Goal: Task Accomplishment & Management: Manage account settings

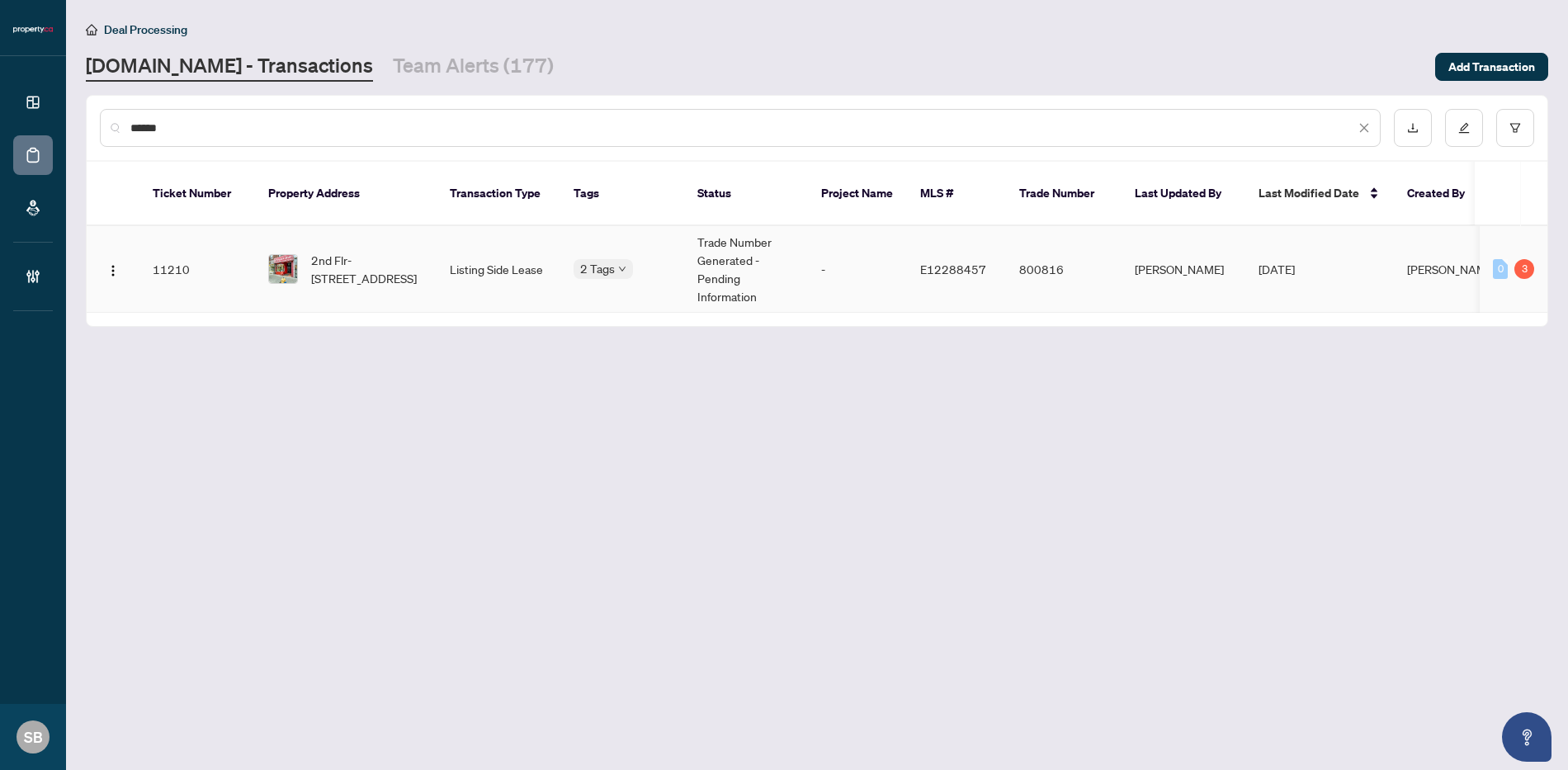
type input "******"
click at [474, 274] on td "Listing Side Lease" at bounding box center [498, 269] width 124 height 86
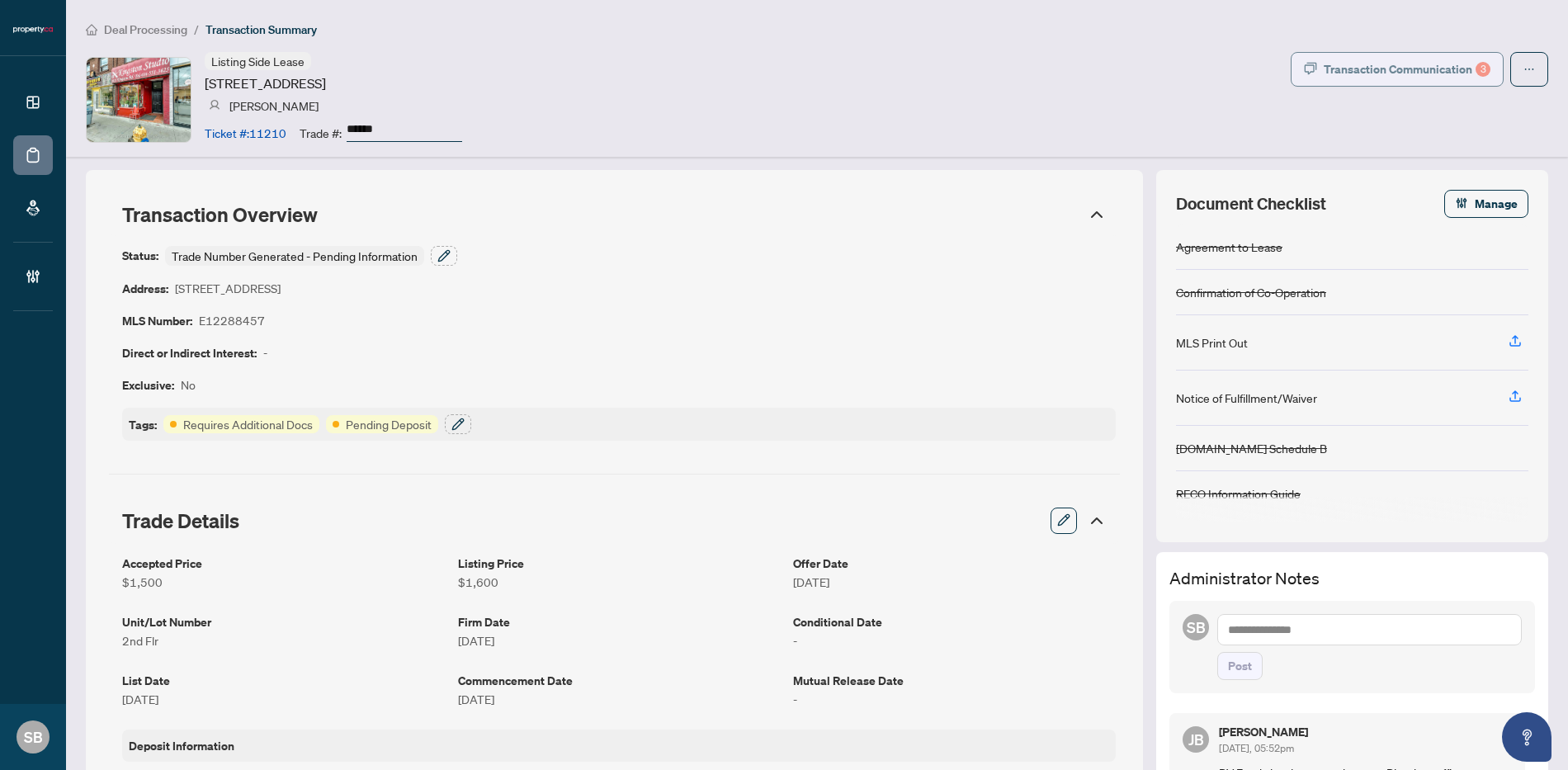
click at [1379, 62] on div "Transaction Communication 3" at bounding box center [1407, 70] width 167 height 27
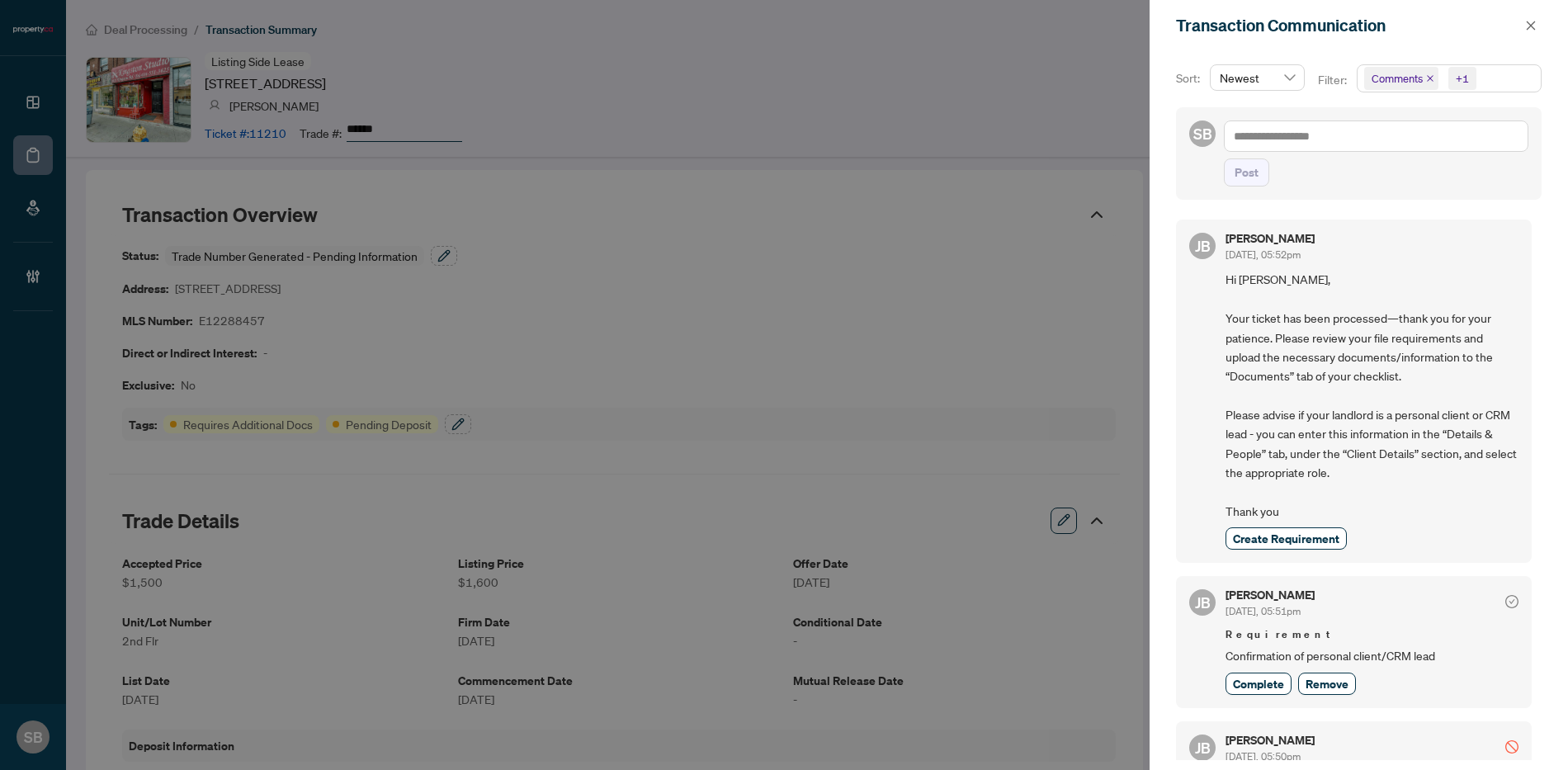
click at [1086, 72] on div at bounding box center [784, 385] width 1568 height 770
drag, startPoint x: 945, startPoint y: 176, endPoint x: 966, endPoint y: 188, distance: 24.2
click at [948, 177] on div at bounding box center [784, 385] width 1568 height 770
click at [1540, 24] on button "button" at bounding box center [1531, 25] width 21 height 20
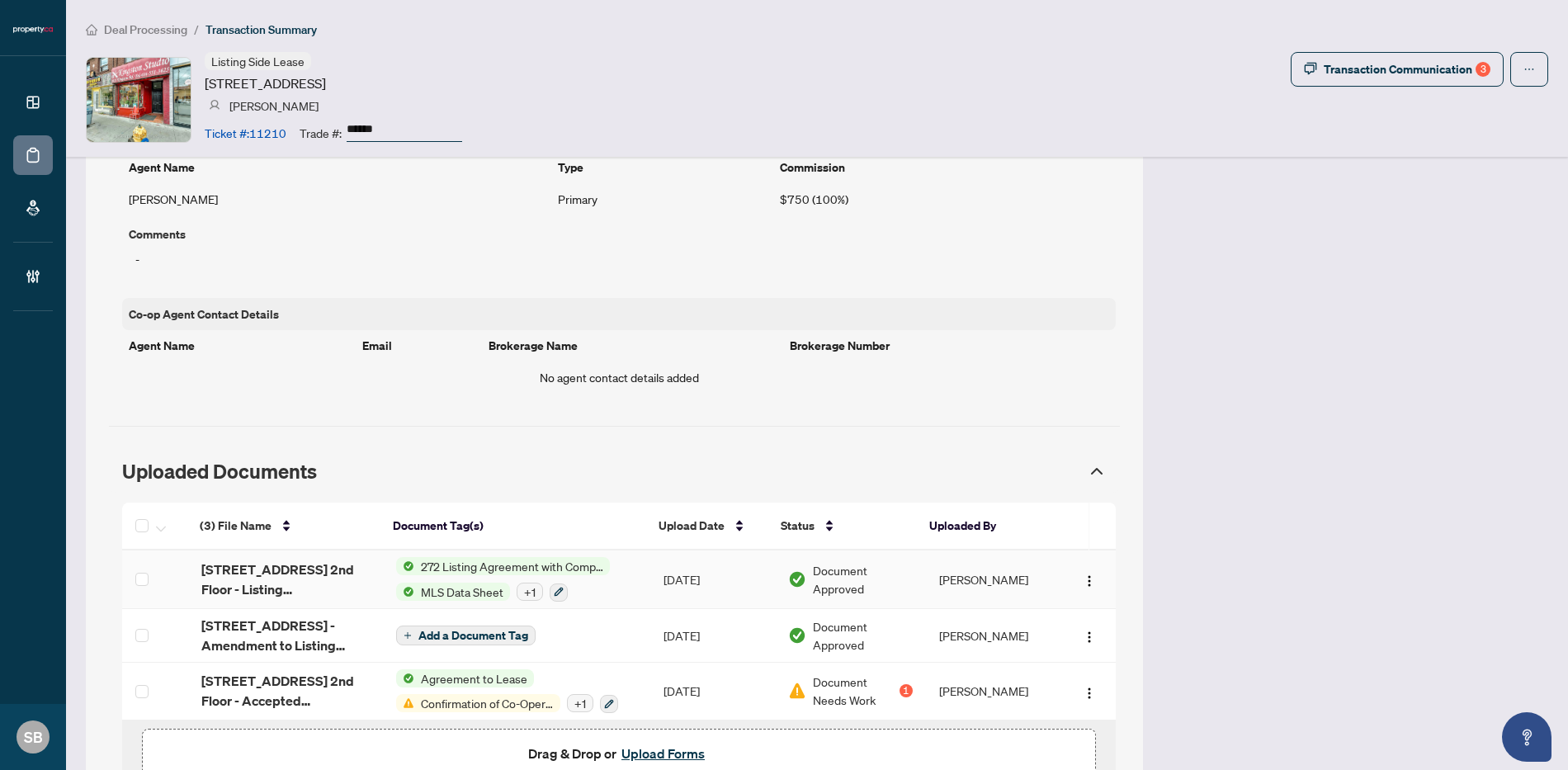
scroll to position [1058, 0]
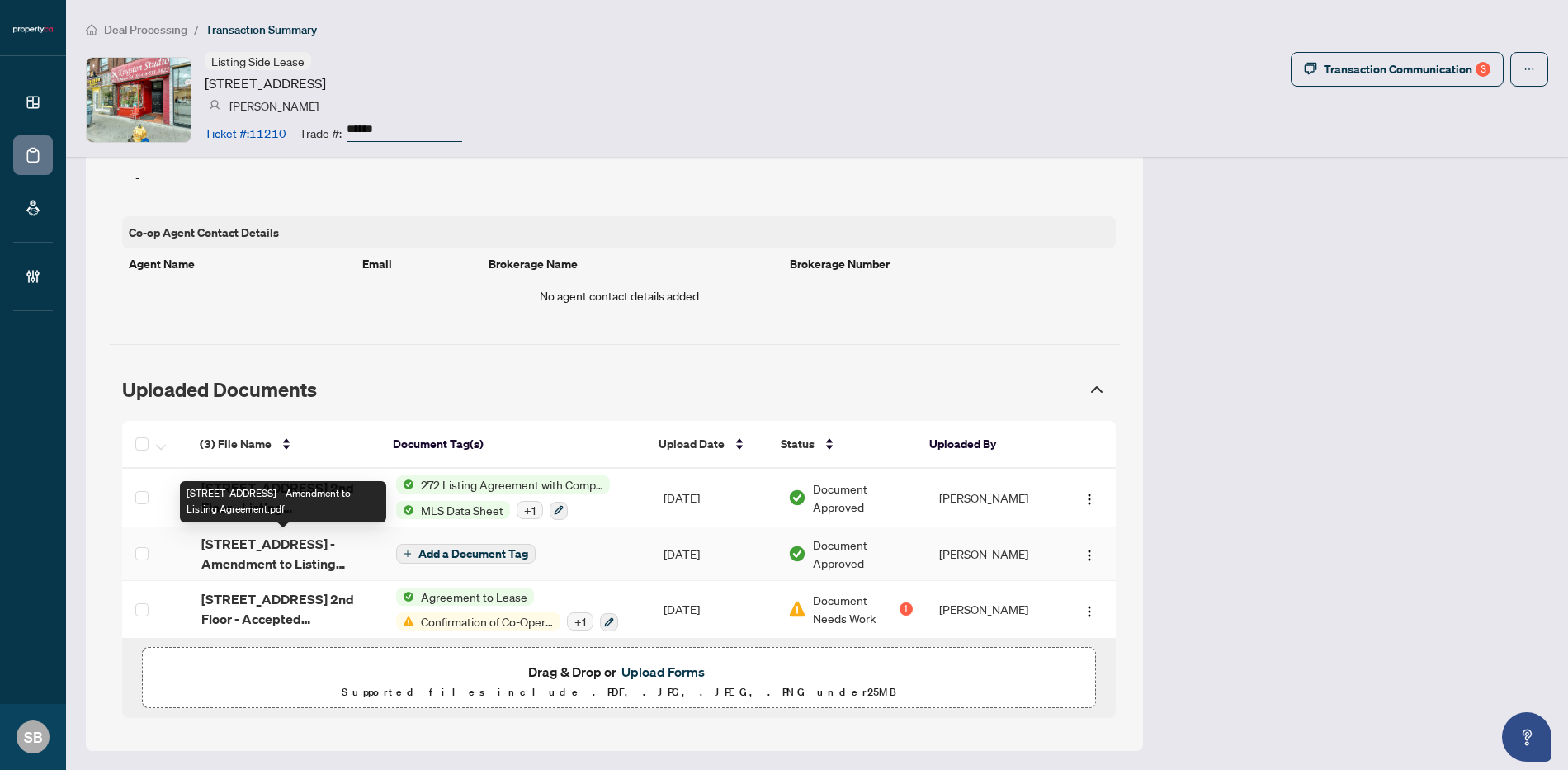
click at [271, 553] on span "1011 Kingston Road 2nd Floor - Amendment to Listing Agreement.pdf" at bounding box center [285, 553] width 170 height 39
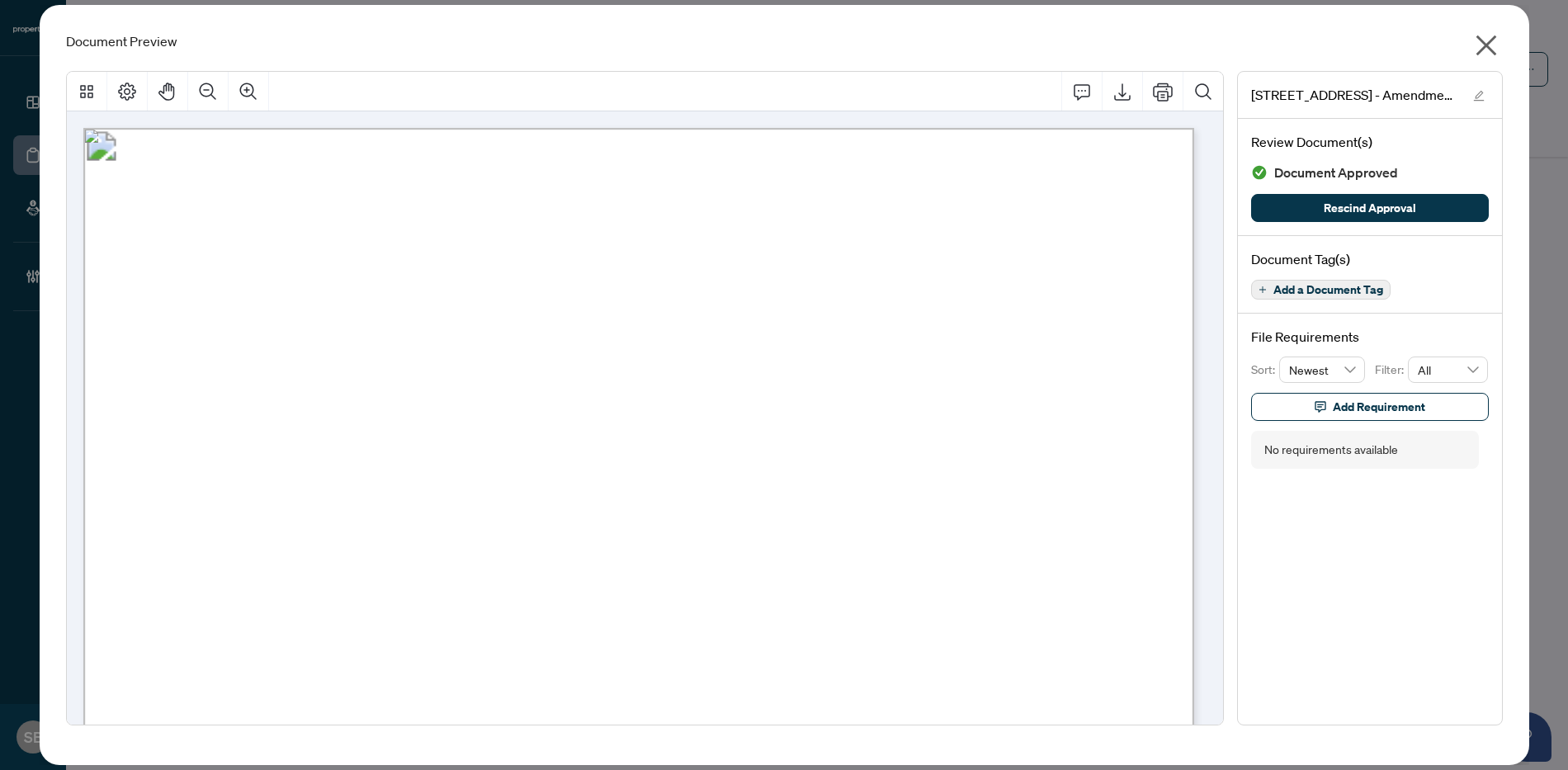
click at [1496, 45] on icon "close" at bounding box center [1487, 46] width 27 height 27
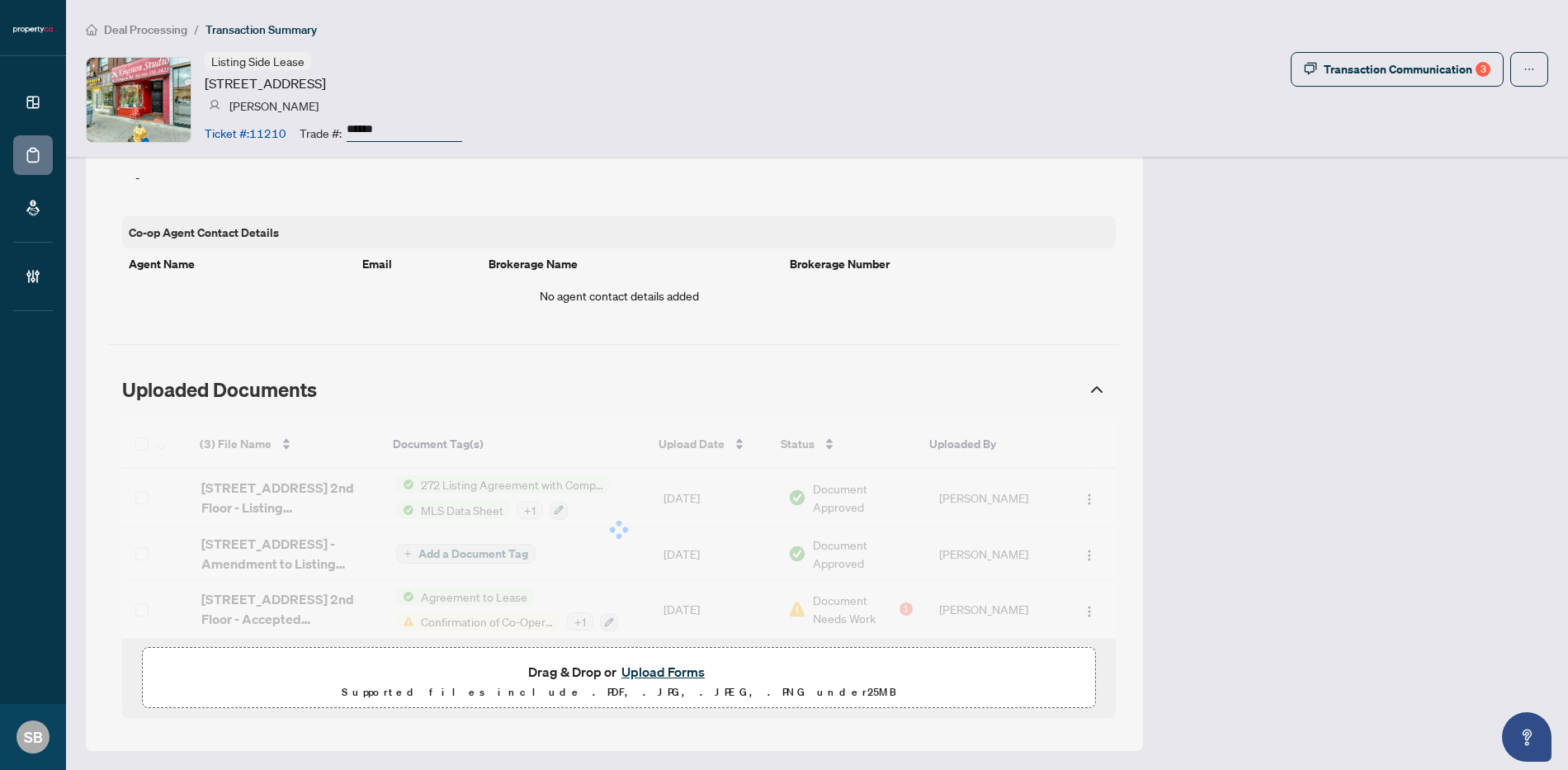
click at [1328, 87] on div "Listing Side Lease 1011 Kingston Rd, Toronto, Ontario M4E 1T3, Canada Rebecca G…" at bounding box center [817, 99] width 1463 height 95
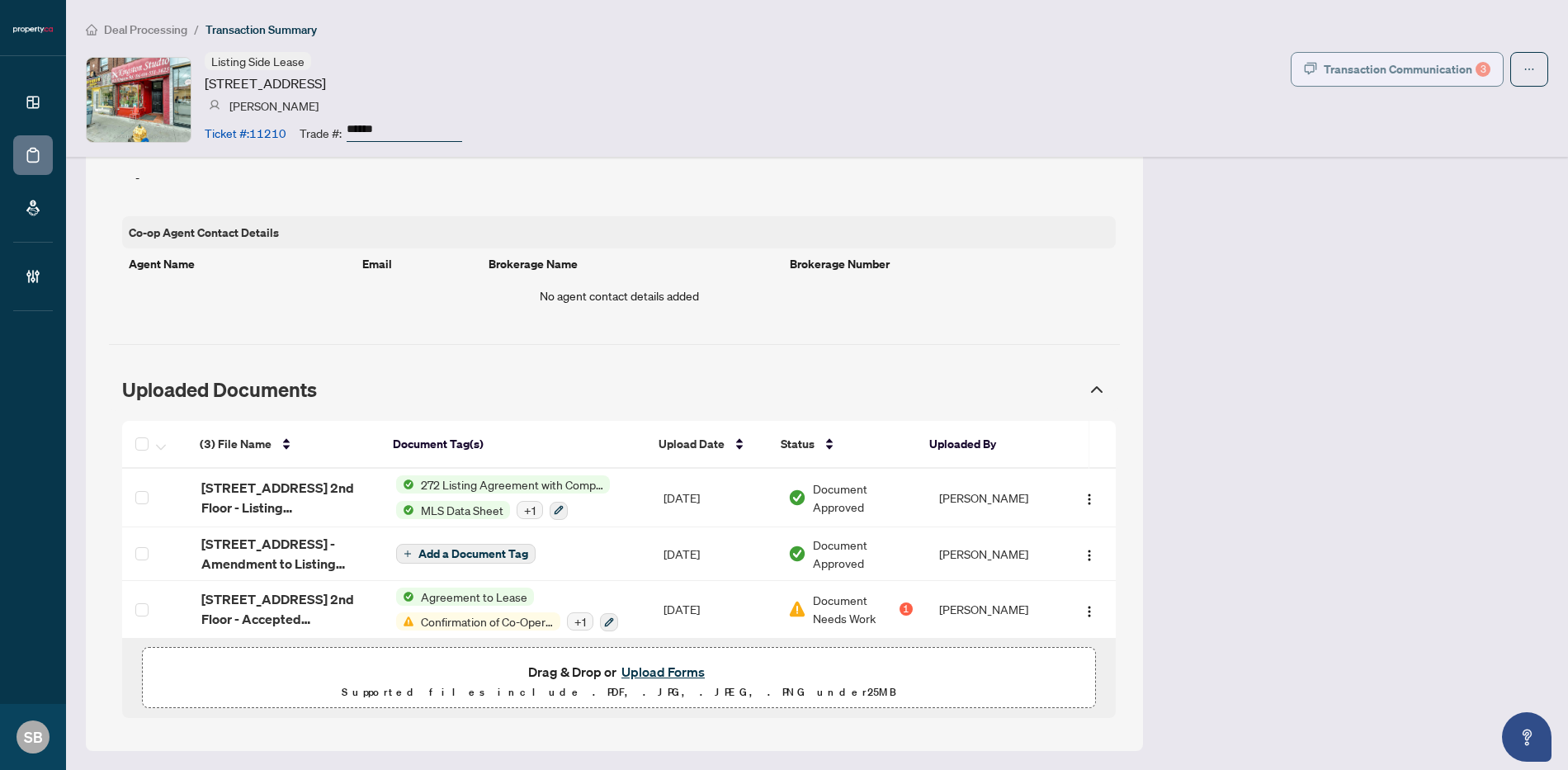
click at [1351, 63] on div "Transaction Communication 3" at bounding box center [1407, 70] width 167 height 27
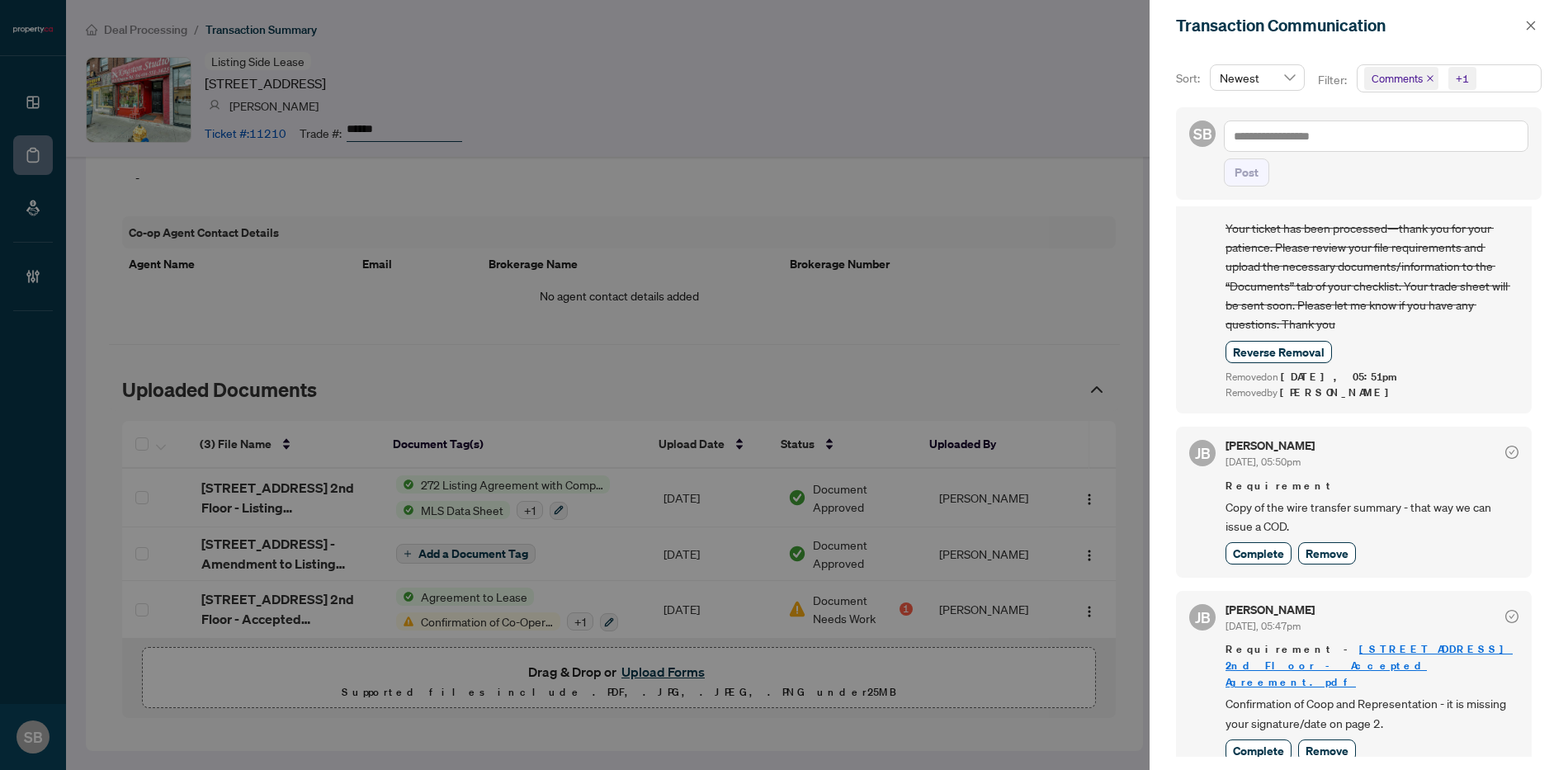
scroll to position [610, 0]
click at [1526, 26] on button "button" at bounding box center [1531, 25] width 21 height 20
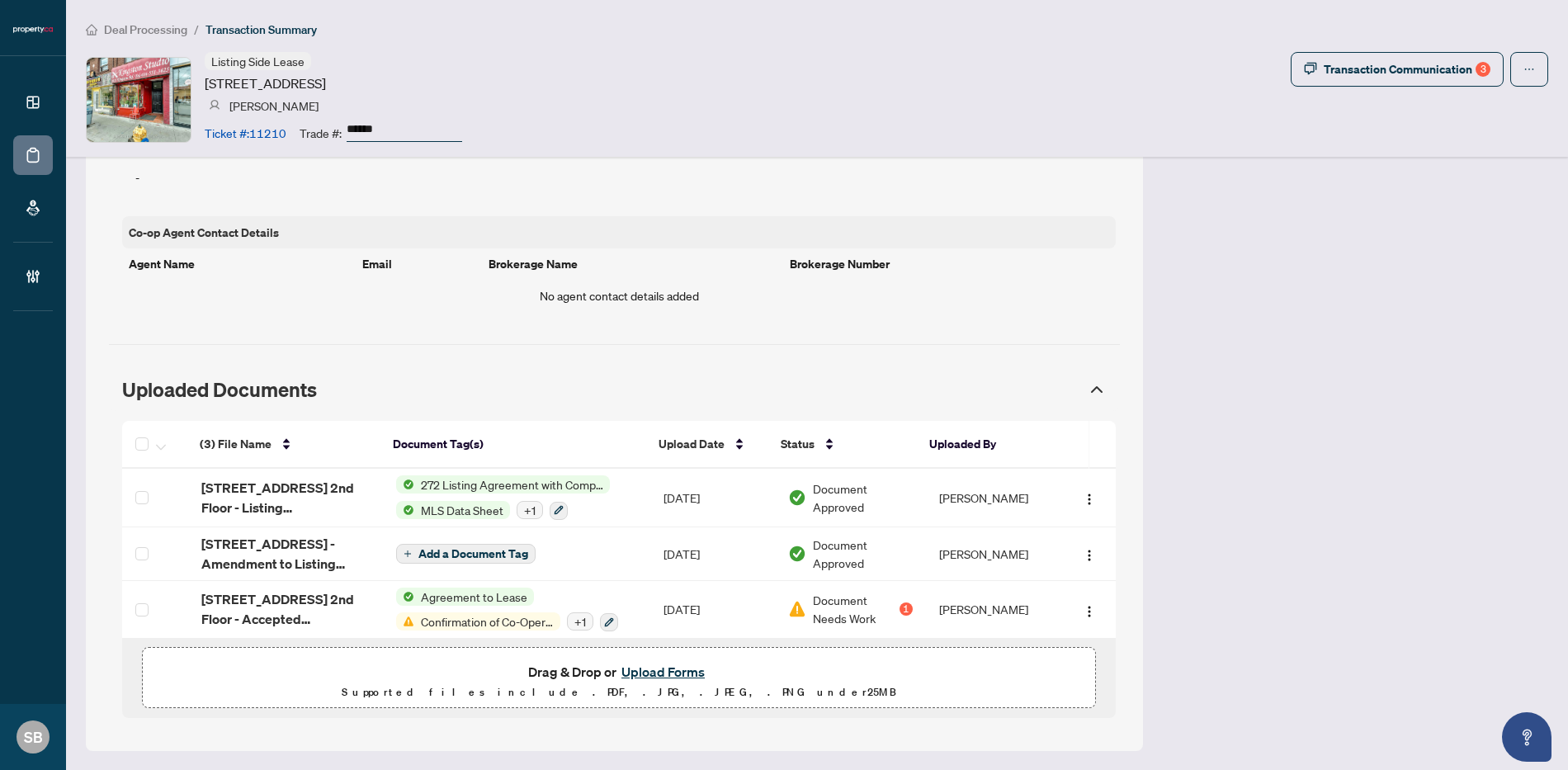
drag, startPoint x: 1528, startPoint y: 26, endPoint x: 1493, endPoint y: 24, distance: 35.1
click at [1528, 25] on div "Transaction Communication Sort: Newest Filter: Comments +1 SB Post JB Jean Bela…" at bounding box center [784, 385] width 1568 height 770
drag, startPoint x: 518, startPoint y: 21, endPoint x: 369, endPoint y: 27, distance: 149.1
click at [504, 21] on ol "Deal Processing / Transaction Summary" at bounding box center [817, 30] width 1463 height 19
click at [163, 27] on span "Deal Processing" at bounding box center [146, 30] width 83 height 15
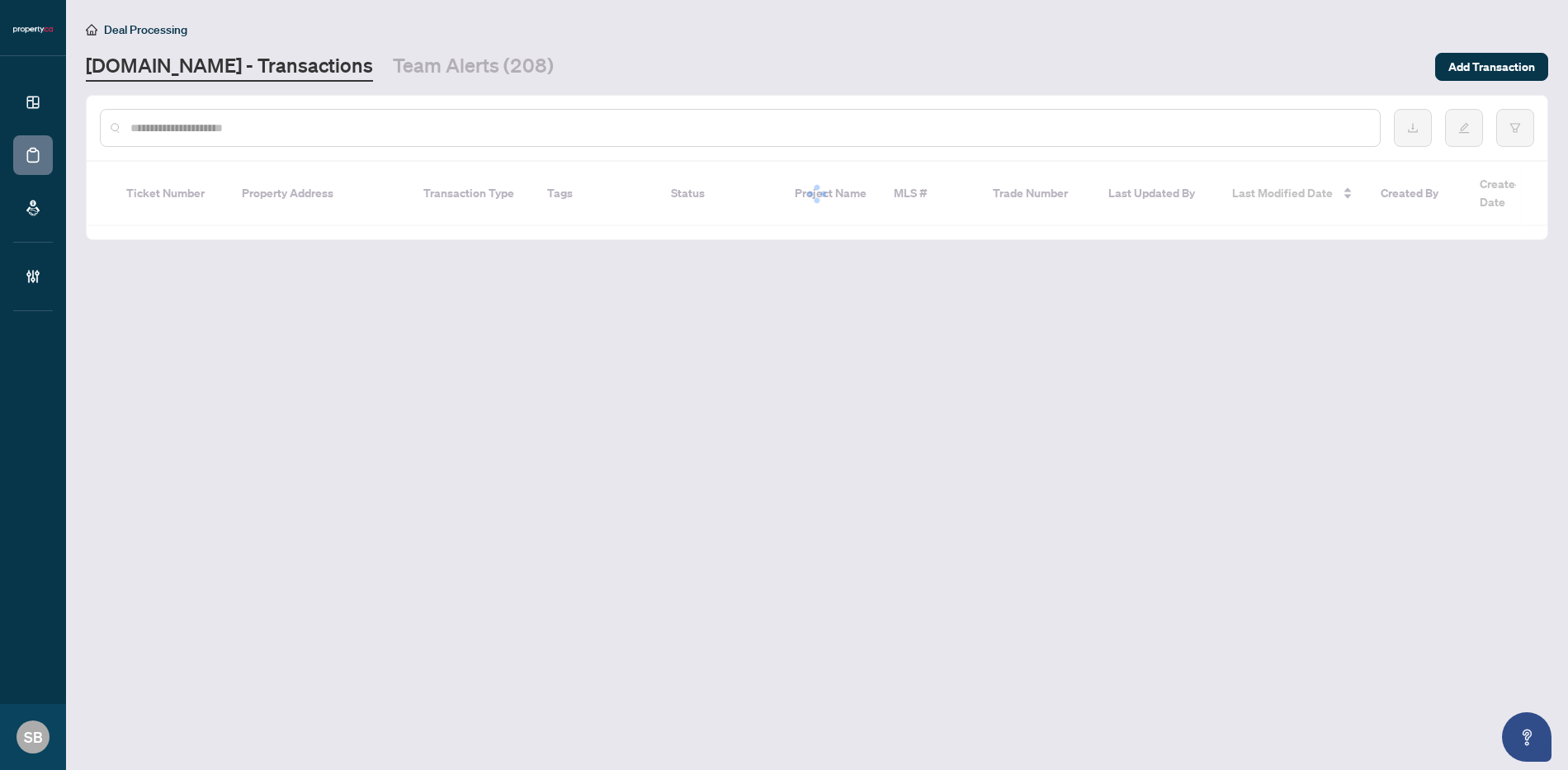
drag, startPoint x: 337, startPoint y: 125, endPoint x: 338, endPoint y: 138, distance: 13.0
click at [337, 136] on div at bounding box center [739, 128] width 1281 height 38
click at [339, 138] on div at bounding box center [739, 128] width 1281 height 38
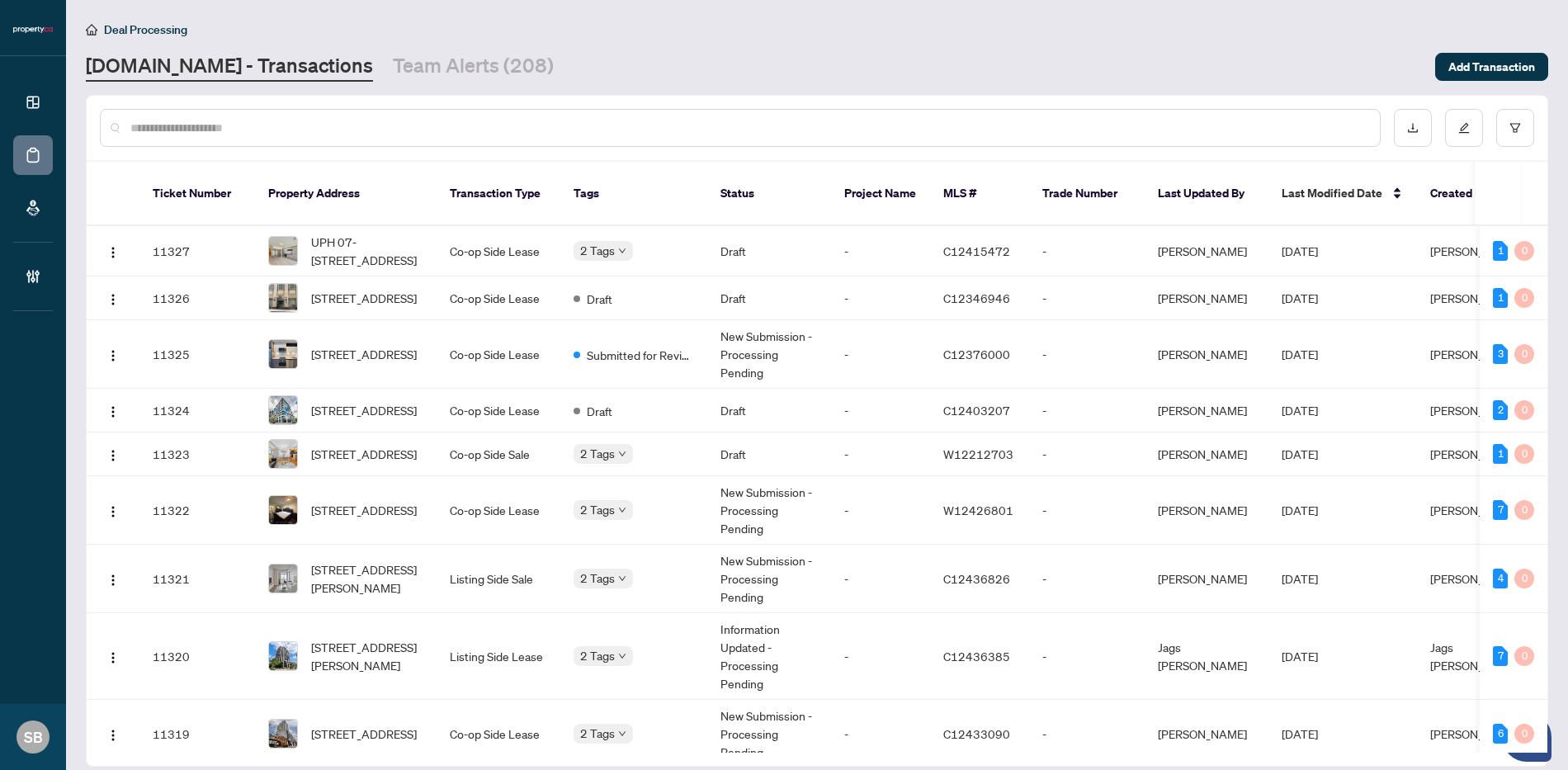
click at [295, 124] on input "text" at bounding box center [748, 127] width 1237 height 18
paste input "******"
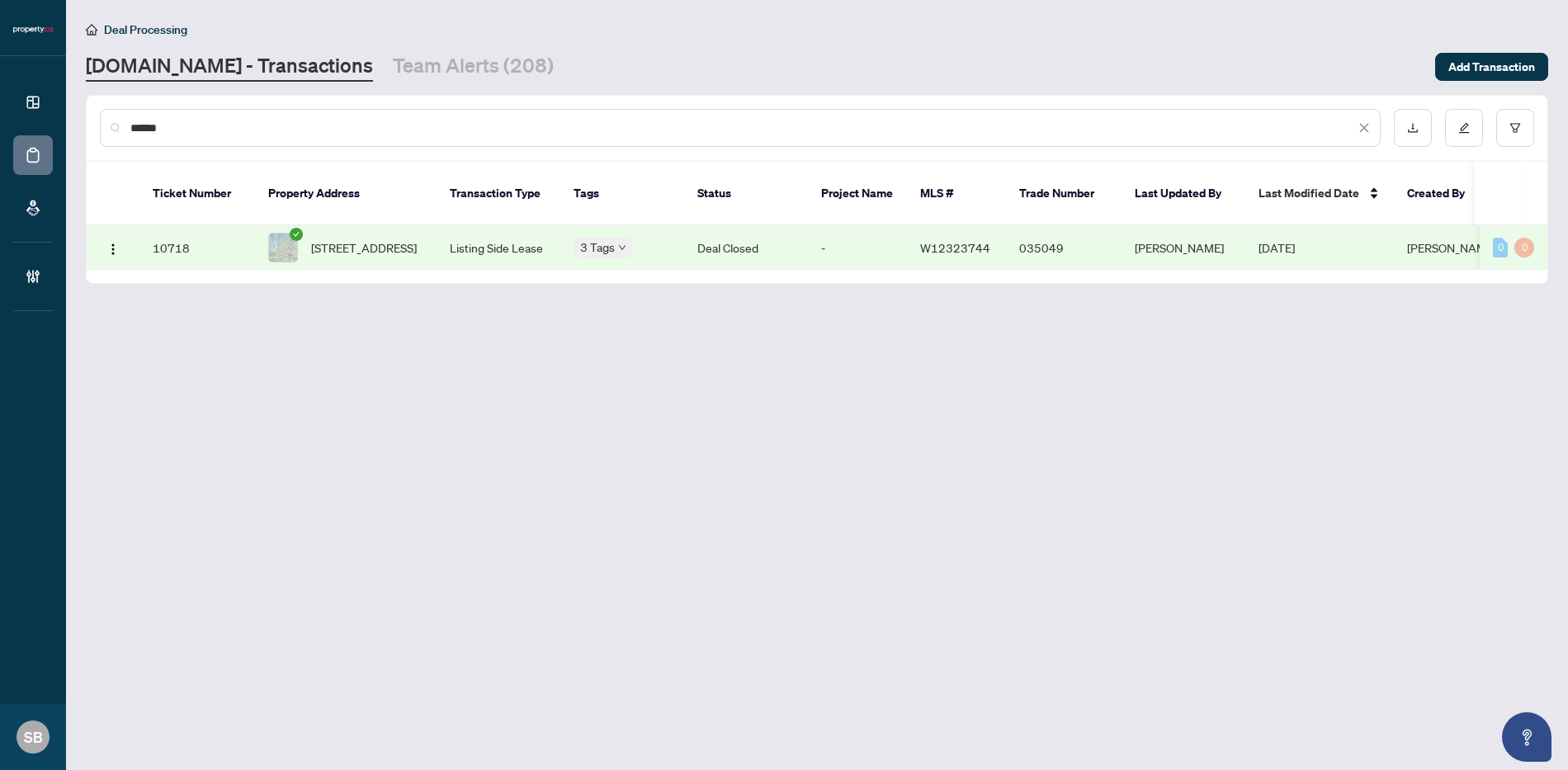
click at [407, 226] on td "822-1830 Bloor St, Toronto, Ontario M6P 0A2, Canada" at bounding box center [346, 248] width 182 height 44
drag, startPoint x: 1061, startPoint y: 144, endPoint x: 1044, endPoint y: 142, distance: 17.1
click at [1059, 144] on div "******" at bounding box center [739, 128] width 1281 height 38
drag, startPoint x: 1044, startPoint y: 142, endPoint x: 411, endPoint y: 84, distance: 635.7
click at [412, 84] on main "Deal Processing Property.ca - Transactions Team Alerts (208) Add Transaction **…" at bounding box center [817, 385] width 1502 height 770
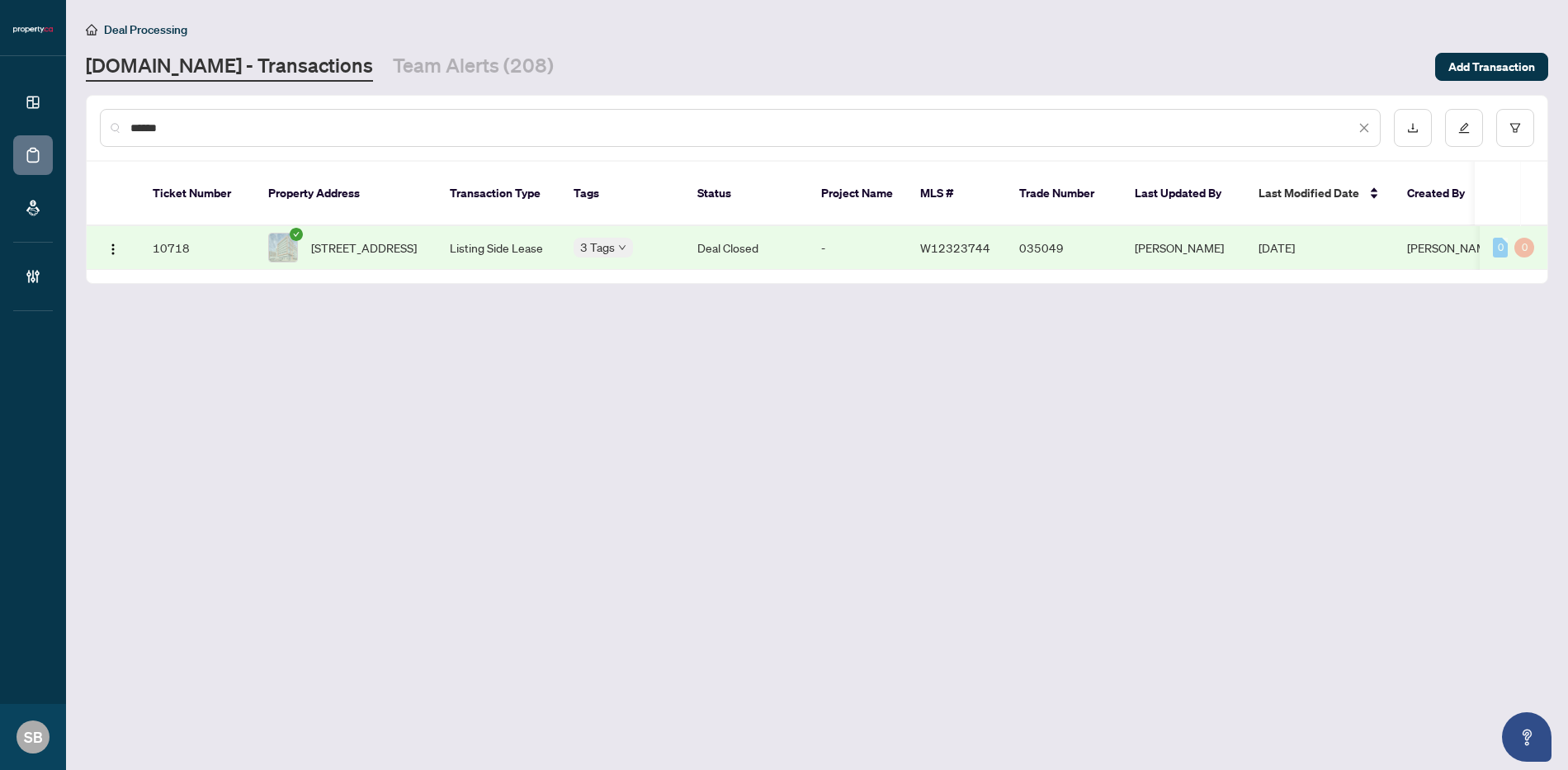
click at [214, 128] on input "******" at bounding box center [742, 127] width 1225 height 18
paste input "******"
drag, startPoint x: 206, startPoint y: 132, endPoint x: 104, endPoint y: 122, distance: 102.5
click at [104, 122] on div "******" at bounding box center [739, 128] width 1281 height 38
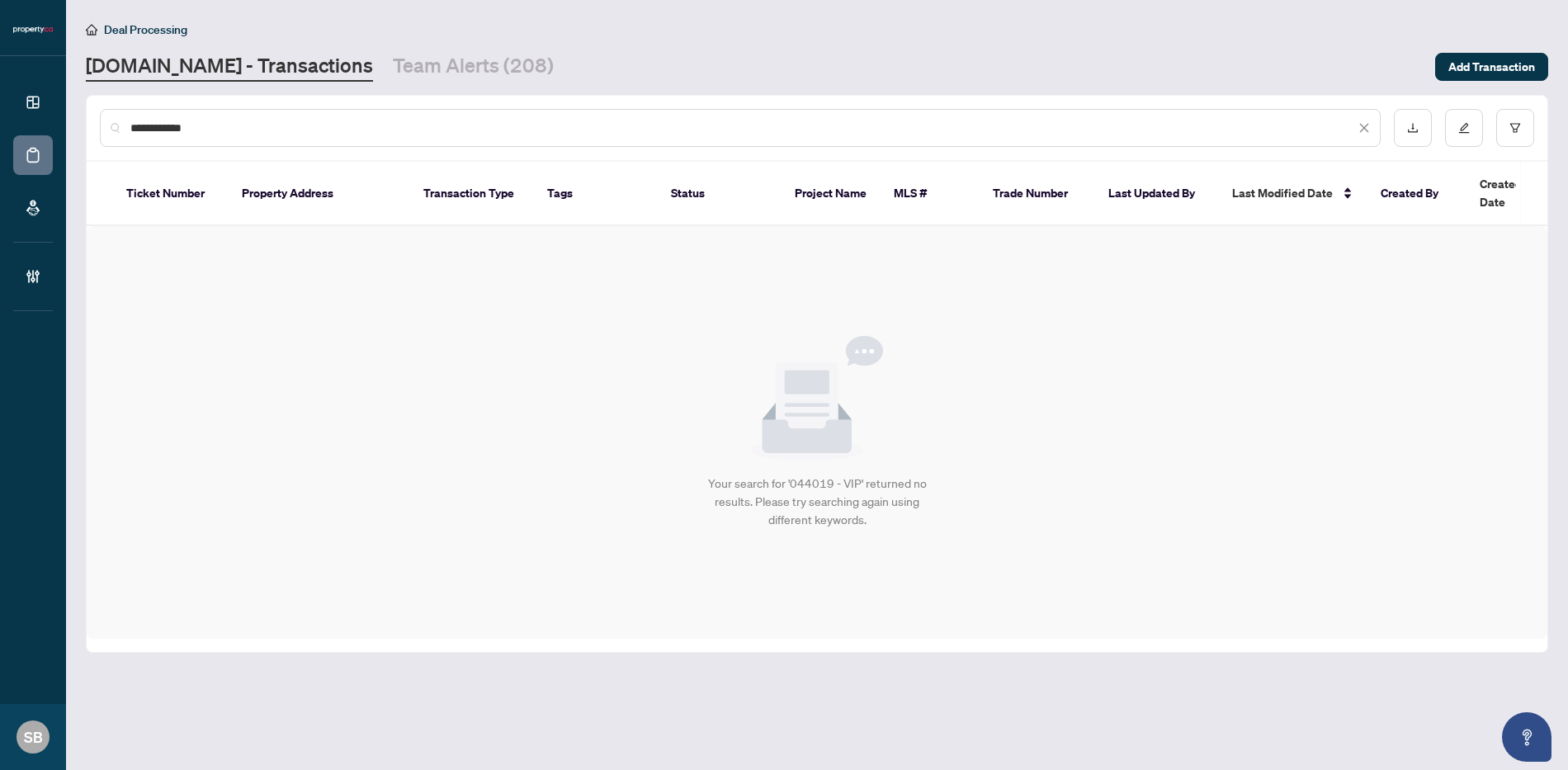
drag, startPoint x: 244, startPoint y: 135, endPoint x: 171, endPoint y: 128, distance: 73.3
click at [171, 128] on input "**********" at bounding box center [742, 127] width 1225 height 18
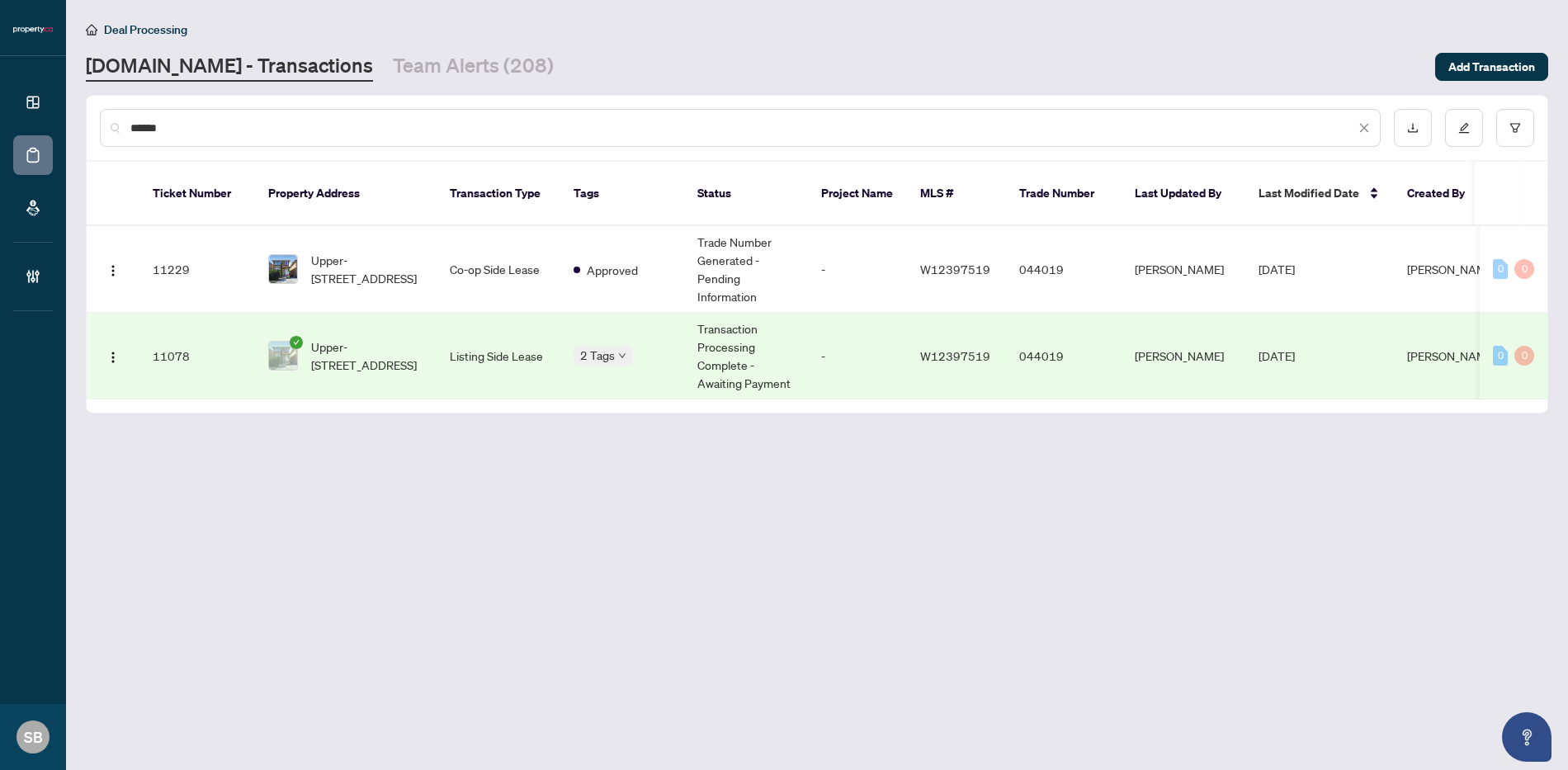
click at [752, 345] on td "Transaction Processing Complete - Awaiting Payment" at bounding box center [745, 356] width 124 height 86
click at [461, 328] on td "Listing Side Lease" at bounding box center [498, 356] width 124 height 86
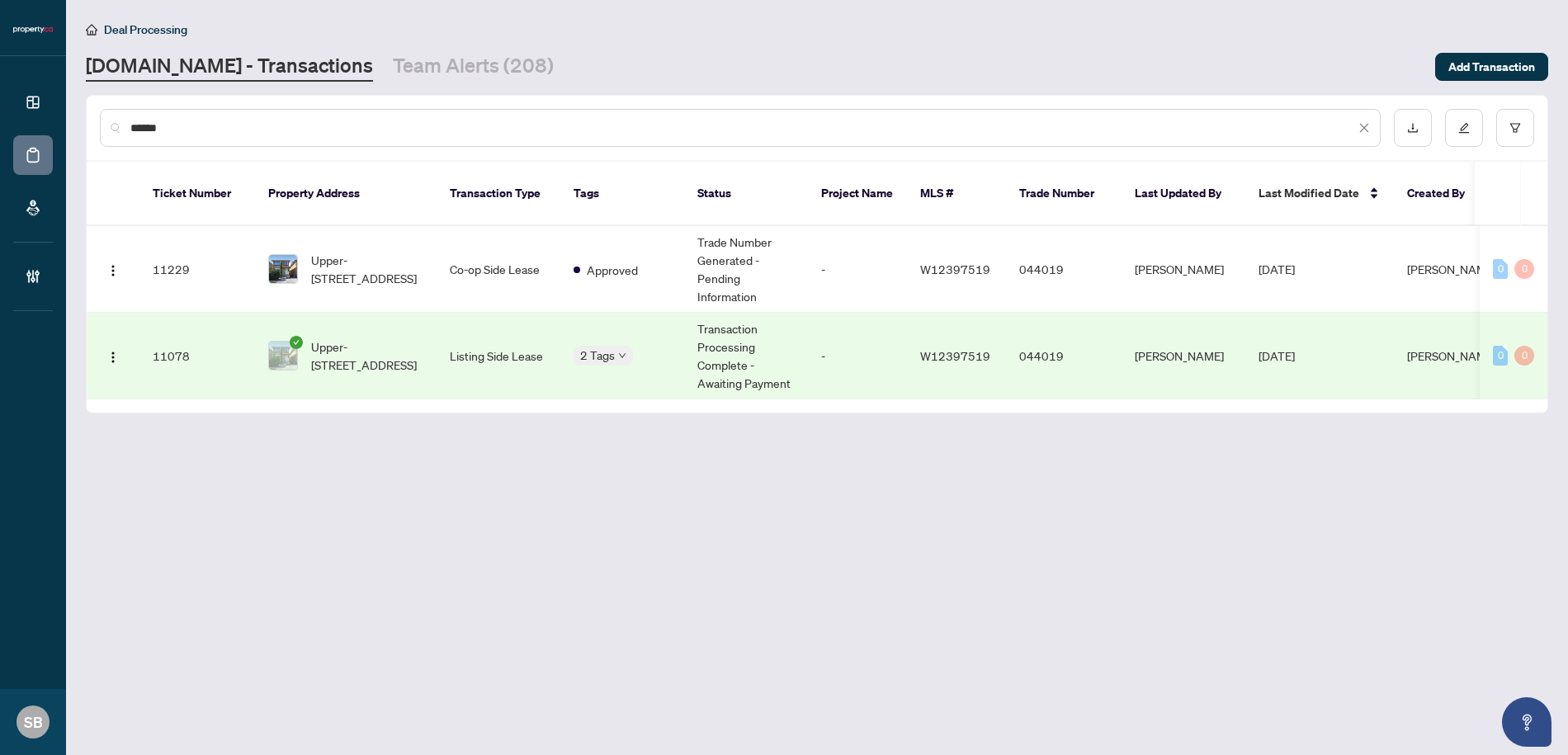
click at [382, 123] on input "******" at bounding box center [742, 127] width 1225 height 18
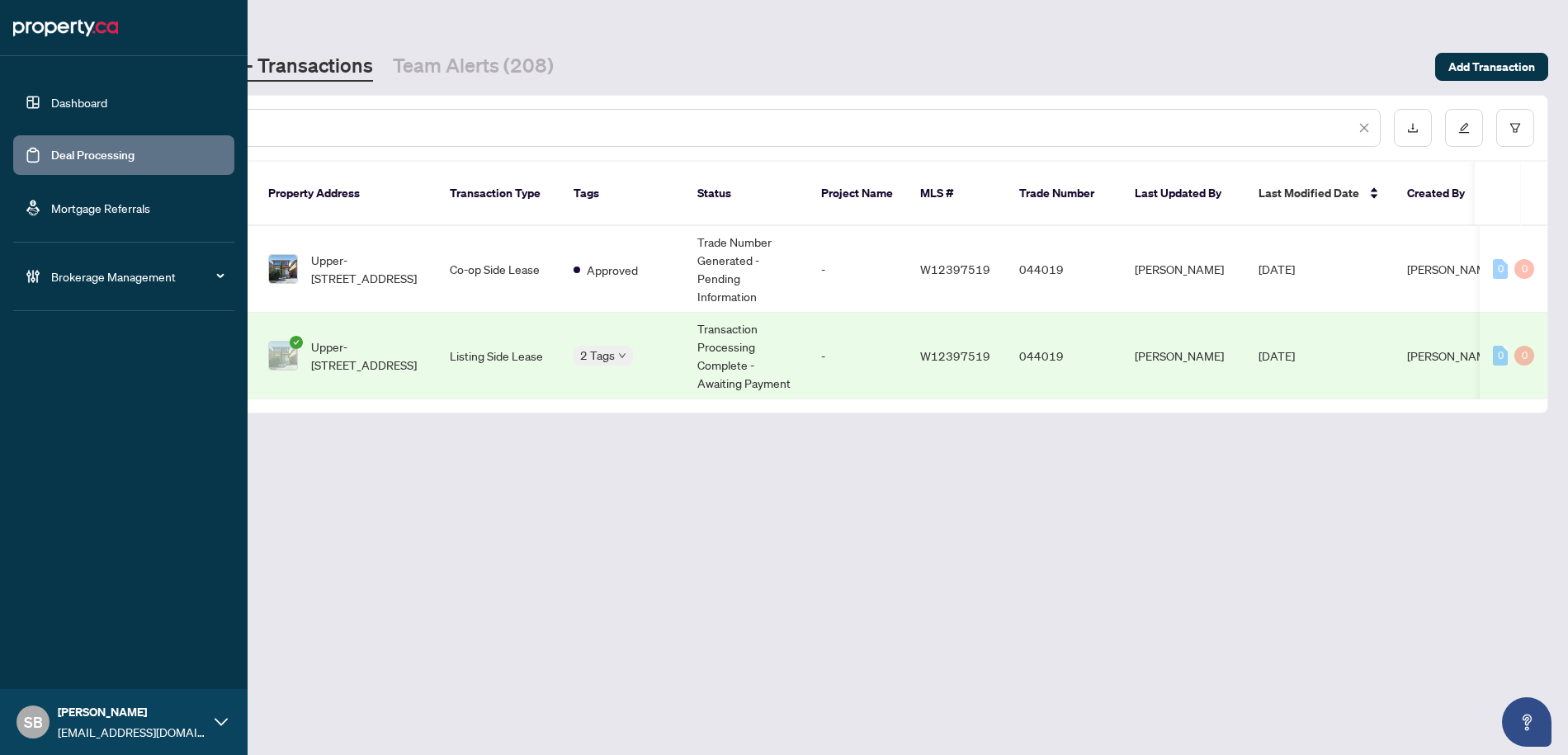
drag, startPoint x: 391, startPoint y: 121, endPoint x: 73, endPoint y: 14, distance: 335.5
click at [4, 4] on div "Dashboard Deal Processing Mortgage Referrals Brokerage Management SB Sydney Bro…" at bounding box center [784, 378] width 1568 height 755
paste input "text"
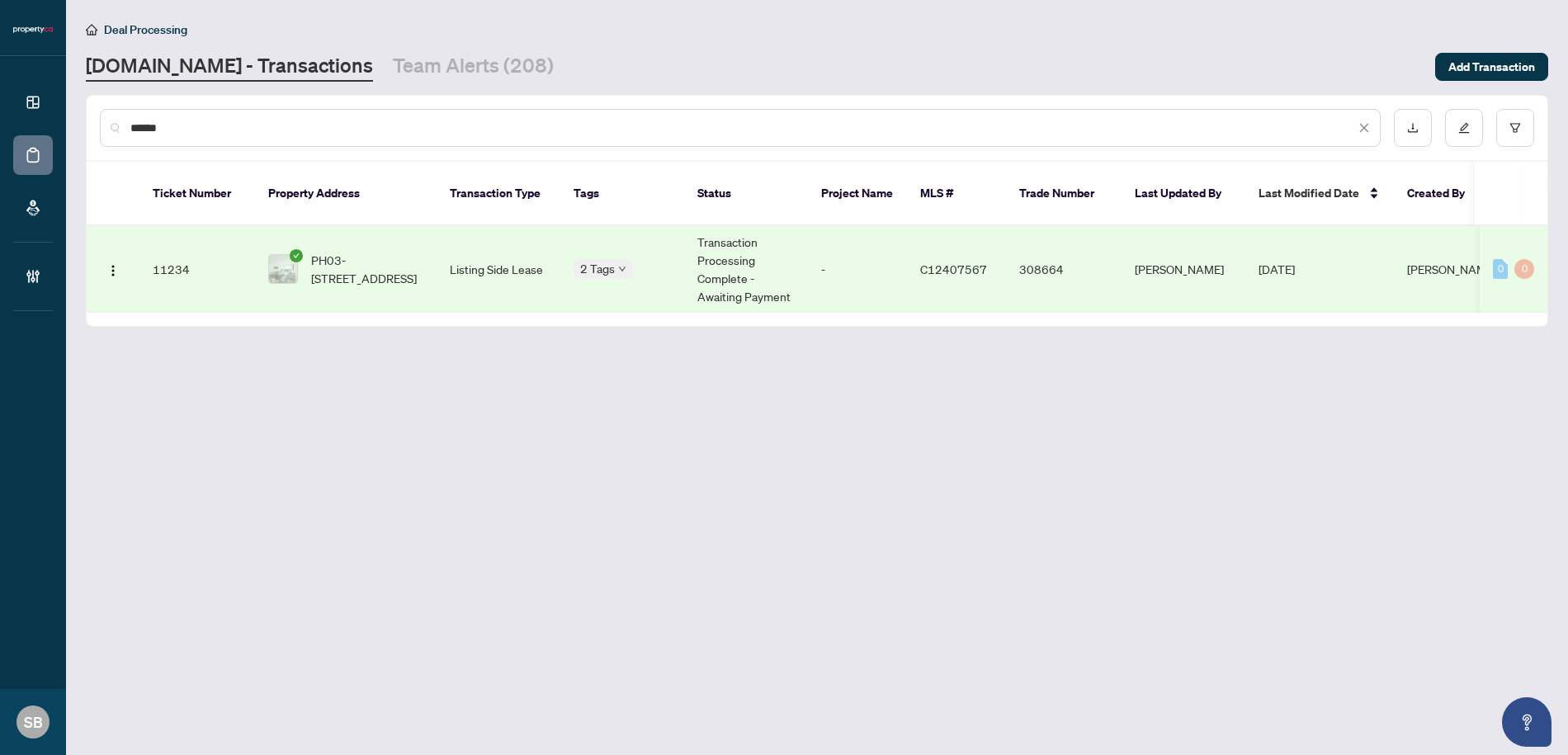
type input "******"
click at [785, 286] on td "Transaction Processing Complete - Awaiting Payment" at bounding box center [745, 269] width 124 height 86
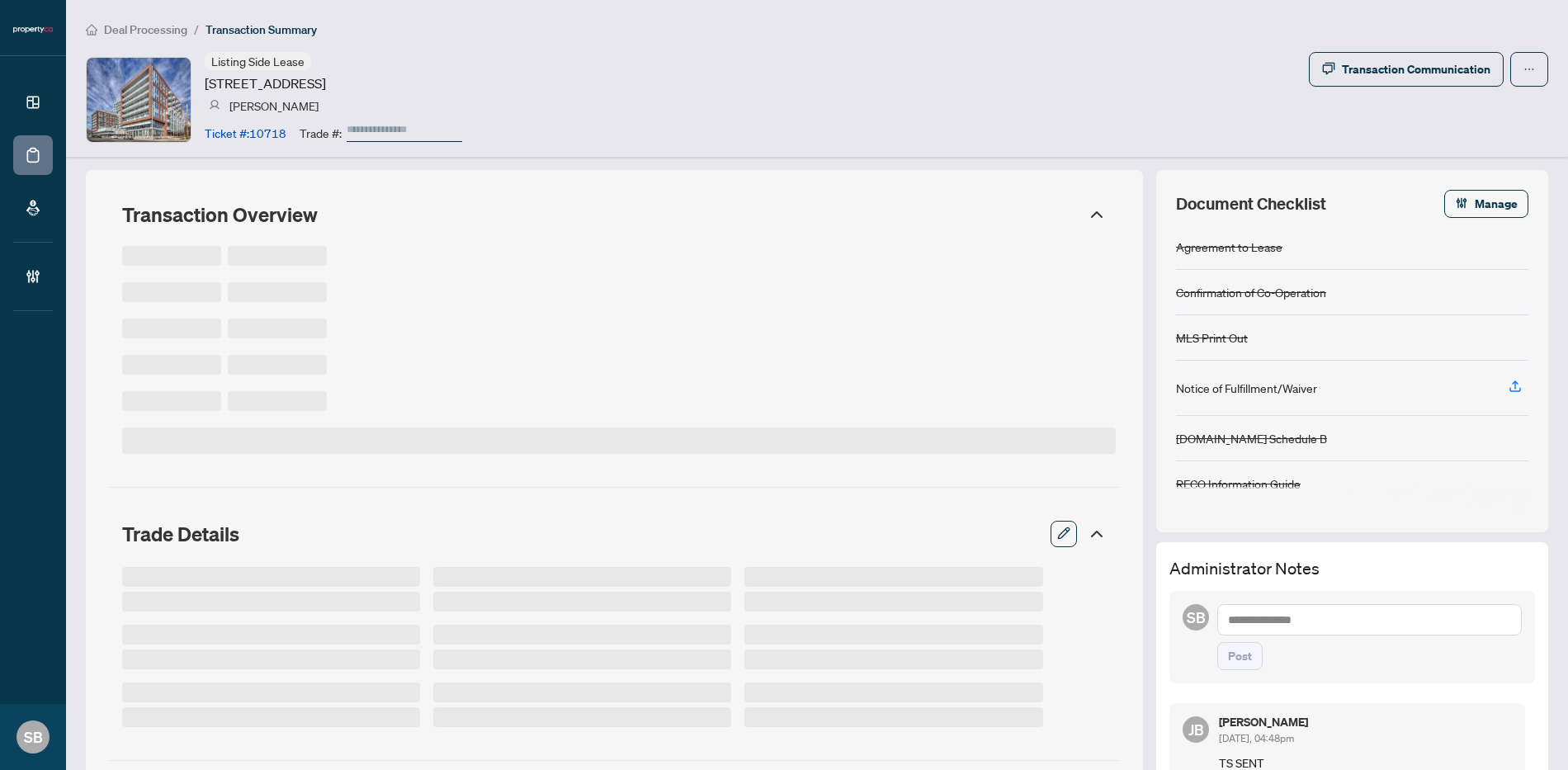
type input "******"
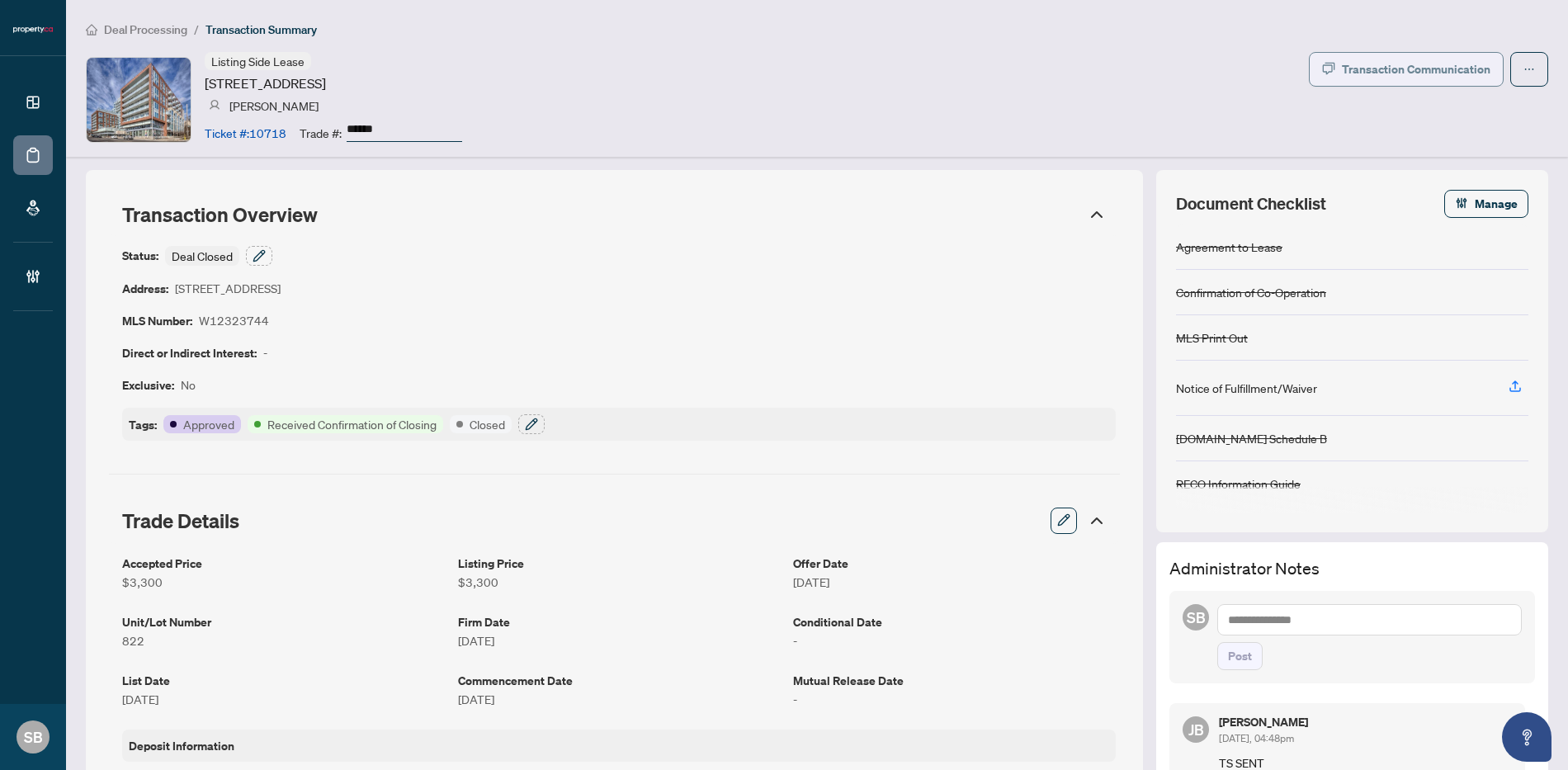
click at [1386, 63] on div "Transaction Communication" at bounding box center [1416, 70] width 148 height 27
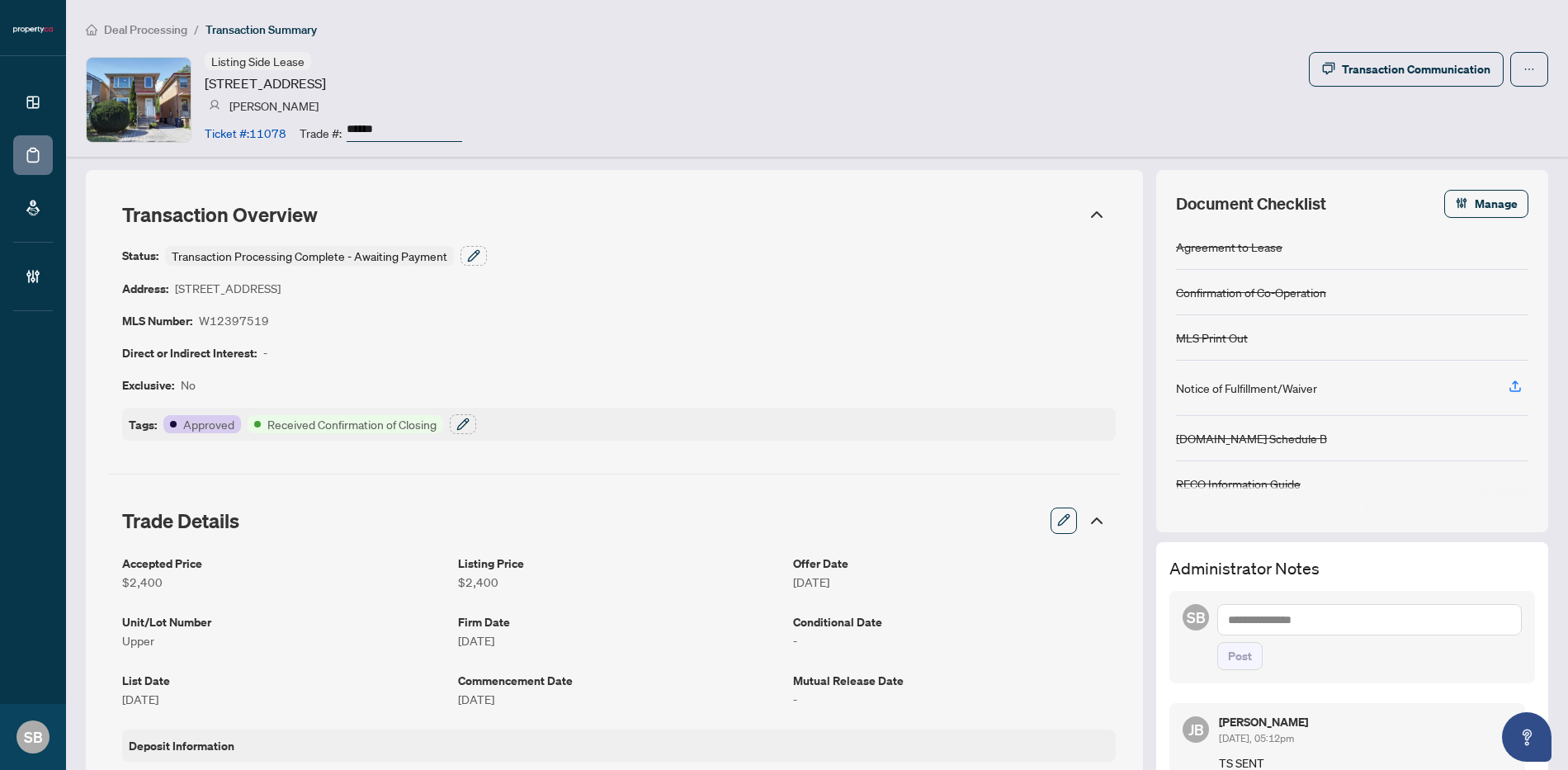
click at [157, 31] on span "Deal Processing" at bounding box center [146, 30] width 83 height 15
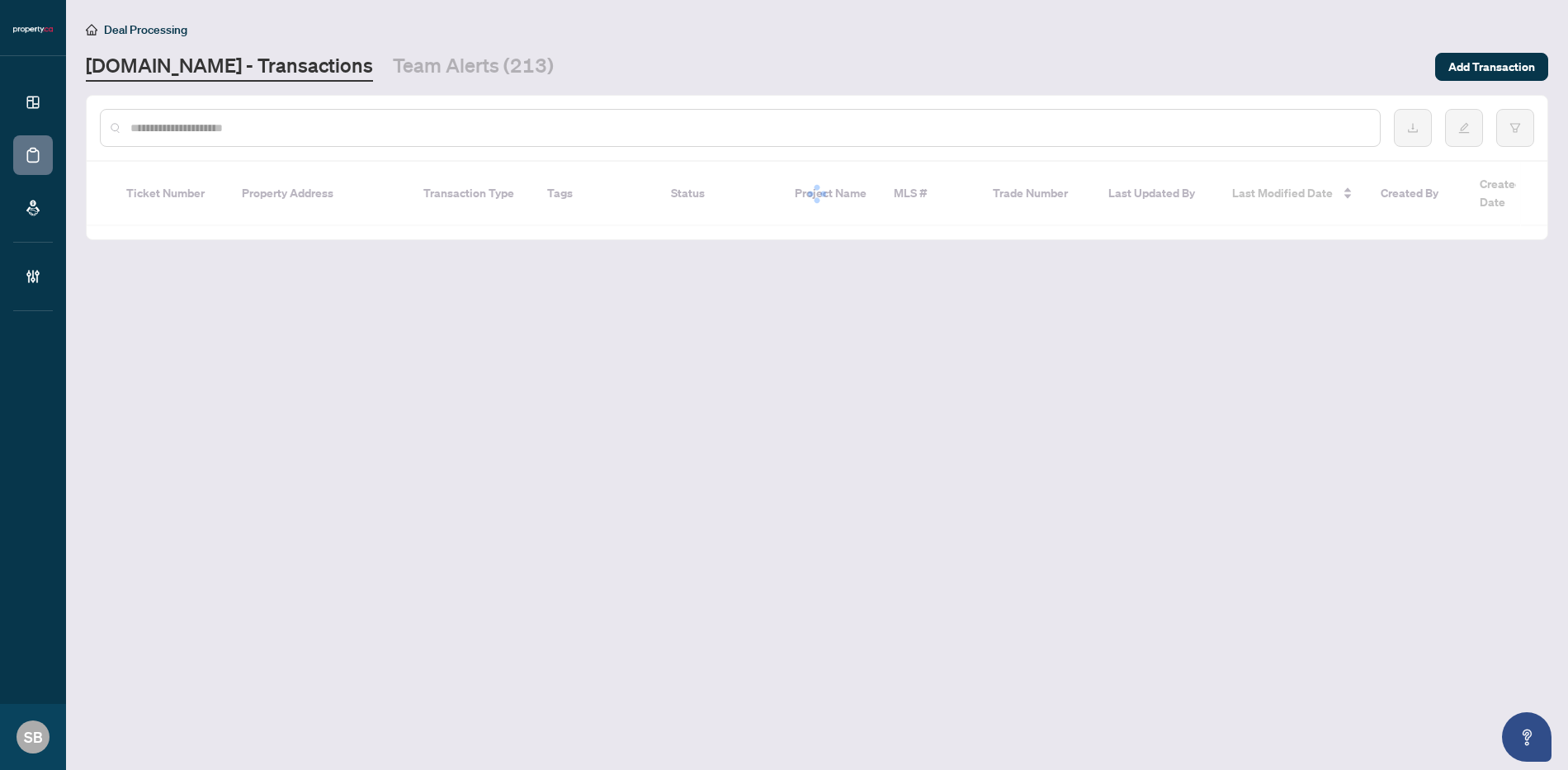
click at [203, 119] on input "text" at bounding box center [748, 127] width 1237 height 18
click at [203, 128] on input "text" at bounding box center [748, 127] width 1237 height 18
paste input "******"
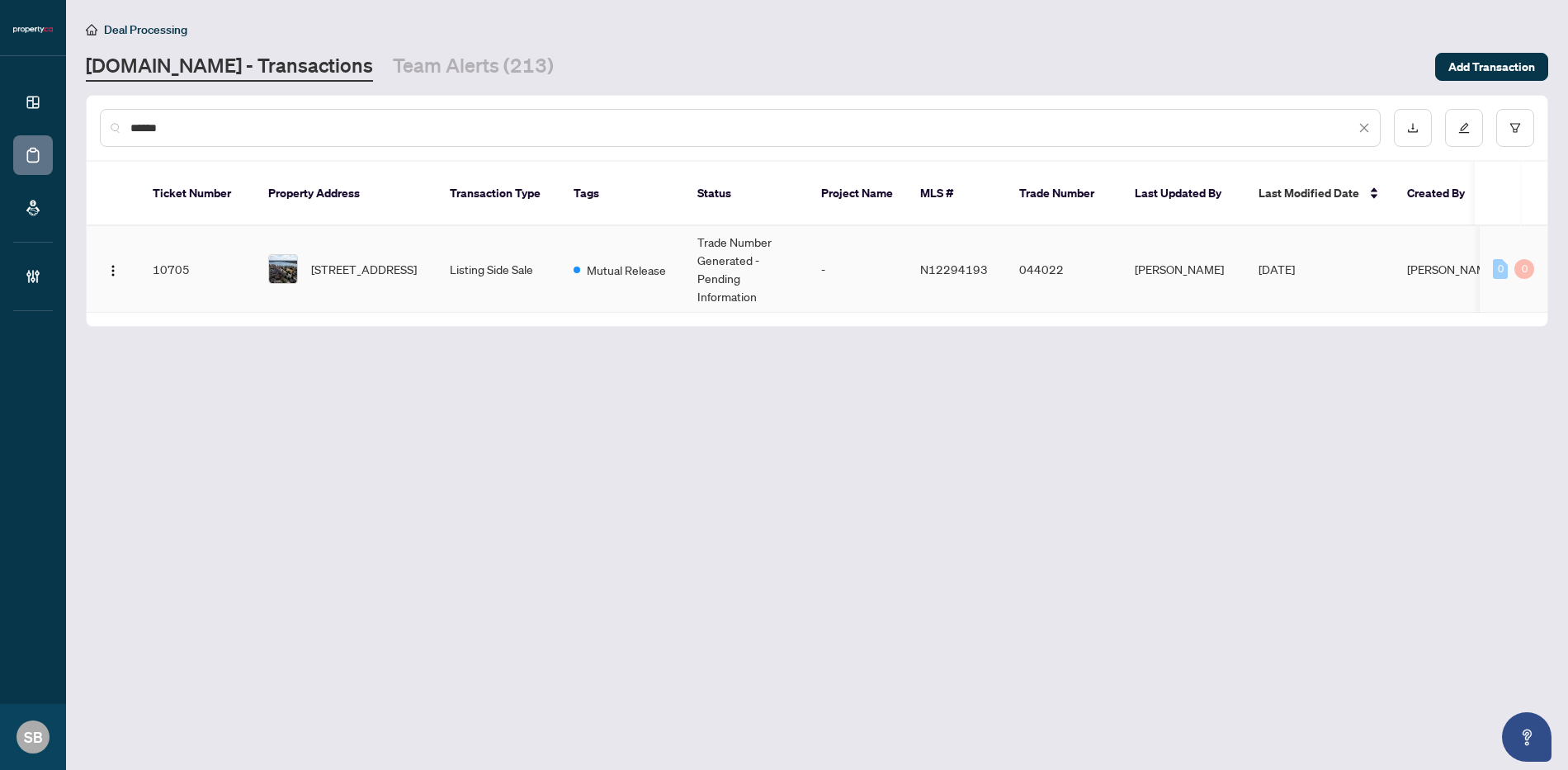
type input "******"
click at [375, 262] on span "36 Sylvan Cres, Richmond Hill, Ontario L4E 3A1, Canada" at bounding box center [364, 268] width 105 height 18
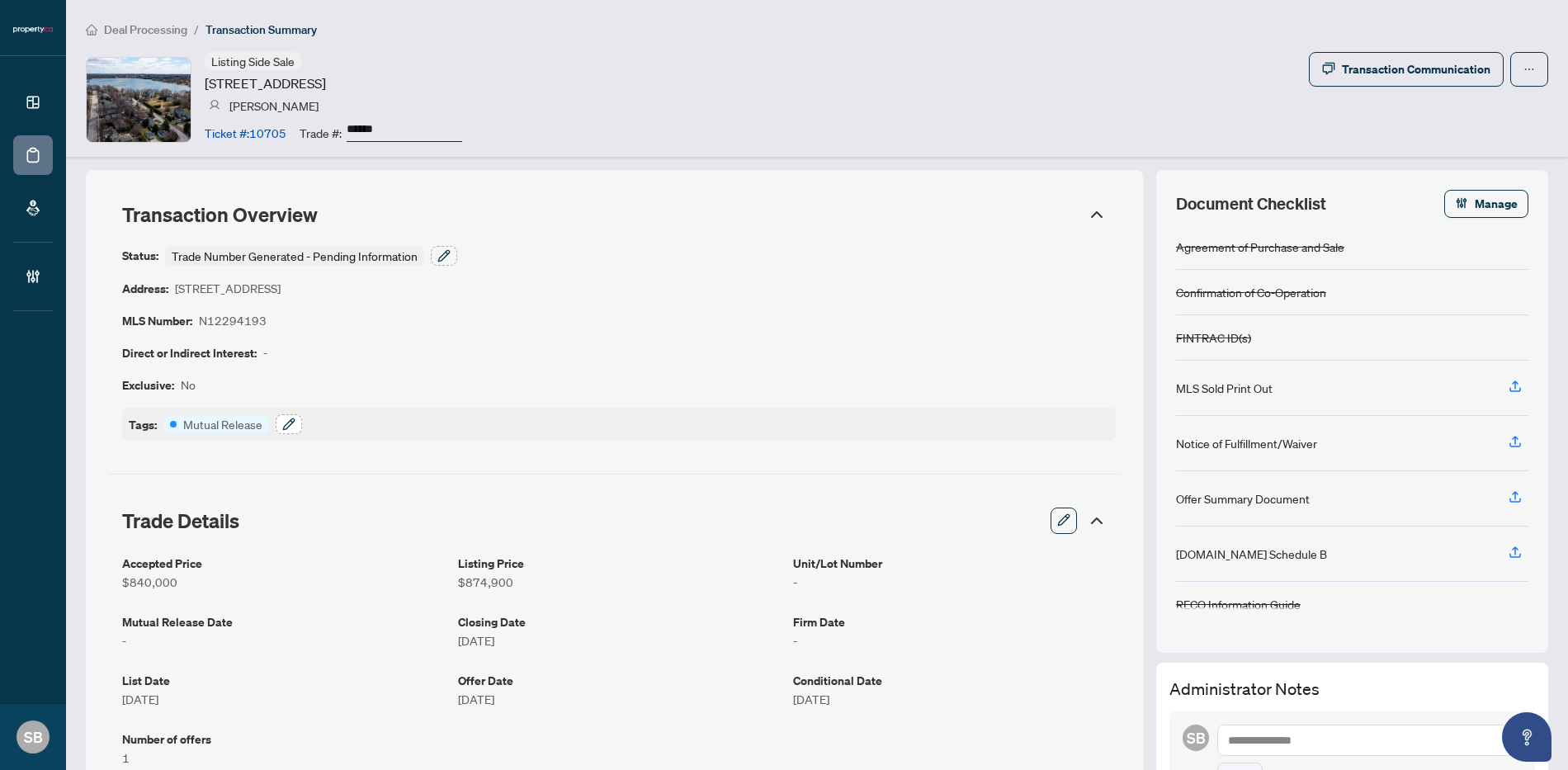
click at [295, 422] on button "button" at bounding box center [289, 424] width 27 height 20
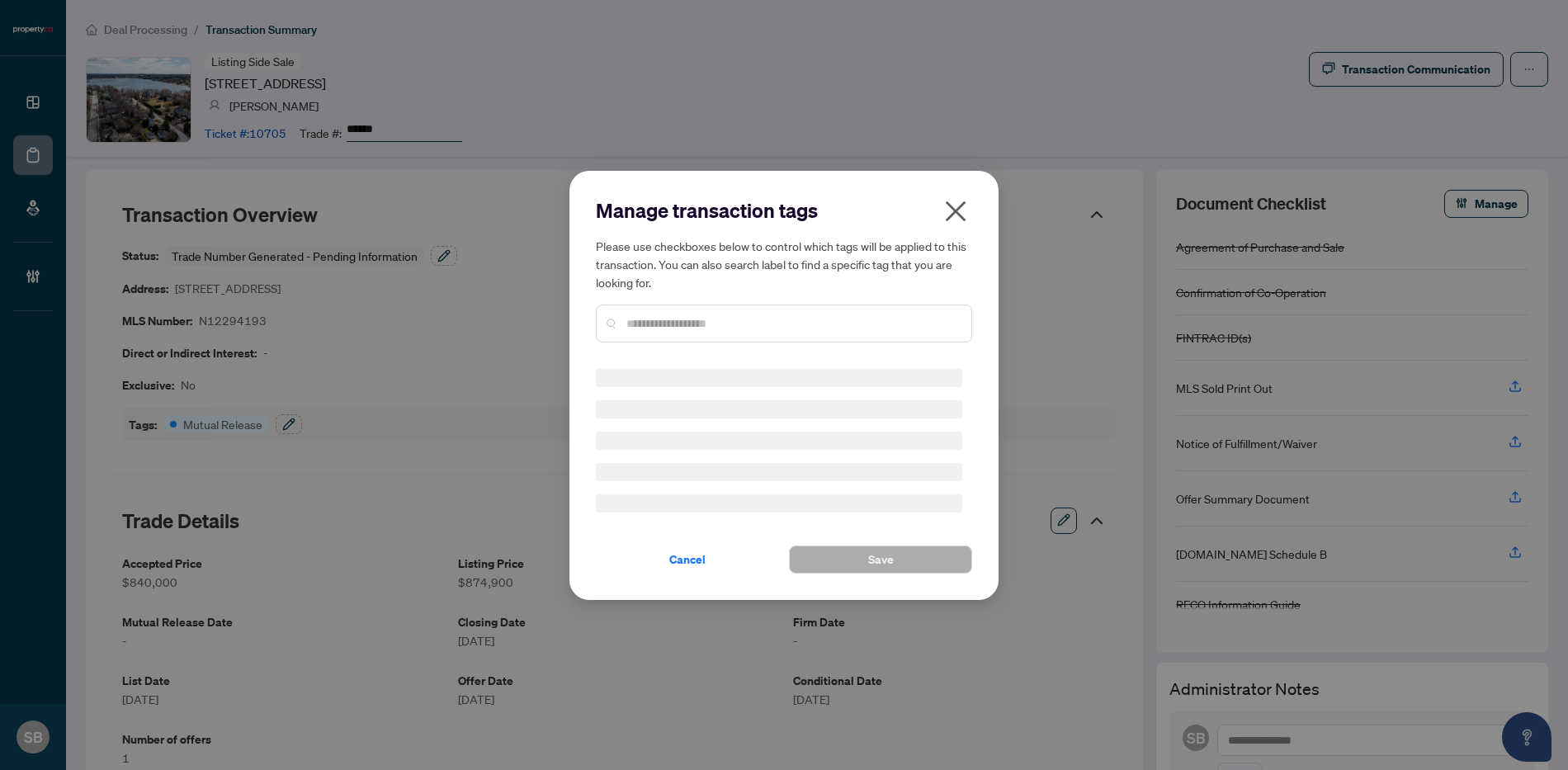
click at [760, 319] on input "text" at bounding box center [792, 323] width 331 height 18
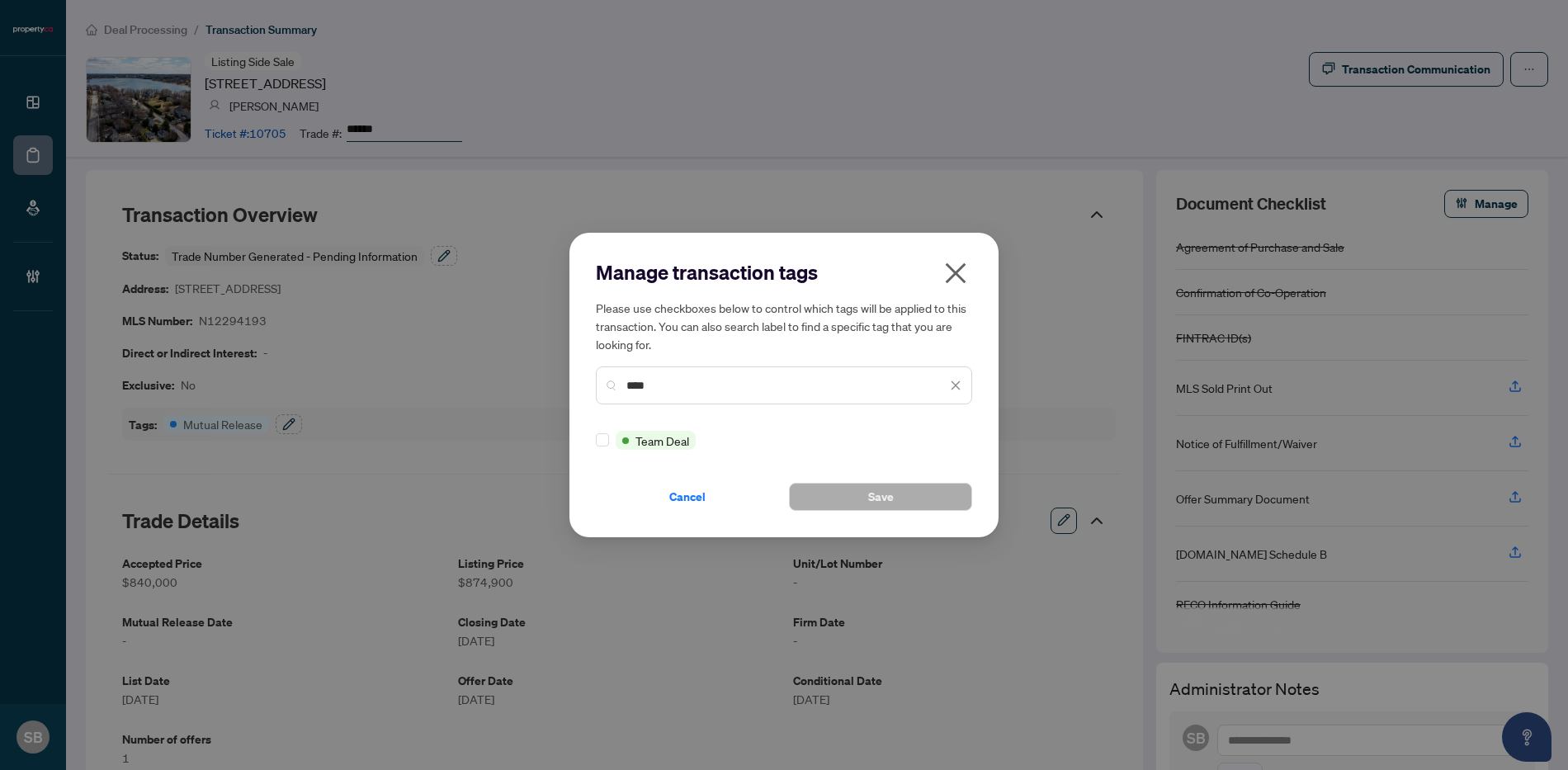
drag, startPoint x: 654, startPoint y: 372, endPoint x: 406, endPoint y: 320, distance: 253.4
click at [410, 324] on div "Manage transaction tags Please use checkboxes below to control which tags will …" at bounding box center [784, 385] width 1568 height 770
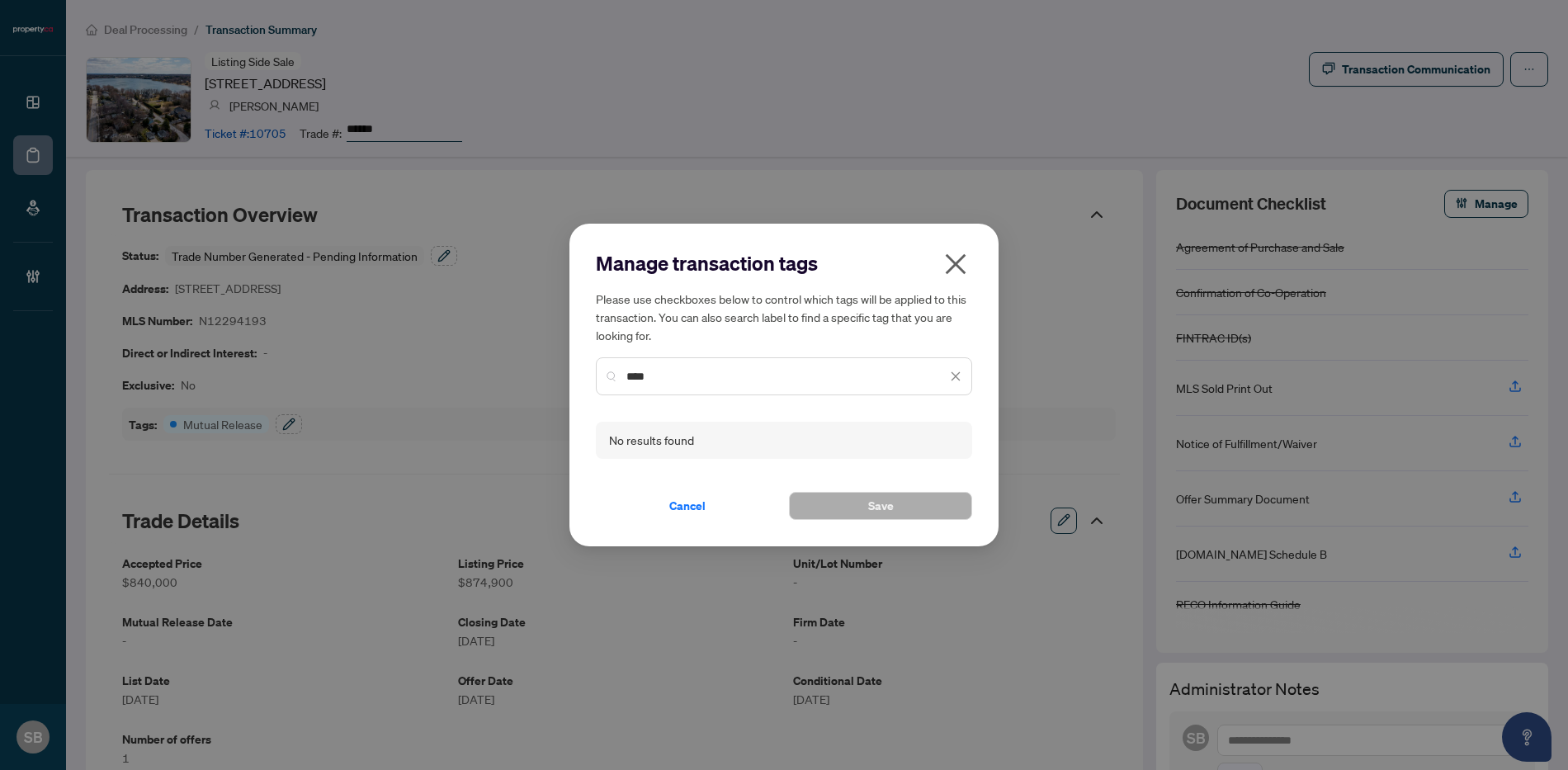
type input "****"
click at [968, 251] on button "button" at bounding box center [955, 267] width 33 height 35
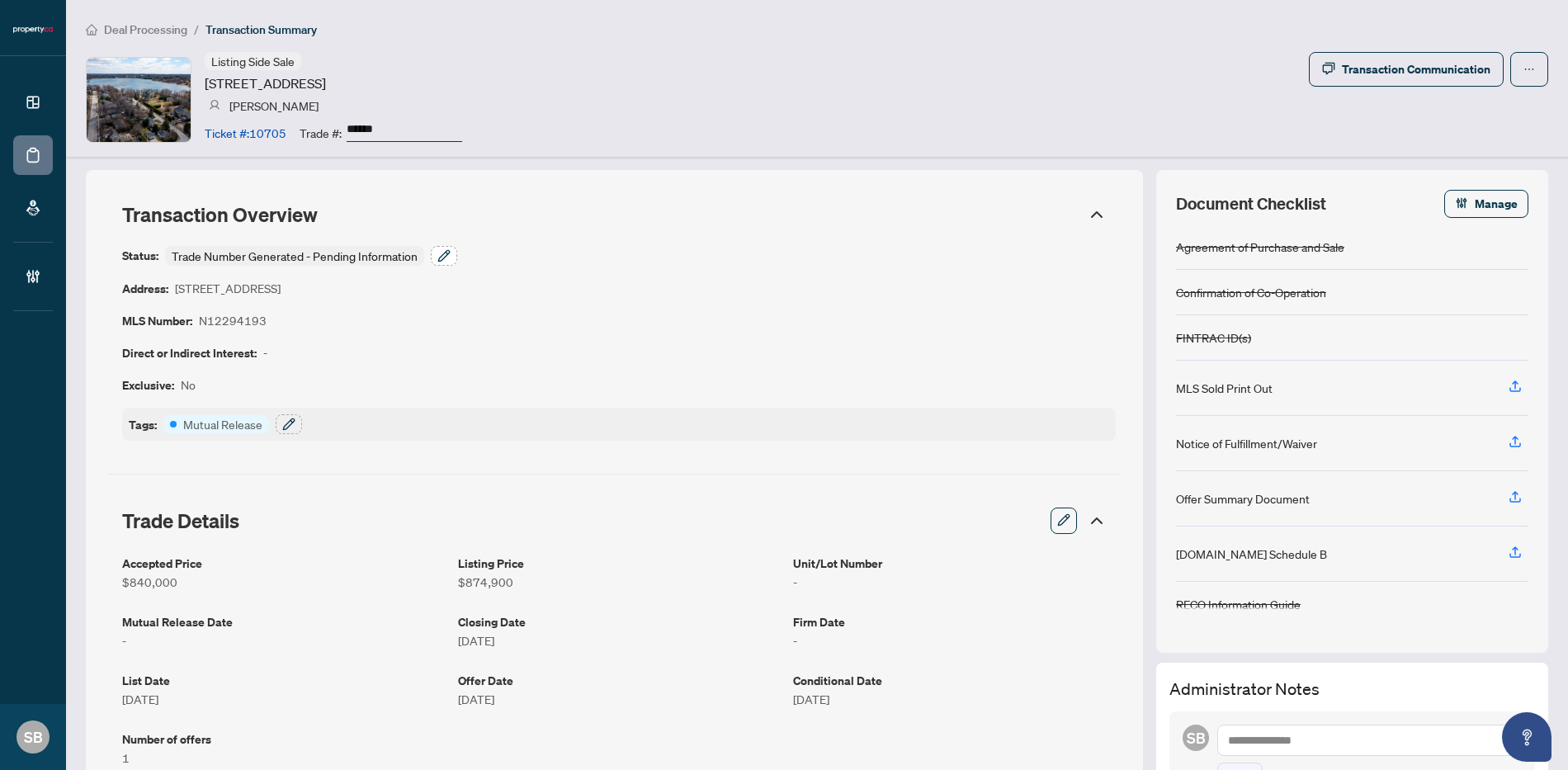
click at [443, 257] on icon "button" at bounding box center [443, 255] width 11 height 11
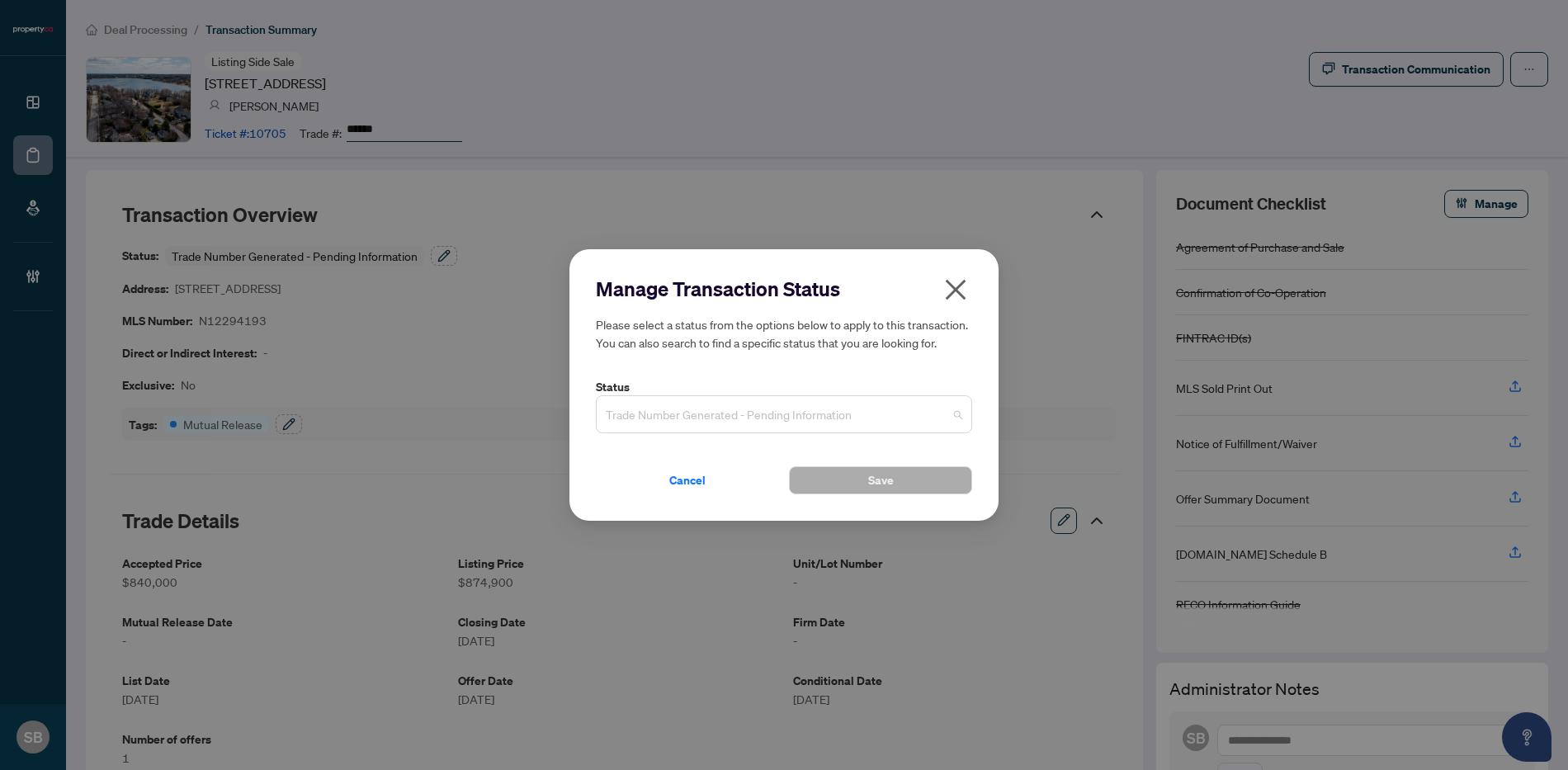
click at [943, 419] on span "Trade Number Generated - Pending Information" at bounding box center [784, 414] width 356 height 32
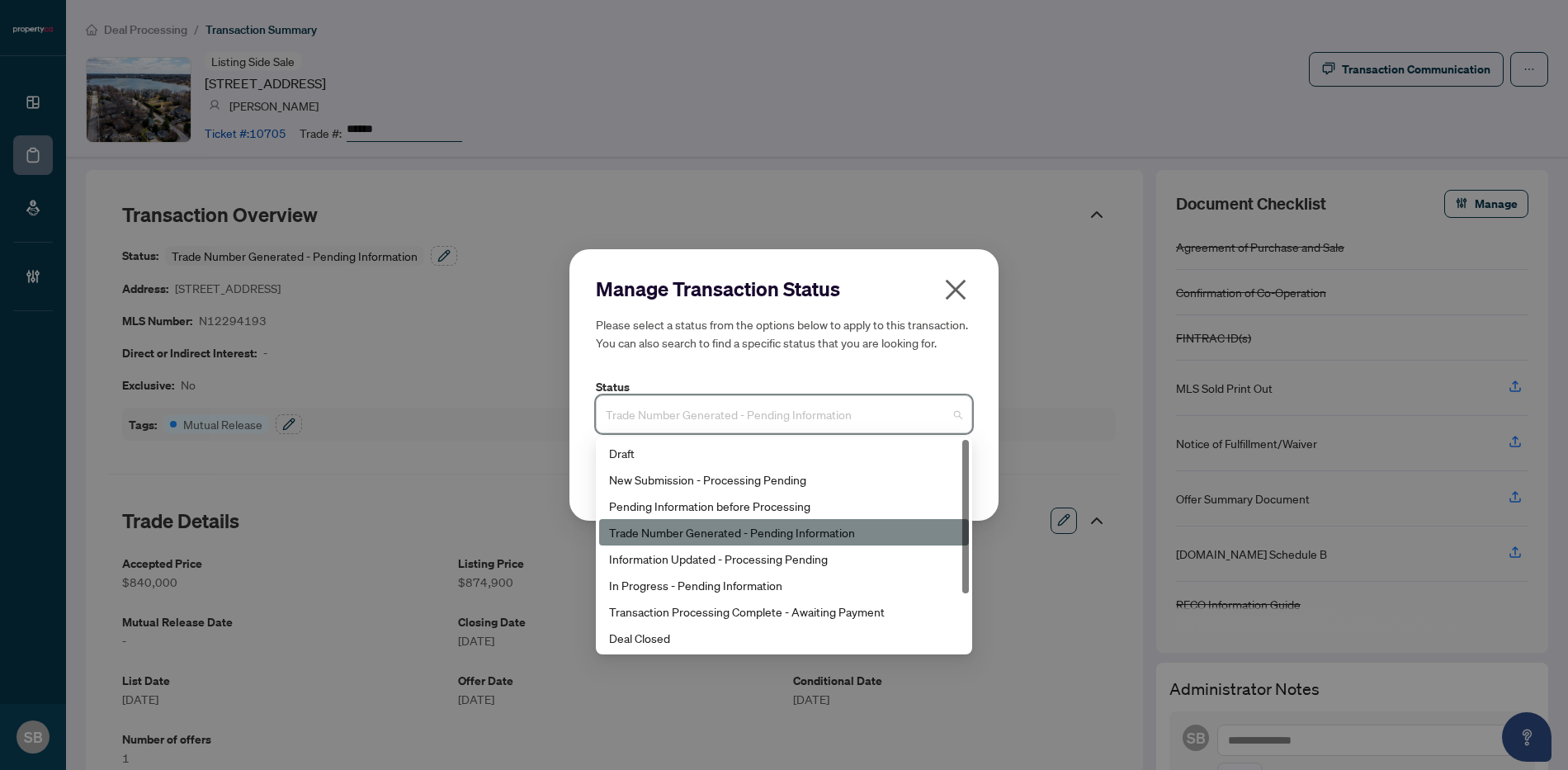
scroll to position [79, 0]
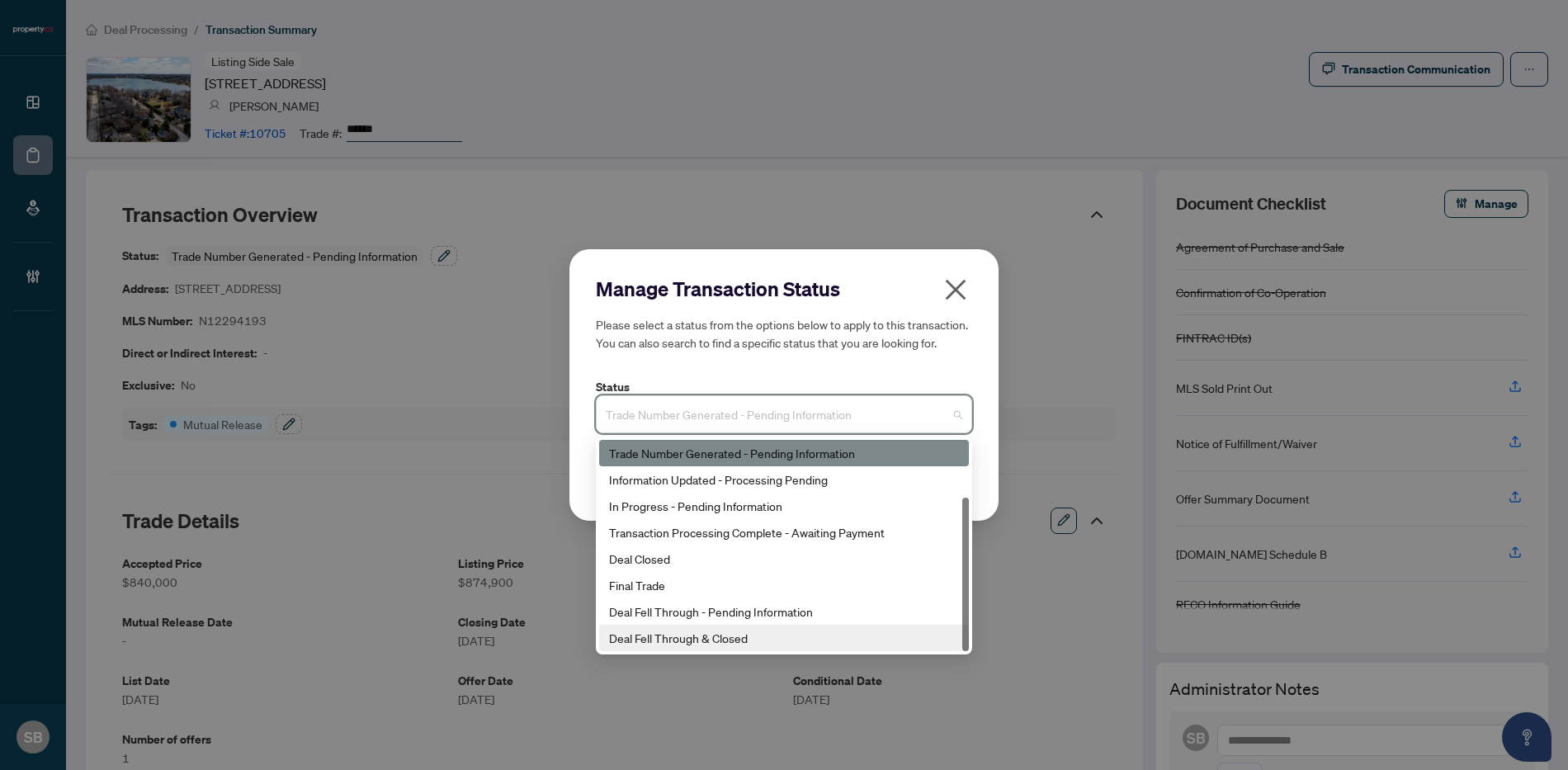
click at [742, 630] on div "Deal Fell Through & Closed" at bounding box center [784, 638] width 350 height 18
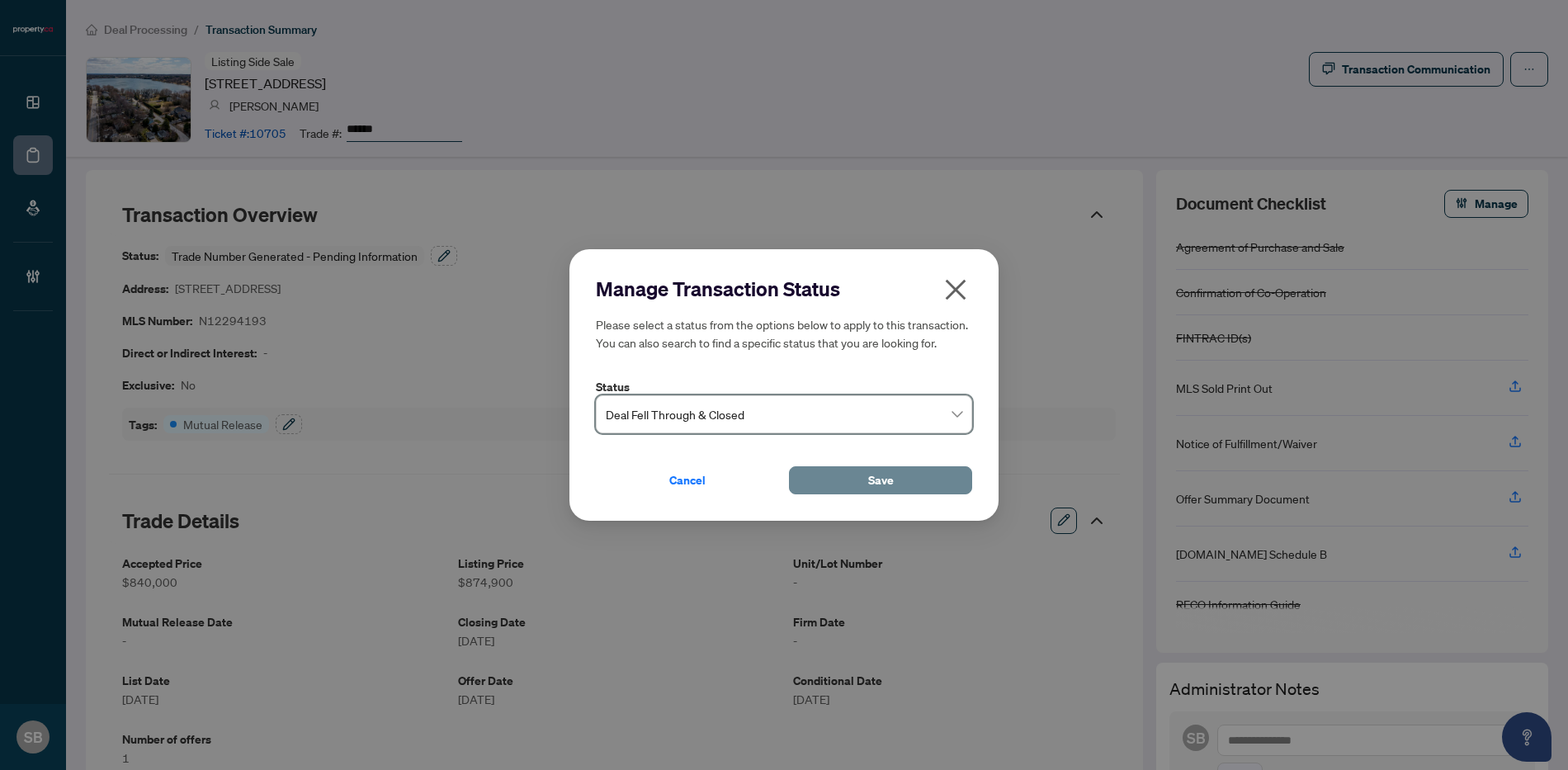
click at [905, 480] on button "Save" at bounding box center [880, 480] width 183 height 28
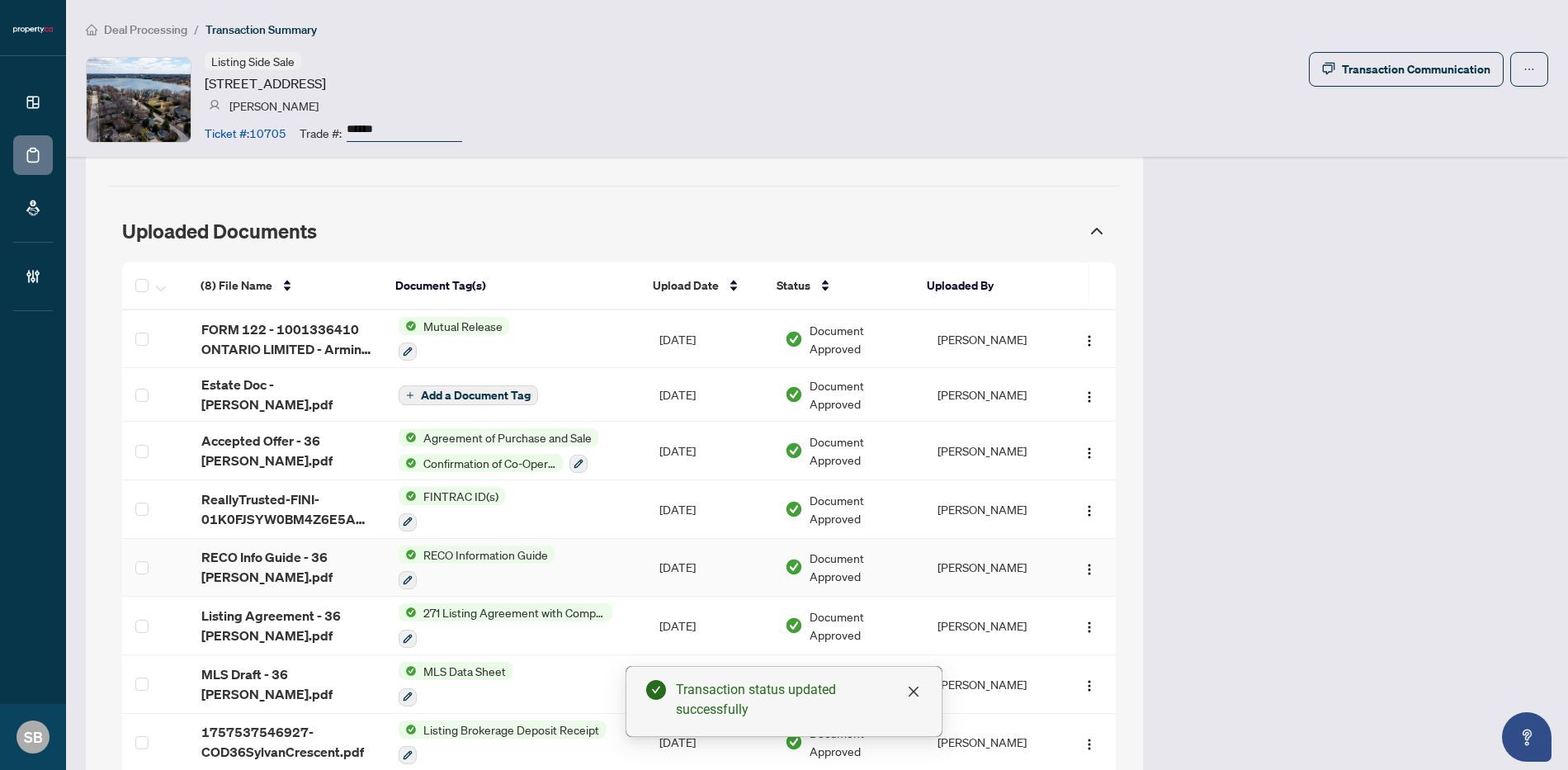
scroll to position [1499, 0]
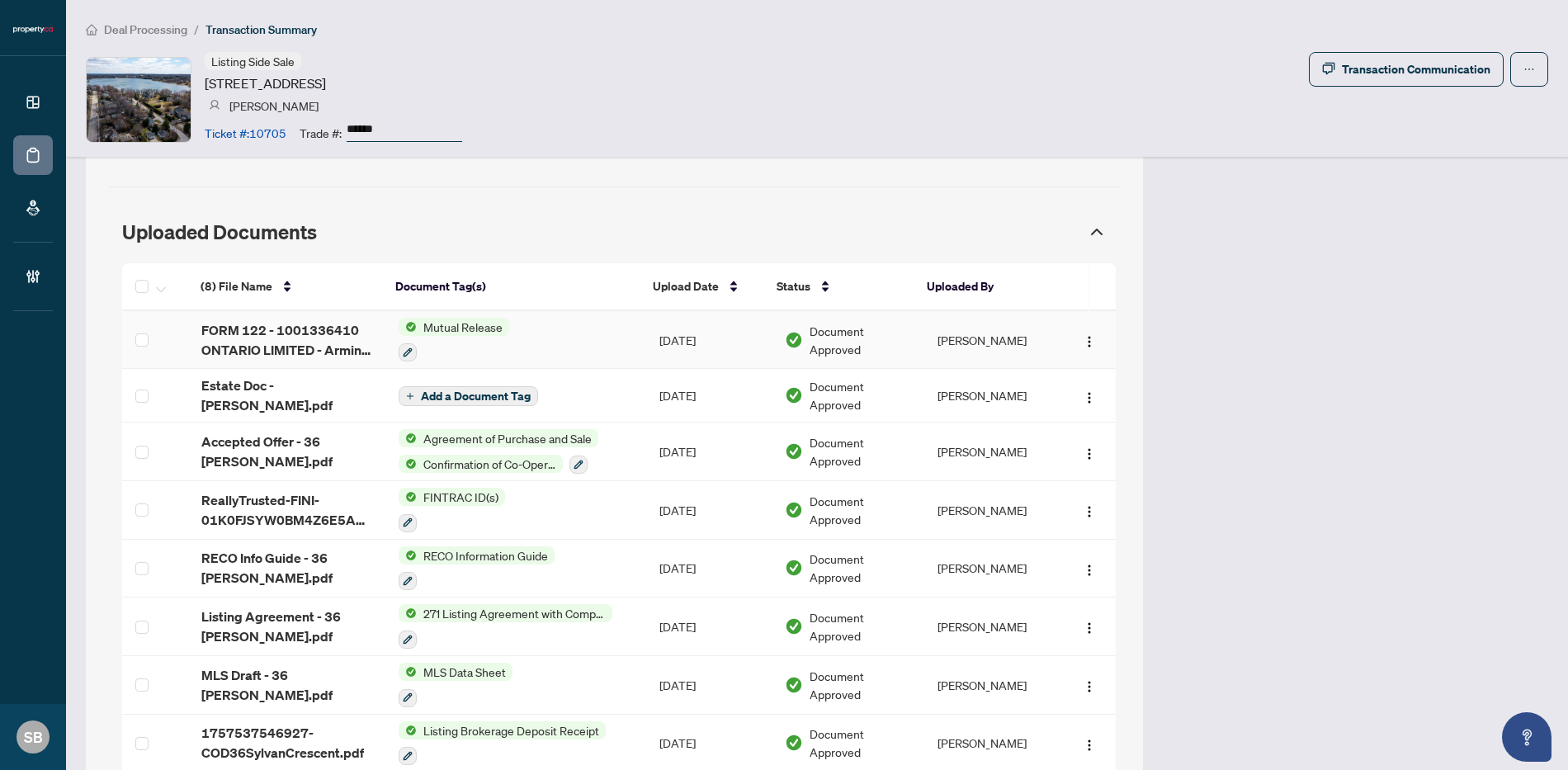
click at [284, 345] on span "FORM 122 - 1001336410 ONTARIO LIMITED - Armin Hedayat36 Sylvan Cres - Sept 2025…" at bounding box center [286, 339] width 170 height 39
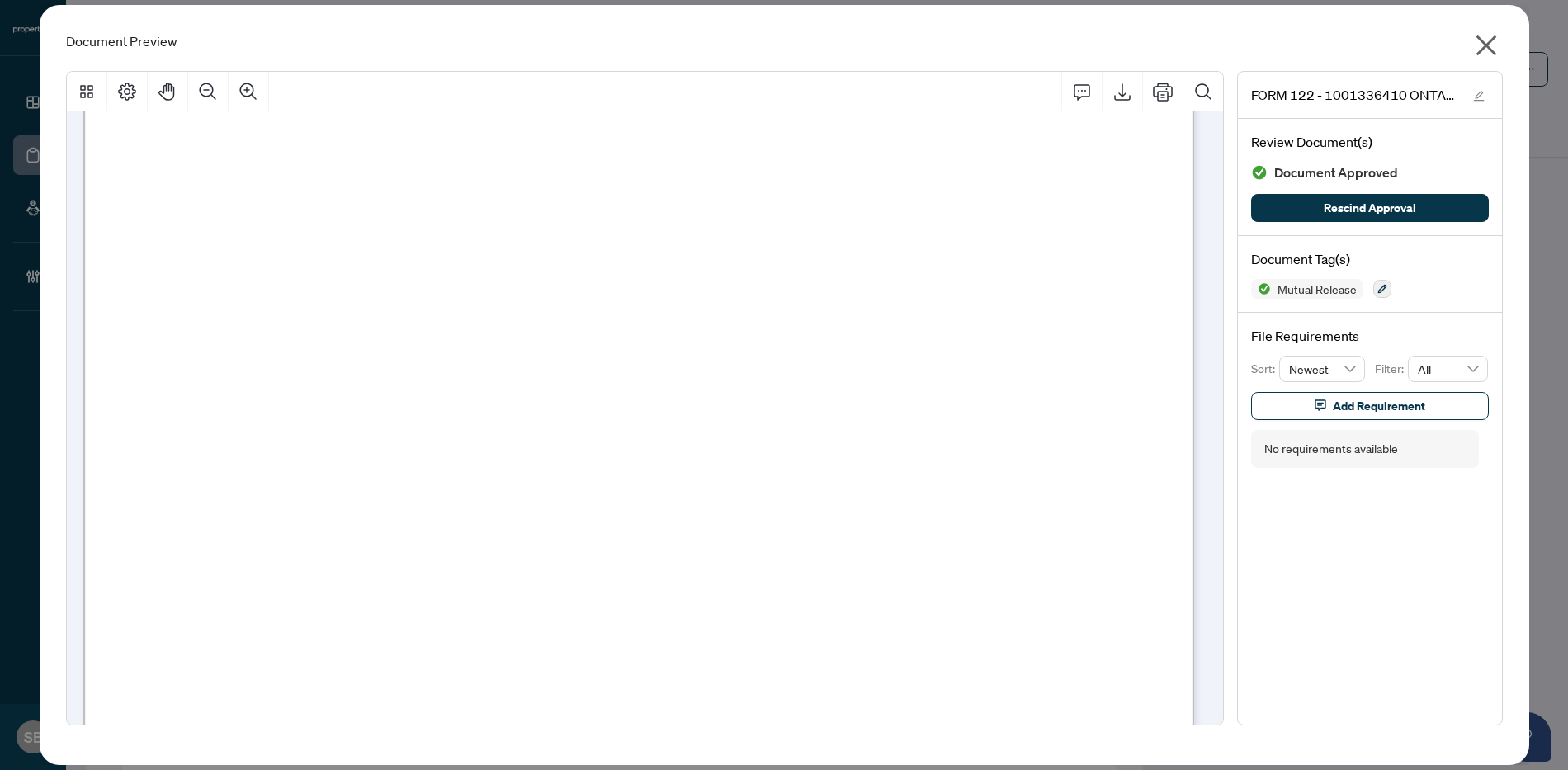
scroll to position [0, 0]
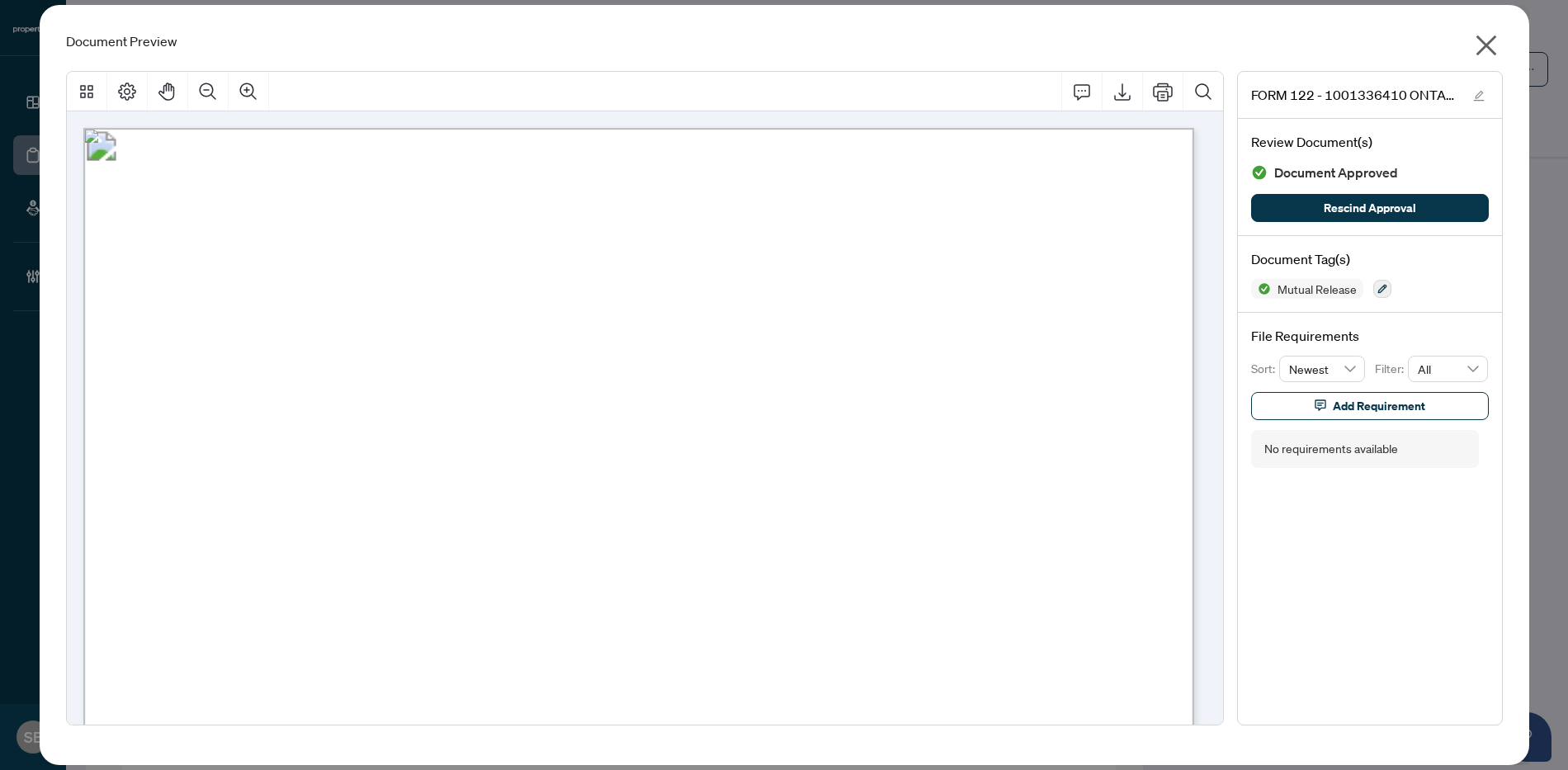
click at [1488, 45] on icon "close" at bounding box center [1487, 46] width 27 height 27
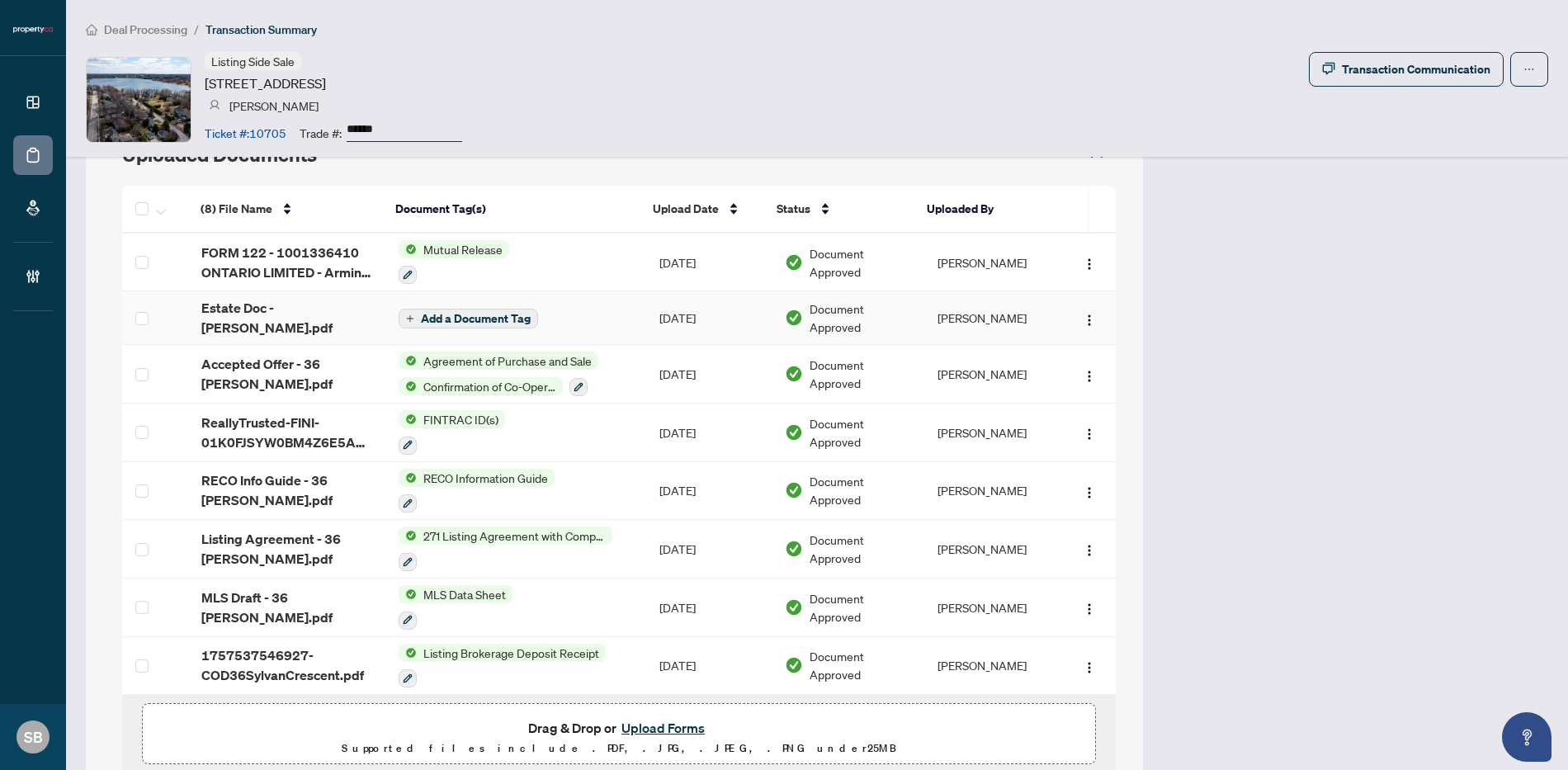
scroll to position [1631, 0]
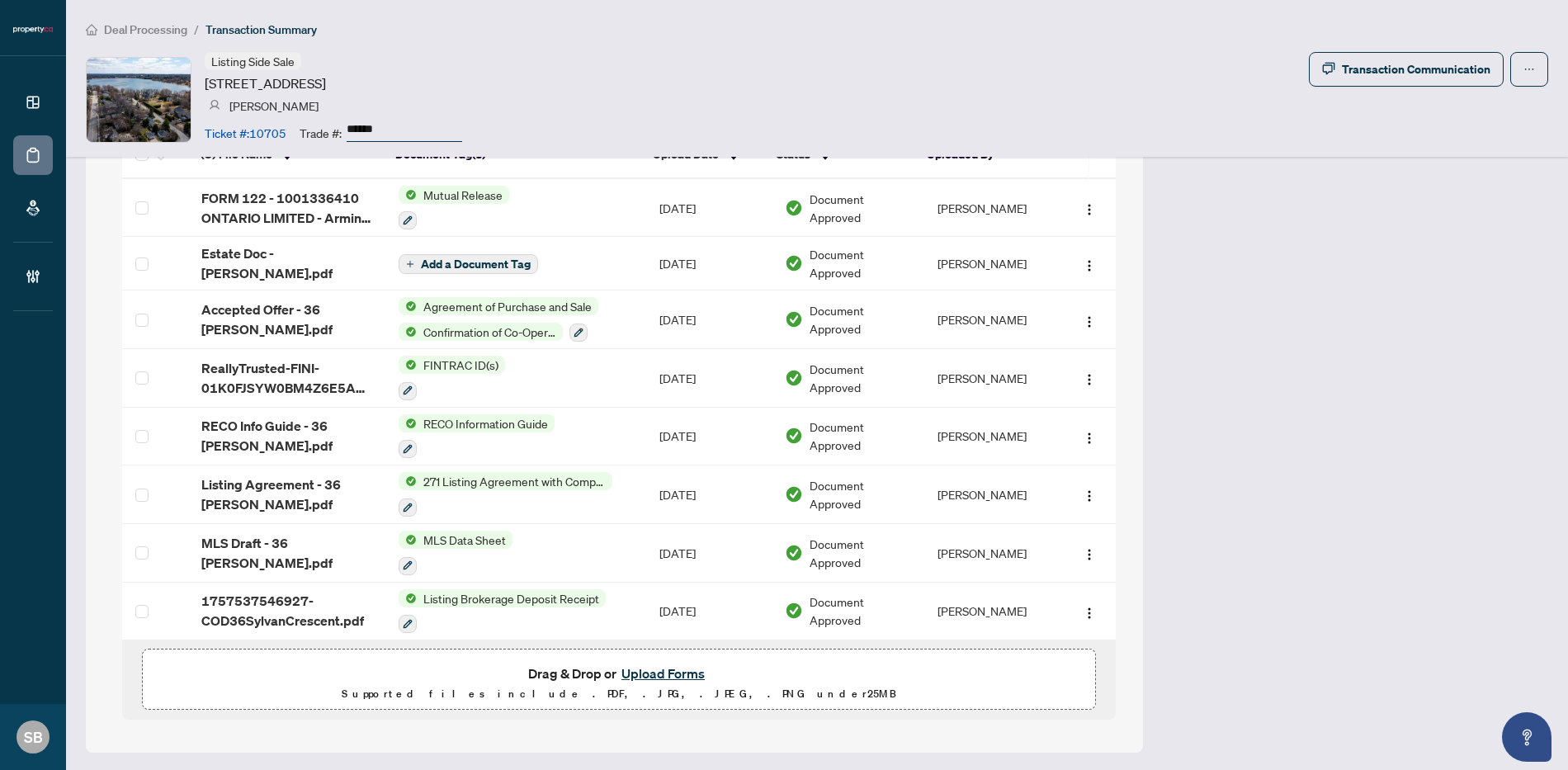
click at [665, 665] on button "Upload Forms" at bounding box center [663, 673] width 93 height 21
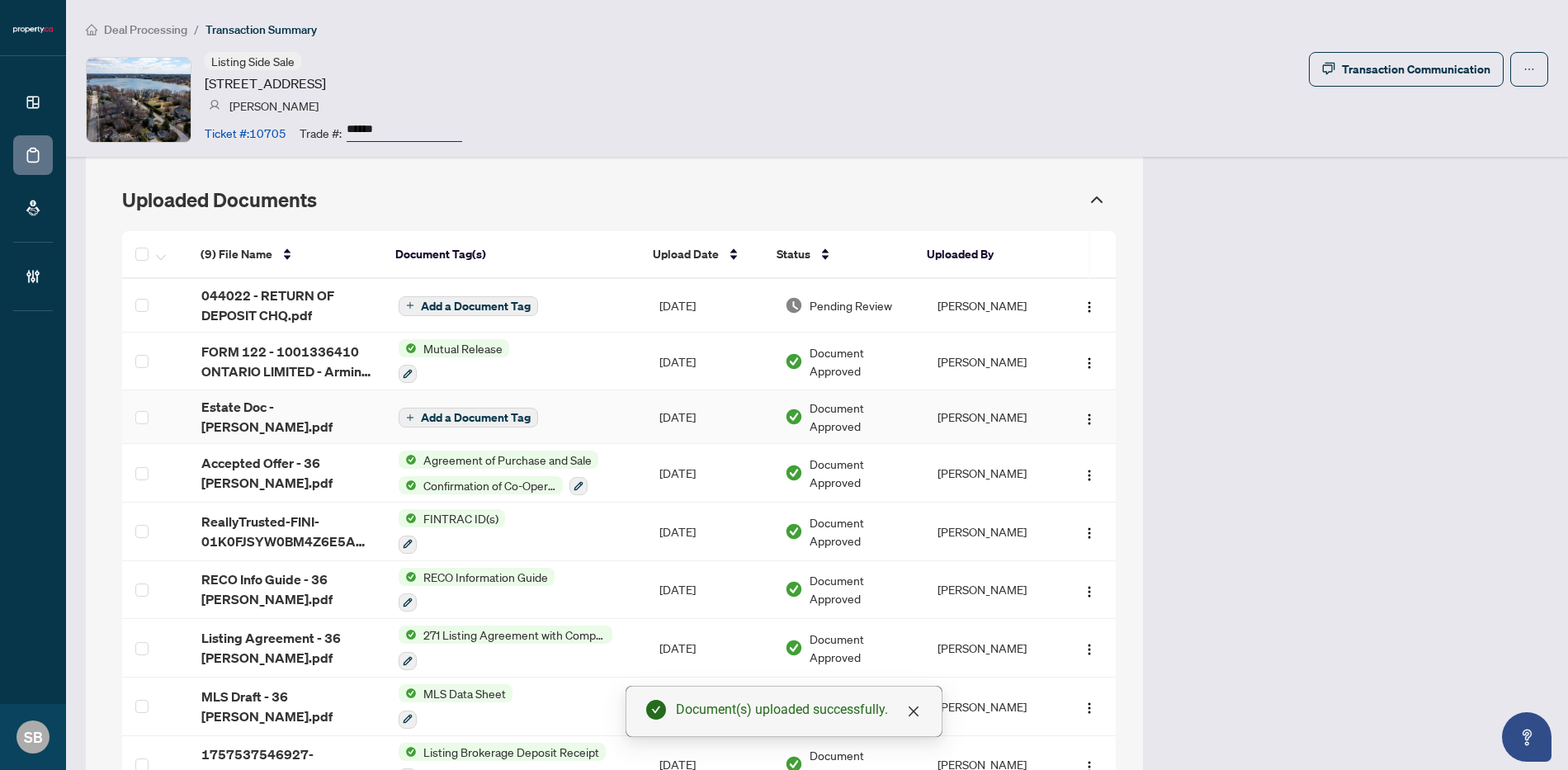
scroll to position [1342, 0]
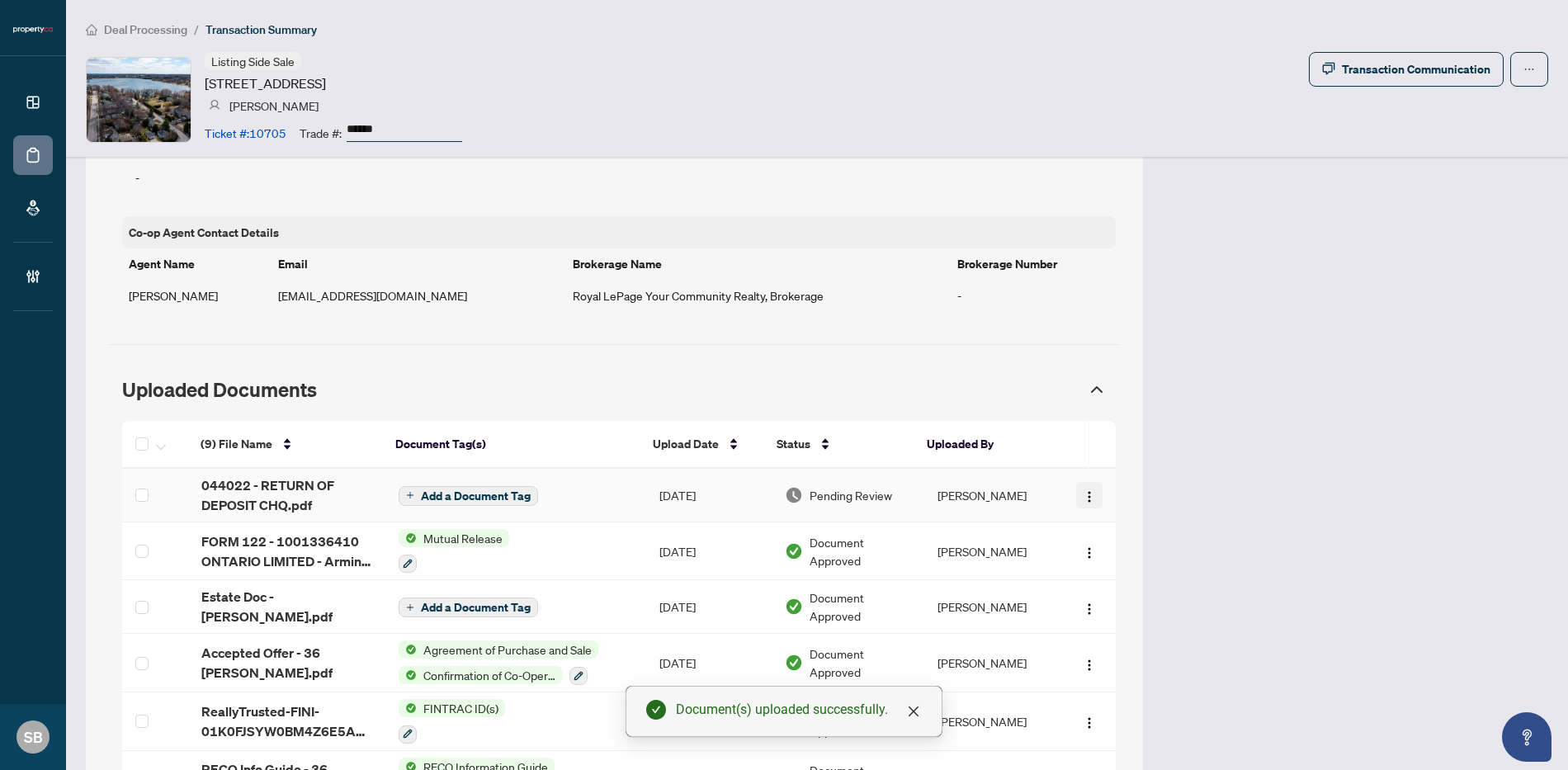
click at [1082, 498] on img "button" at bounding box center [1089, 497] width 13 height 13
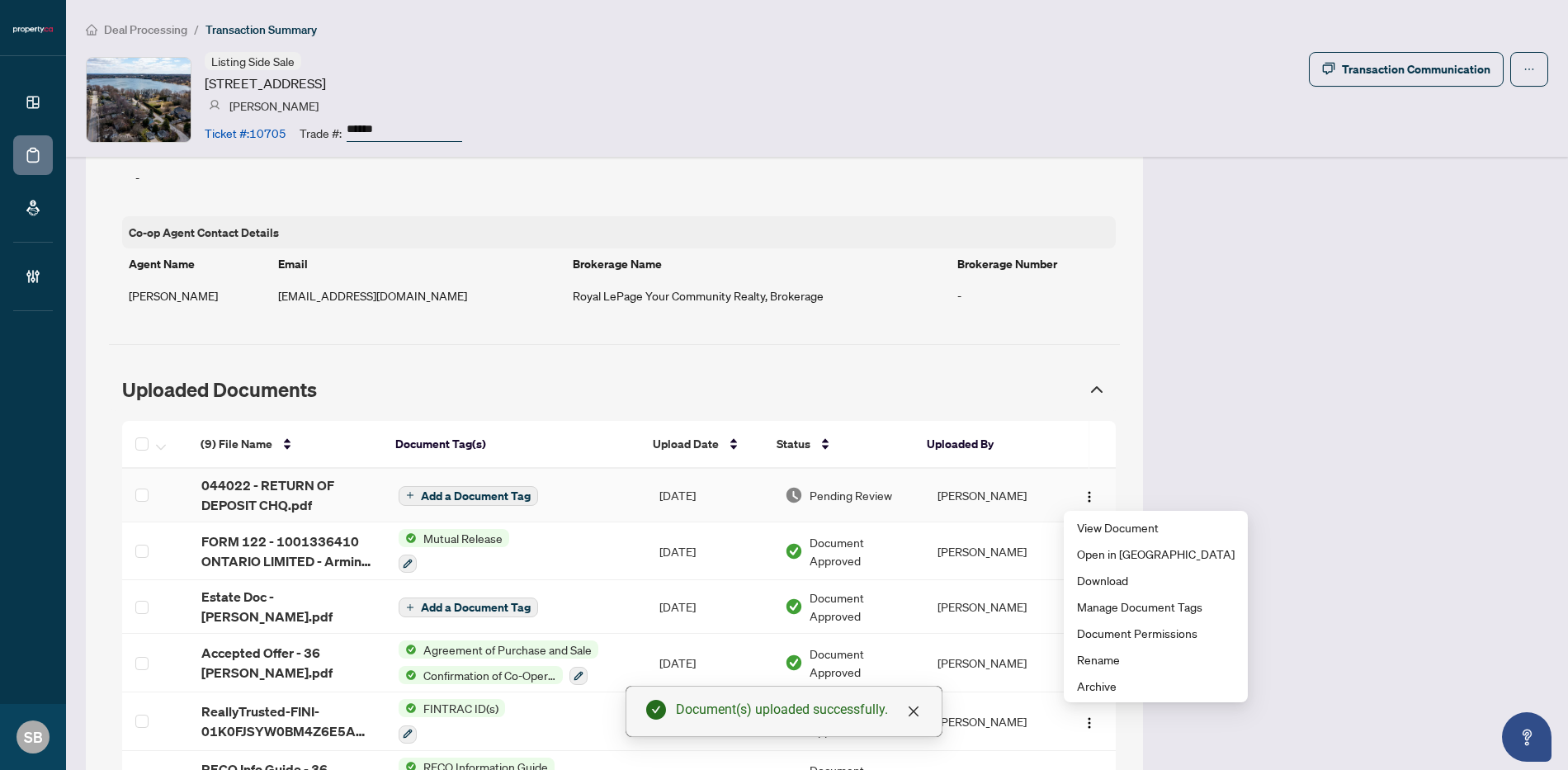
click at [973, 492] on td "[PERSON_NAME]" at bounding box center [991, 495] width 134 height 54
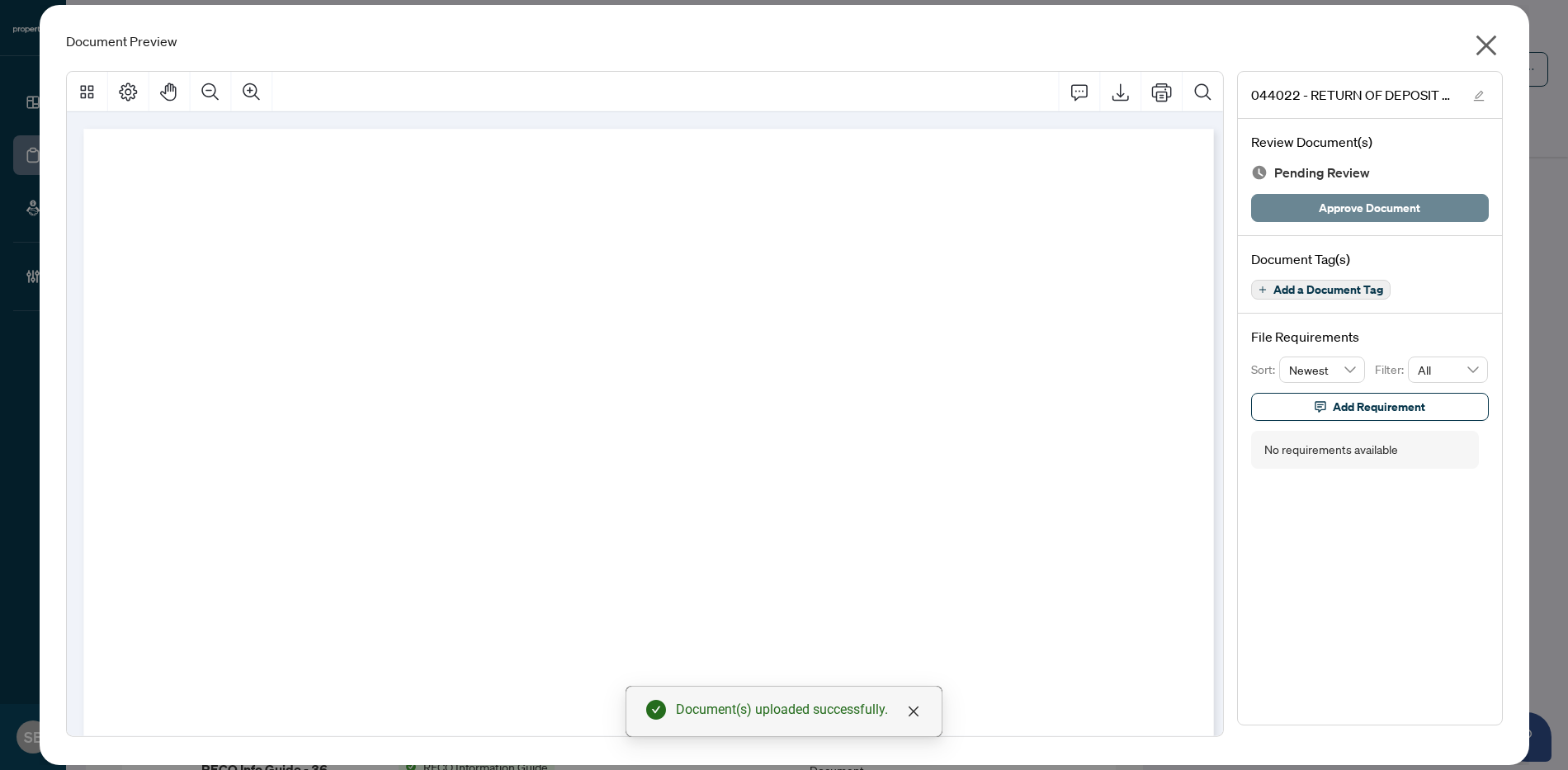
click at [1364, 205] on span "Approve Document" at bounding box center [1370, 208] width 102 height 27
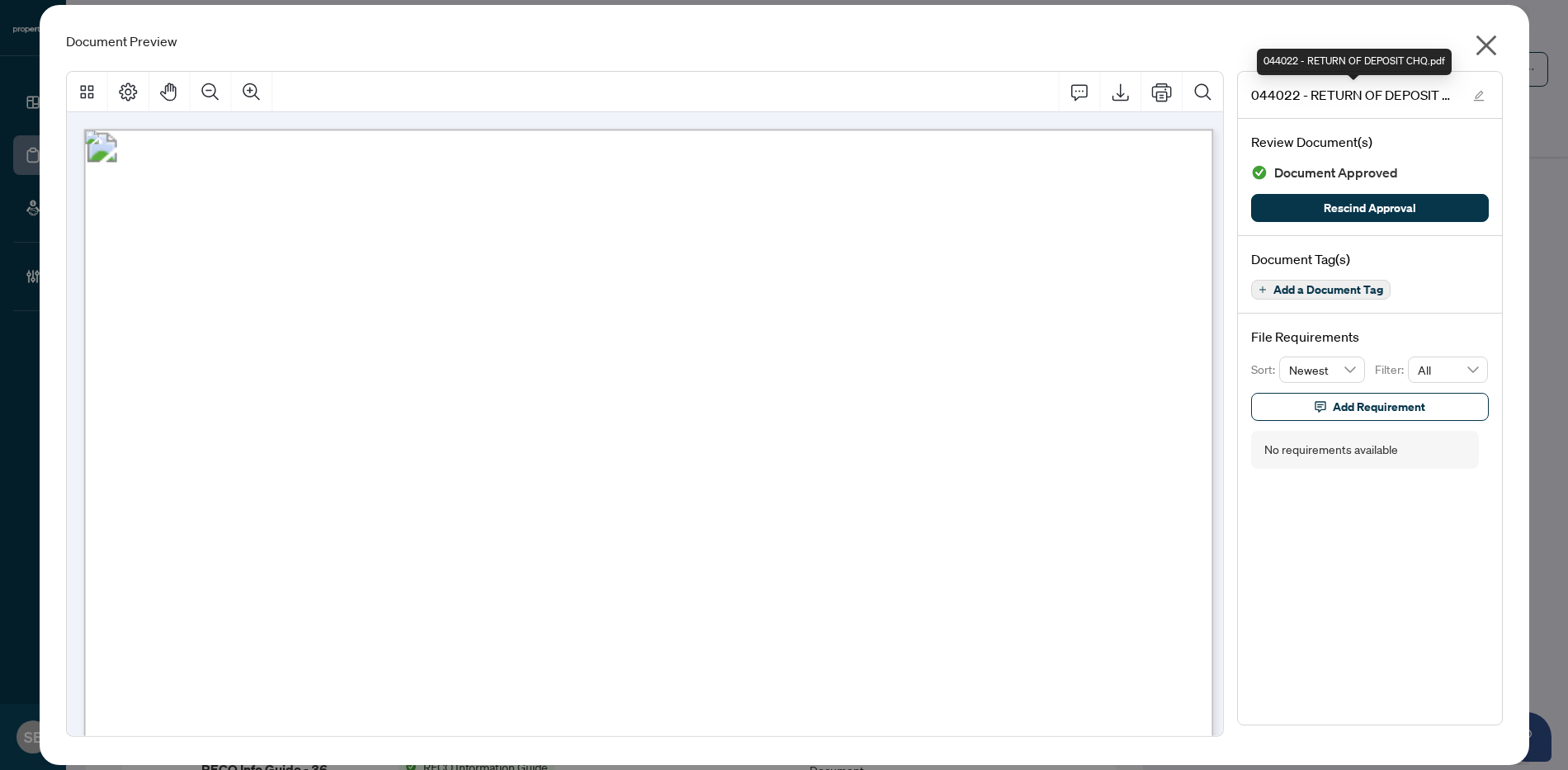
click at [1466, 49] on div "Document Preview" at bounding box center [784, 41] width 1437 height 20
drag, startPoint x: 1486, startPoint y: 40, endPoint x: 1070, endPoint y: 66, distance: 416.8
click at [1486, 40] on icon "close" at bounding box center [1487, 46] width 27 height 27
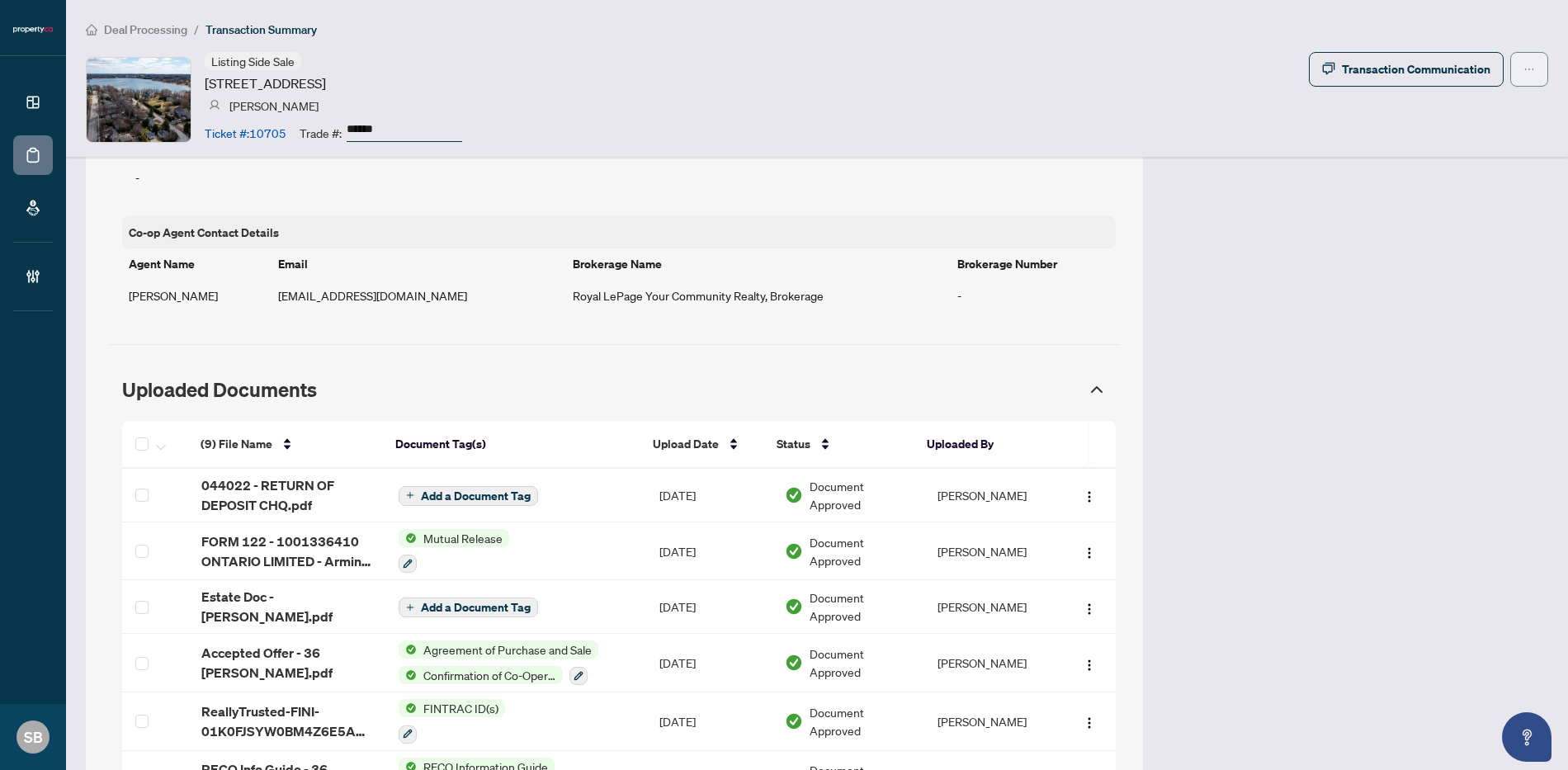
click at [1523, 77] on span "button" at bounding box center [1529, 70] width 11 height 27
click at [1468, 162] on span "Submit for Completion" at bounding box center [1460, 158] width 126 height 18
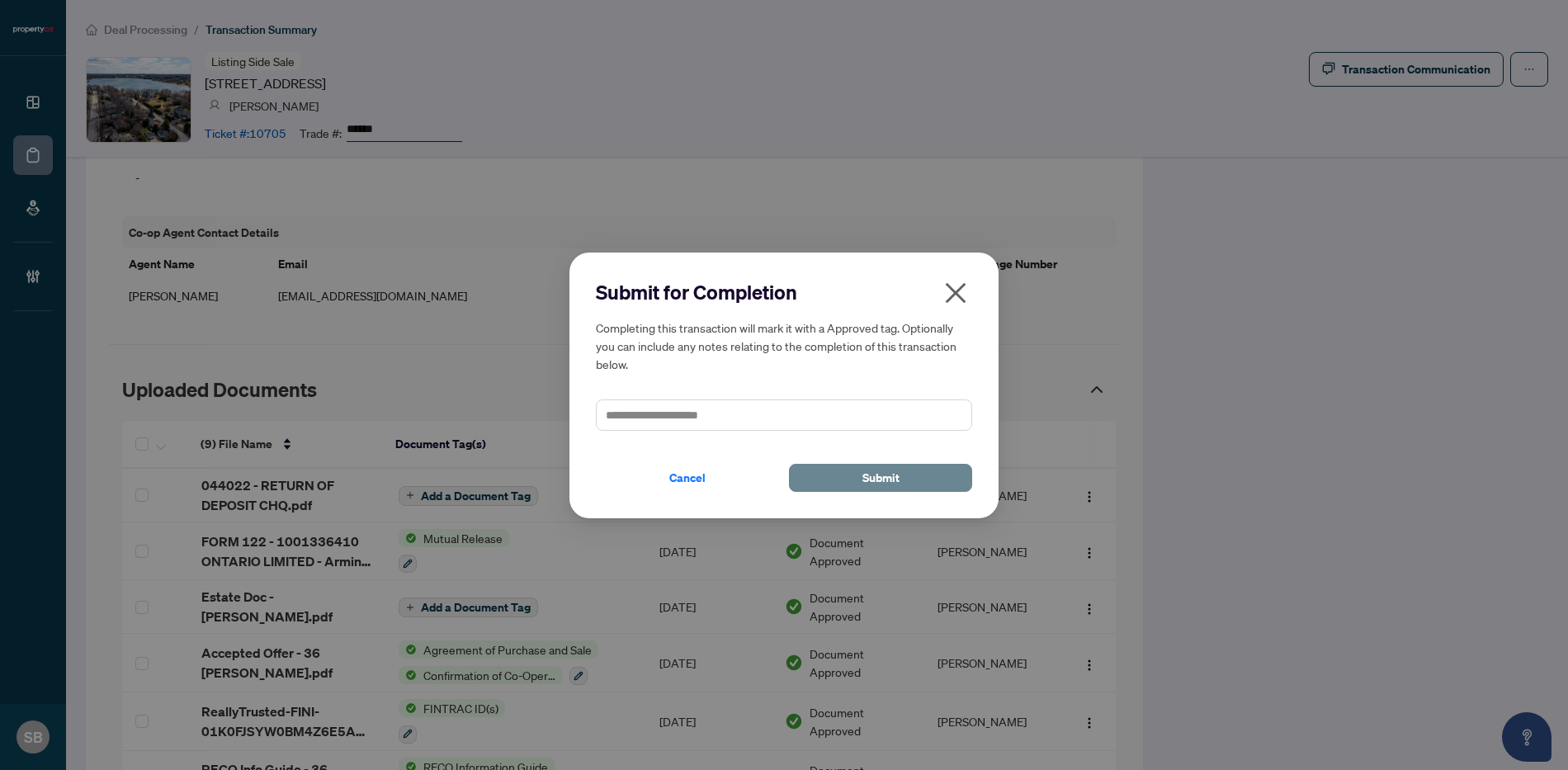
click at [824, 480] on button "Submit" at bounding box center [880, 477] width 183 height 28
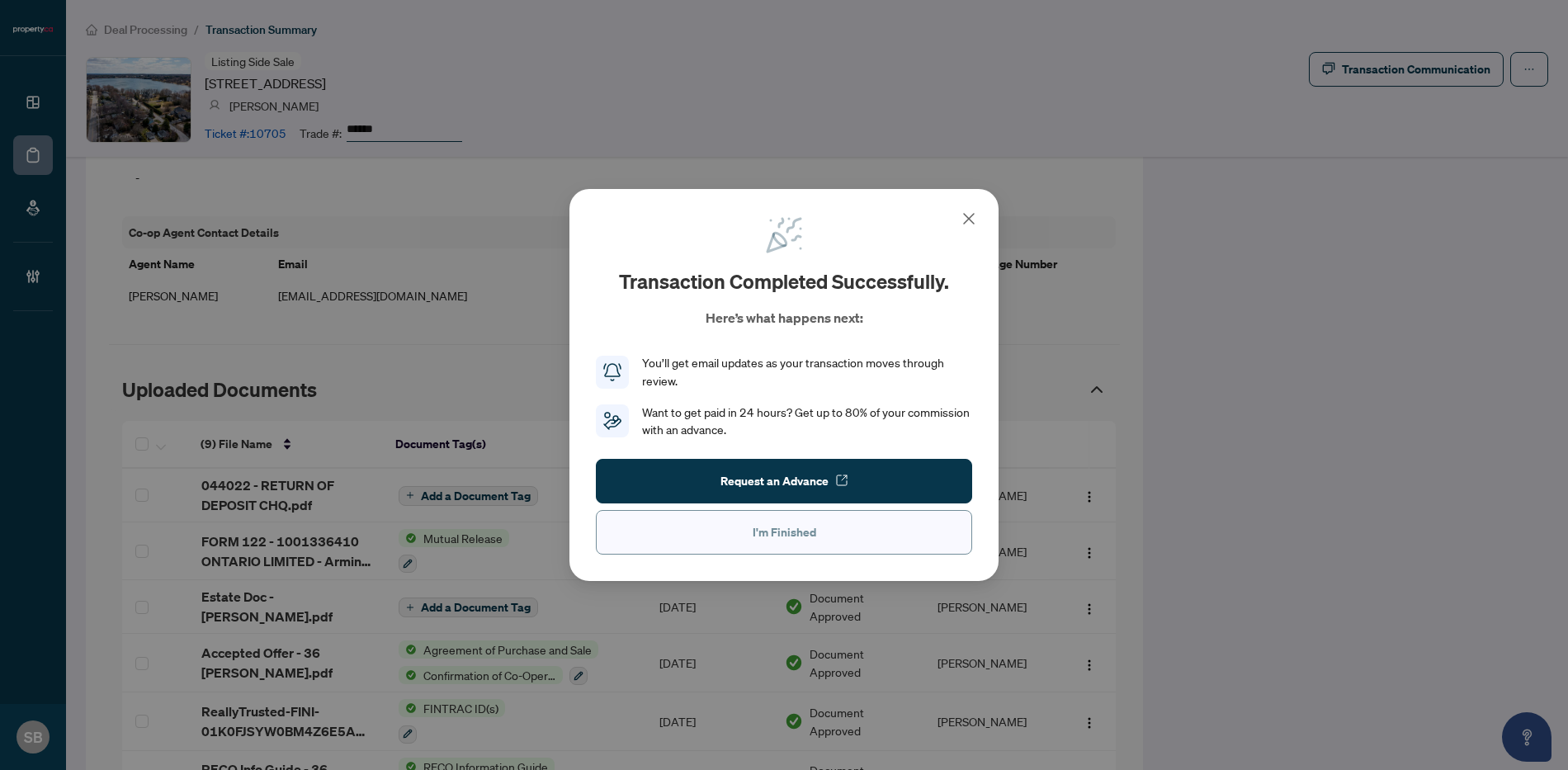
click at [806, 549] on button "I'm Finished" at bounding box center [784, 532] width 376 height 45
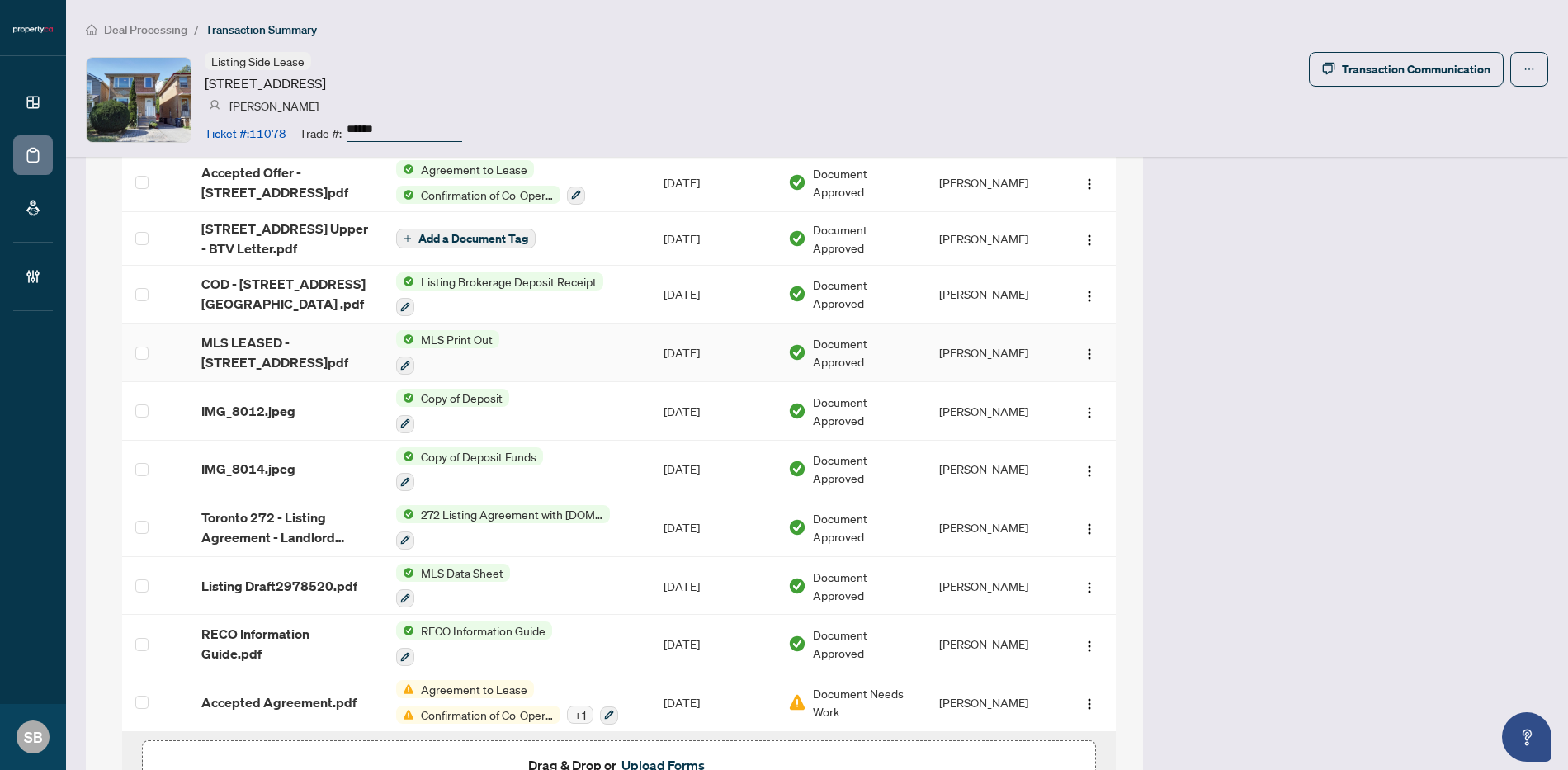
scroll to position [1608, 0]
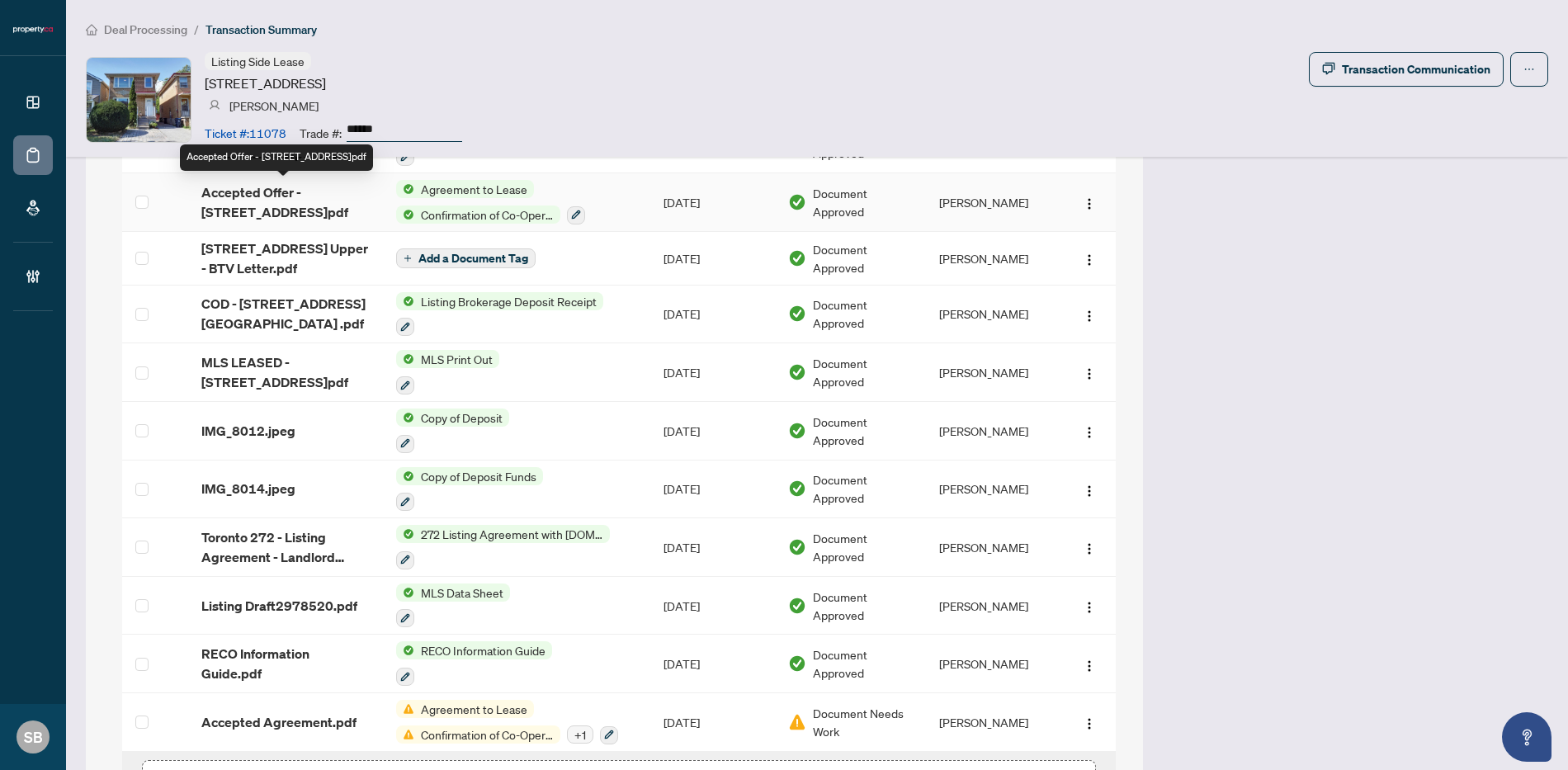
click at [256, 202] on span "Accepted Offer - [STREET_ADDRESS]pdf" at bounding box center [285, 201] width 170 height 39
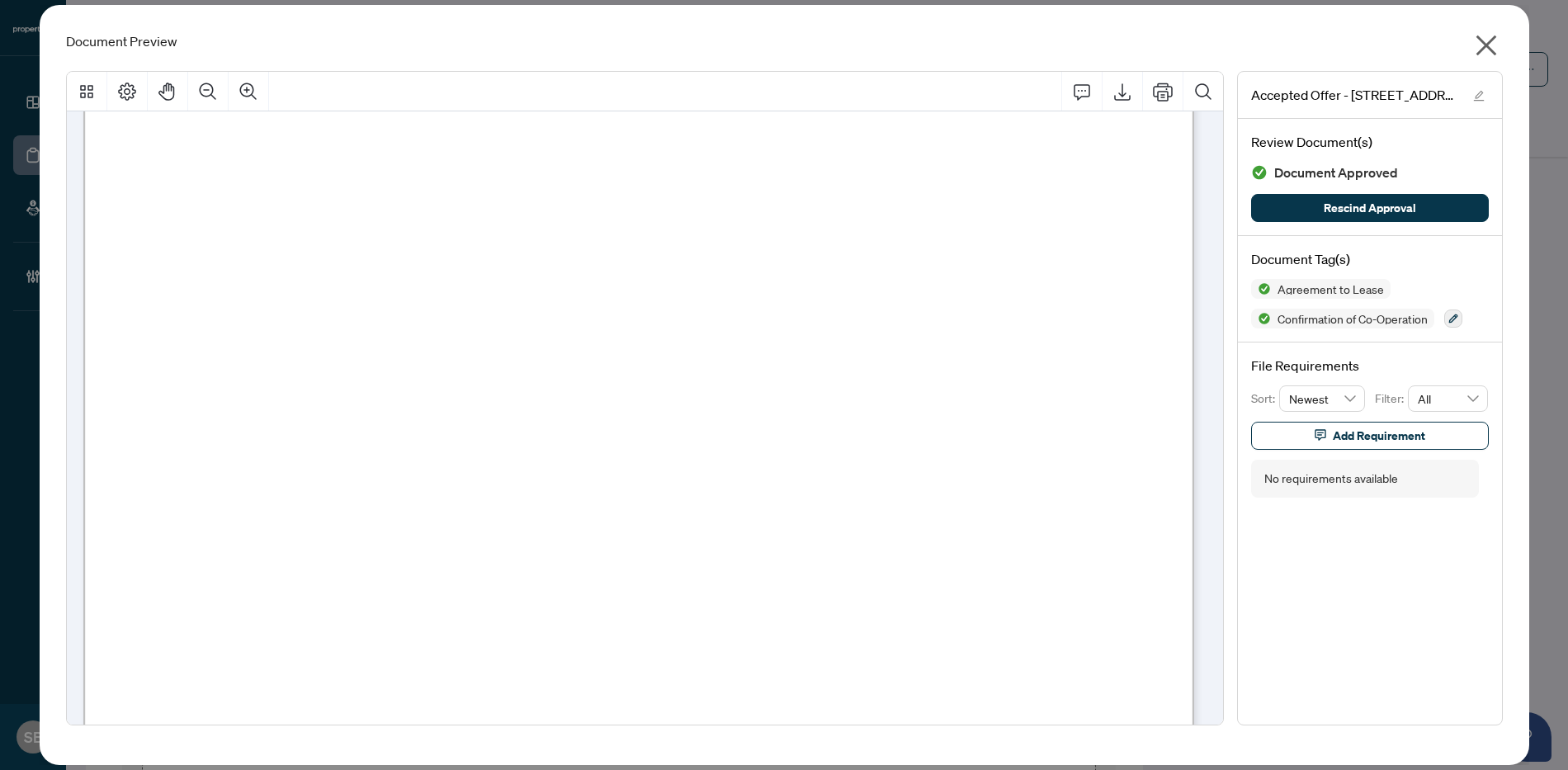
scroll to position [23657, 0]
click at [1499, 44] on button "button" at bounding box center [1486, 49] width 33 height 35
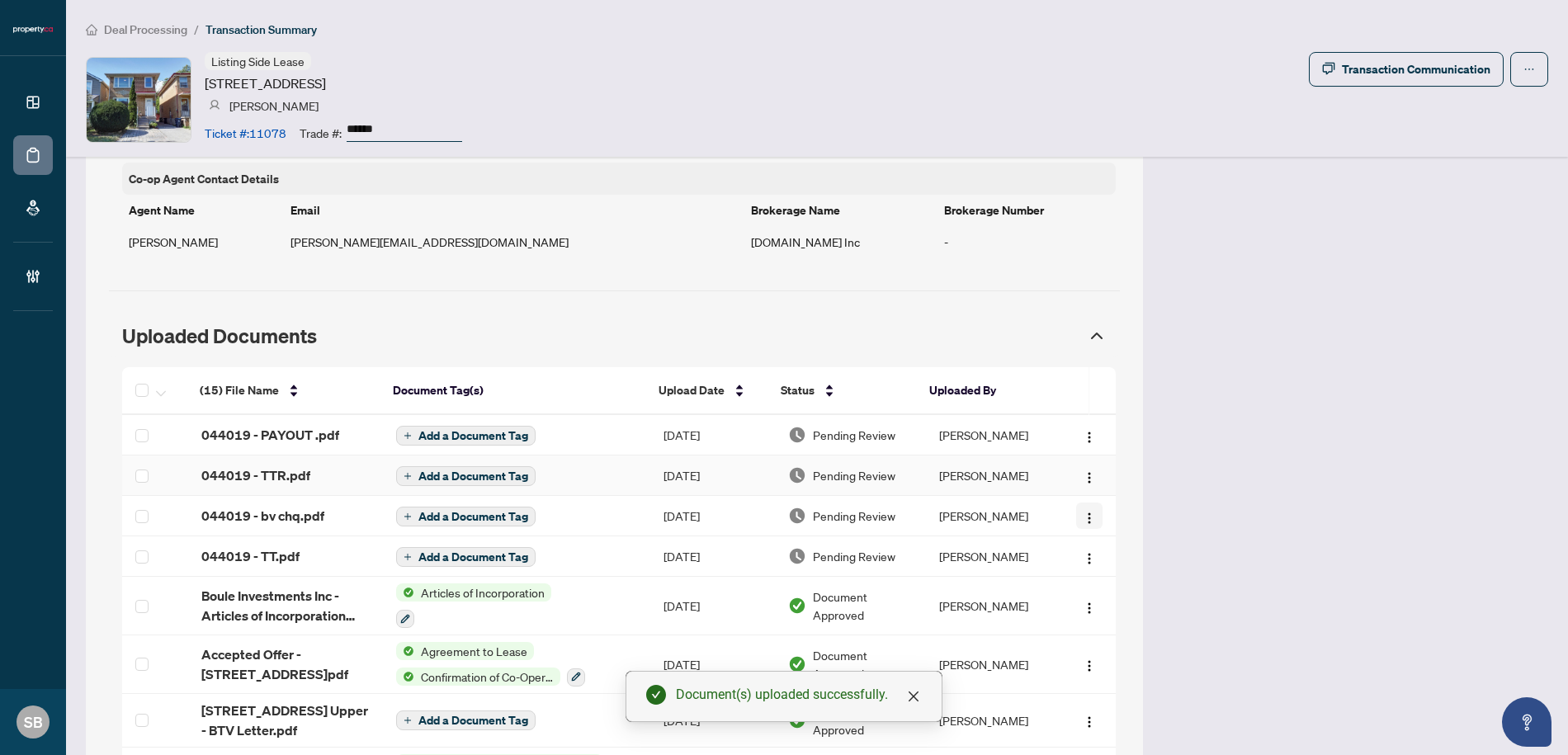
scroll to position [1390, 0]
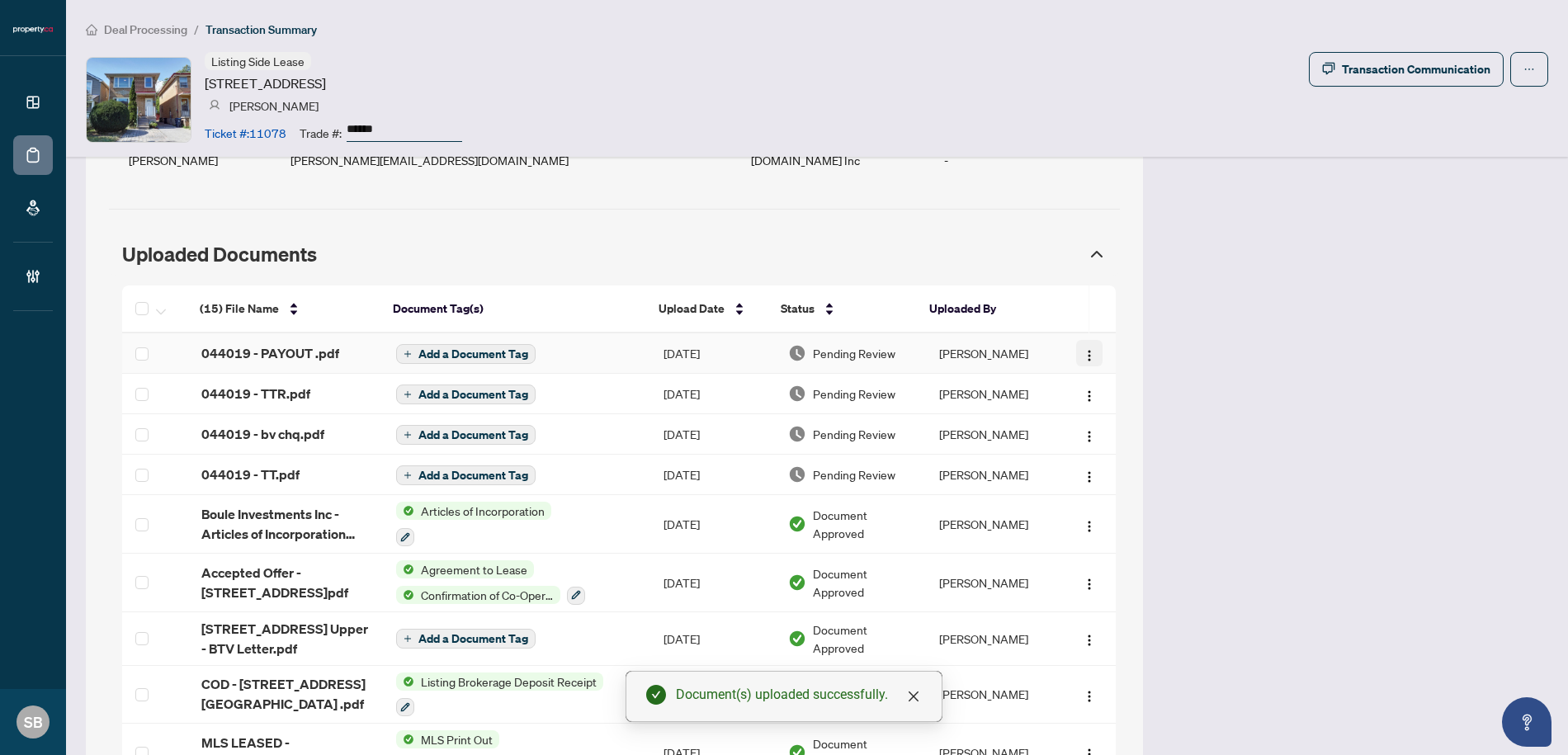
click at [1082, 349] on img "button" at bounding box center [1089, 355] width 13 height 13
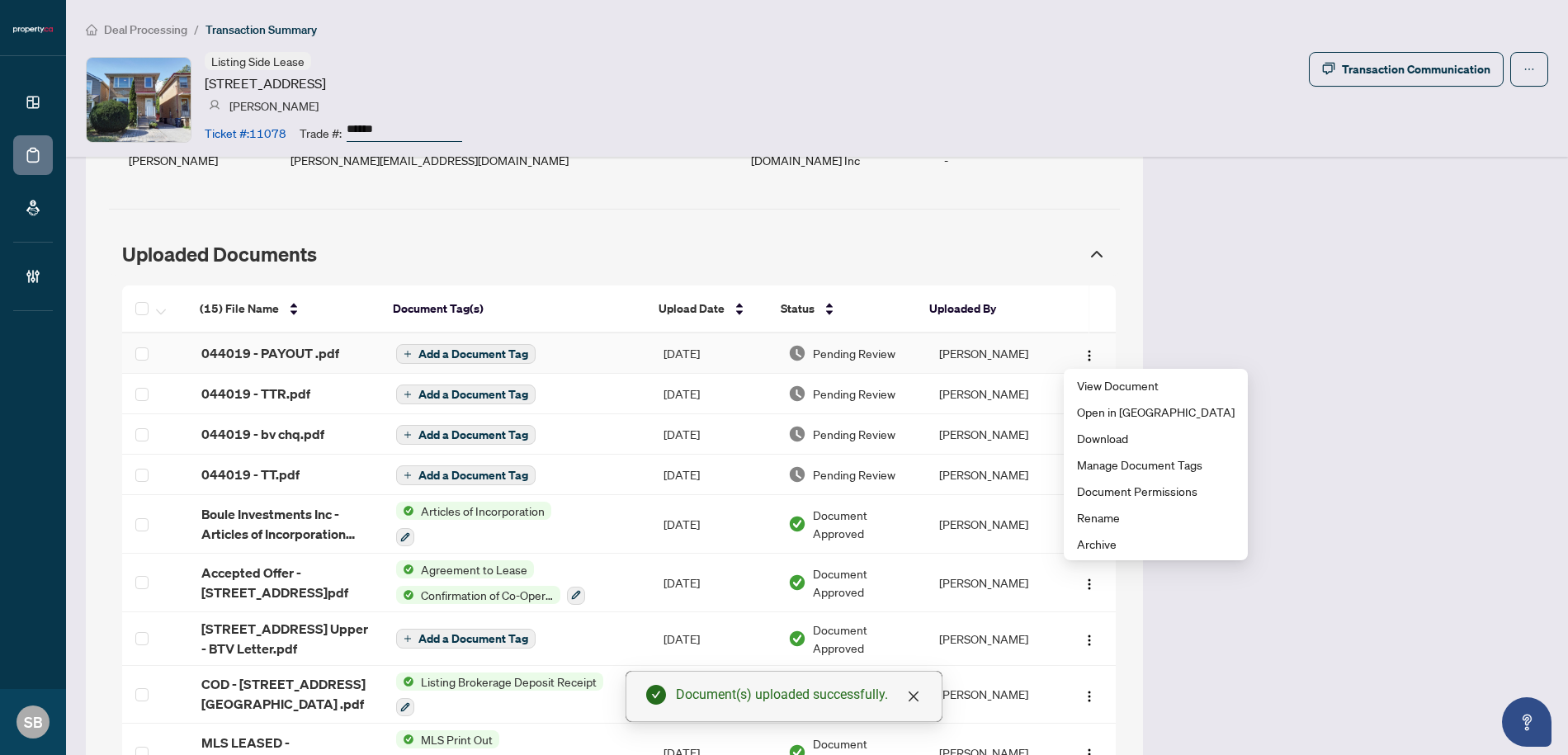
click at [1001, 333] on td "[PERSON_NAME]" at bounding box center [992, 354] width 133 height 40
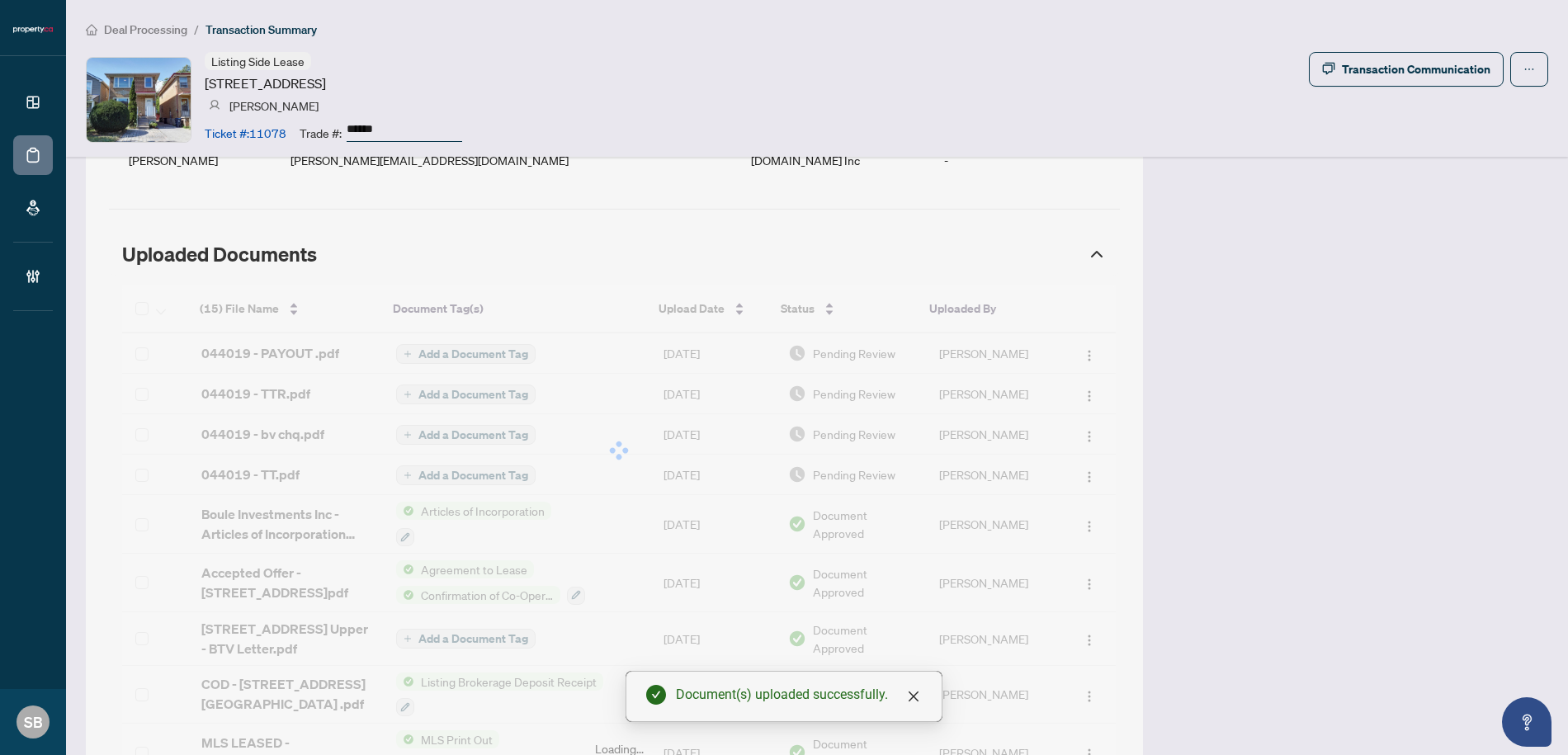
click at [992, 343] on body "Dashboard Deal Processing Mortgage Referrals Brokerage Management SB Sydney Bro…" at bounding box center [784, 378] width 1568 height 755
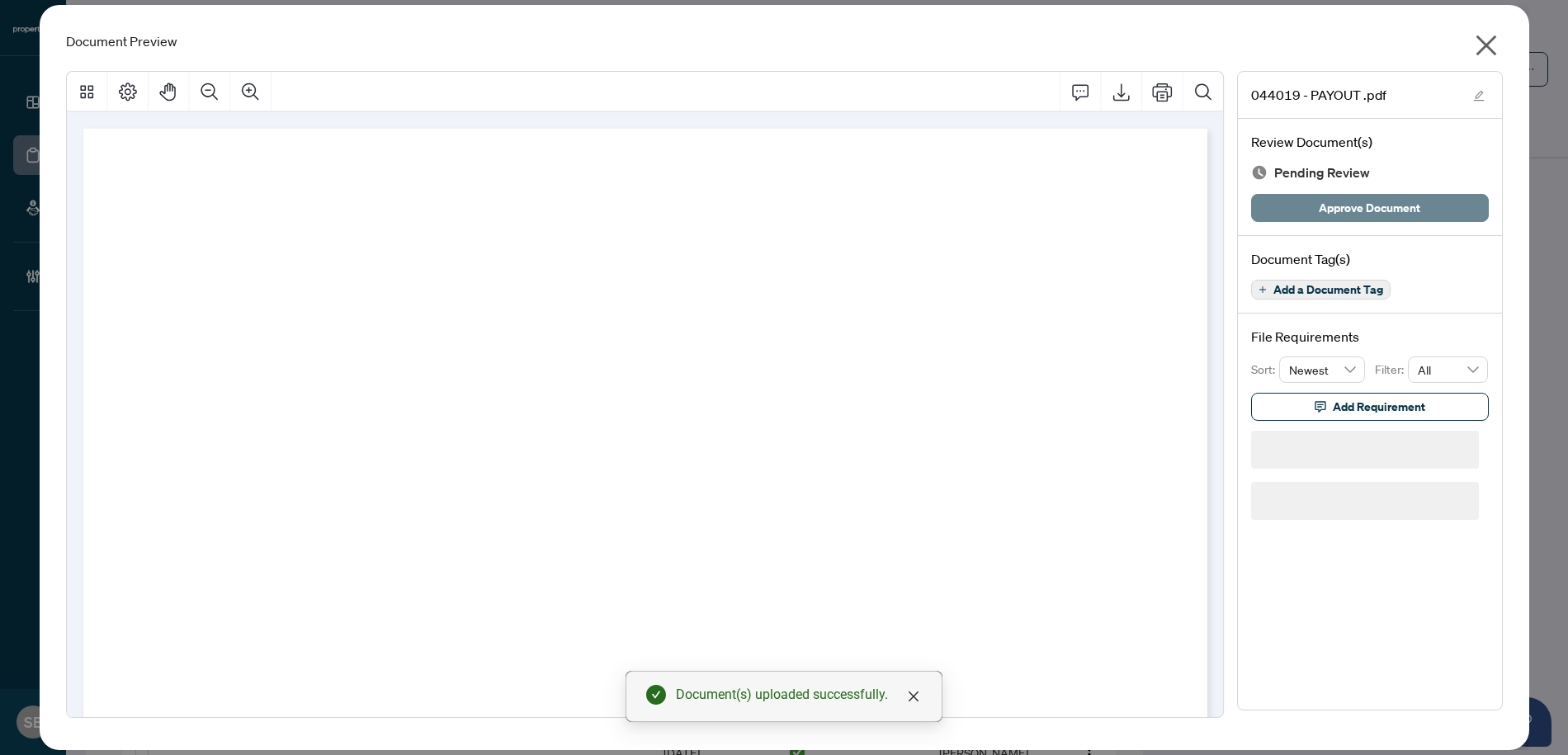
click at [1363, 209] on span "Approve Document" at bounding box center [1370, 208] width 102 height 27
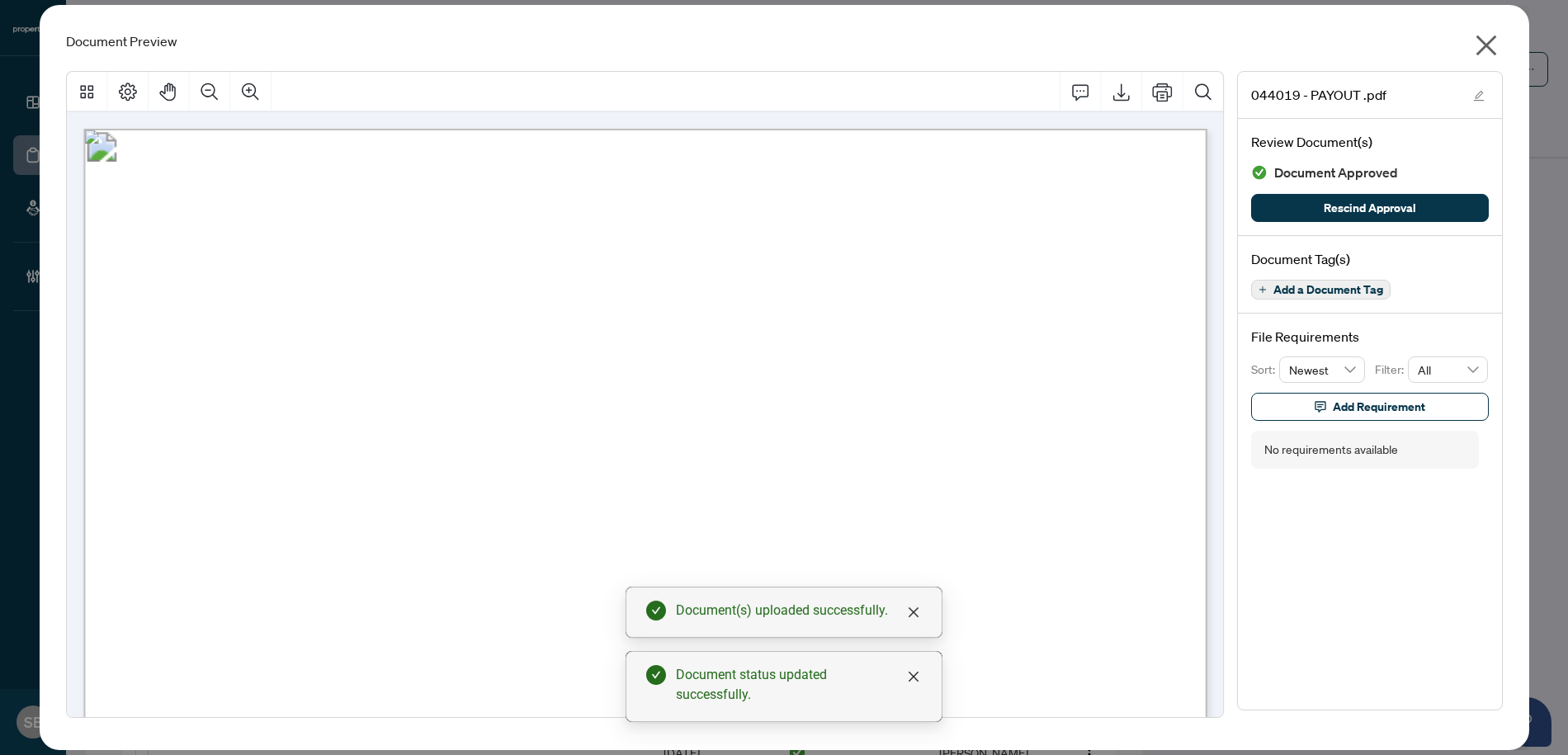
click at [1488, 49] on icon "close" at bounding box center [1487, 46] width 27 height 27
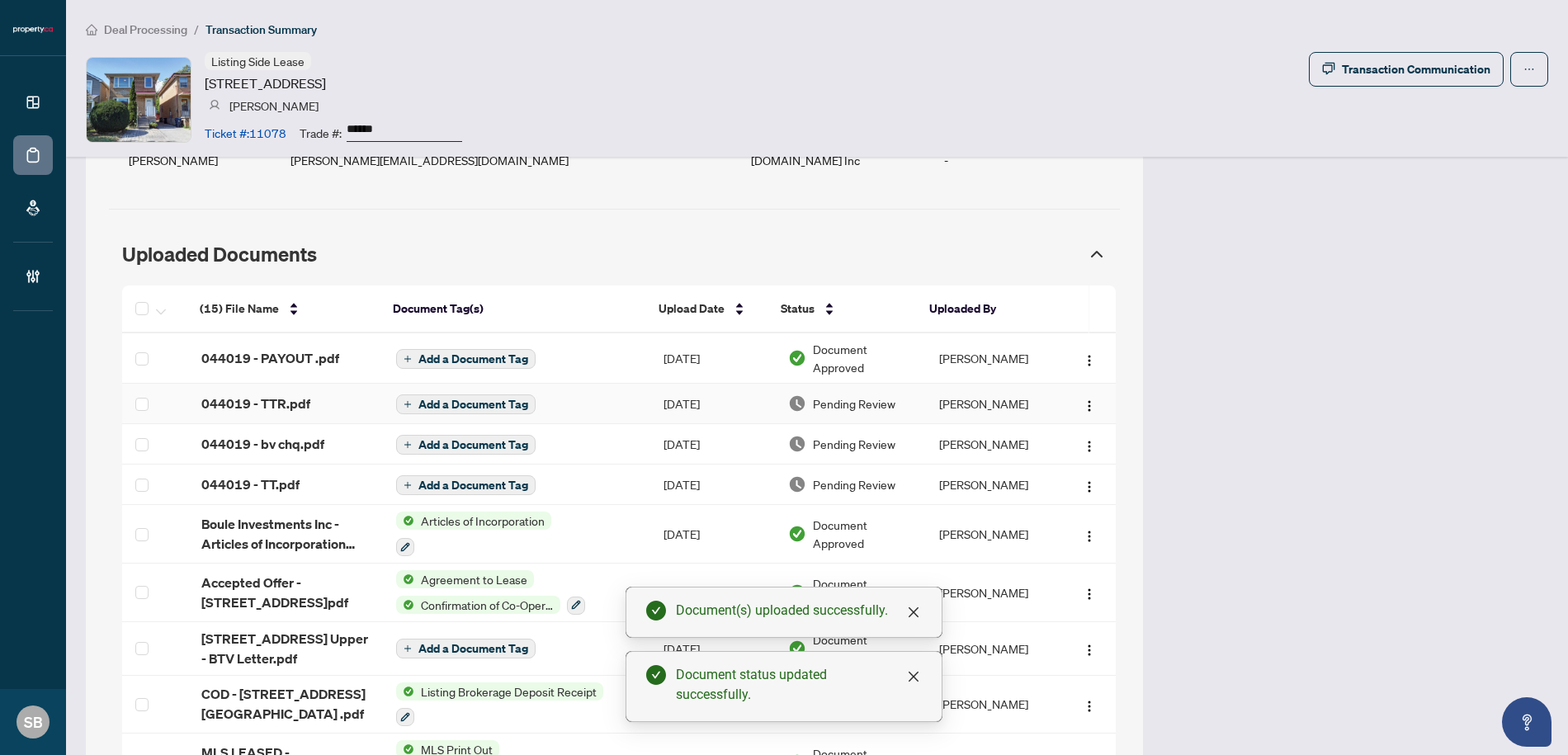
click at [963, 410] on td "[PERSON_NAME]" at bounding box center [992, 404] width 133 height 40
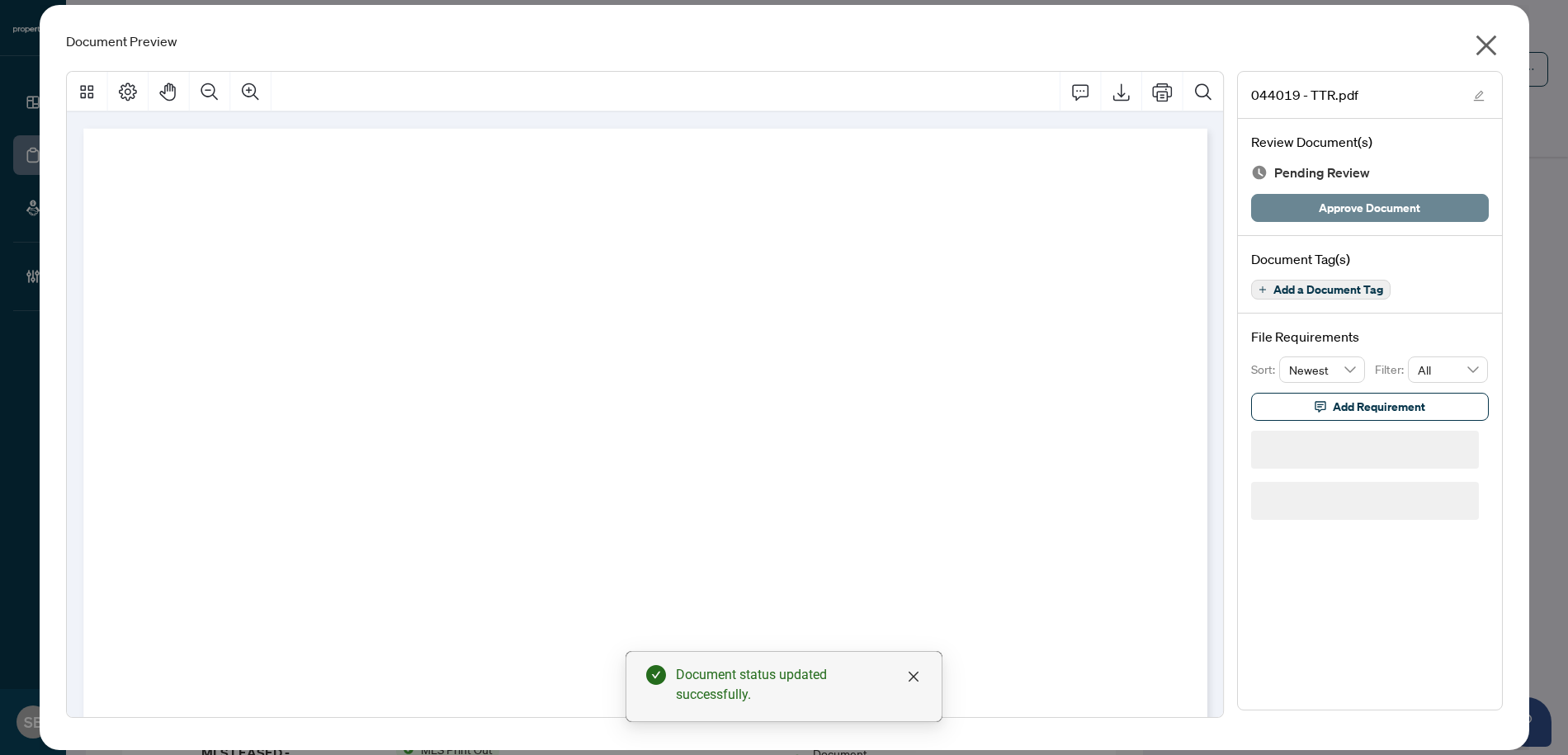
click at [1392, 200] on span "Approve Document" at bounding box center [1370, 208] width 102 height 27
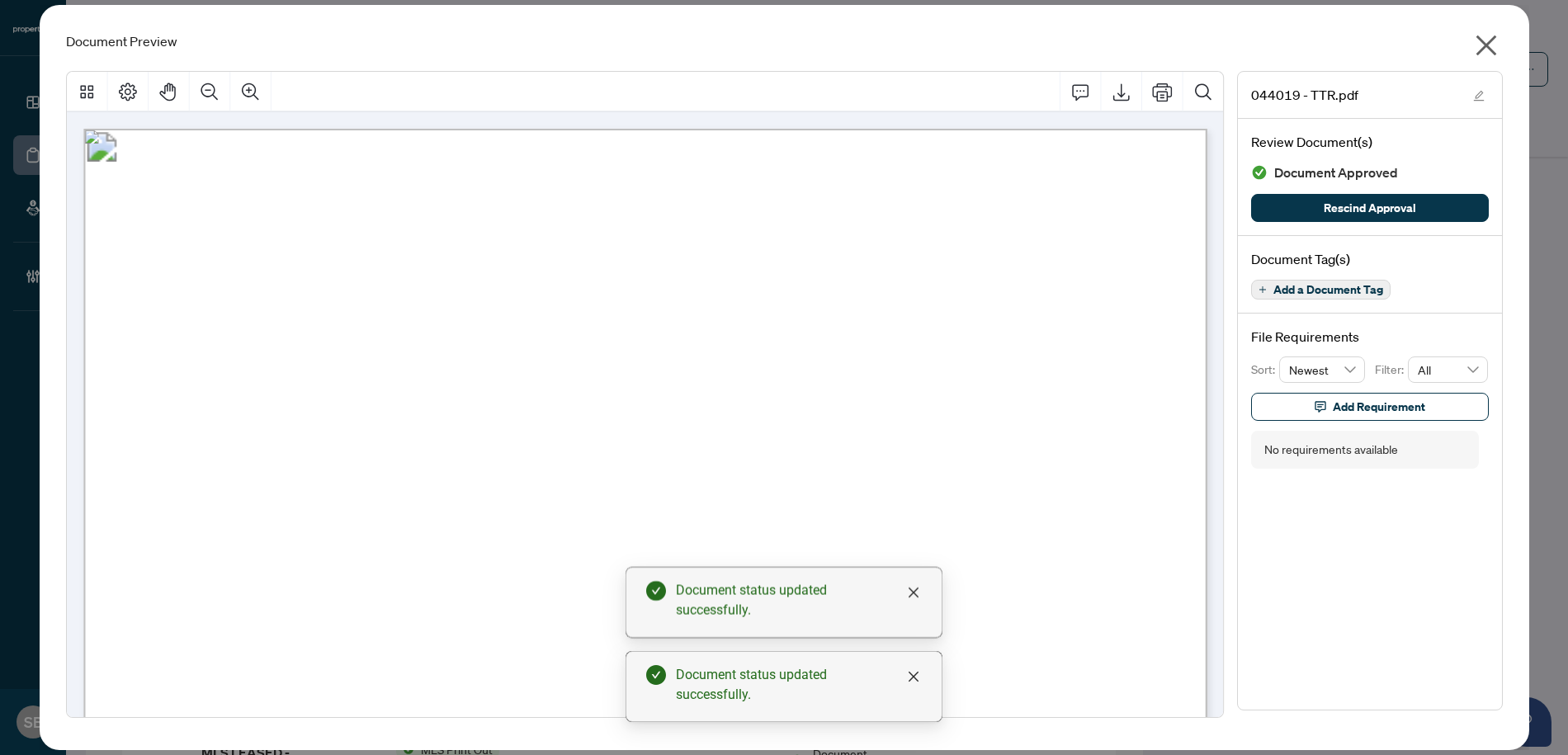
click at [1499, 46] on icon "close" at bounding box center [1487, 46] width 27 height 27
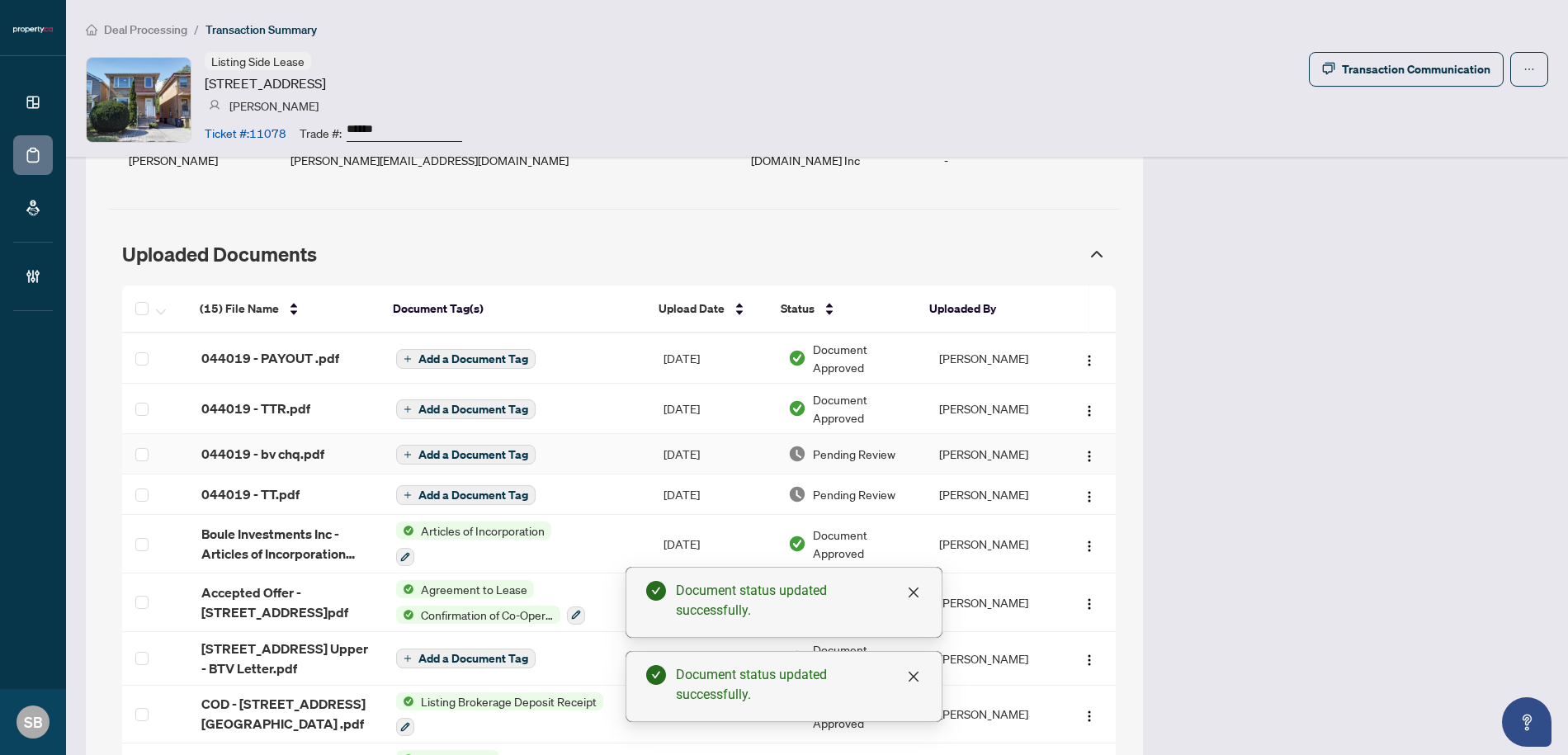
click at [935, 463] on td "[PERSON_NAME]" at bounding box center [992, 454] width 133 height 40
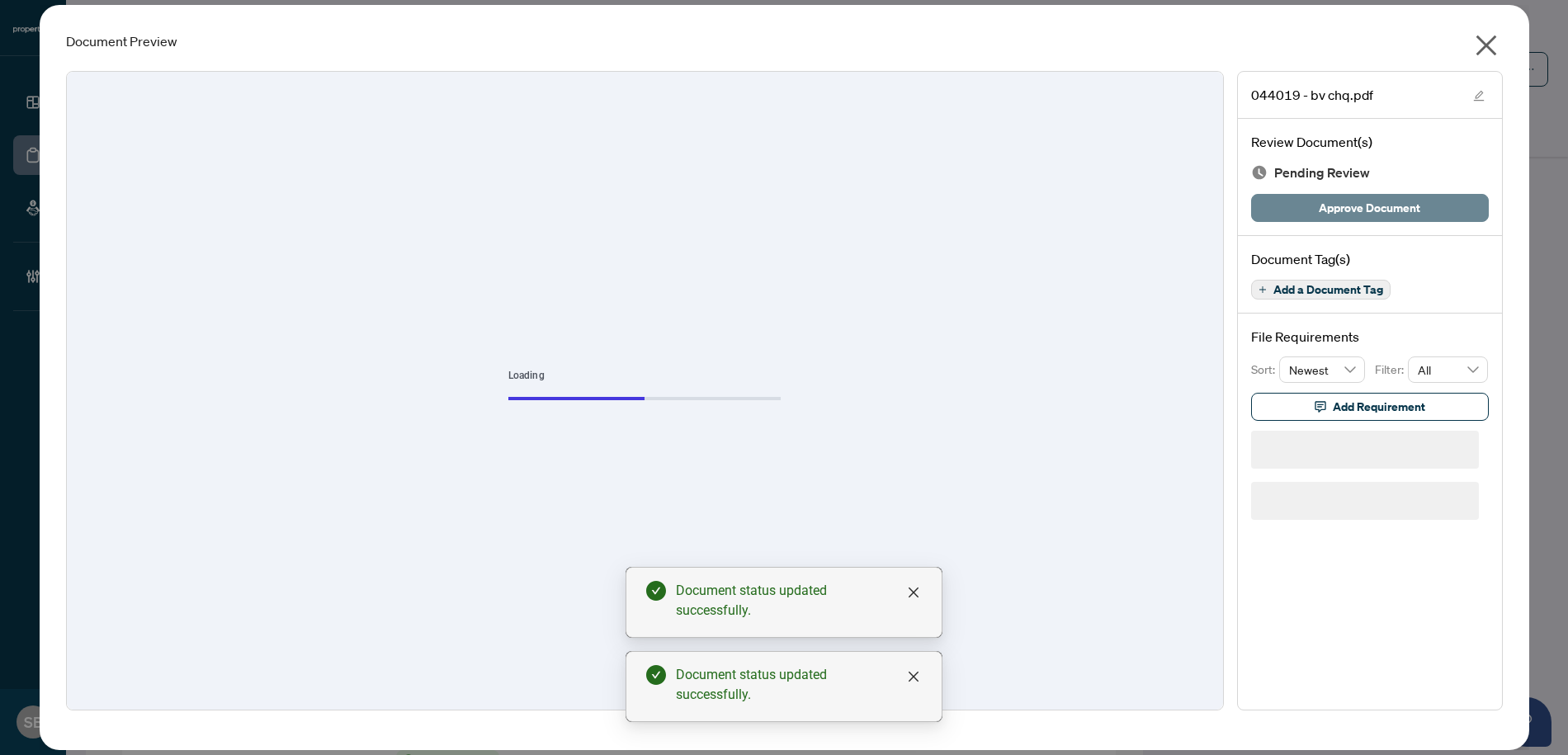
click at [1342, 210] on span "Approve Document" at bounding box center [1370, 208] width 102 height 27
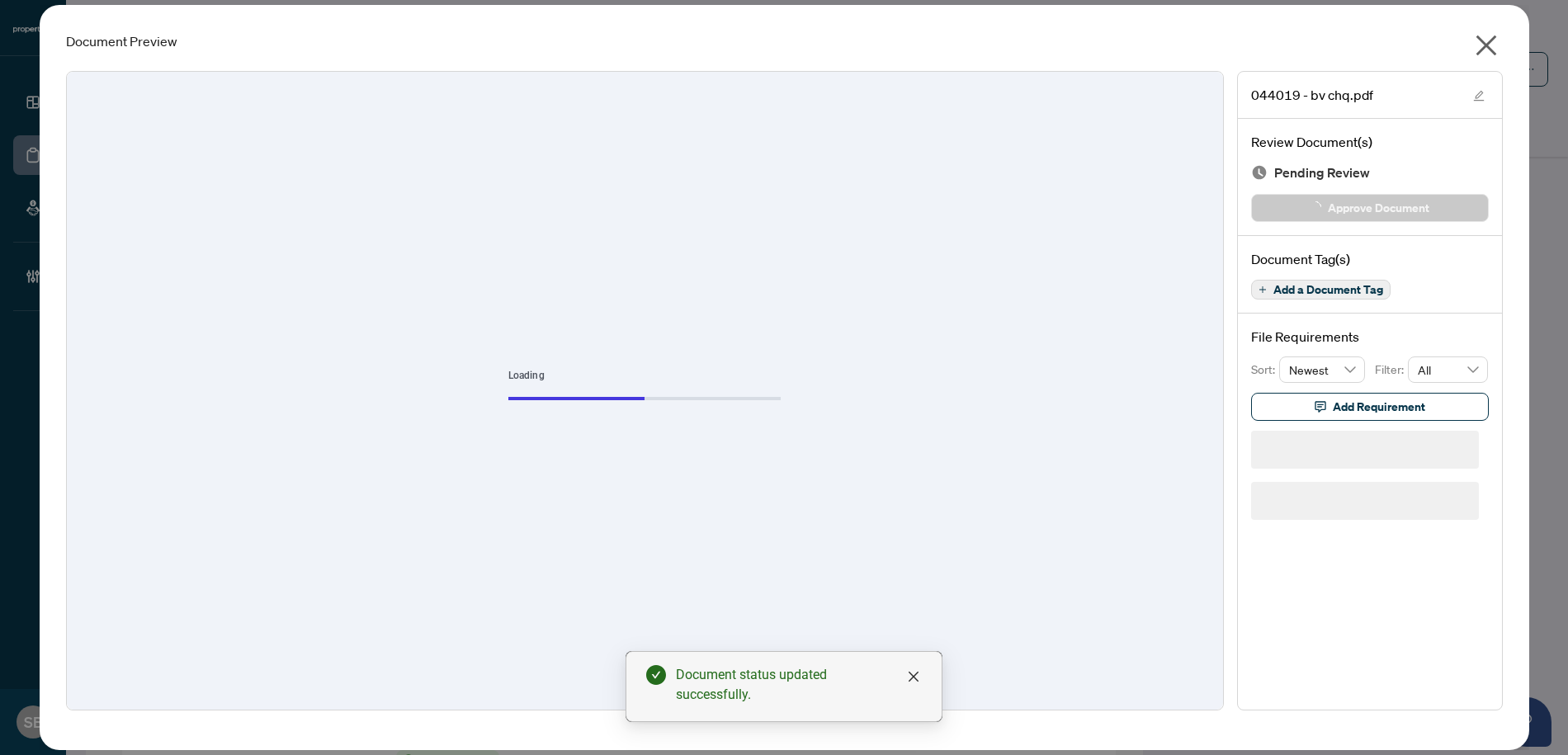
click at [1482, 53] on icon "close" at bounding box center [1487, 46] width 27 height 27
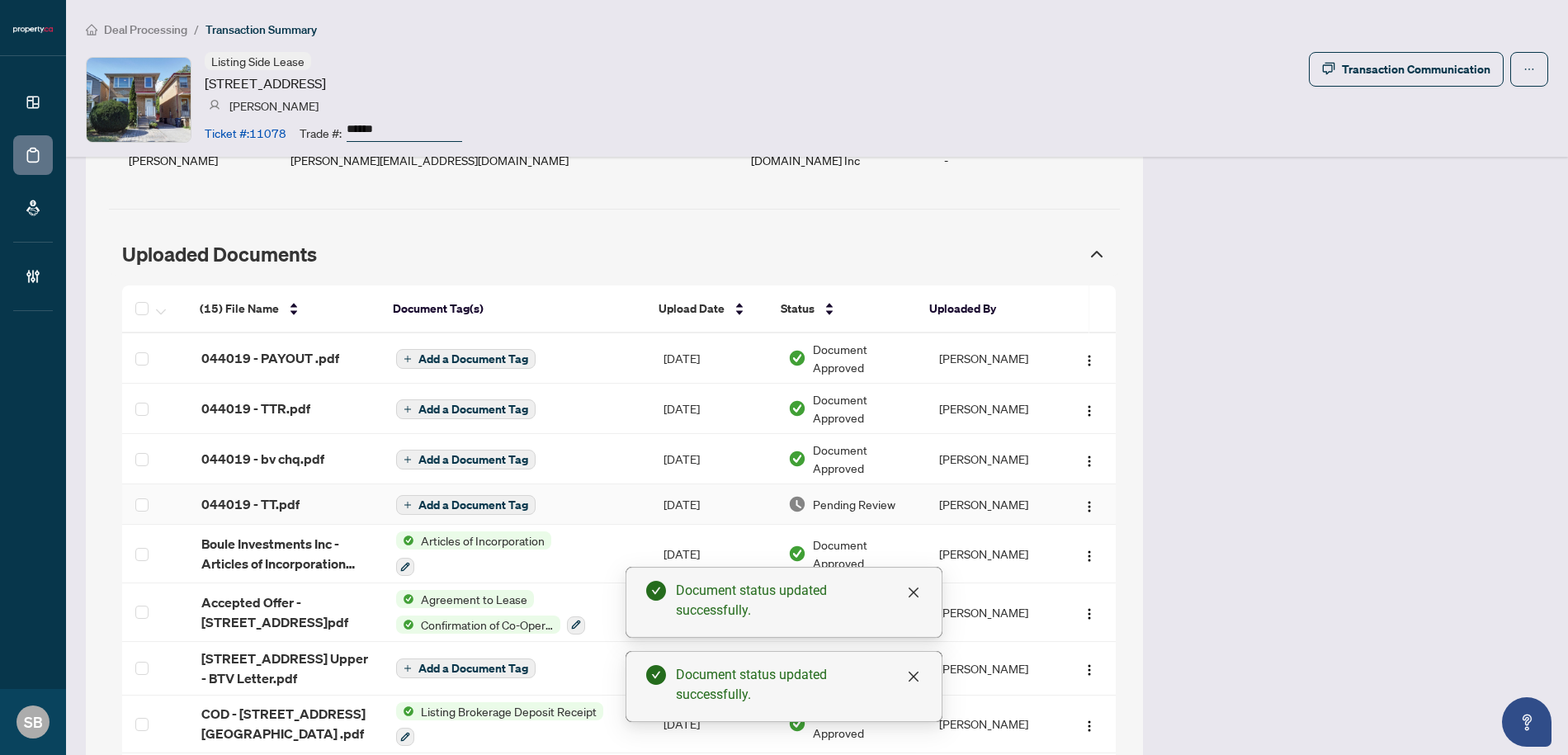
click at [934, 504] on td "[PERSON_NAME]" at bounding box center [992, 505] width 133 height 40
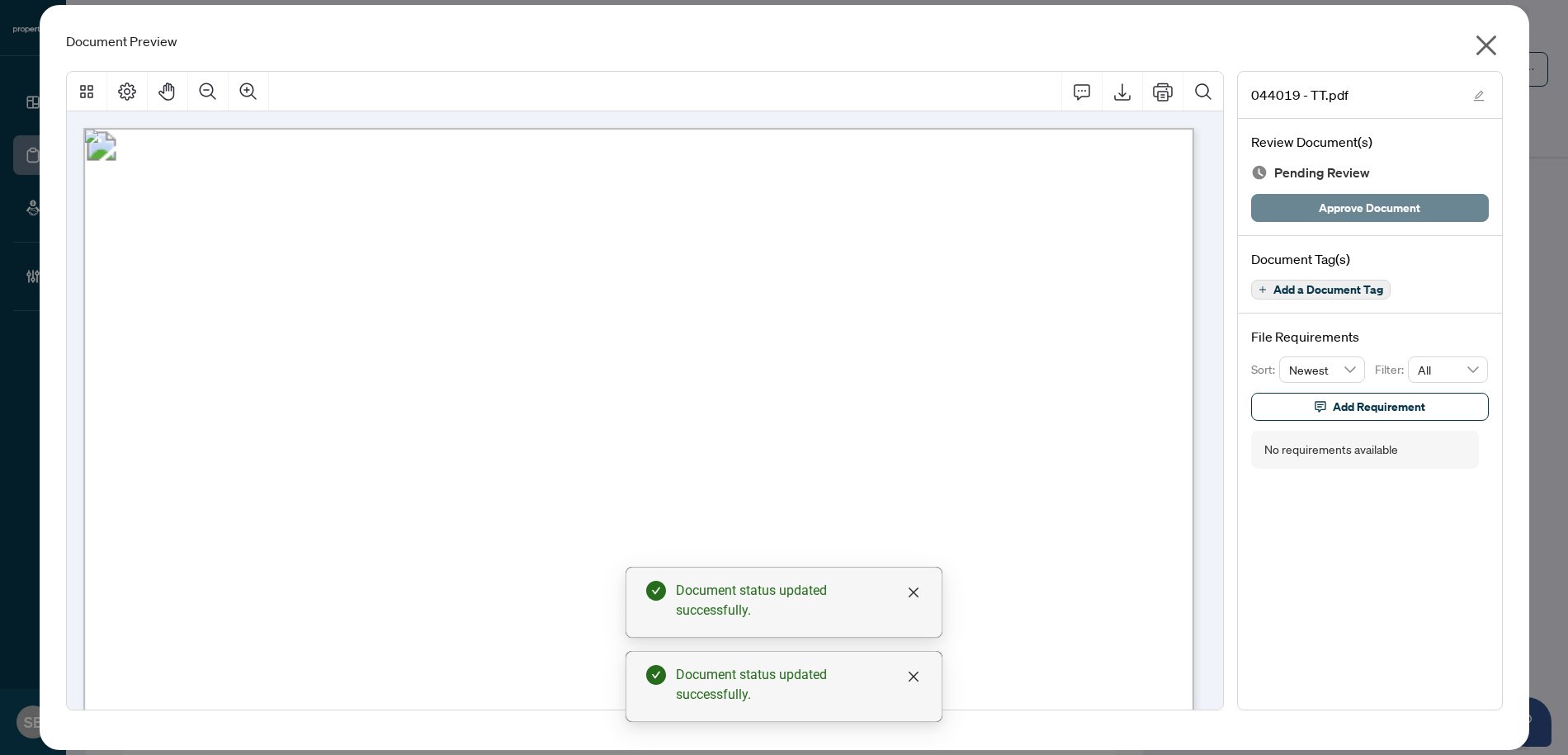
click at [1366, 204] on span "Approve Document" at bounding box center [1370, 208] width 102 height 27
click at [1483, 45] on icon "close" at bounding box center [1487, 46] width 27 height 27
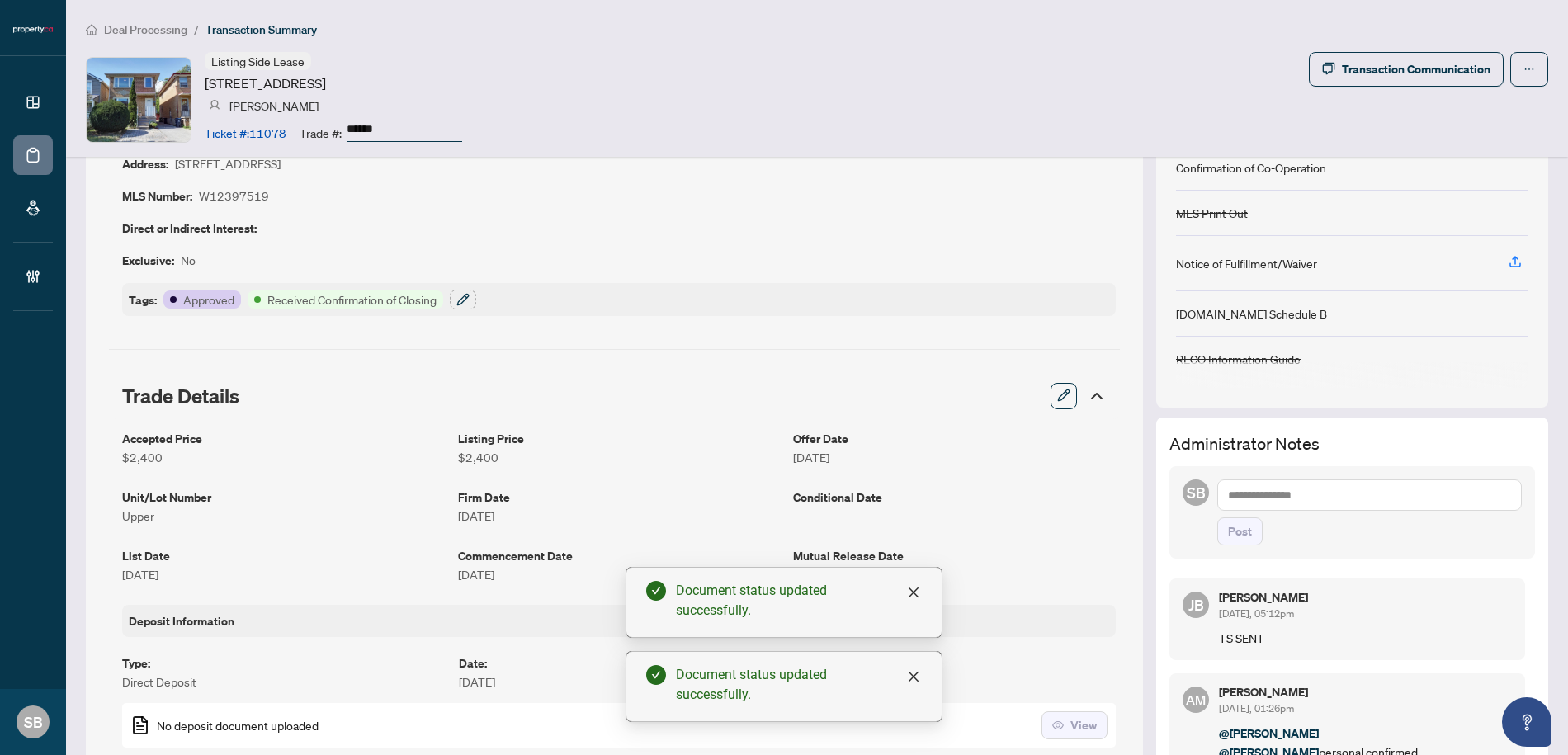
scroll to position [0, 0]
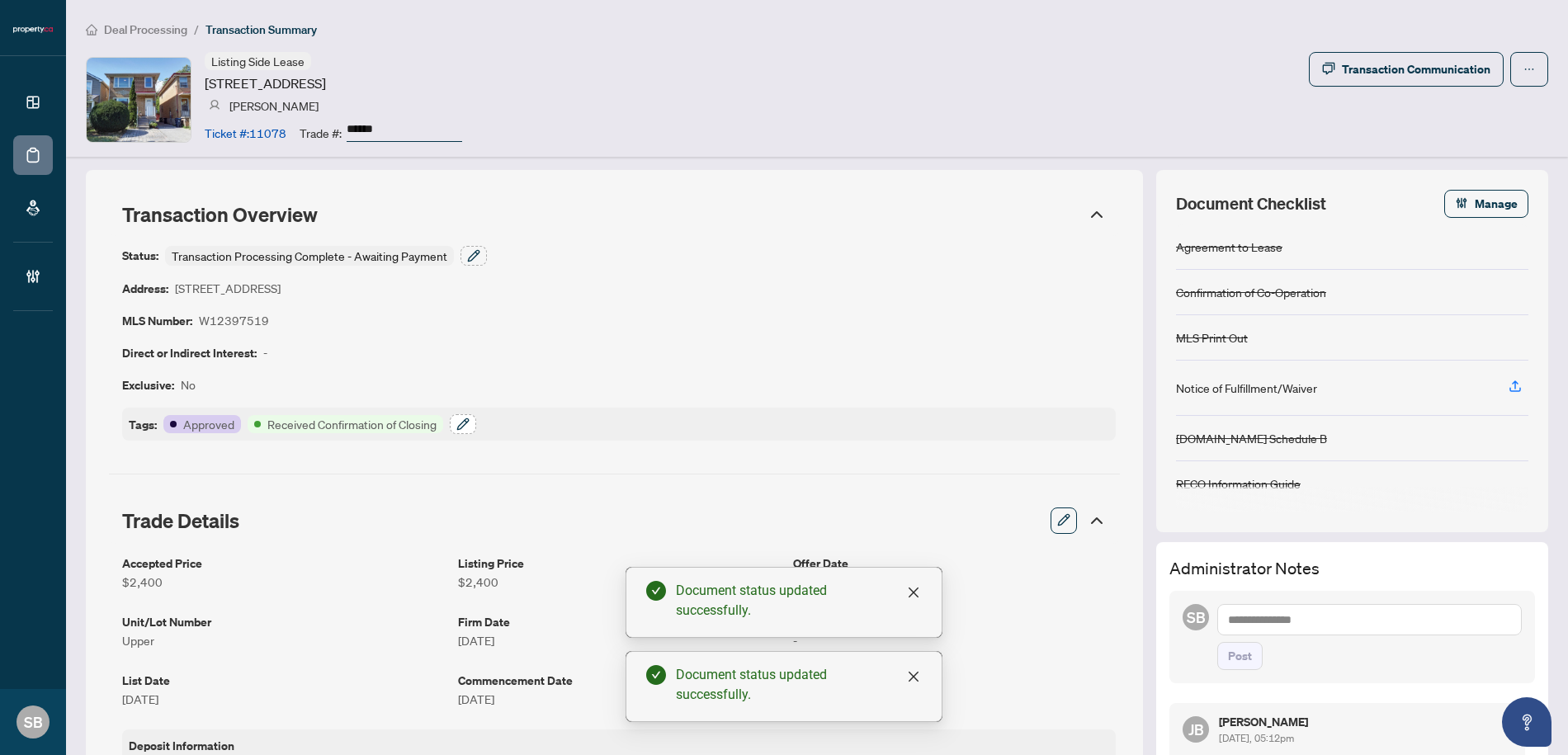
click at [463, 420] on icon "button" at bounding box center [463, 424] width 13 height 13
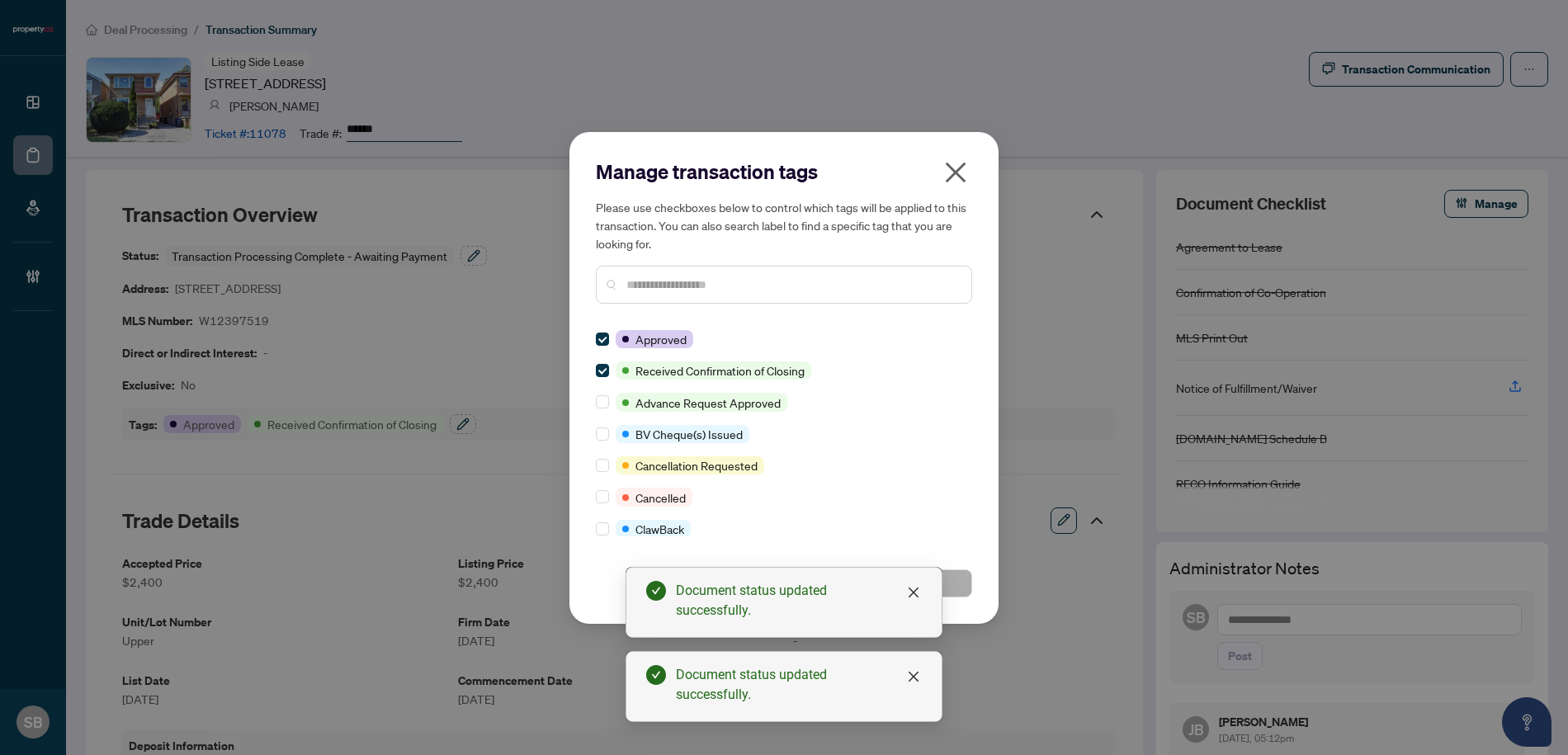
click at [816, 317] on div "Manage transaction tags Please use checkboxes below to control which tags will …" at bounding box center [784, 378] width 376 height 439
click at [815, 294] on div at bounding box center [784, 285] width 376 height 38
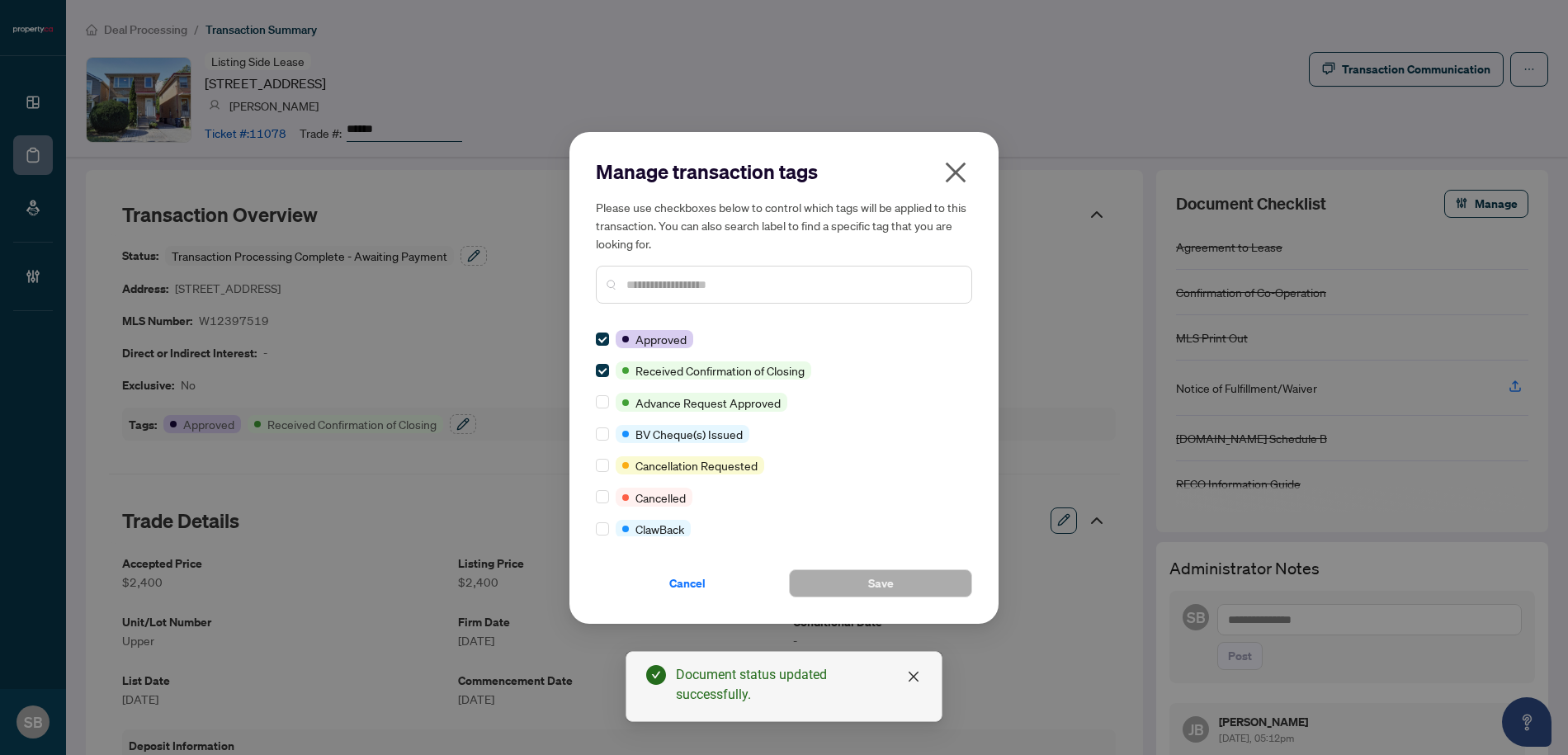
click at [817, 284] on input "text" at bounding box center [792, 285] width 331 height 18
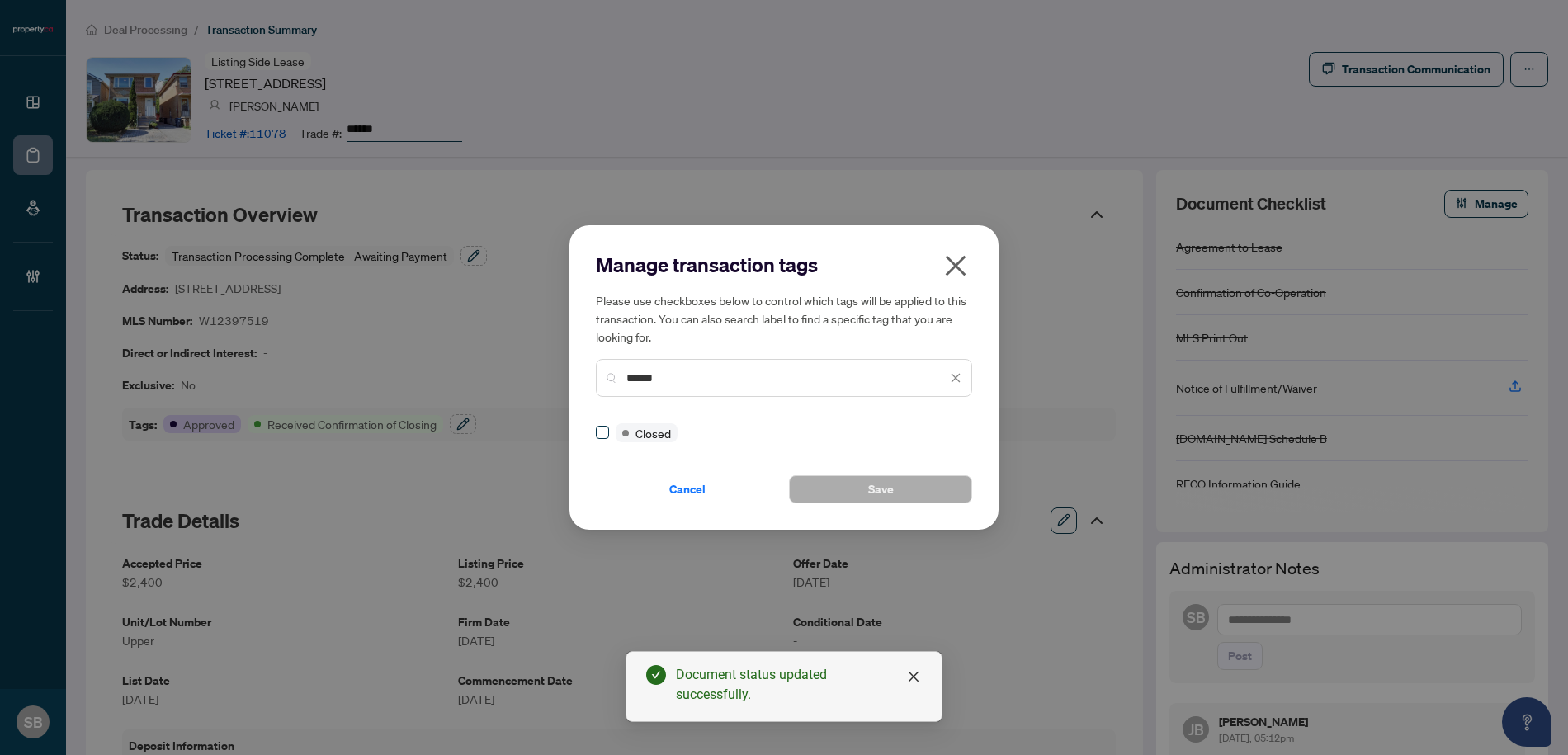
type input "******"
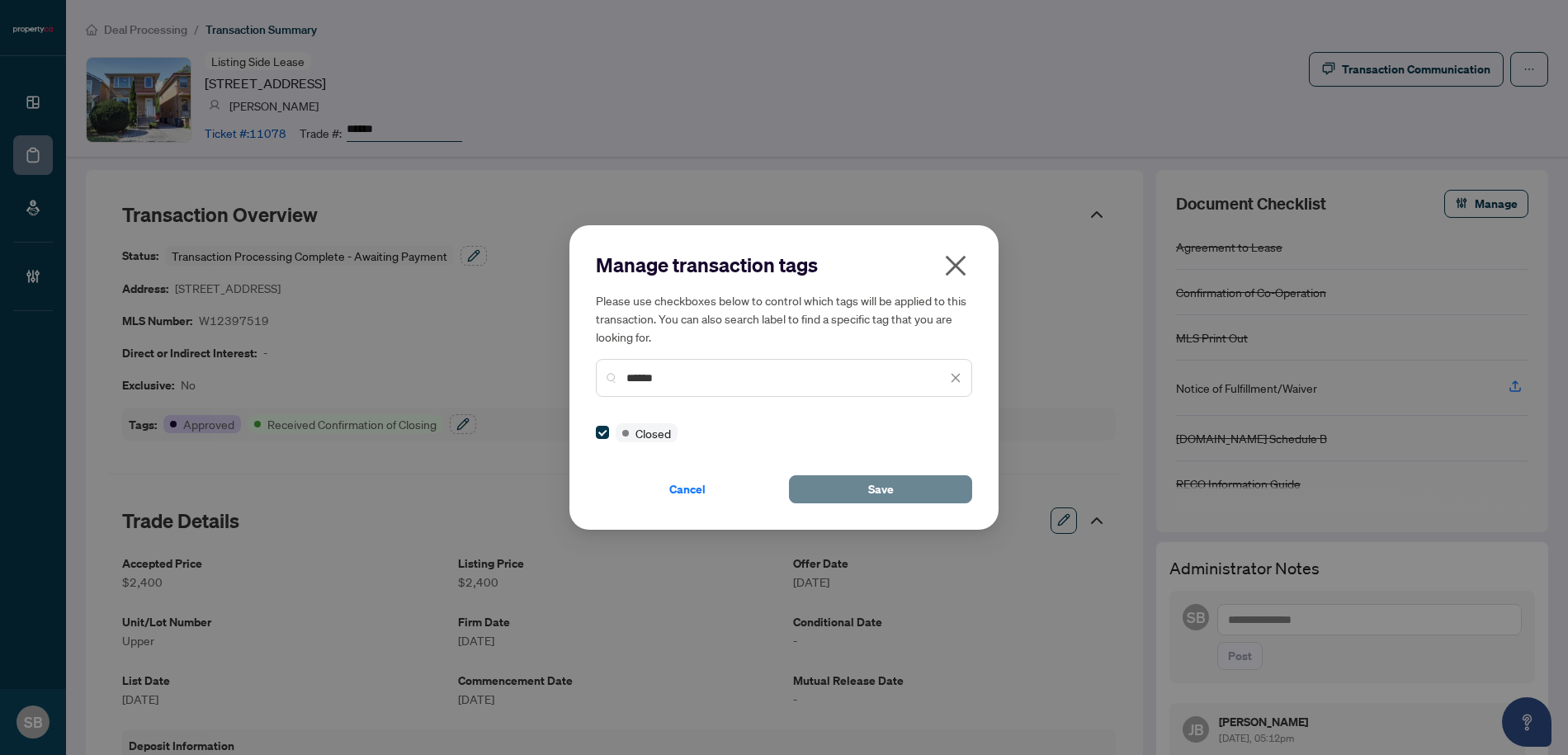
click at [860, 491] on button "Save" at bounding box center [880, 489] width 183 height 28
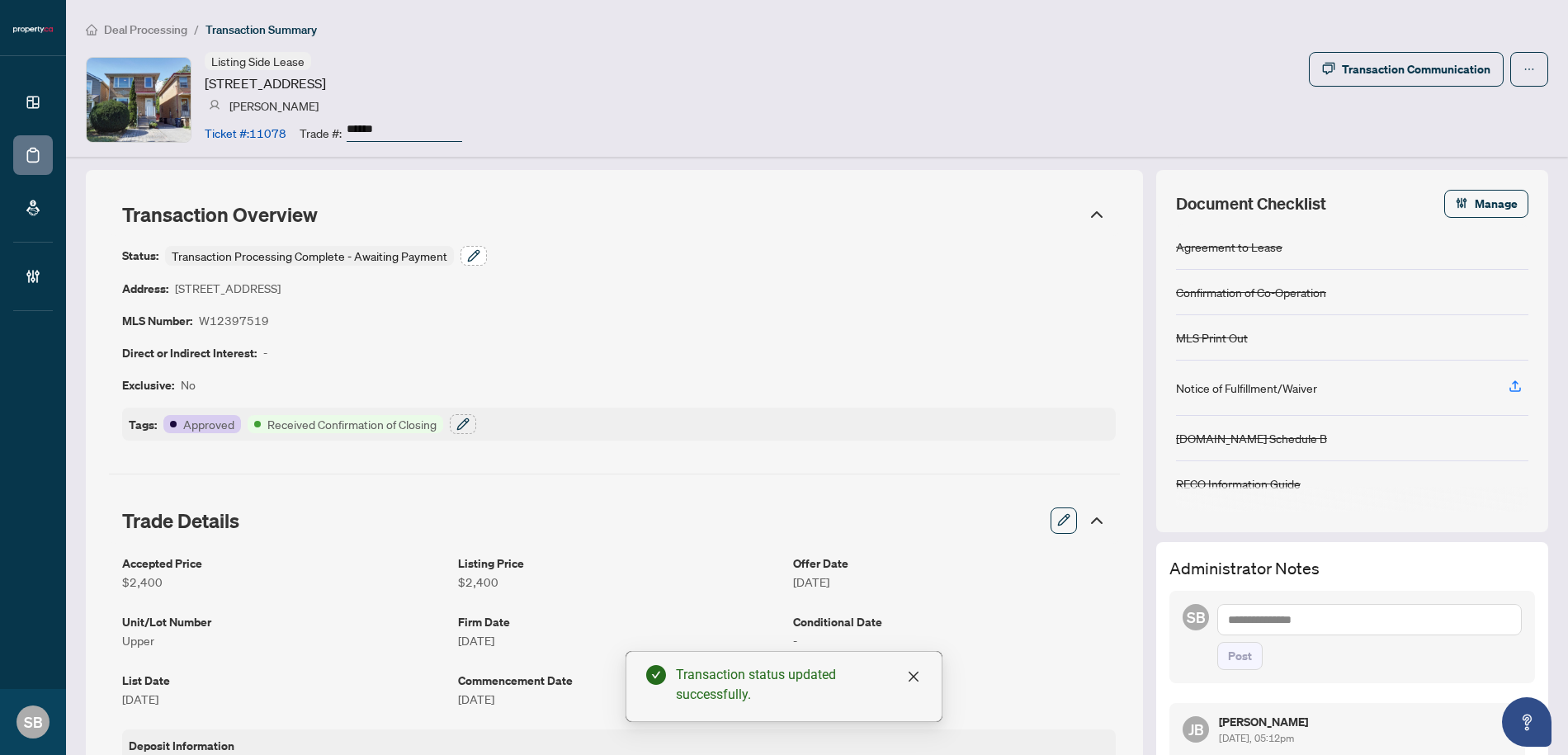
click at [471, 257] on icon "button" at bounding box center [474, 256] width 13 height 13
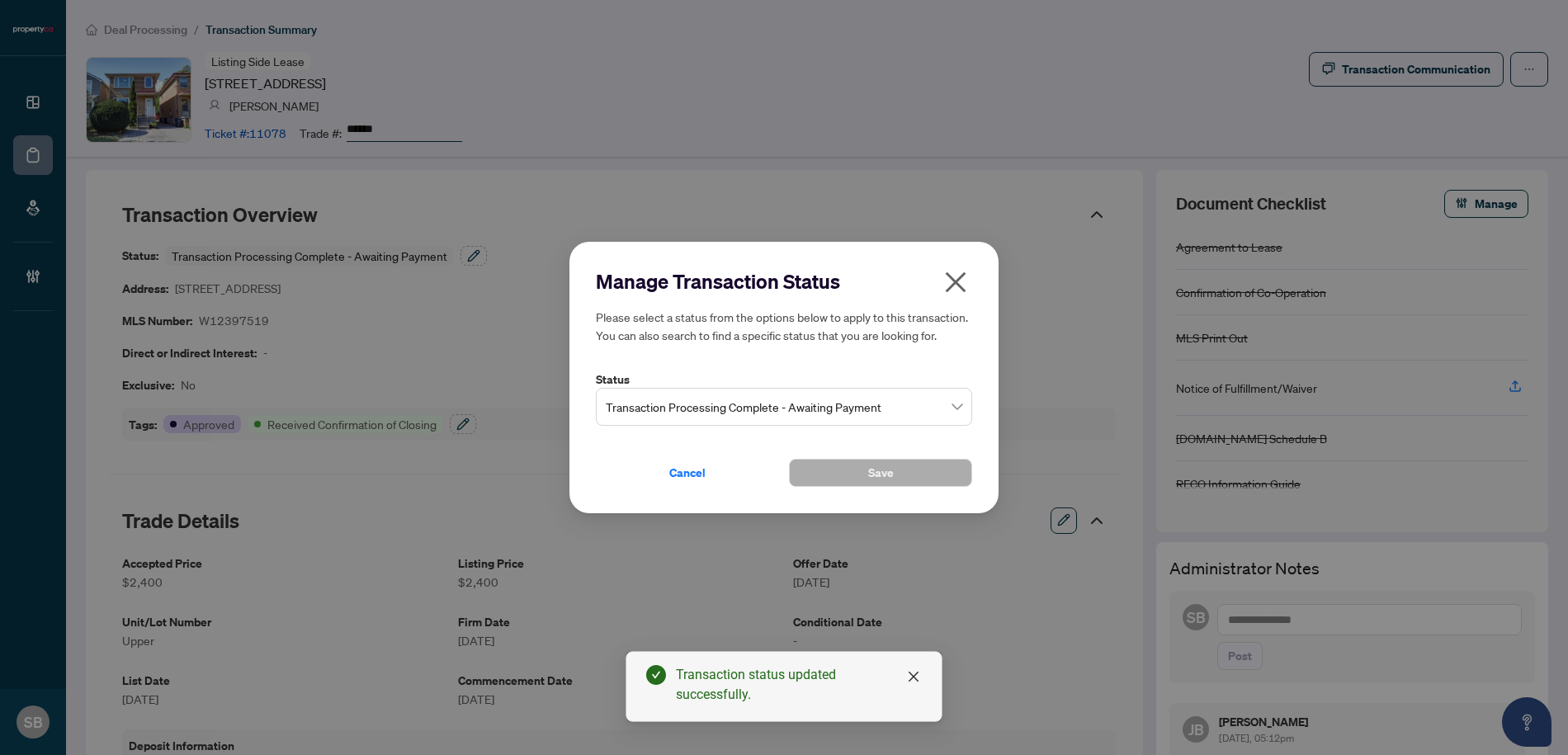
click at [938, 403] on span "Transaction Processing Complete - Awaiting Payment" at bounding box center [784, 406] width 356 height 32
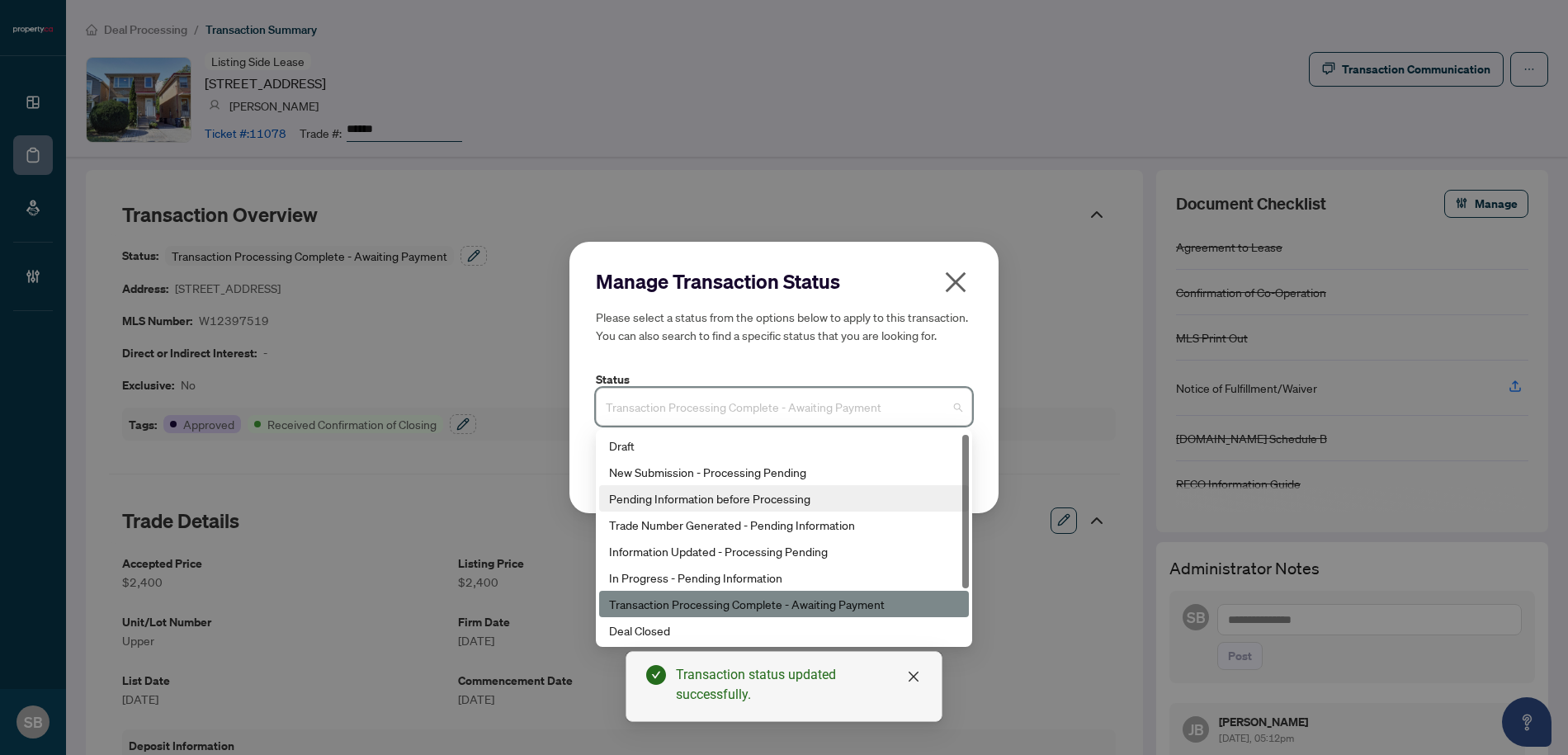
scroll to position [80, 0]
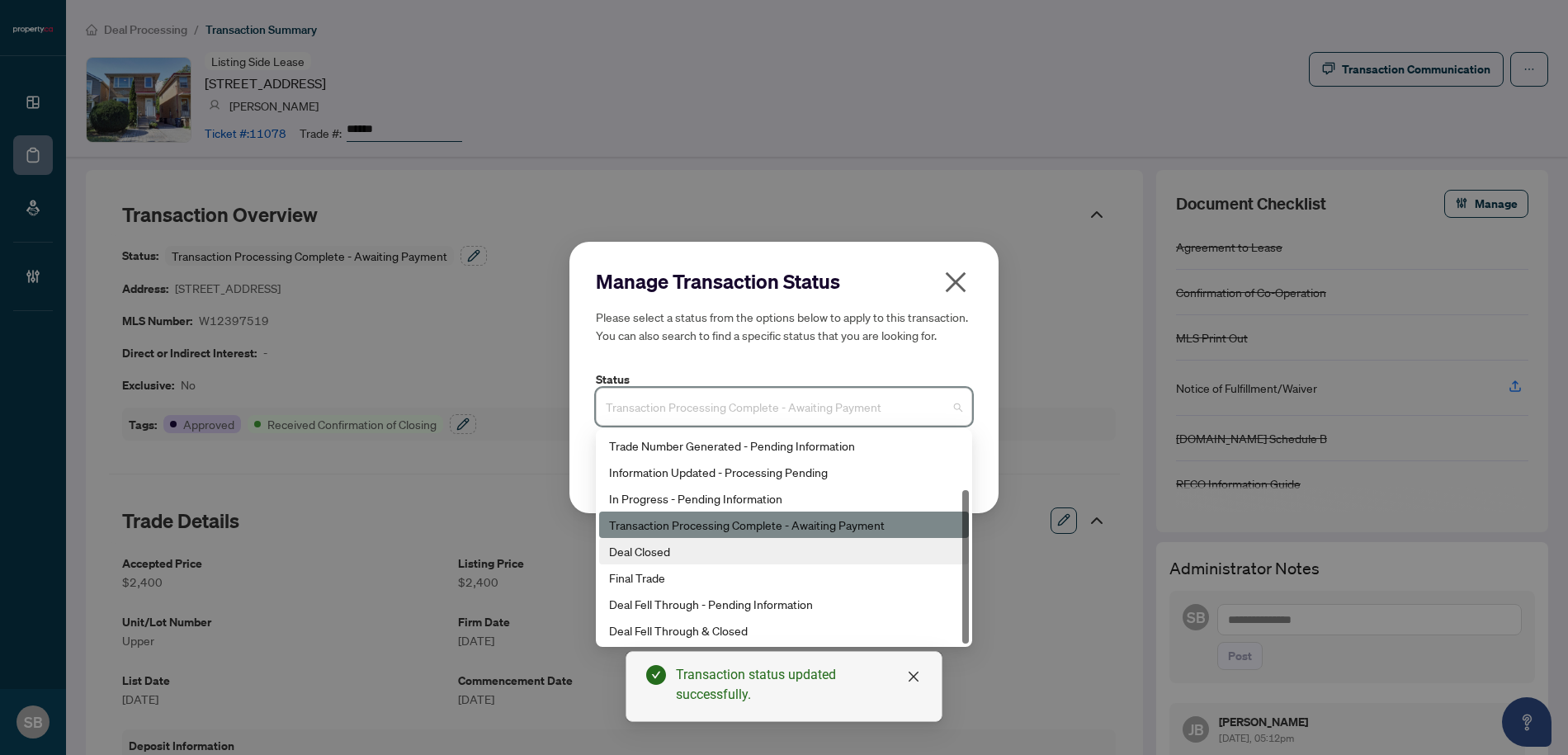
click at [669, 552] on div "Deal Closed" at bounding box center [784, 551] width 350 height 18
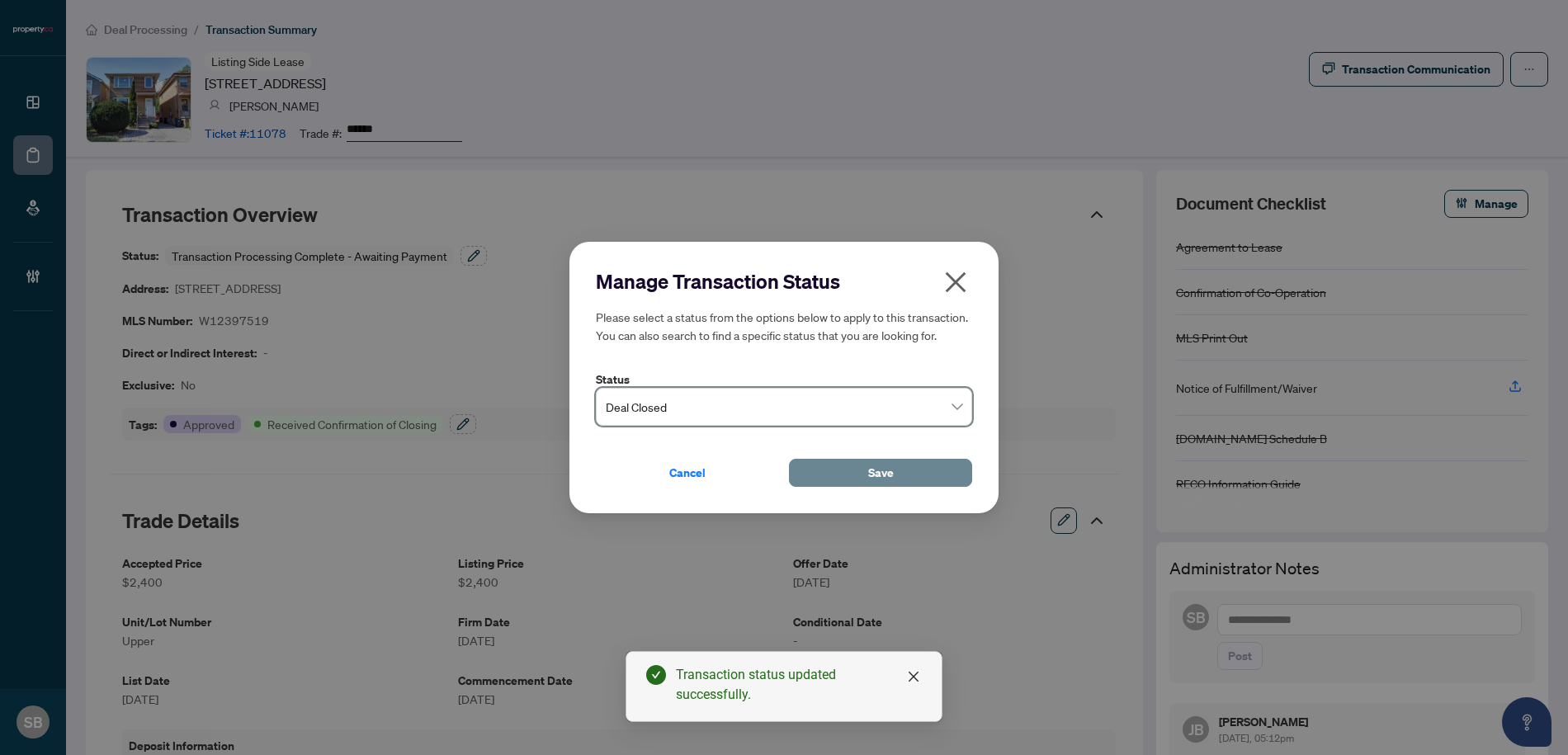
click at [877, 478] on span "Save" at bounding box center [880, 473] width 26 height 27
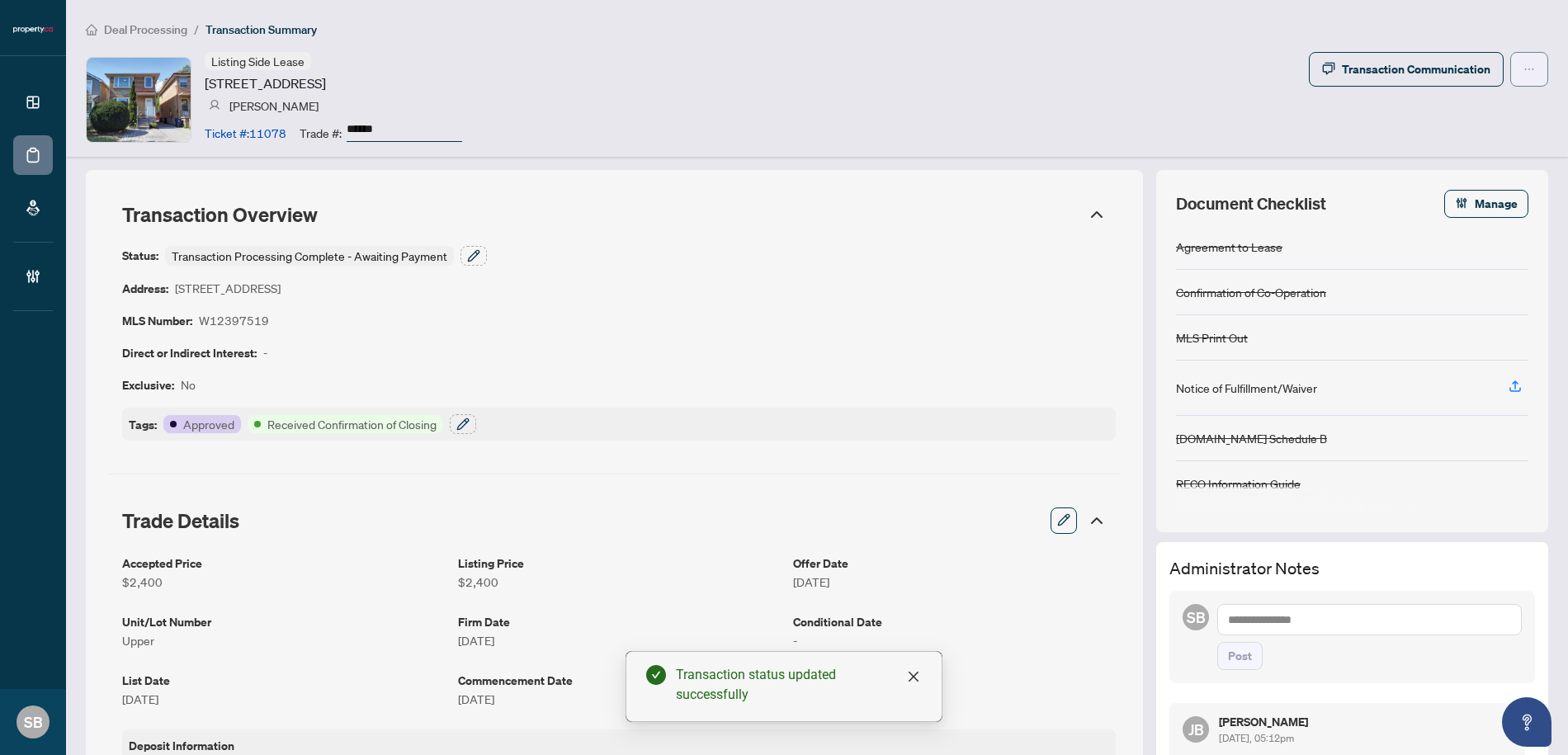
click at [1527, 71] on button "button" at bounding box center [1530, 69] width 38 height 34
drag, startPoint x: 1092, startPoint y: 69, endPoint x: 1079, endPoint y: 95, distance: 29.1
click at [1092, 69] on div "Listing Side Lease 74 Thirteenth St, Toronto, Ontario M8V 3H6, Canada Paul Siks…" at bounding box center [817, 99] width 1463 height 95
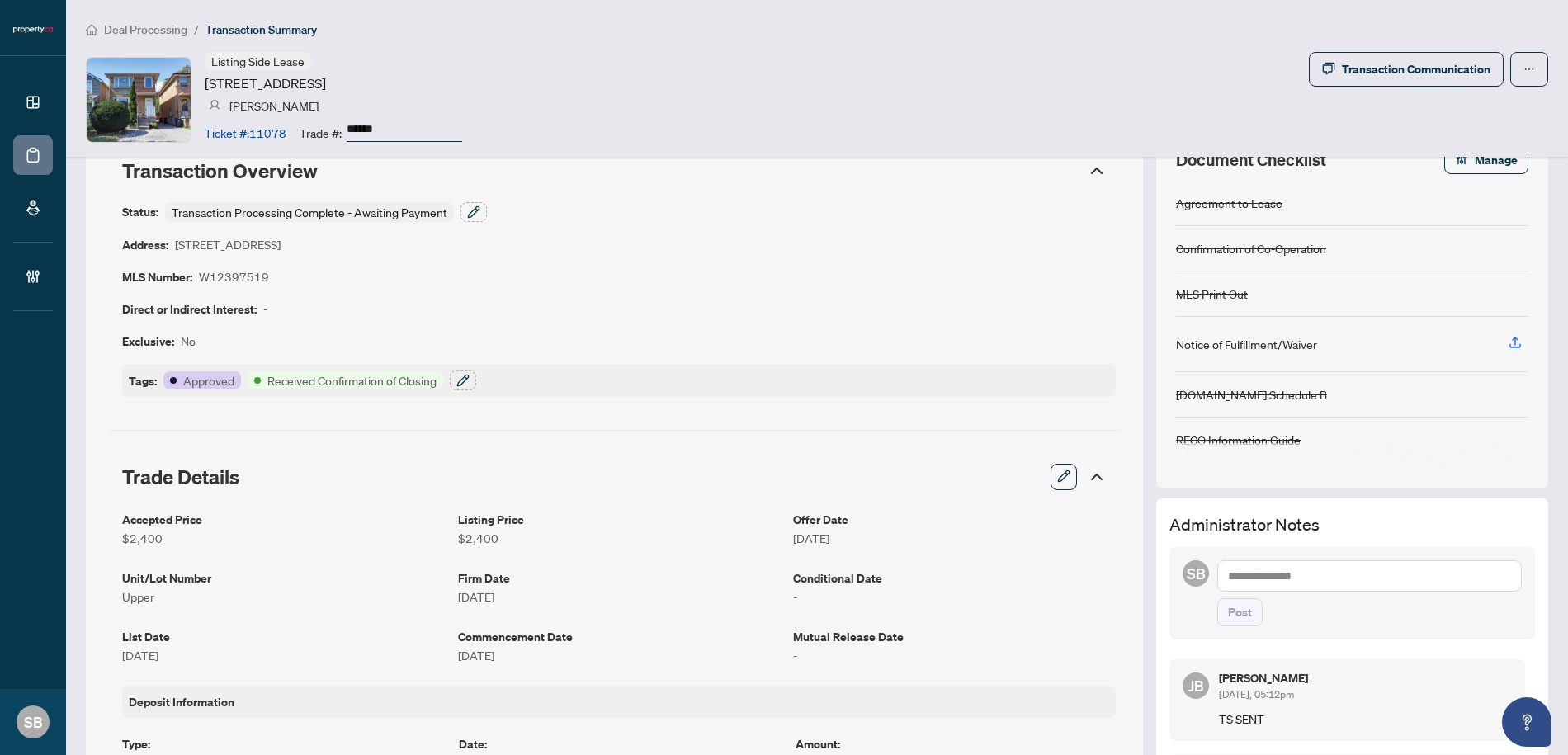
scroll to position [0, 0]
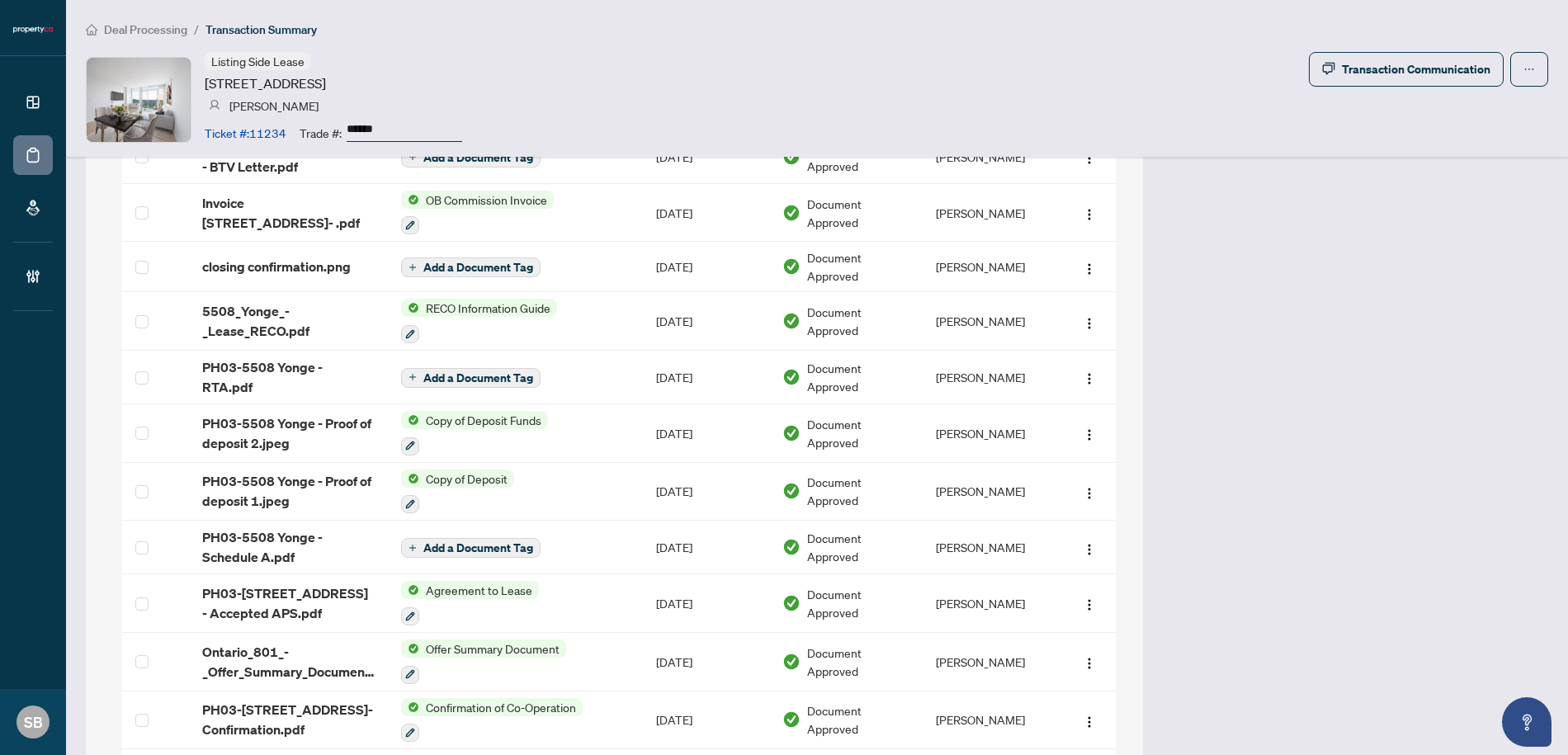
scroll to position [1862, 0]
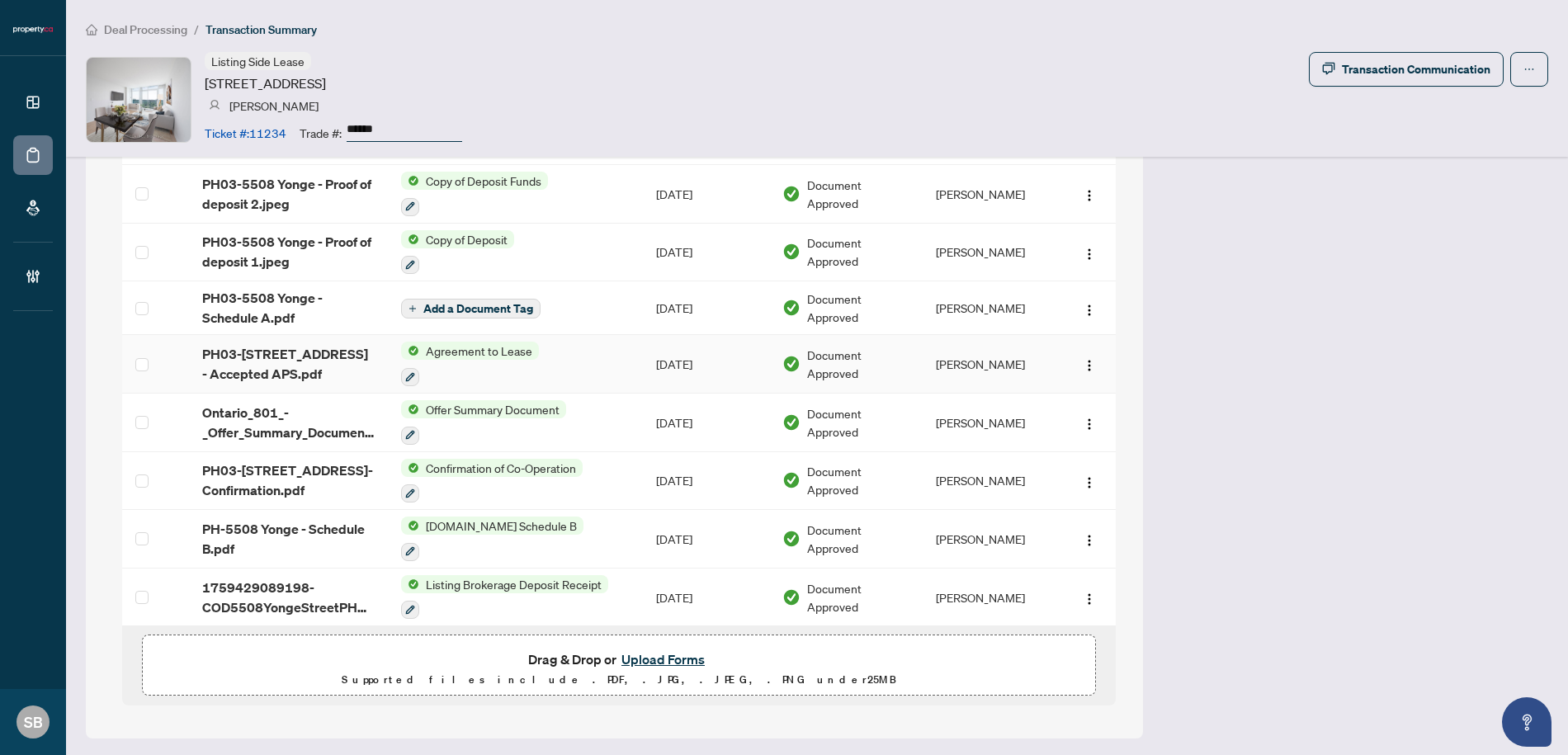
click at [261, 366] on span "PH03-[STREET_ADDRESS] - Accepted APS.pdf" at bounding box center [288, 363] width 172 height 39
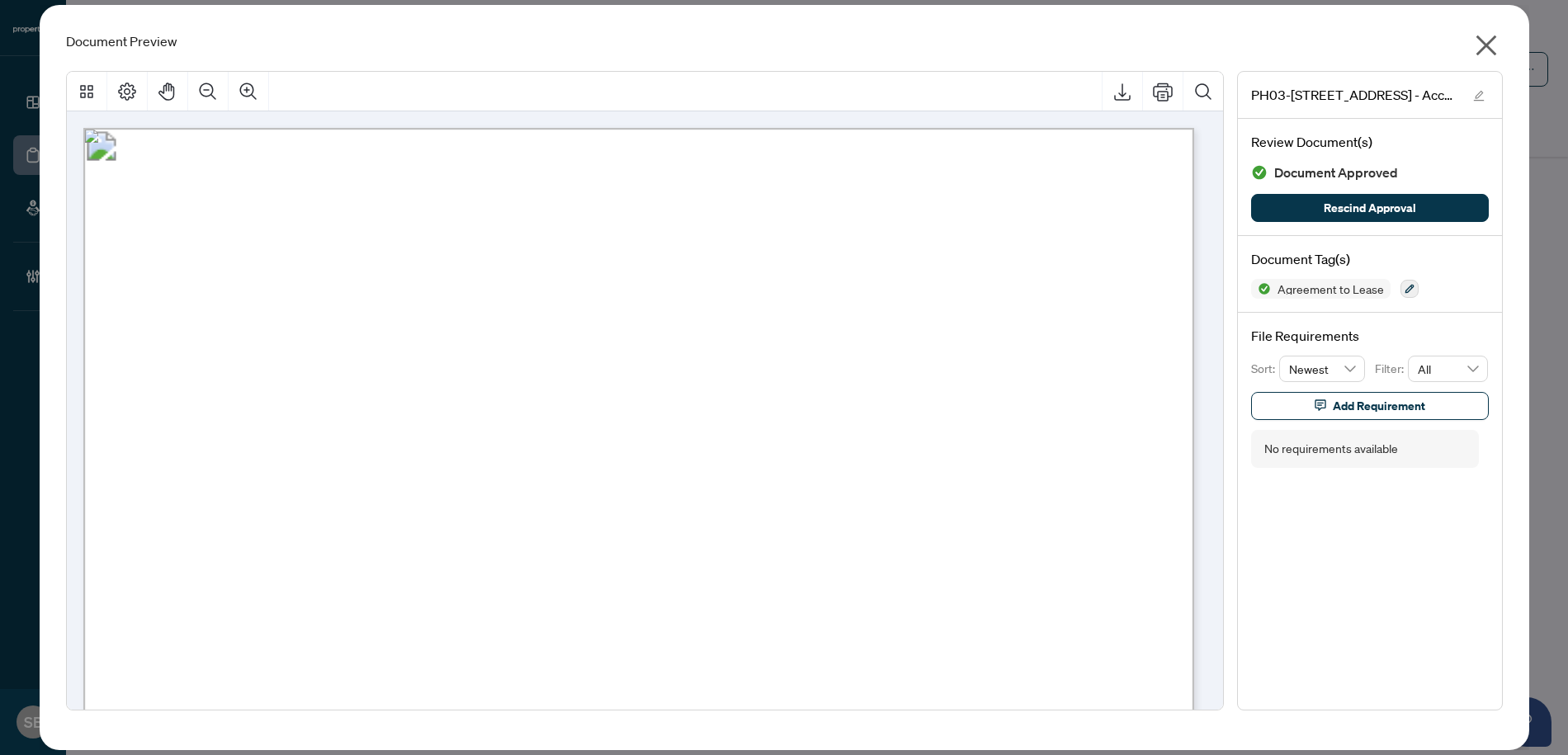
click at [1488, 48] on icon "close" at bounding box center [1487, 46] width 21 height 21
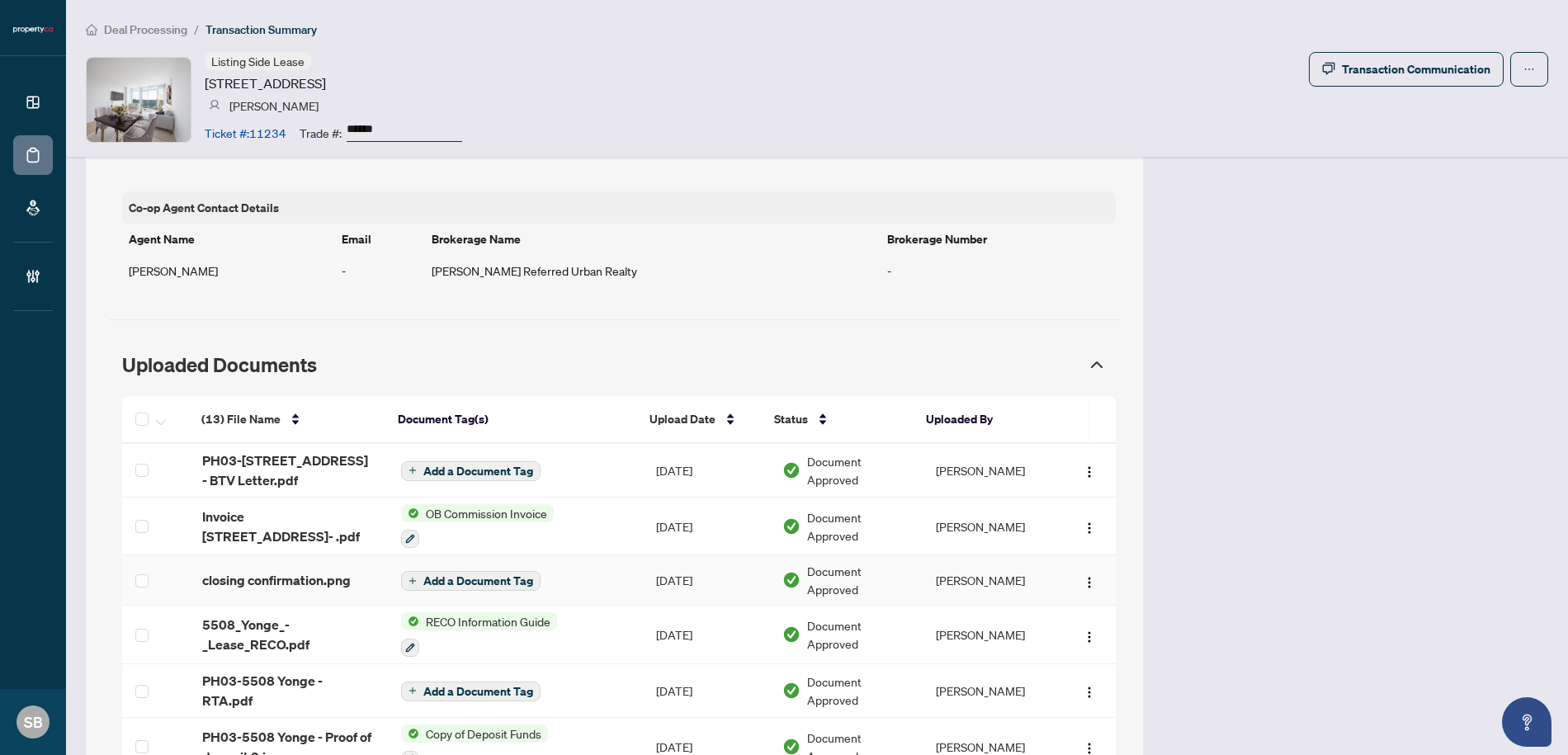
scroll to position [1309, 0]
click at [519, 524] on div "OB Commission Invoice" at bounding box center [477, 526] width 152 height 45
click at [663, 535] on td "Oct/06/2025" at bounding box center [706, 526] width 126 height 58
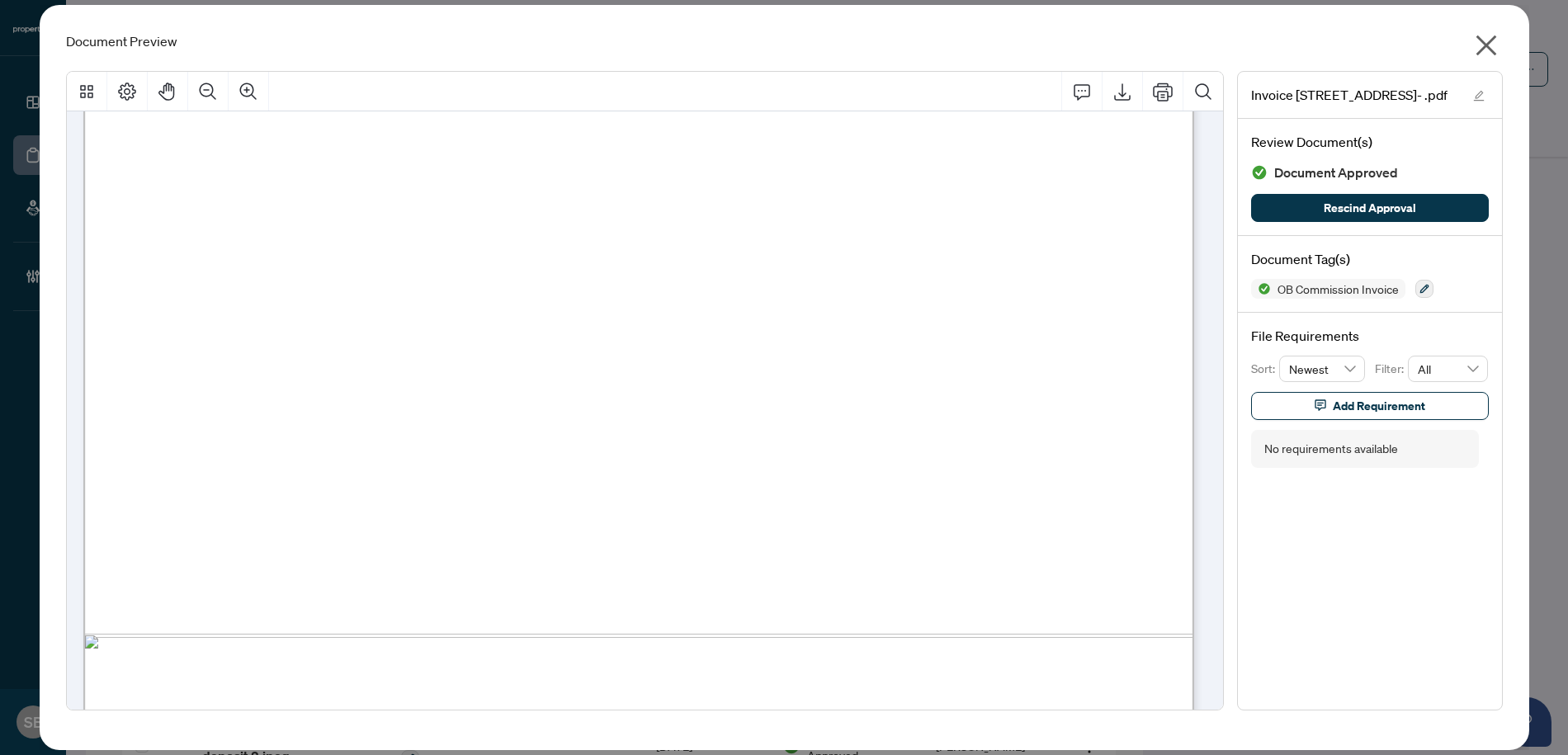
scroll to position [226, 0]
click at [1483, 47] on icon "close" at bounding box center [1487, 46] width 21 height 21
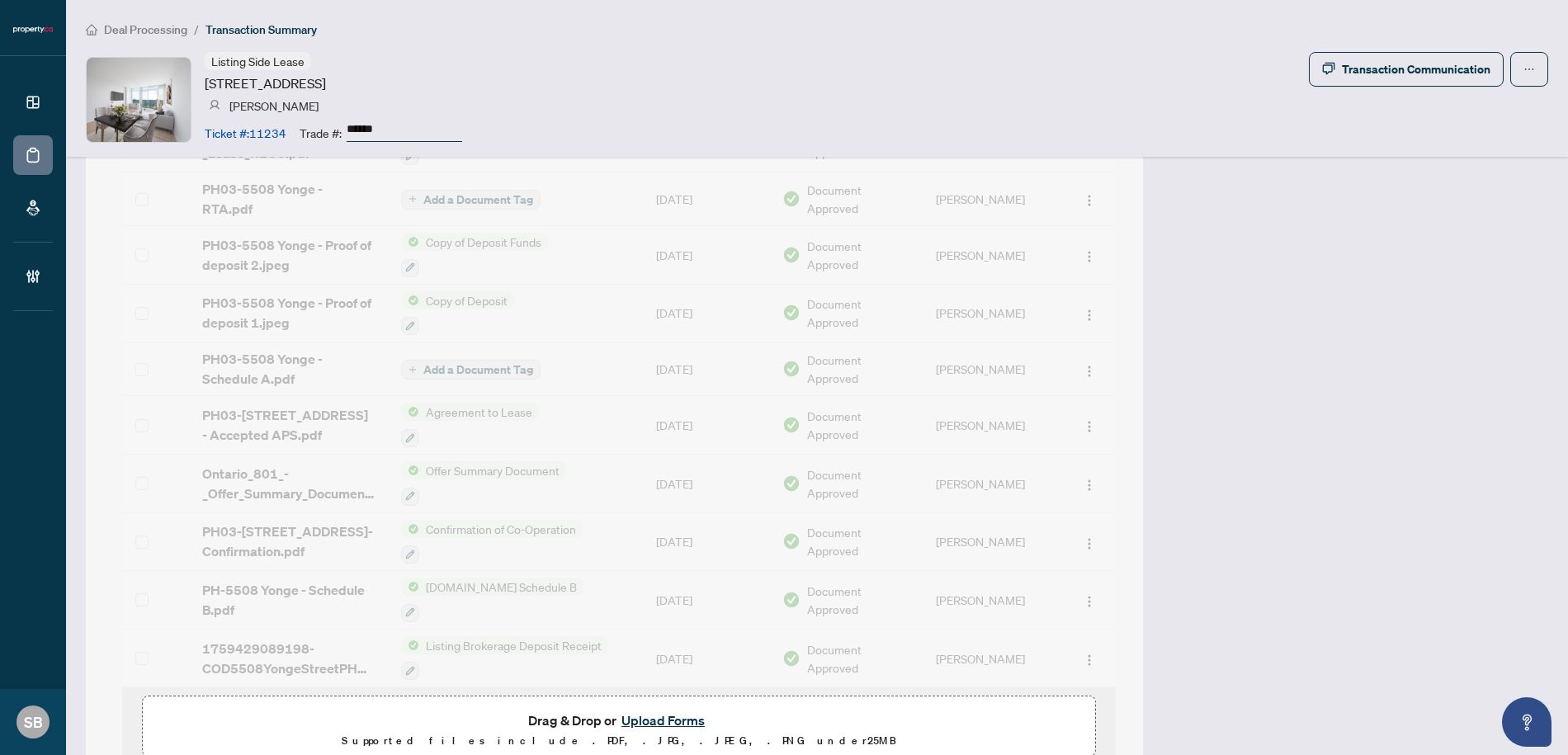
scroll to position [1862, 0]
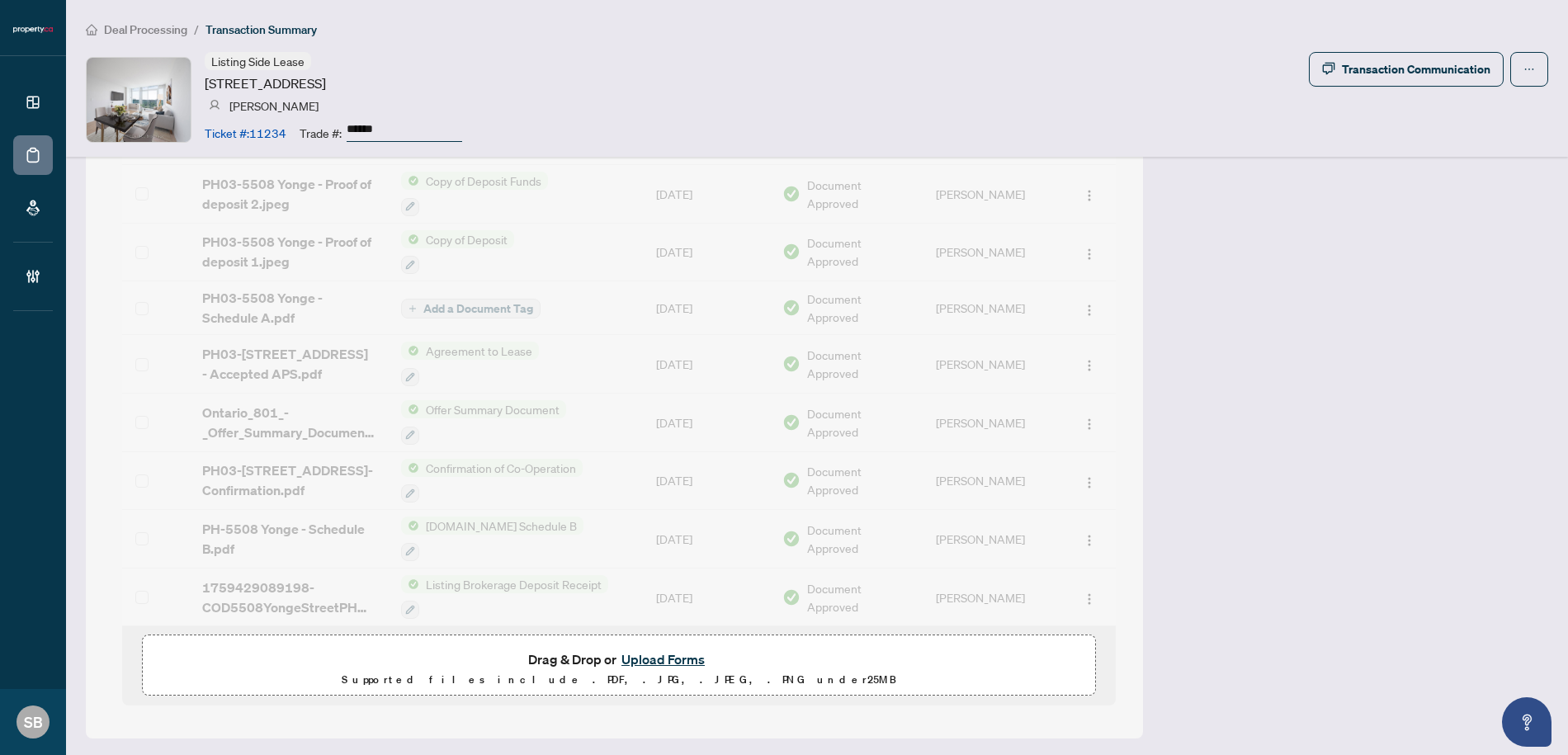
click at [651, 656] on button "Upload Forms" at bounding box center [663, 659] width 93 height 21
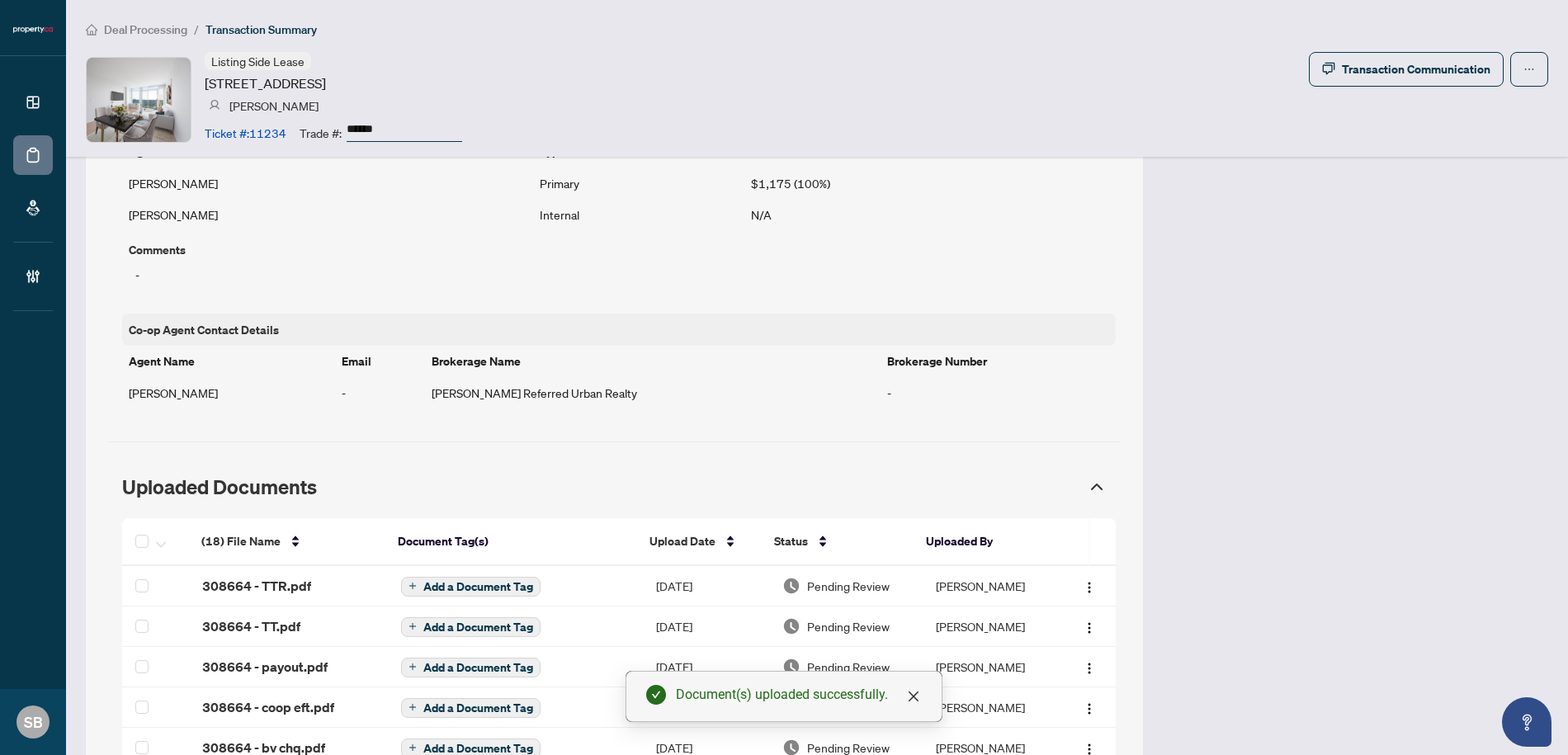
scroll to position [1270, 0]
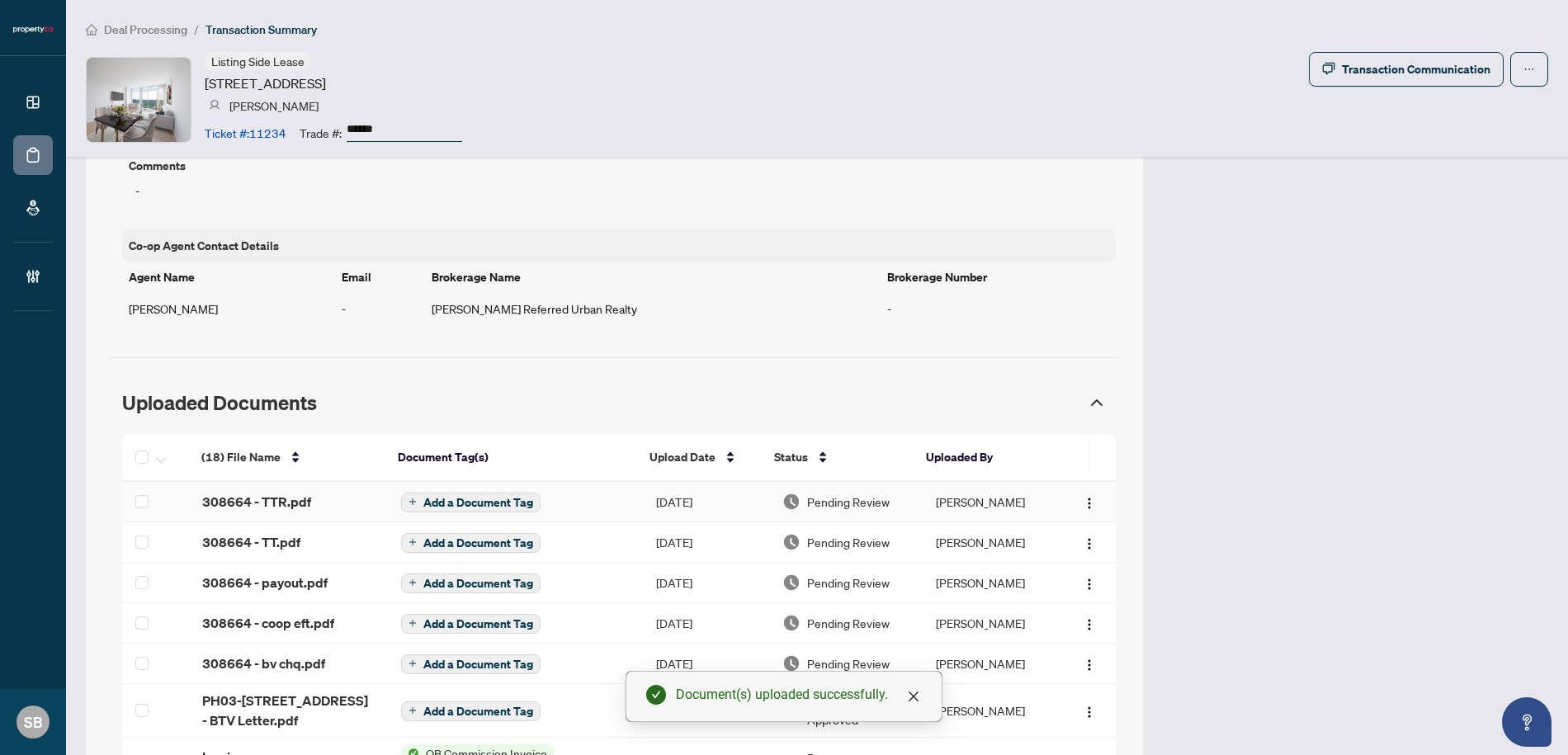
click at [860, 502] on span "Pending Review" at bounding box center [849, 501] width 82 height 18
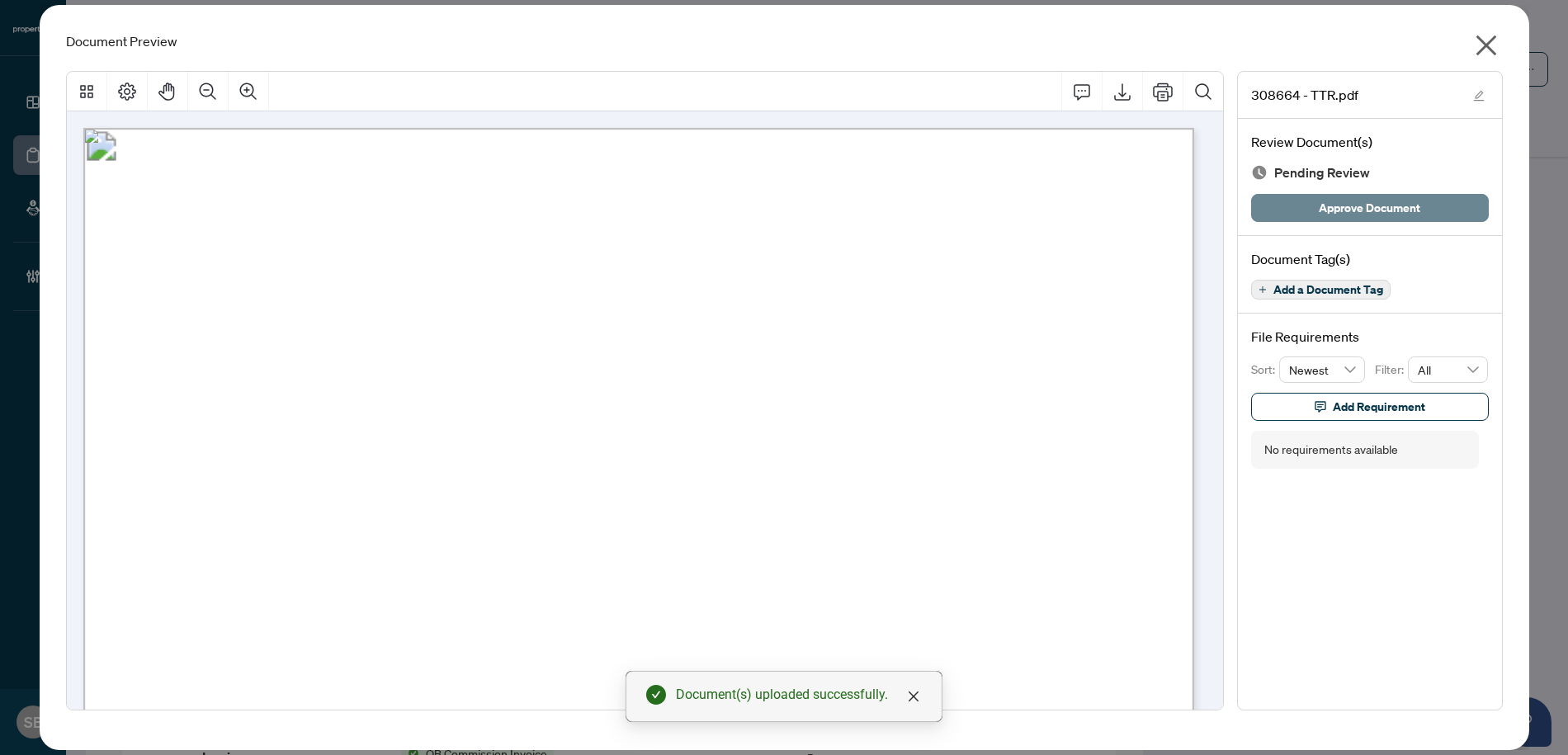
click at [1348, 210] on span "Approve Document" at bounding box center [1370, 208] width 102 height 27
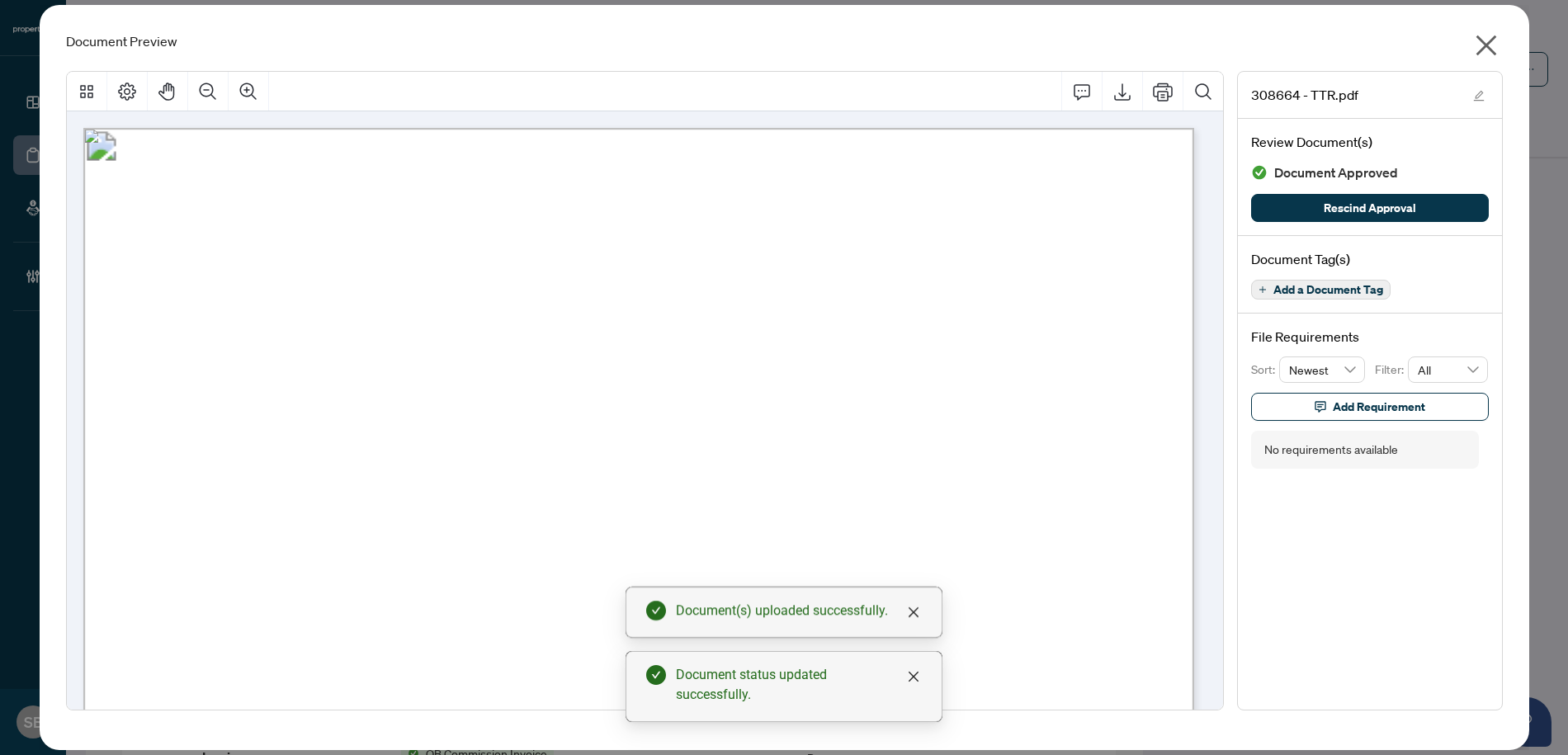
click at [1492, 46] on icon "close" at bounding box center [1487, 46] width 27 height 27
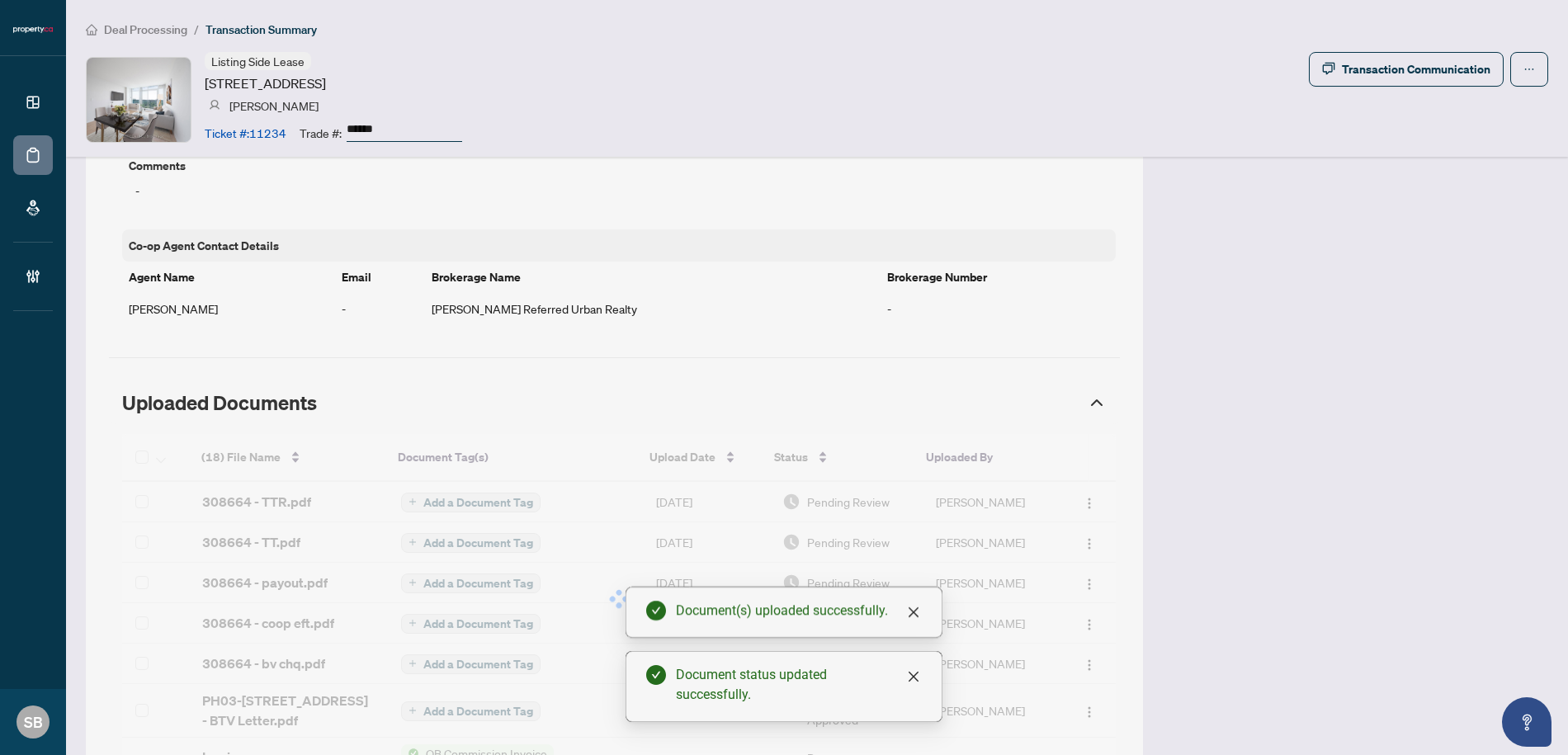
scroll to position [1380, 0]
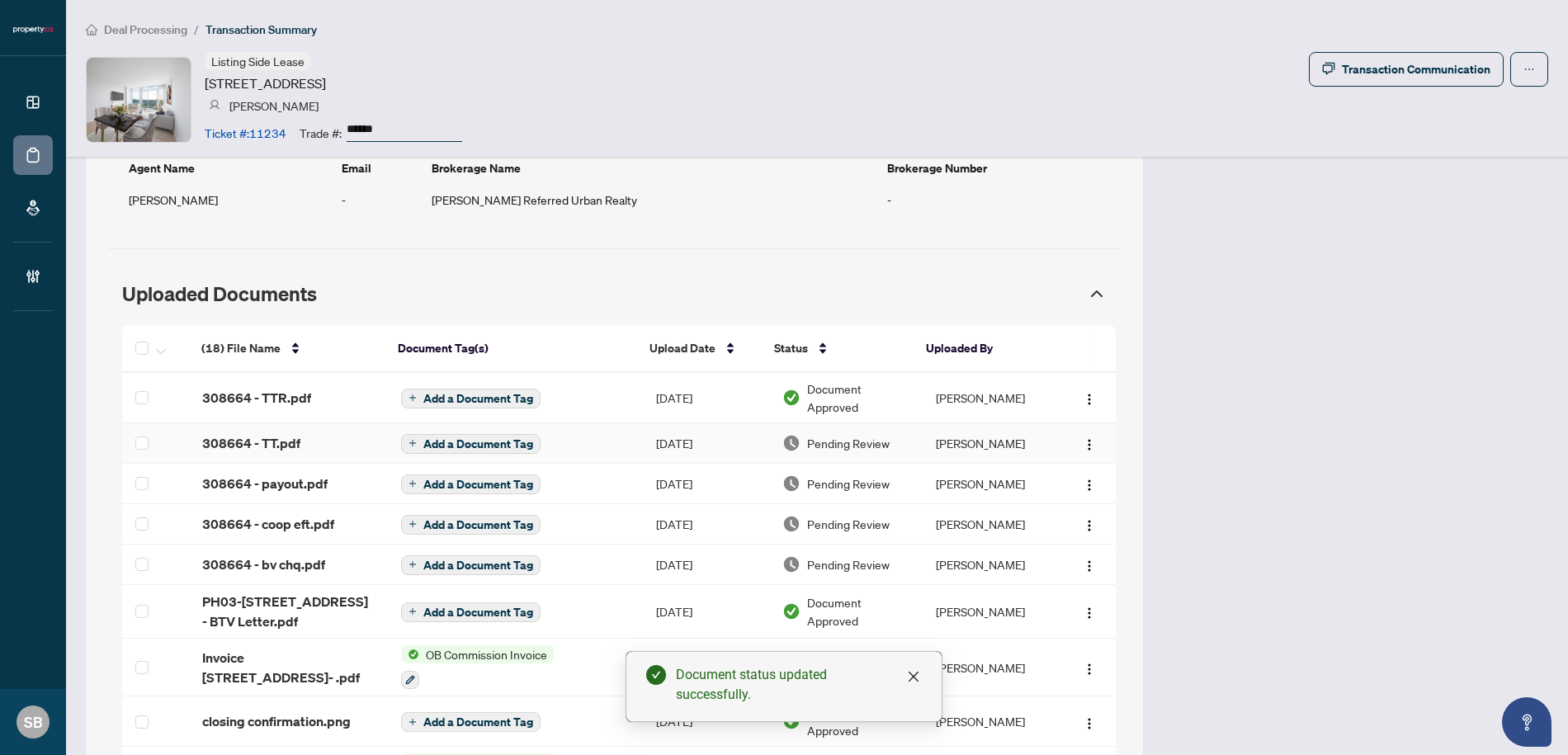
click at [828, 434] on span "Pending Review" at bounding box center [849, 443] width 82 height 18
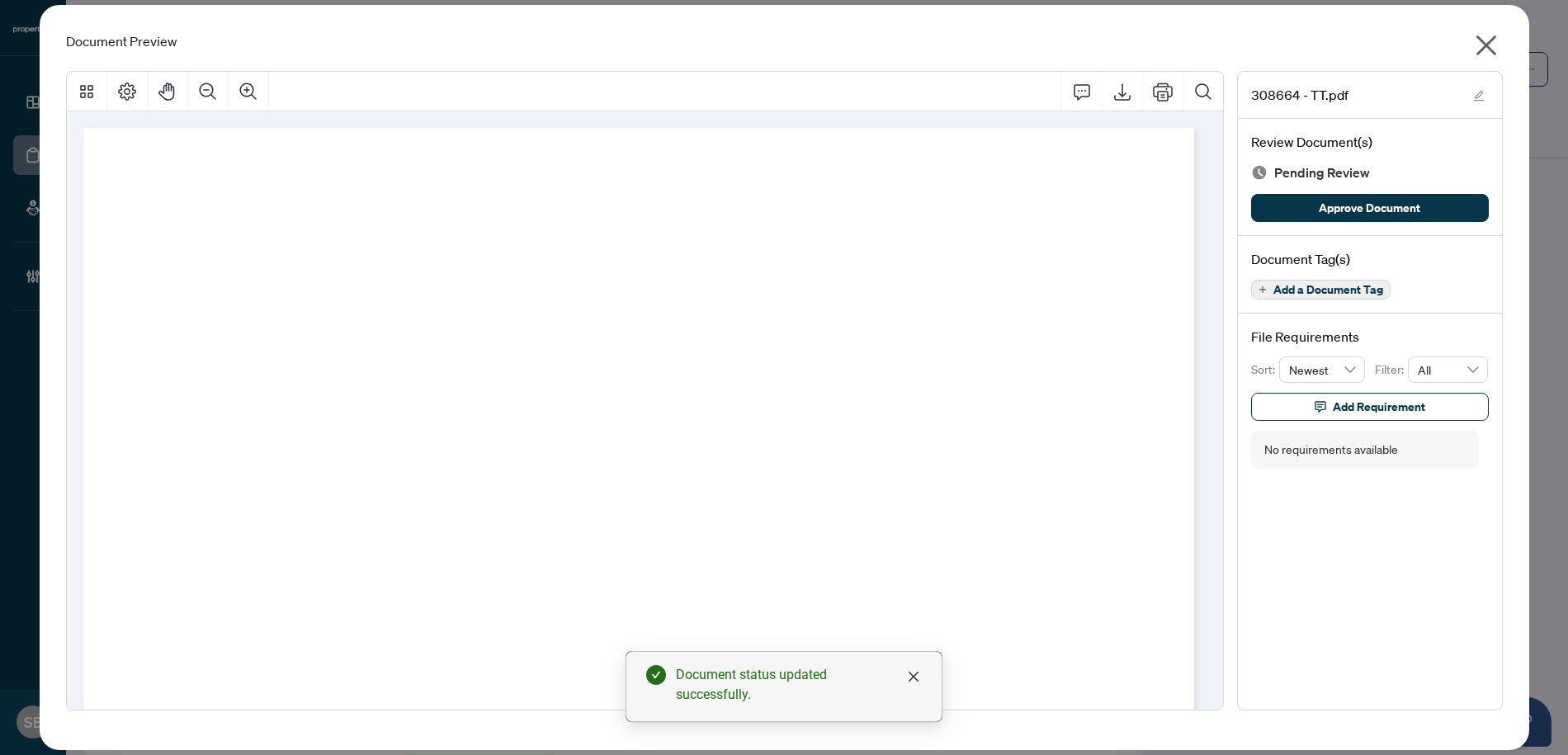
drag, startPoint x: 1321, startPoint y: 209, endPoint x: 1406, endPoint y: 76, distance: 157.8
click at [1321, 208] on span "Approve Document" at bounding box center [1370, 208] width 102 height 27
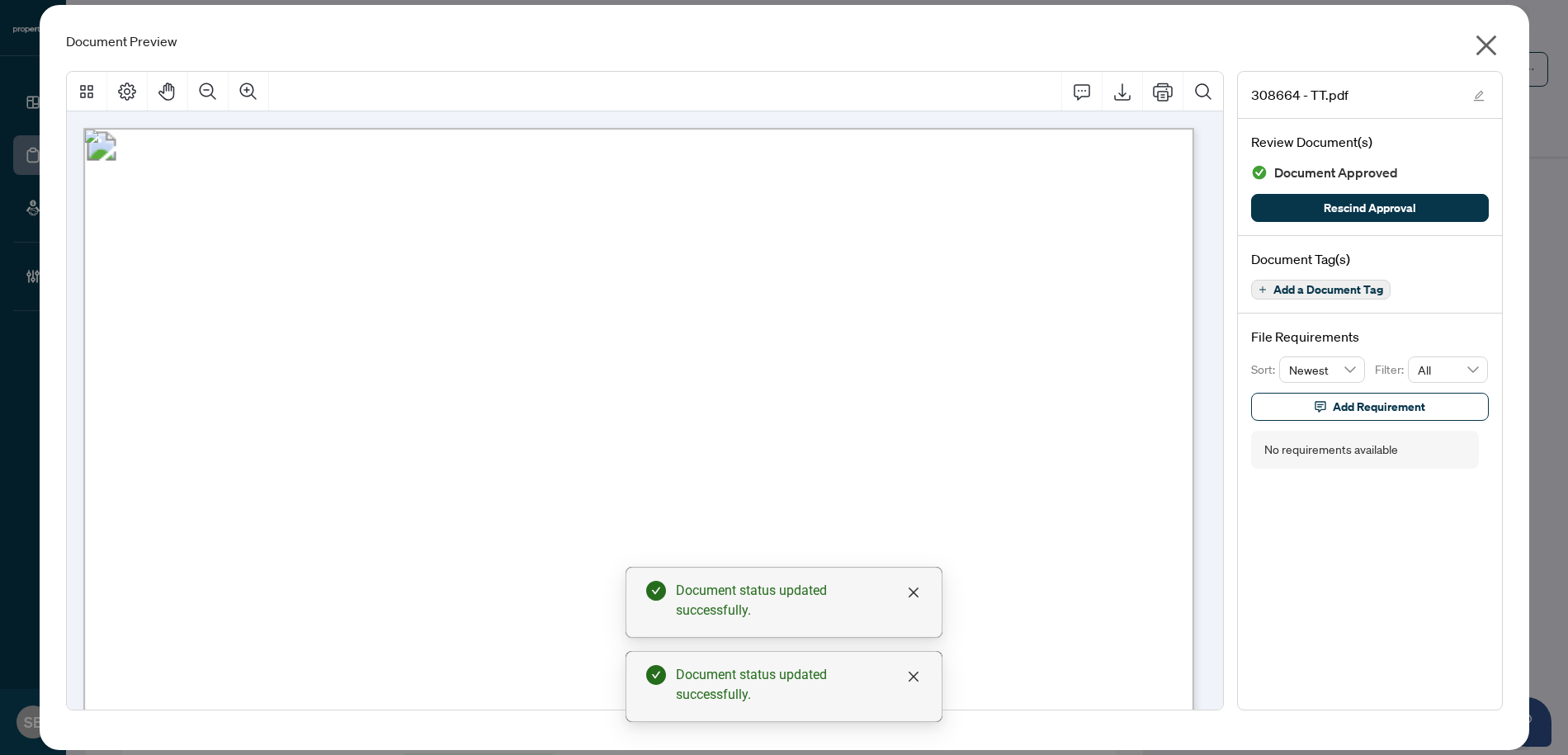
click at [1483, 42] on icon "close" at bounding box center [1487, 46] width 21 height 21
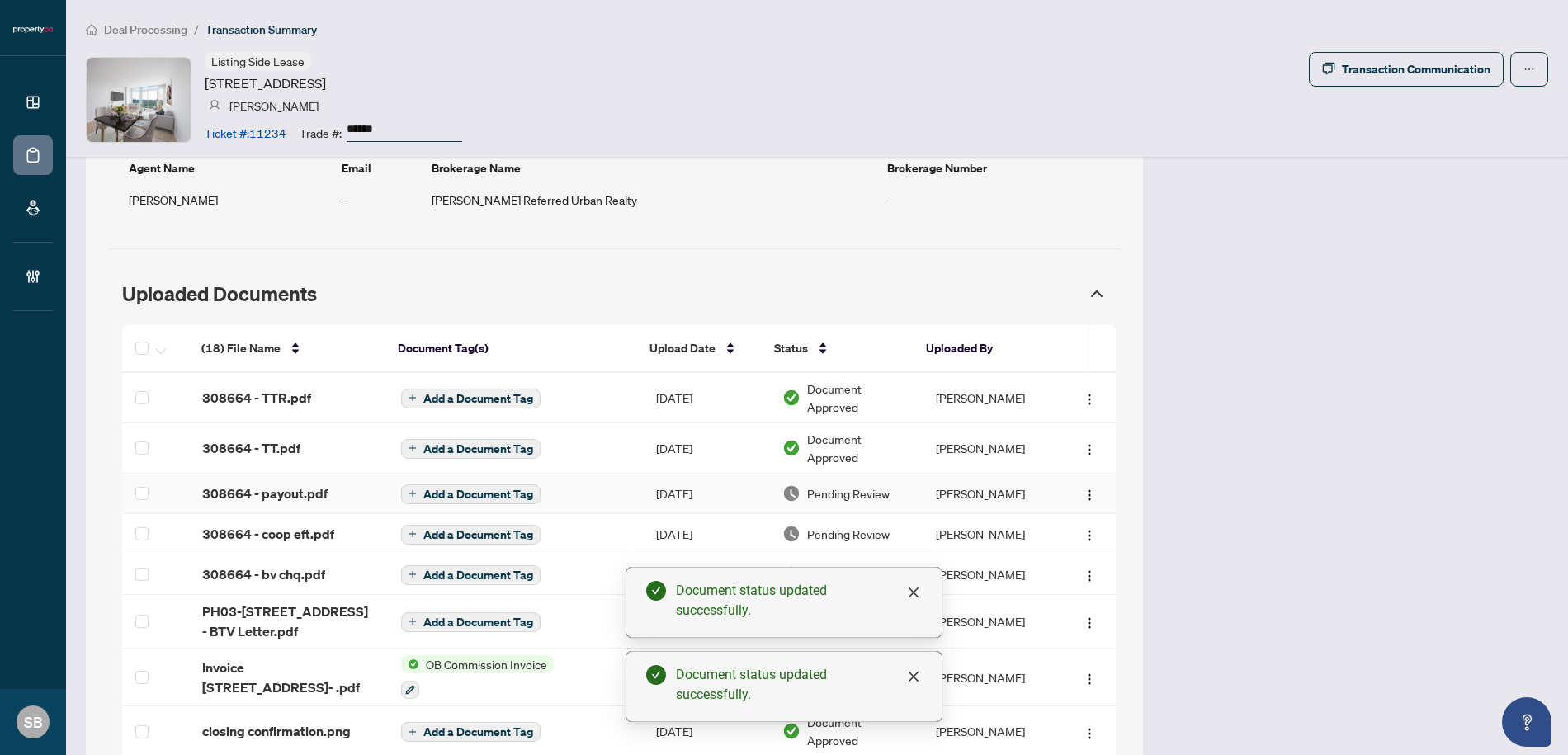
click at [829, 494] on span "Pending Review" at bounding box center [849, 493] width 82 height 18
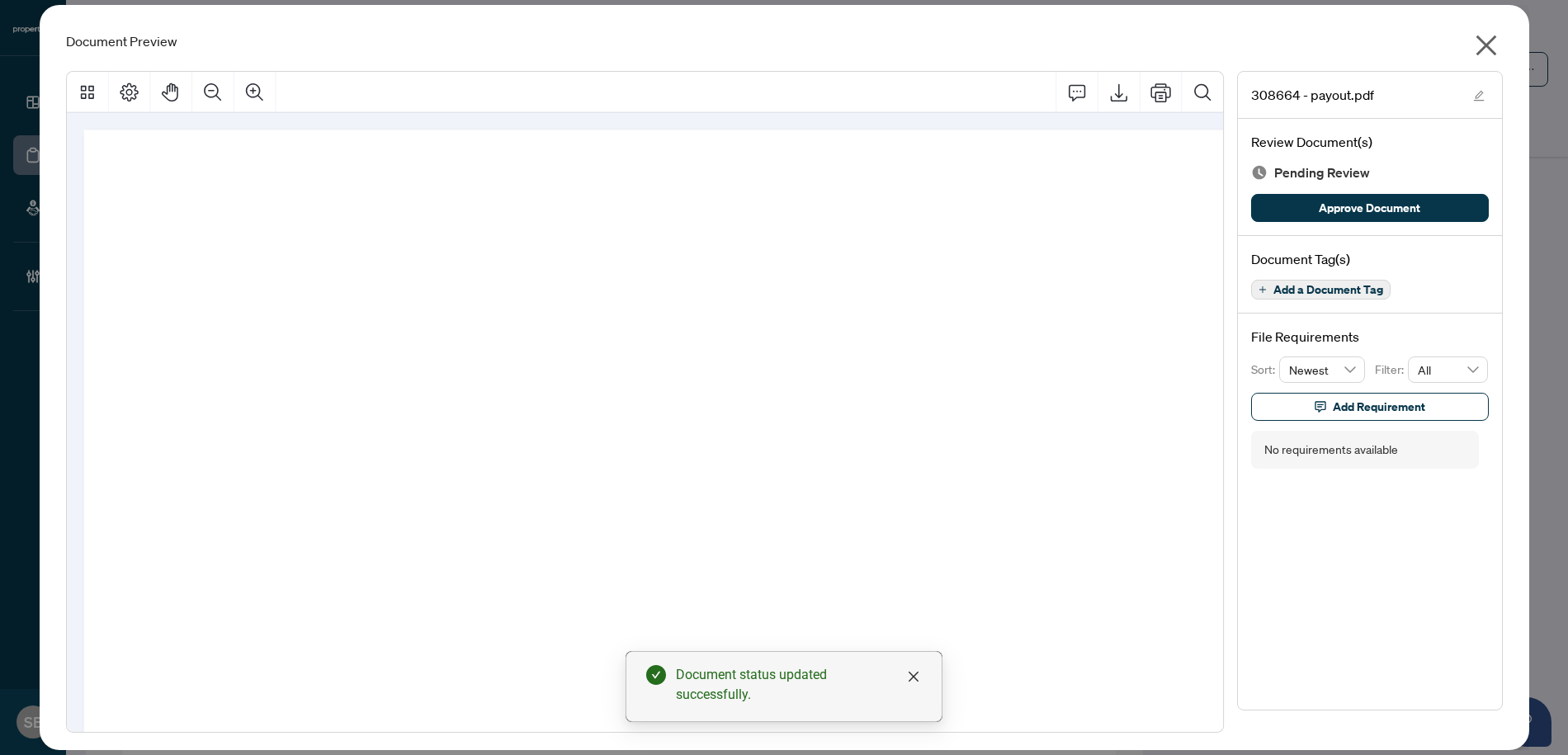
click at [1351, 205] on span "Approve Document" at bounding box center [1370, 208] width 102 height 27
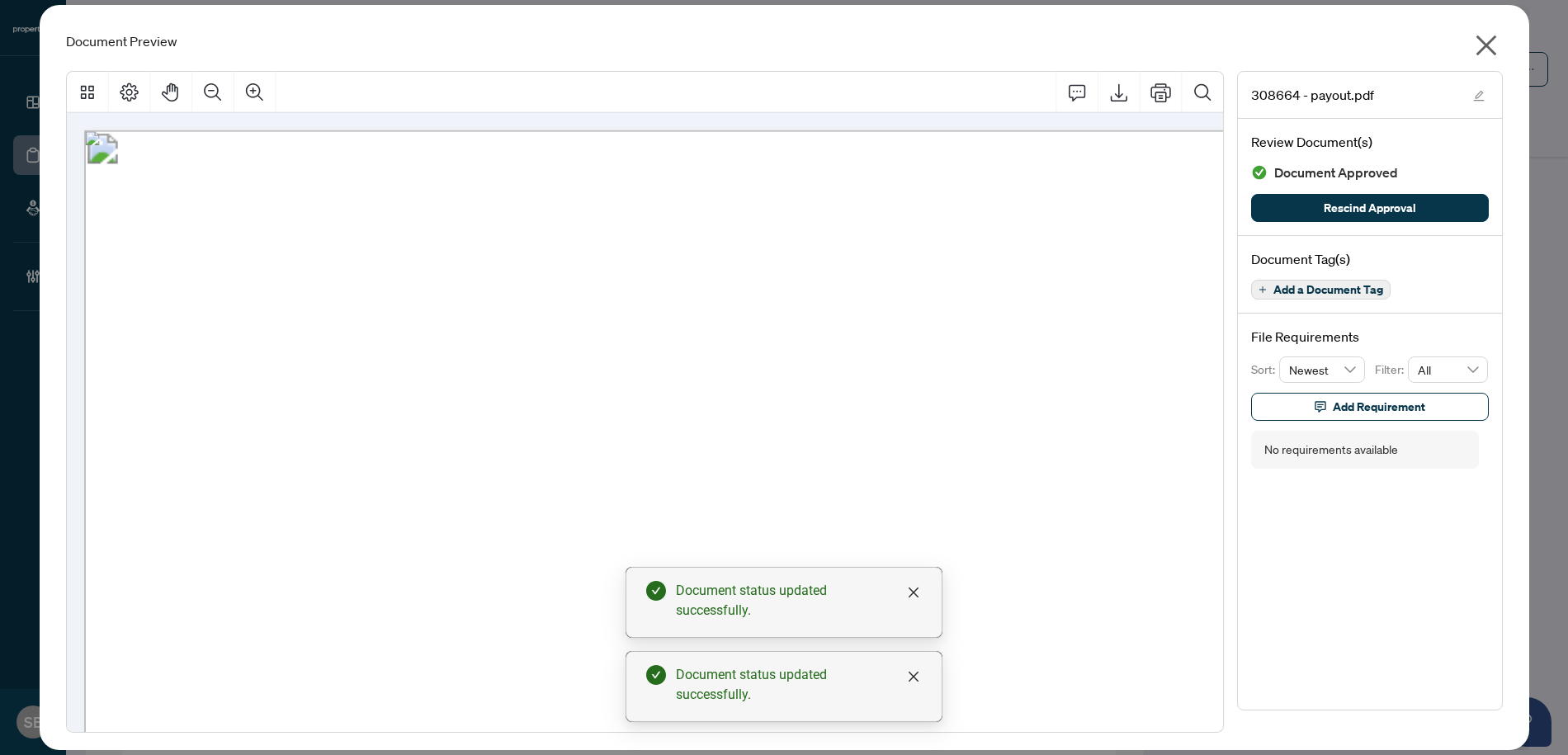
click at [1476, 37] on icon "close" at bounding box center [1487, 46] width 21 height 21
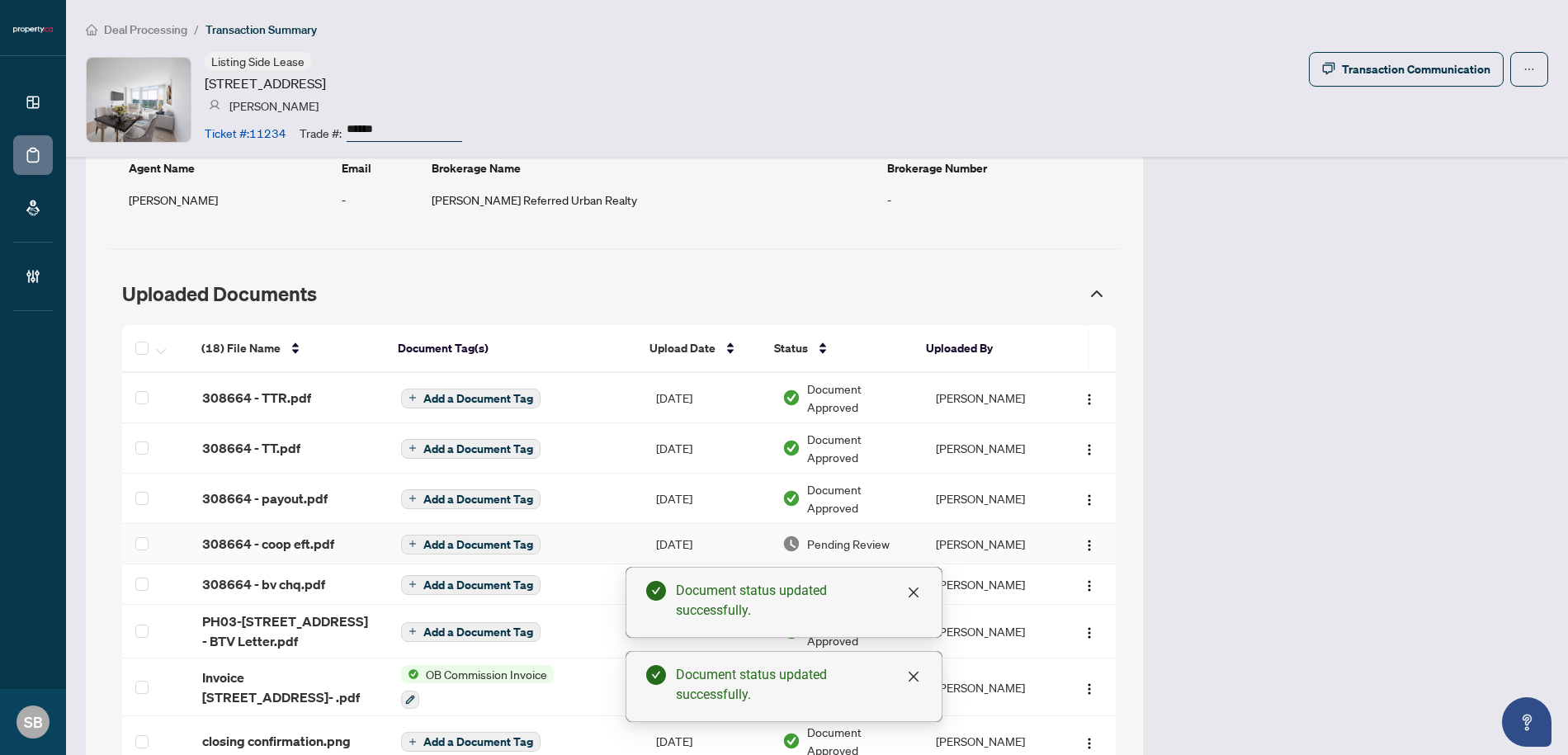
click at [824, 531] on td "Pending Review" at bounding box center [846, 544] width 153 height 40
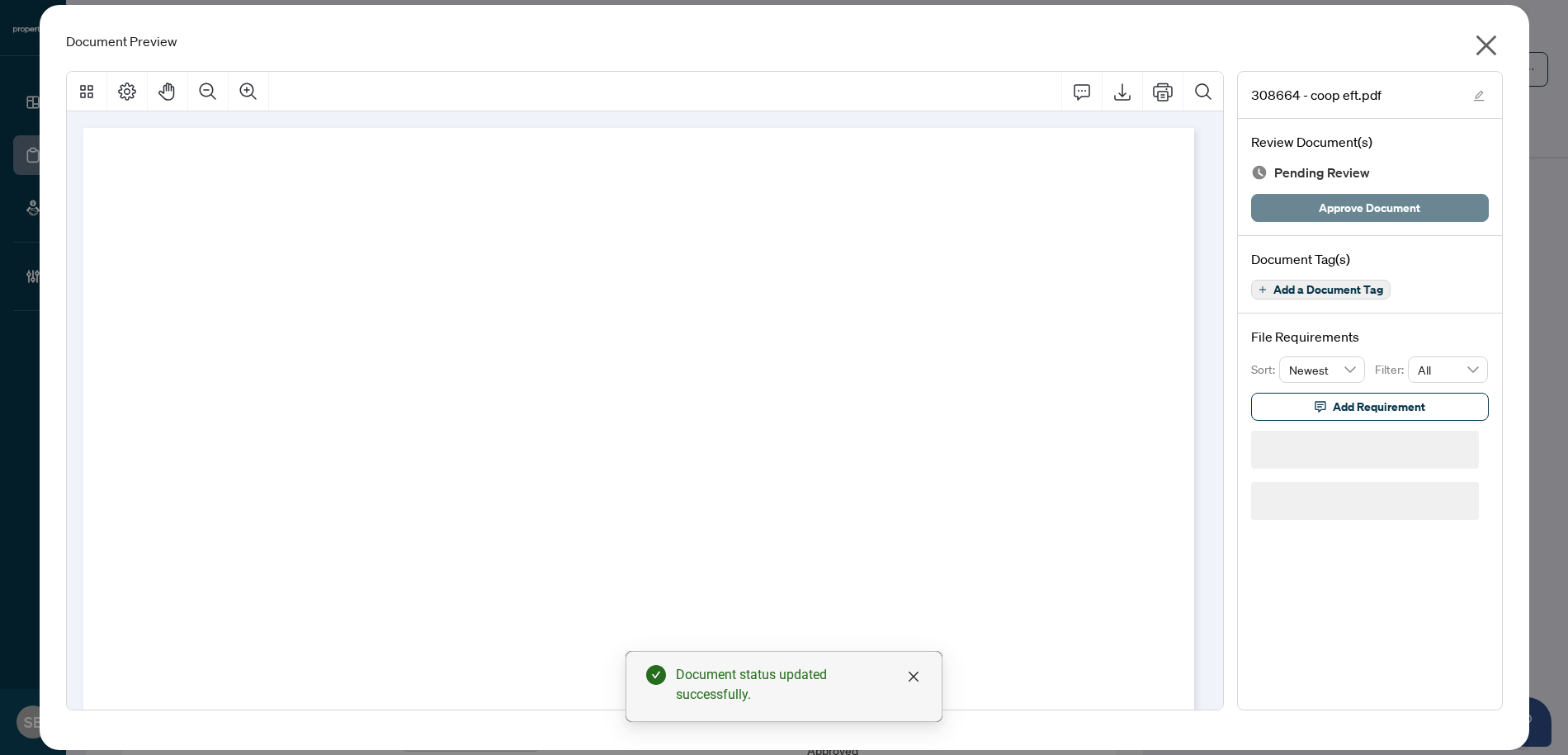
click at [1356, 199] on span "Approve Document" at bounding box center [1370, 208] width 102 height 27
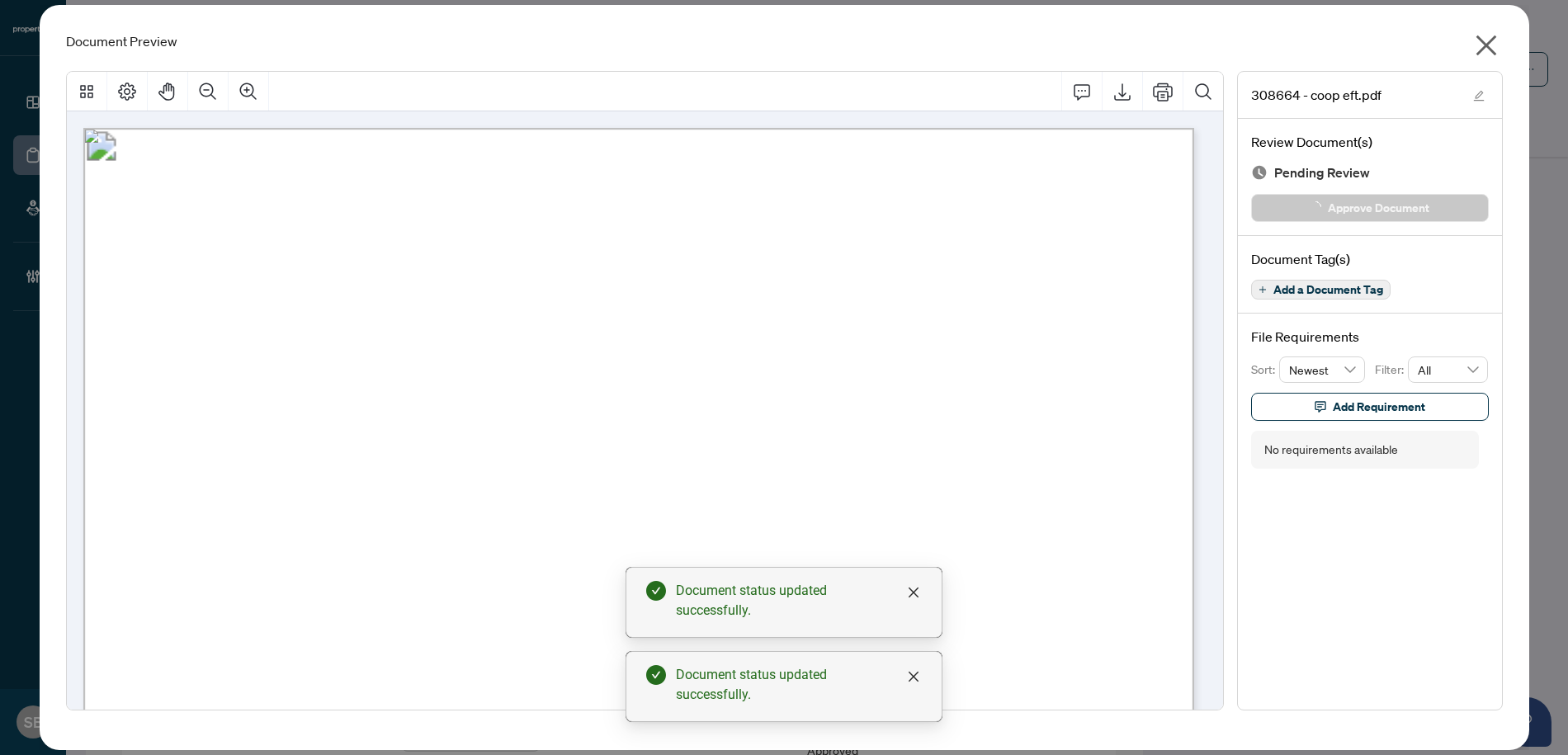
click at [1488, 33] on icon "close" at bounding box center [1487, 46] width 27 height 27
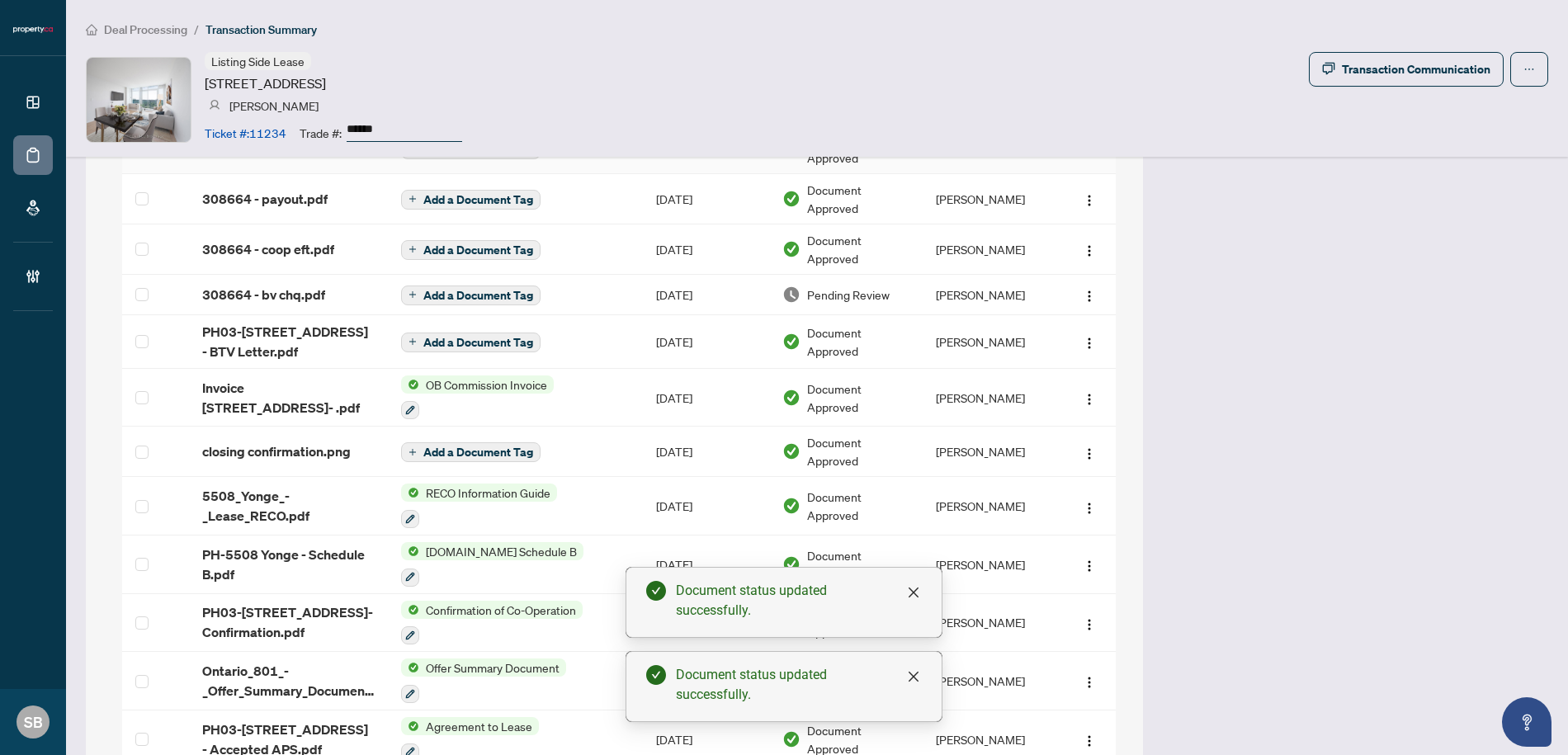
scroll to position [1684, 0]
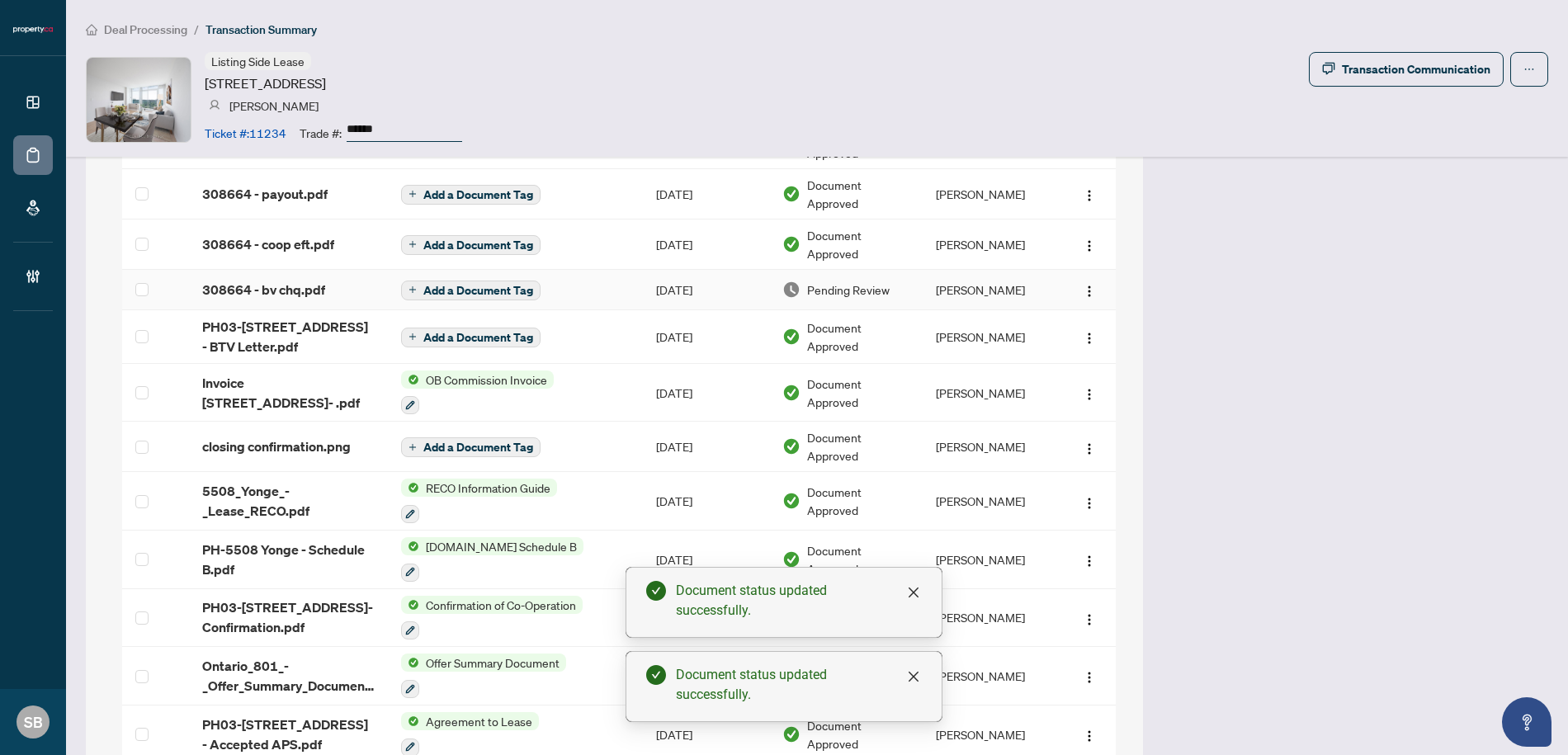
click at [812, 286] on span "Pending Review" at bounding box center [849, 289] width 82 height 18
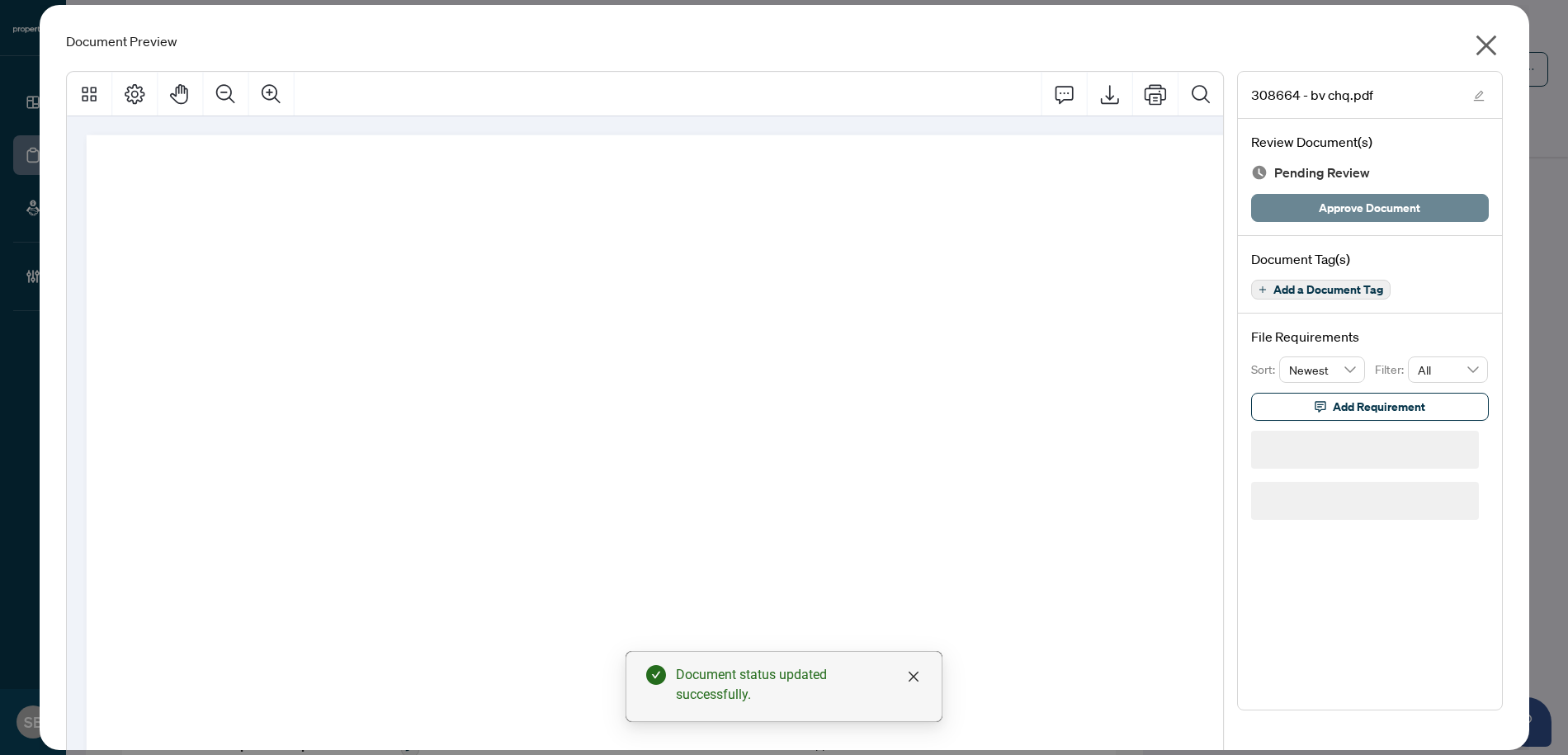
click at [1386, 195] on span "Approve Document" at bounding box center [1370, 208] width 102 height 27
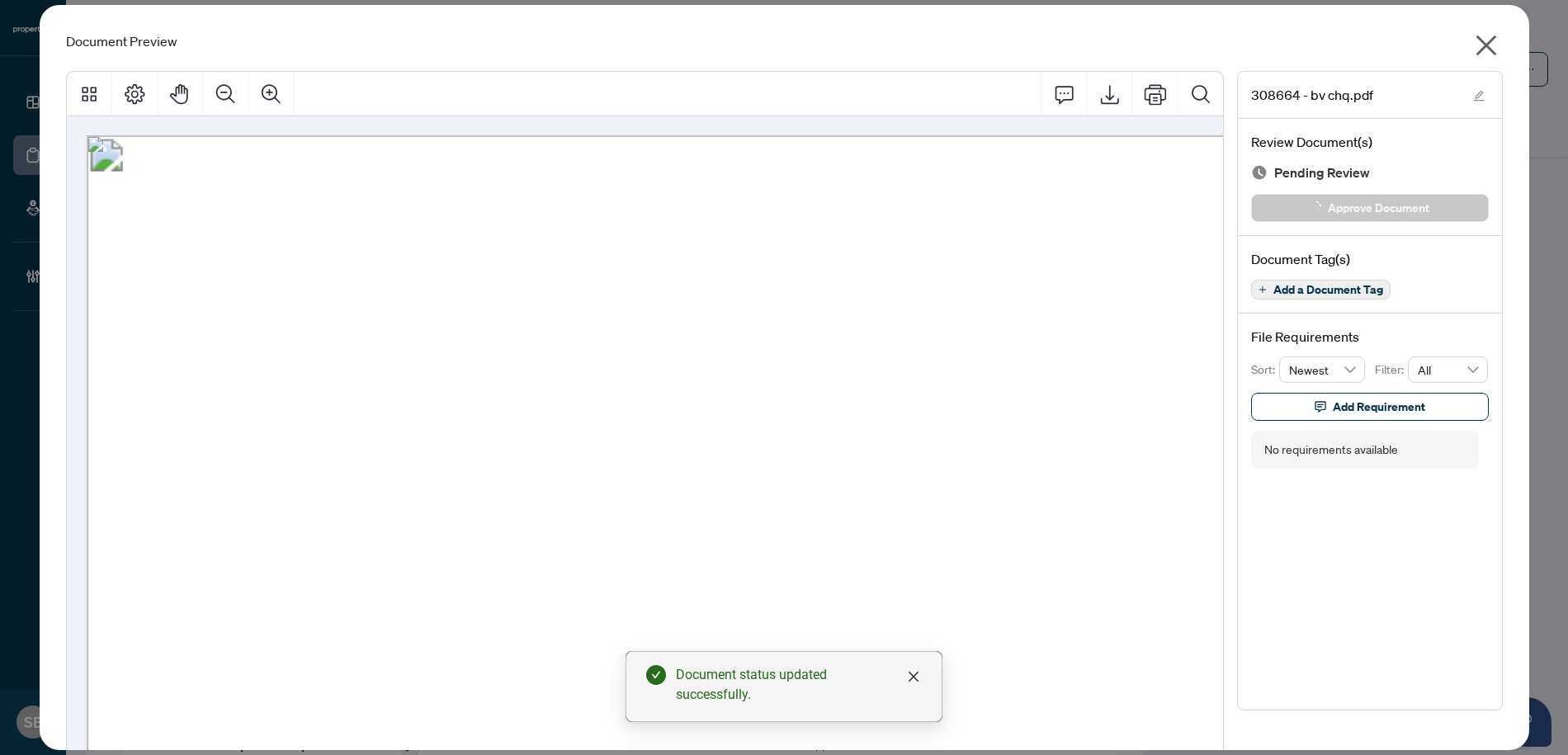
click at [1473, 39] on icon "close" at bounding box center [1487, 46] width 27 height 27
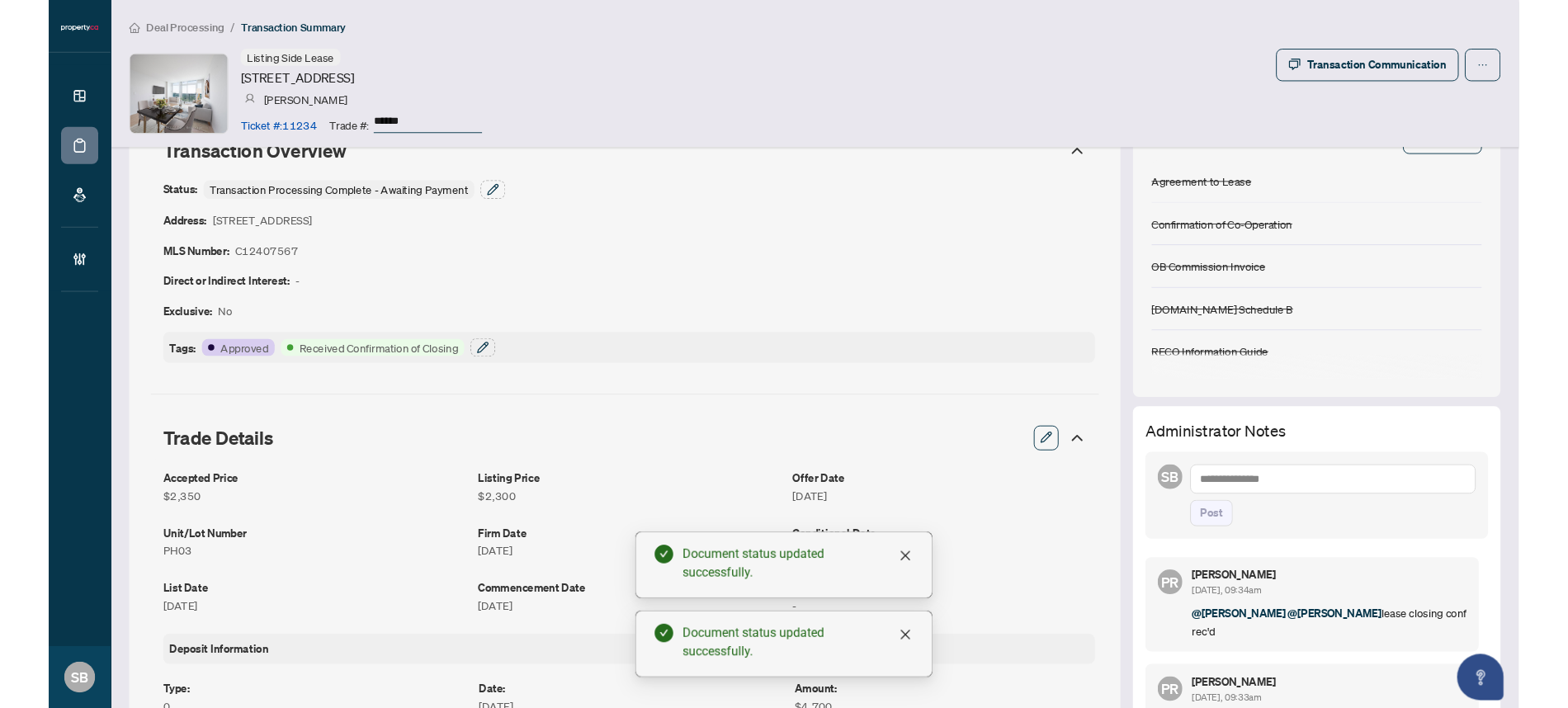
scroll to position [0, 0]
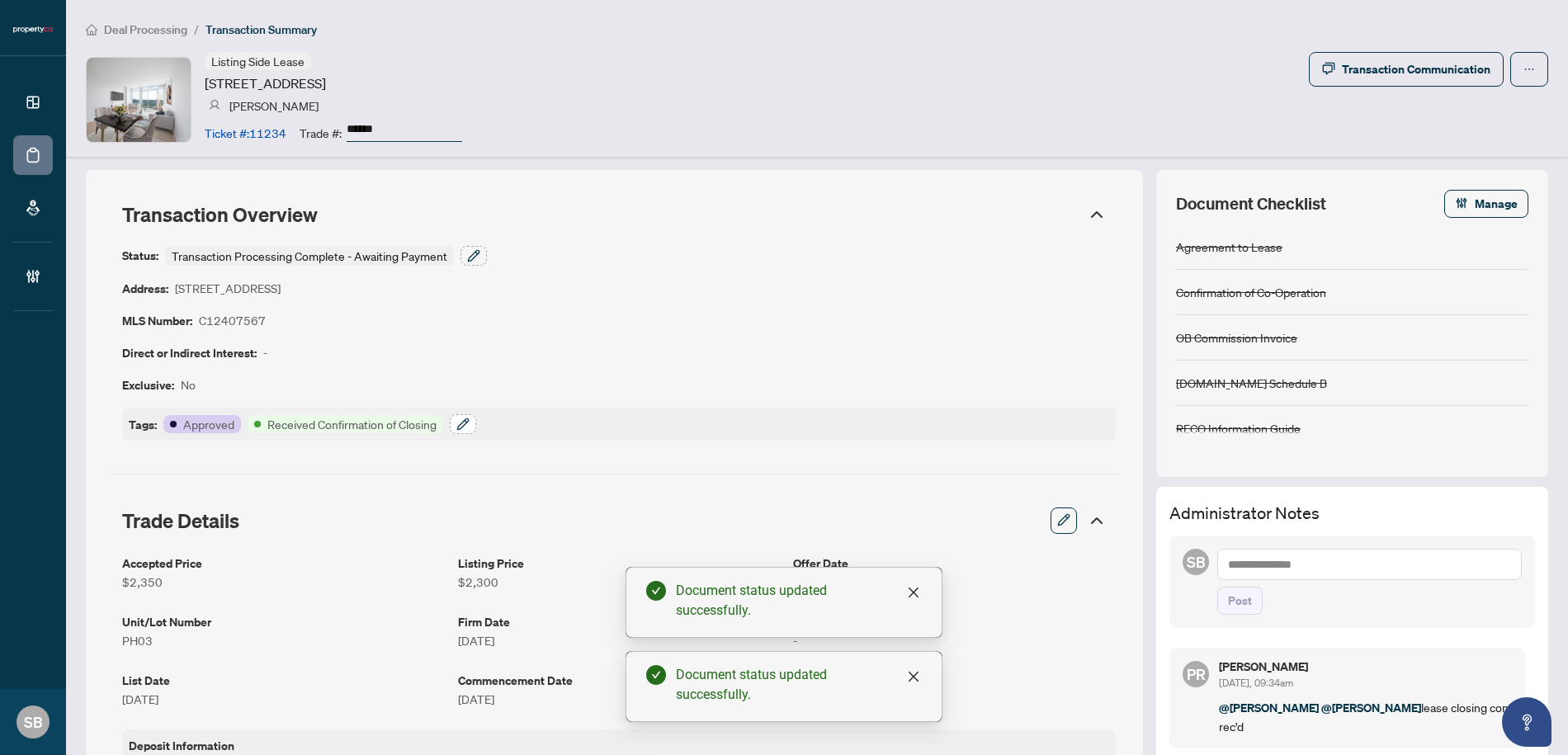
click at [462, 426] on icon "button" at bounding box center [463, 424] width 13 height 13
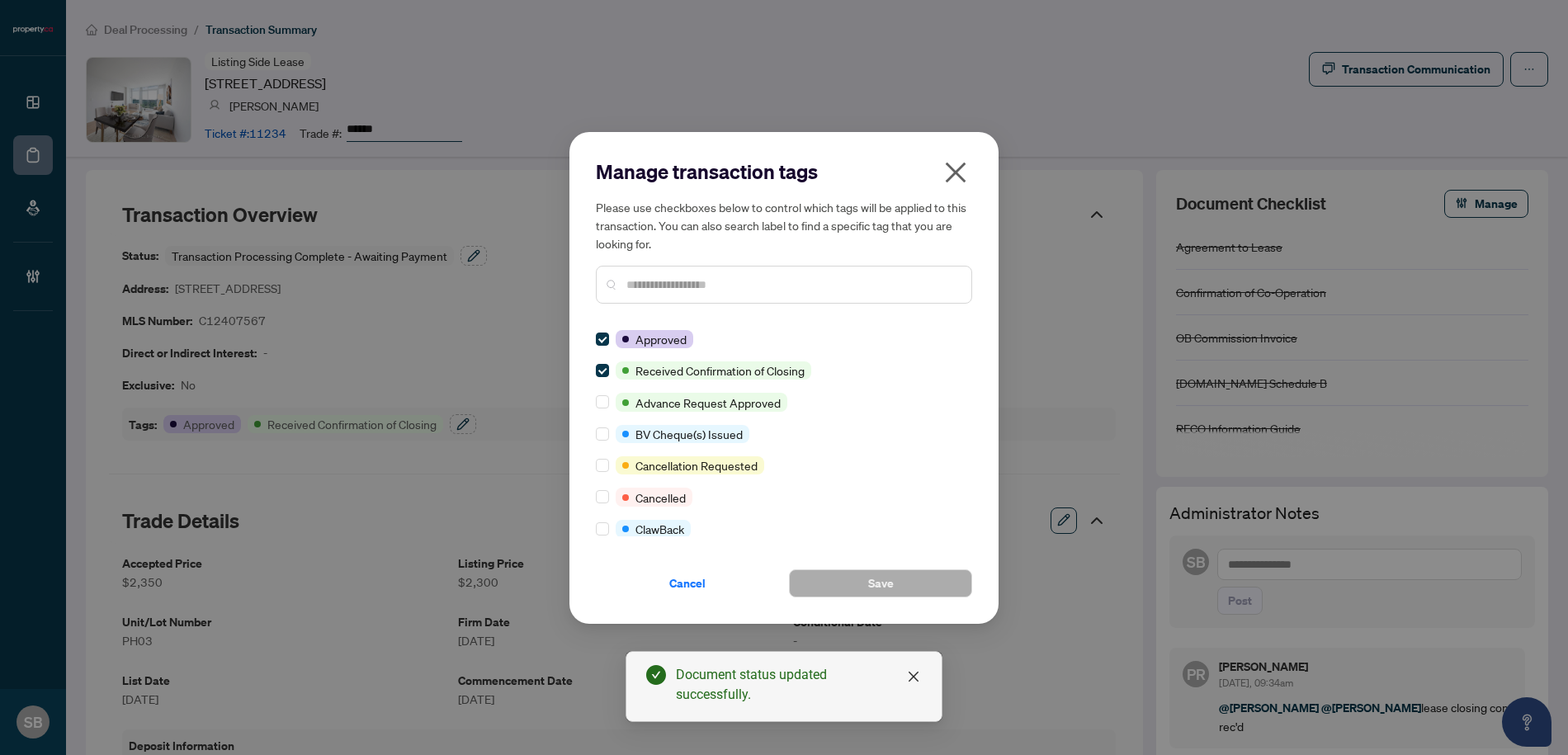
click at [710, 319] on div "Manage transaction tags Please use checkboxes below to control which tags will …" at bounding box center [784, 378] width 376 height 439
click at [716, 284] on input "text" at bounding box center [792, 285] width 331 height 18
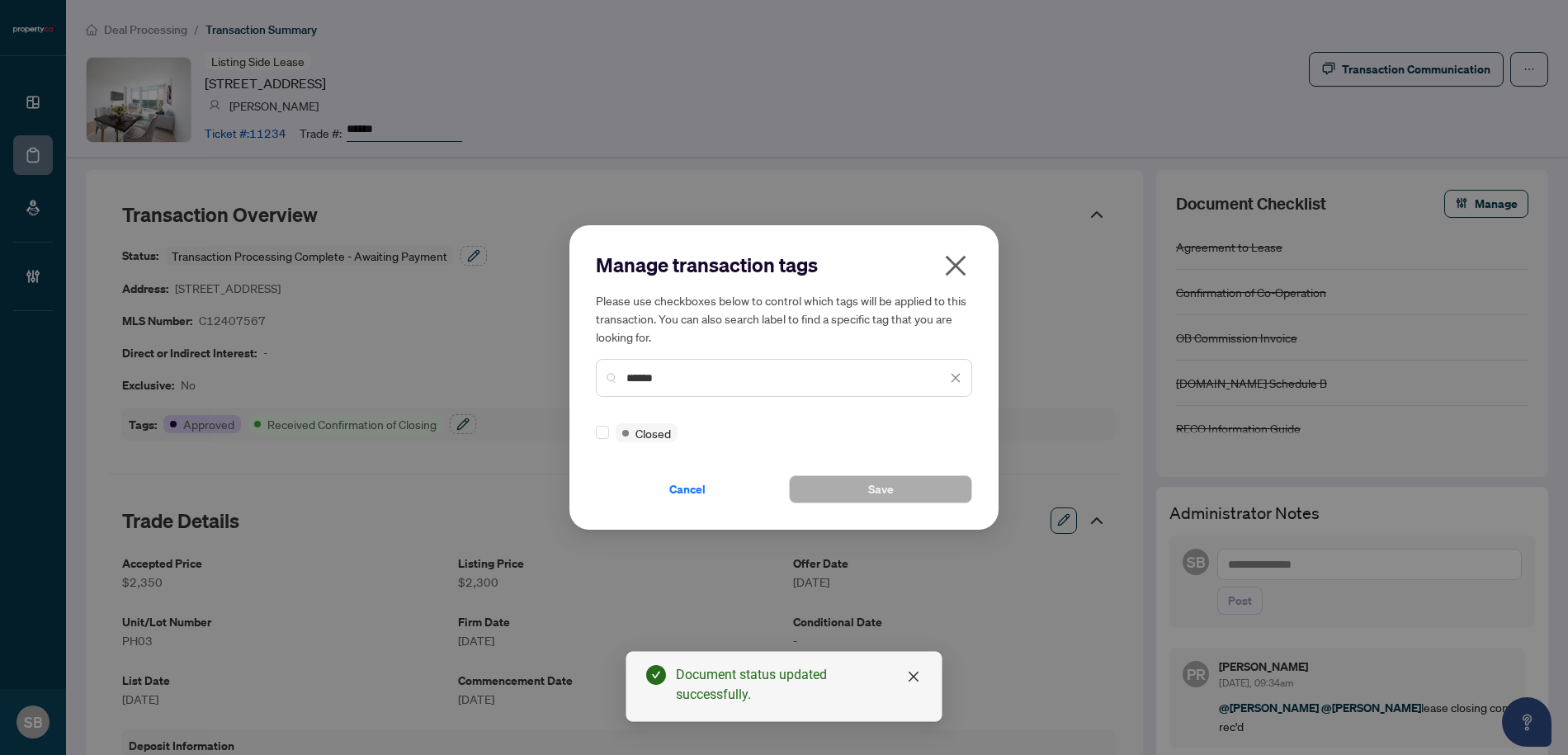
type input "******"
click at [817, 483] on button "Save" at bounding box center [880, 489] width 183 height 28
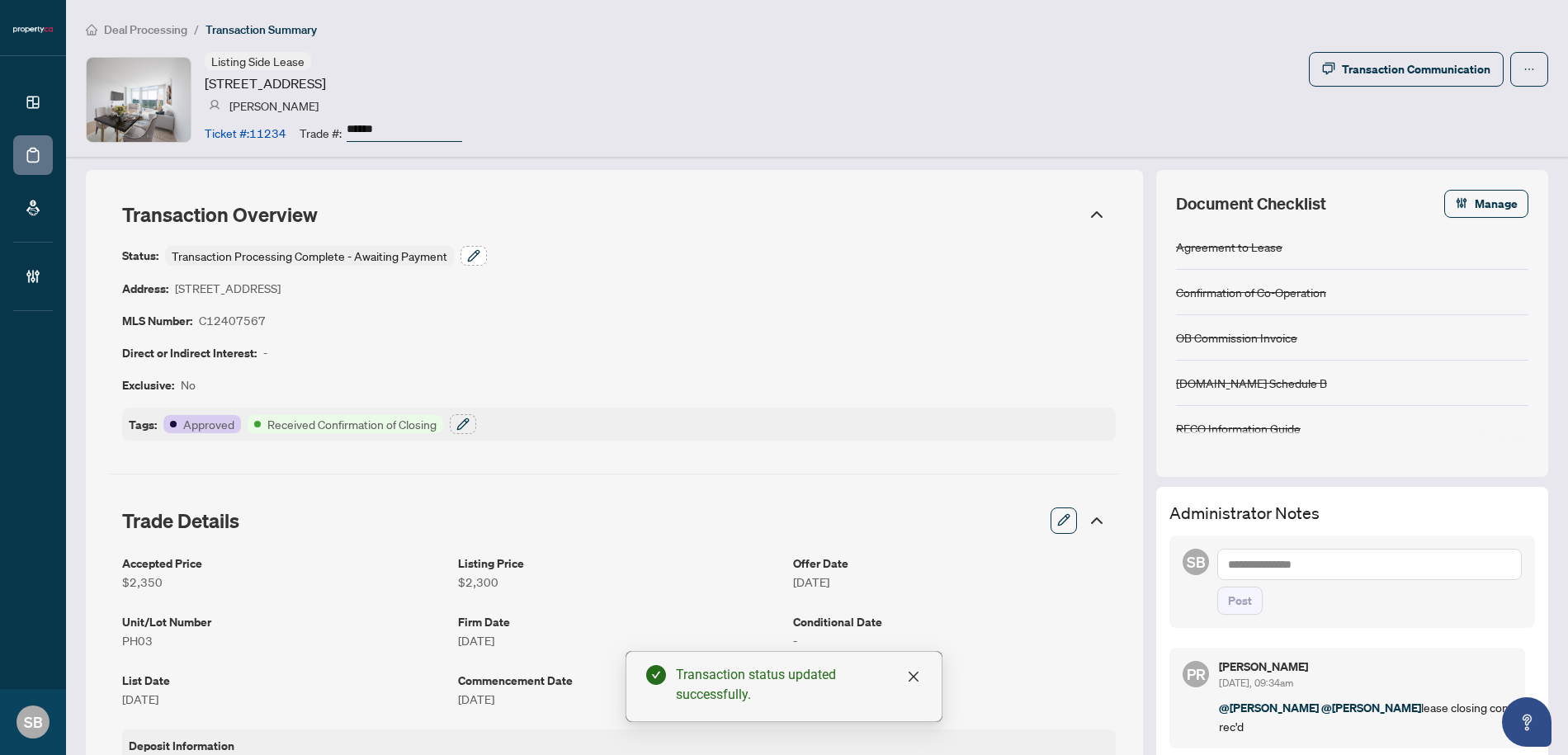
click at [469, 257] on icon "button" at bounding box center [474, 256] width 13 height 13
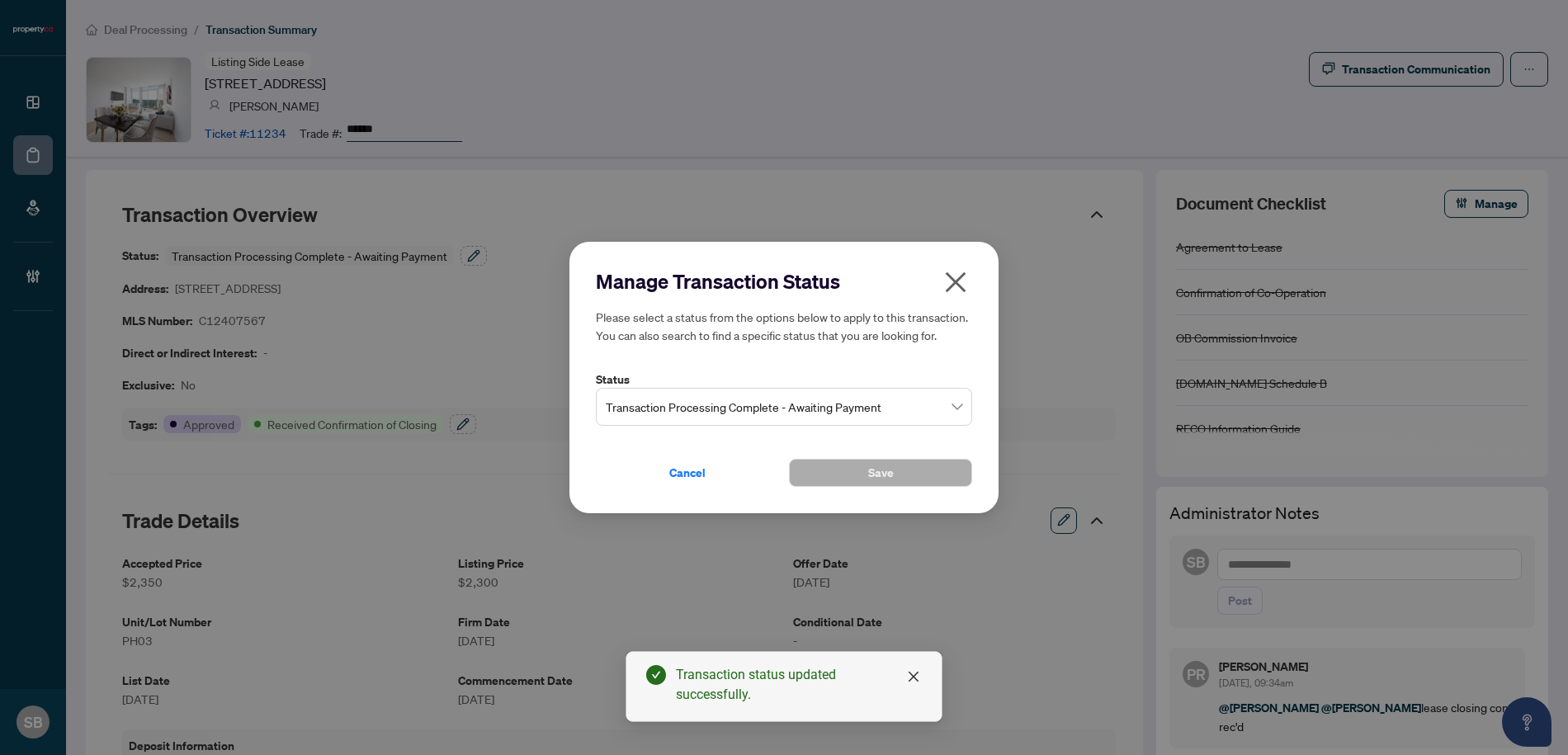
click at [963, 418] on div "Transaction Processing Complete - Awaiting Payment" at bounding box center [784, 407] width 376 height 38
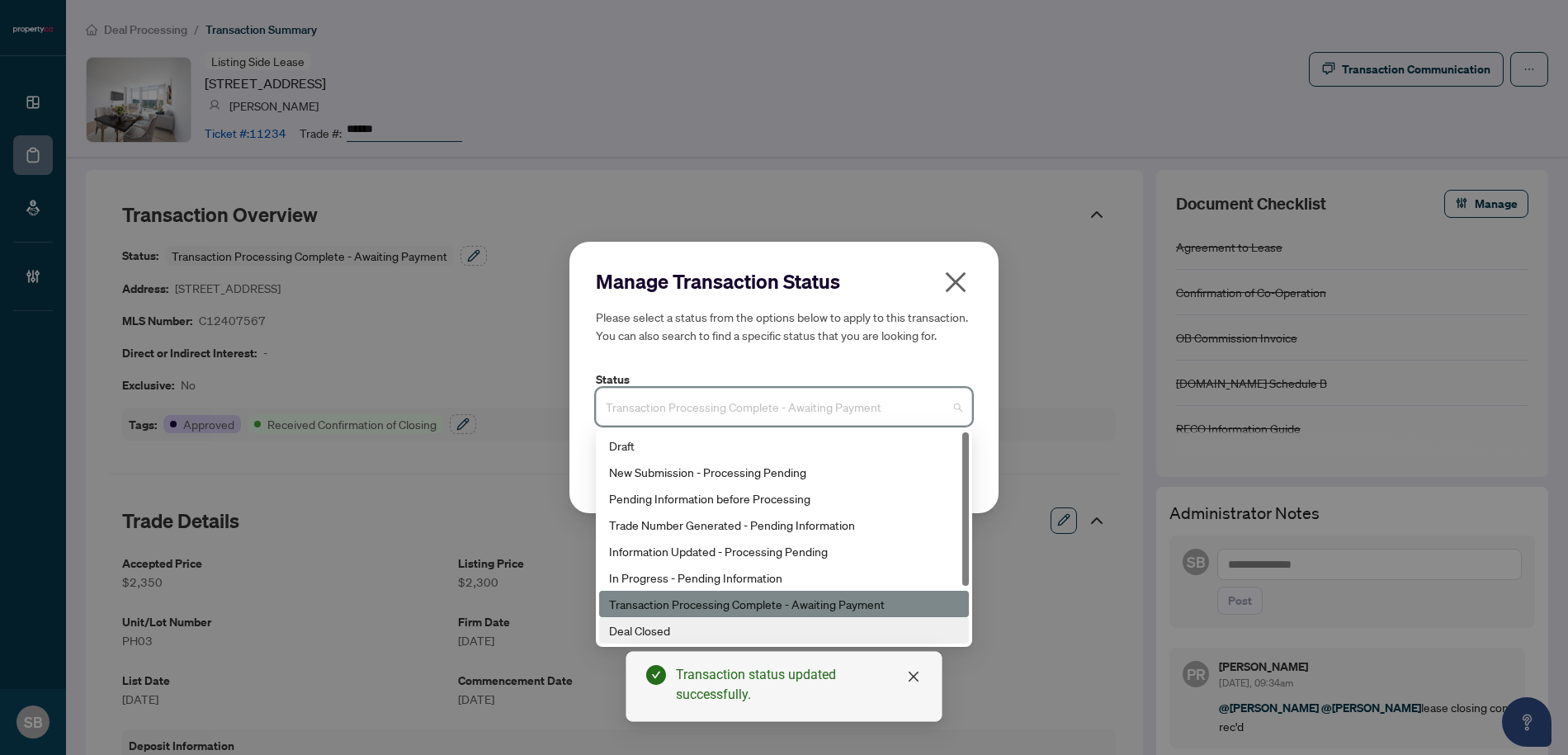
drag, startPoint x: 659, startPoint y: 632, endPoint x: 680, endPoint y: 629, distance: 21.2
click at [660, 631] on div "Deal Closed" at bounding box center [784, 630] width 350 height 18
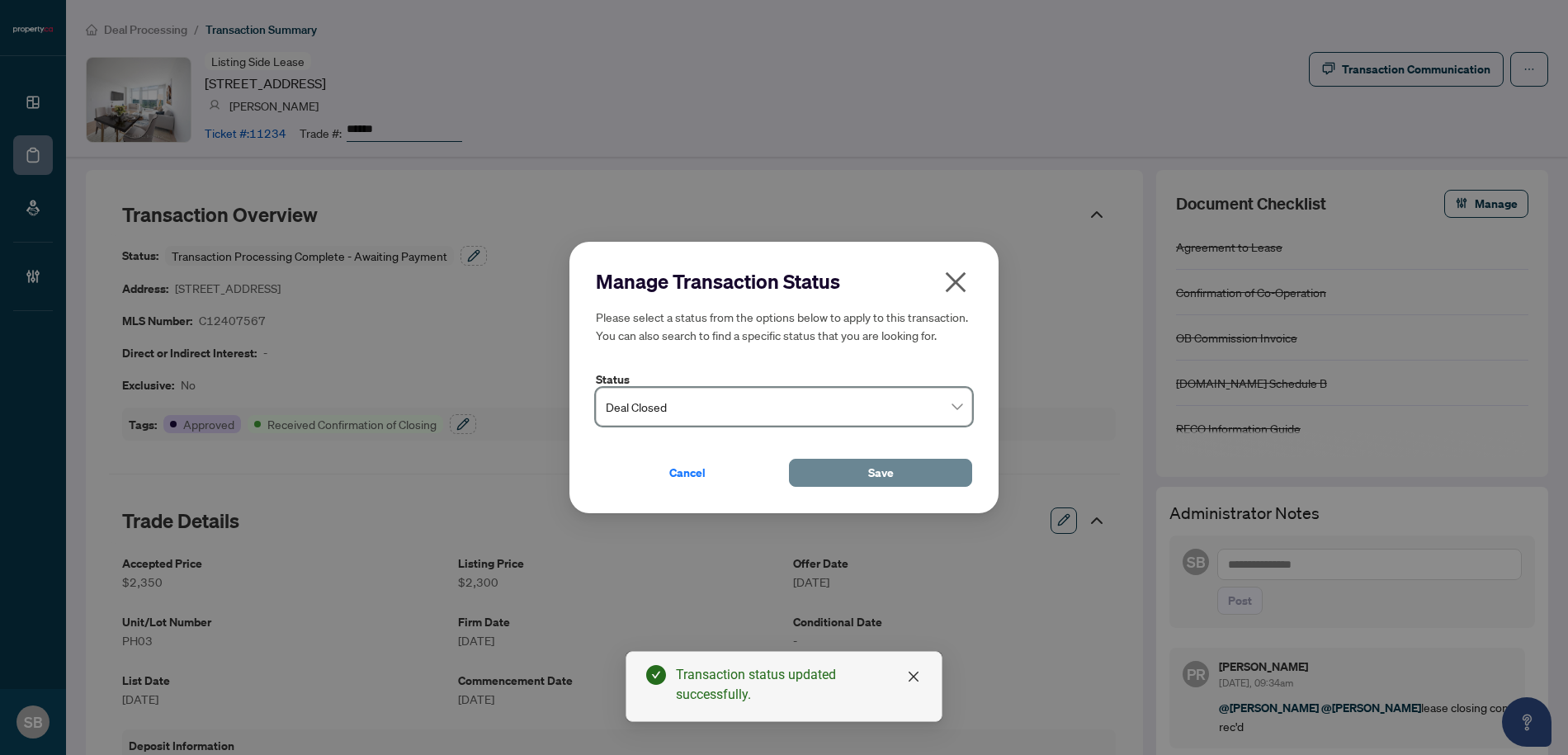
click at [927, 480] on button "Save" at bounding box center [880, 472] width 183 height 28
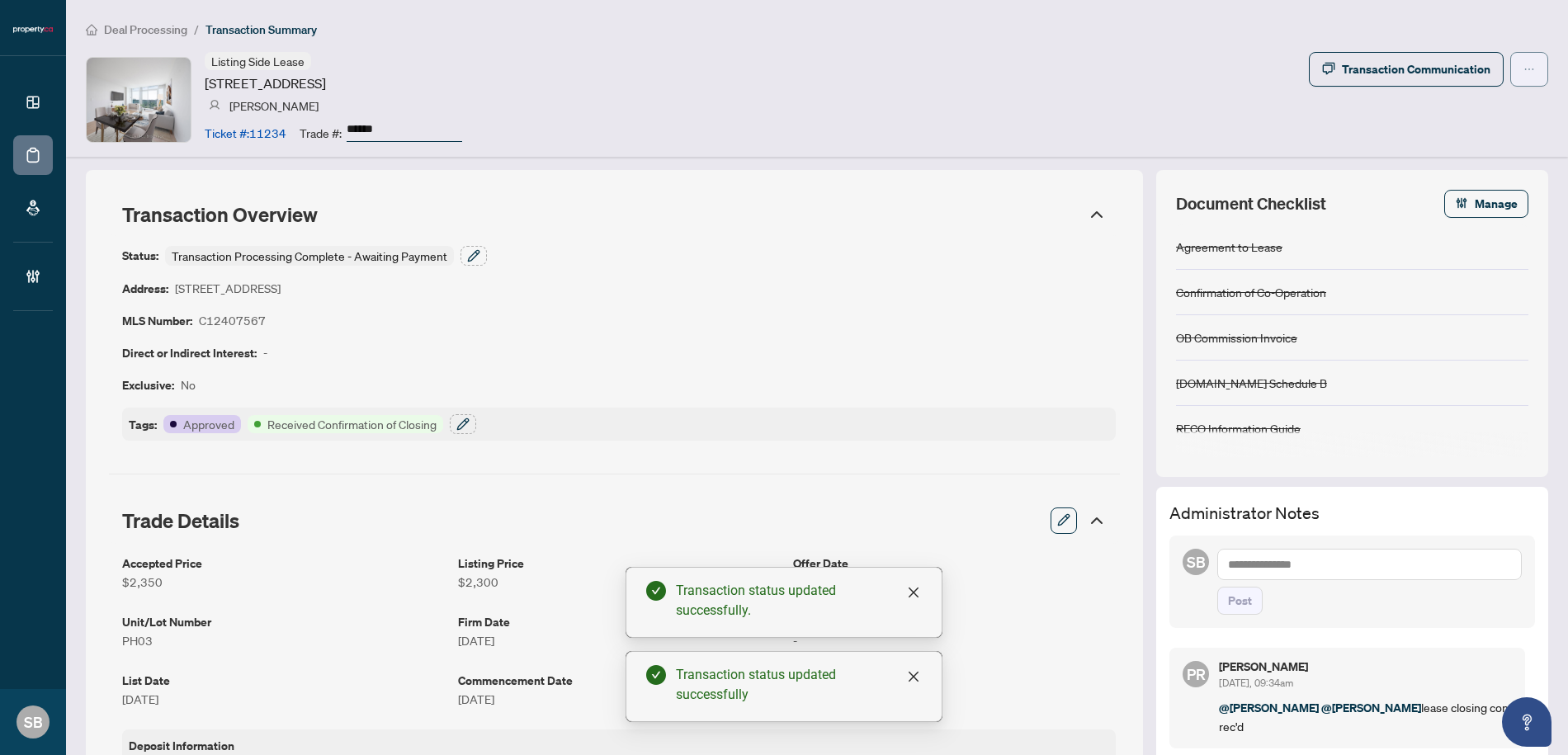
click at [1523, 63] on icon "ellipsis" at bounding box center [1529, 69] width 11 height 11
click at [958, 100] on div "Listing Side Lease 5508 Yonge St, Toronto, Ontario M2N 7L2, Canada Josh Benolie…" at bounding box center [817, 99] width 1463 height 95
click at [150, 33] on span "Deal Processing" at bounding box center [146, 30] width 83 height 15
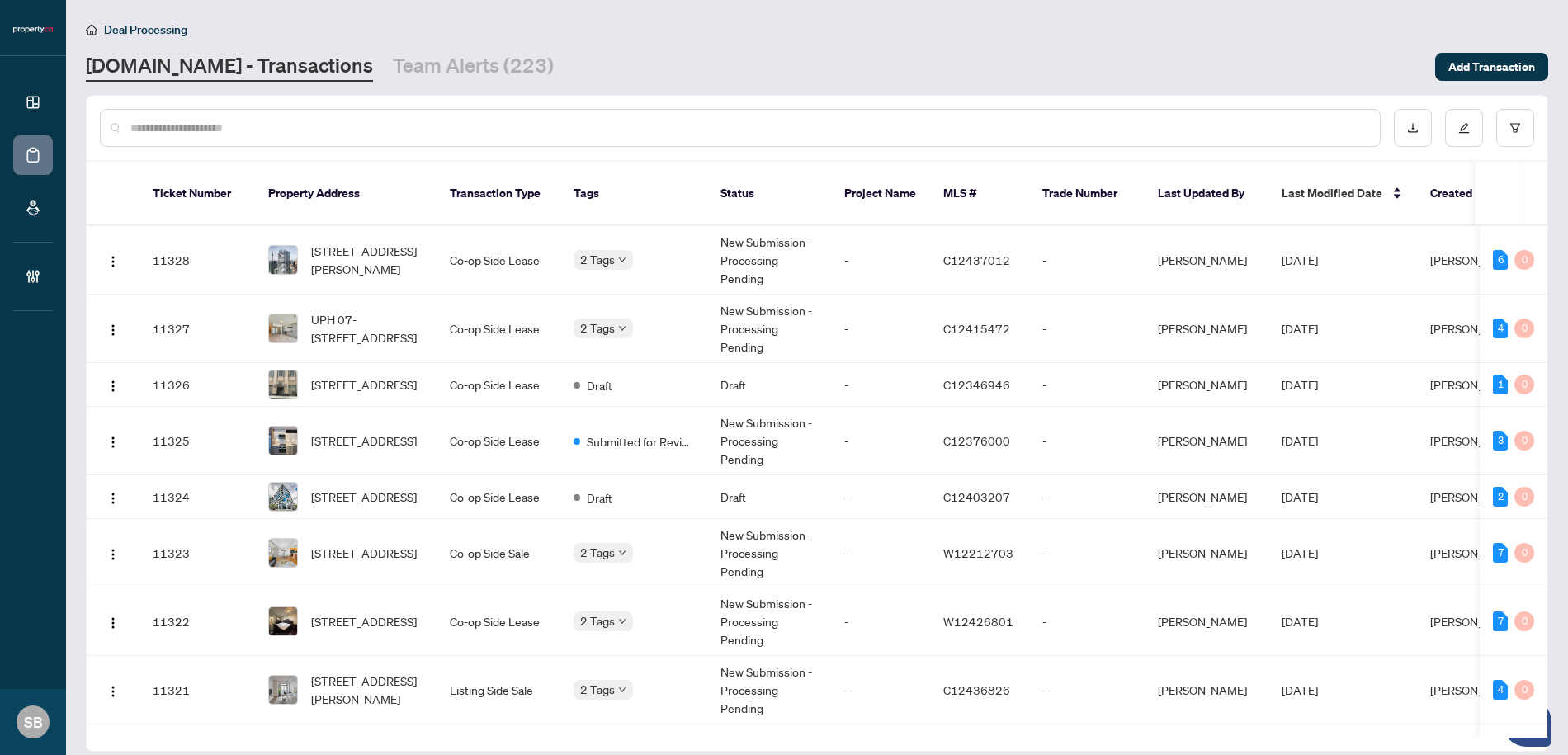
click at [386, 133] on input "text" at bounding box center [748, 127] width 1237 height 18
paste input "******"
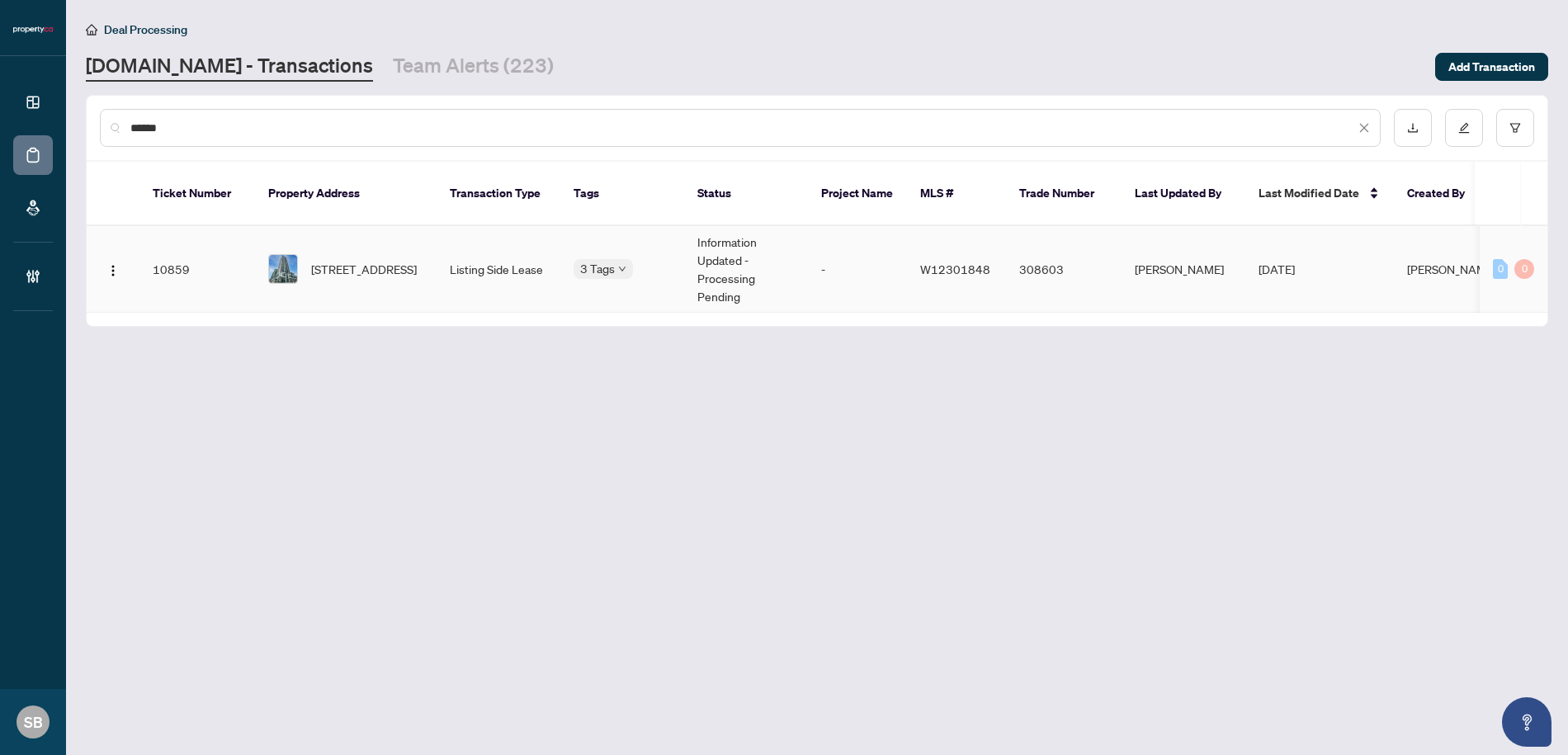
type input "******"
click at [403, 260] on span "3604-4011 Brickstone Mews, Mississauga, Ontario L5B 0J7, Canada" at bounding box center [364, 268] width 105 height 18
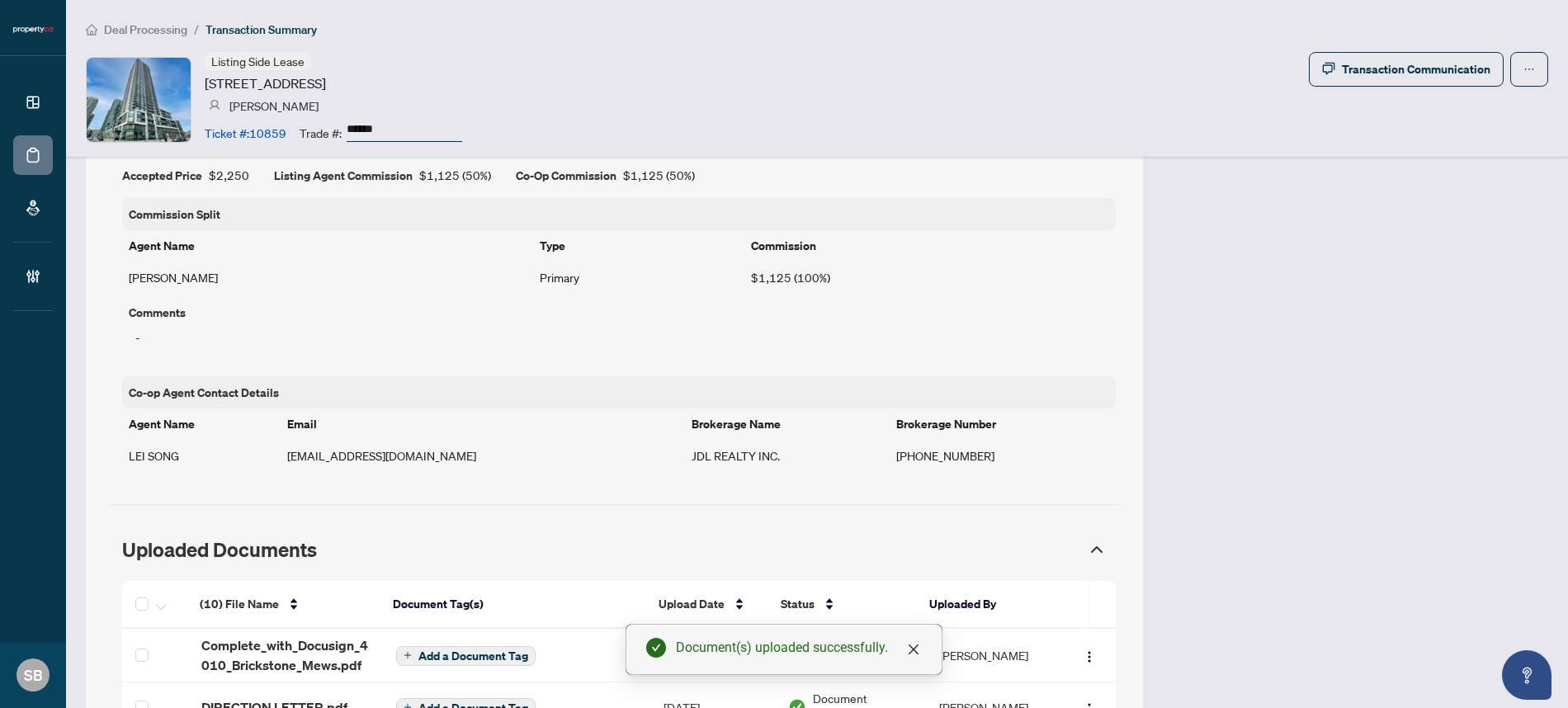
scroll to position [1106, 0]
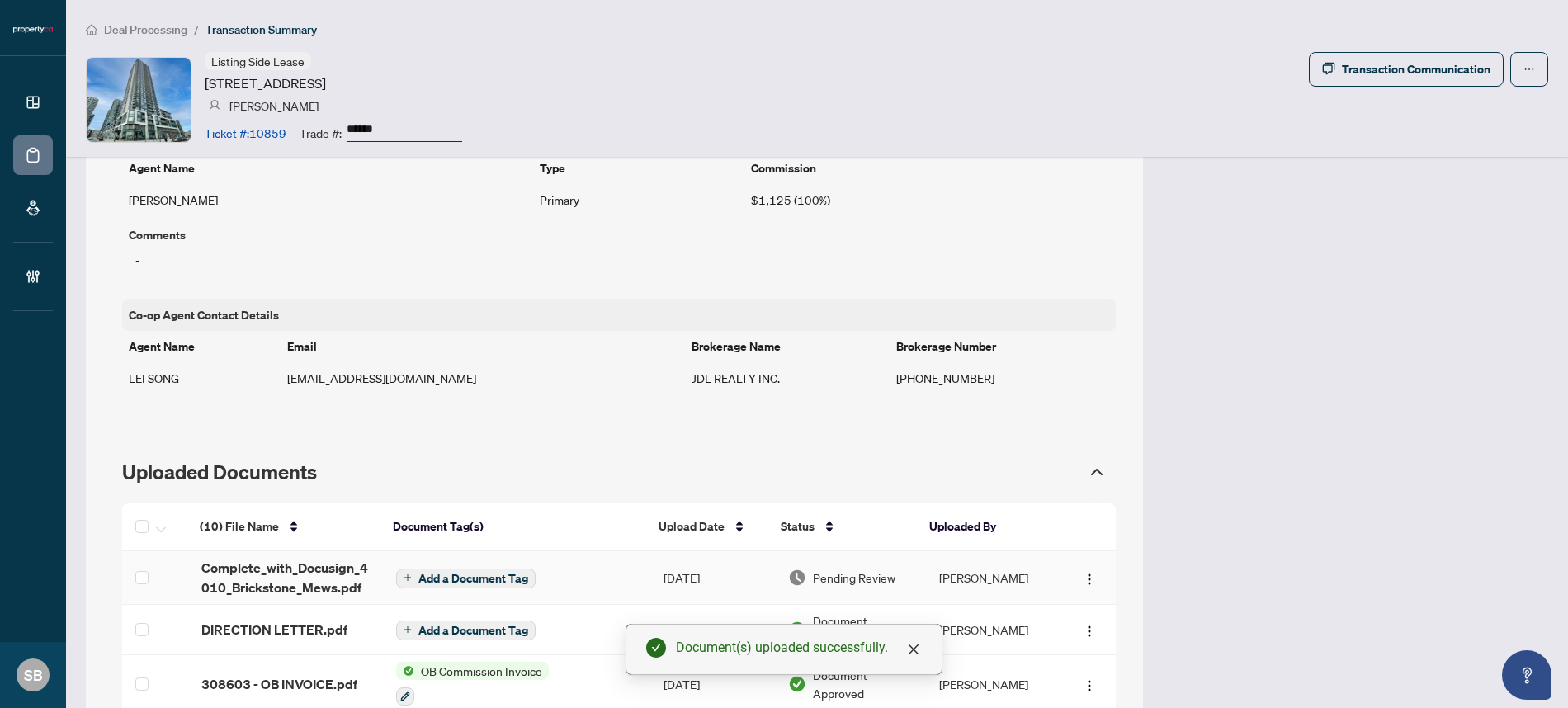
click at [450, 573] on span "Add a Document Tag" at bounding box center [473, 579] width 110 height 11
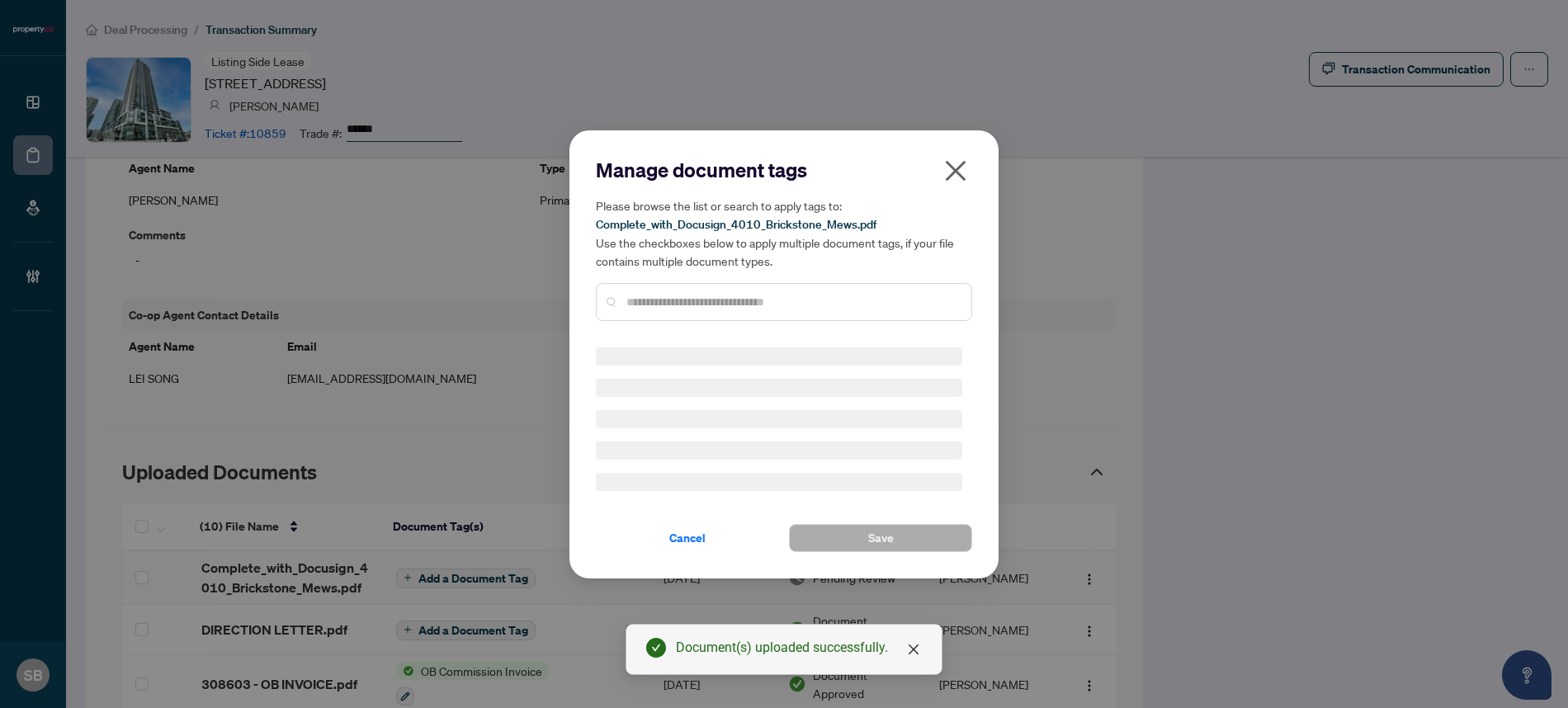
click at [732, 301] on div "Manage document tags Please browse the list or search to apply tags to: Complet…" at bounding box center [784, 245] width 376 height 177
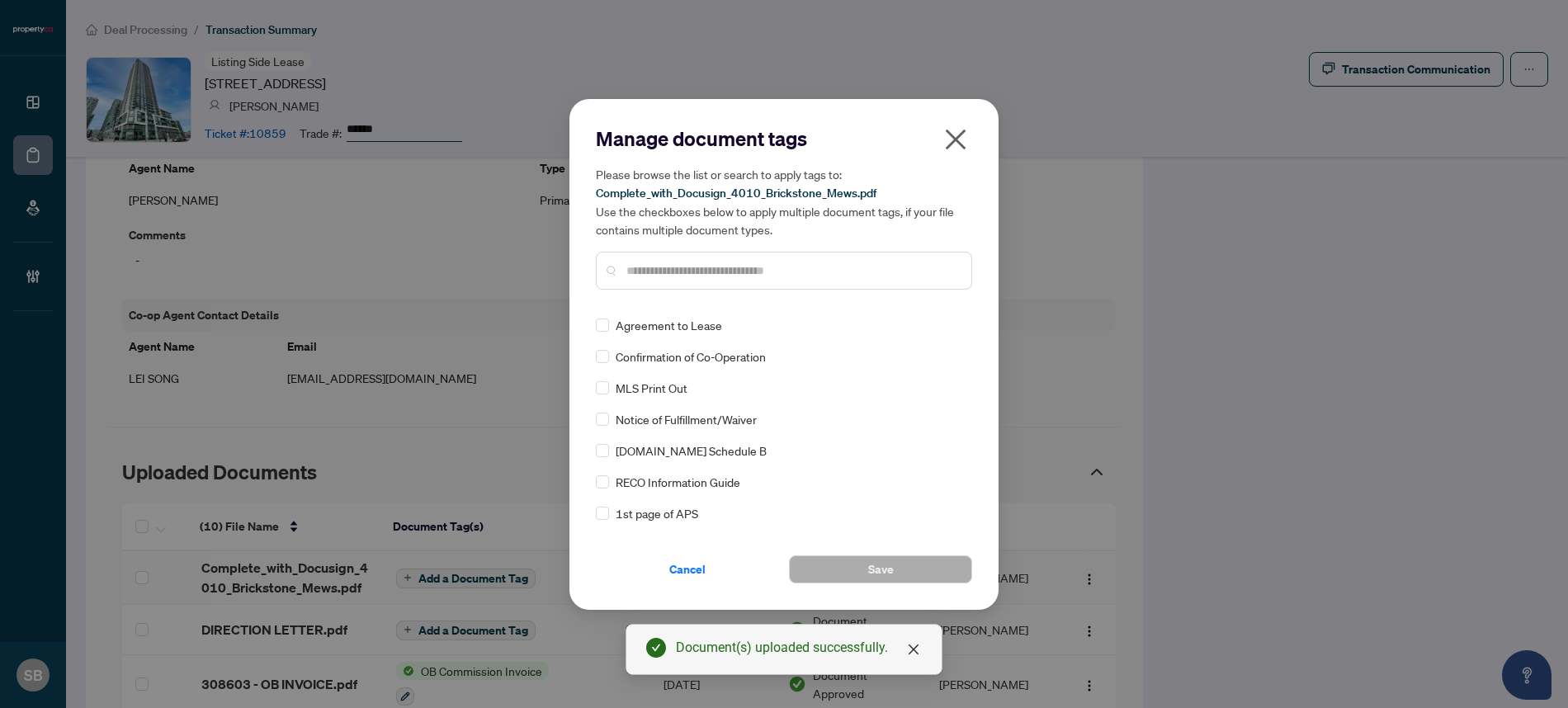
click at [695, 262] on input "text" at bounding box center [792, 270] width 331 height 18
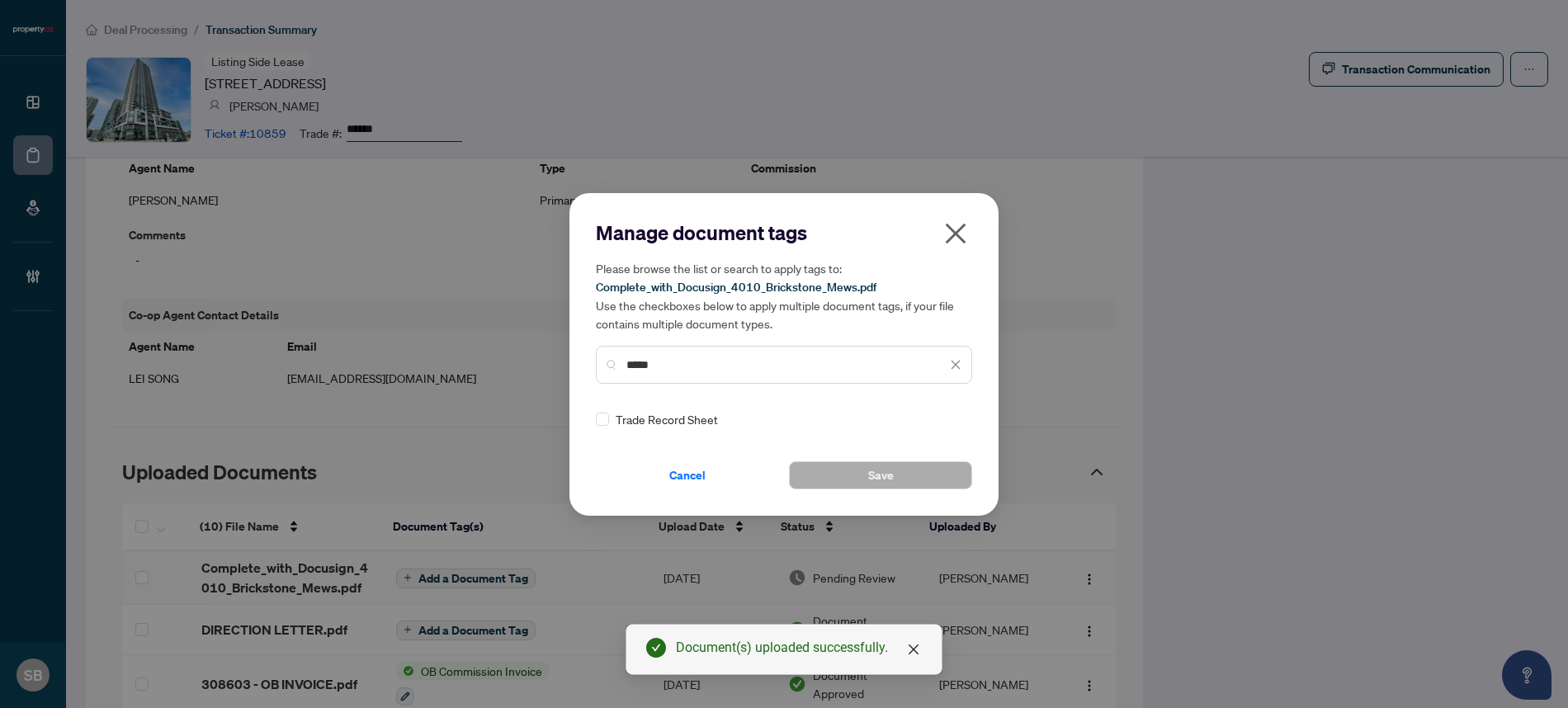
type input "*****"
click at [943, 421] on div at bounding box center [945, 419] width 32 height 16
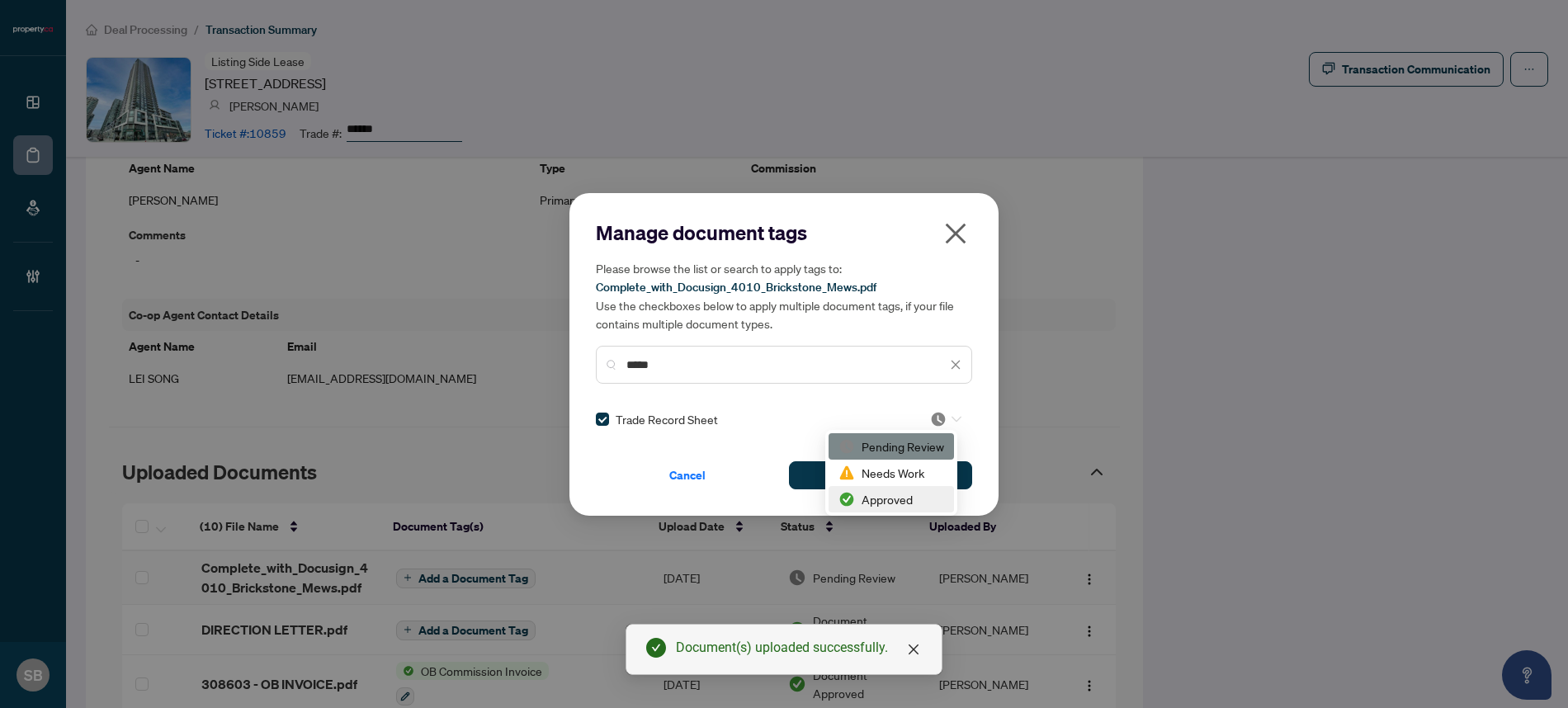
click at [885, 498] on div "Approved" at bounding box center [891, 499] width 105 height 18
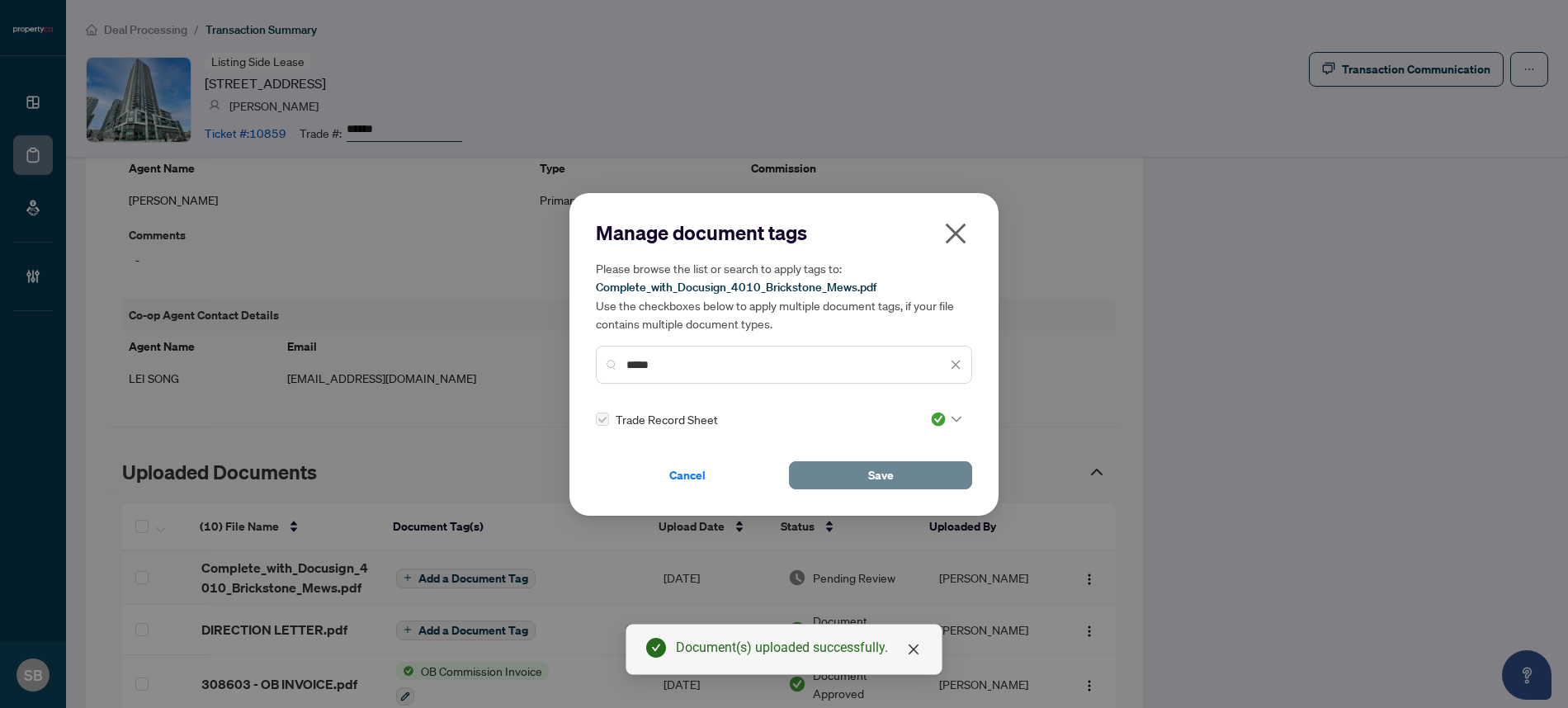
click at [949, 475] on button "Save" at bounding box center [880, 475] width 183 height 28
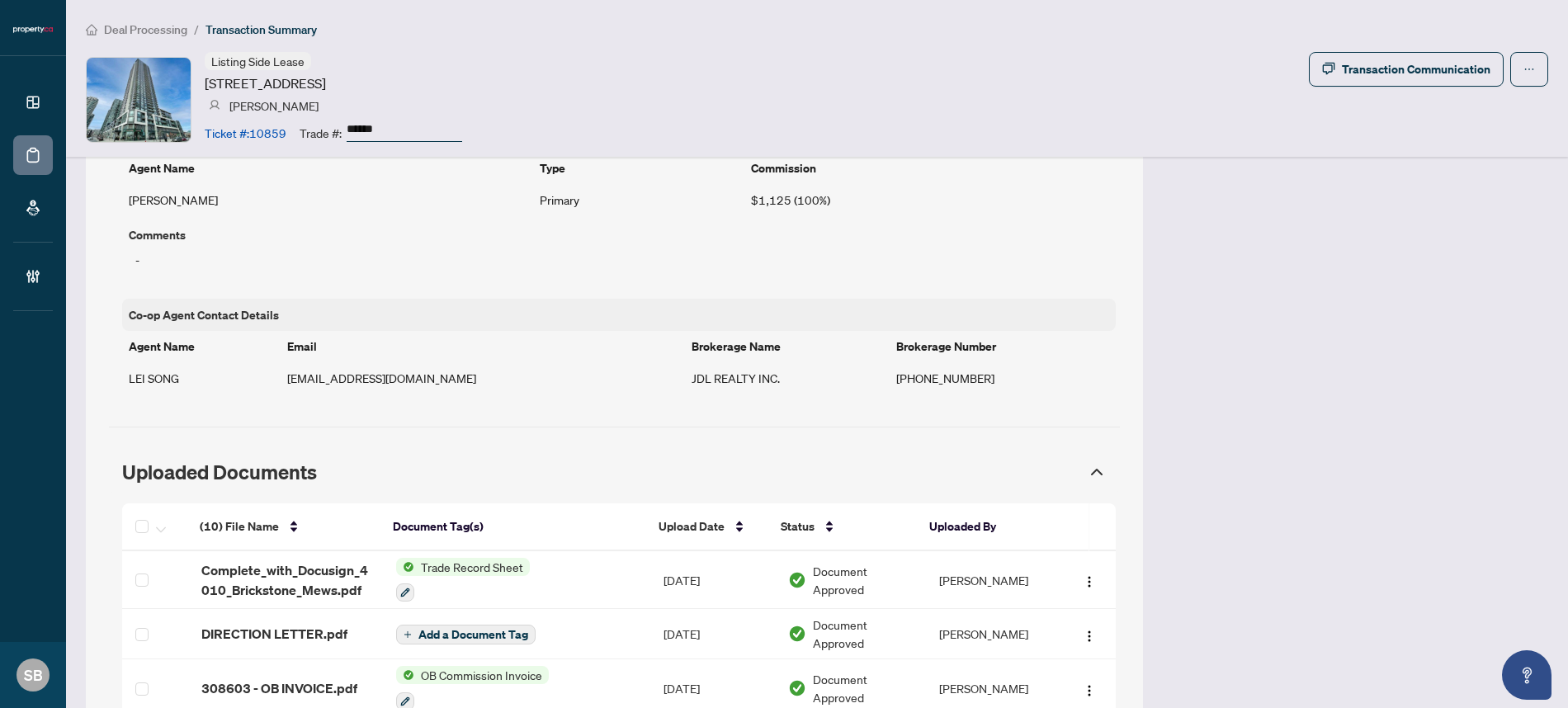
scroll to position [1438, 0]
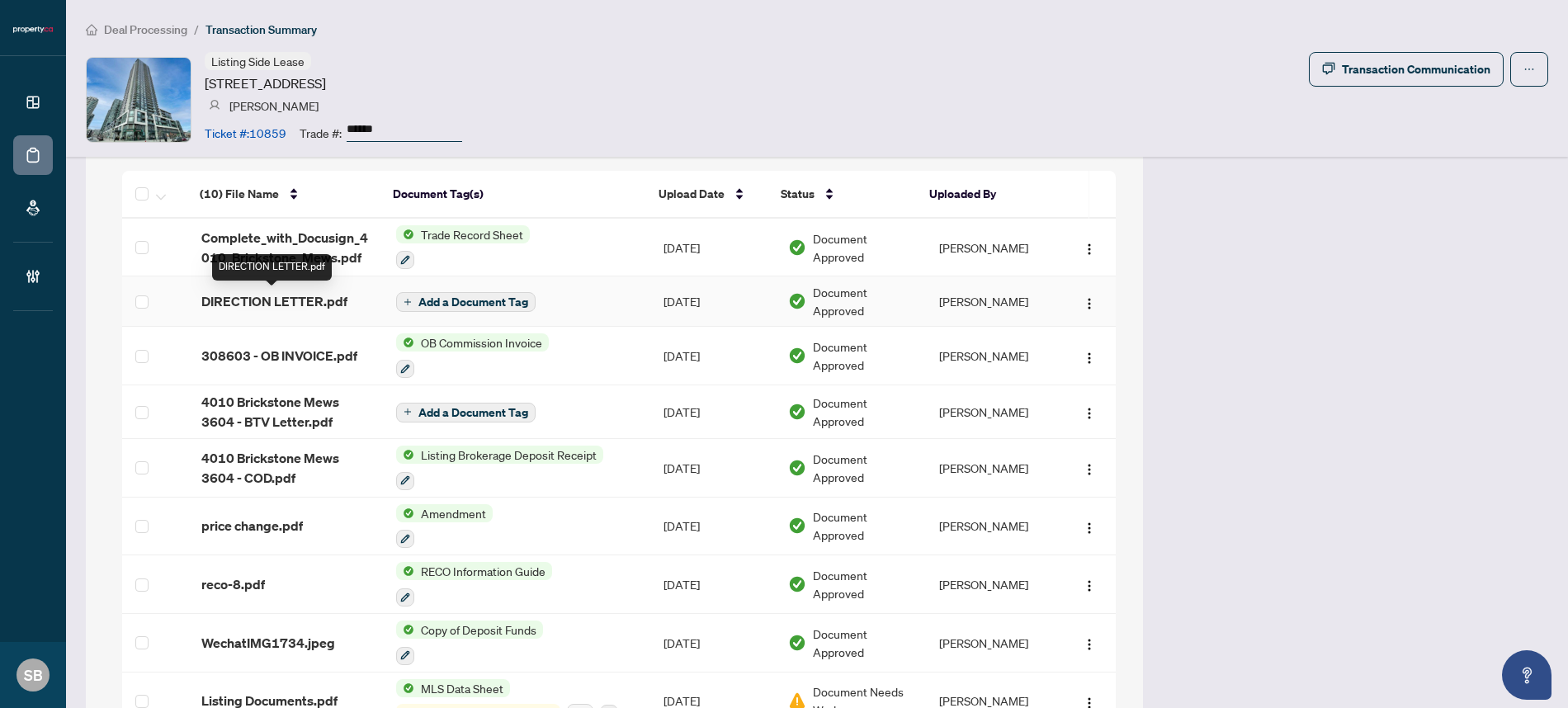
click at [274, 305] on span "DIRECTION LETTER.pdf" at bounding box center [274, 301] width 146 height 20
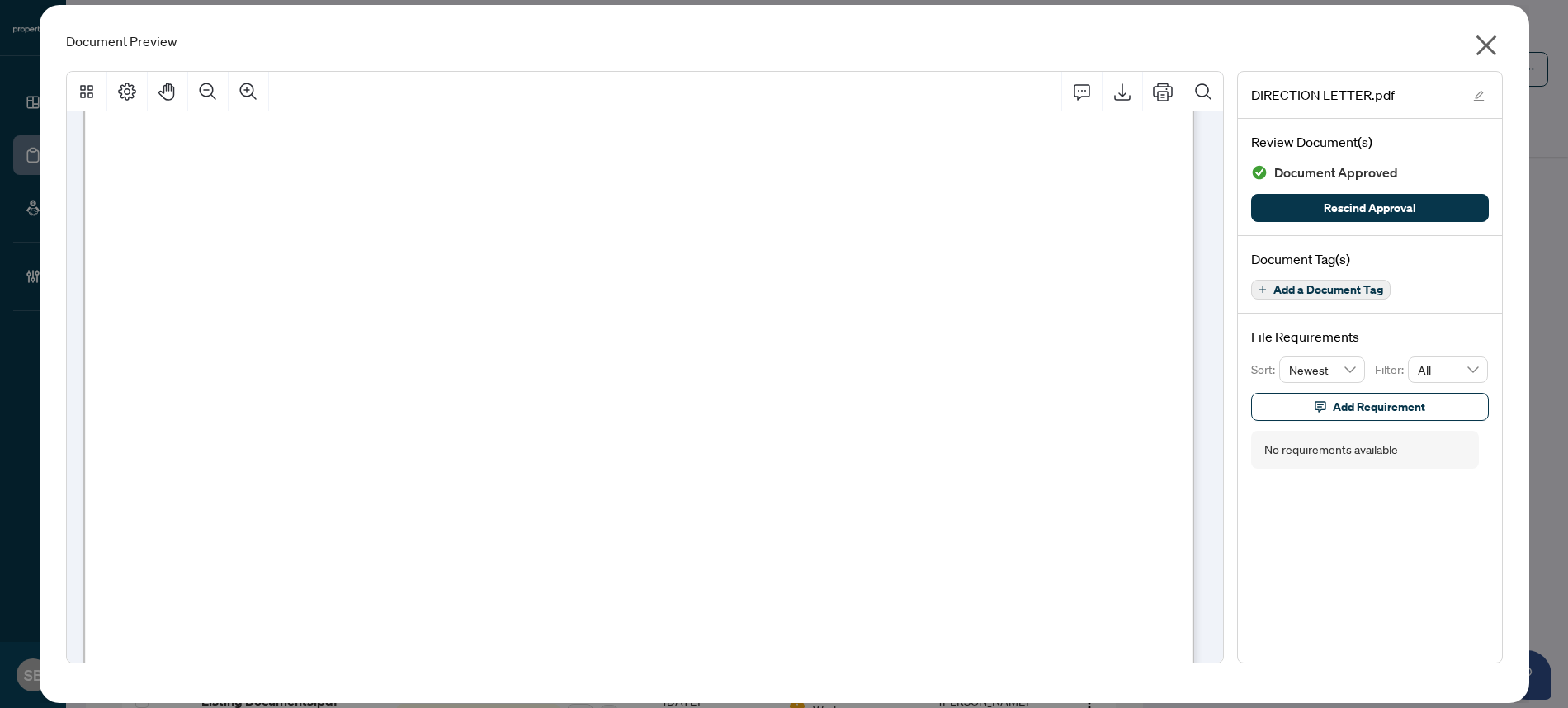
scroll to position [212, 0]
click at [1492, 43] on icon "close" at bounding box center [1487, 46] width 27 height 27
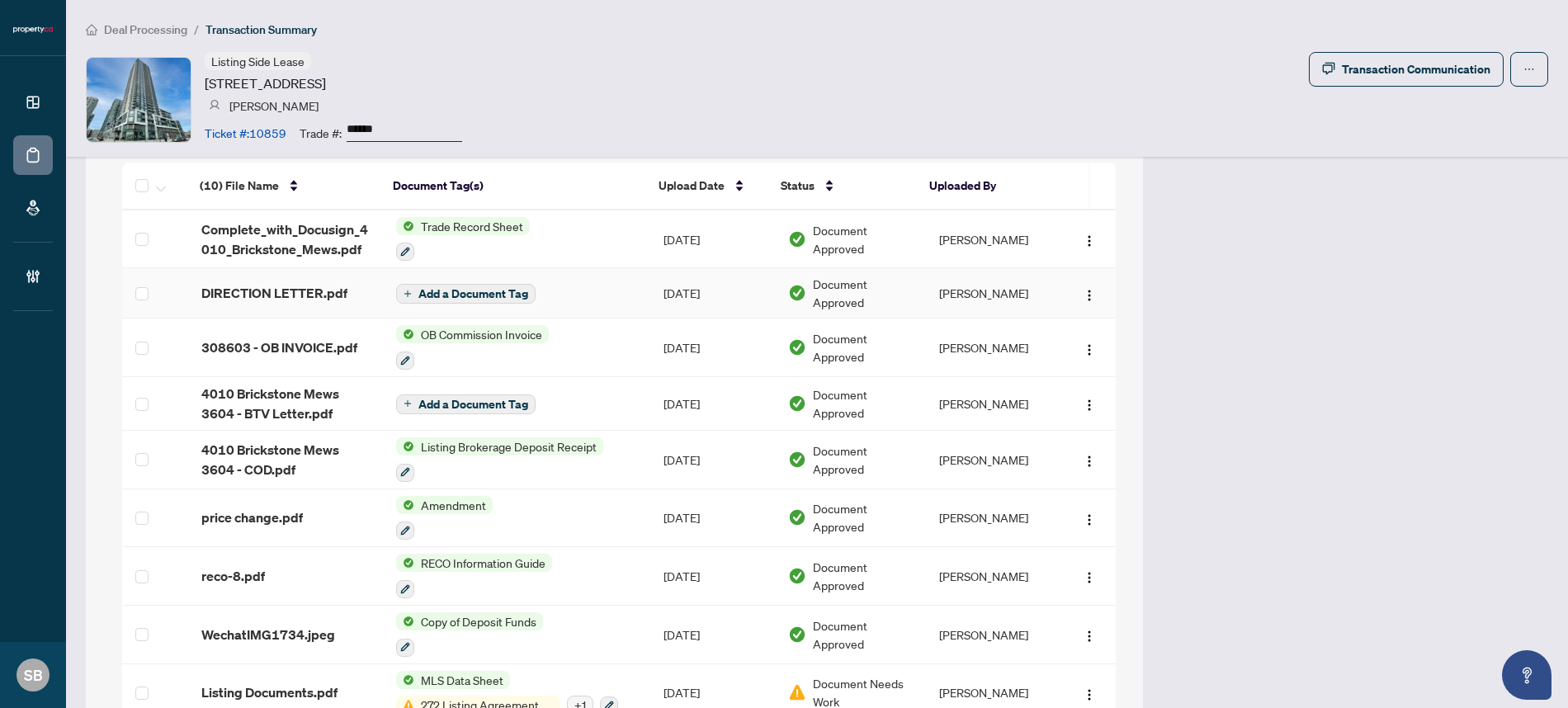
scroll to position [1455, 0]
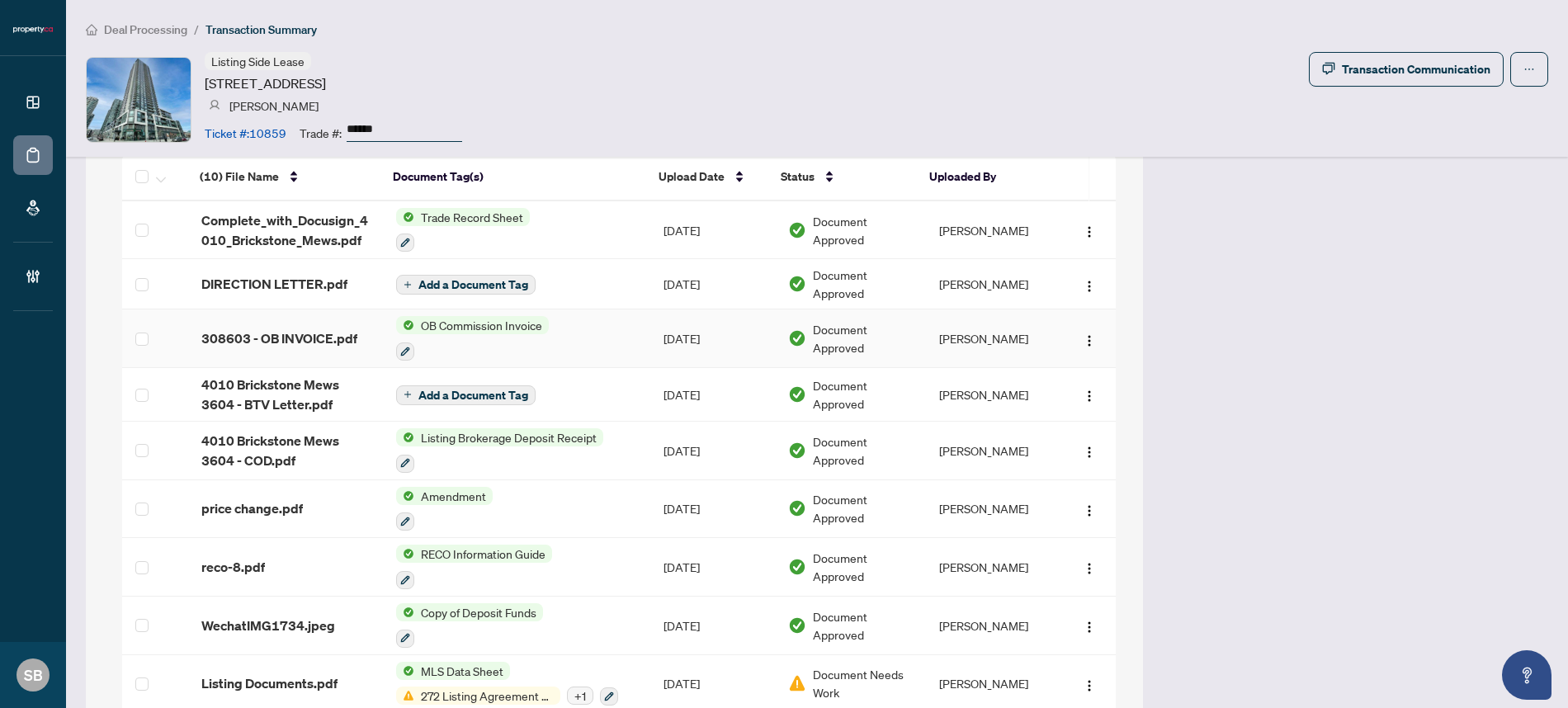
click at [577, 331] on td "OB Commission Invoice" at bounding box center [516, 338] width 267 height 58
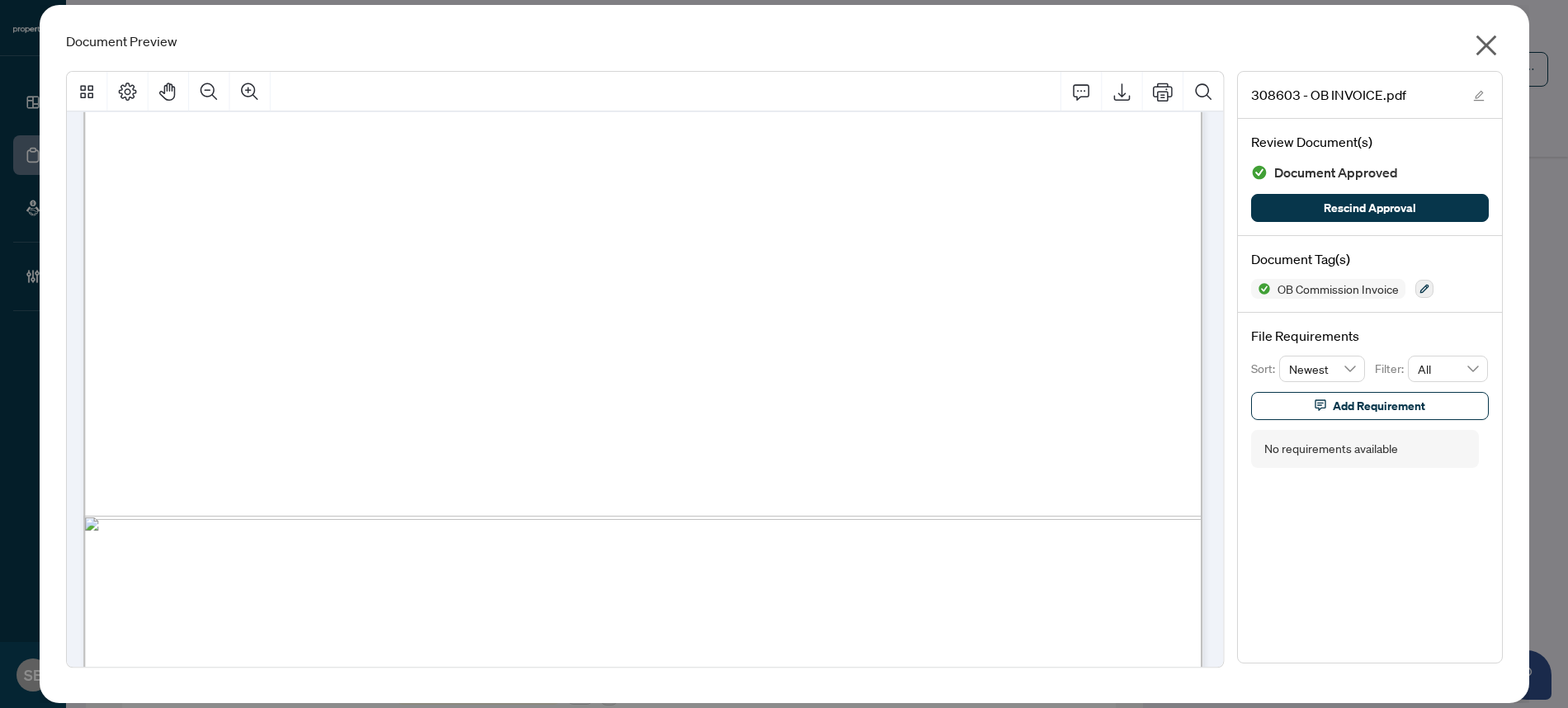
scroll to position [915, 0]
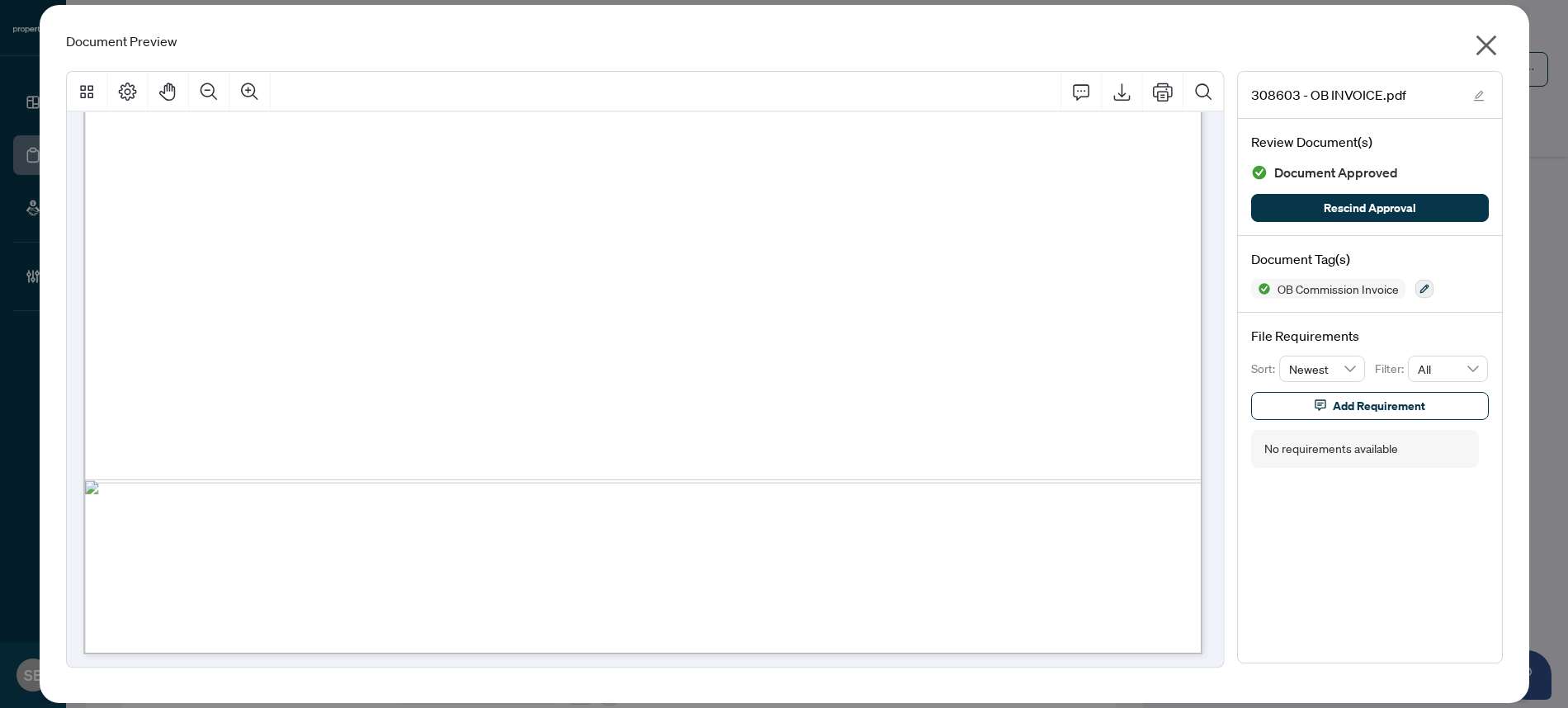
click at [1484, 44] on icon "close" at bounding box center [1487, 46] width 21 height 21
click at [1484, 46] on div "Deal Processing / Transaction Summary Listing Side Lease 4011 Brickstone Mews, …" at bounding box center [817, 79] width 1502 height 157
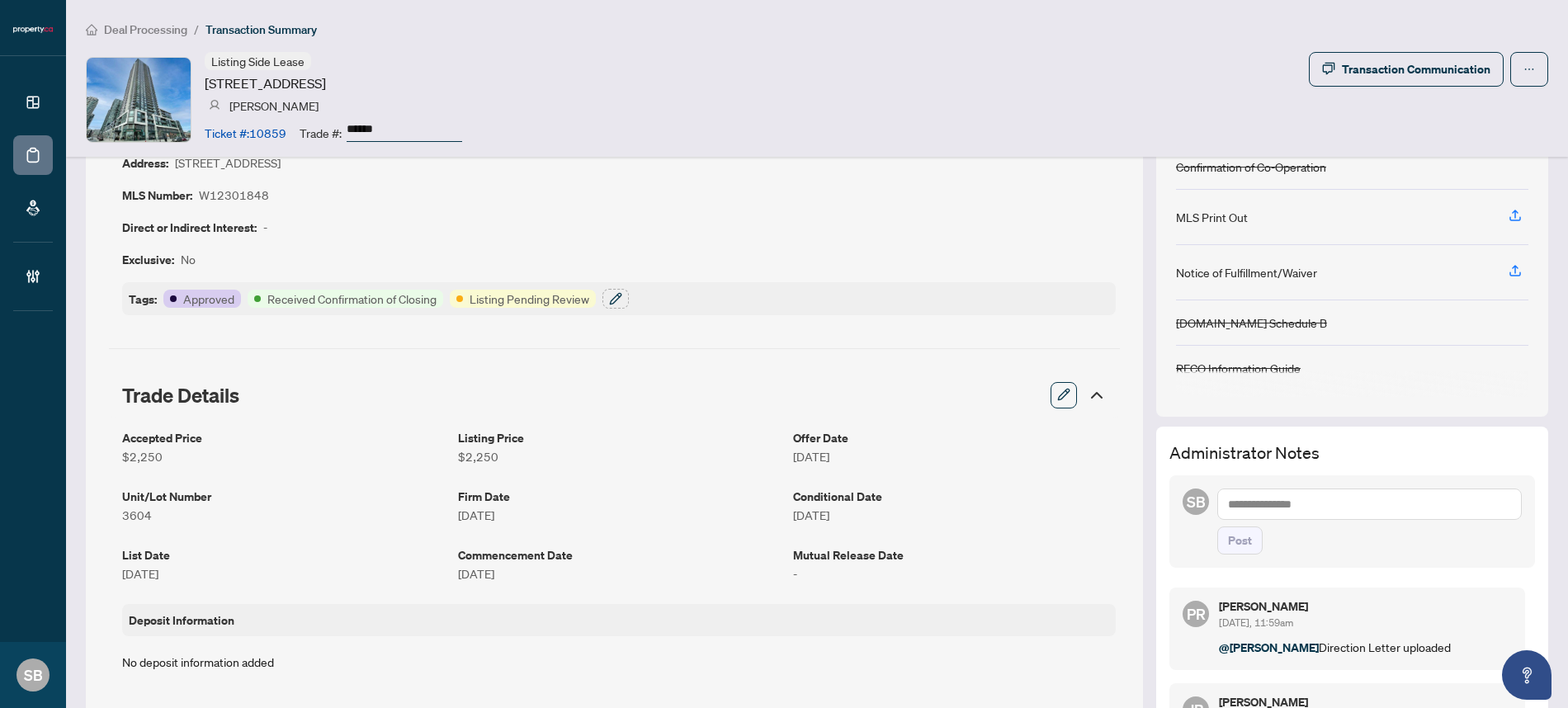
scroll to position [0, 0]
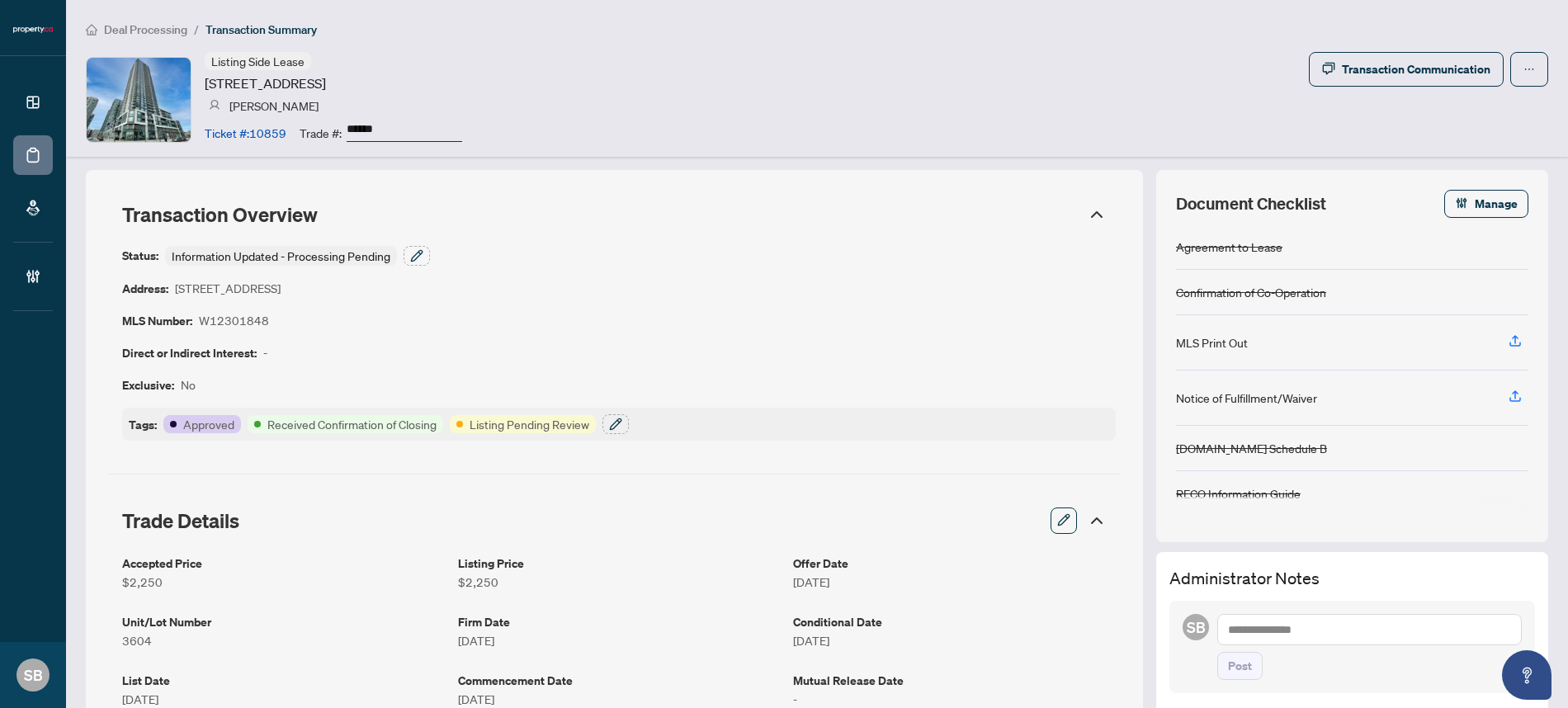
drag, startPoint x: 587, startPoint y: 465, endPoint x: 588, endPoint y: 441, distance: 24.0
click at [613, 426] on icon "button" at bounding box center [616, 424] width 13 height 13
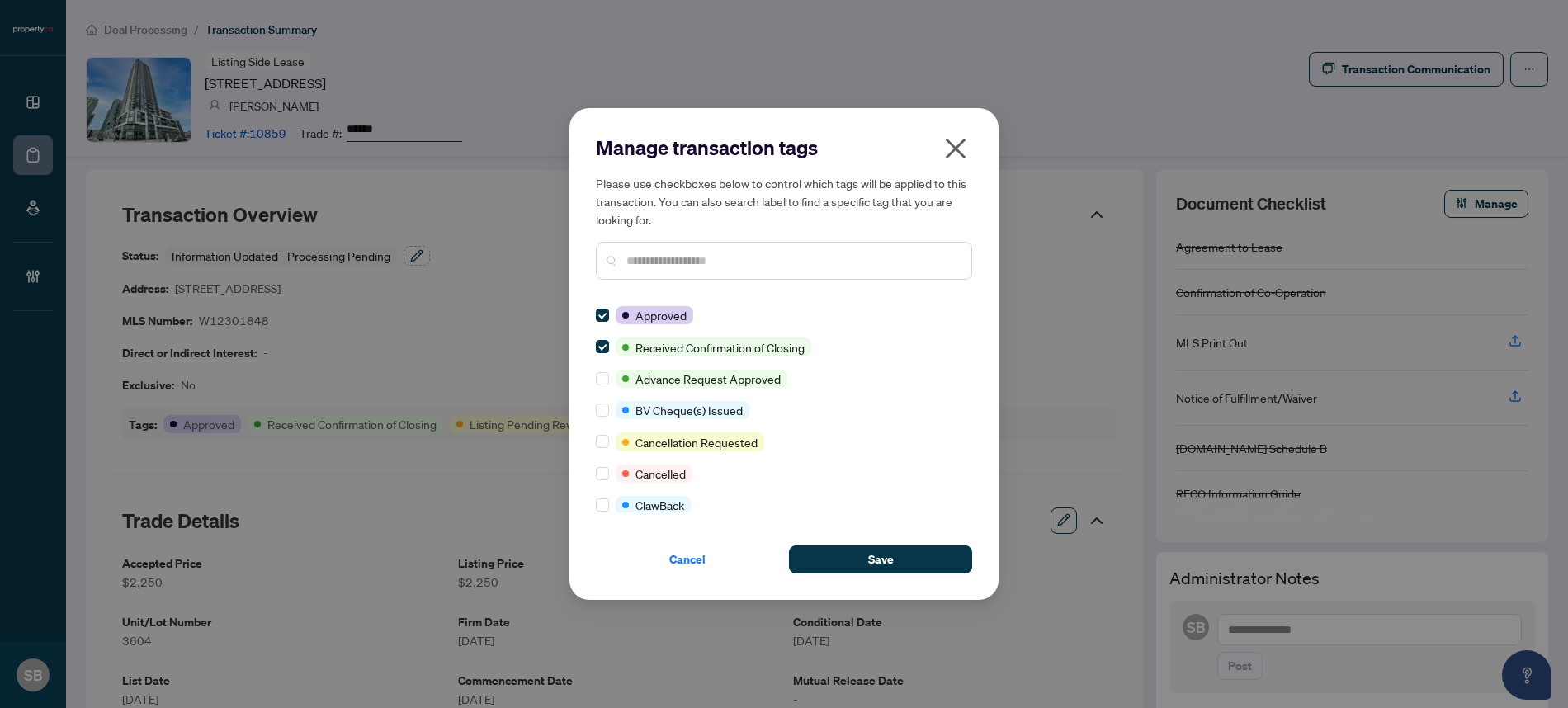
click at [727, 265] on input "text" at bounding box center [792, 261] width 331 height 18
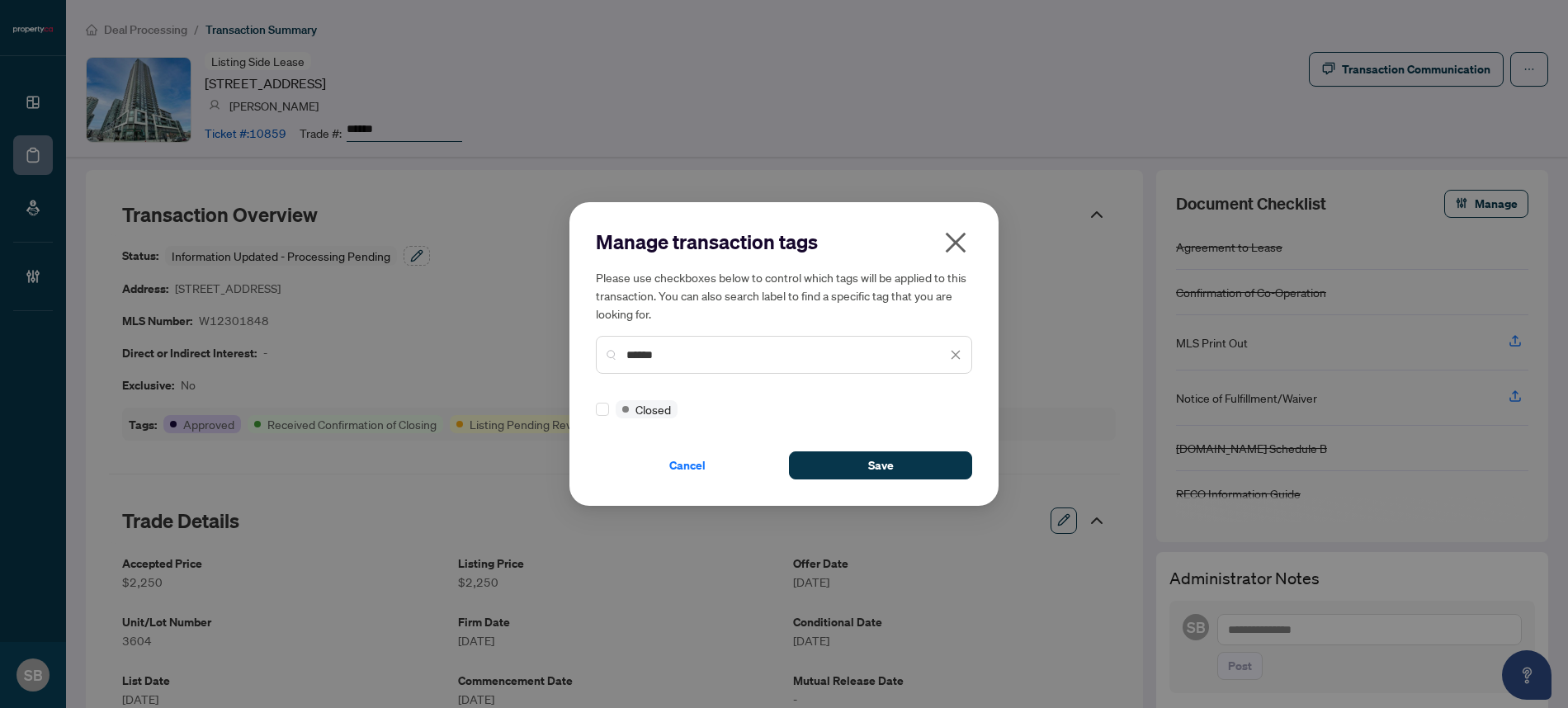
type input "******"
click at [828, 474] on button "Save" at bounding box center [880, 465] width 183 height 28
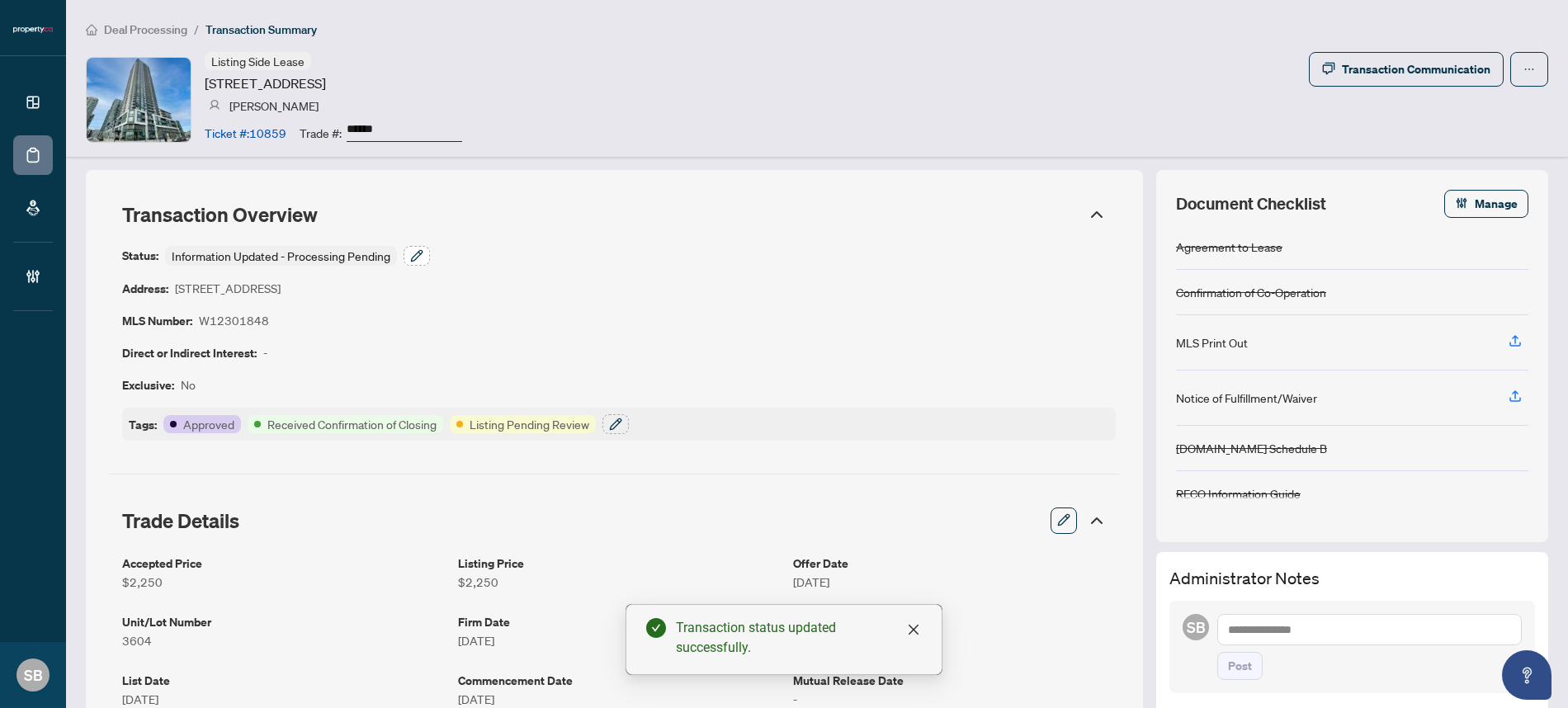
click at [411, 257] on icon "button" at bounding box center [417, 256] width 13 height 13
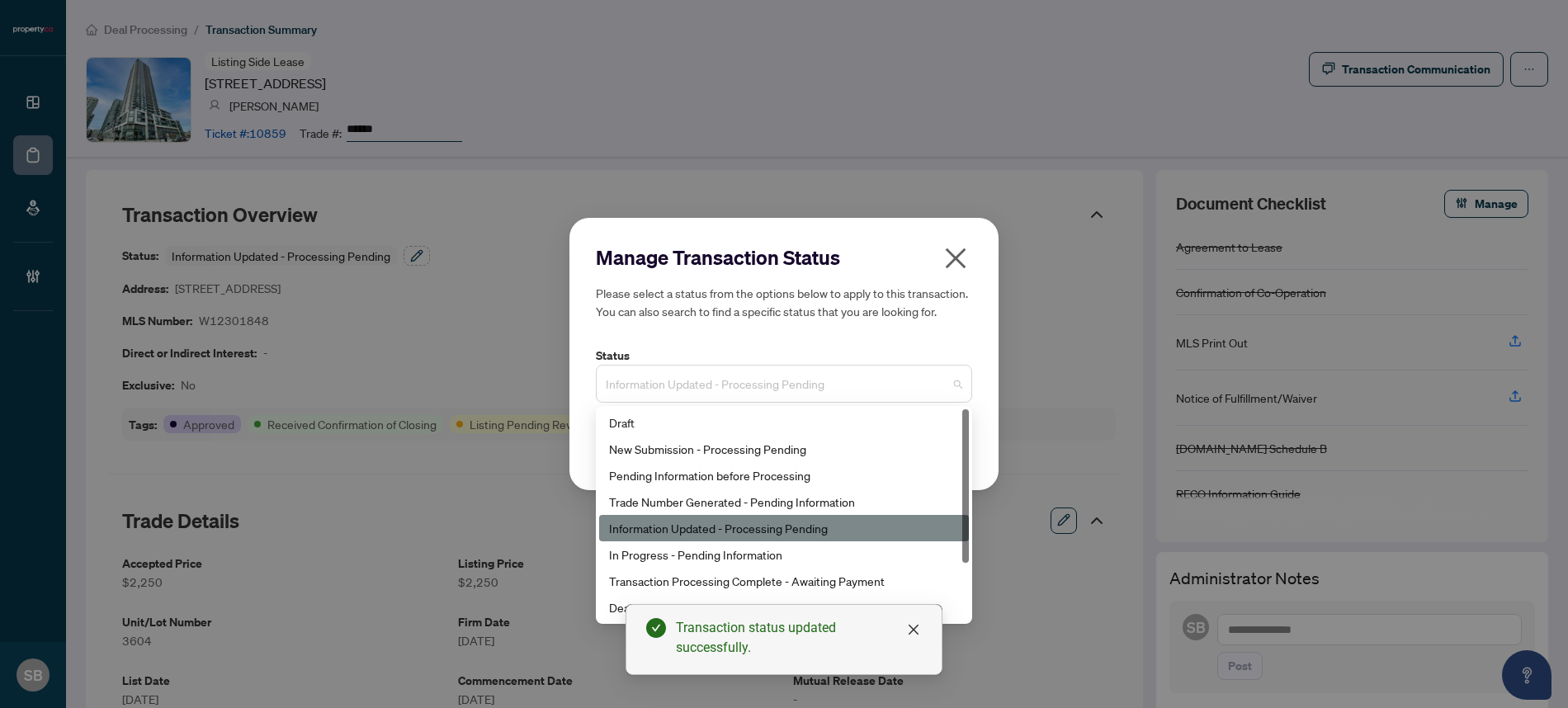
click at [933, 379] on span "Information Updated - Processing Pending" at bounding box center [784, 383] width 356 height 32
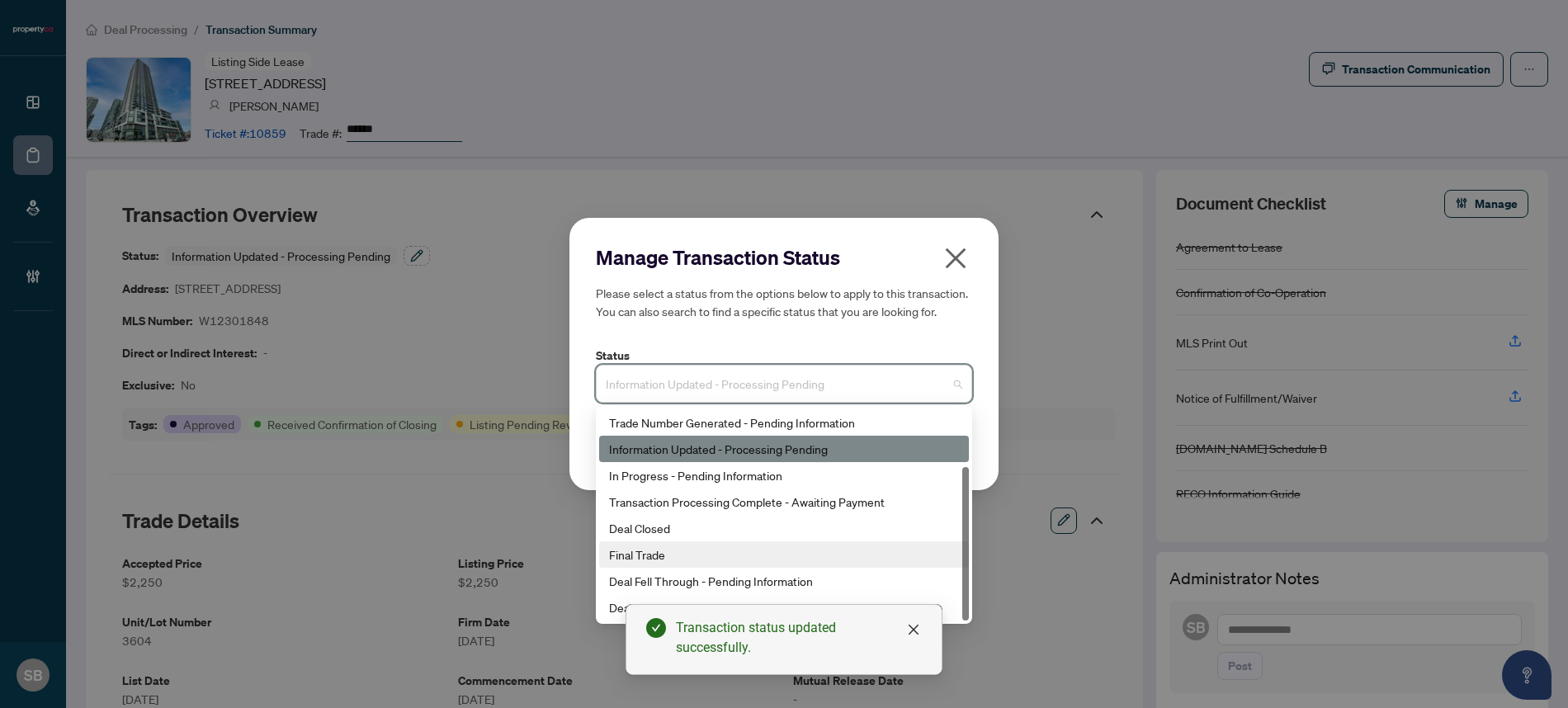
click at [639, 542] on div "Final Trade" at bounding box center [784, 555] width 370 height 27
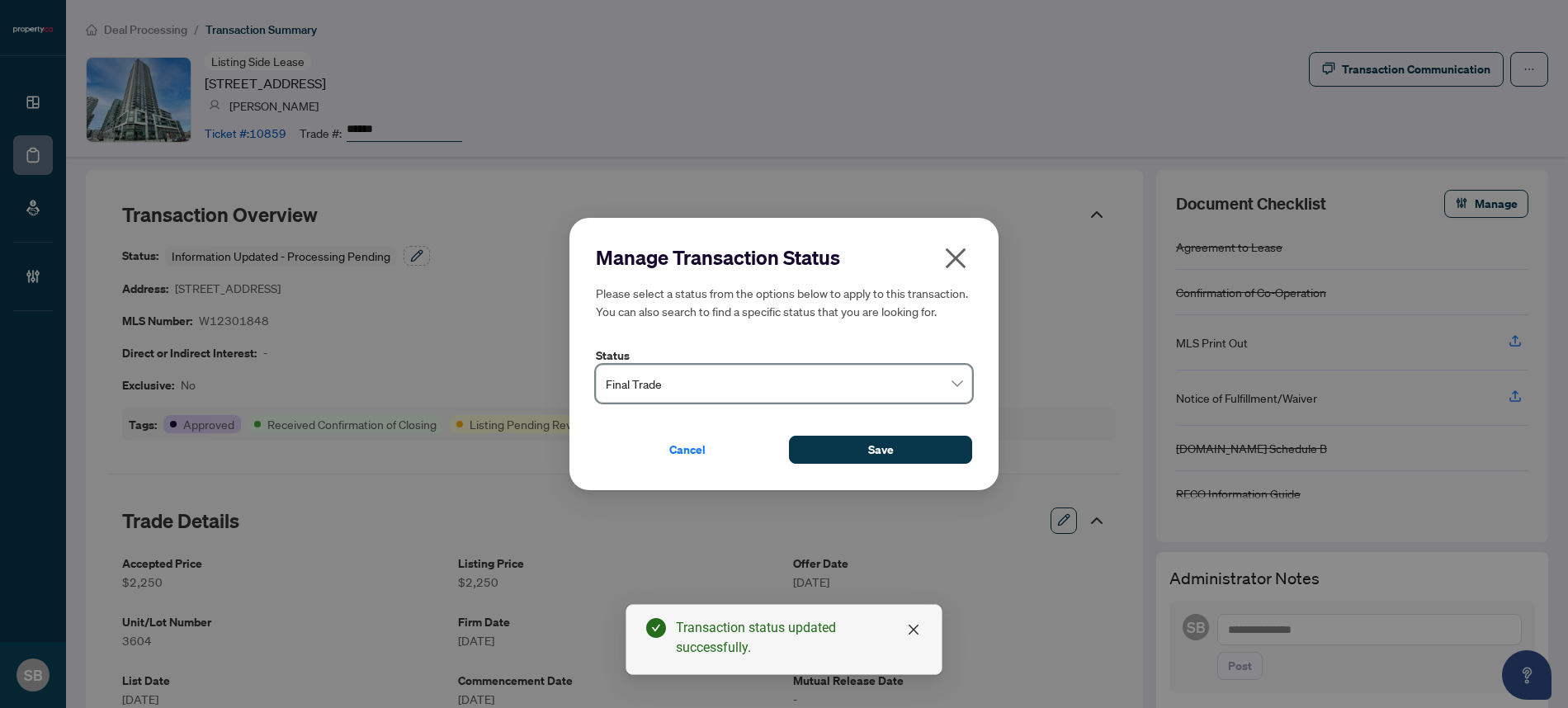
click at [909, 626] on icon "close" at bounding box center [914, 629] width 13 height 13
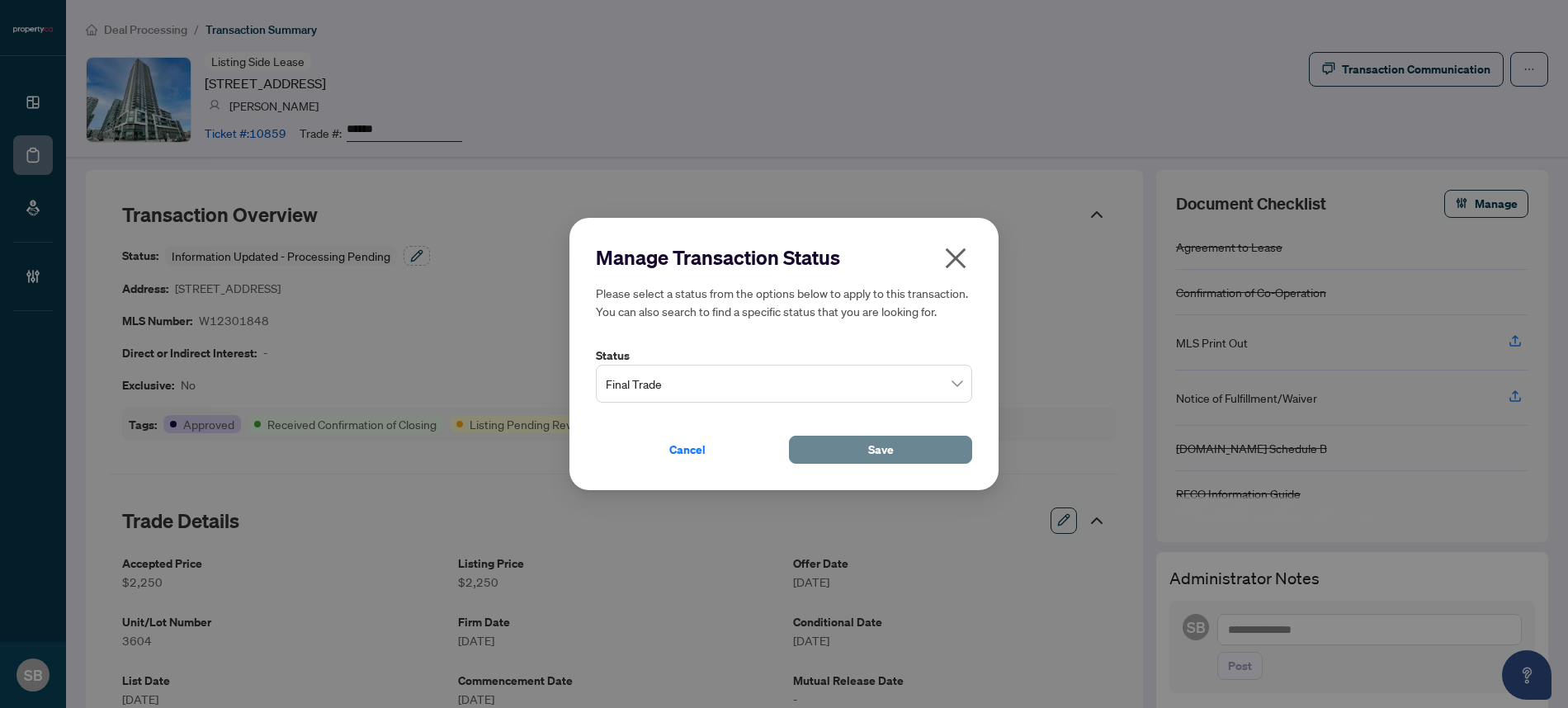
click at [884, 445] on span "Save" at bounding box center [880, 450] width 26 height 27
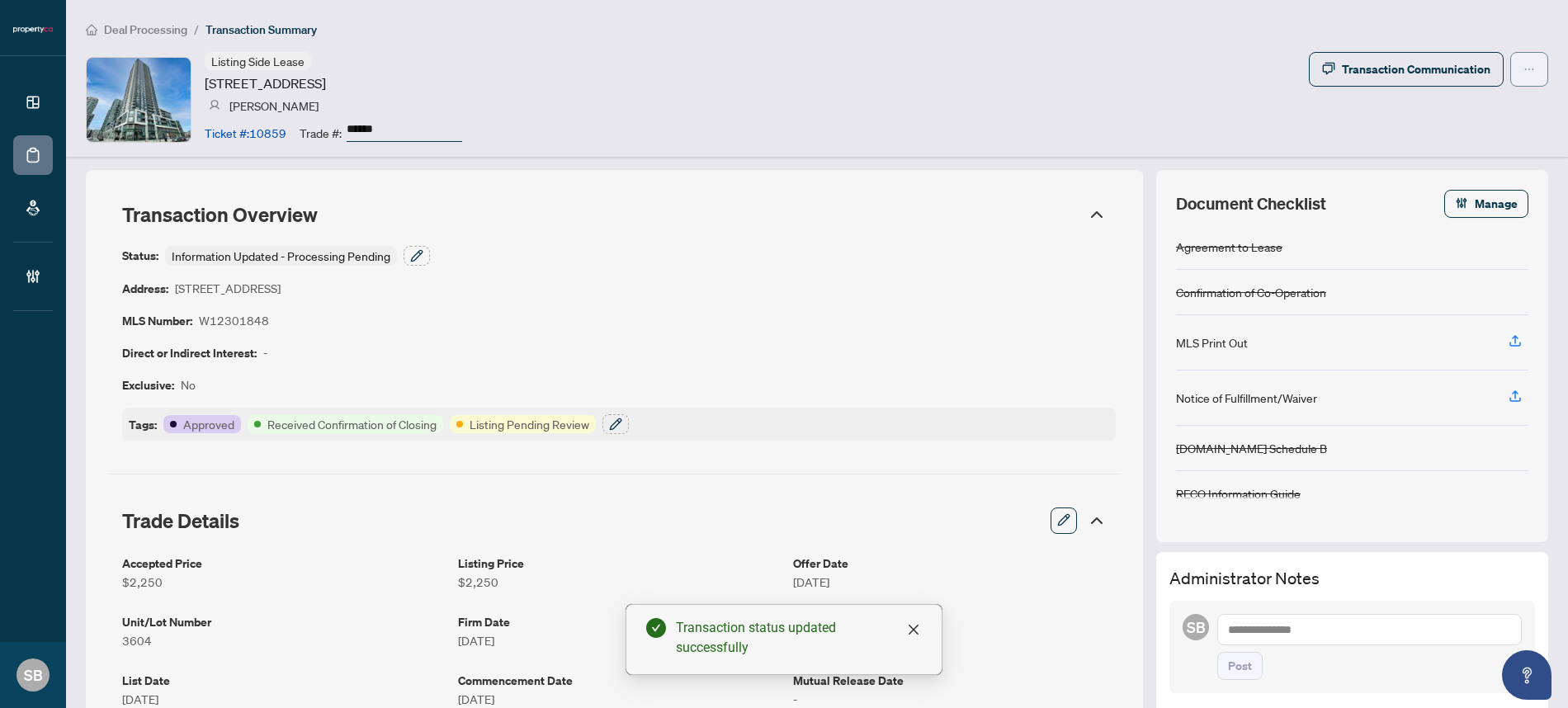
click at [1523, 78] on span "button" at bounding box center [1529, 70] width 11 height 27
click at [1449, 184] on span "Submit for Completion" at bounding box center [1460, 185] width 126 height 18
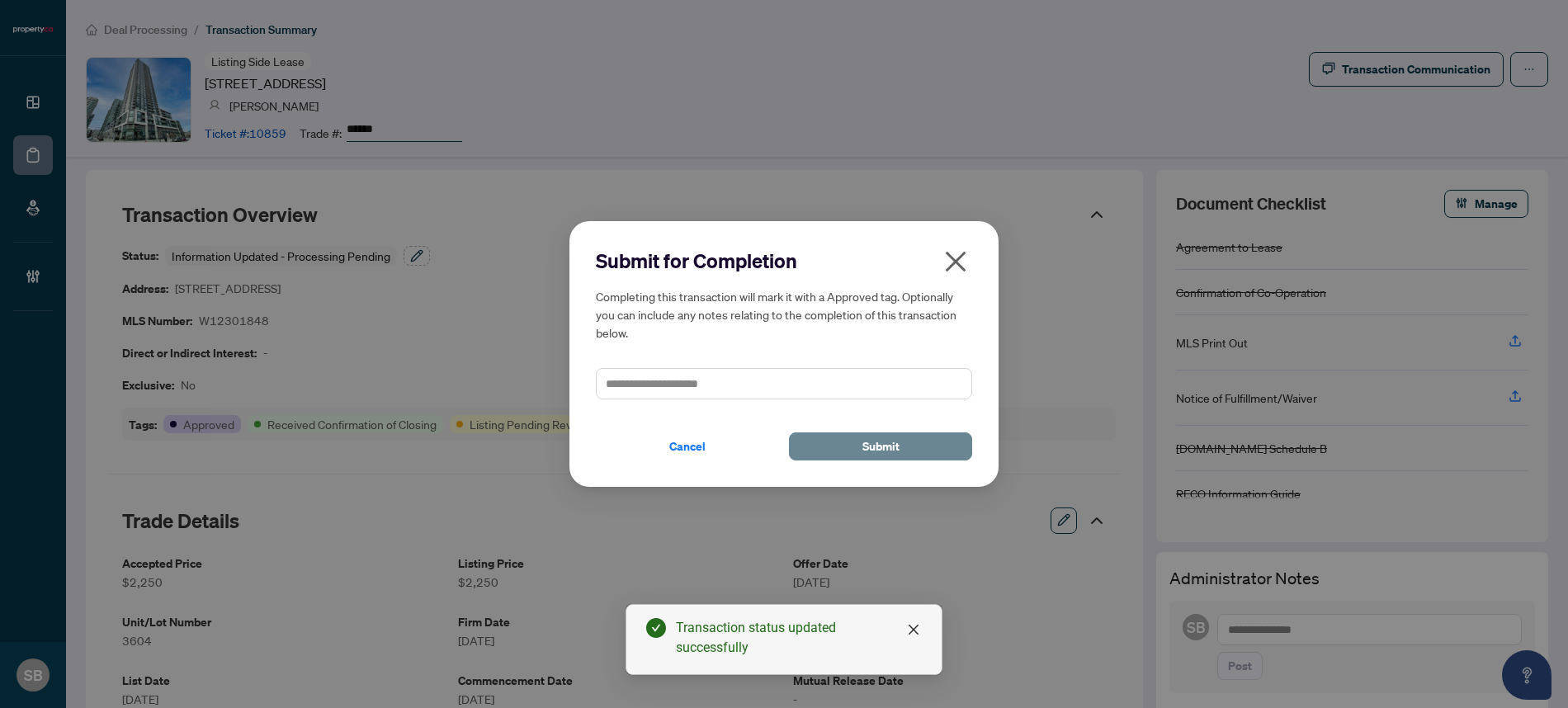
click at [836, 450] on button "Submit" at bounding box center [880, 445] width 183 height 28
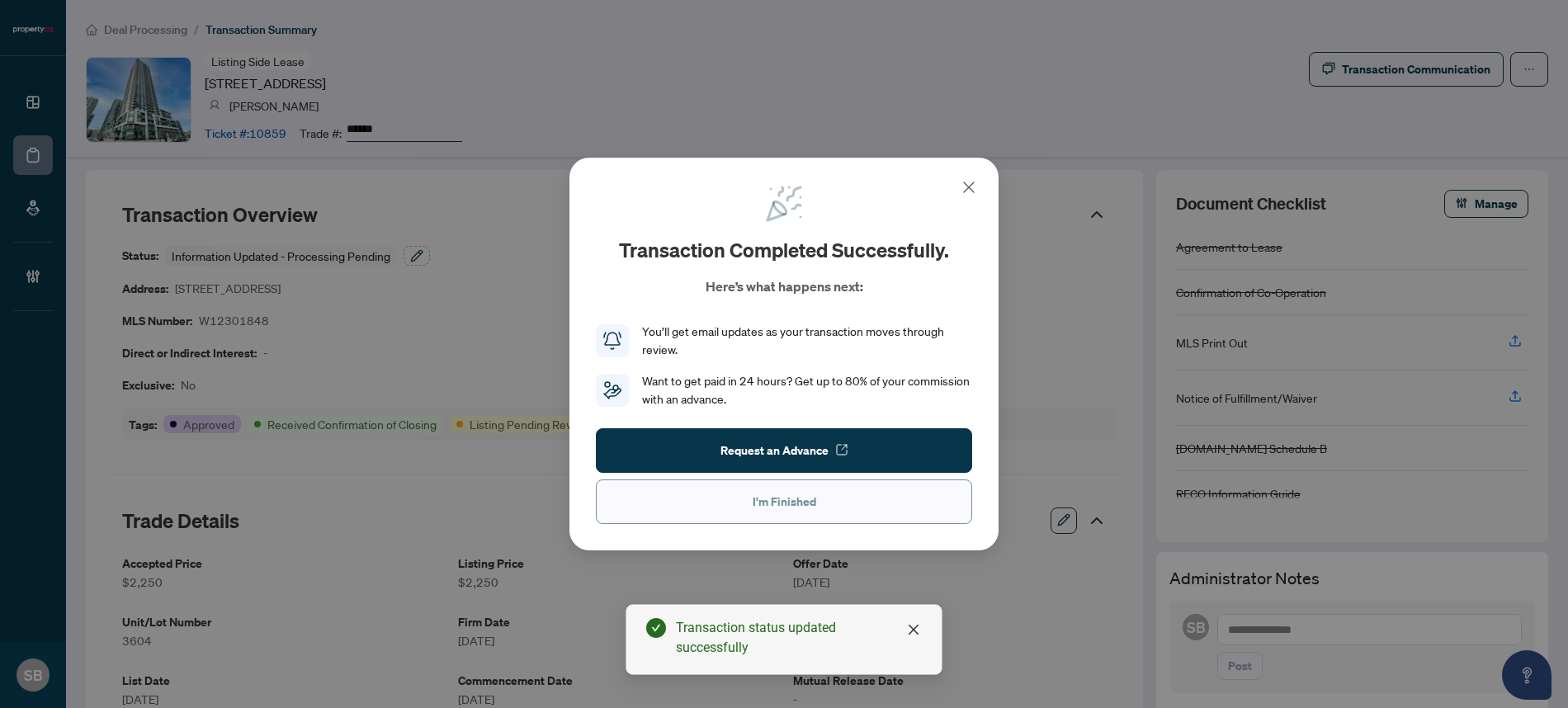
drag, startPoint x: 797, startPoint y: 504, endPoint x: 799, endPoint y: 495, distance: 9.2
click at [799, 495] on span "I'm Finished" at bounding box center [784, 502] width 63 height 27
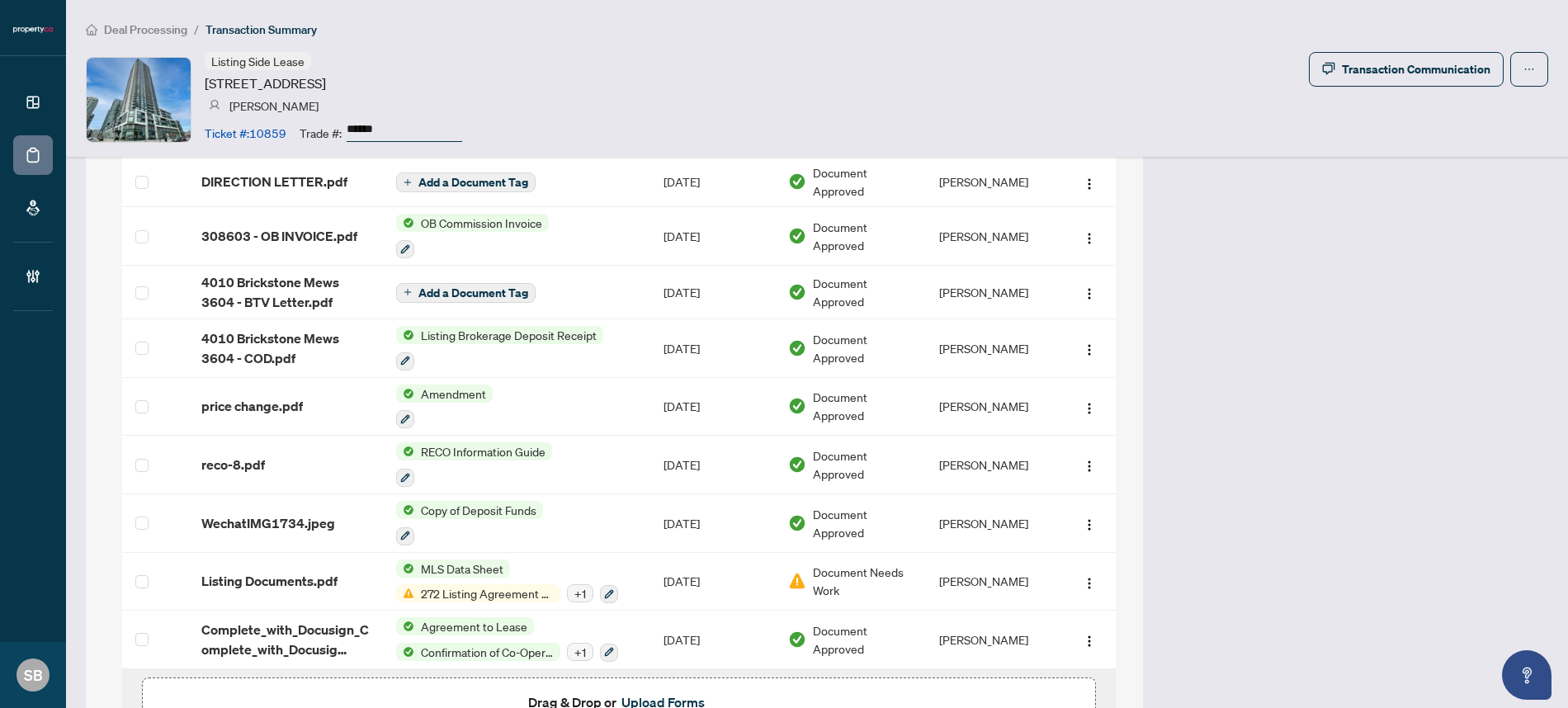
scroll to position [1648, 0]
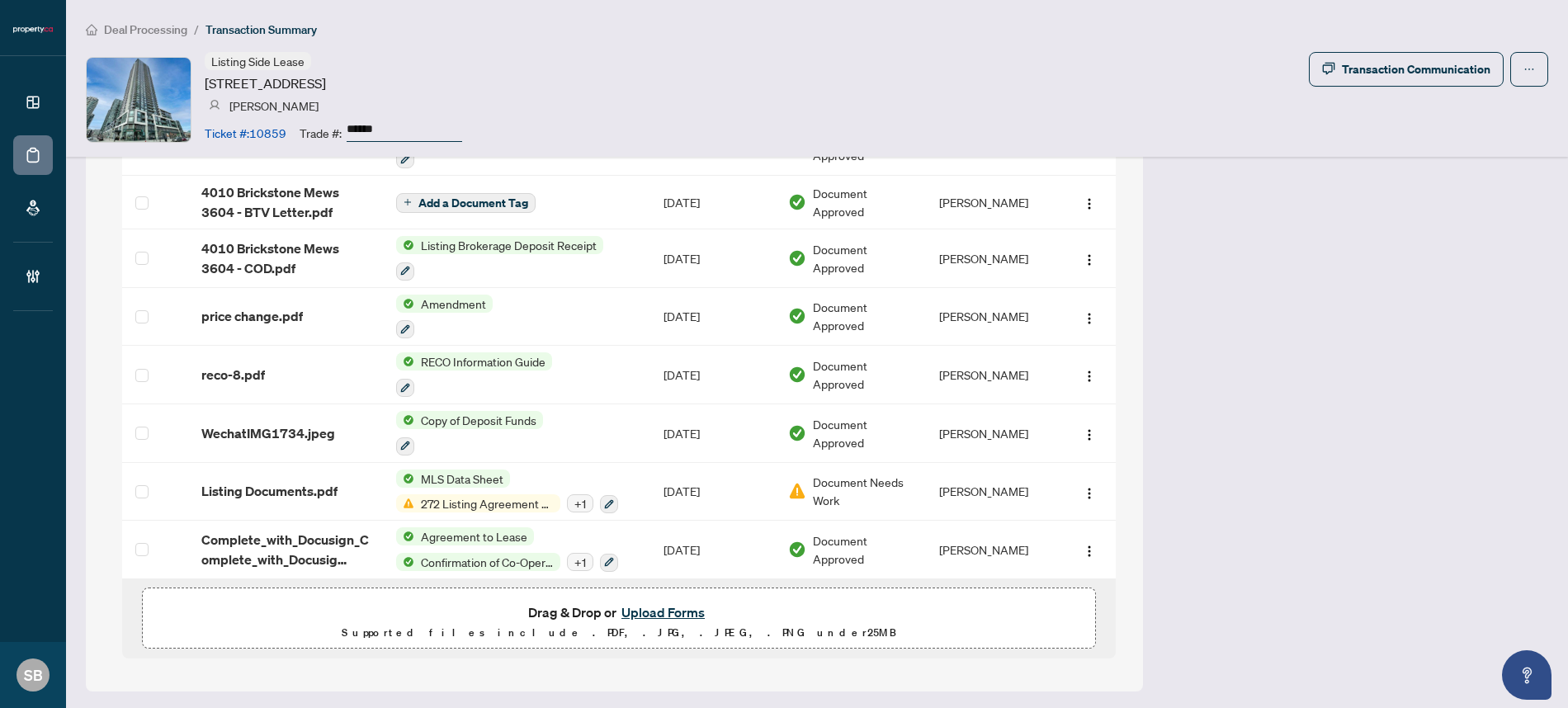
click at [659, 610] on button "Upload Forms" at bounding box center [663, 612] width 93 height 21
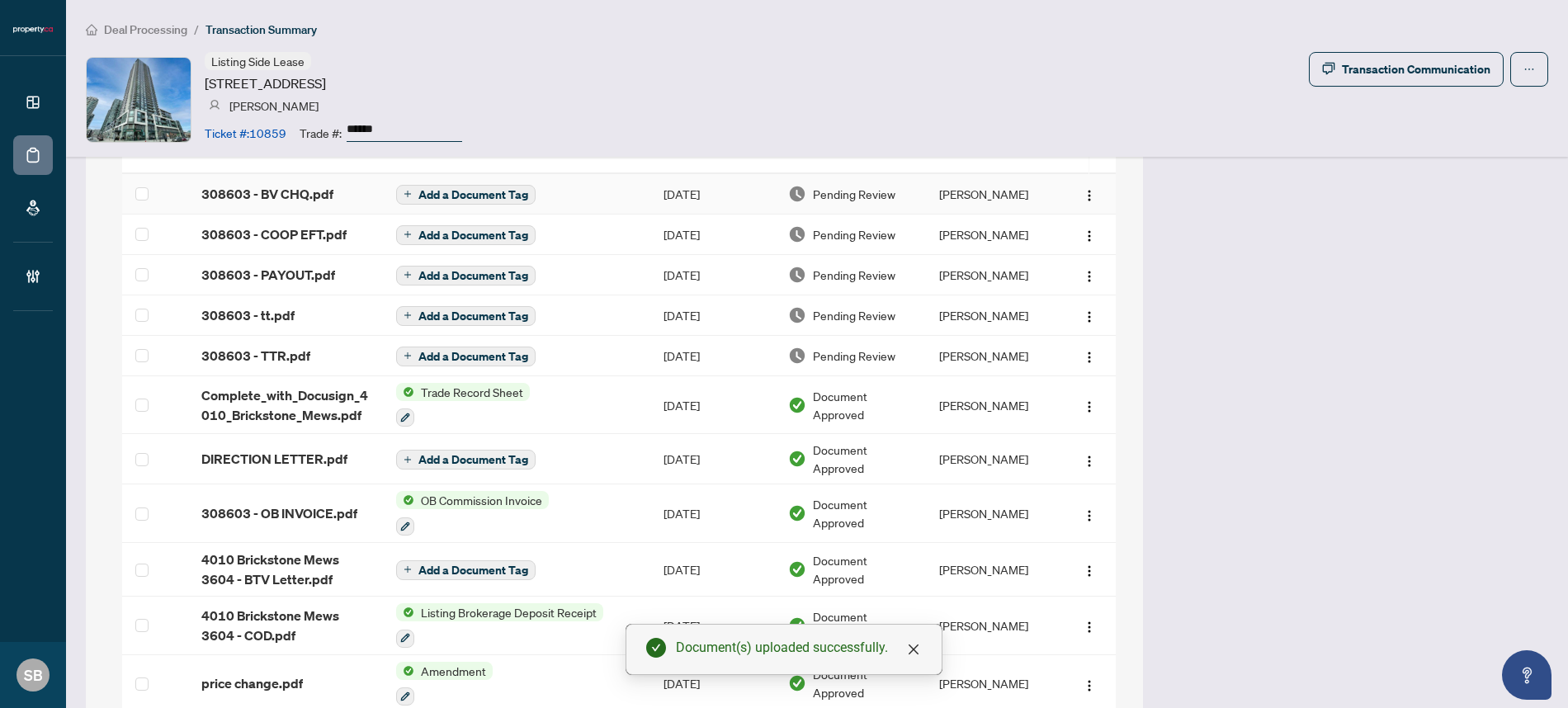
scroll to position [1141, 0]
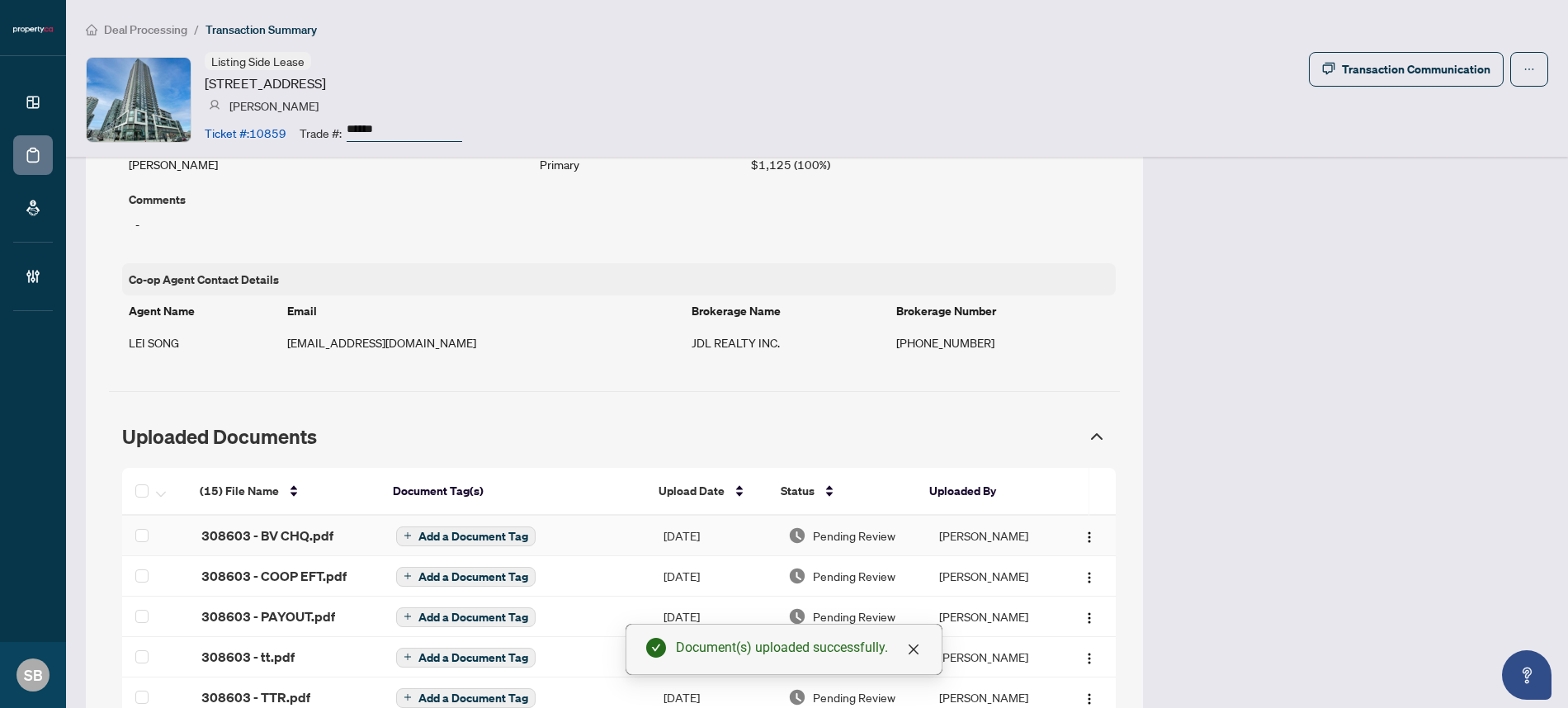
click at [854, 534] on span "Pending Review" at bounding box center [854, 536] width 82 height 18
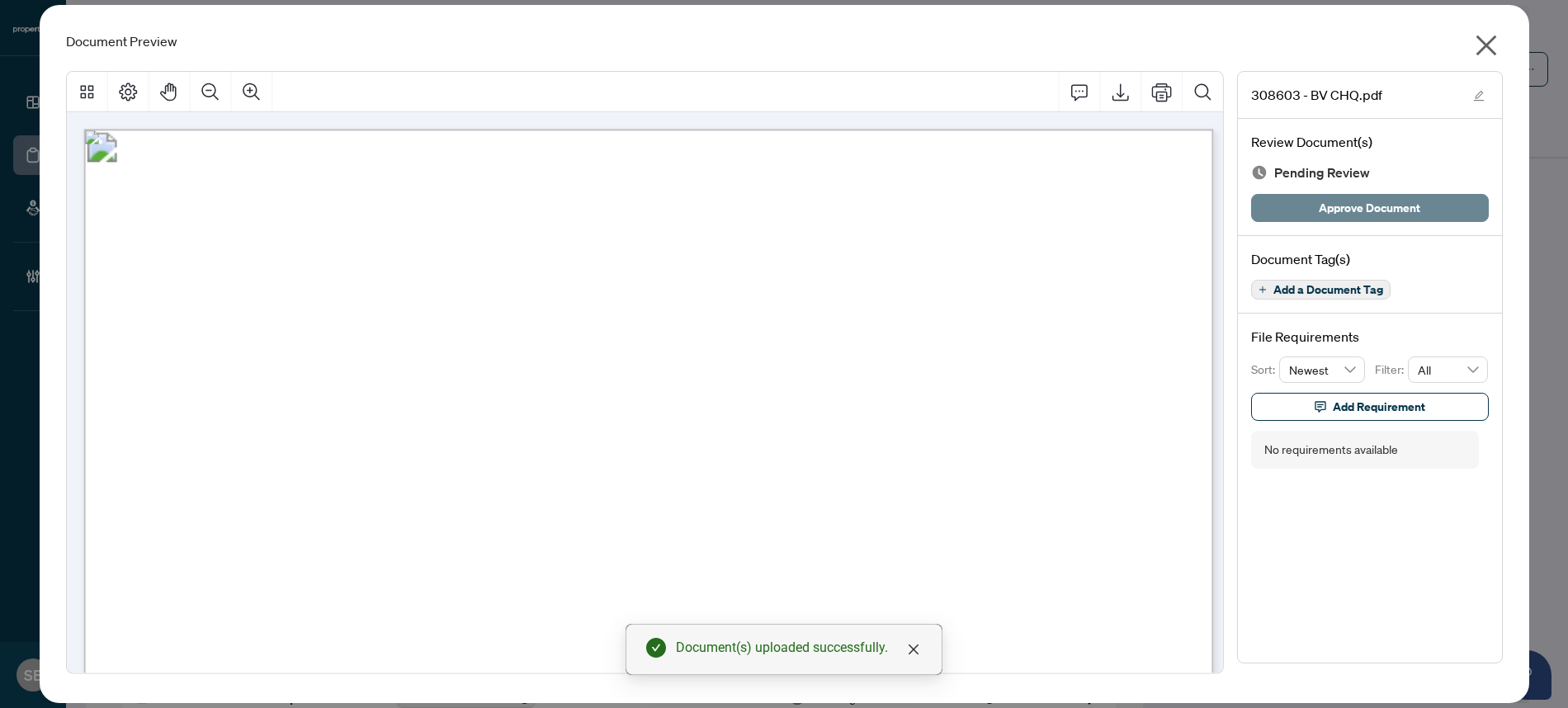
click at [1383, 220] on span "Approve Document" at bounding box center [1370, 208] width 102 height 27
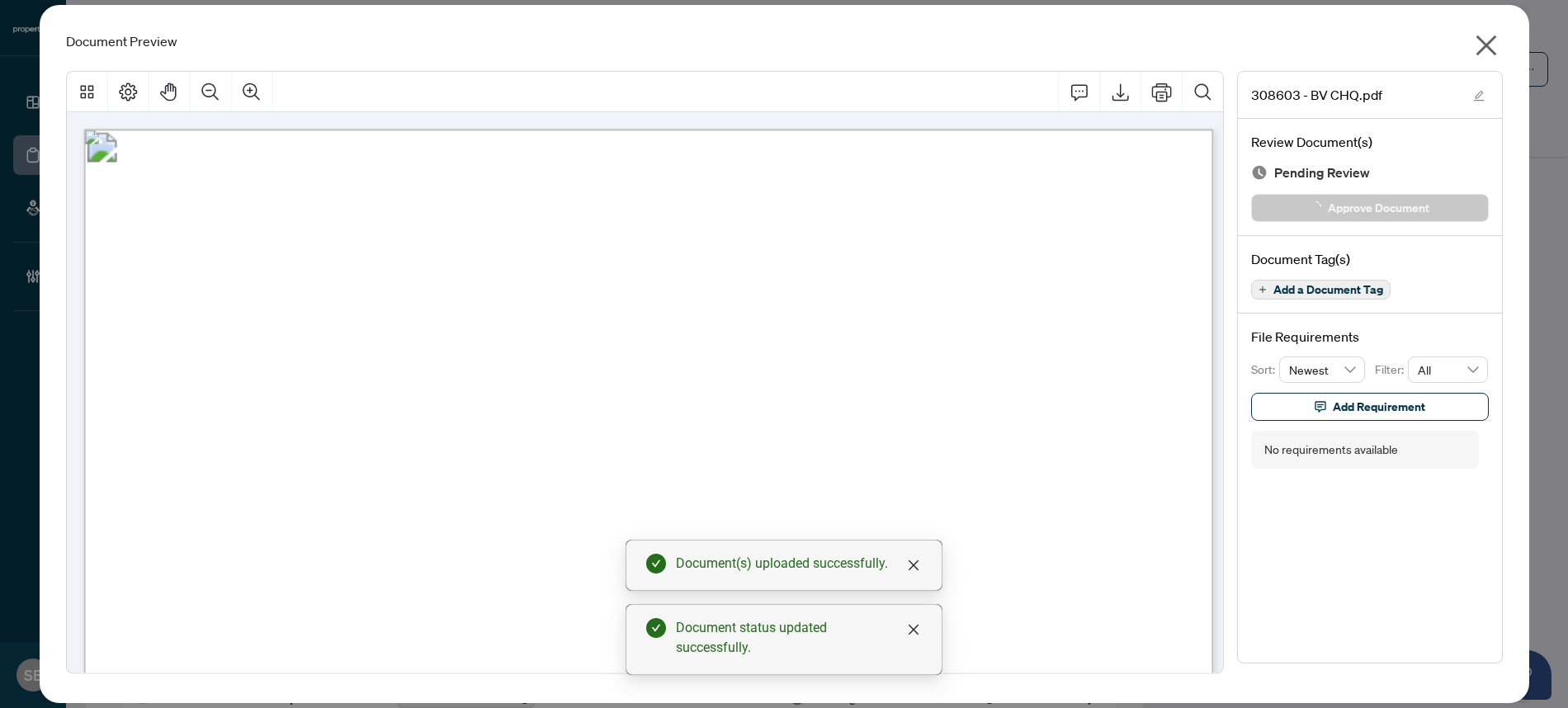
click at [1490, 57] on icon "close" at bounding box center [1487, 46] width 27 height 27
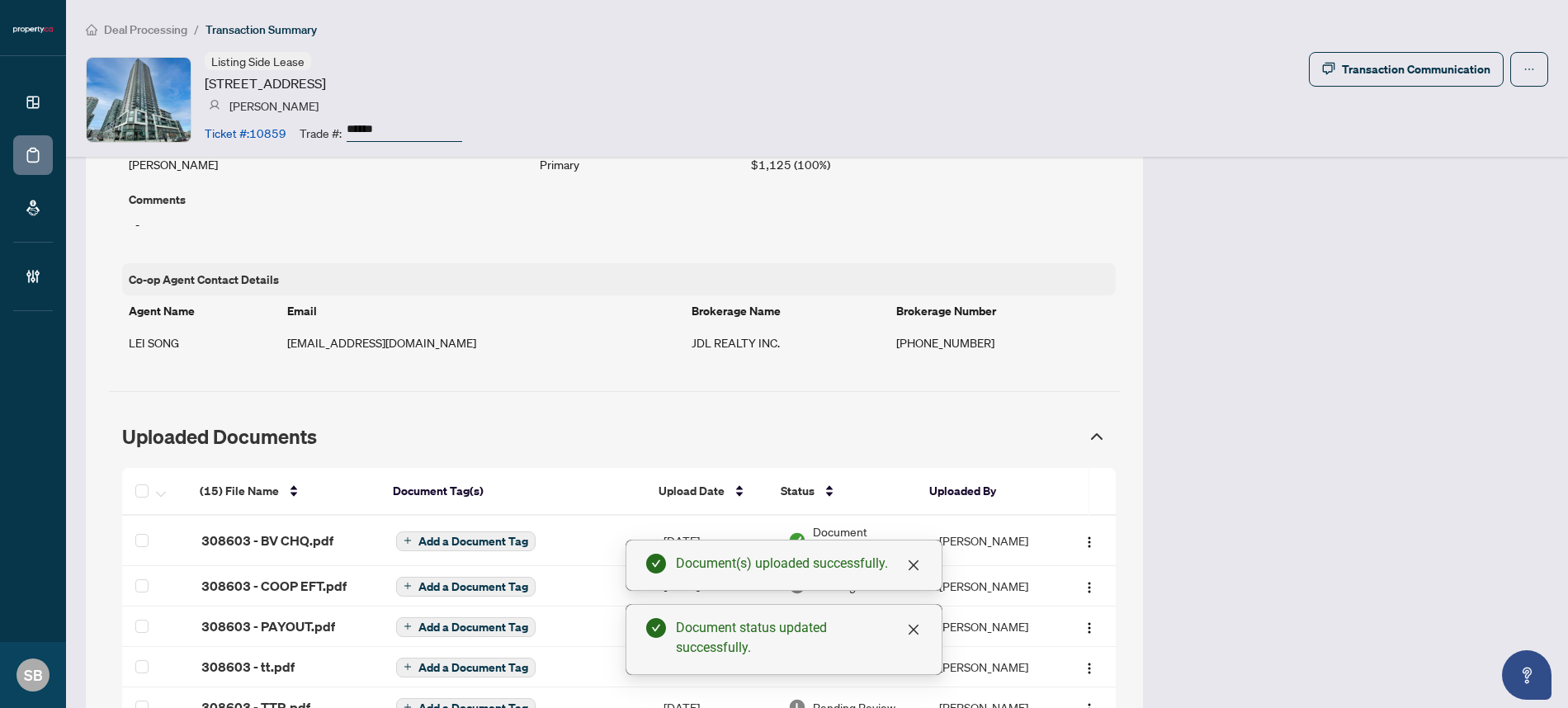
click at [981, 588] on td "[PERSON_NAME]" at bounding box center [992, 586] width 133 height 40
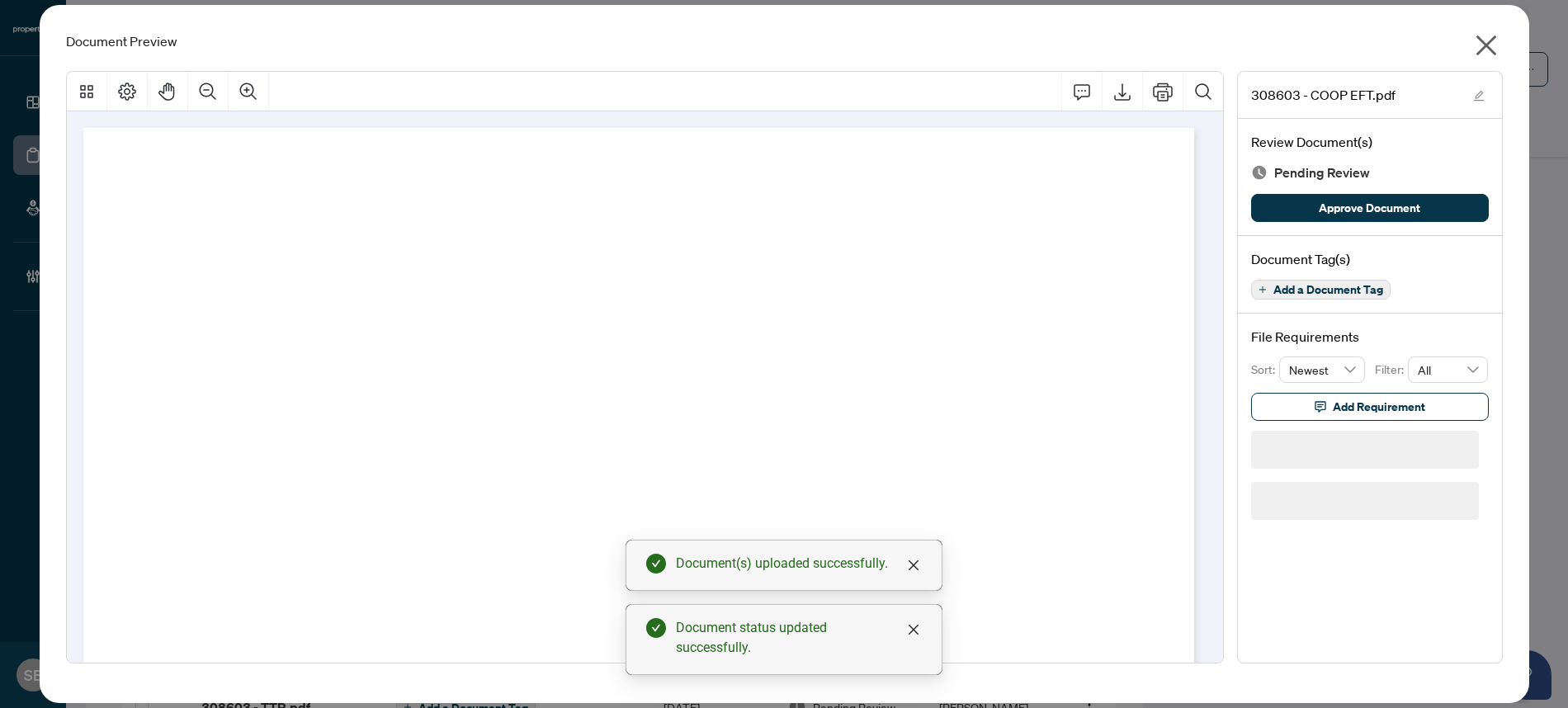
click at [1370, 213] on span "Approve Document" at bounding box center [1370, 208] width 102 height 27
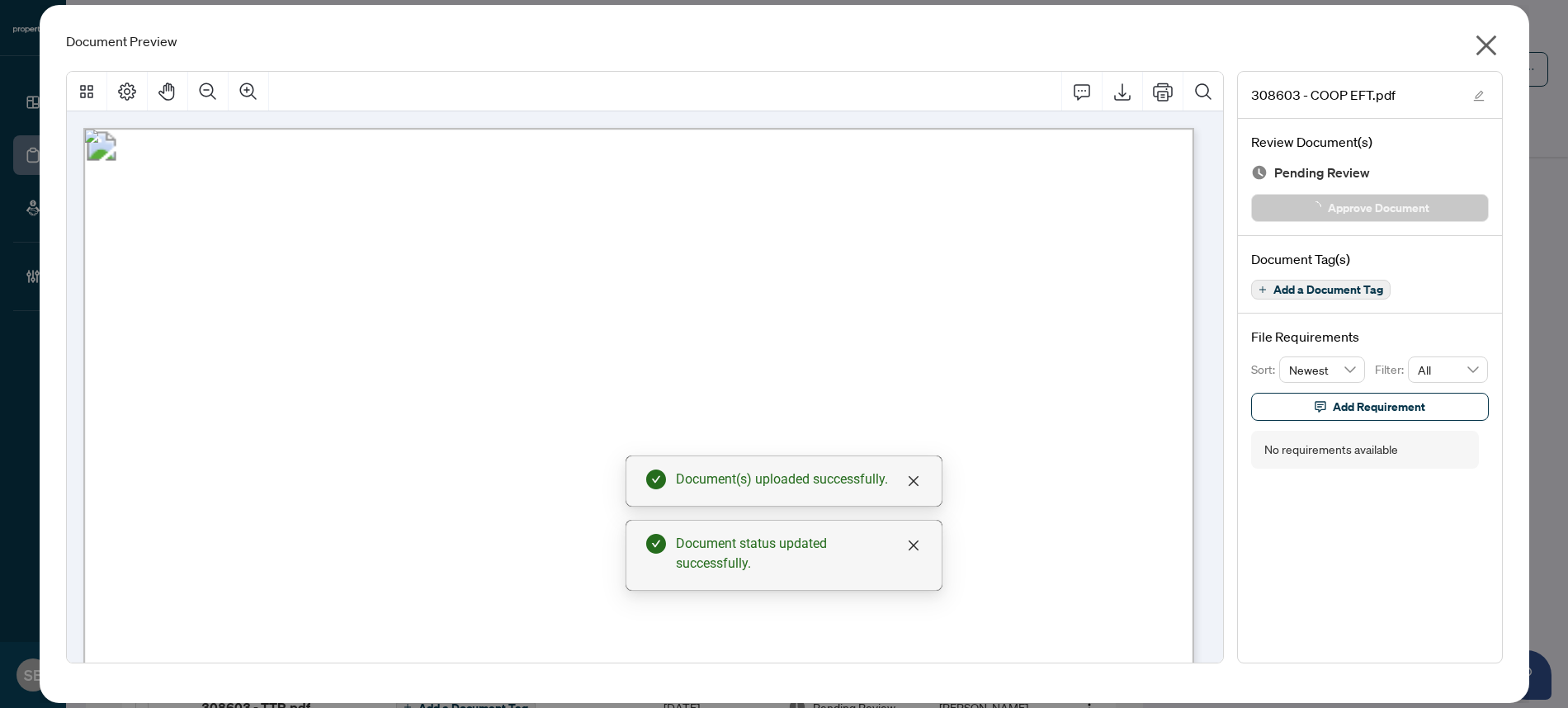
click at [1480, 40] on icon "close" at bounding box center [1487, 46] width 21 height 21
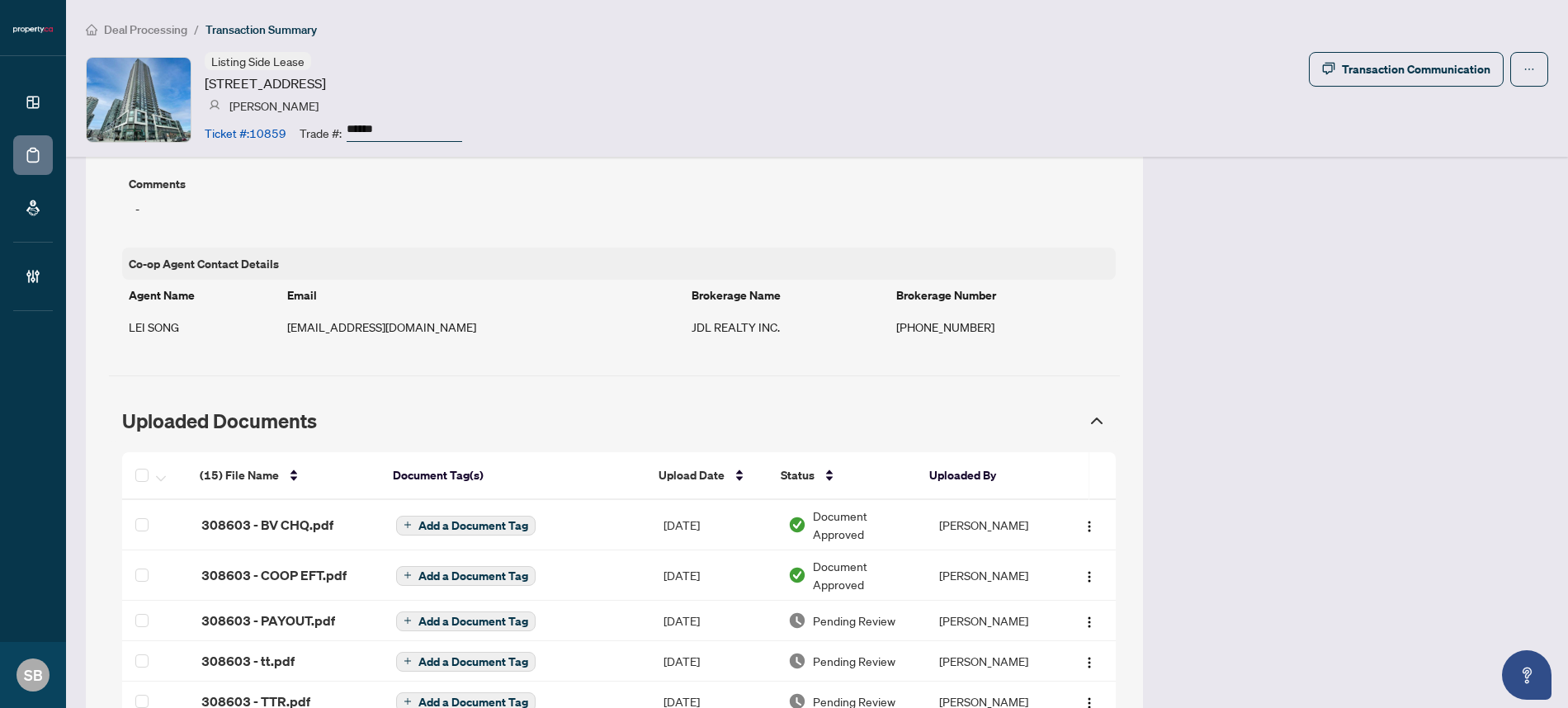
scroll to position [1172, 0]
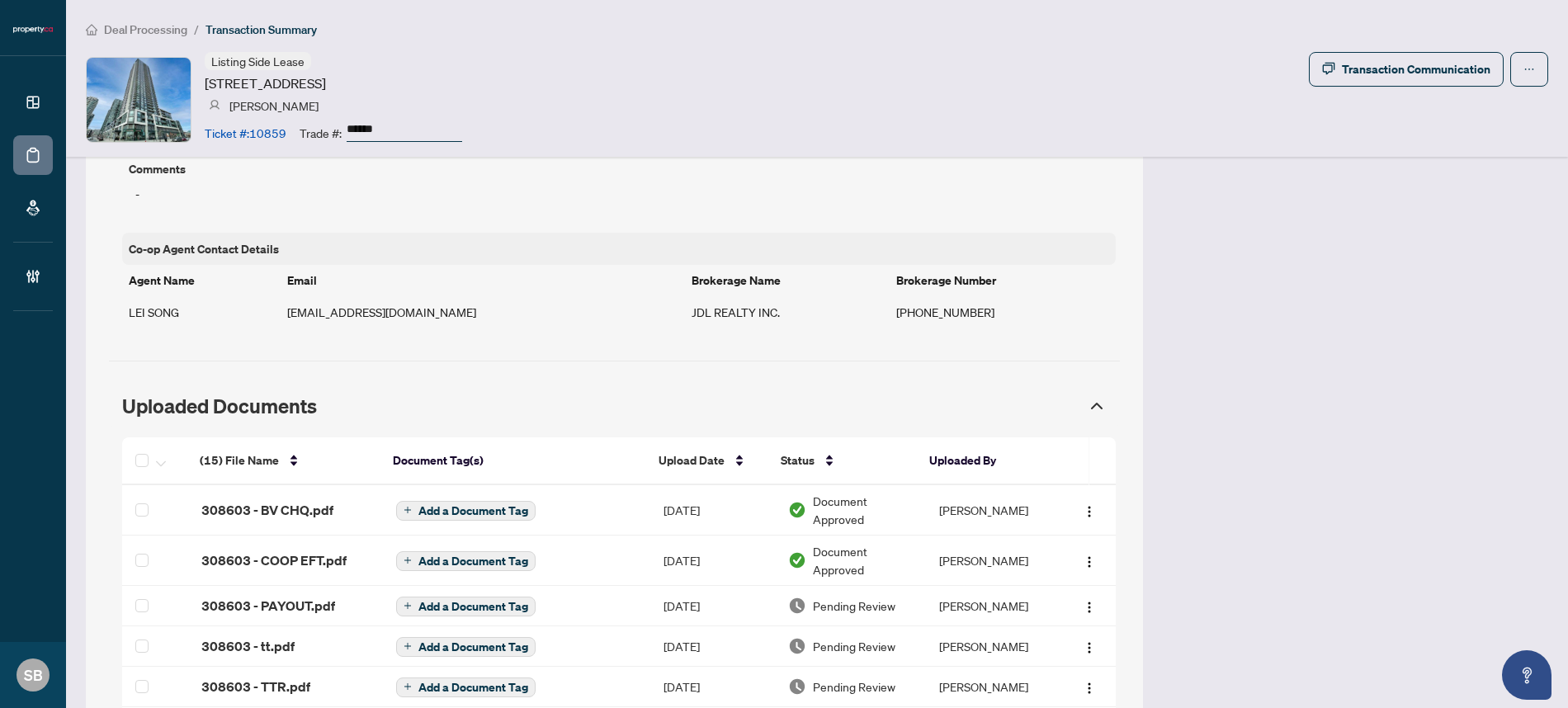
click at [852, 605] on span "Pending Review" at bounding box center [854, 605] width 82 height 18
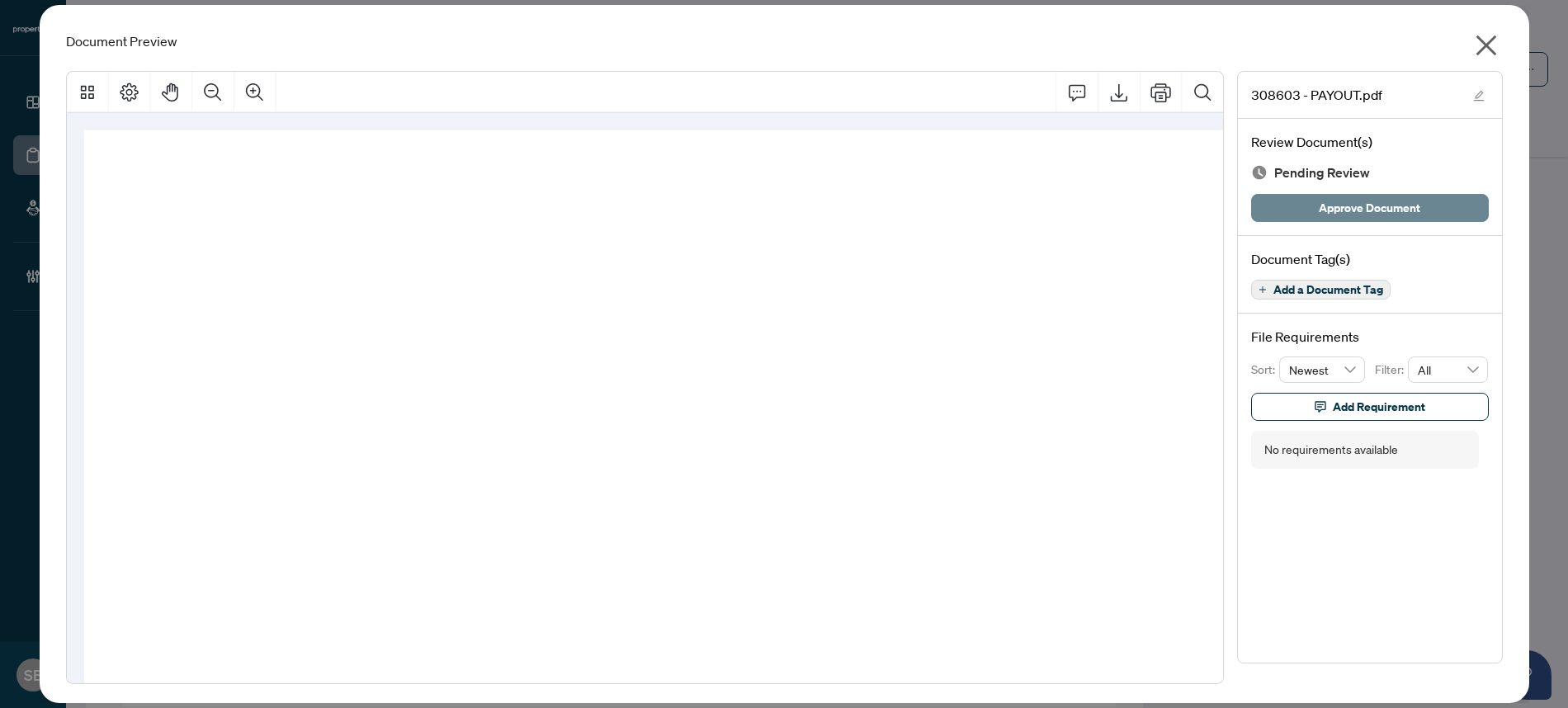
click at [1374, 207] on span "Approve Document" at bounding box center [1370, 208] width 102 height 27
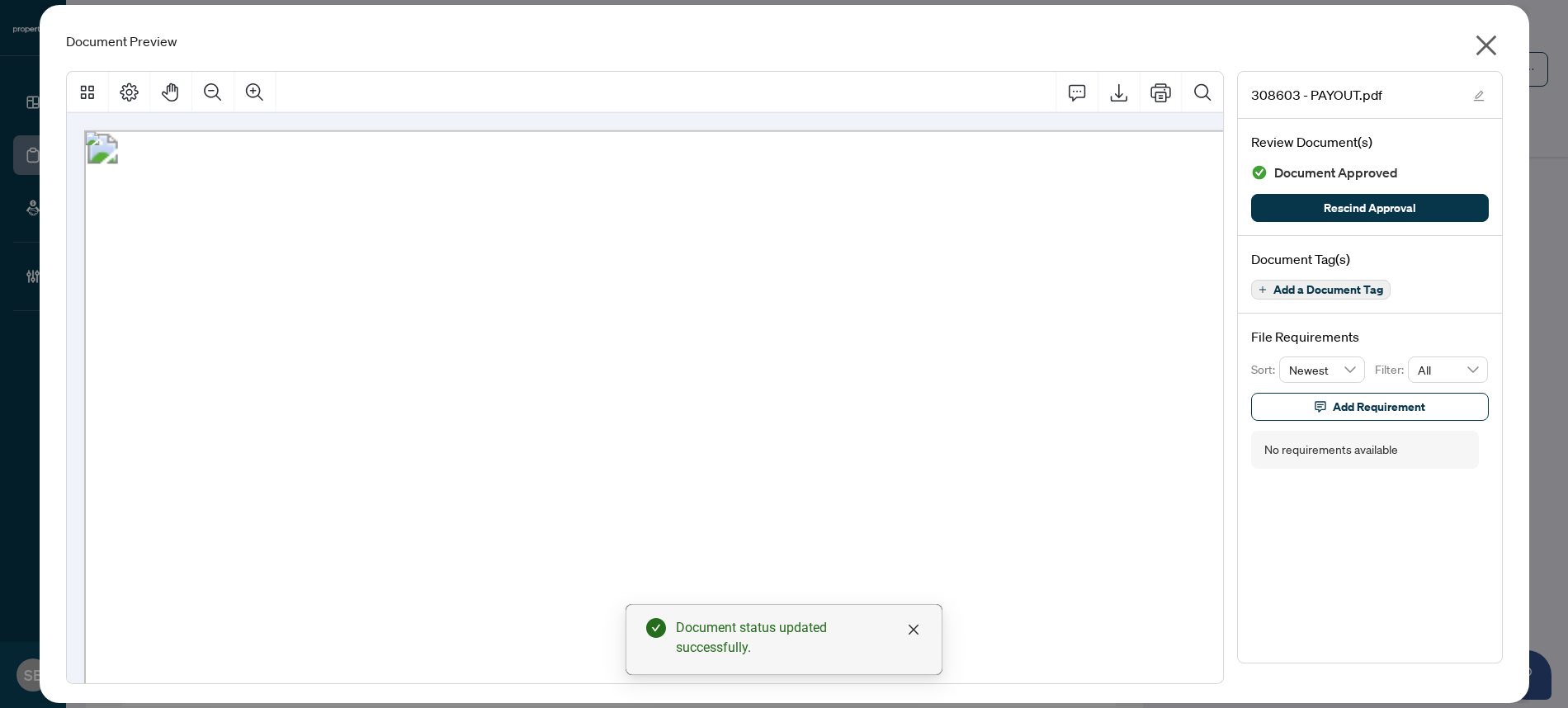
click at [1496, 42] on icon "close" at bounding box center [1487, 46] width 27 height 27
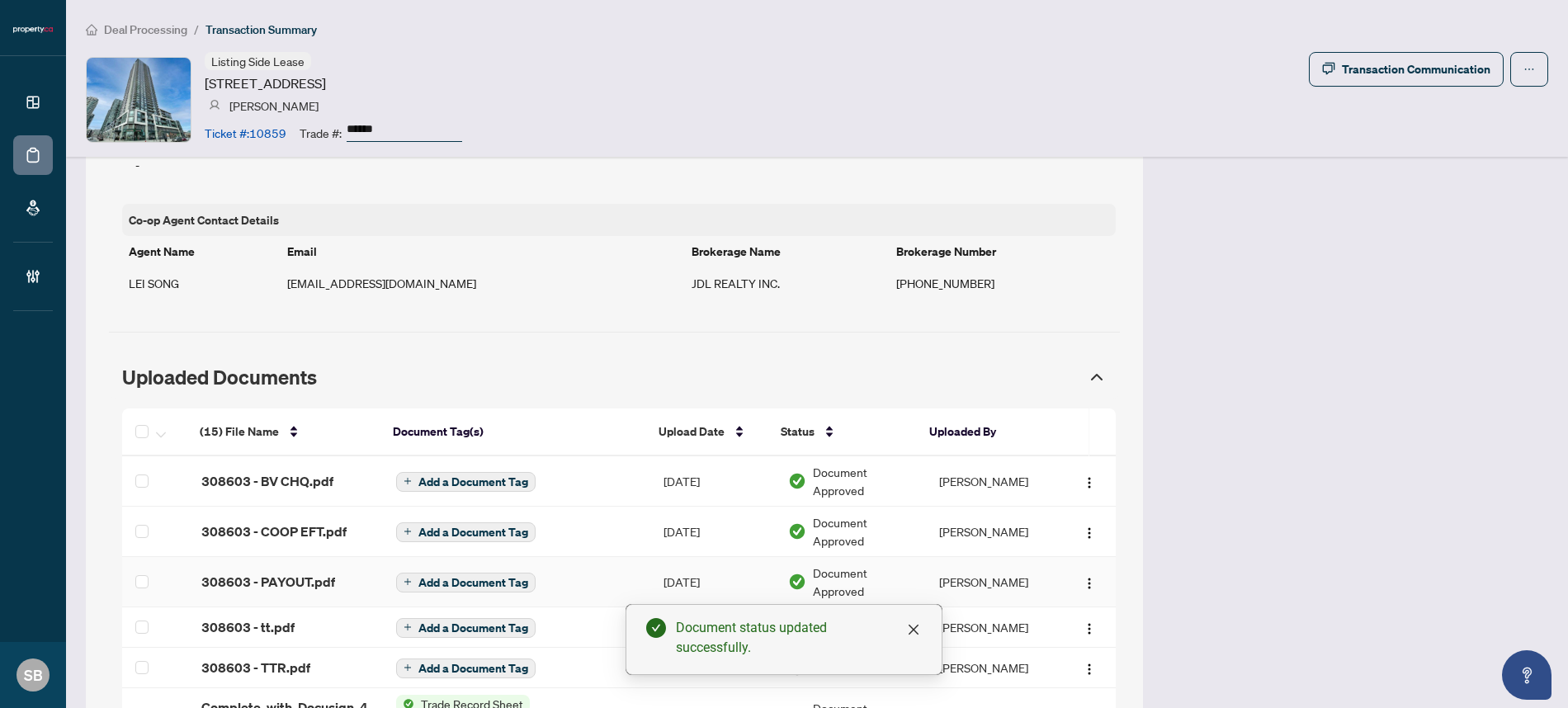
scroll to position [1408, 0]
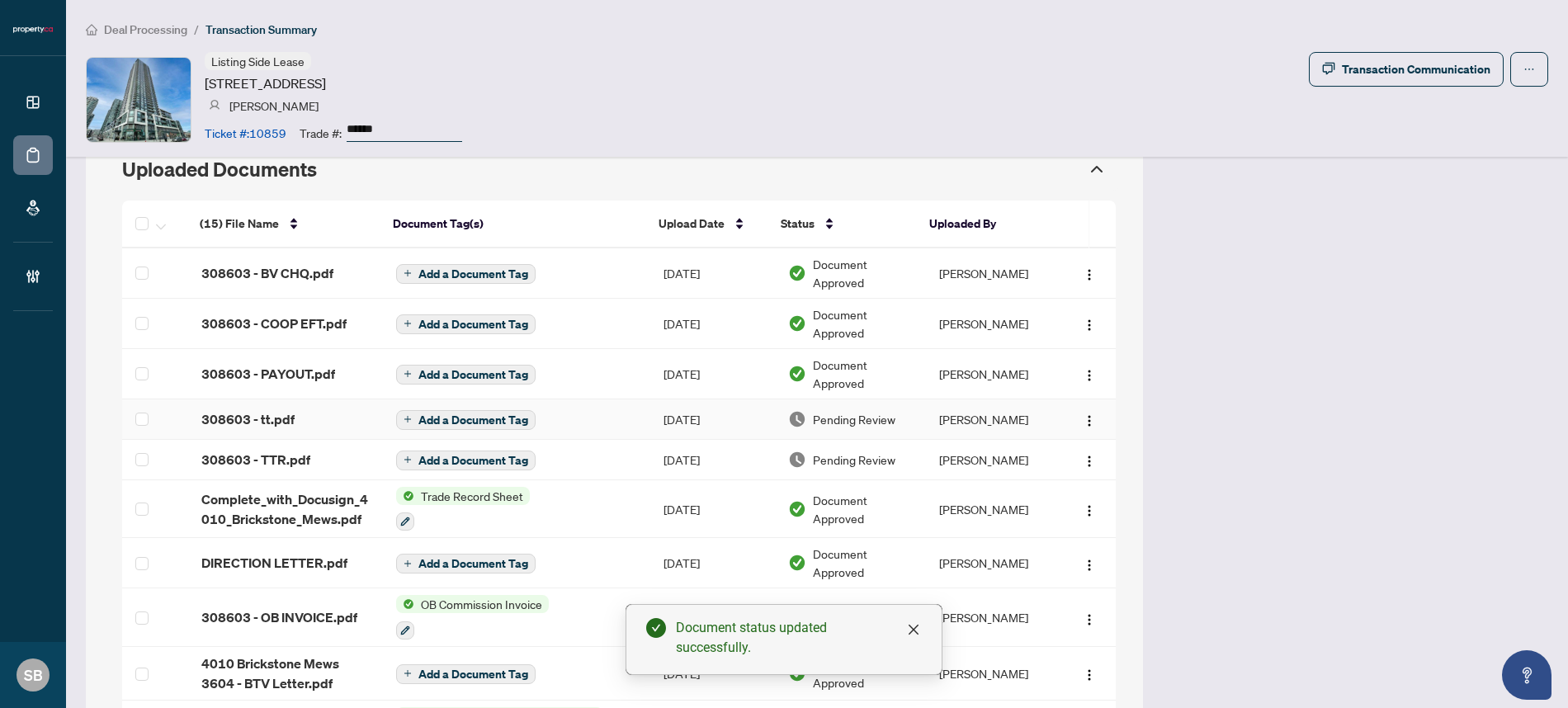
click at [838, 413] on span "Pending Review" at bounding box center [854, 419] width 82 height 18
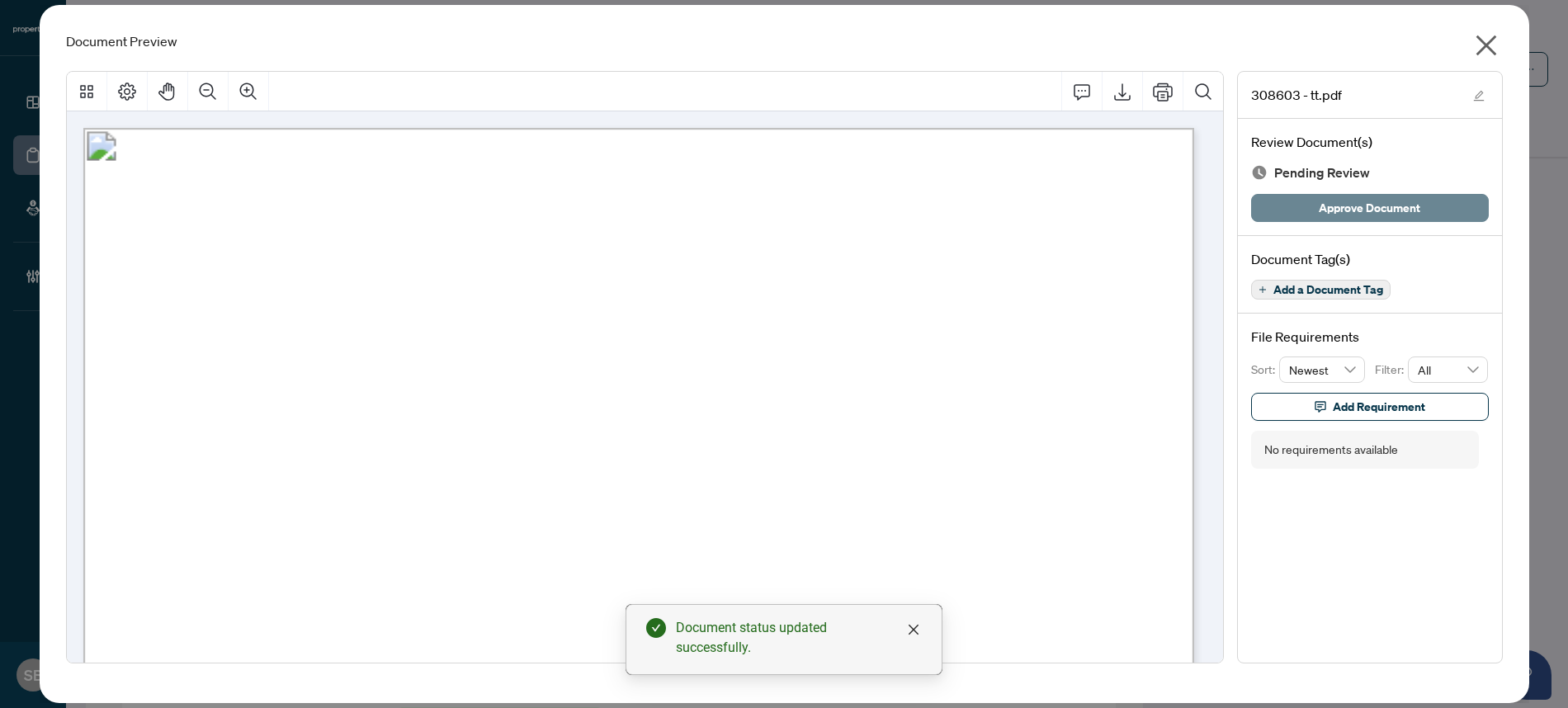
click at [1351, 208] on span "Approve Document" at bounding box center [1370, 208] width 102 height 27
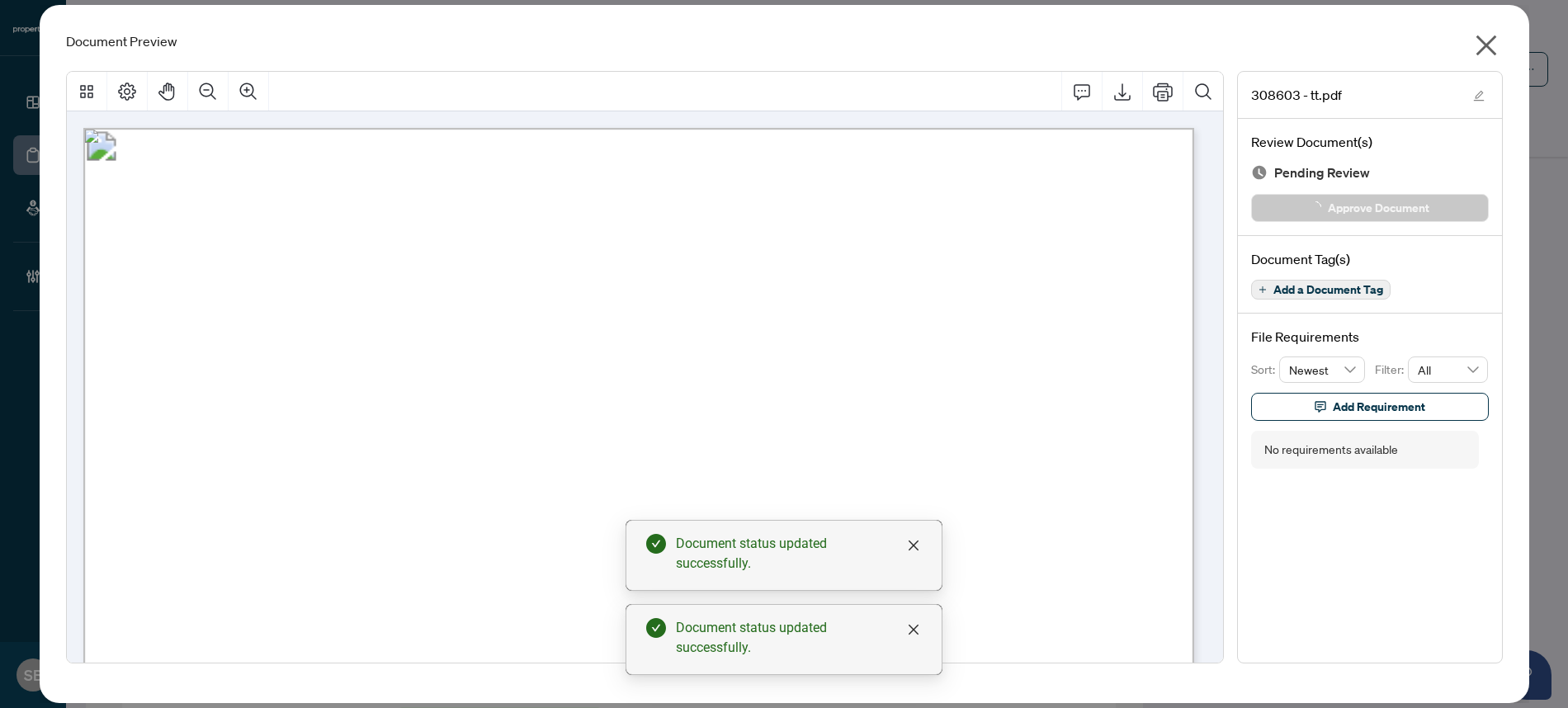
click at [1488, 43] on icon "close" at bounding box center [1487, 46] width 21 height 21
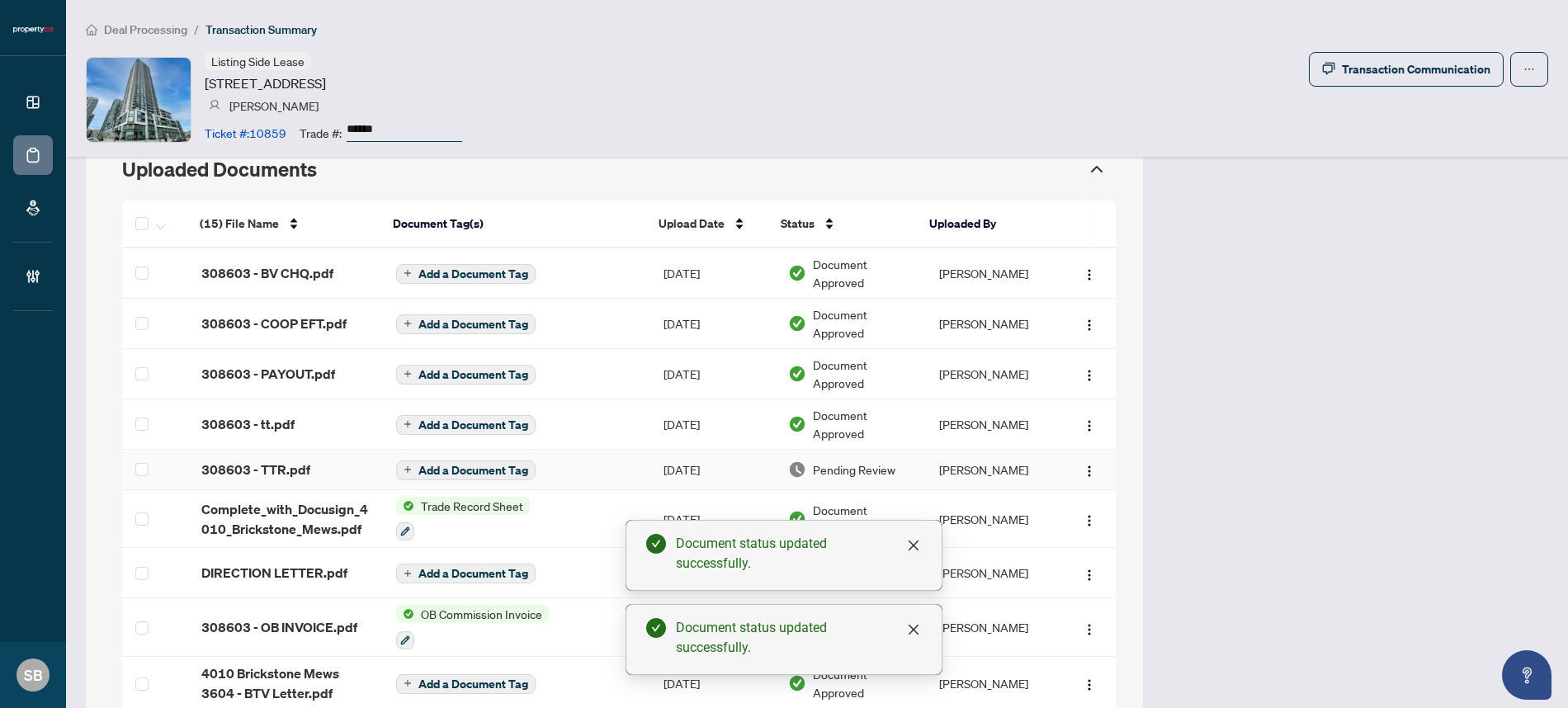
click at [891, 478] on td "Pending Review" at bounding box center [851, 470] width 151 height 40
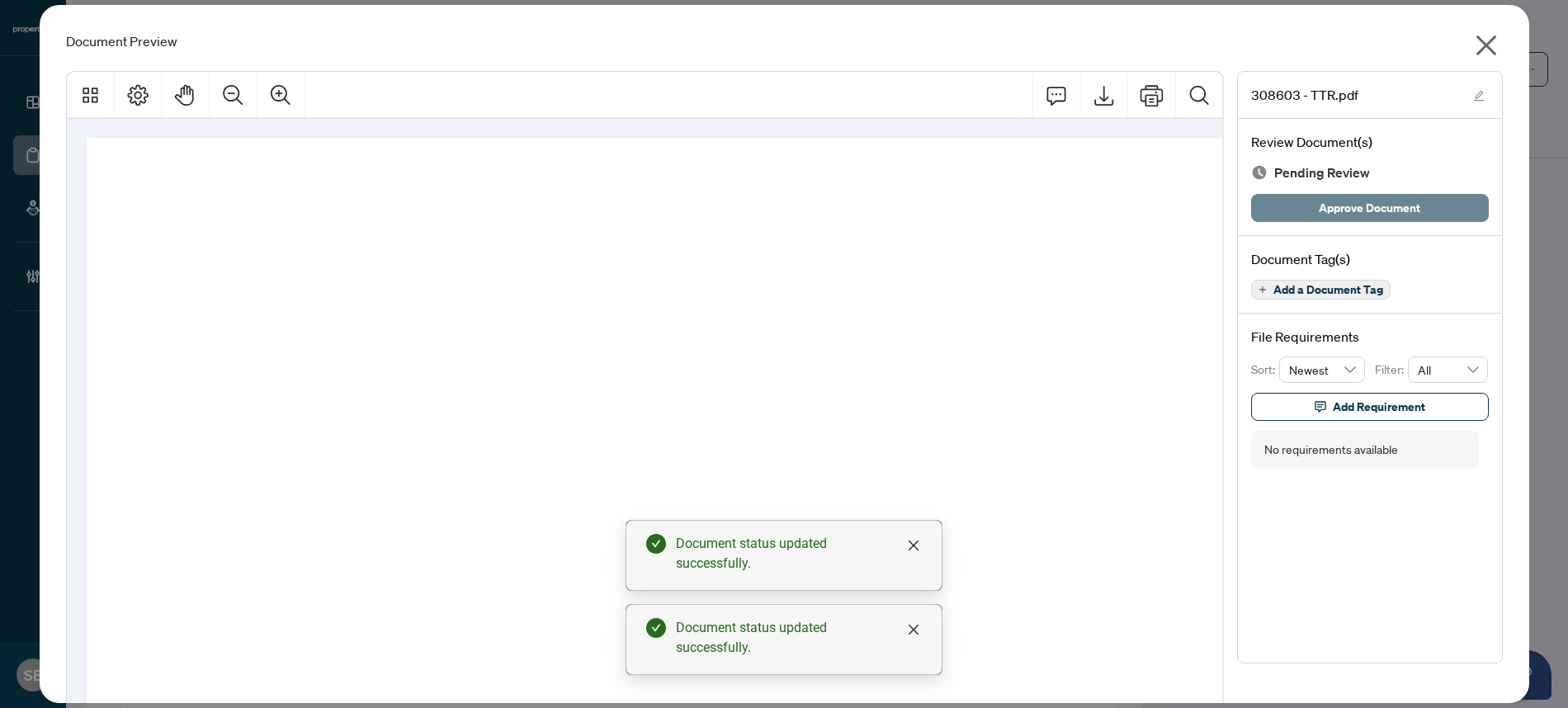
click at [1328, 201] on span "Approve Document" at bounding box center [1370, 208] width 102 height 27
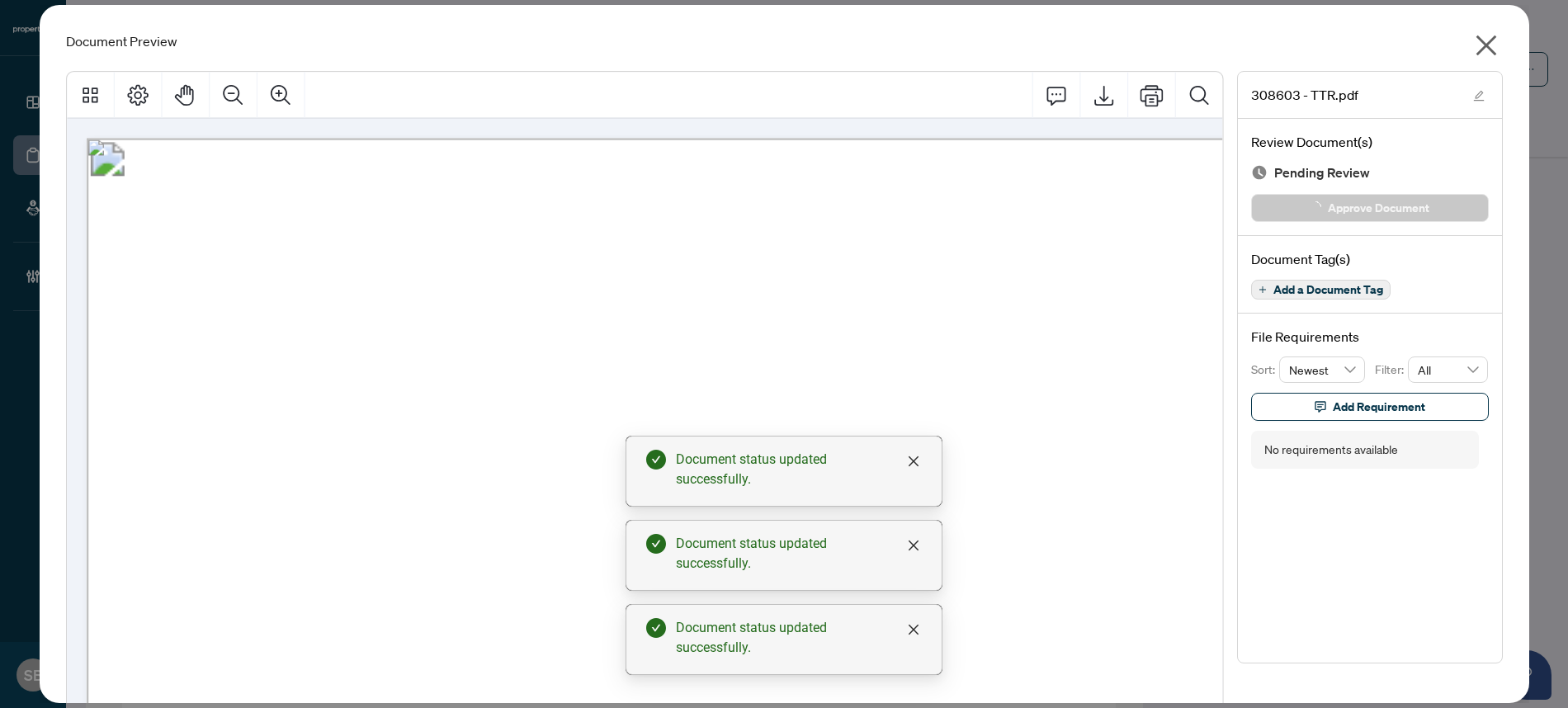
drag, startPoint x: 1471, startPoint y: 38, endPoint x: 1336, endPoint y: 25, distance: 135.6
click at [1473, 38] on icon "close" at bounding box center [1487, 46] width 27 height 27
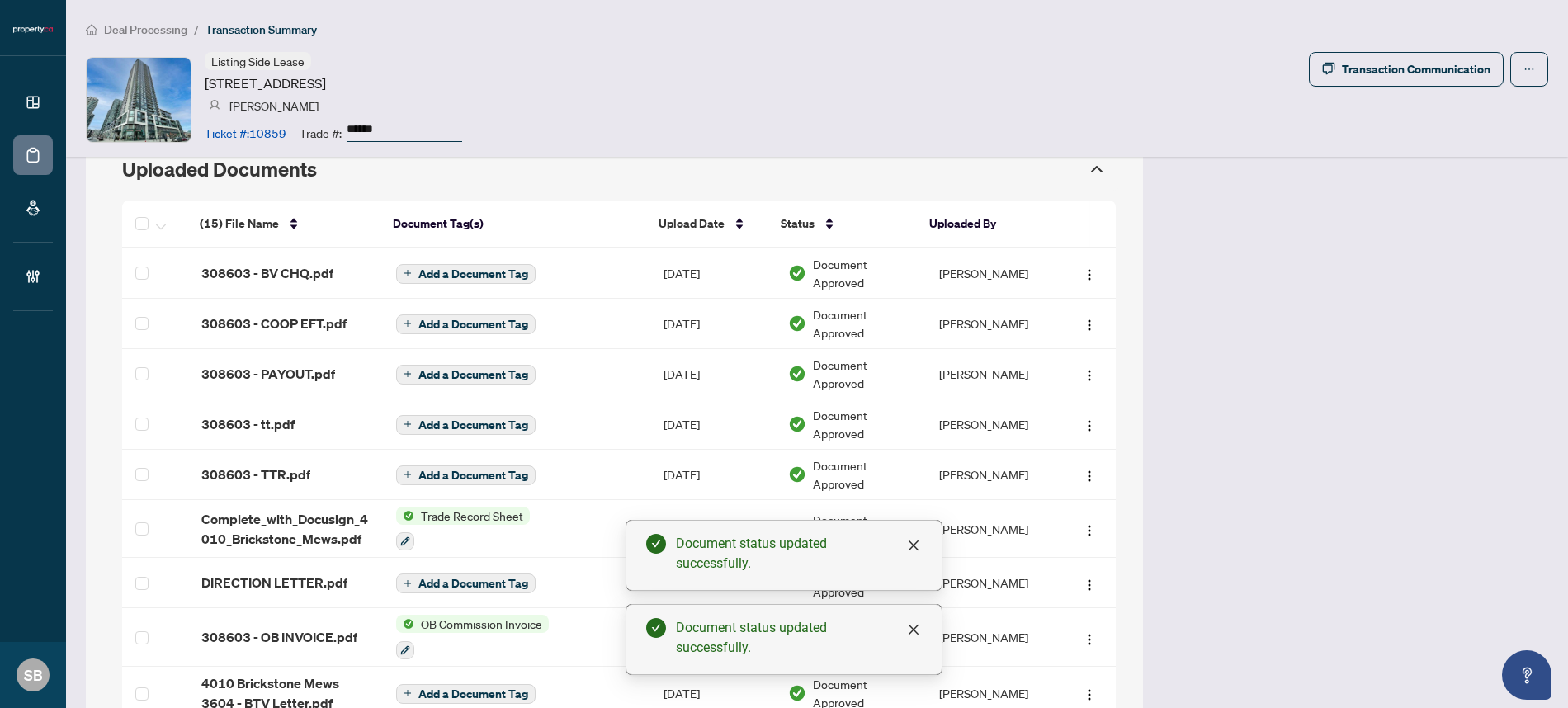
click at [161, 27] on span "Deal Processing" at bounding box center [146, 30] width 83 height 15
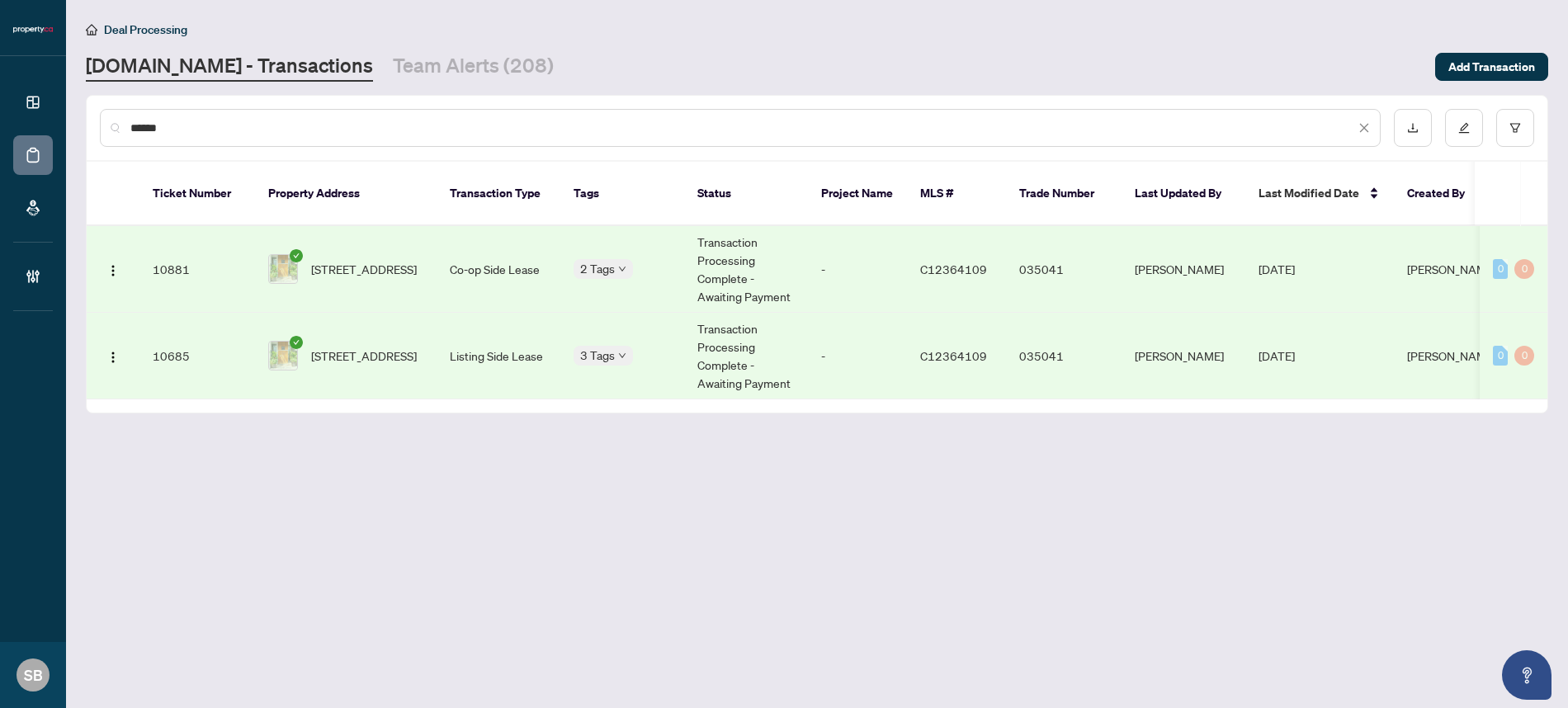
type input "******"
click at [502, 335] on td "Listing Side Lease" at bounding box center [498, 356] width 124 height 86
click at [474, 336] on td "Listing Side Lease" at bounding box center [498, 356] width 124 height 86
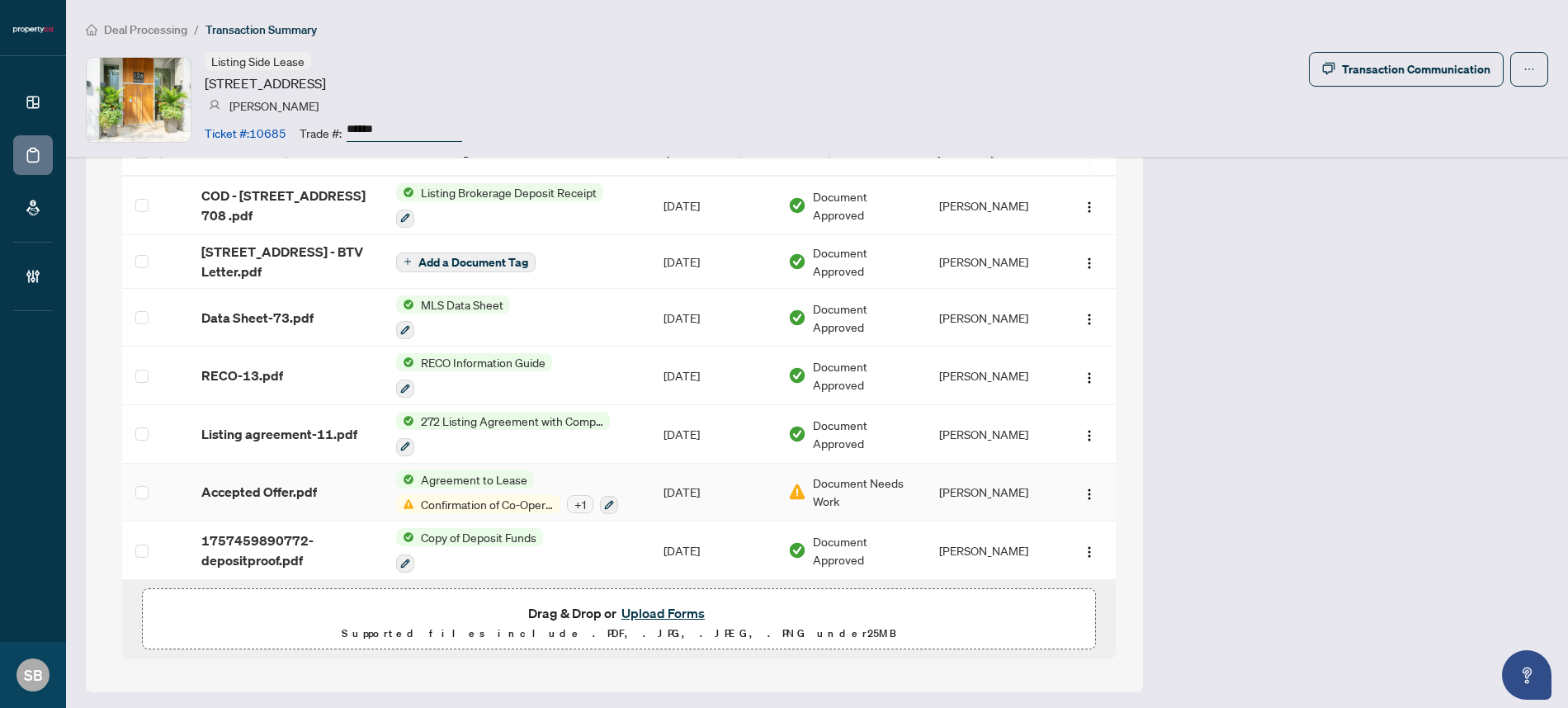
scroll to position [1609, 0]
click at [307, 485] on span "Accepted Offer.pdf" at bounding box center [259, 491] width 116 height 20
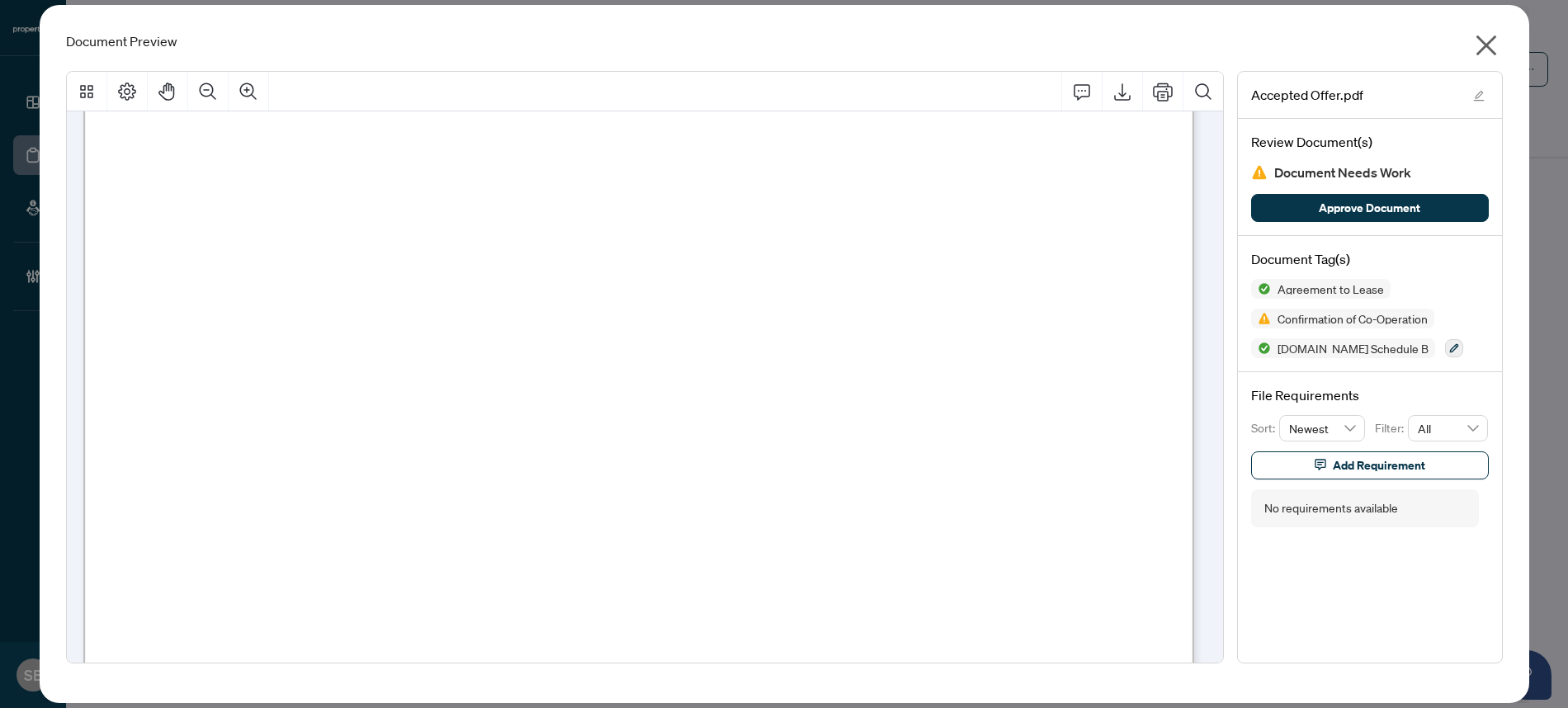
scroll to position [3655, 0]
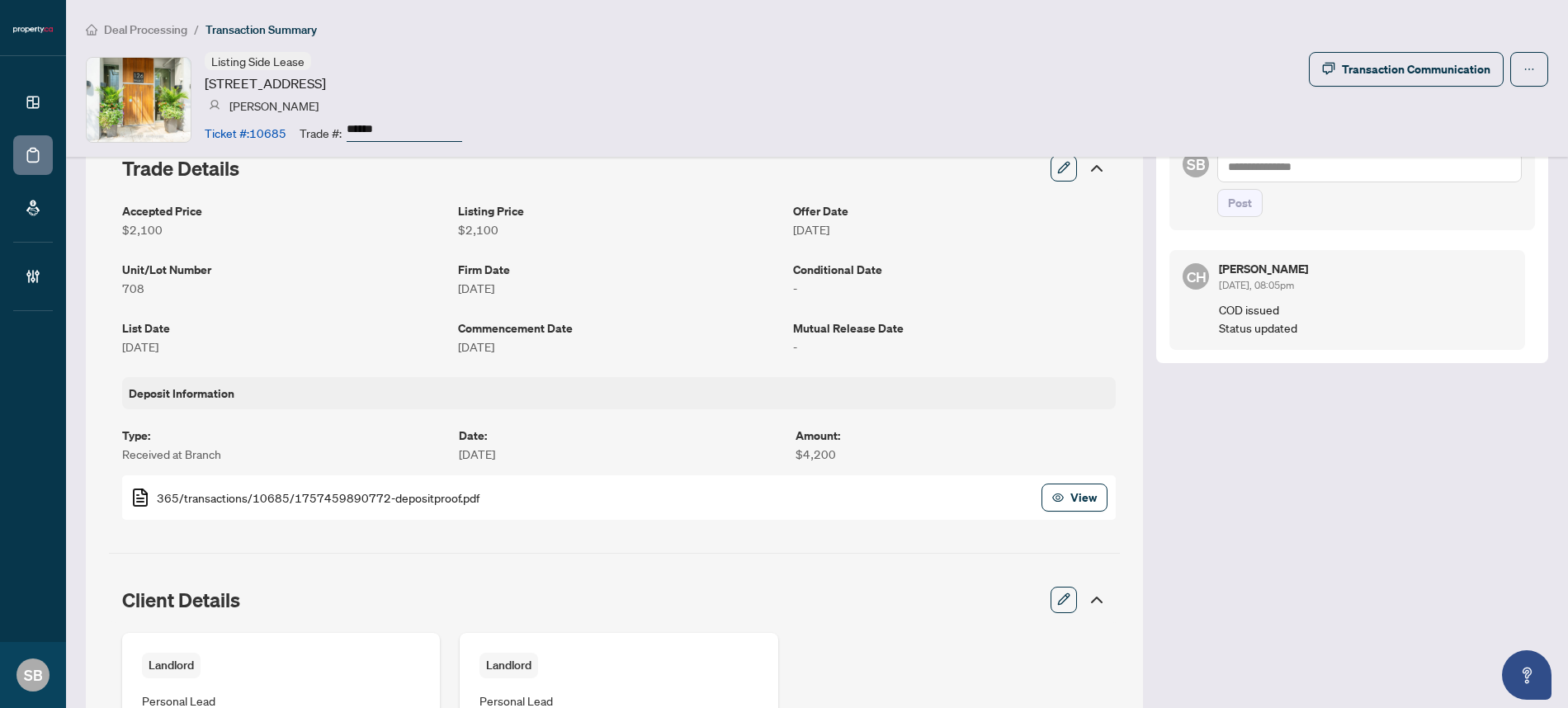
scroll to position [132, 0]
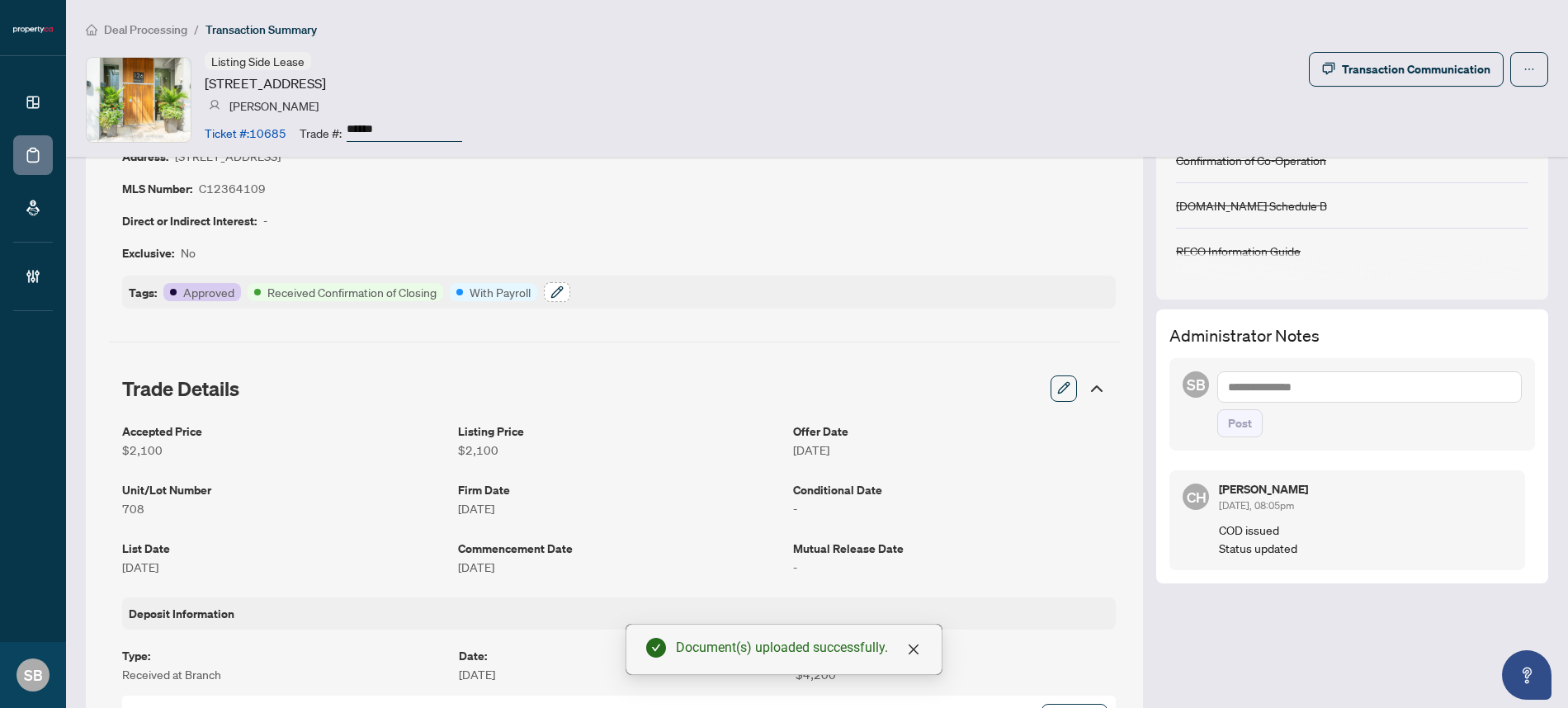
click at [557, 293] on icon "button" at bounding box center [557, 291] width 11 height 11
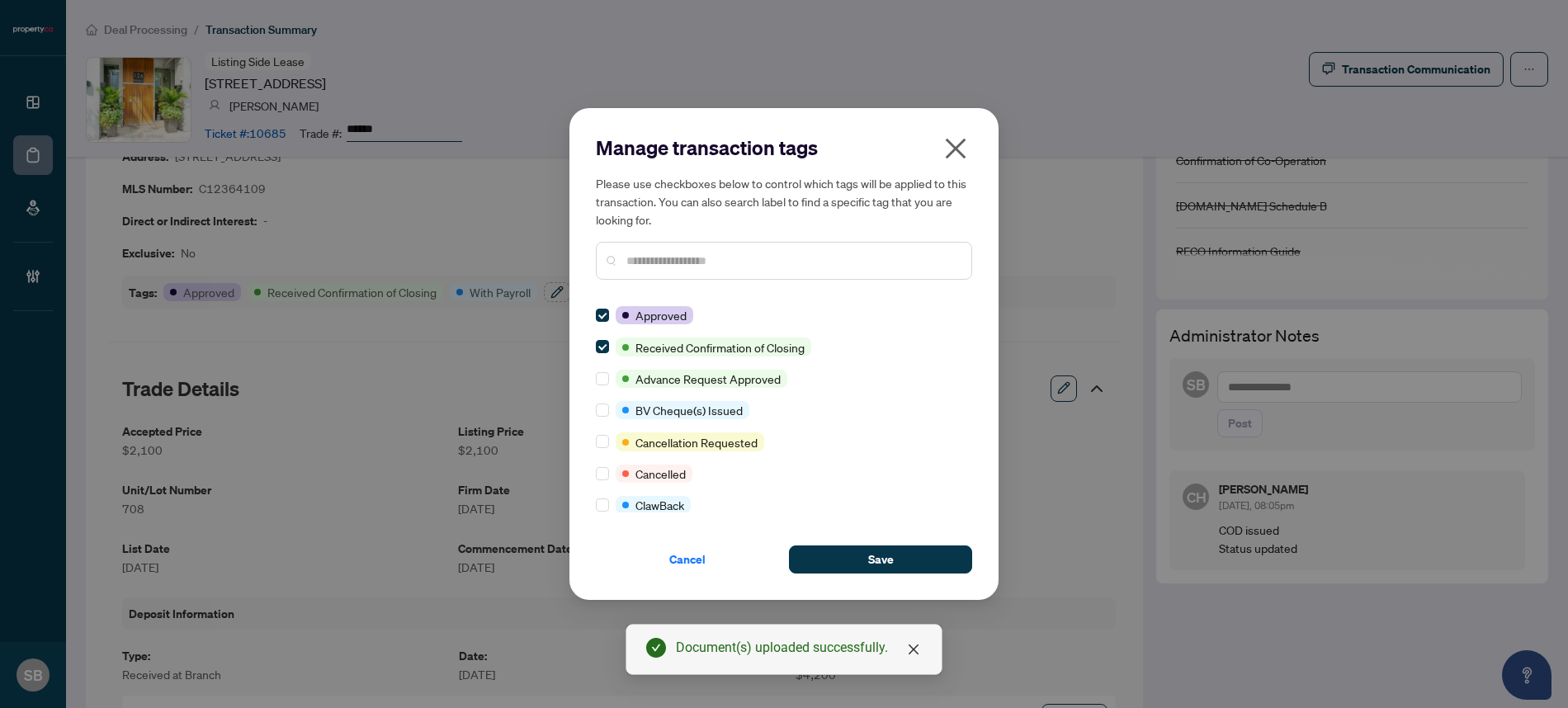
scroll to position [0, 0]
click at [670, 263] on input "text" at bounding box center [792, 261] width 331 height 18
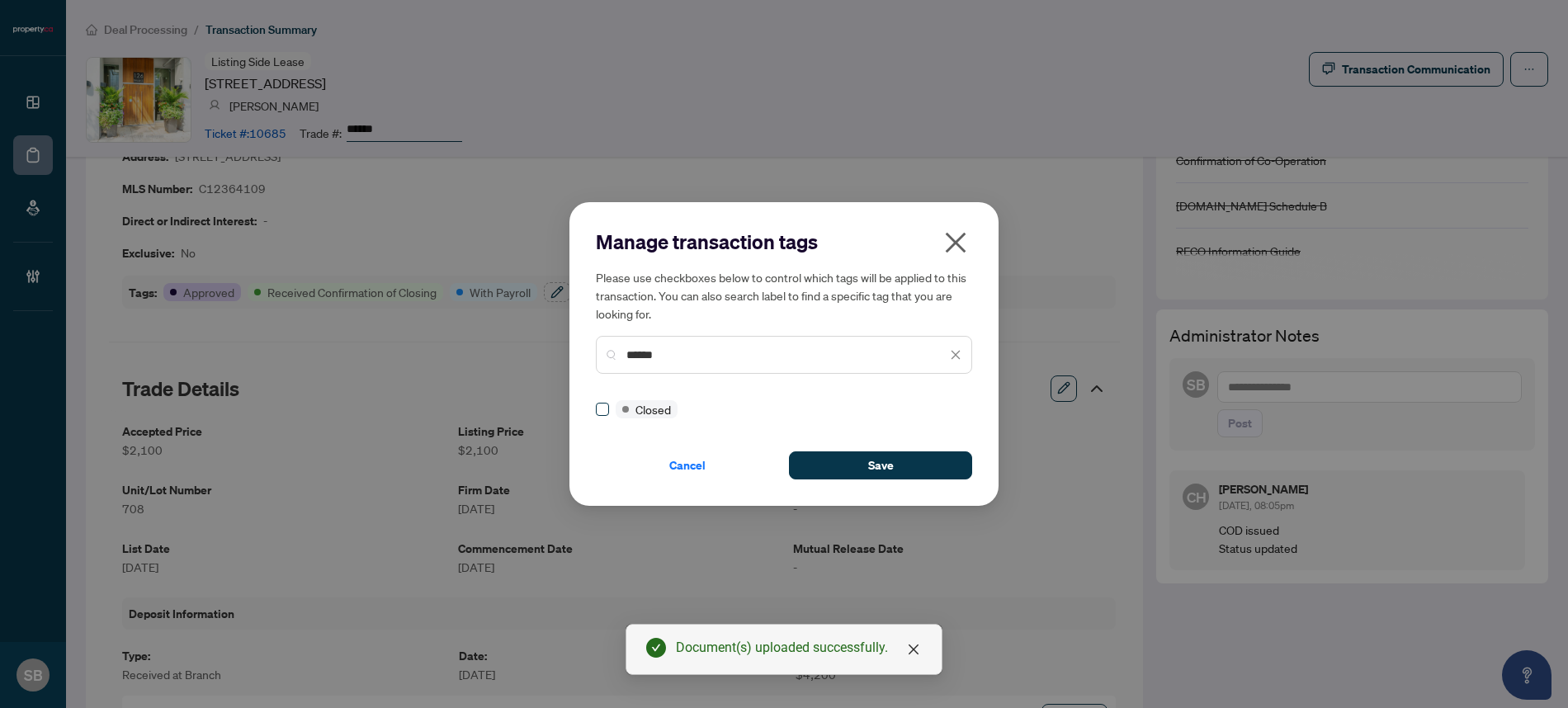
type input "******"
click at [872, 470] on span "Save" at bounding box center [880, 466] width 26 height 27
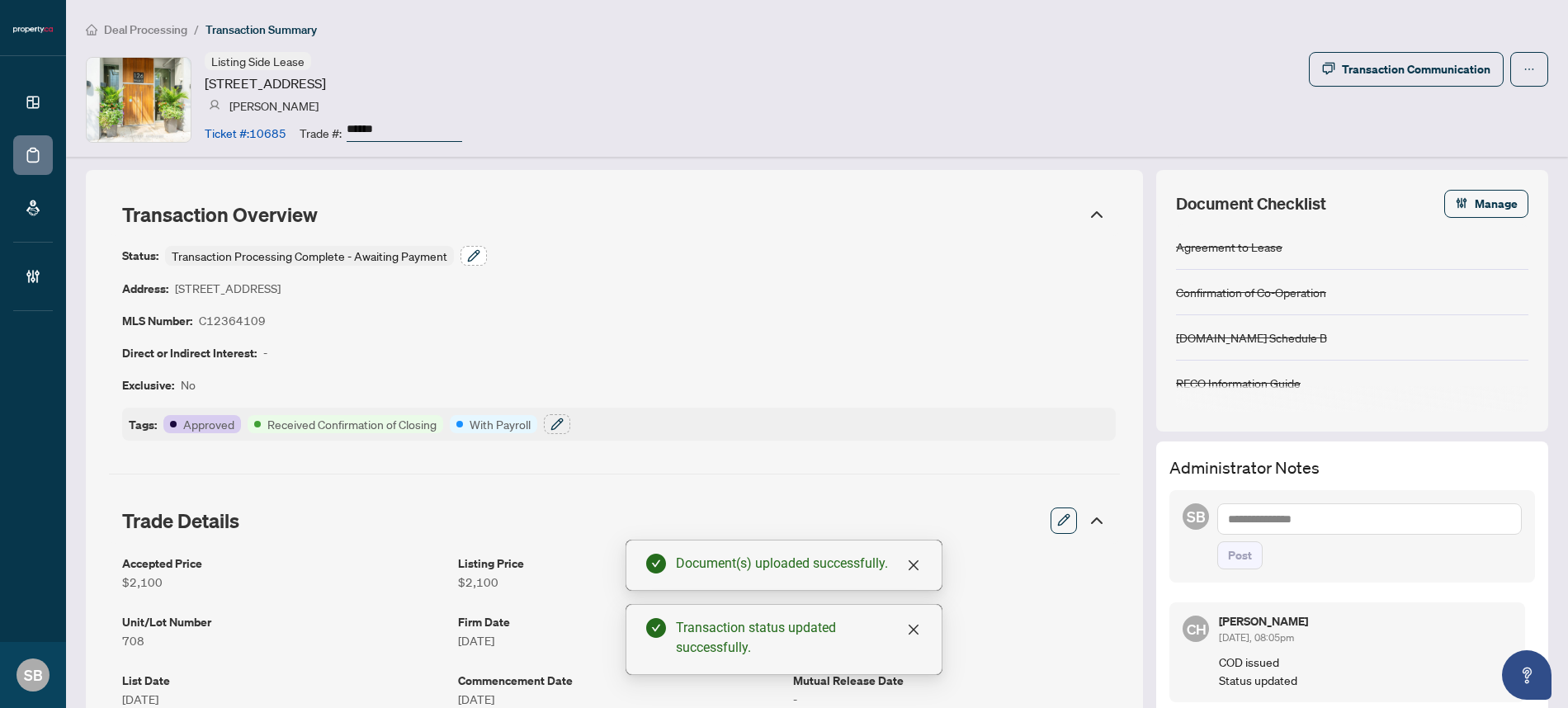
click at [468, 252] on icon "button" at bounding box center [474, 256] width 13 height 13
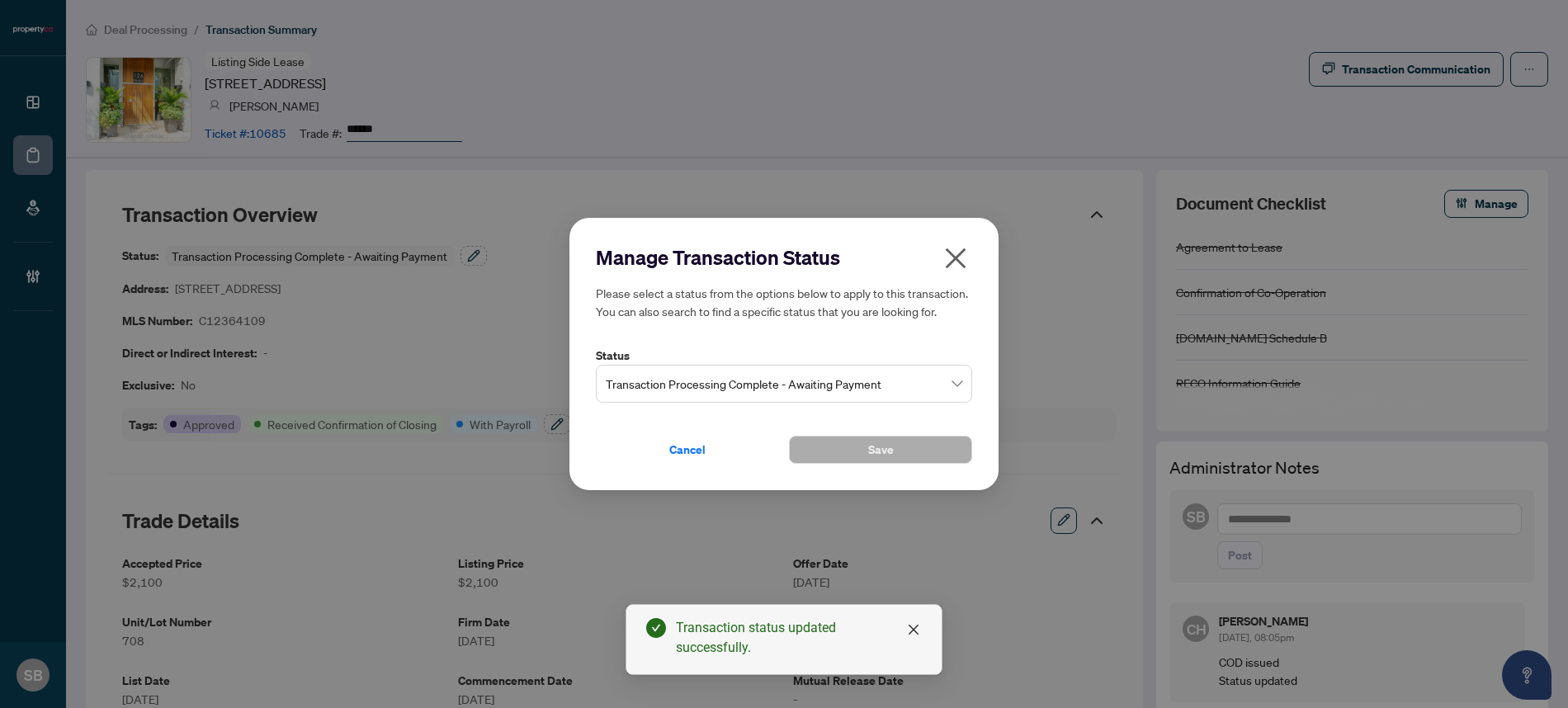
click at [958, 384] on span "Transaction Processing Complete - Awaiting Payment" at bounding box center [784, 383] width 356 height 32
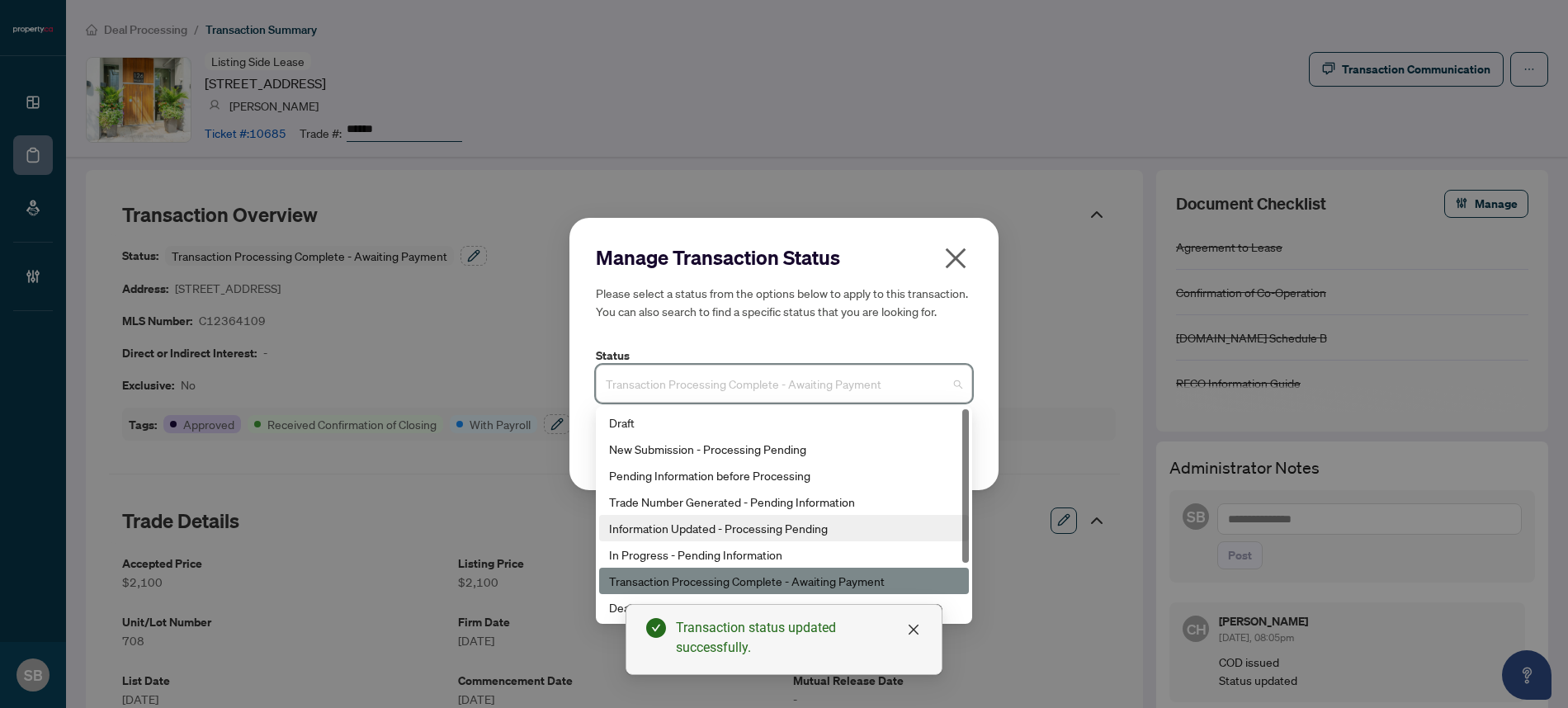
scroll to position [80, 0]
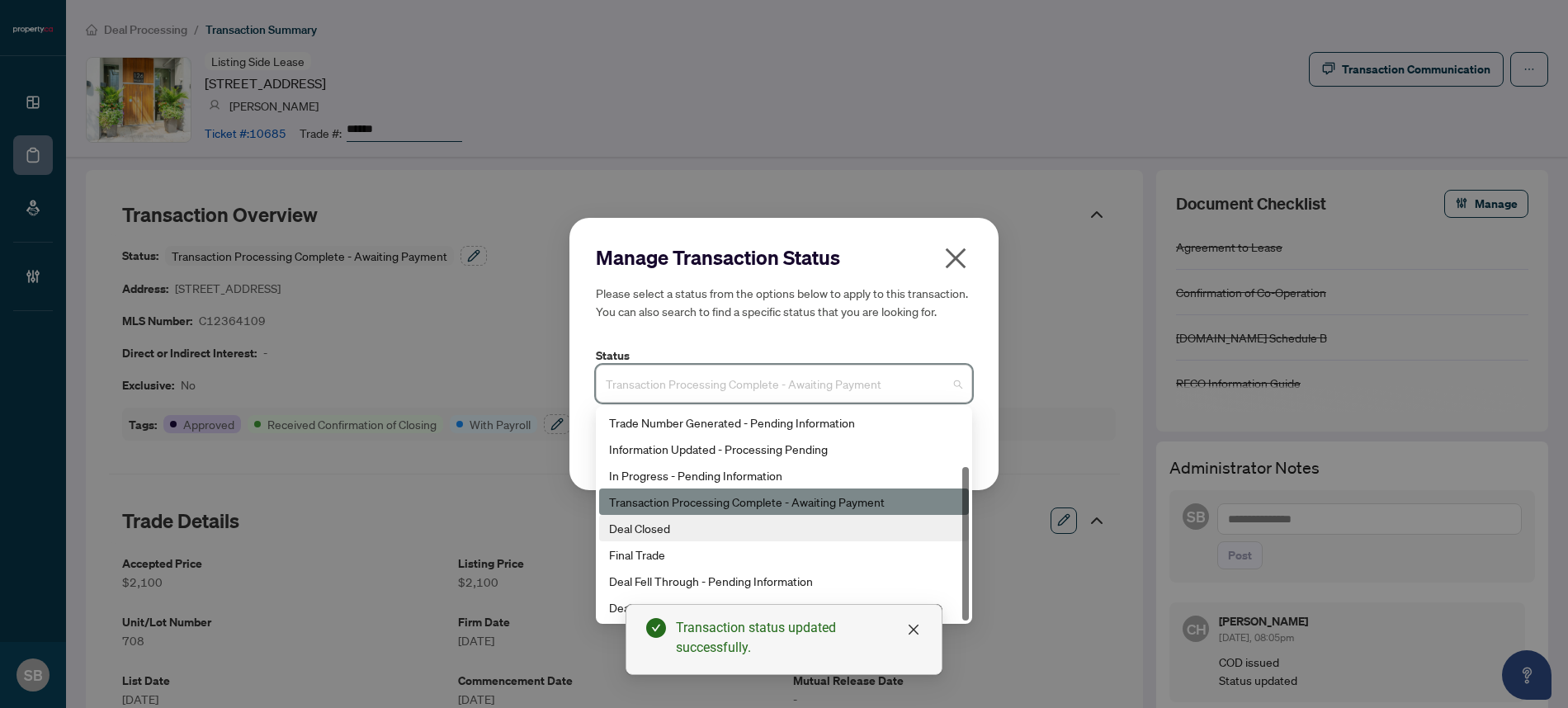
click at [670, 522] on div "Deal Closed" at bounding box center [784, 528] width 350 height 18
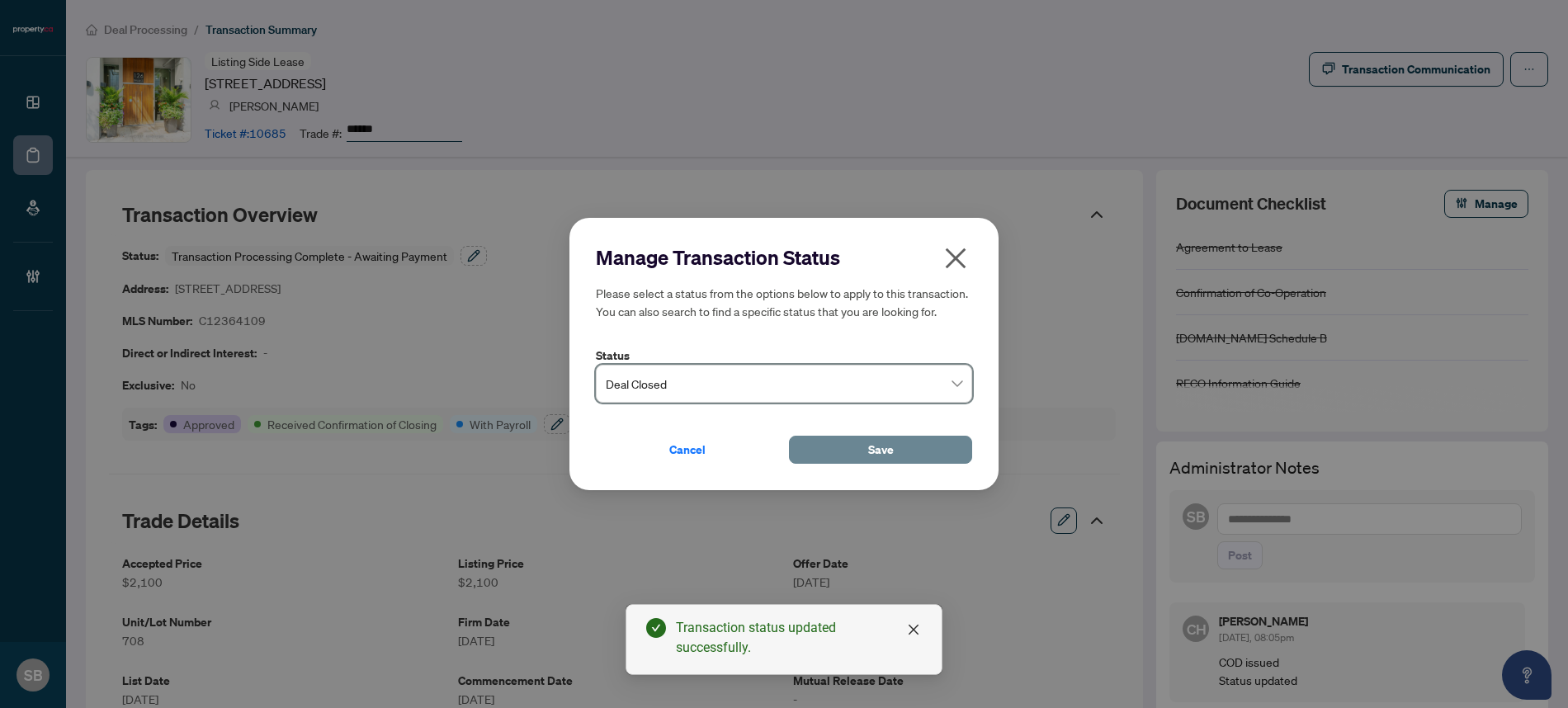
click at [886, 439] on span "Save" at bounding box center [880, 450] width 26 height 27
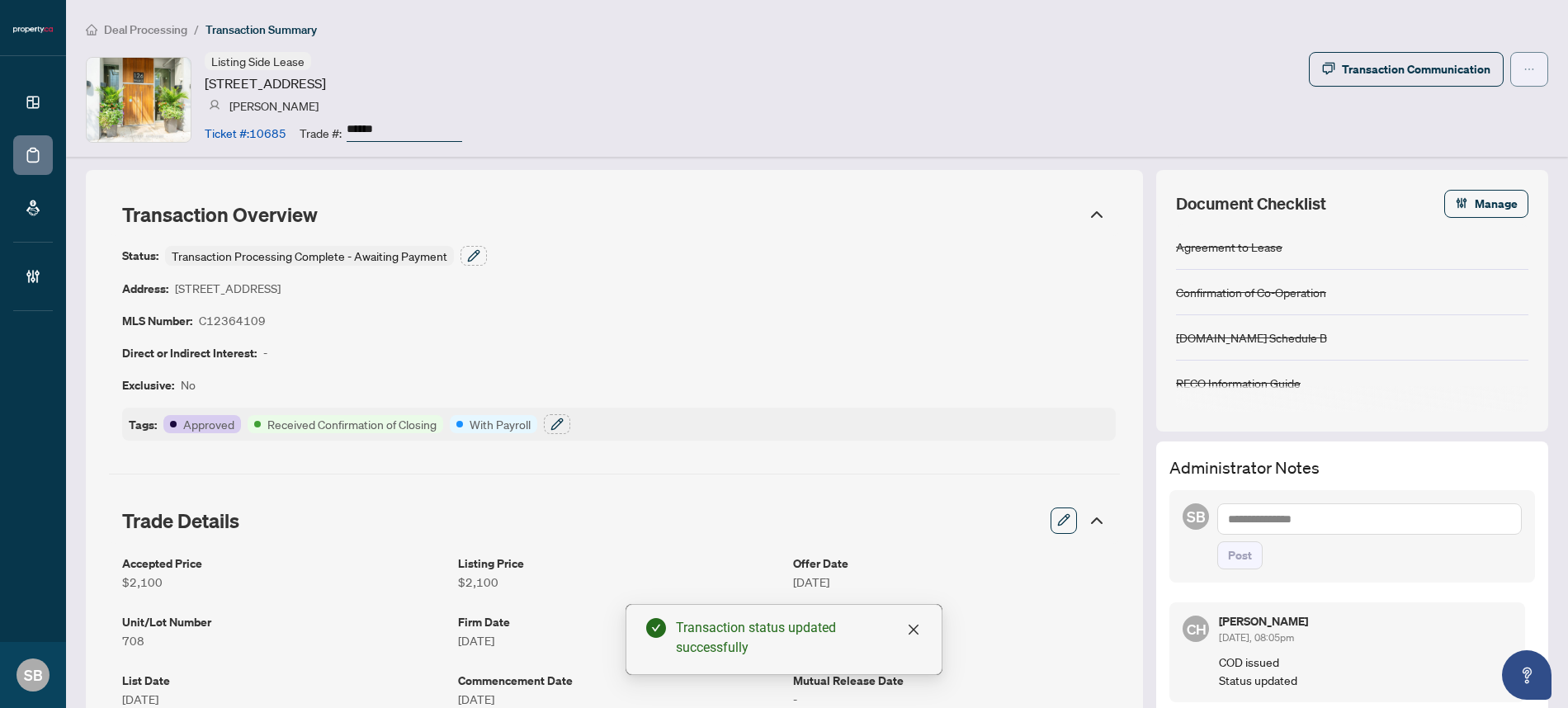
click at [1523, 65] on button "button" at bounding box center [1530, 69] width 38 height 34
click at [1131, 110] on div "Listing Side Lease 126 Simcoe St, Toronto, Ontario M5H 4E6, Canada Faizan Maqso…" at bounding box center [817, 99] width 1463 height 95
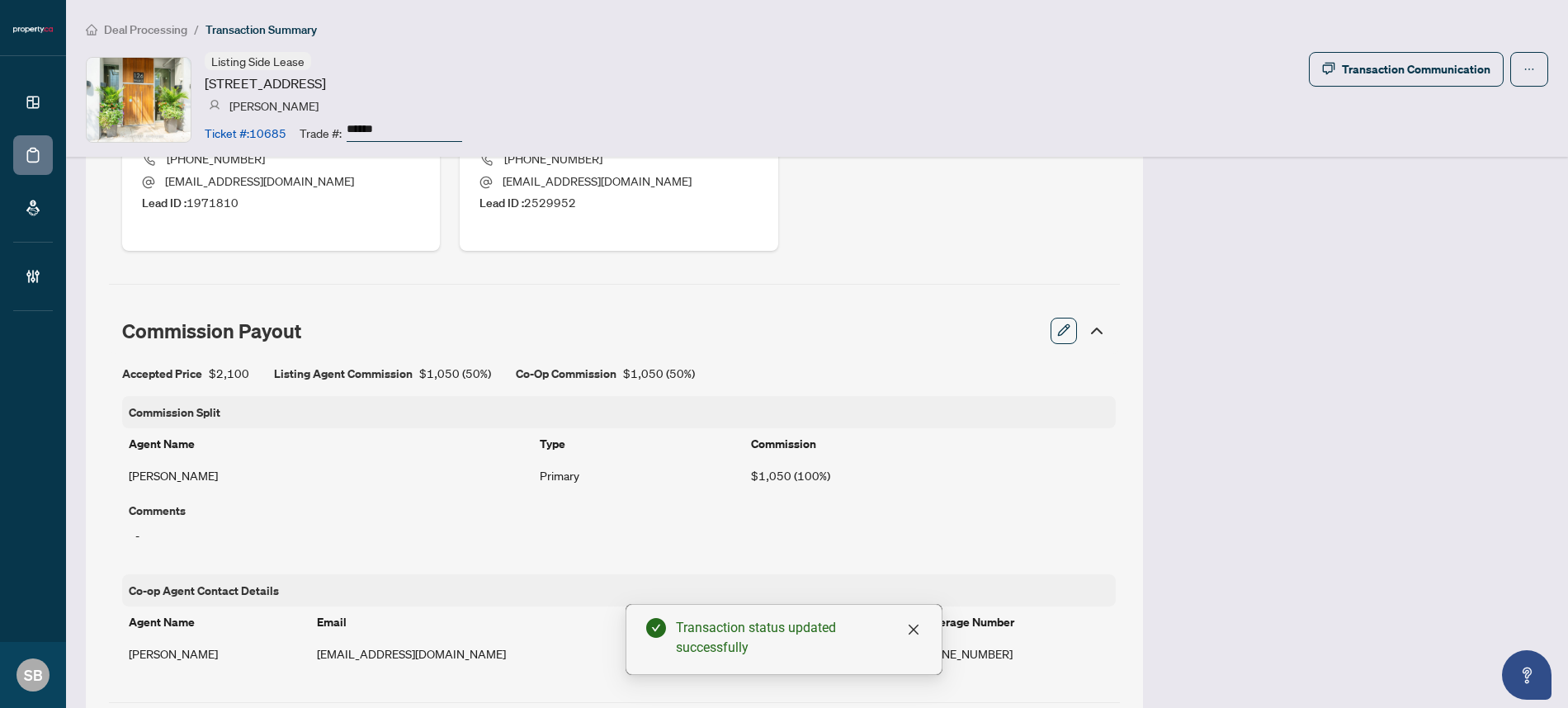
scroll to position [1301, 0]
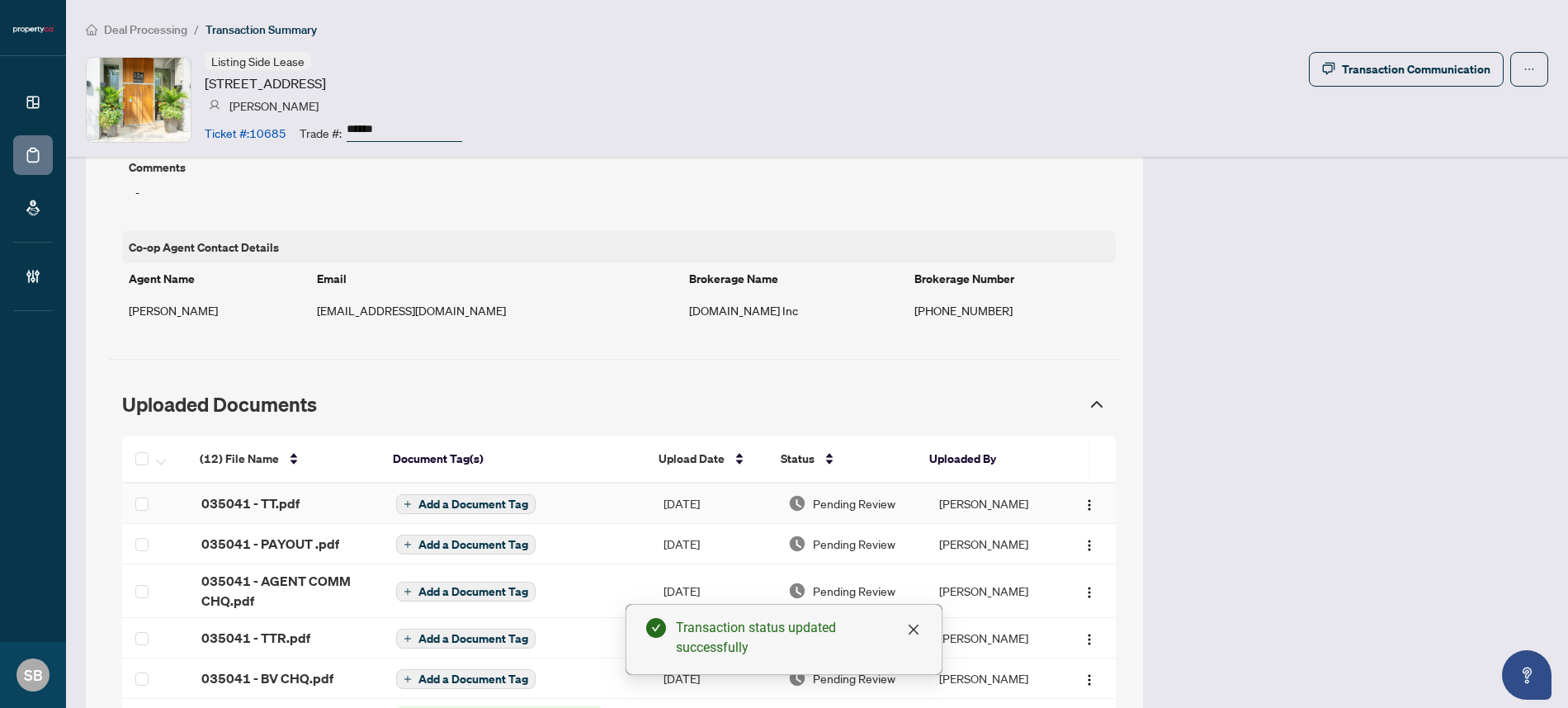
click at [961, 509] on td "[PERSON_NAME]" at bounding box center [992, 504] width 133 height 40
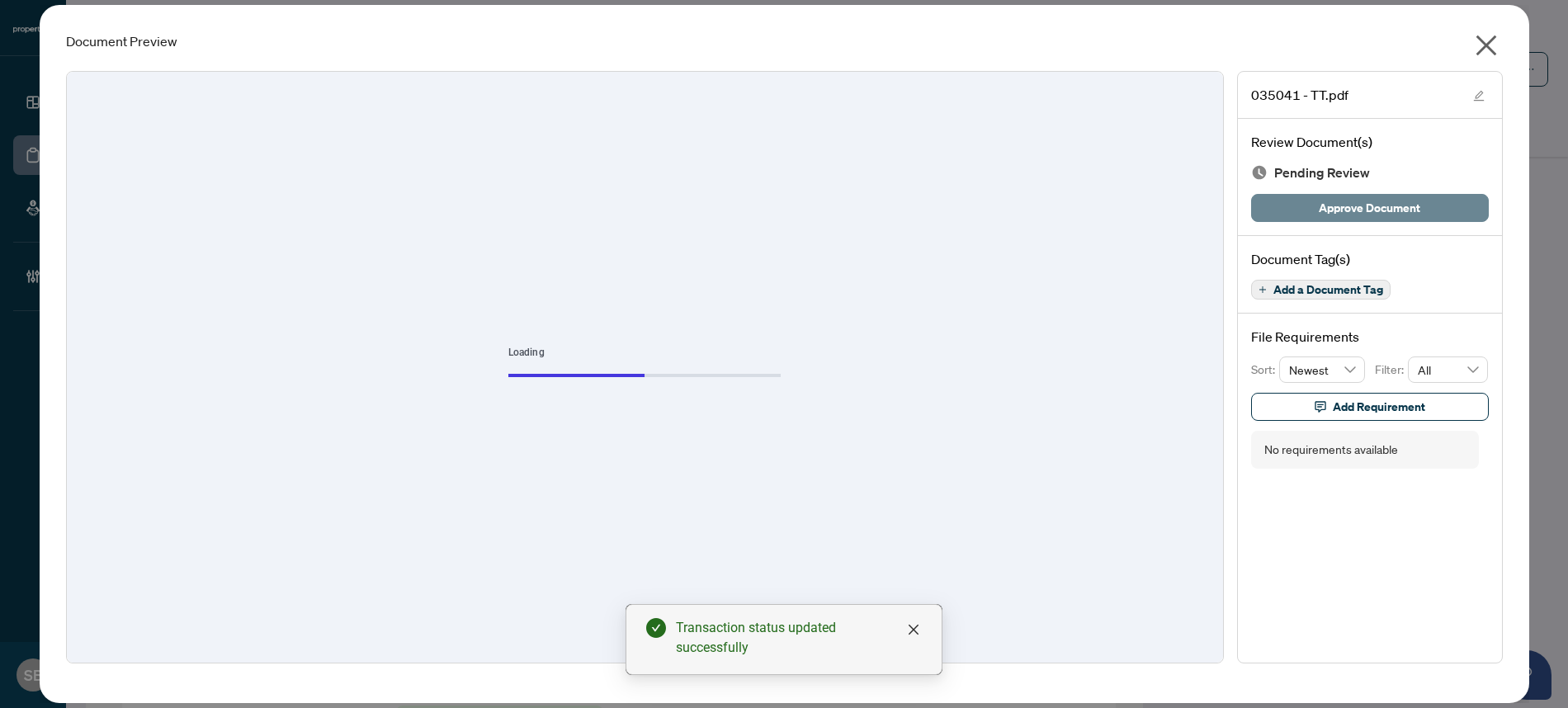
click at [1352, 199] on span "Approve Document" at bounding box center [1370, 208] width 102 height 27
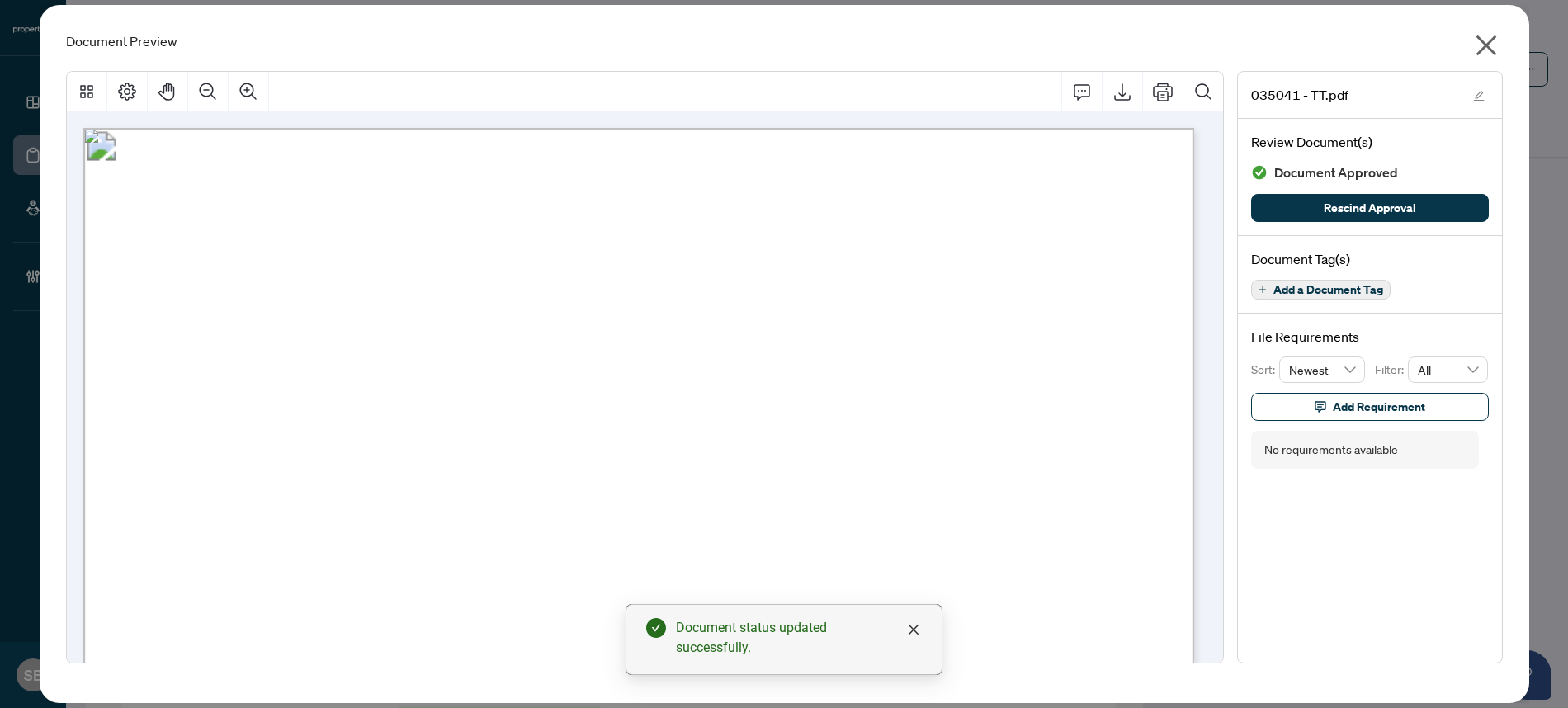
click at [1493, 42] on icon "close" at bounding box center [1487, 46] width 27 height 27
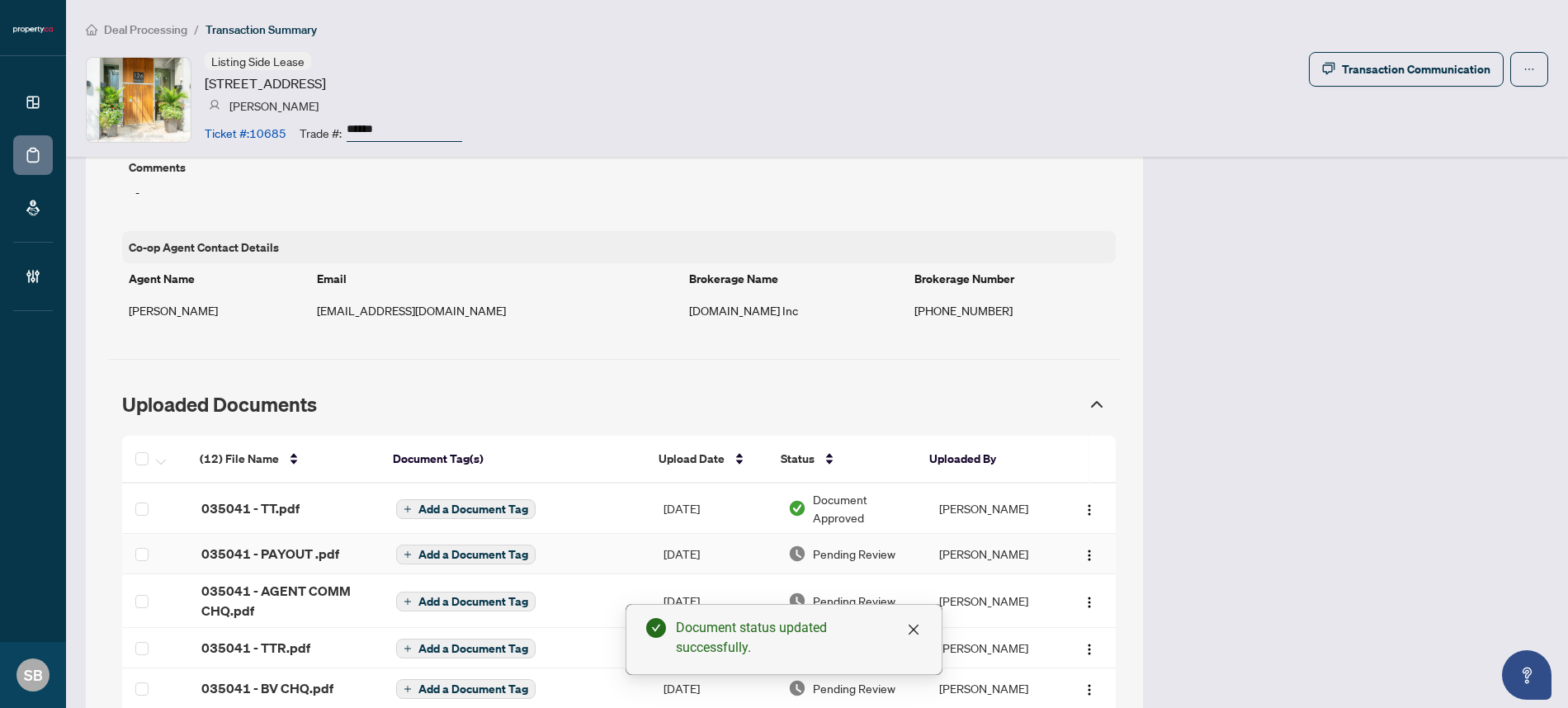
click at [951, 549] on td "[PERSON_NAME]" at bounding box center [992, 554] width 133 height 40
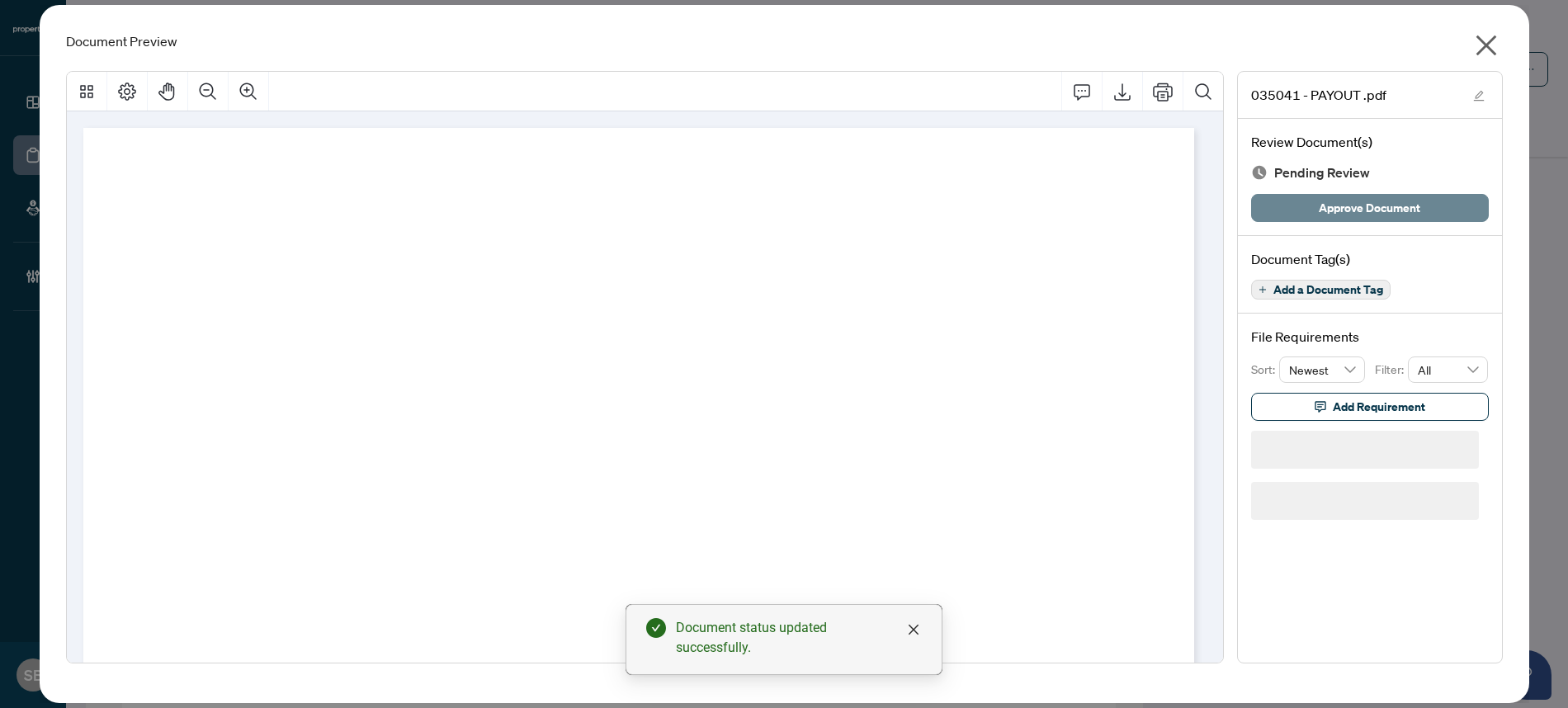
click at [1345, 216] on span "Approve Document" at bounding box center [1370, 208] width 102 height 27
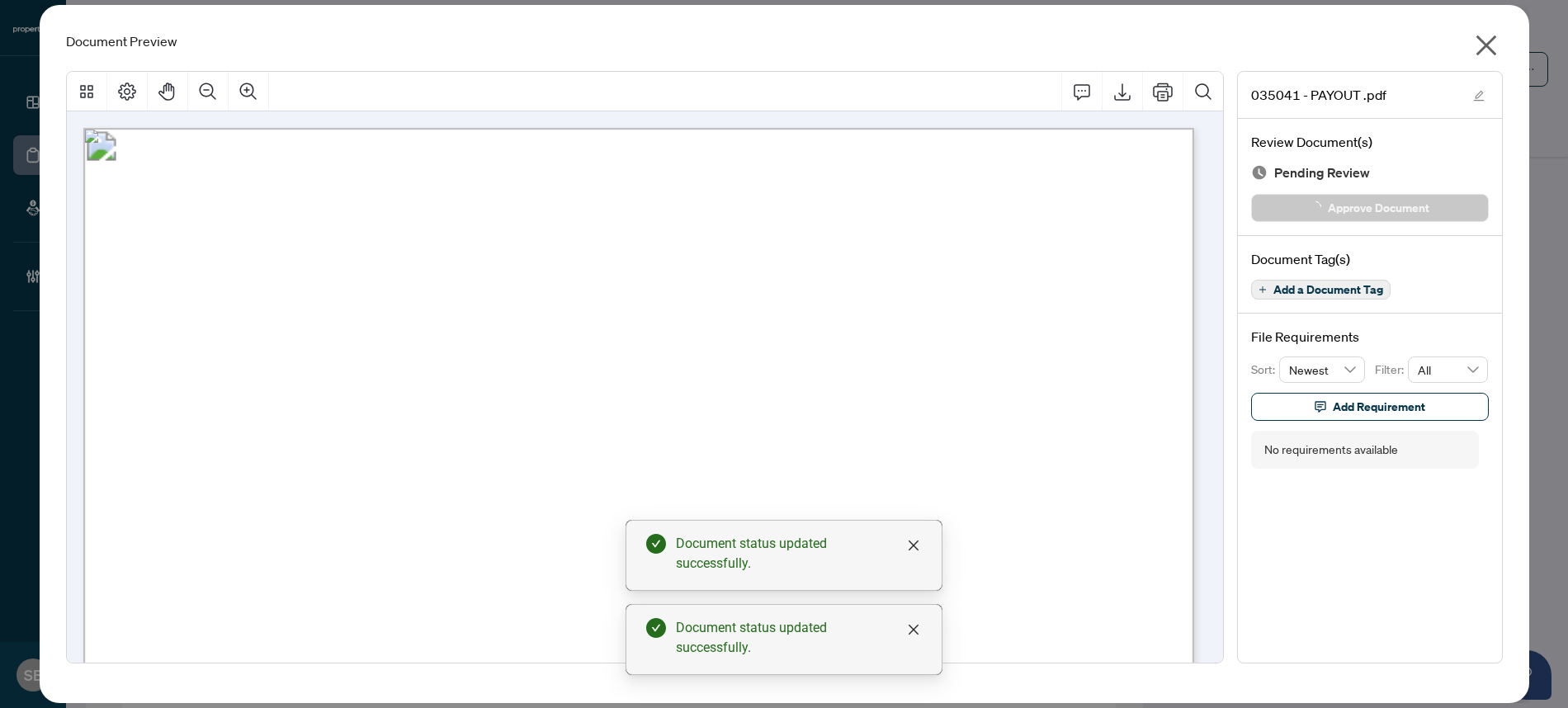
click at [1498, 36] on icon "close" at bounding box center [1487, 46] width 27 height 27
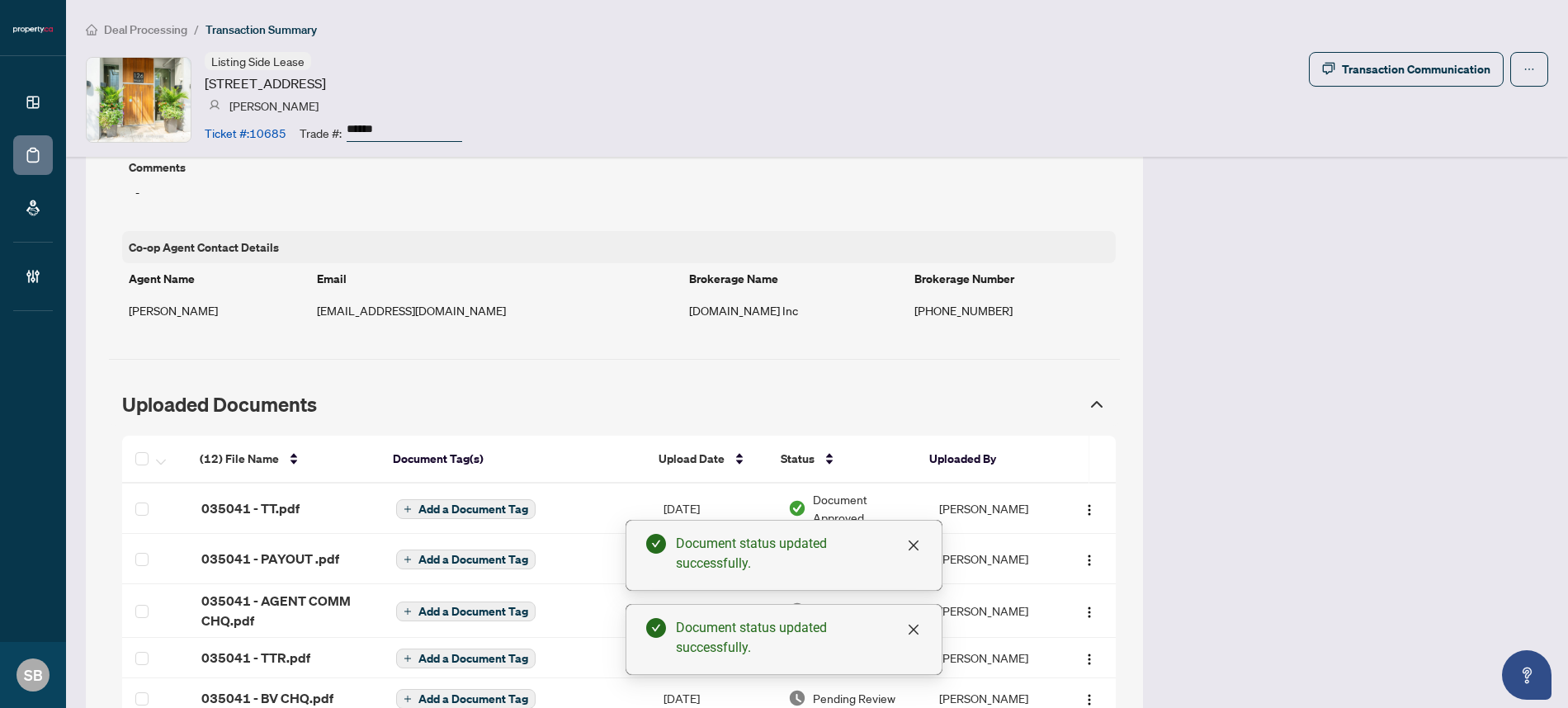
scroll to position [1647, 0]
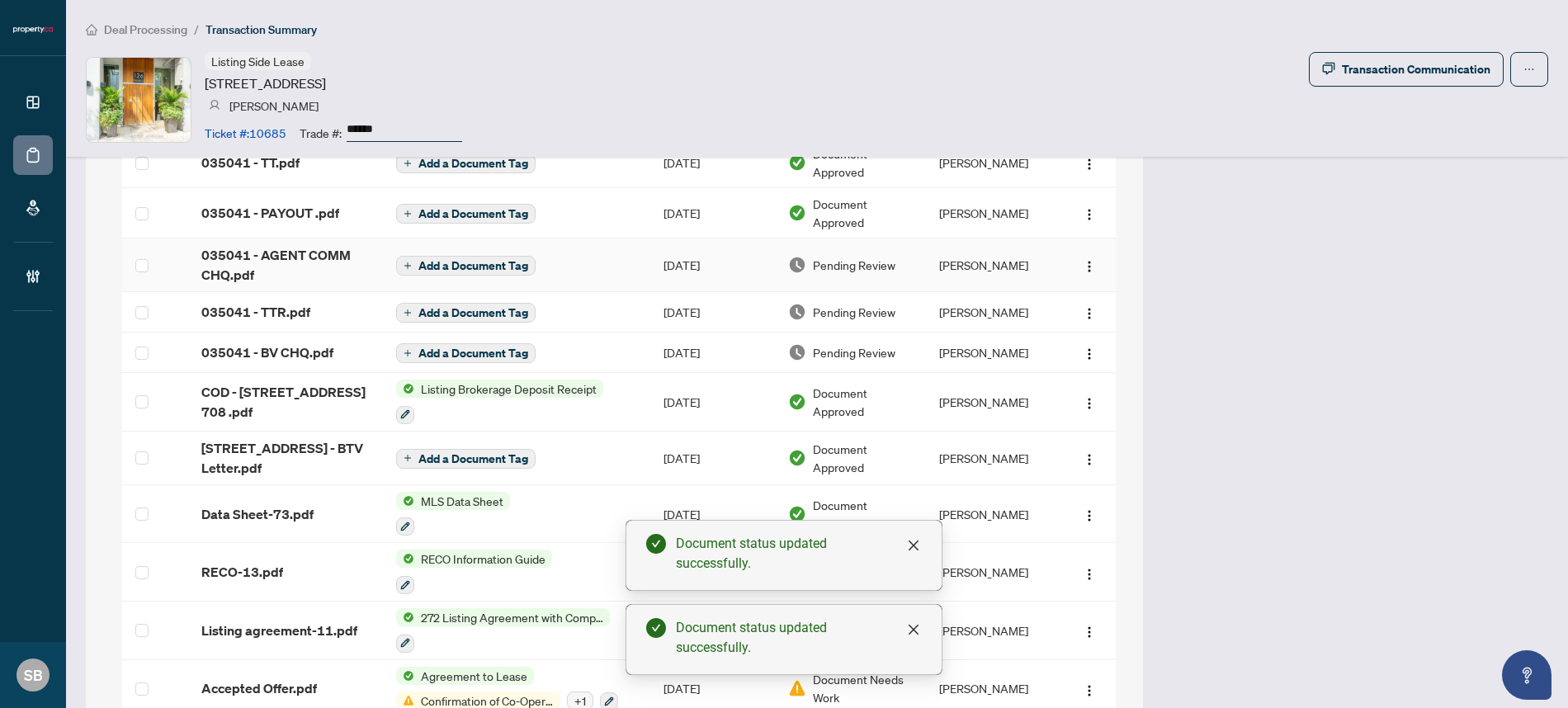
click at [957, 256] on td "[PERSON_NAME]" at bounding box center [992, 265] width 133 height 54
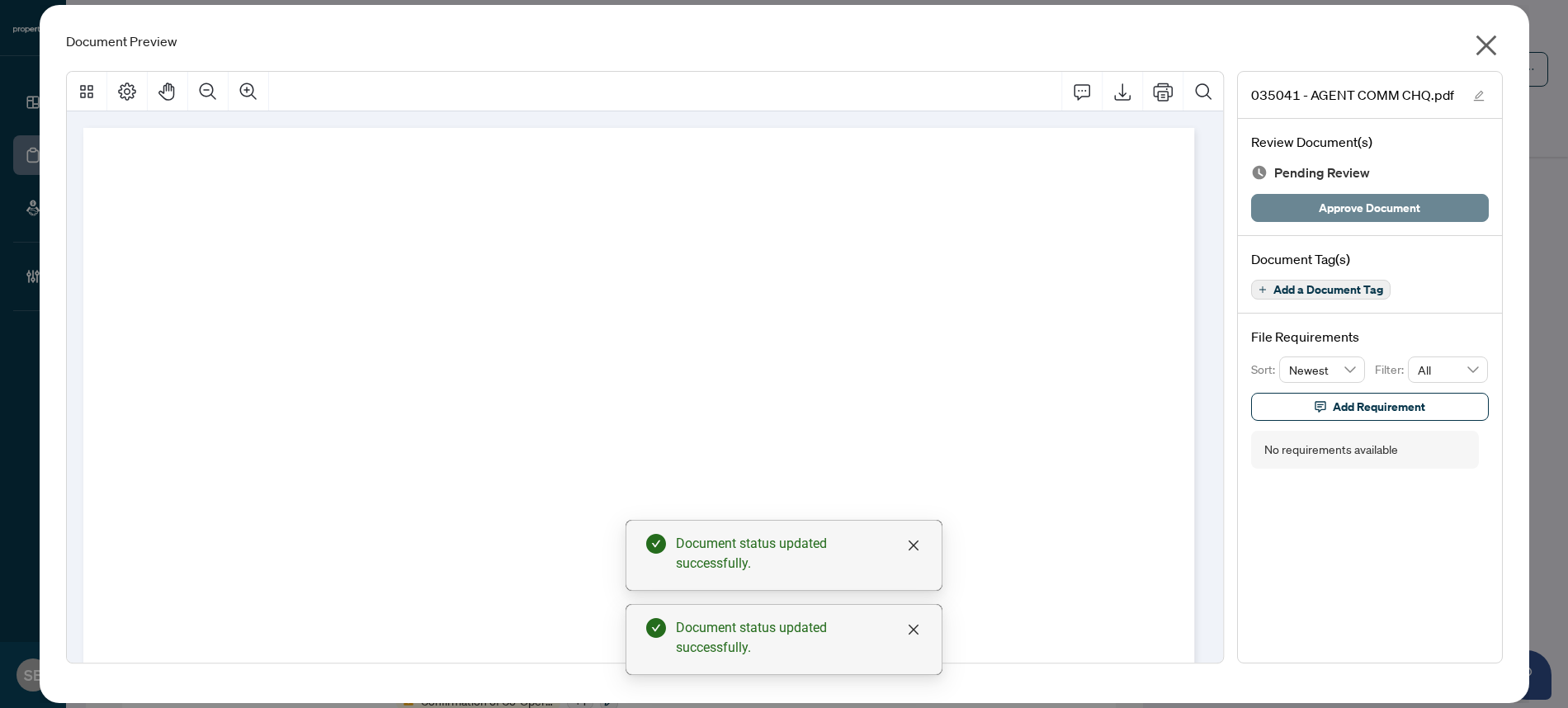
click at [1343, 213] on span "Approve Document" at bounding box center [1370, 208] width 102 height 27
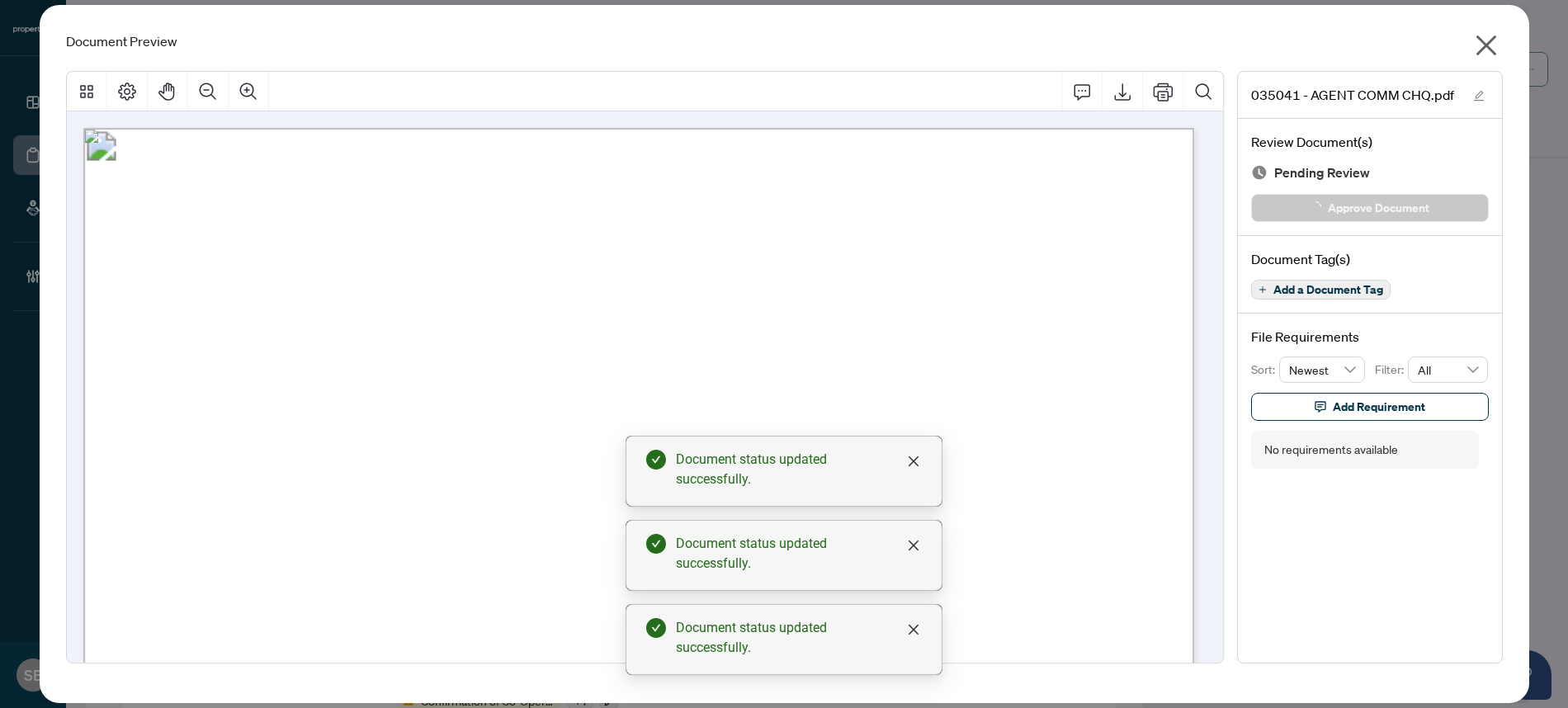
click at [1501, 52] on button "button" at bounding box center [1486, 49] width 33 height 35
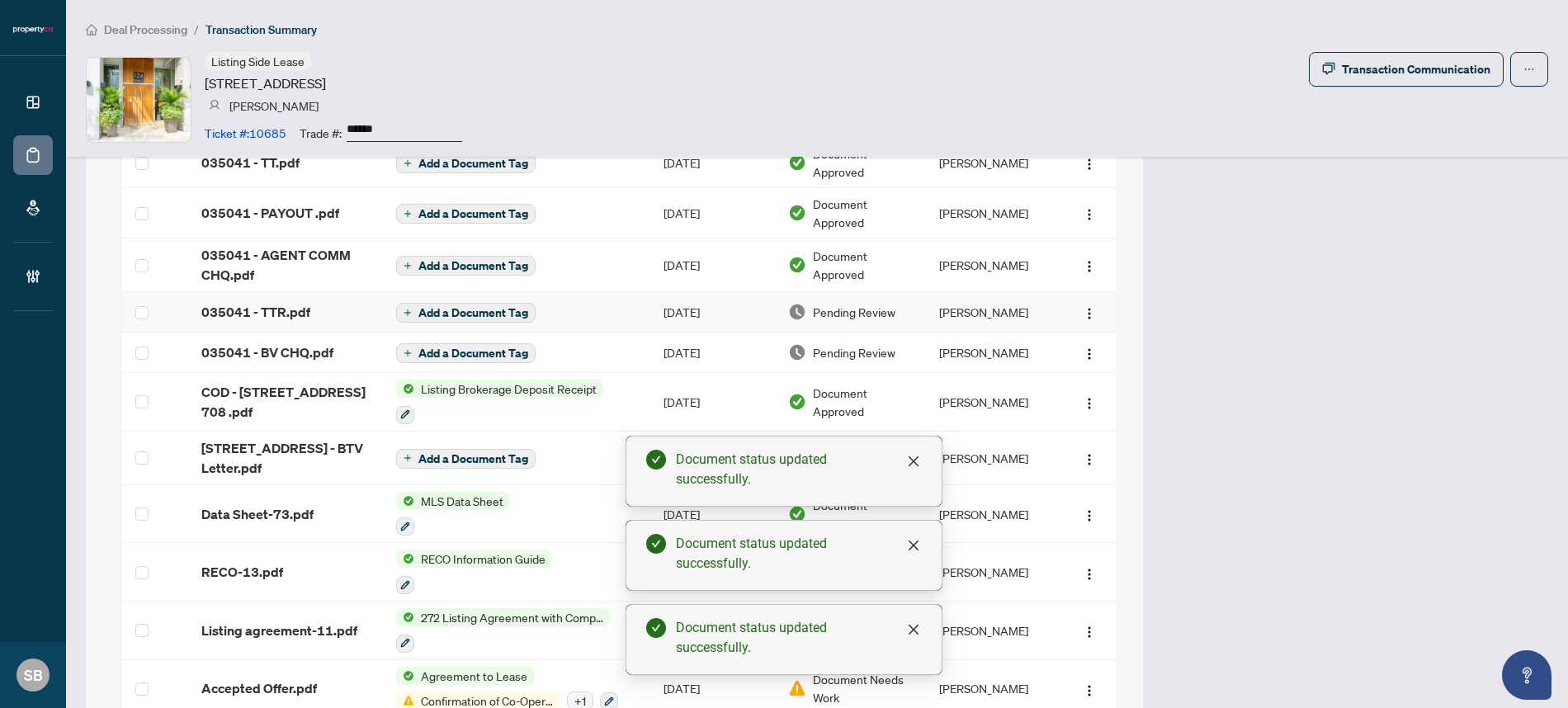
click at [947, 305] on td "[PERSON_NAME]" at bounding box center [992, 312] width 133 height 40
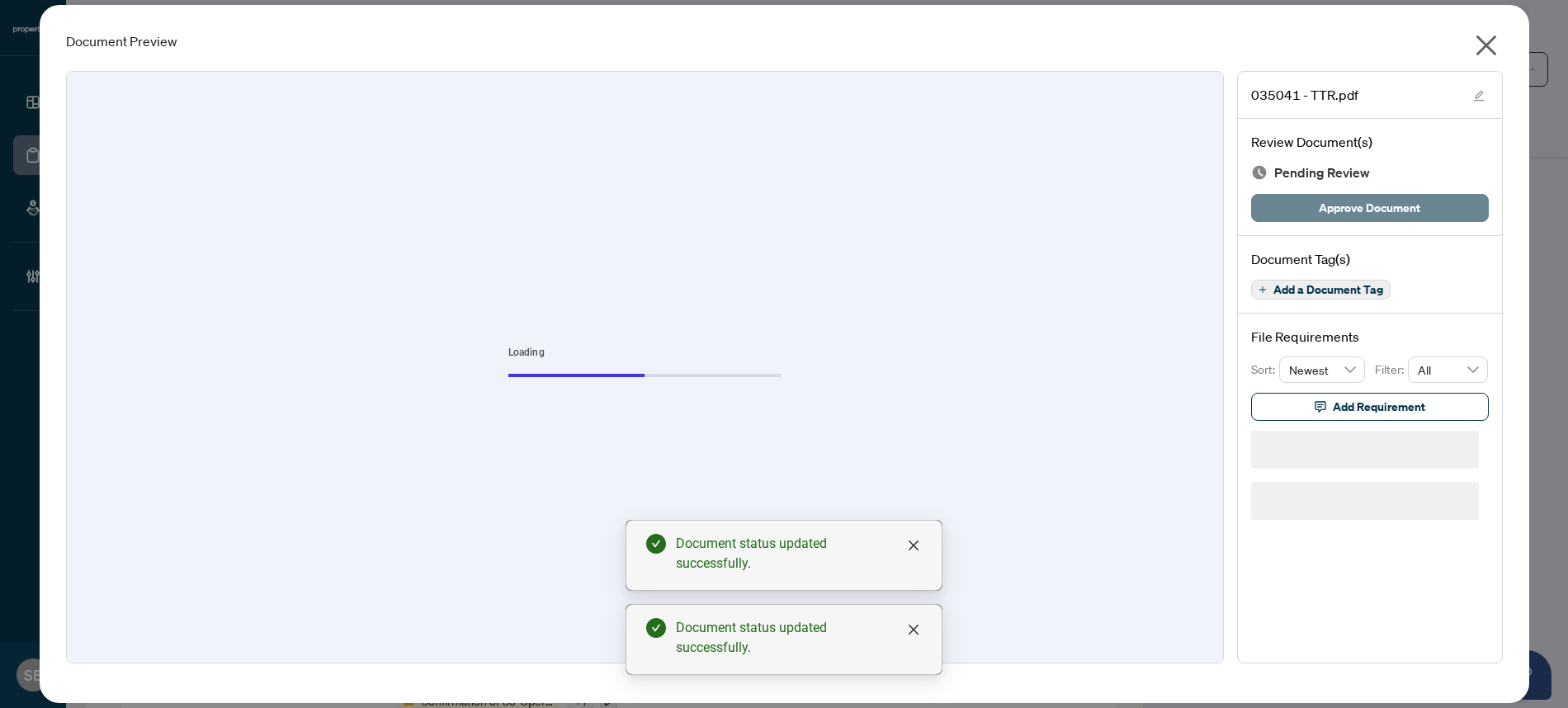
click at [1358, 212] on span "Approve Document" at bounding box center [1370, 208] width 102 height 27
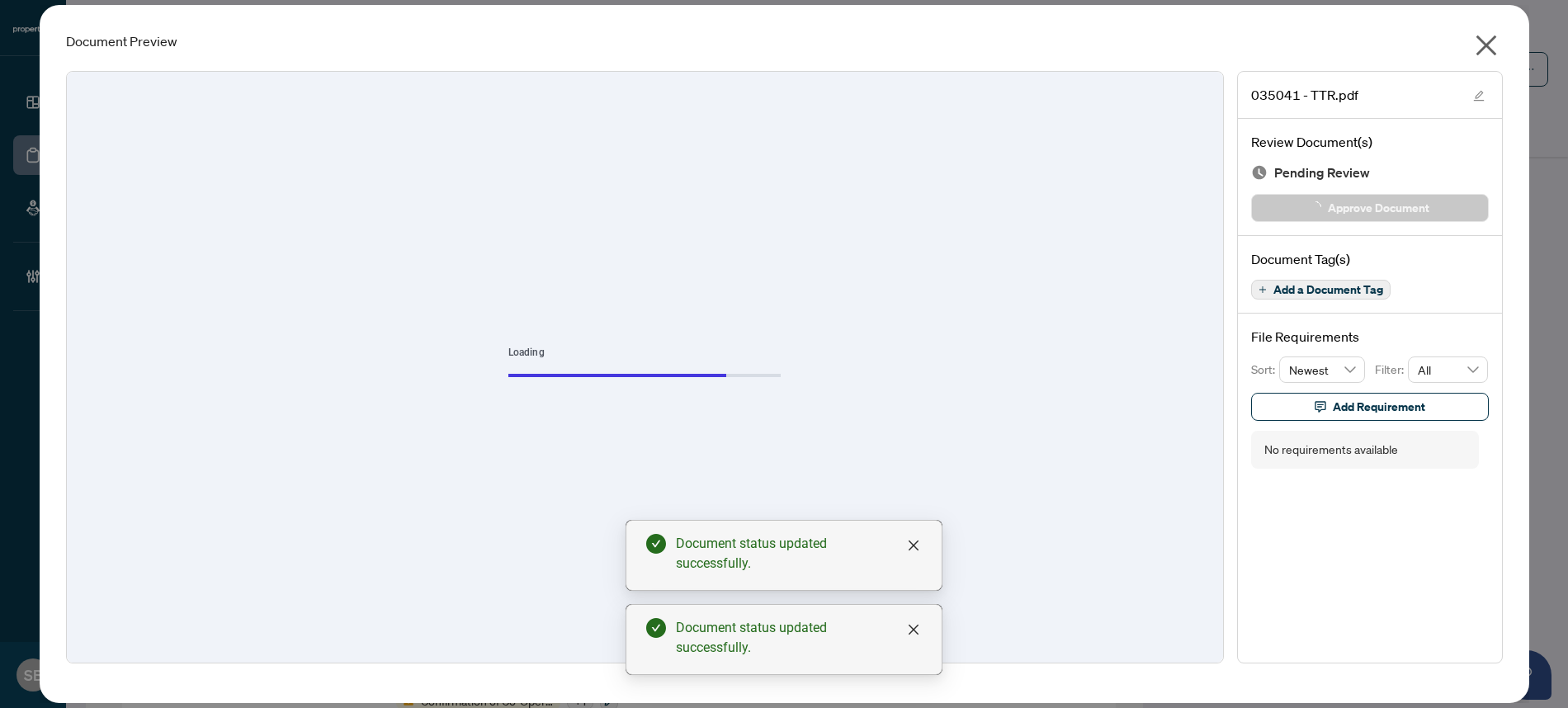
click at [1486, 46] on icon "close" at bounding box center [1487, 46] width 21 height 21
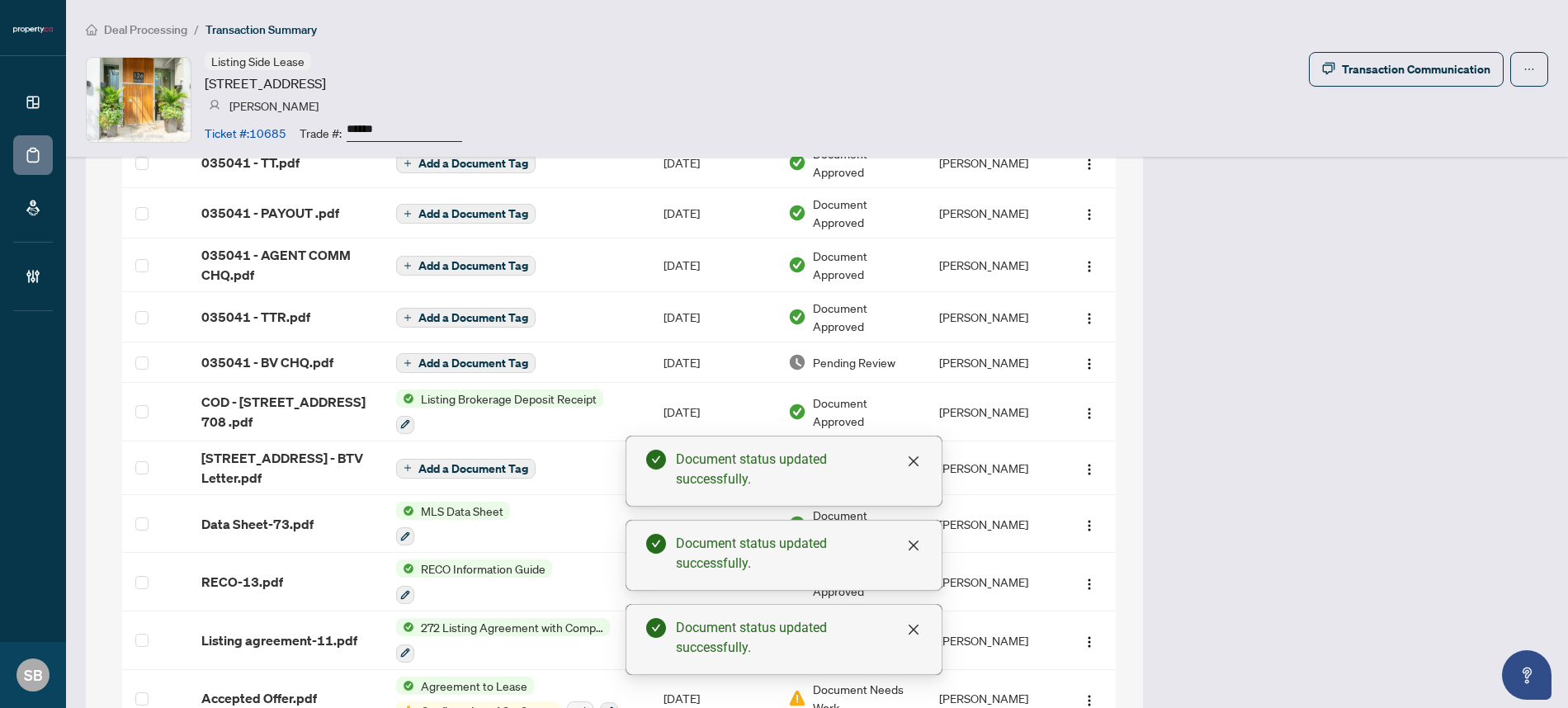
click at [934, 358] on td "[PERSON_NAME]" at bounding box center [992, 363] width 133 height 40
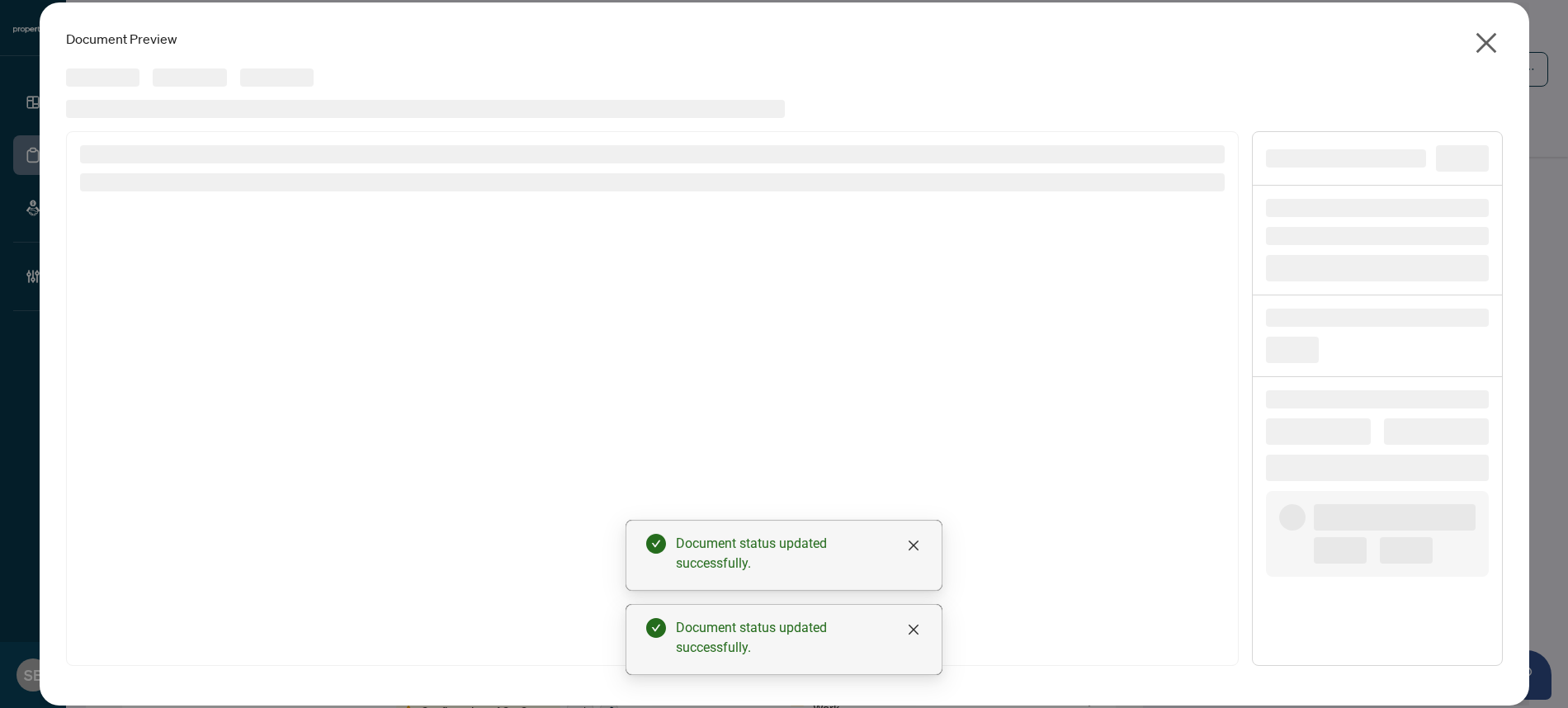
click at [965, 360] on div at bounding box center [652, 399] width 1172 height 535
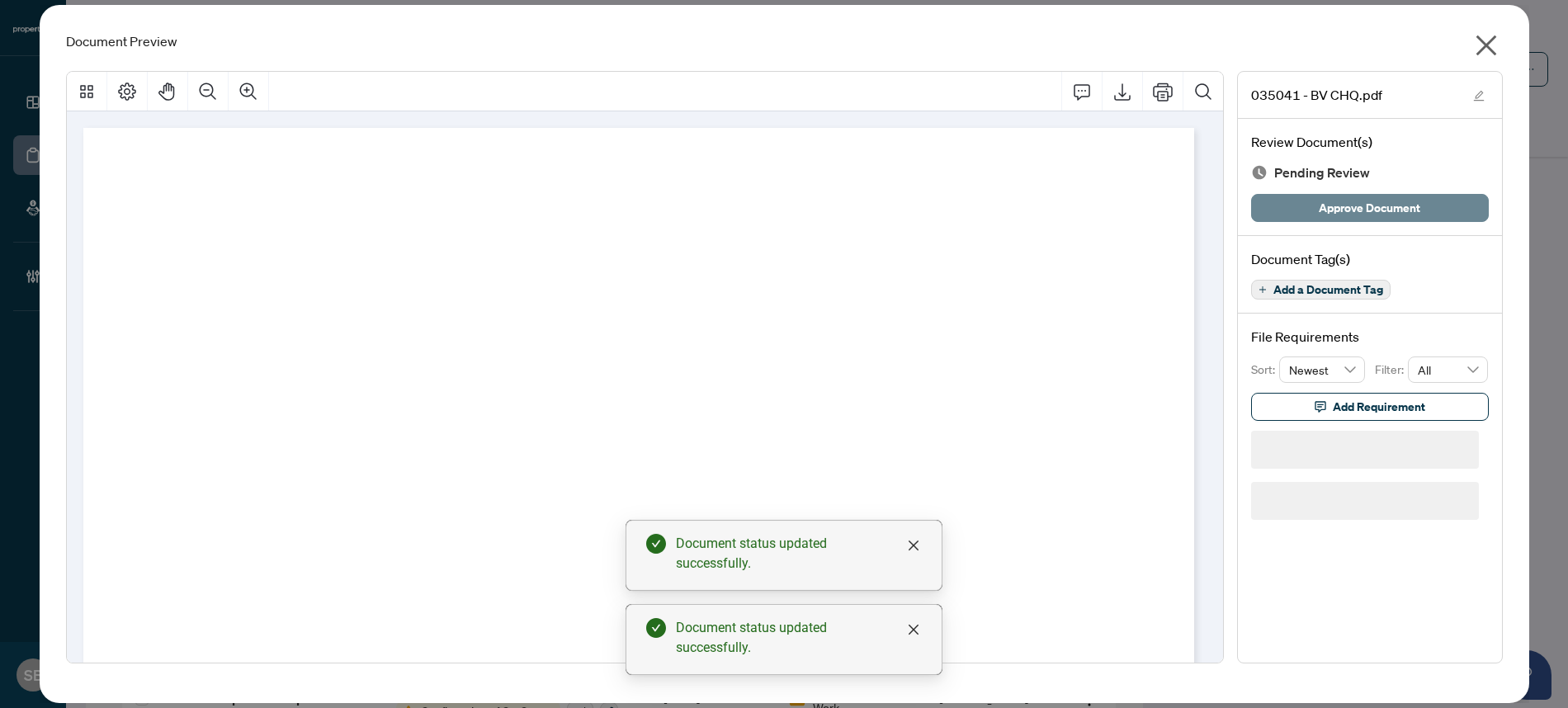
click at [1381, 220] on button "Approve Document" at bounding box center [1370, 207] width 238 height 28
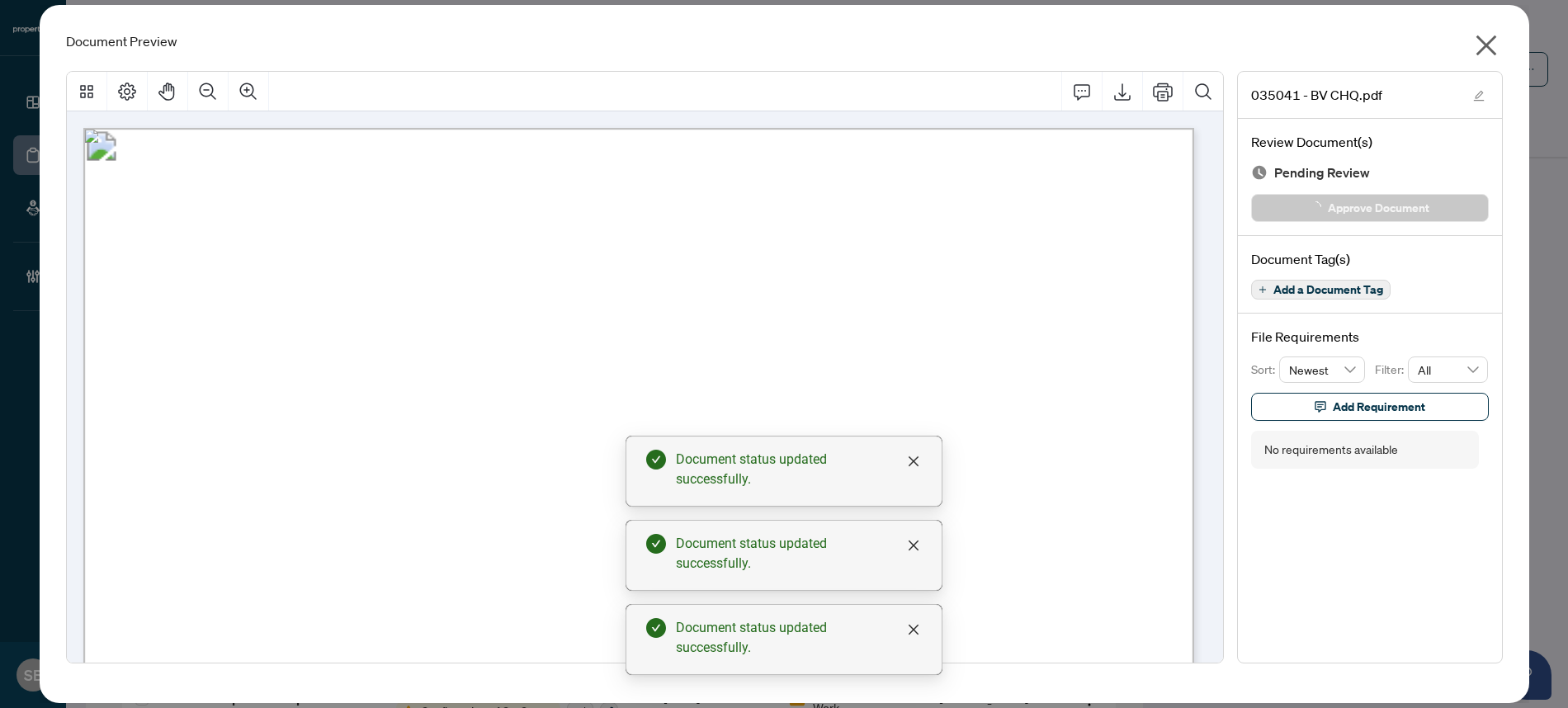
click at [1478, 39] on icon "close" at bounding box center [1487, 46] width 27 height 27
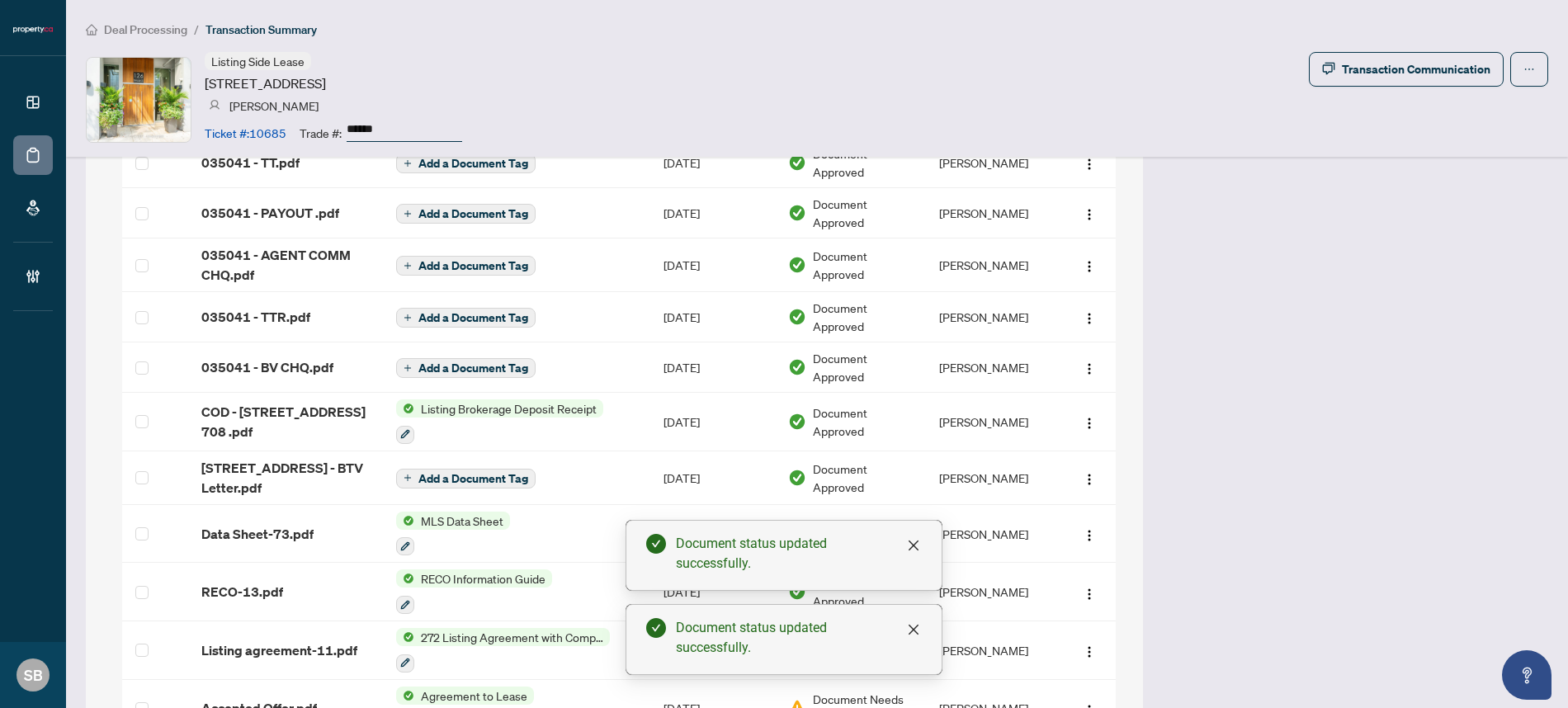
click at [128, 27] on span "Deal Processing" at bounding box center [146, 30] width 83 height 15
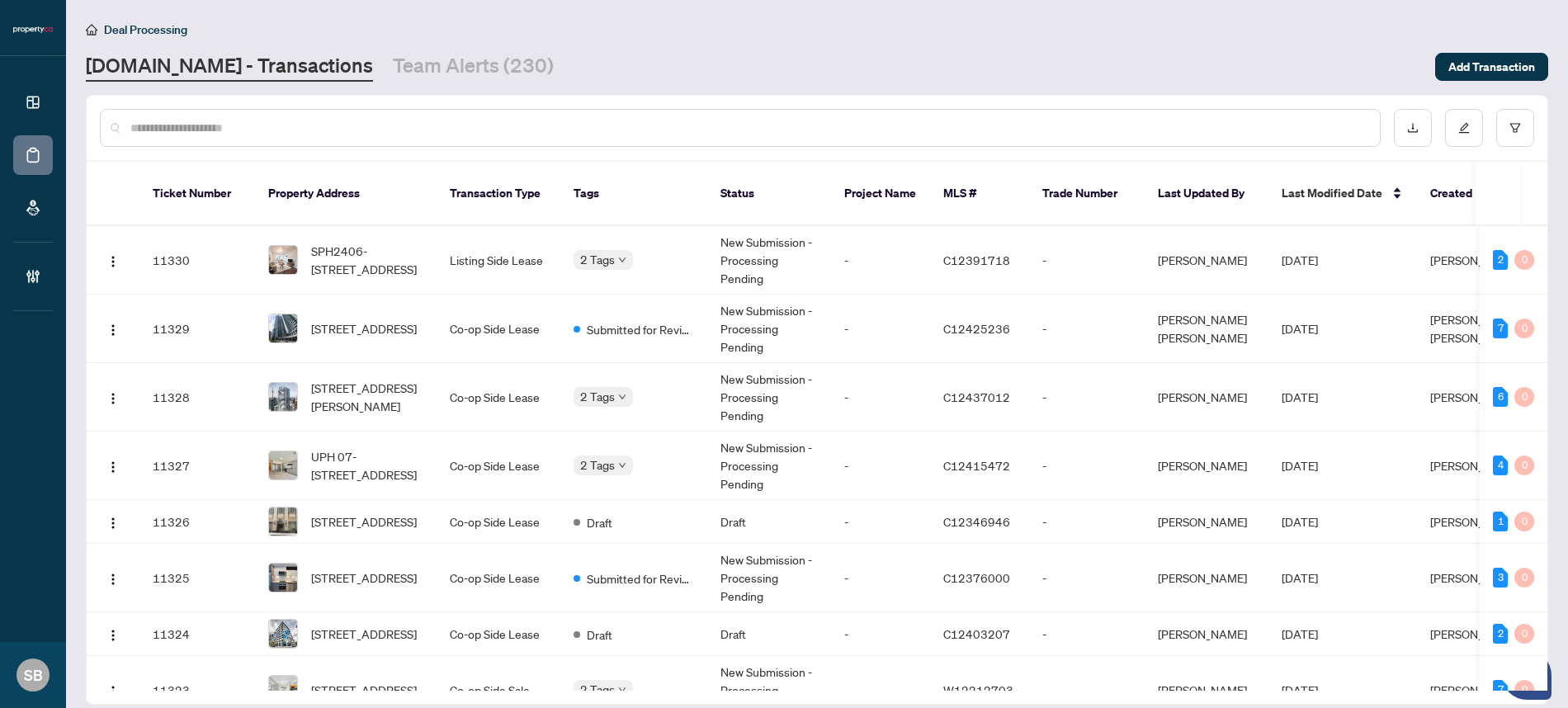
click at [305, 134] on input "text" at bounding box center [748, 127] width 1237 height 18
paste input "******"
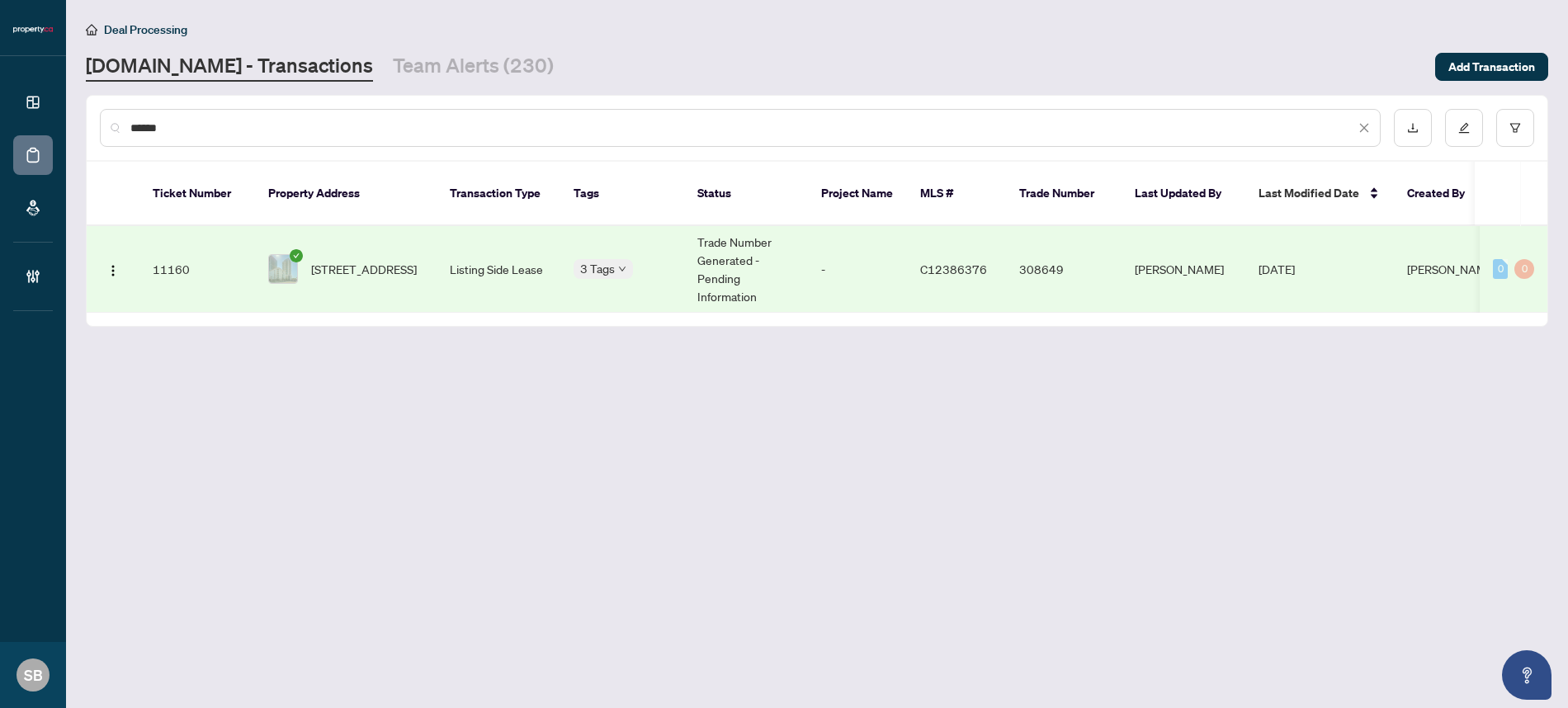
type input "******"
click at [201, 255] on td "11160" at bounding box center [197, 269] width 116 height 86
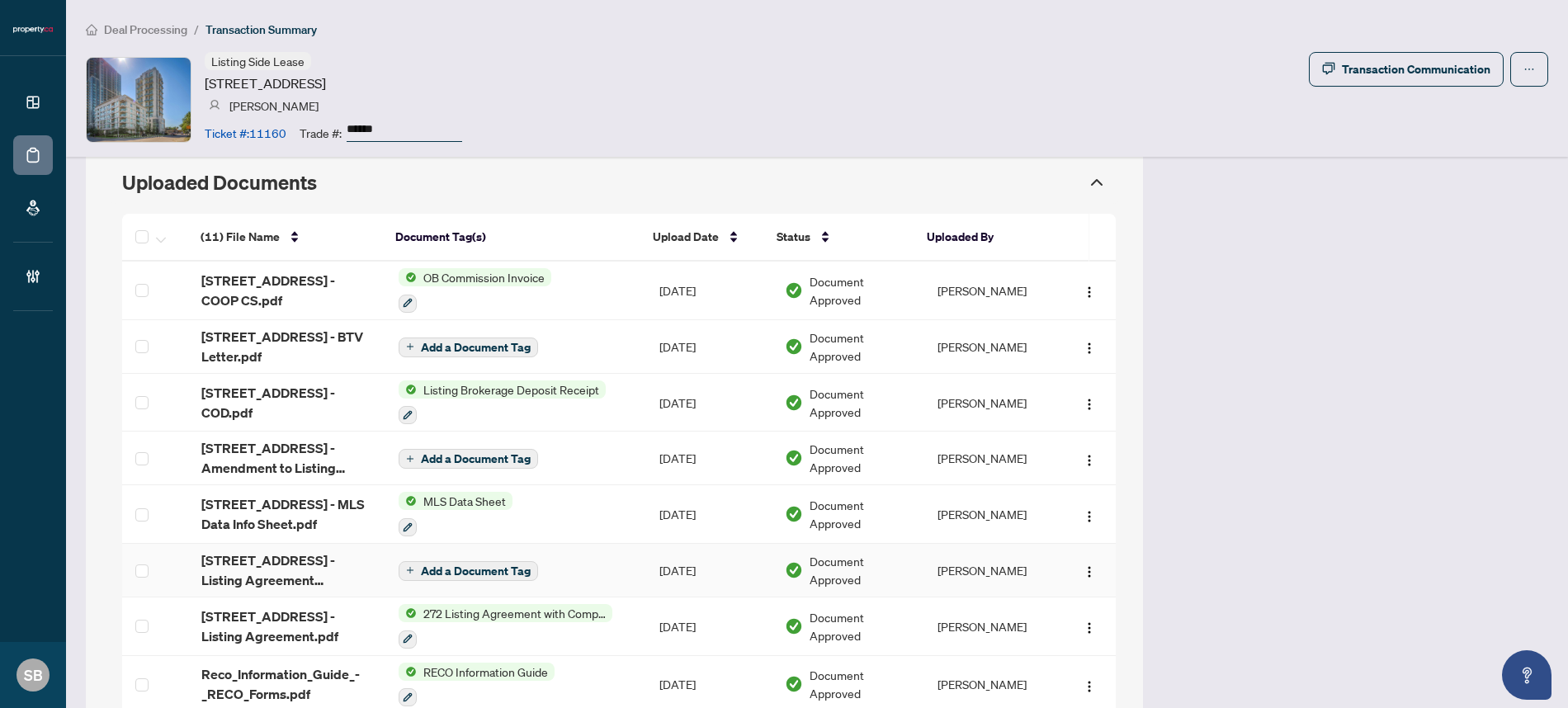
scroll to position [1256, 0]
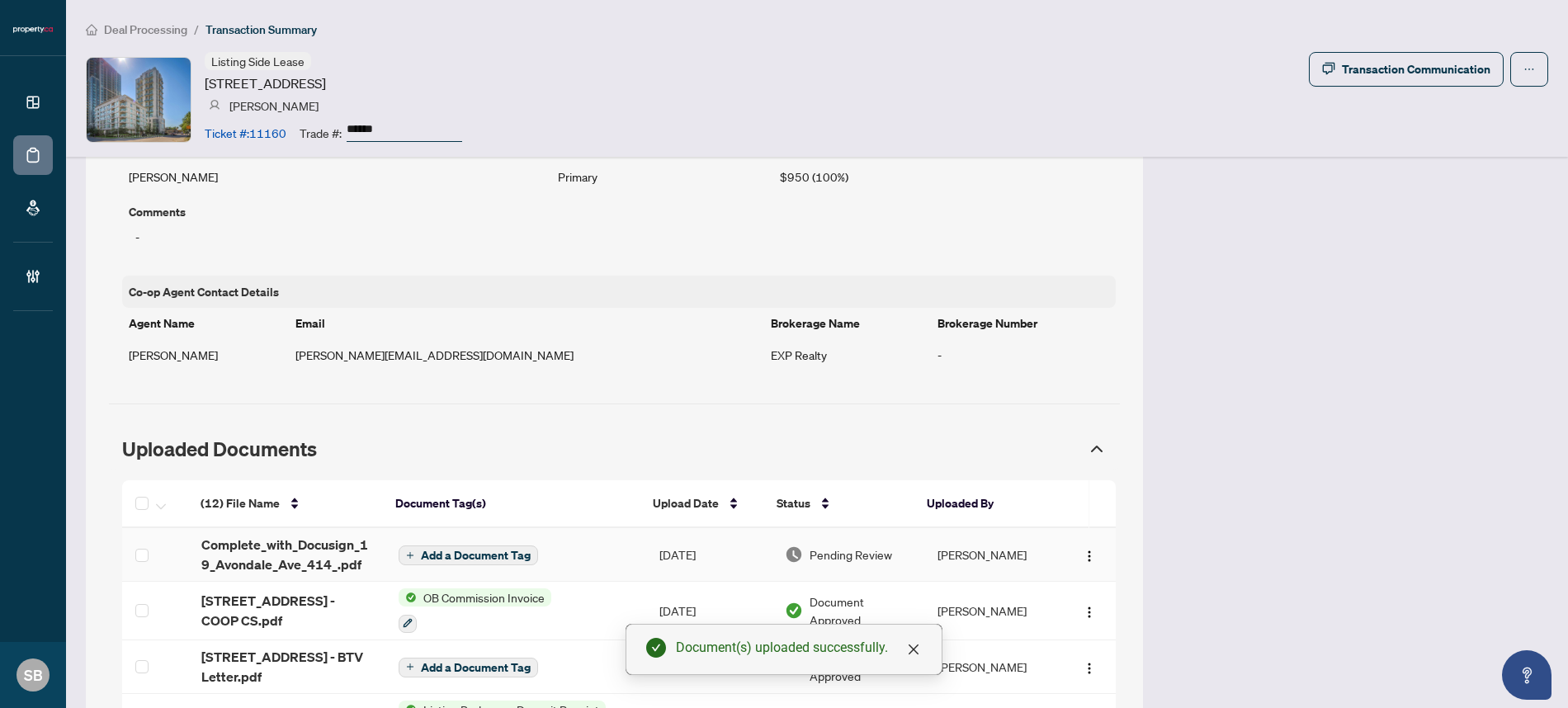
click at [471, 551] on span "Add a Document Tag" at bounding box center [475, 556] width 110 height 11
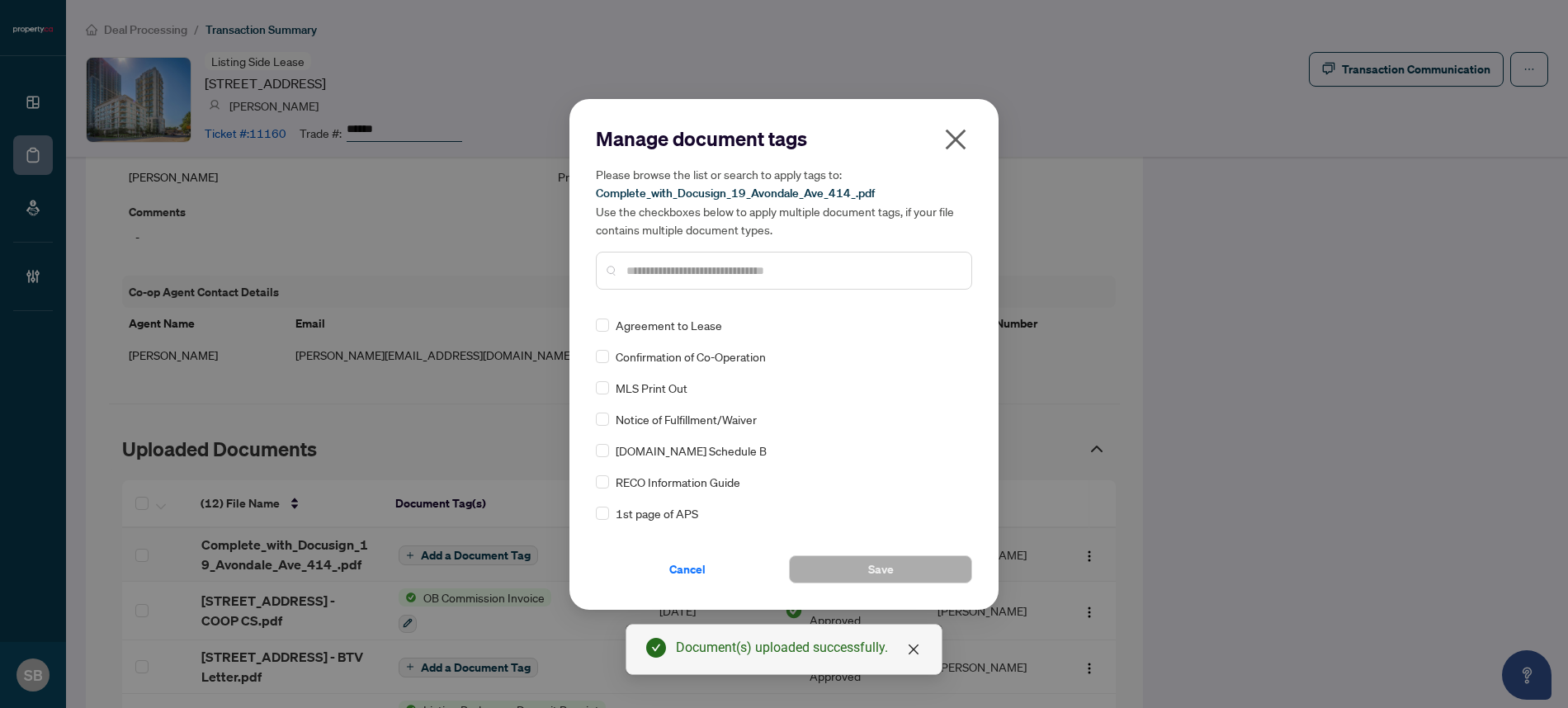
click at [774, 307] on div "Manage document tags Please browse the list or search to apply tags to: Complet…" at bounding box center [784, 354] width 376 height 458
click at [753, 272] on input "text" at bounding box center [792, 270] width 331 height 18
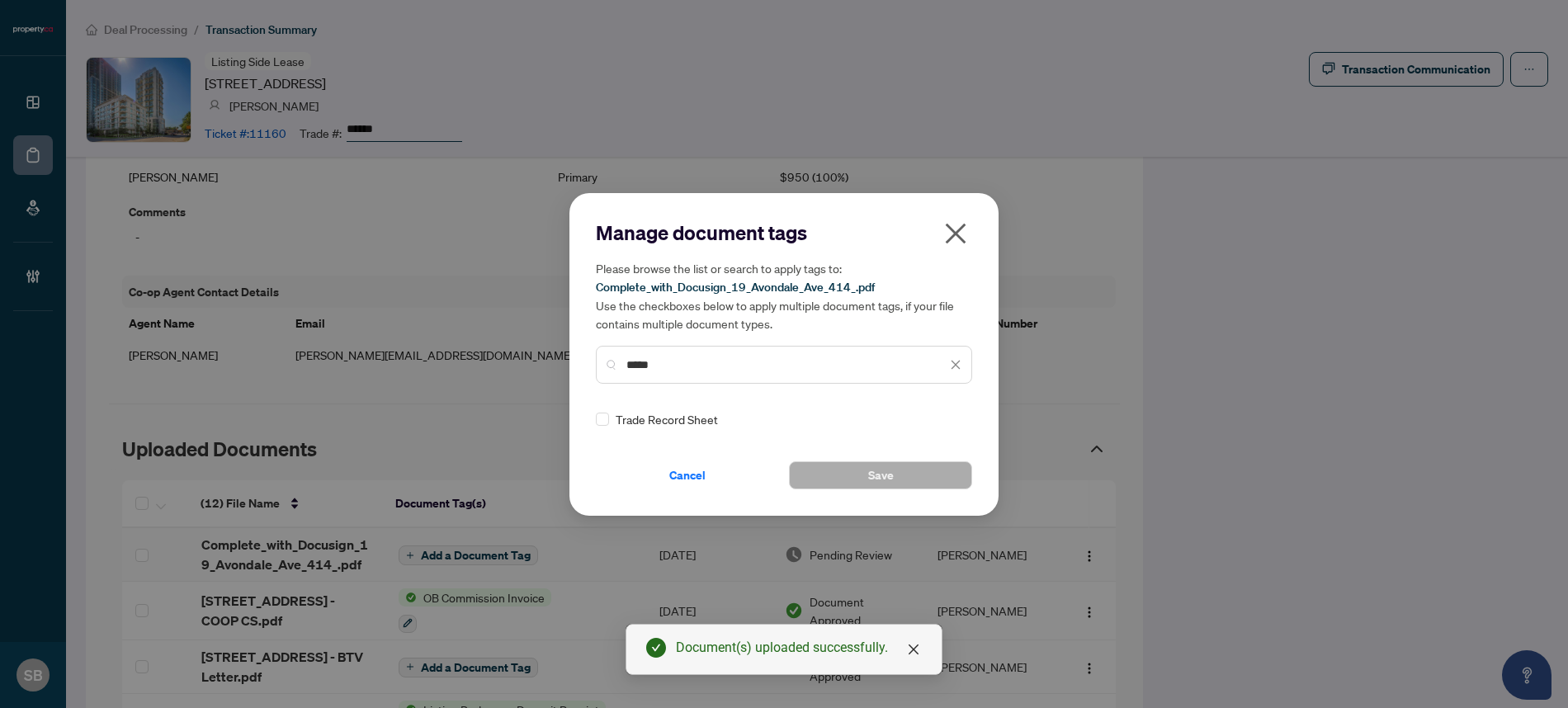
type input "*****"
click at [930, 418] on img at bounding box center [938, 419] width 16 height 16
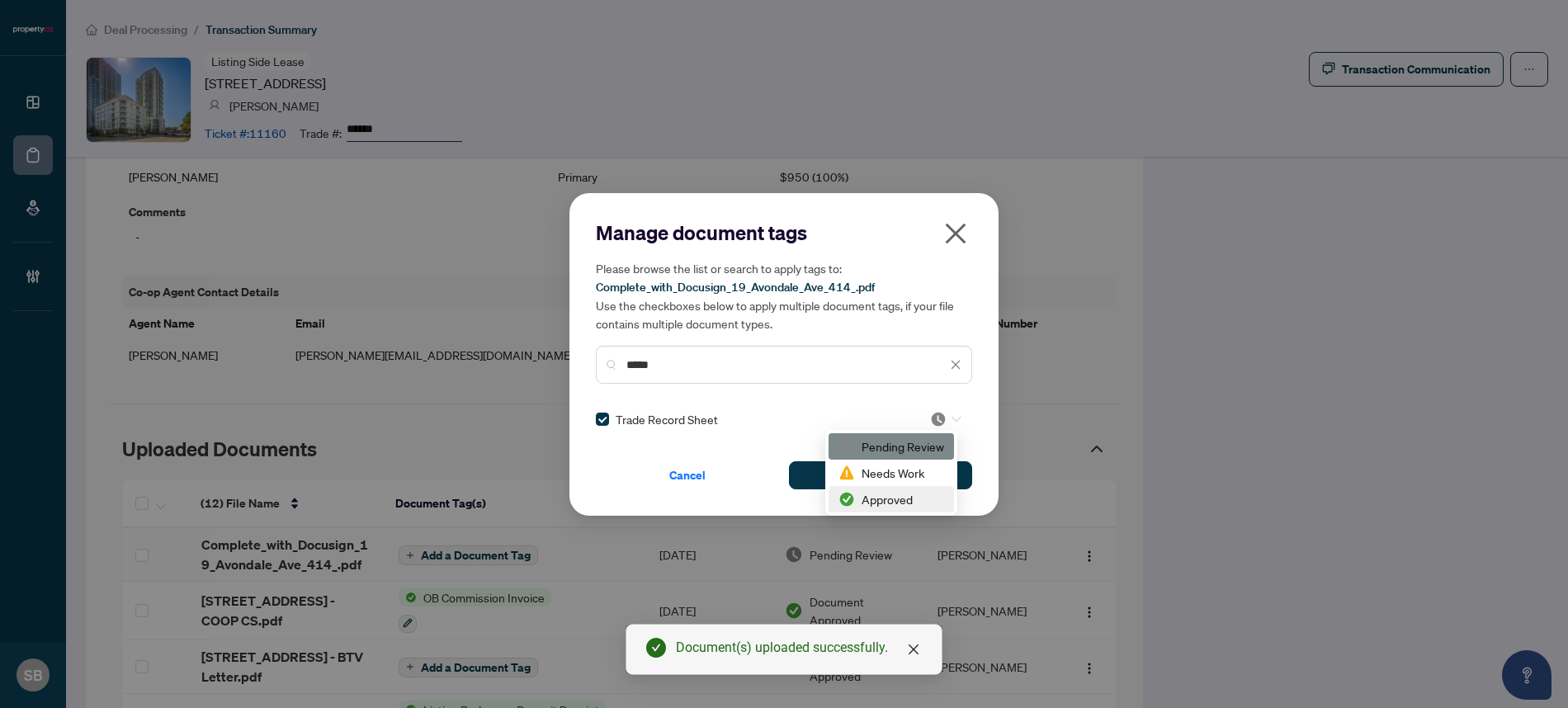
click at [886, 504] on div "Approved" at bounding box center [891, 499] width 105 height 18
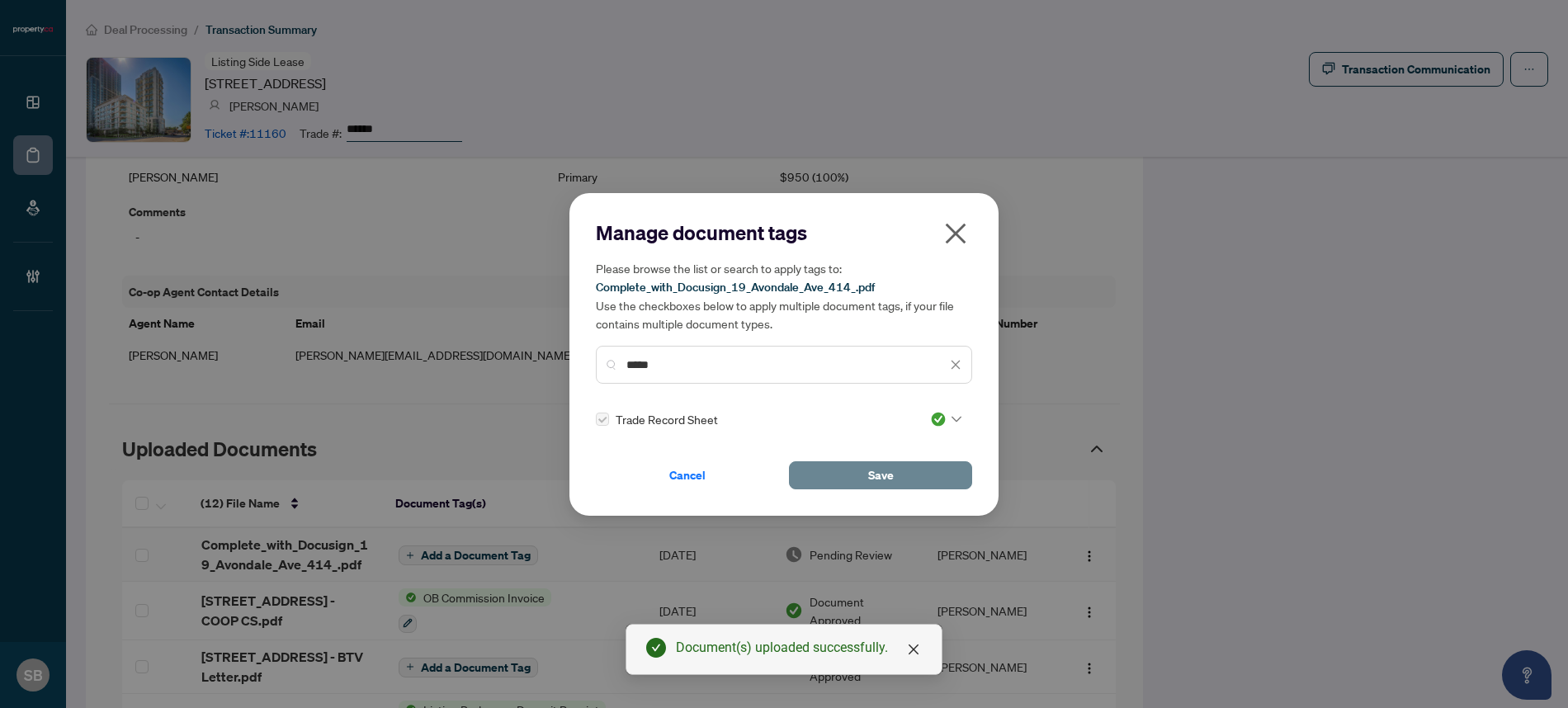
click at [927, 471] on button "Save" at bounding box center [880, 475] width 183 height 28
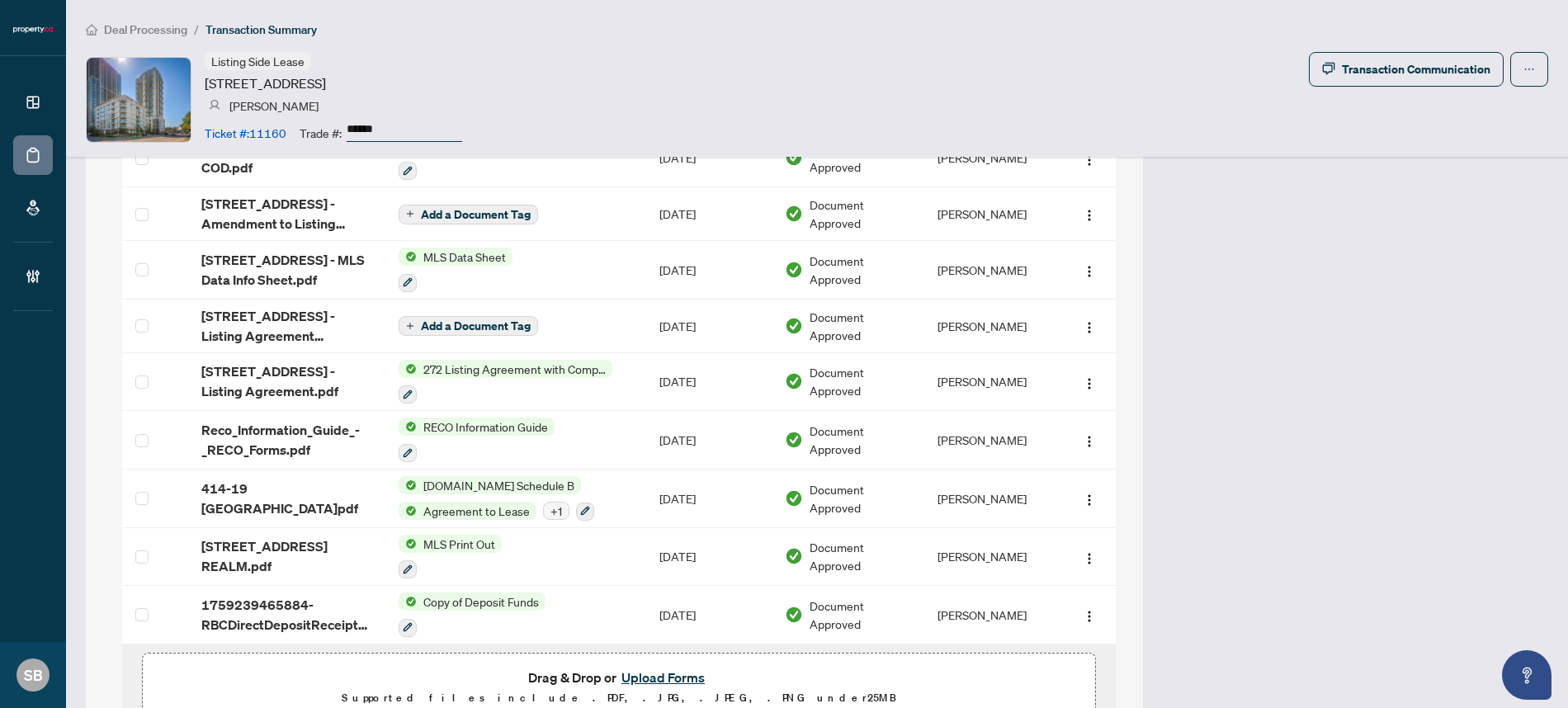
scroll to position [1889, 0]
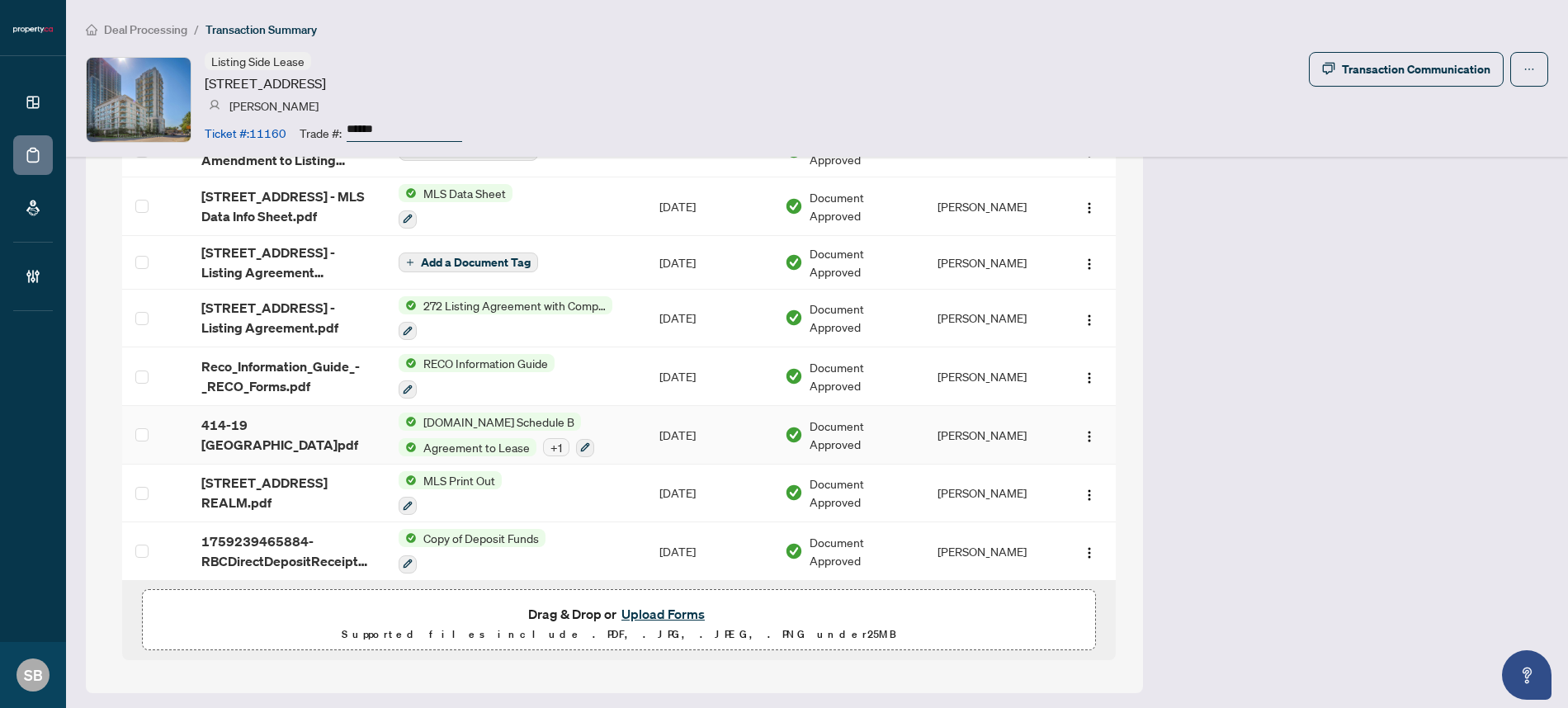
click at [298, 438] on span "414-19 [GEOGRAPHIC_DATA]pdf" at bounding box center [286, 434] width 170 height 39
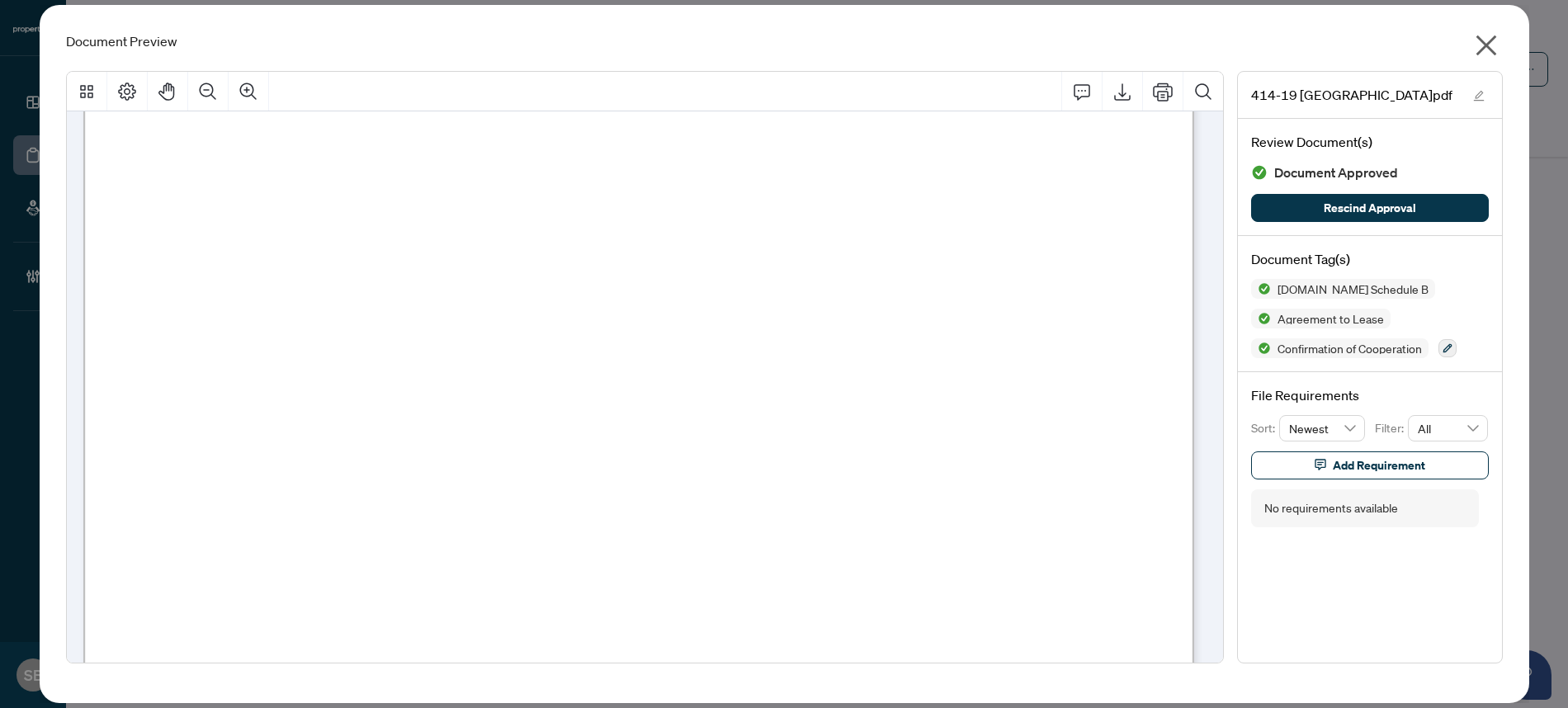
scroll to position [1405, 0]
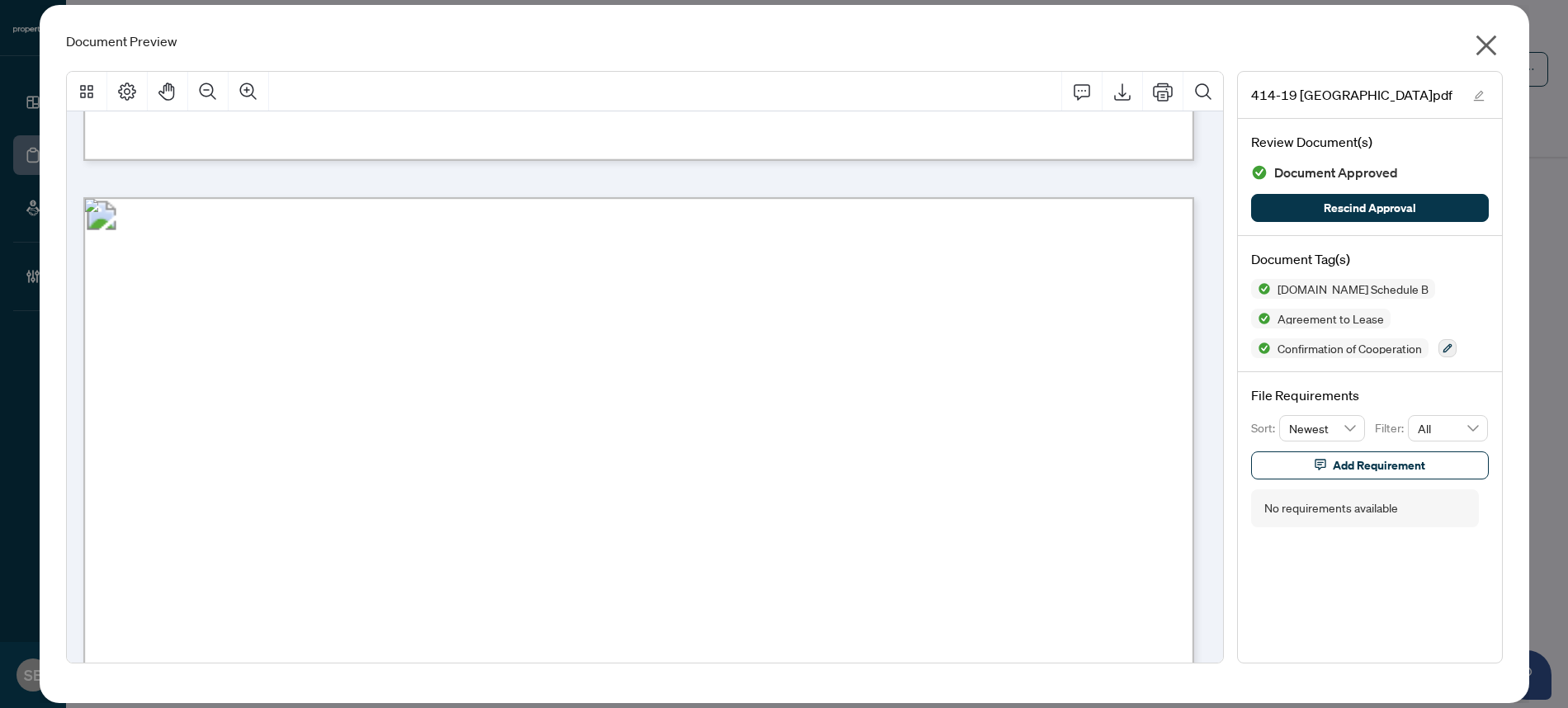
drag, startPoint x: 1488, startPoint y: 45, endPoint x: 1312, endPoint y: 89, distance: 181.4
click at [1488, 44] on icon "close" at bounding box center [1487, 46] width 27 height 27
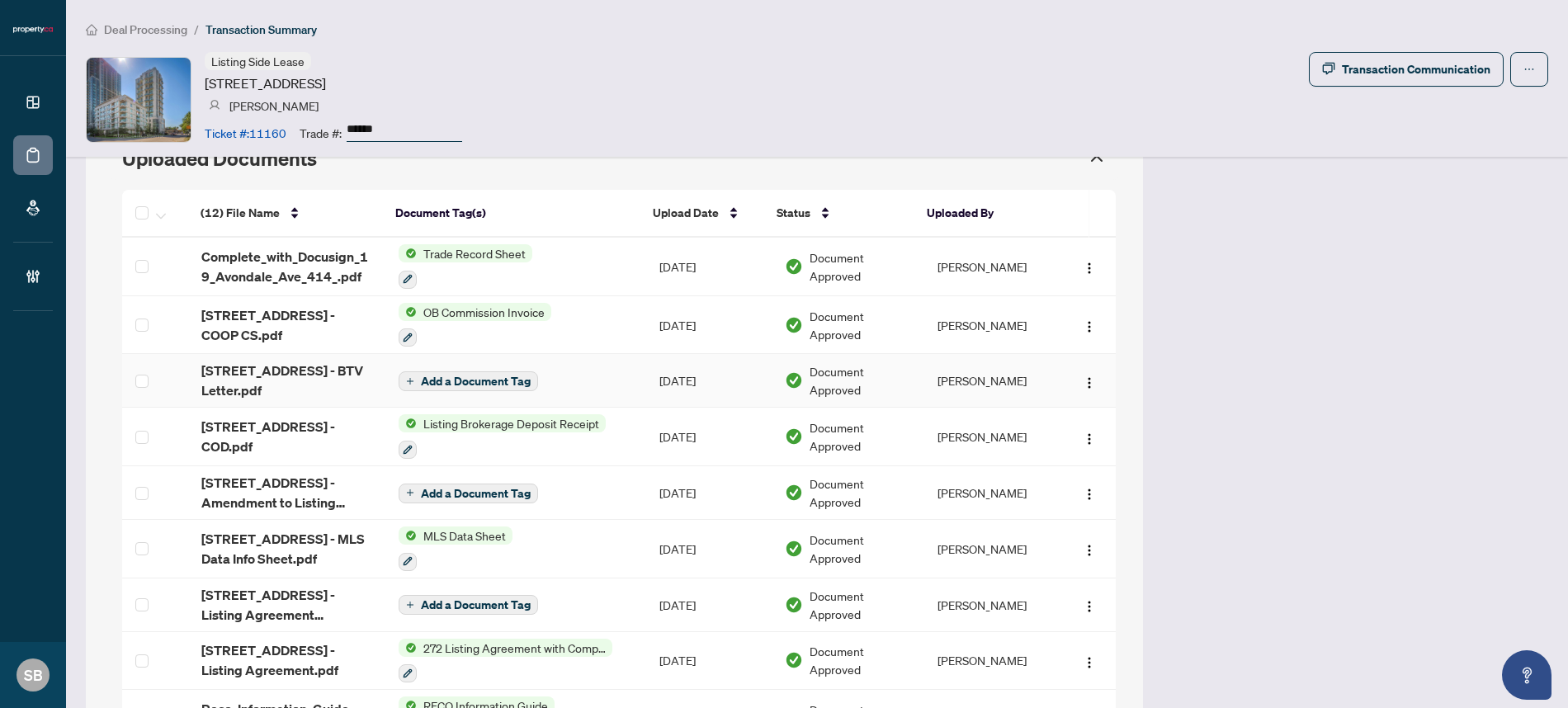
scroll to position [1462, 0]
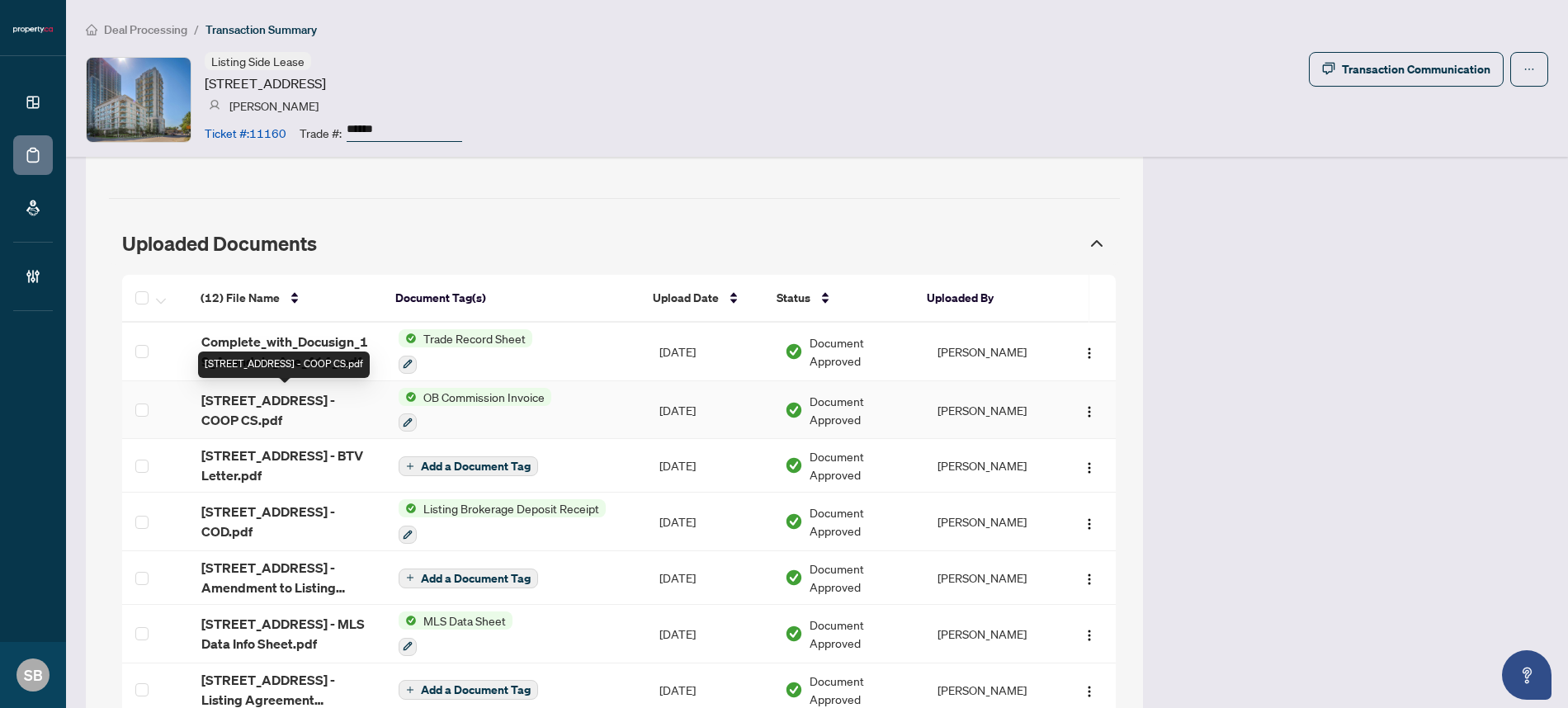
click at [277, 411] on span "[STREET_ADDRESS] - COOP CS.pdf" at bounding box center [286, 410] width 170 height 39
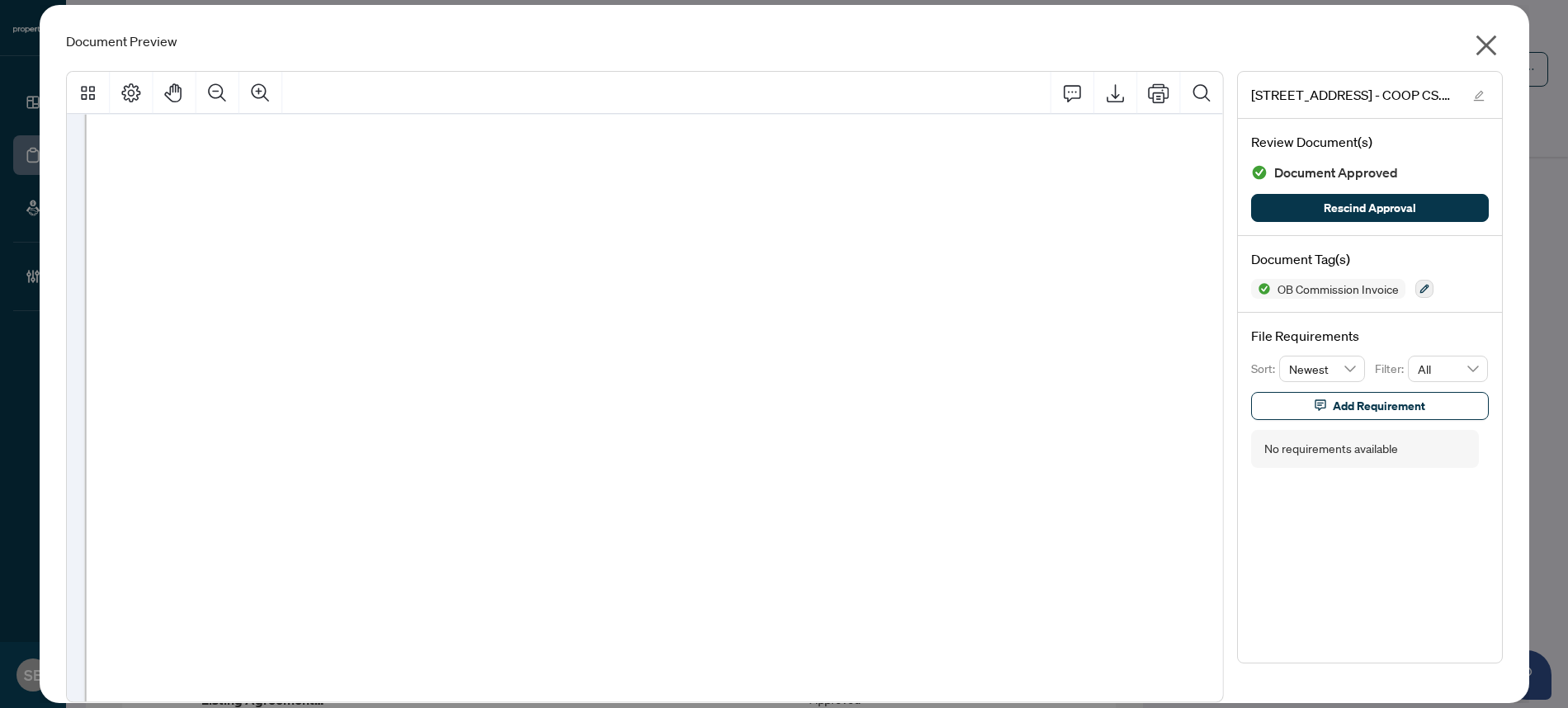
scroll to position [682, 0]
click at [1482, 48] on icon "close" at bounding box center [1487, 46] width 21 height 21
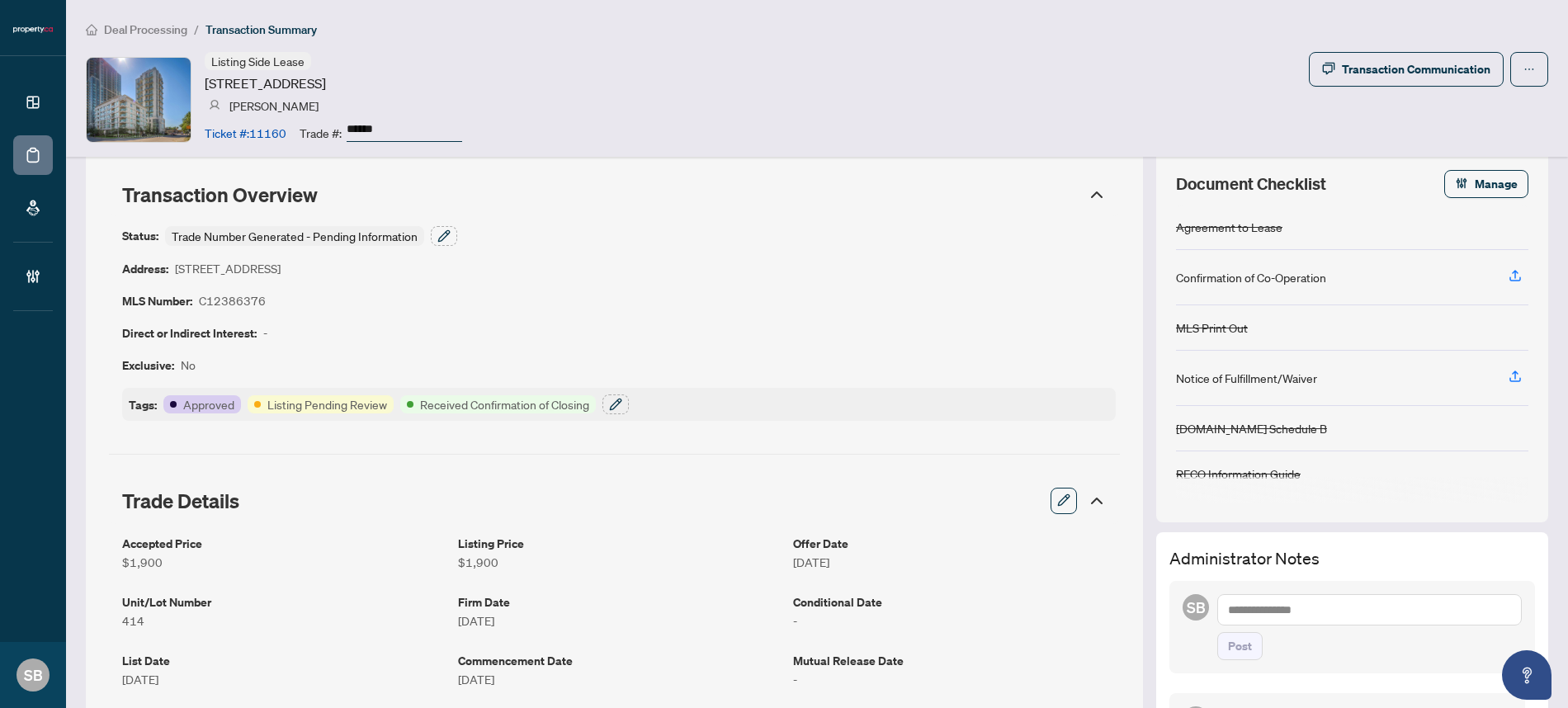
scroll to position [31, 0]
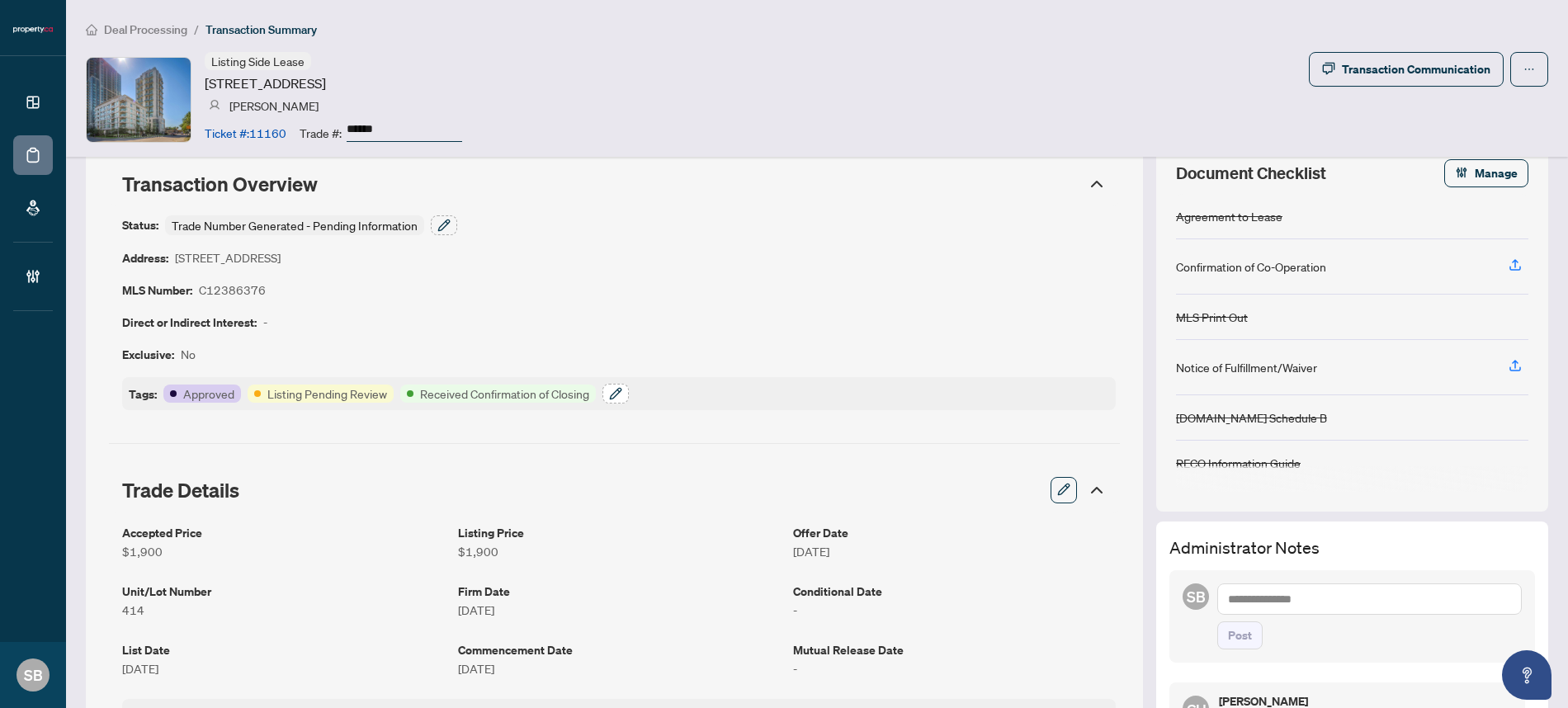
click at [609, 387] on icon "button" at bounding box center [616, 394] width 13 height 13
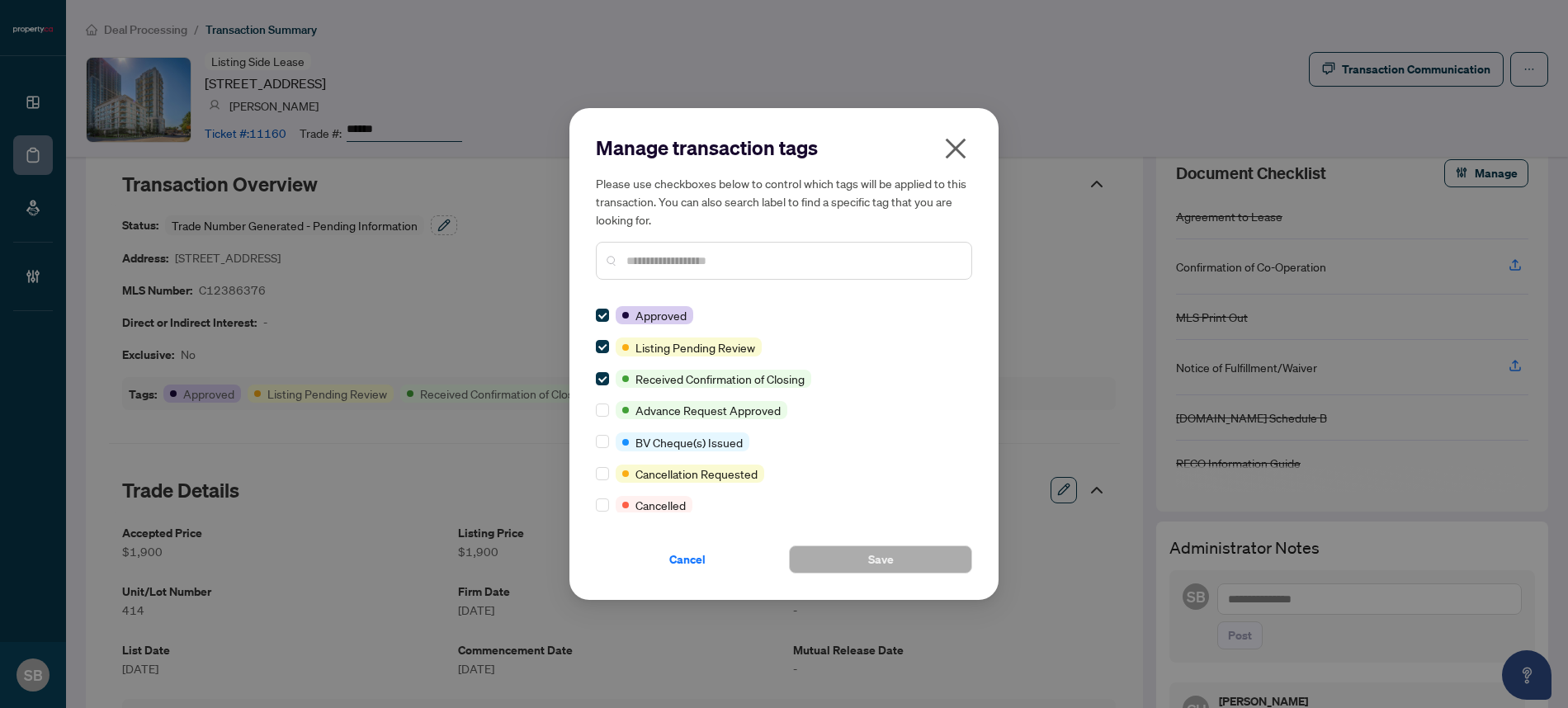
scroll to position [0, 0]
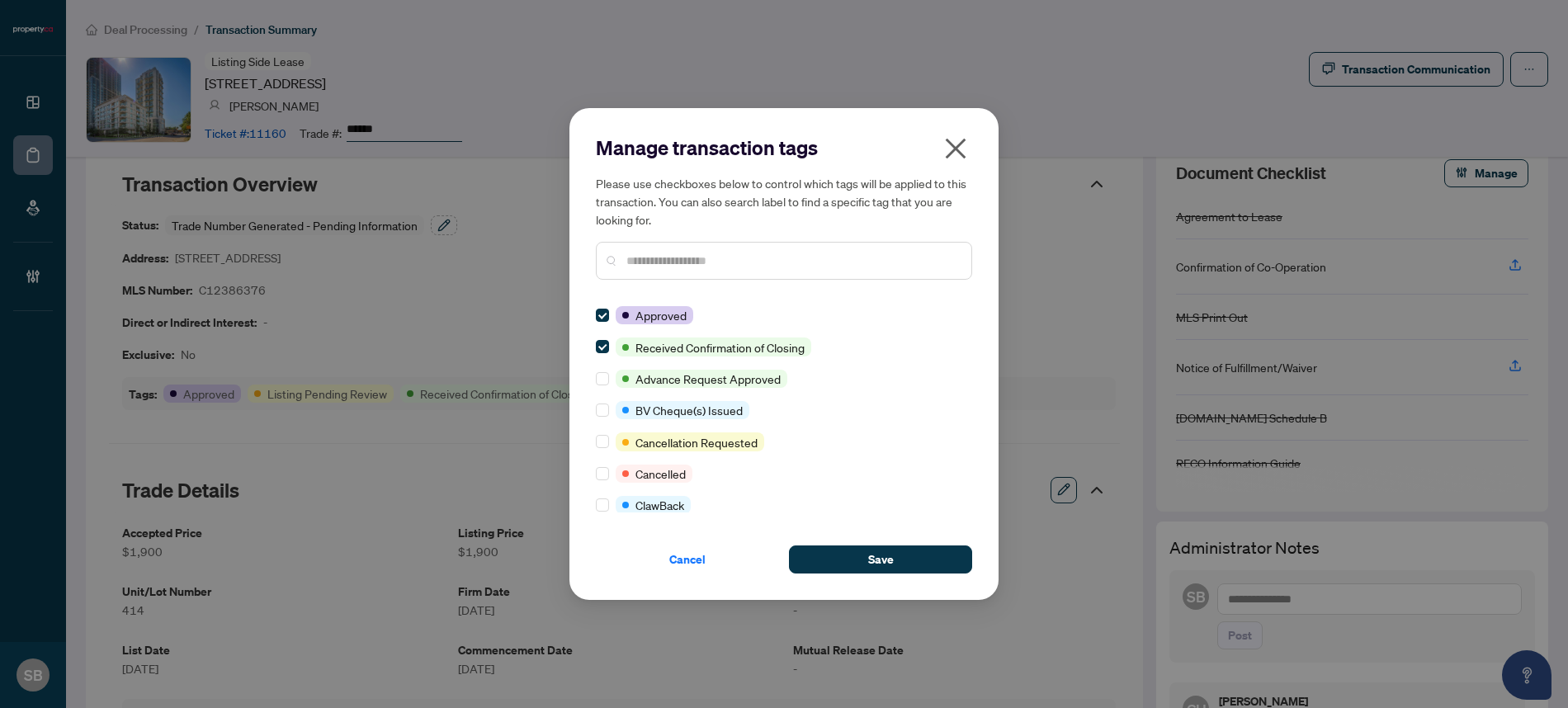
click at [711, 257] on input "text" at bounding box center [792, 261] width 331 height 18
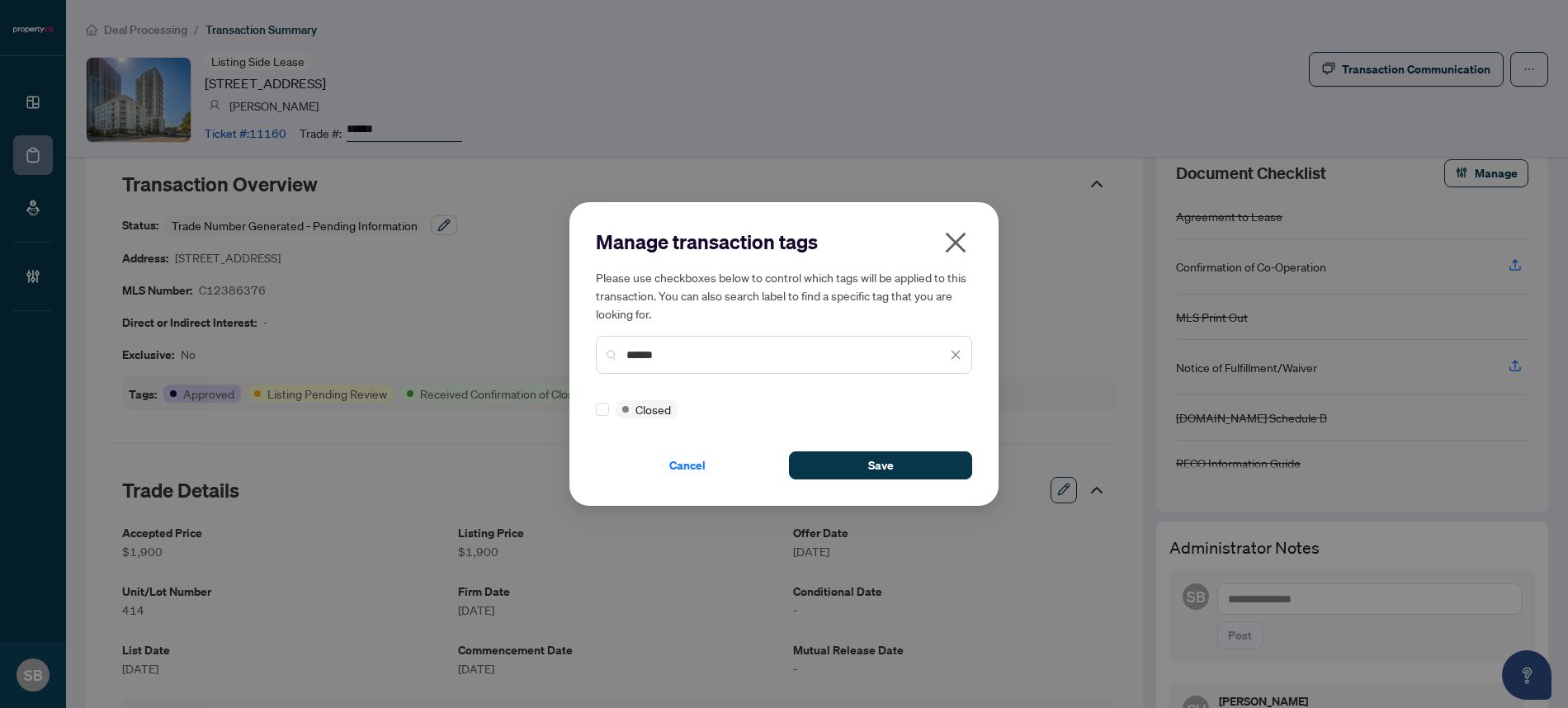
type input "******"
click at [849, 476] on button "Save" at bounding box center [880, 465] width 183 height 28
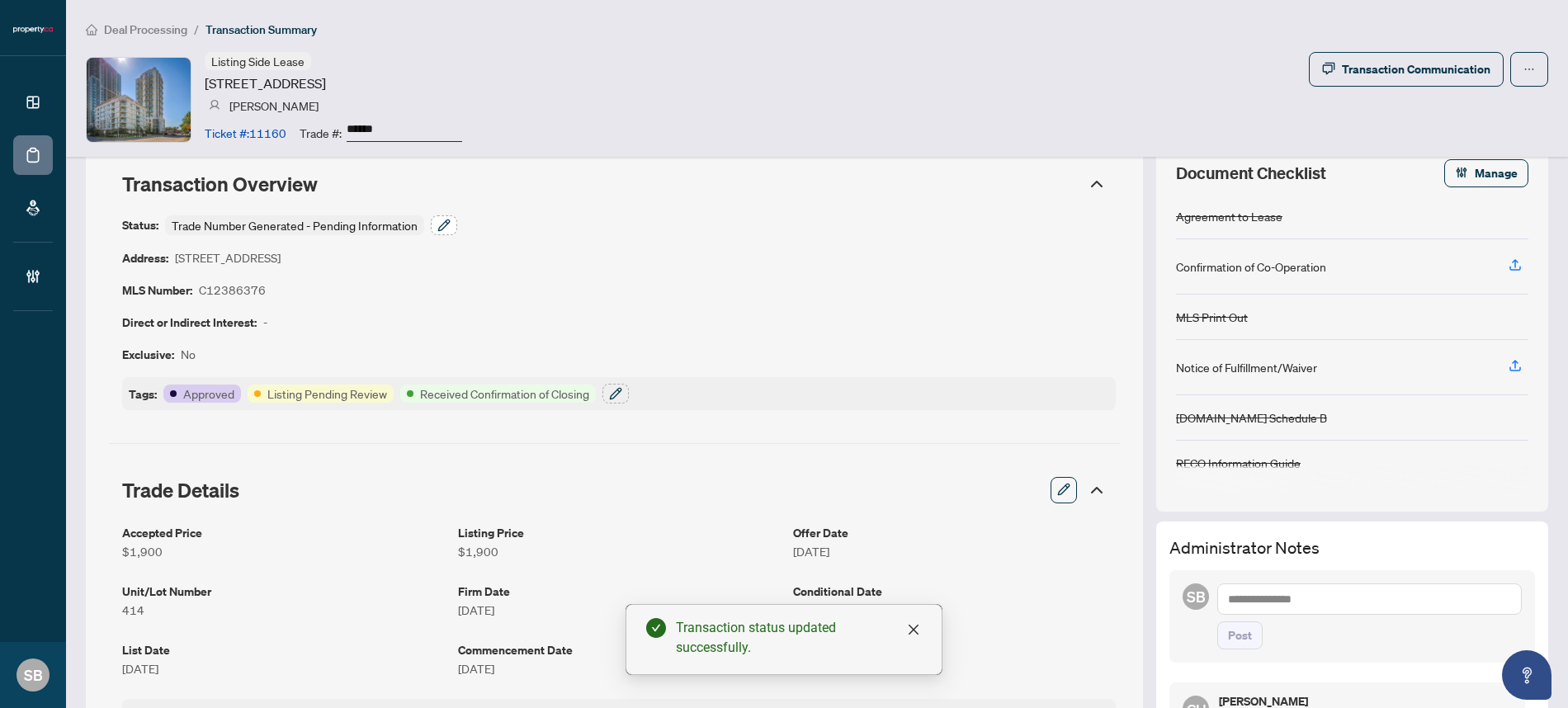
click at [447, 223] on icon "button" at bounding box center [446, 222] width 3 height 3
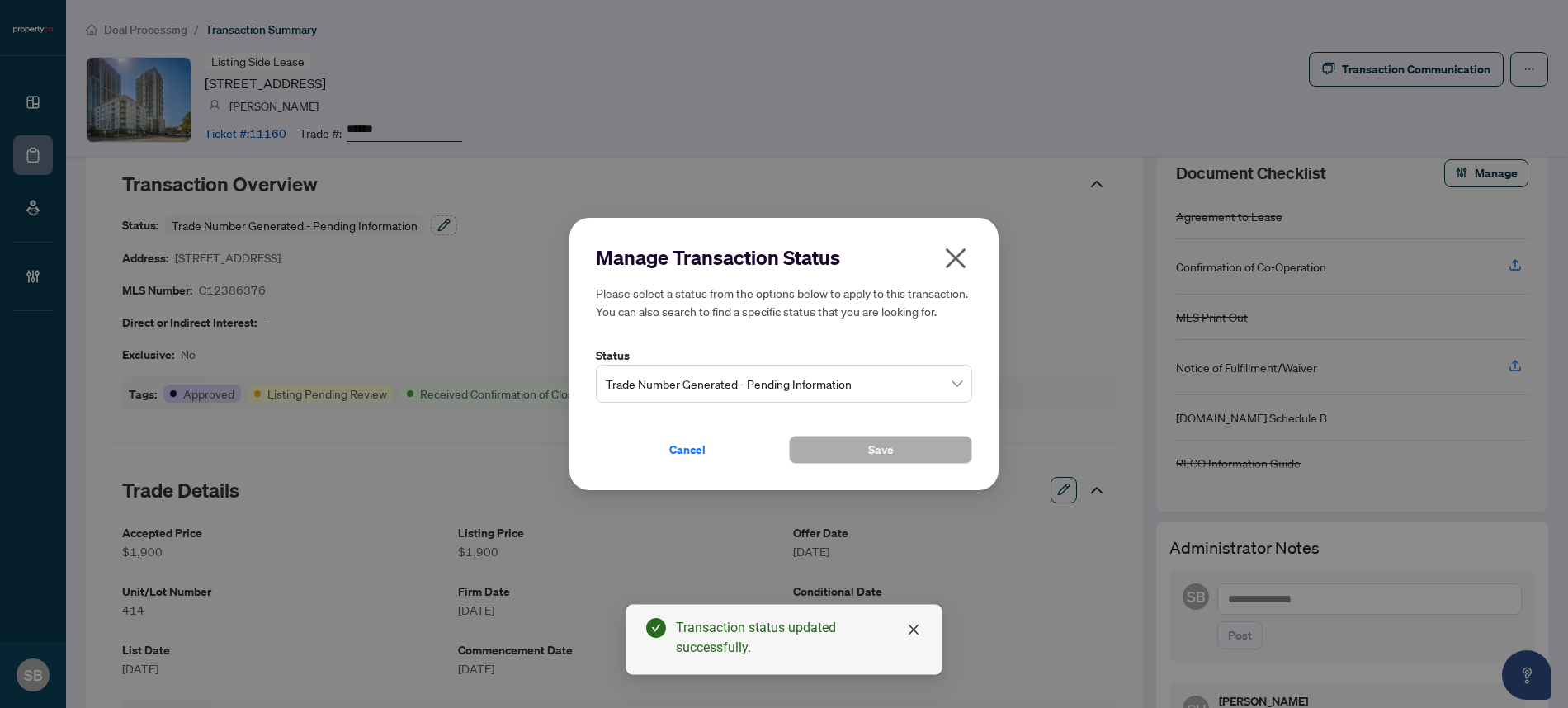
click at [750, 379] on span "Trade Number Generated - Pending Information" at bounding box center [784, 383] width 356 height 32
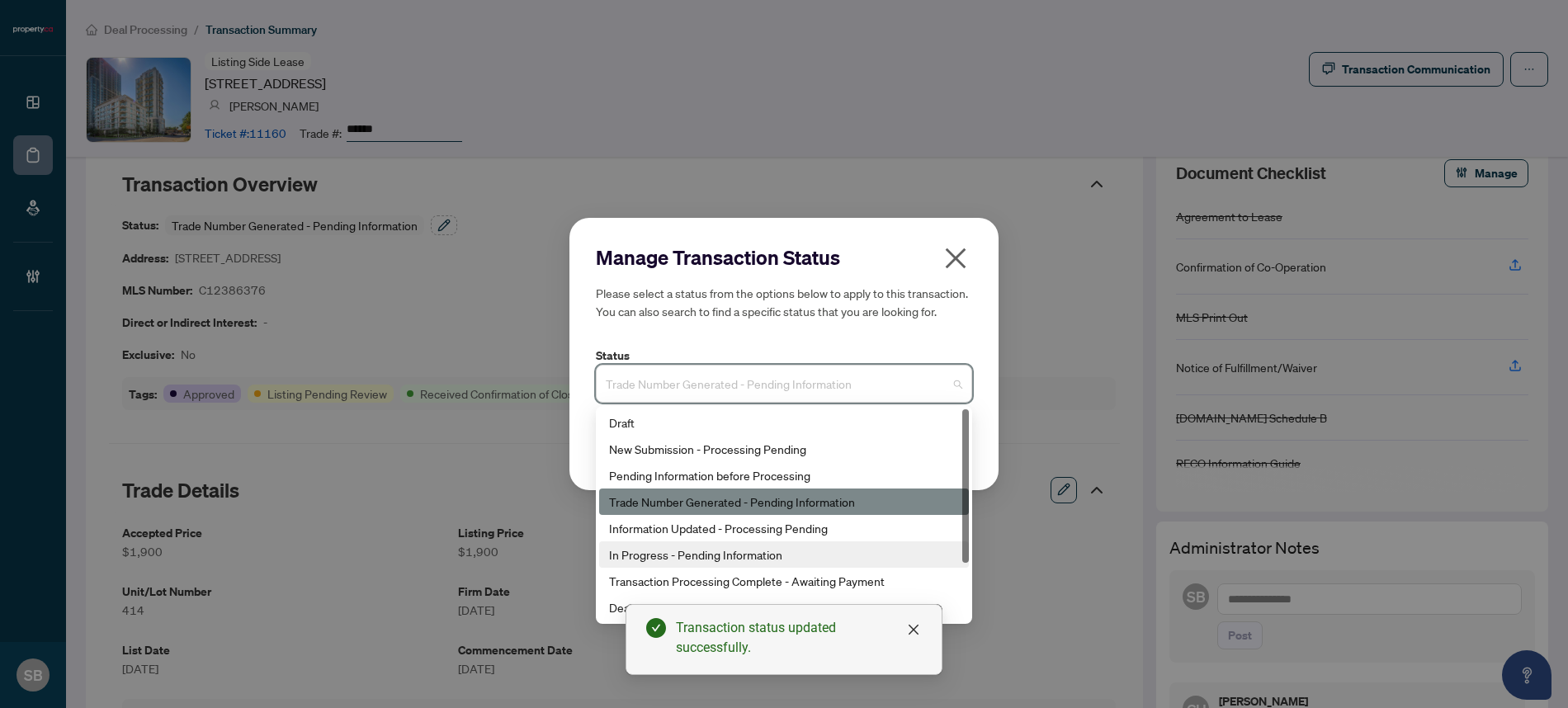
scroll to position [80, 0]
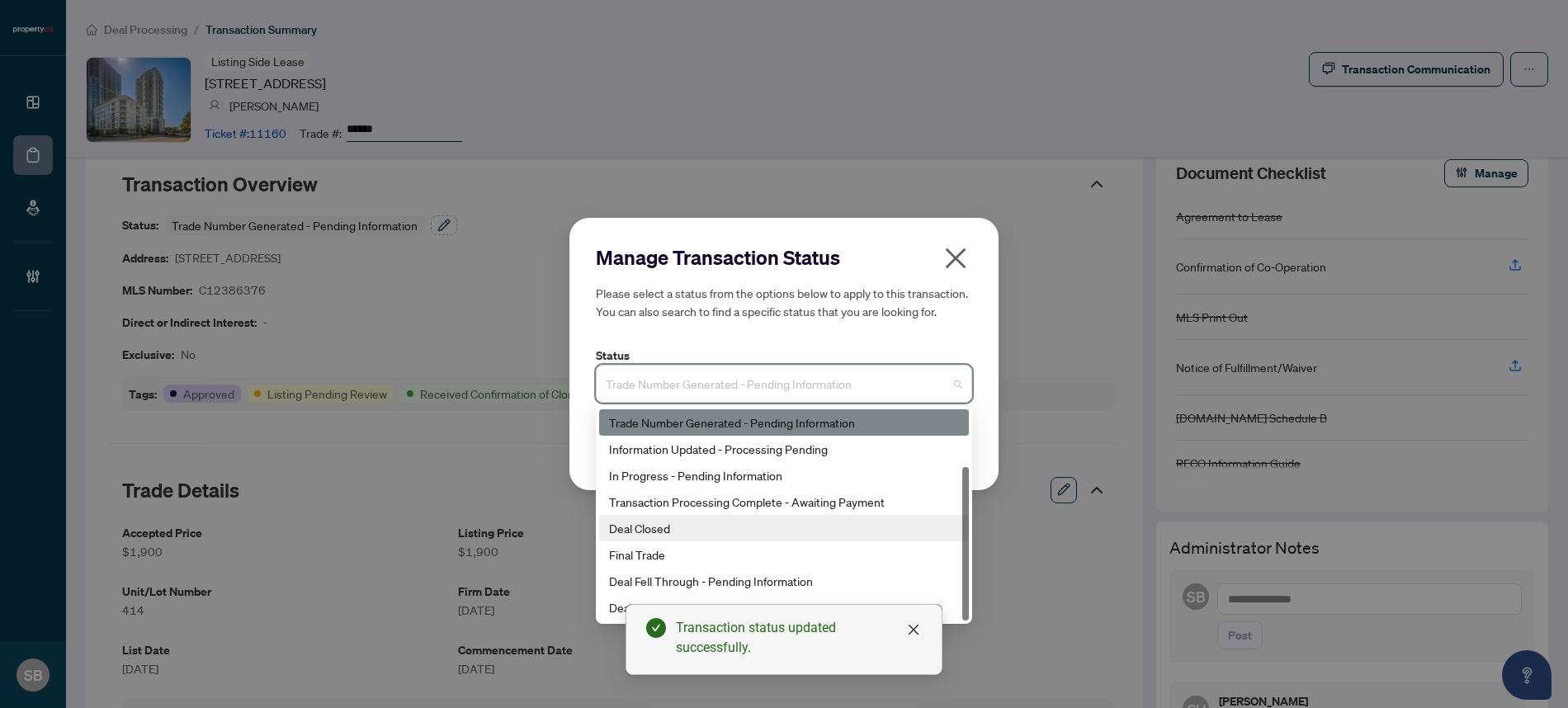
click at [708, 534] on div "Deal Closed" at bounding box center [784, 528] width 350 height 18
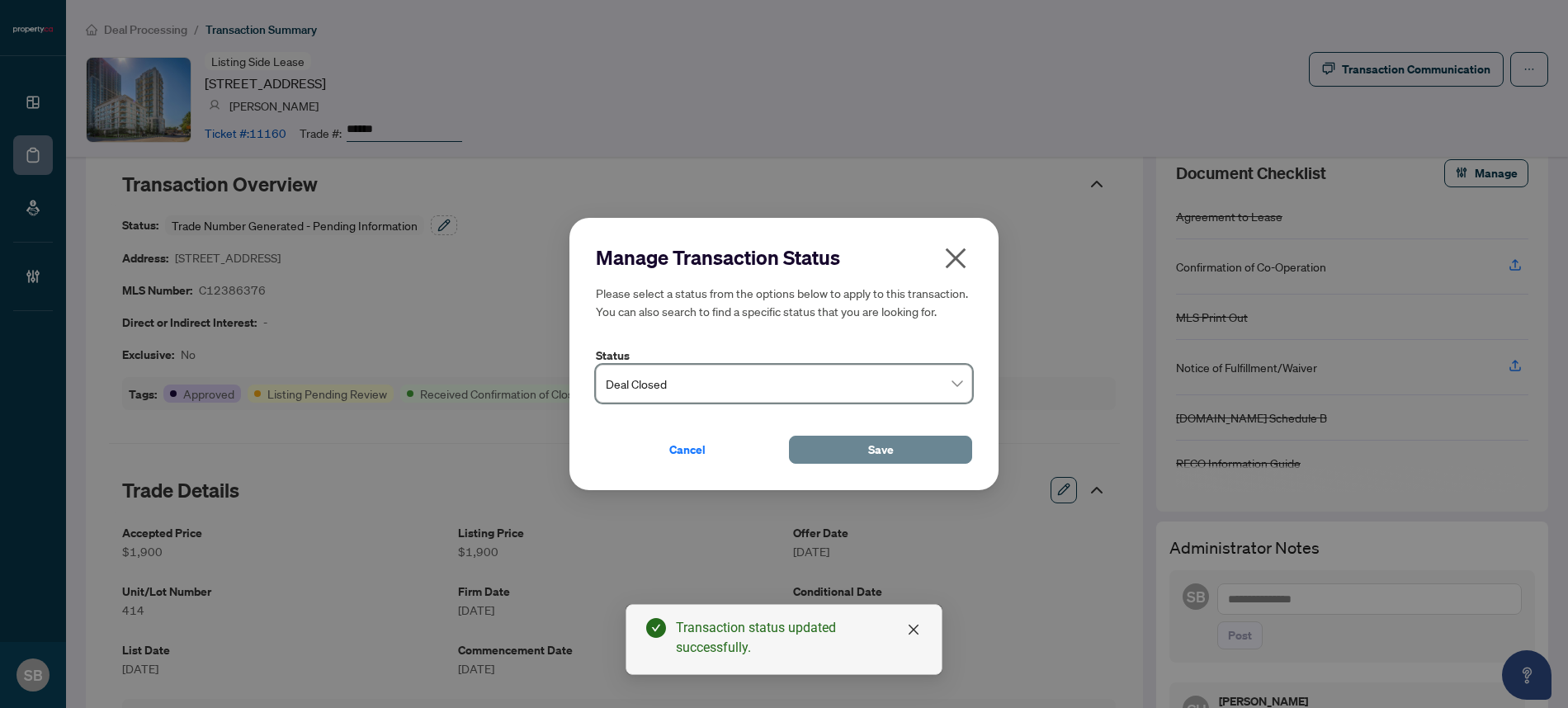
click at [880, 451] on span "Save" at bounding box center [880, 450] width 26 height 27
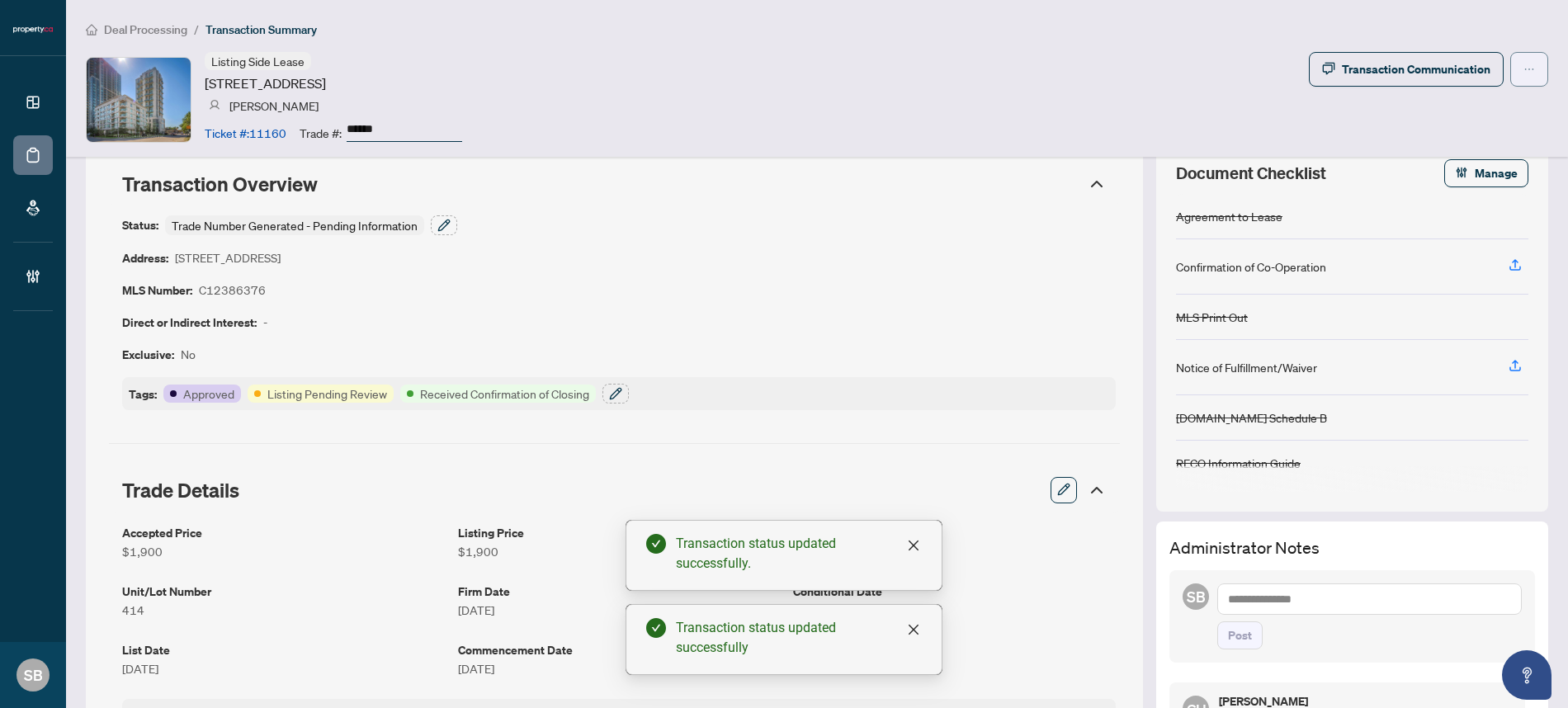
click at [1523, 64] on icon "ellipsis" at bounding box center [1529, 69] width 11 height 11
drag, startPoint x: 1249, startPoint y: 123, endPoint x: 1279, endPoint y: 116, distance: 30.8
click at [1255, 120] on div "Listing Side Lease [STREET_ADDRESS] Sina Momenzad Ticket #: 11160 Trade #: ****…" at bounding box center [817, 99] width 1463 height 95
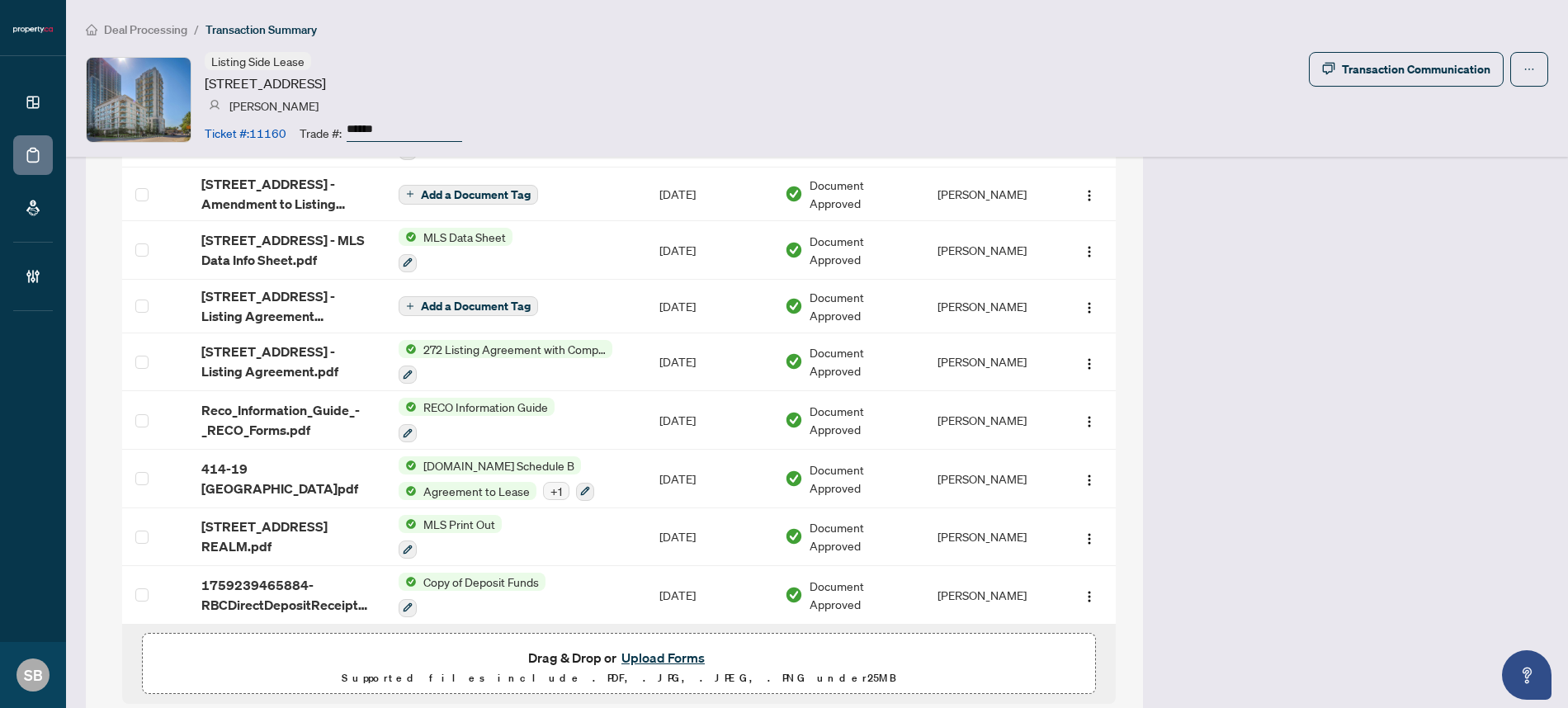
scroll to position [1889, 0]
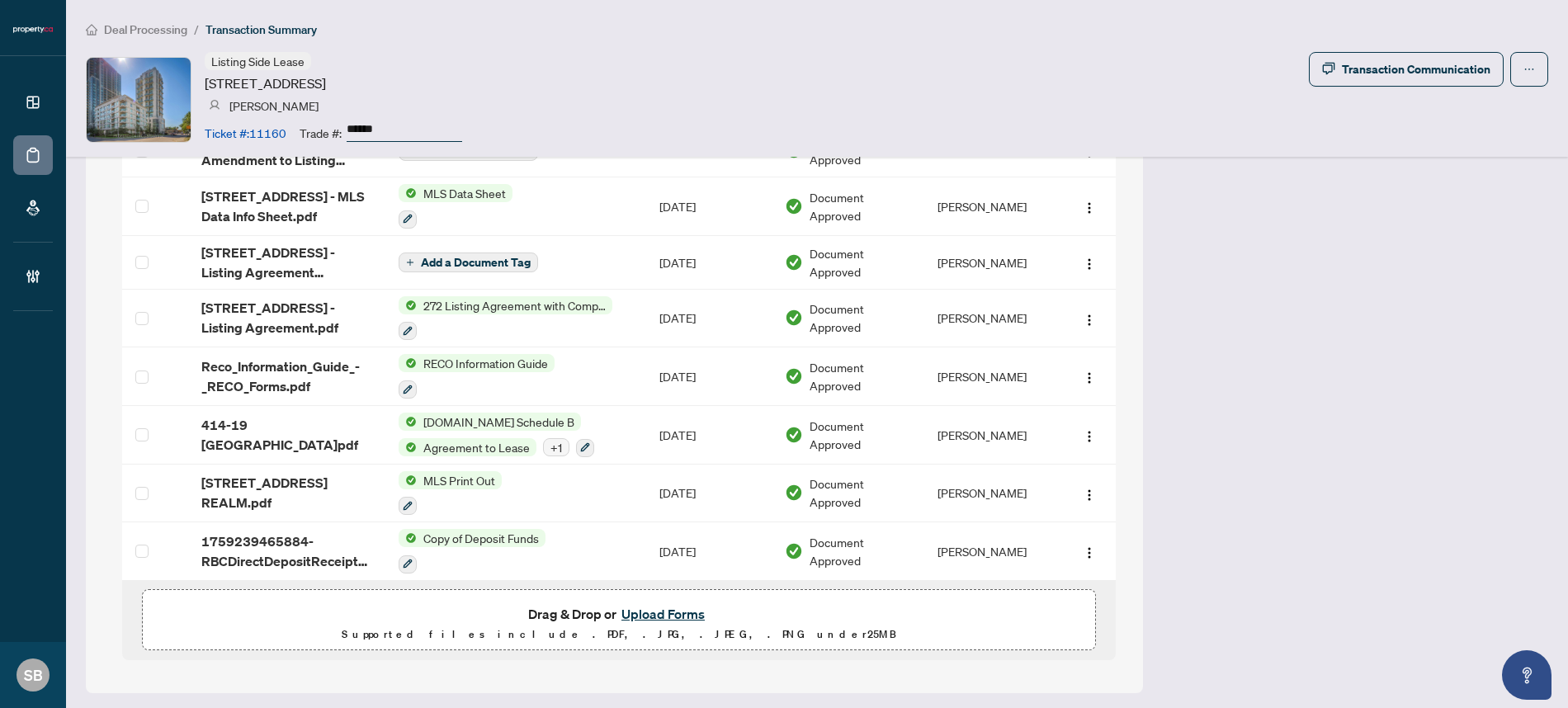
click at [655, 609] on button "Upload Forms" at bounding box center [663, 614] width 93 height 21
click at [678, 613] on button "Upload Forms" at bounding box center [663, 614] width 93 height 21
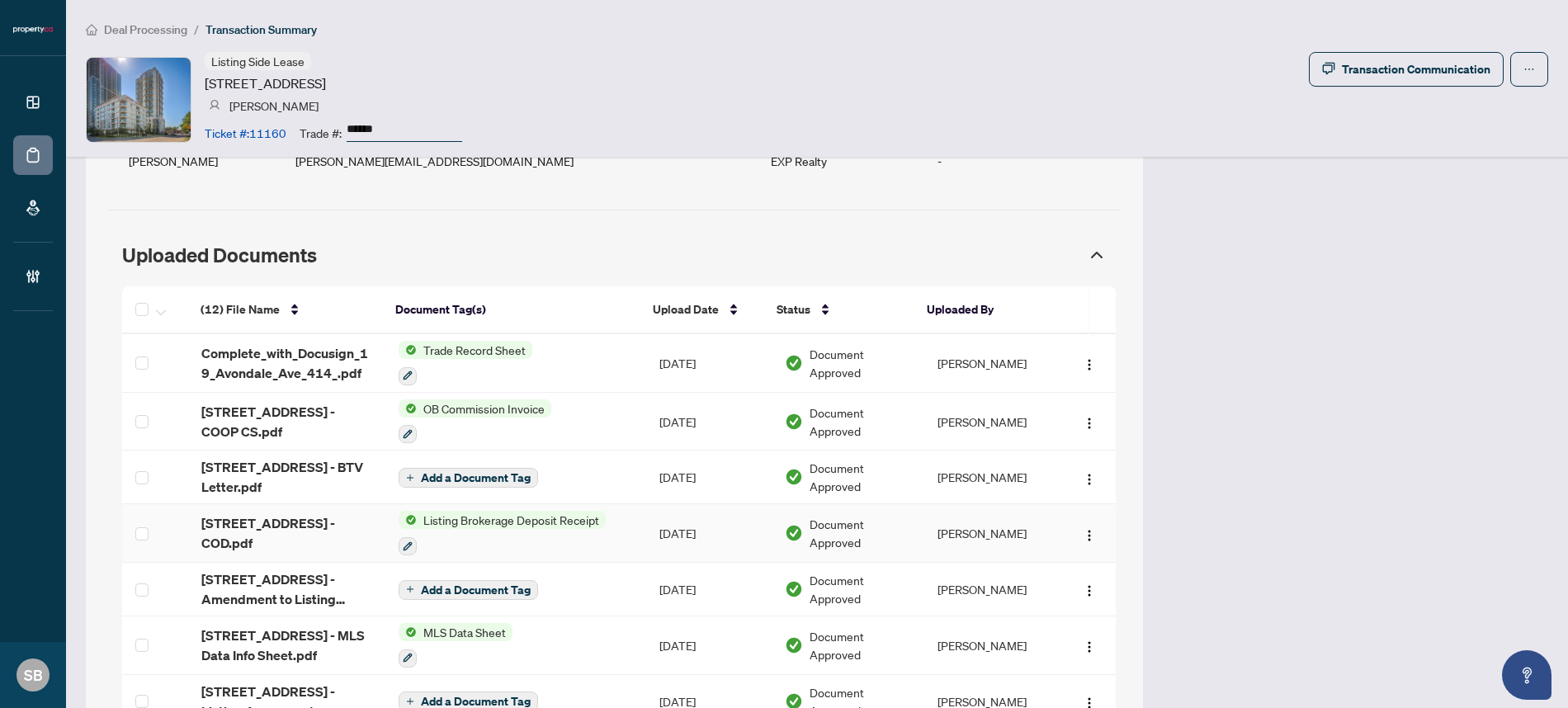
scroll to position [1405, 0]
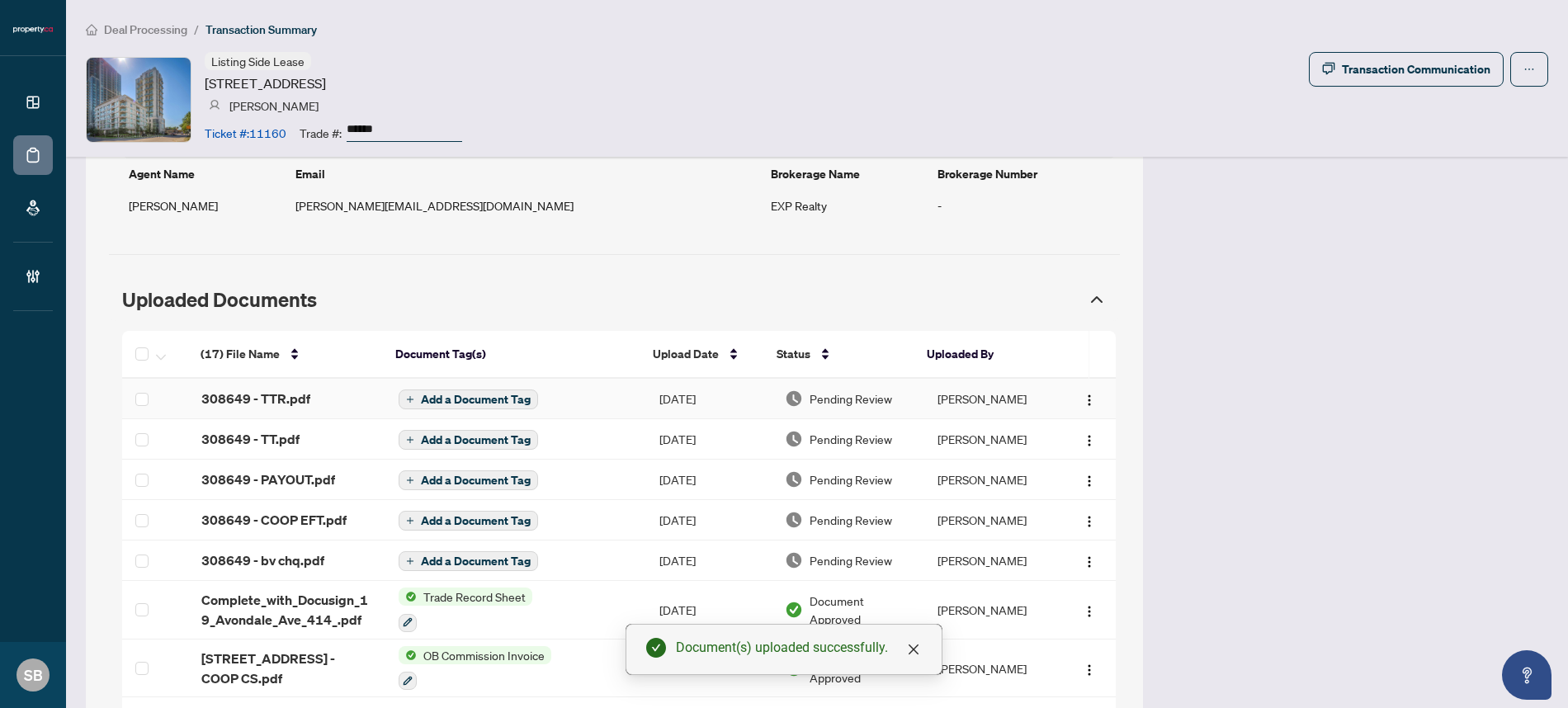
click at [874, 397] on span "Pending Review" at bounding box center [851, 399] width 82 height 18
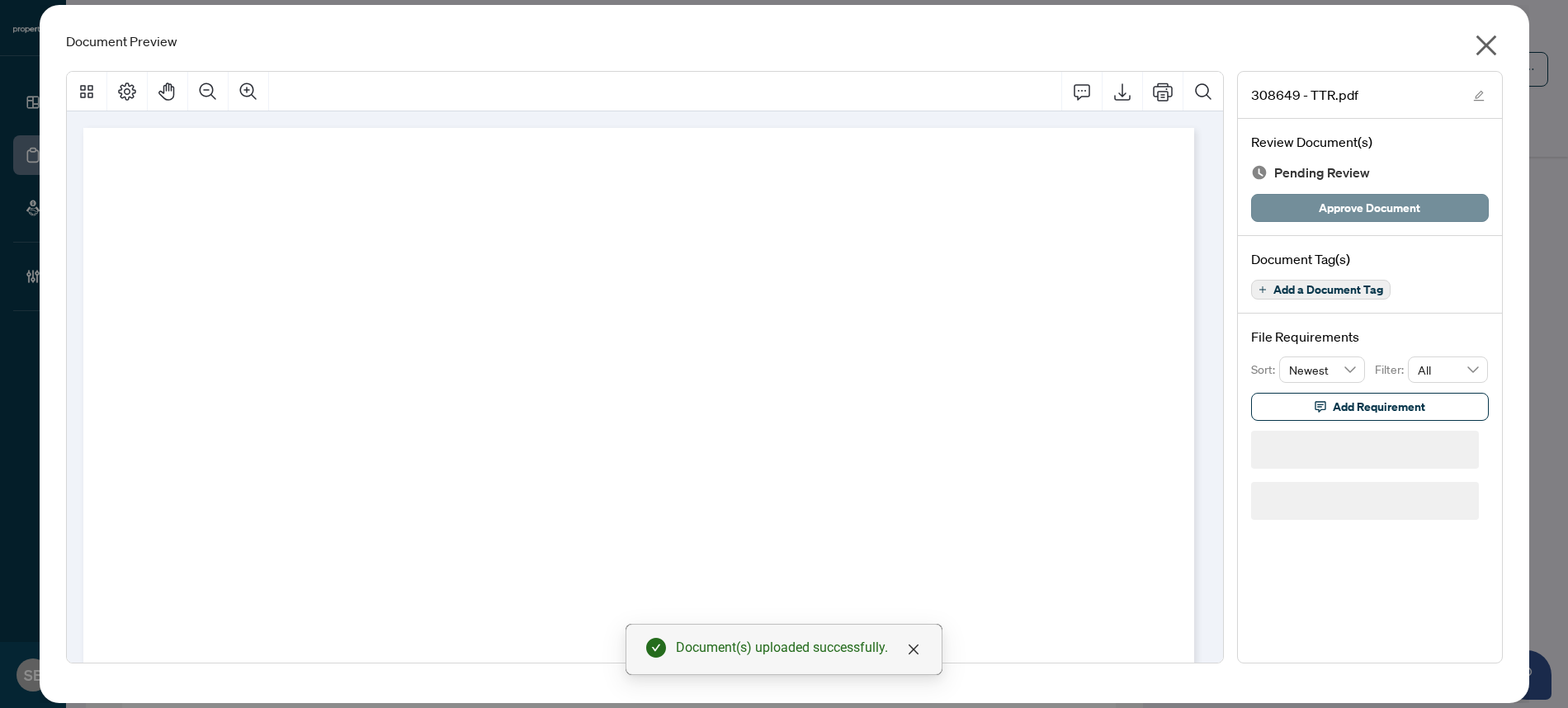
click at [1384, 193] on div "Review Document(s) Pending Review Approve Document" at bounding box center [1370, 177] width 264 height 117
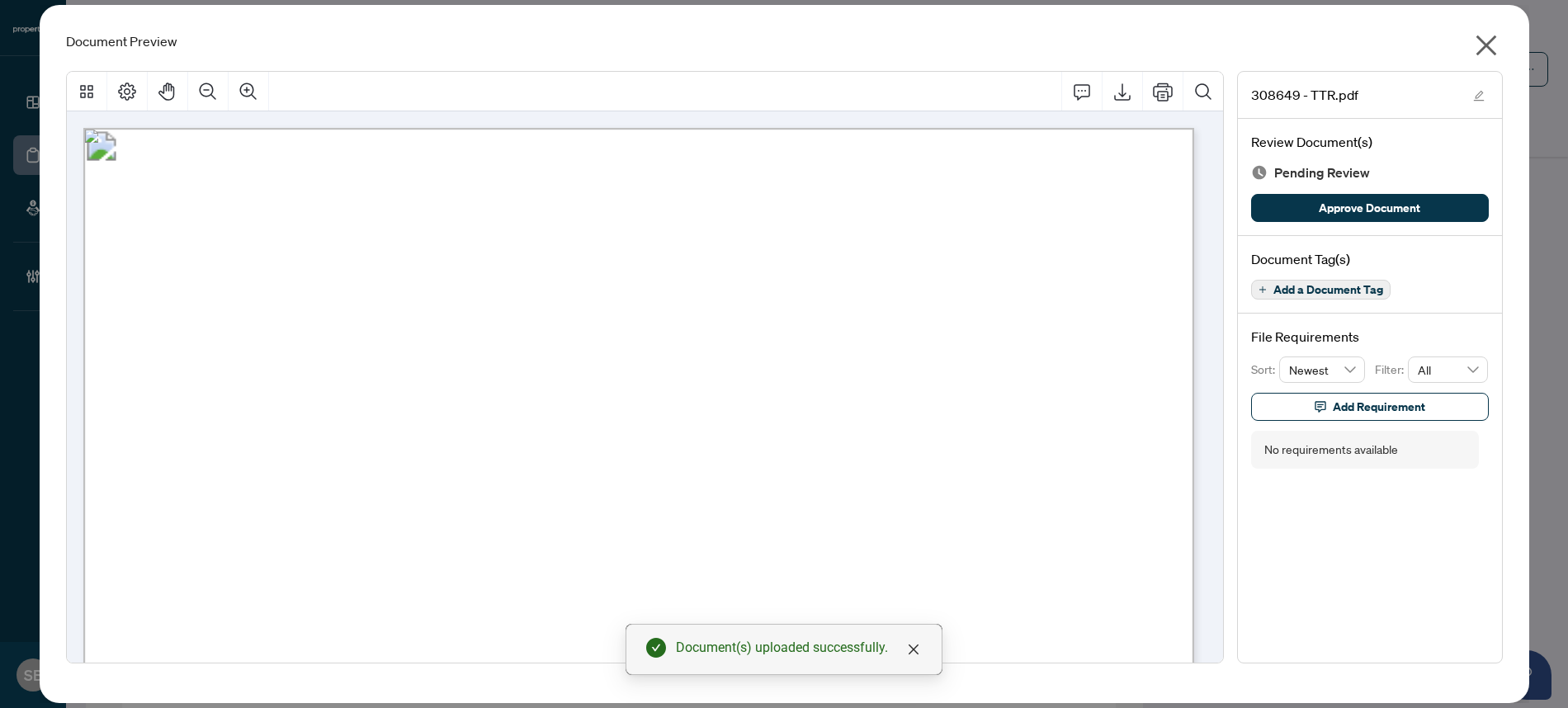
click at [1380, 212] on span "Approve Document" at bounding box center [1370, 208] width 102 height 27
click at [1473, 48] on icon "close" at bounding box center [1487, 46] width 27 height 27
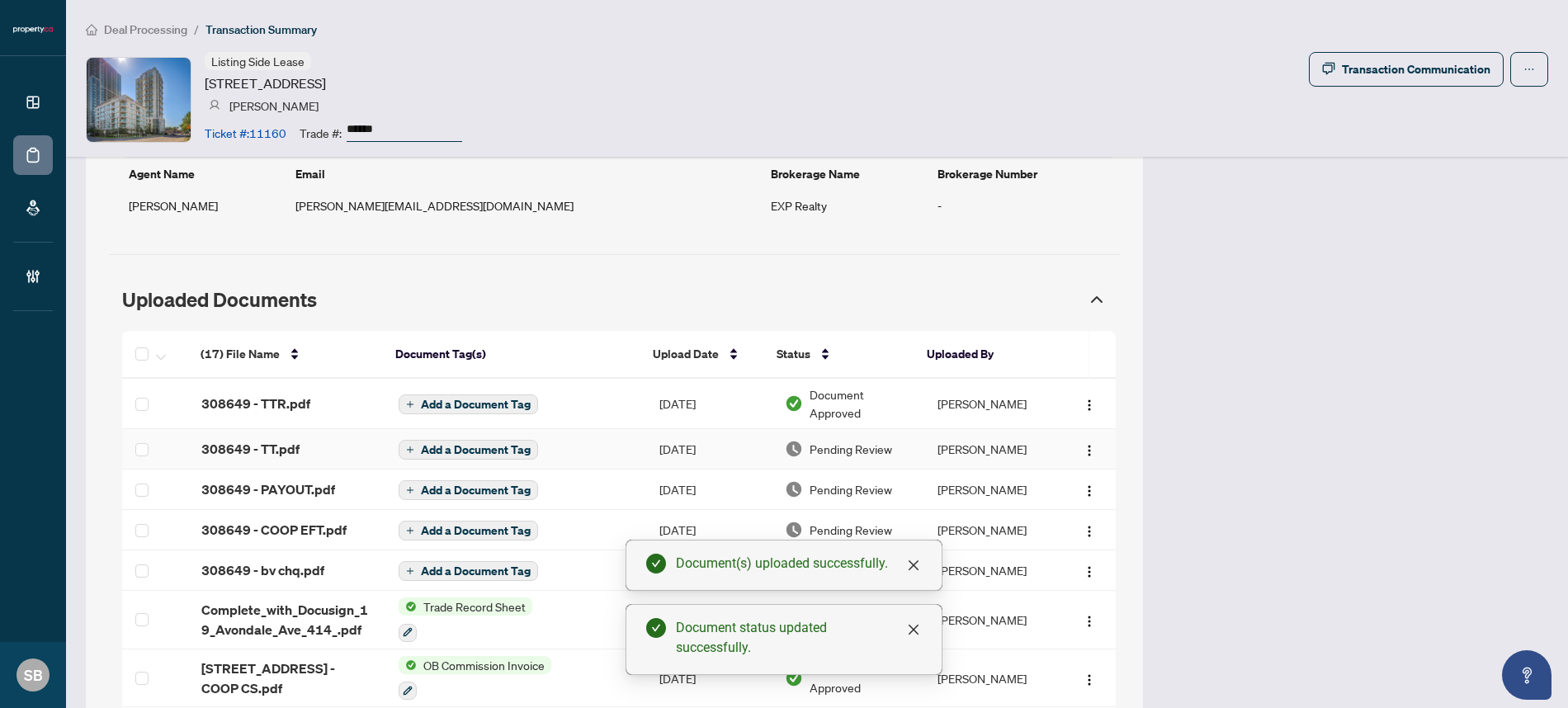
click at [825, 448] on span "Pending Review" at bounding box center [851, 448] width 82 height 18
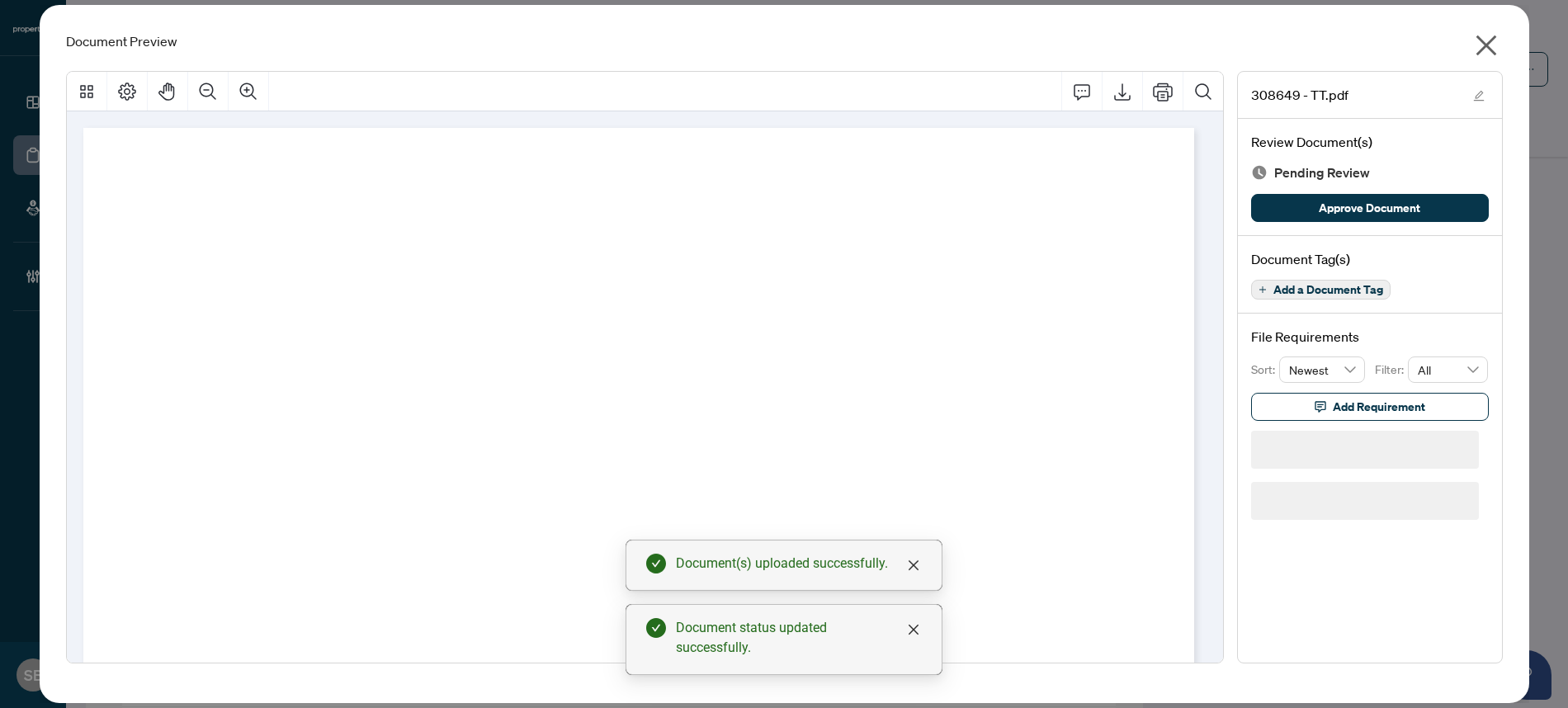
drag, startPoint x: 1365, startPoint y: 199, endPoint x: 1370, endPoint y: 168, distance: 31.4
click at [1365, 199] on span "Approve Document" at bounding box center [1370, 208] width 102 height 27
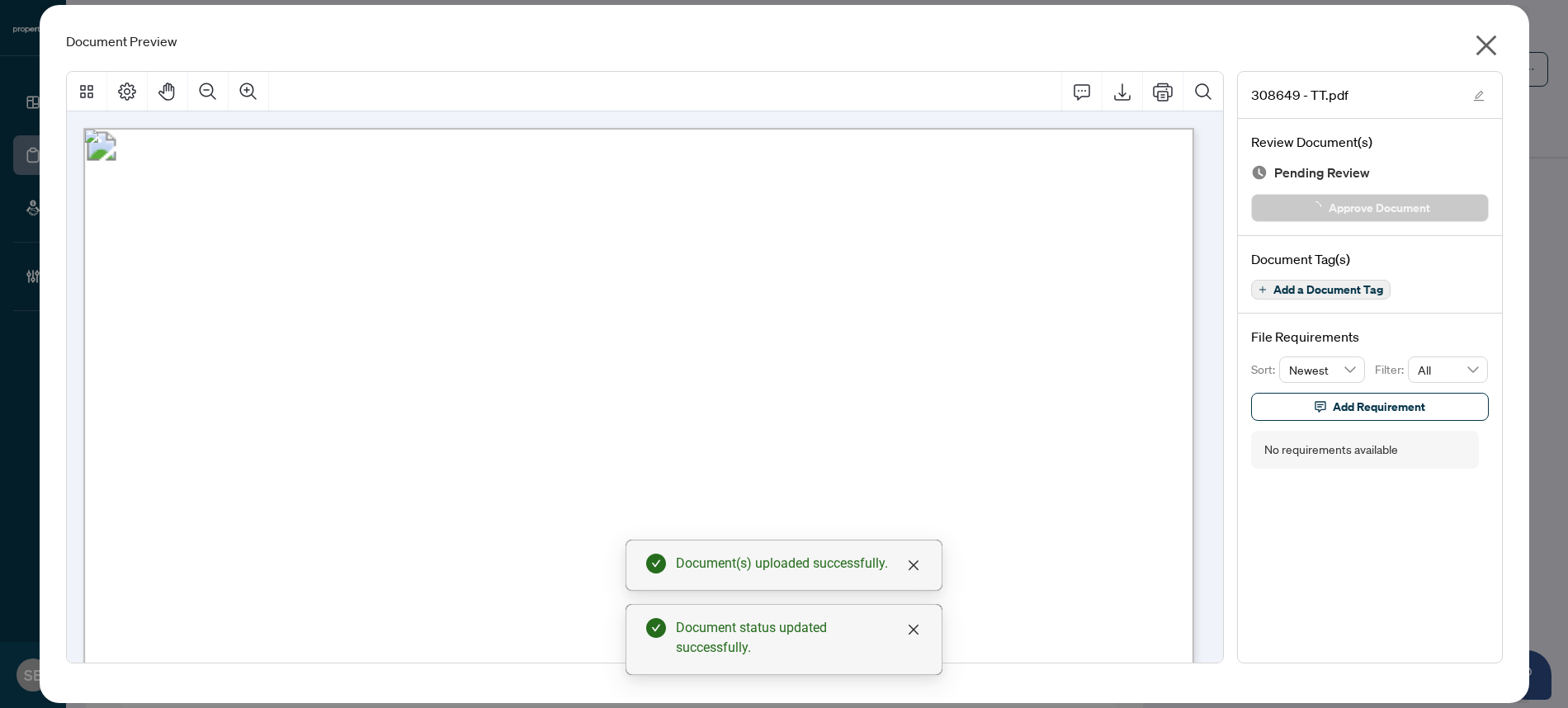
click at [1490, 35] on icon "close" at bounding box center [1487, 46] width 27 height 27
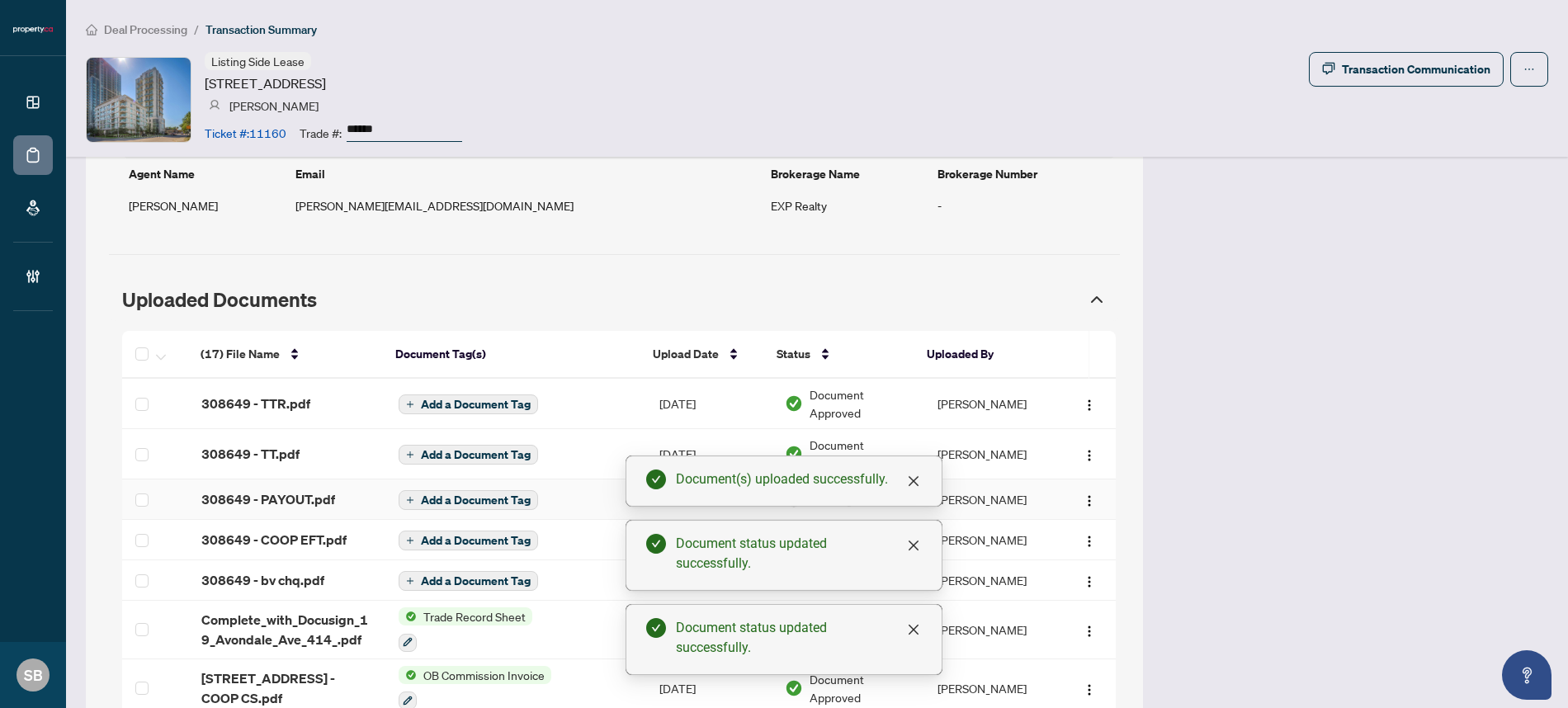
click at [977, 514] on td "[PERSON_NAME]" at bounding box center [991, 500] width 134 height 40
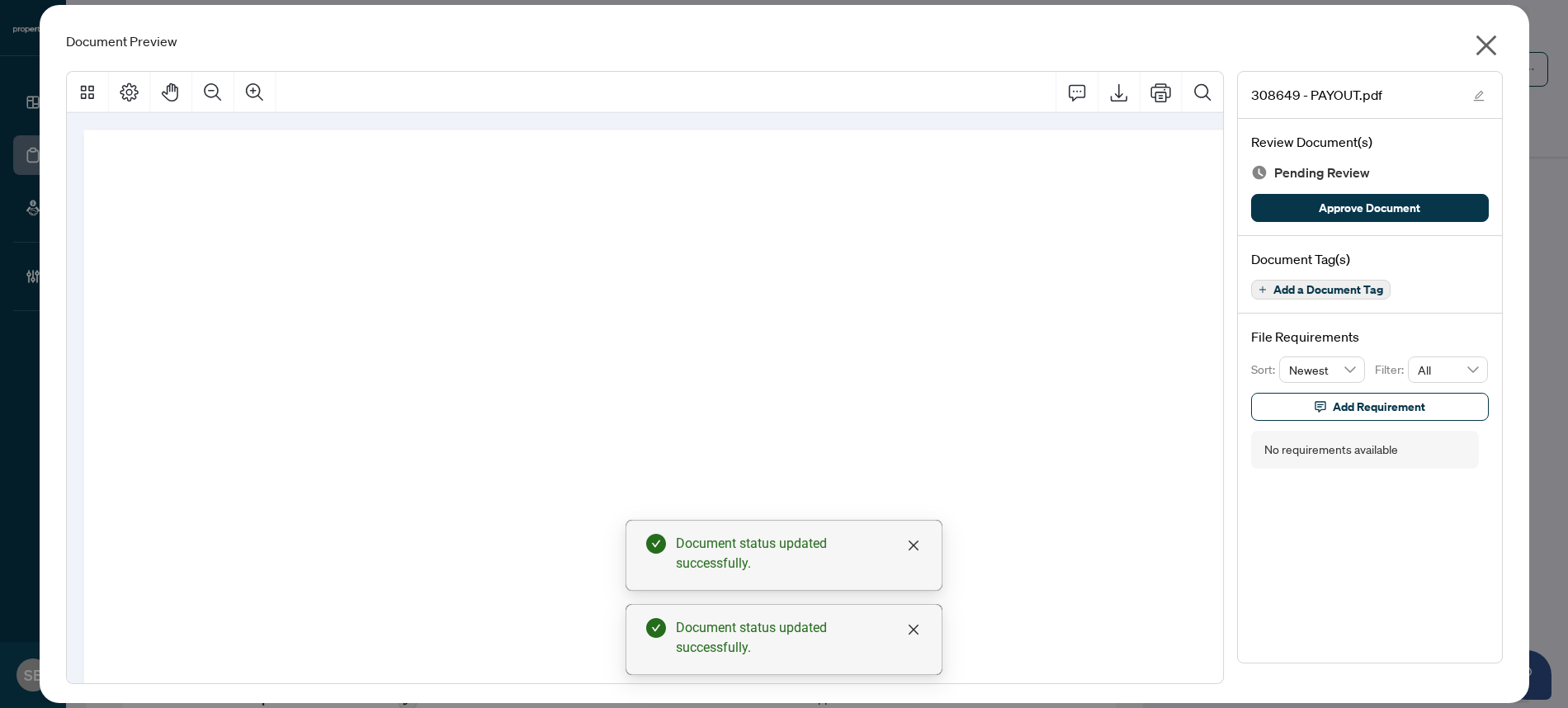
drag, startPoint x: 1368, startPoint y: 215, endPoint x: 1425, endPoint y: 104, distance: 124.8
click at [1368, 215] on span "Approve Document" at bounding box center [1370, 208] width 102 height 27
click at [1493, 46] on icon "close" at bounding box center [1487, 46] width 27 height 27
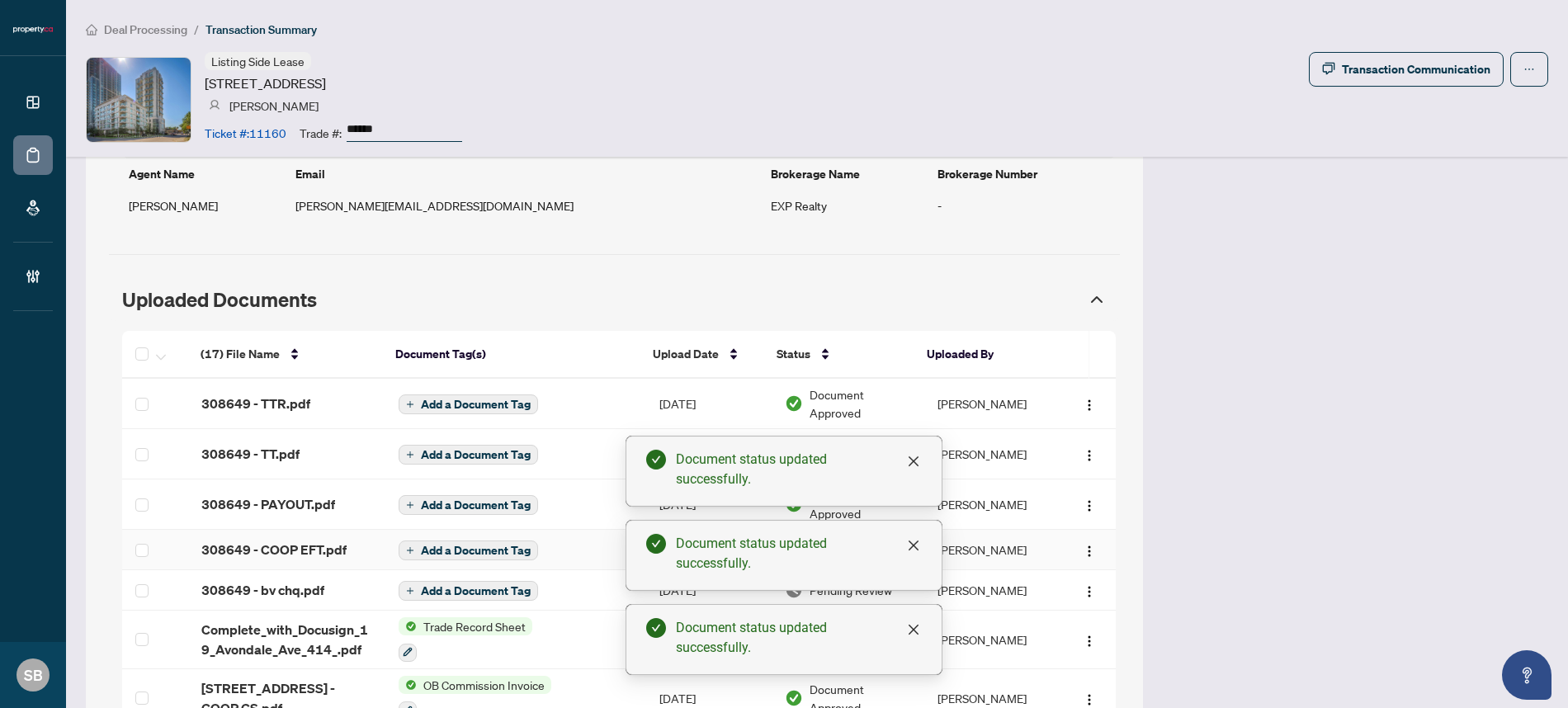
click at [988, 546] on td "[PERSON_NAME]" at bounding box center [991, 550] width 134 height 40
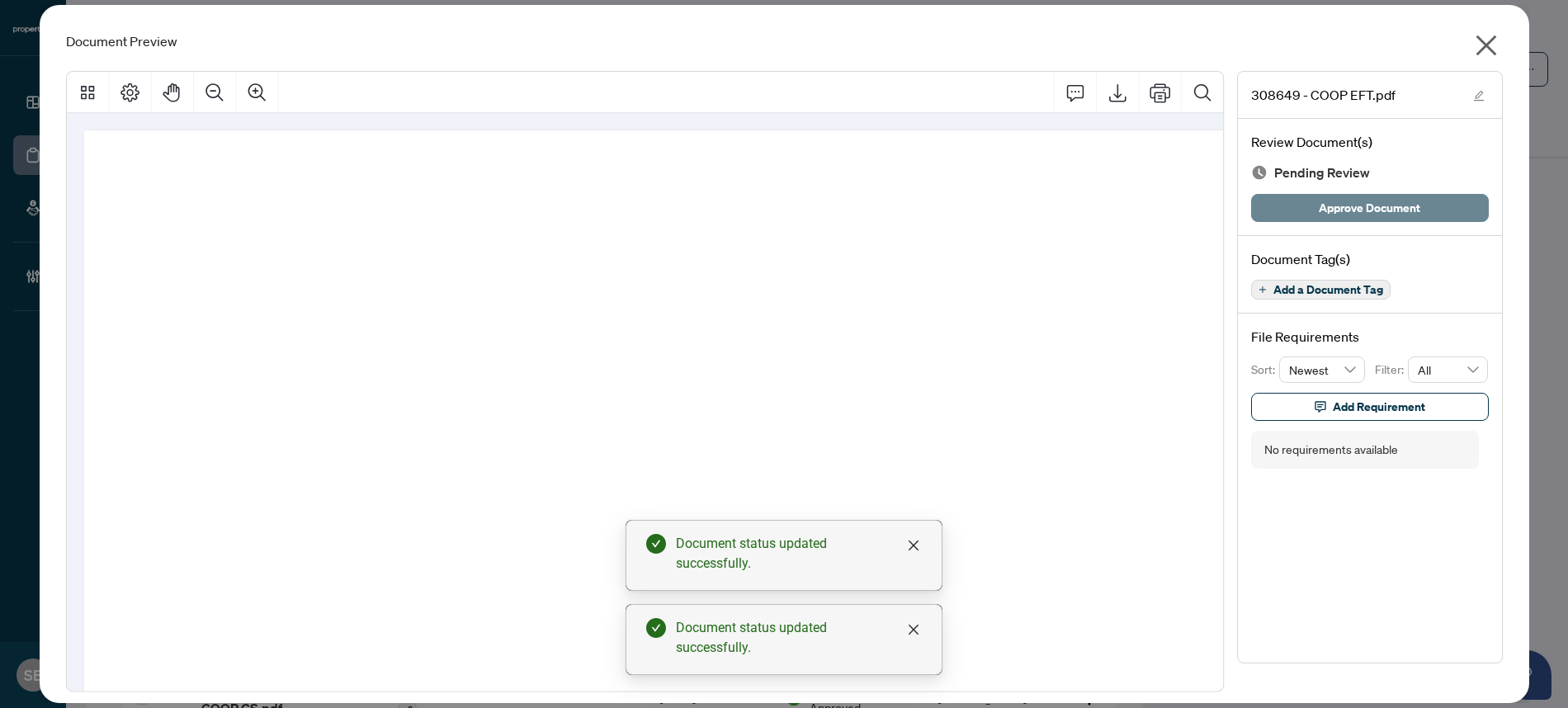
click at [1340, 220] on button "Approve Document" at bounding box center [1370, 207] width 238 height 28
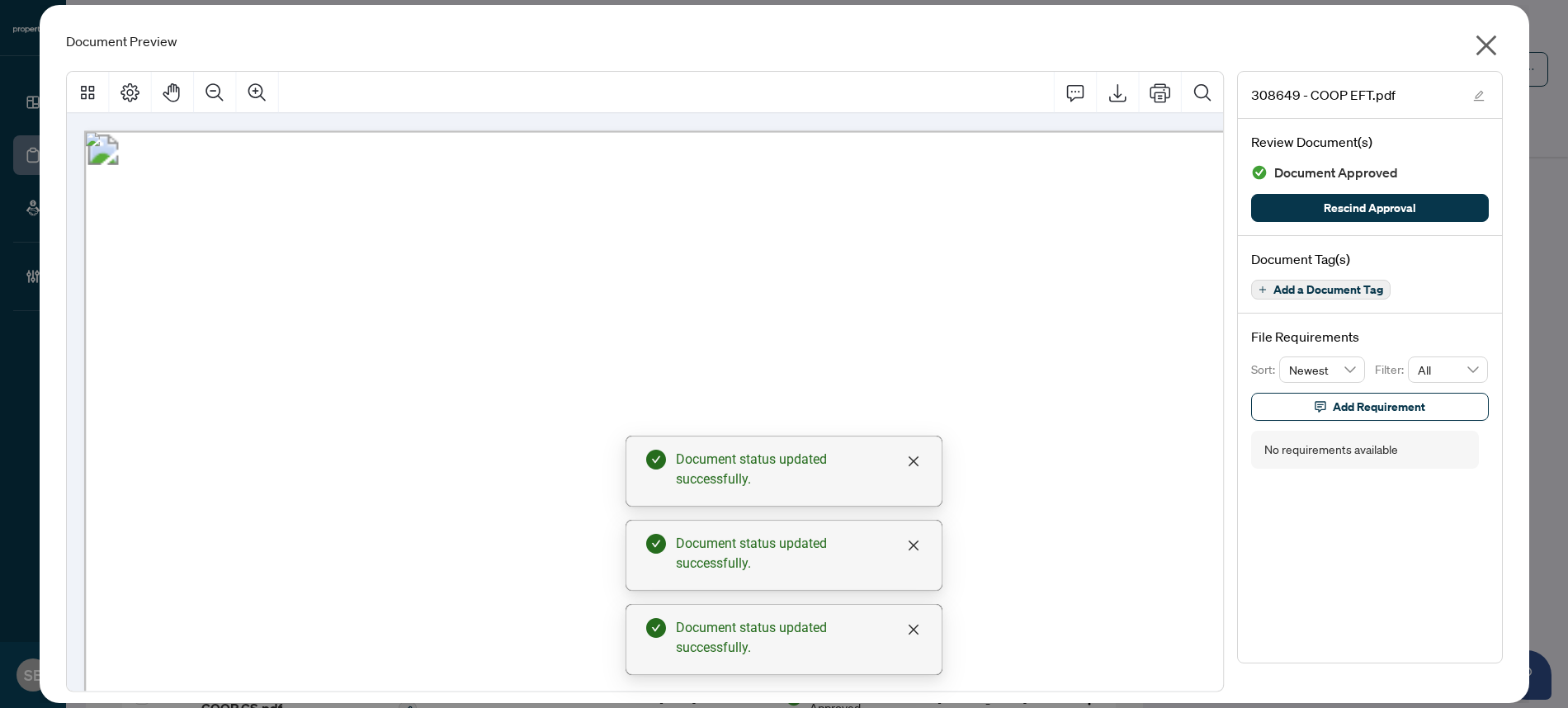
click at [1484, 49] on icon "close" at bounding box center [1487, 46] width 21 height 21
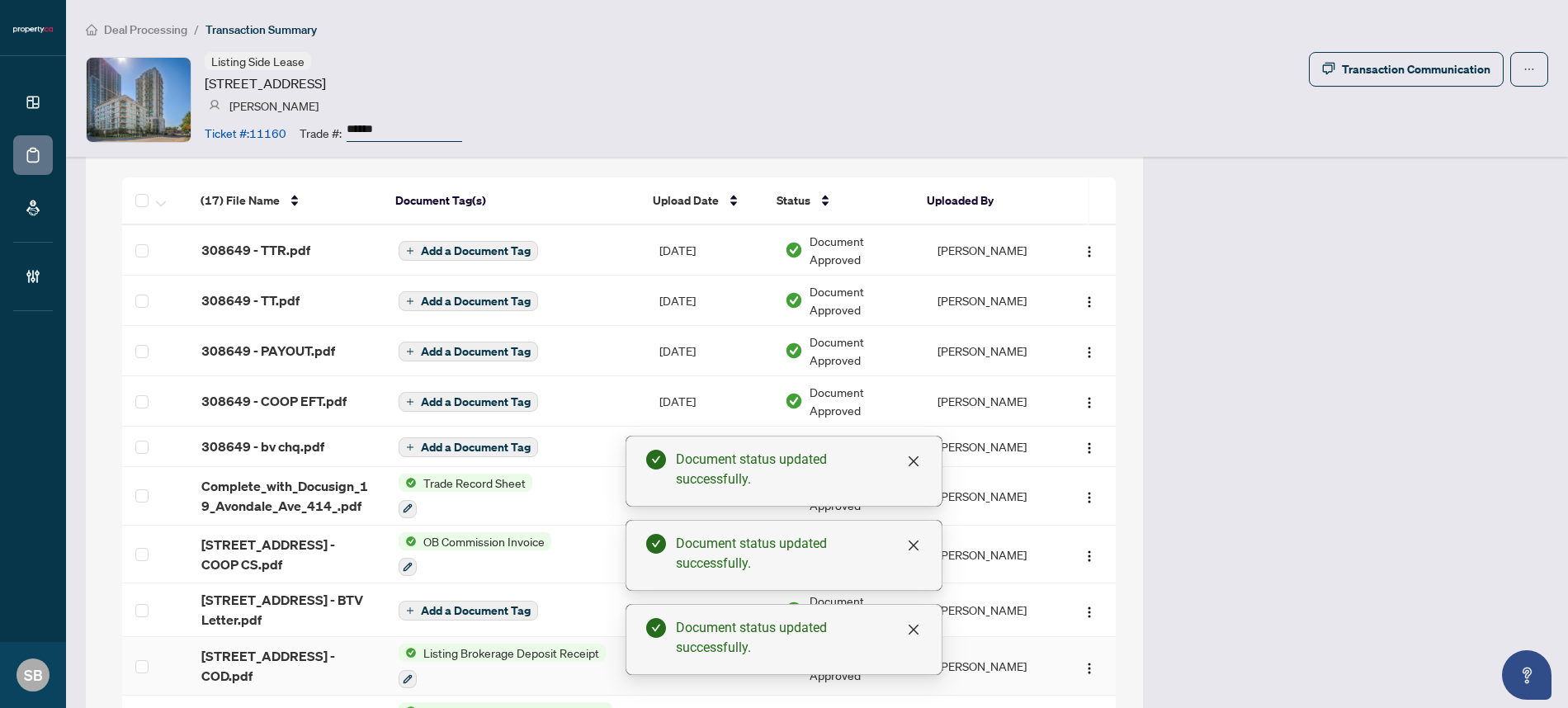
scroll to position [1708, 0]
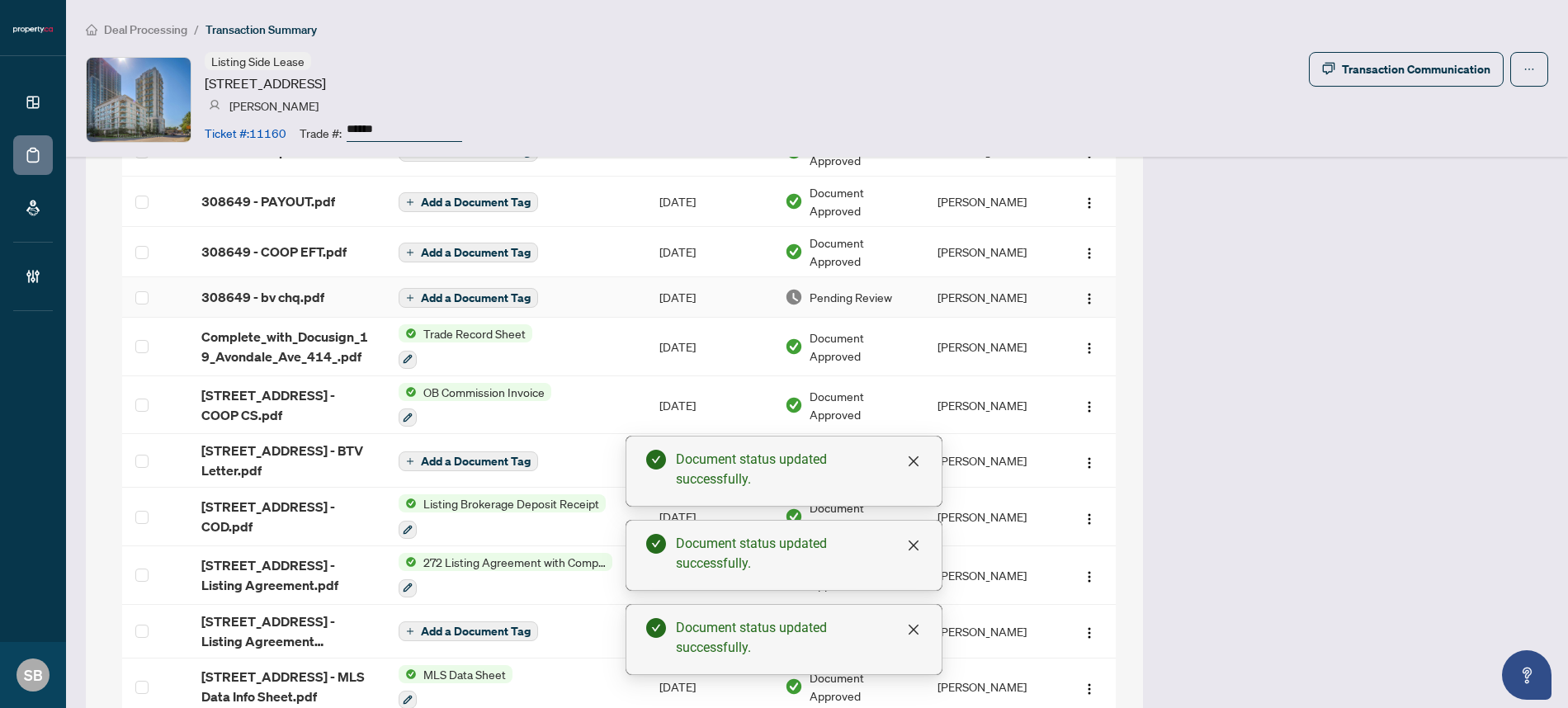
click at [936, 286] on td "[PERSON_NAME]" at bounding box center [991, 297] width 134 height 40
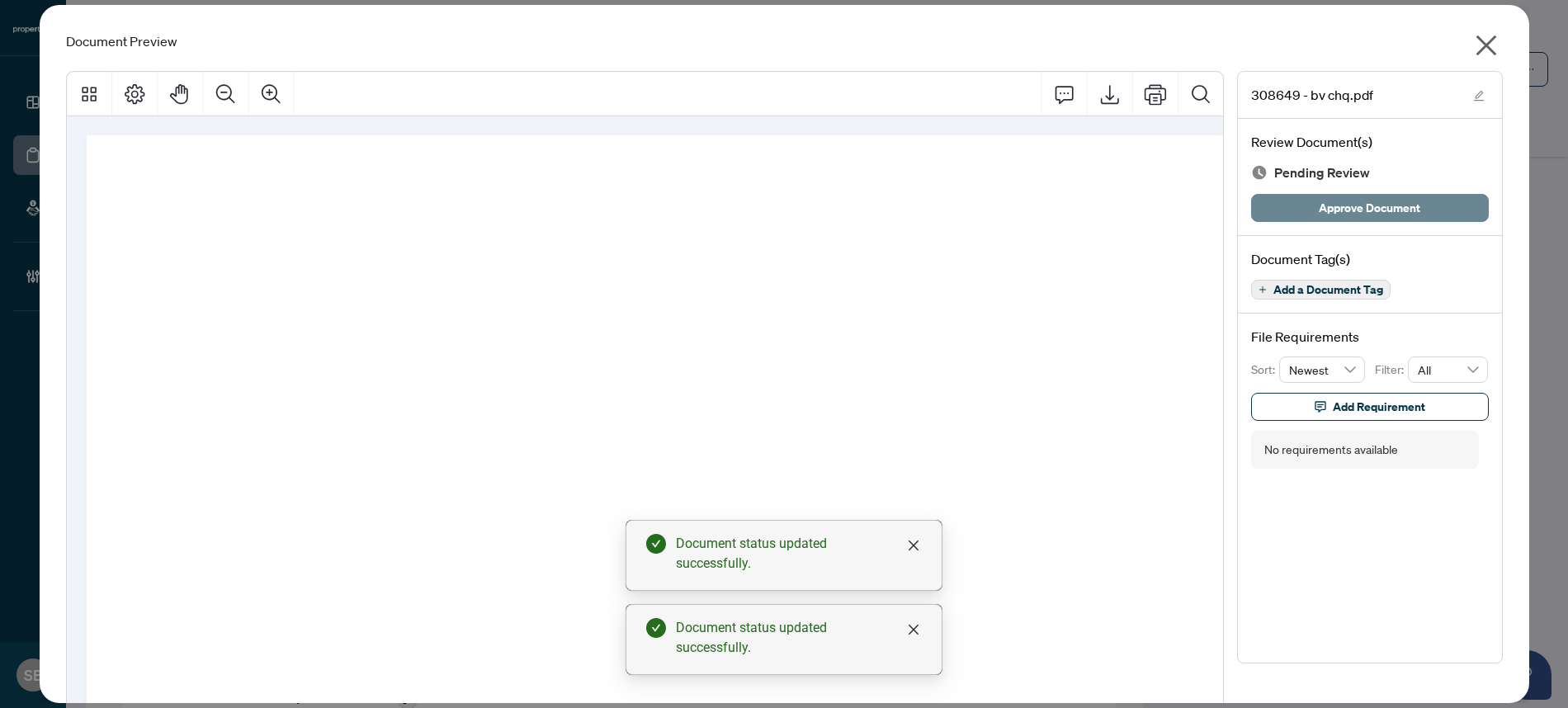
click at [1353, 205] on span "Approve Document" at bounding box center [1370, 208] width 102 height 27
drag, startPoint x: 1482, startPoint y: 38, endPoint x: 1421, endPoint y: 39, distance: 61.0
click at [1482, 39] on icon "close" at bounding box center [1487, 46] width 27 height 27
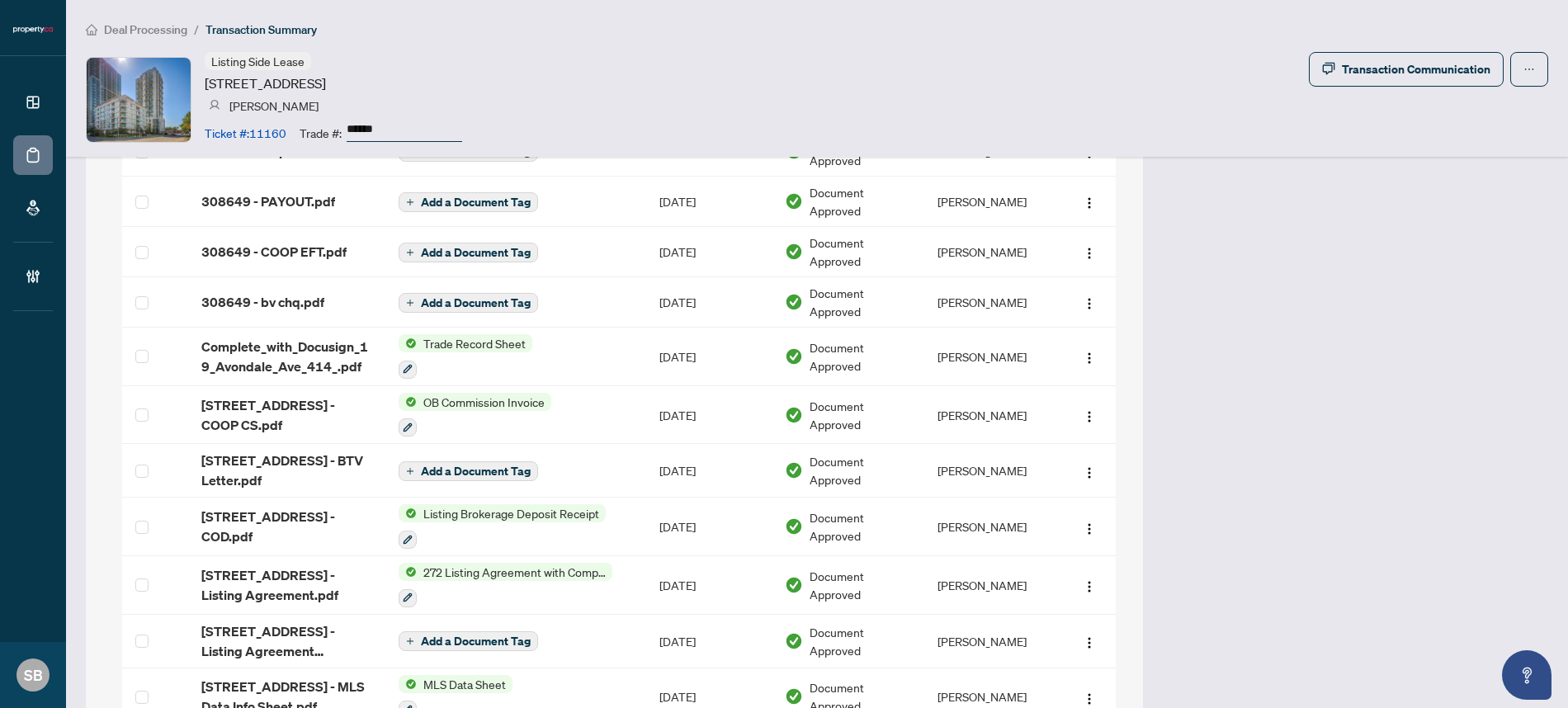
click at [141, 34] on span "Deal Processing" at bounding box center [146, 30] width 83 height 15
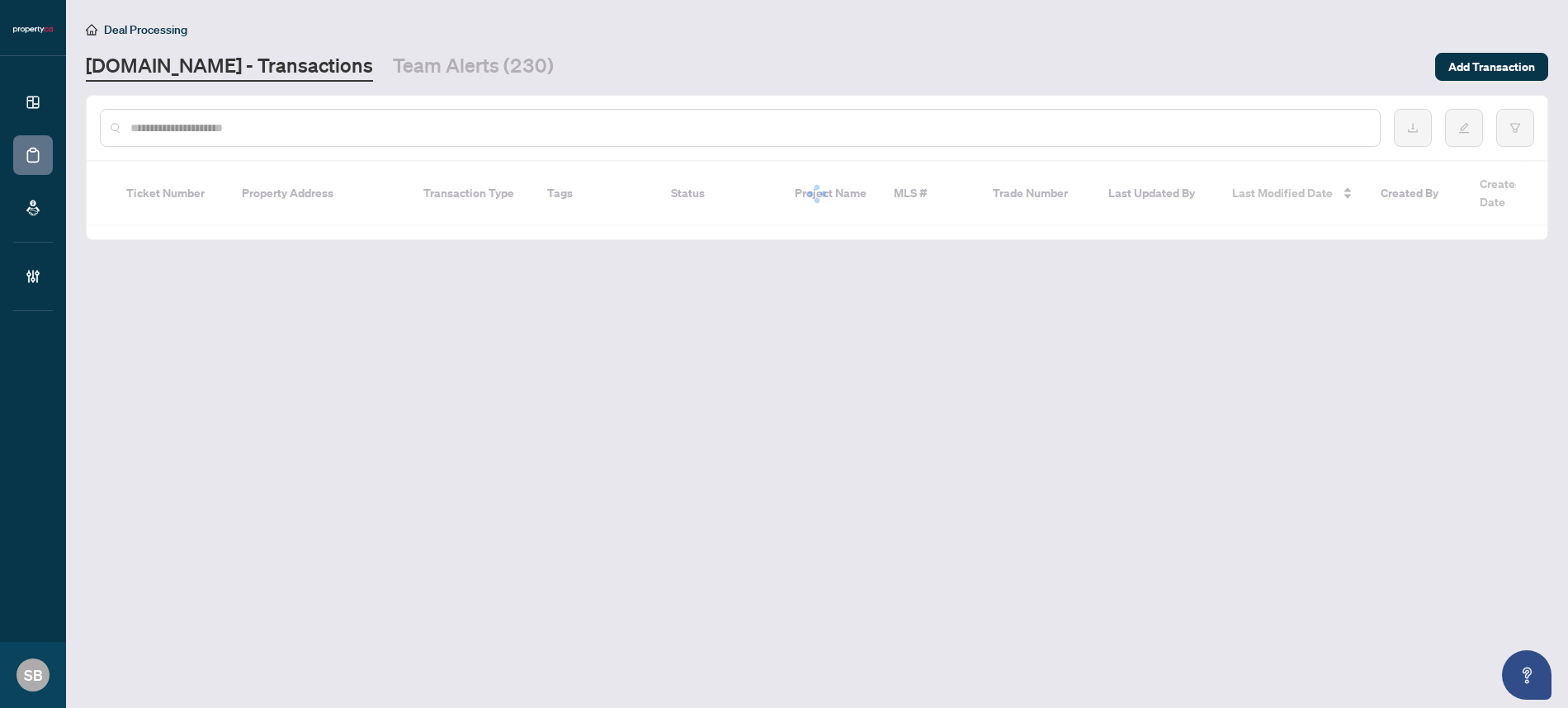
click at [254, 134] on input "text" at bounding box center [748, 127] width 1237 height 18
paste input "******"
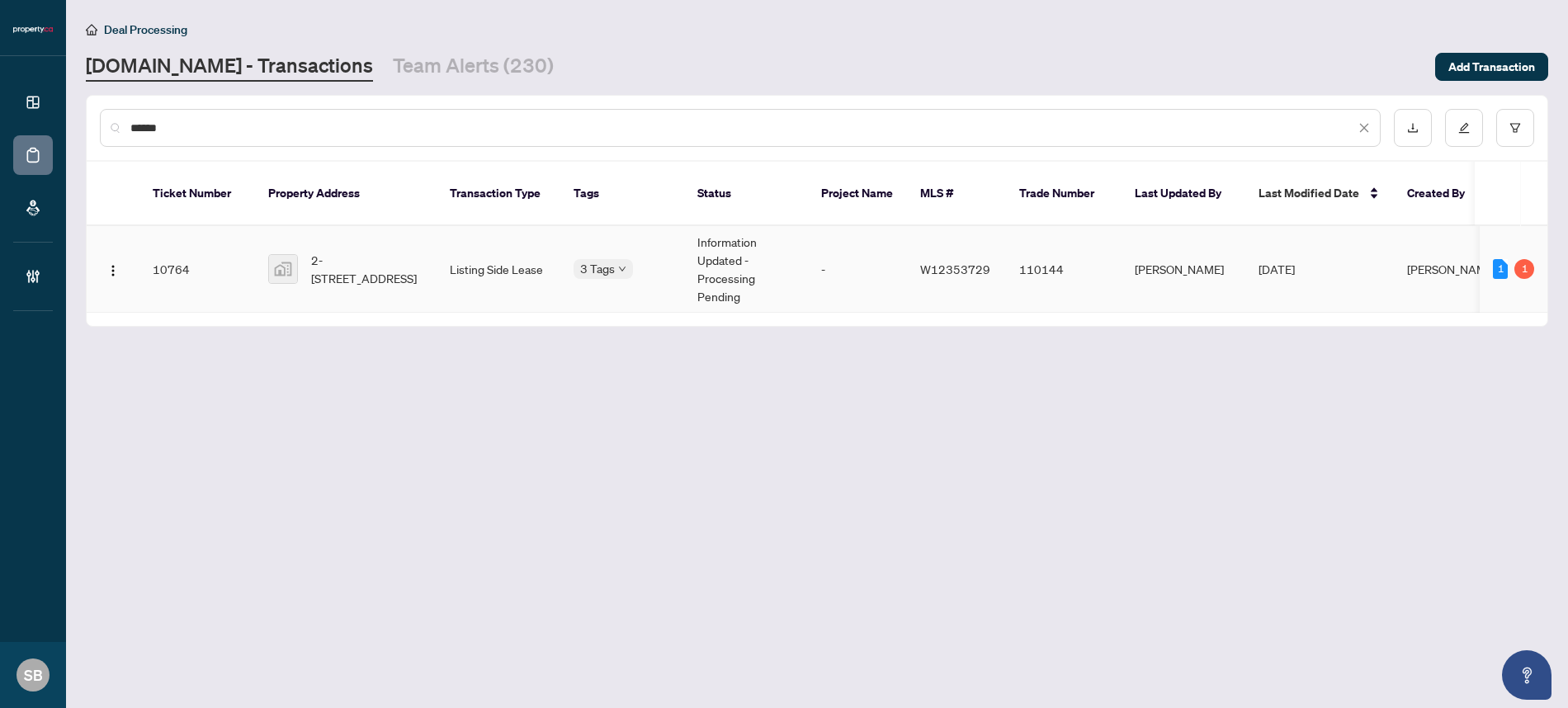
type input "******"
click at [358, 253] on span "2-7430 Copenhagen Rd, Mississauga, ON, Canada" at bounding box center [367, 269] width 112 height 36
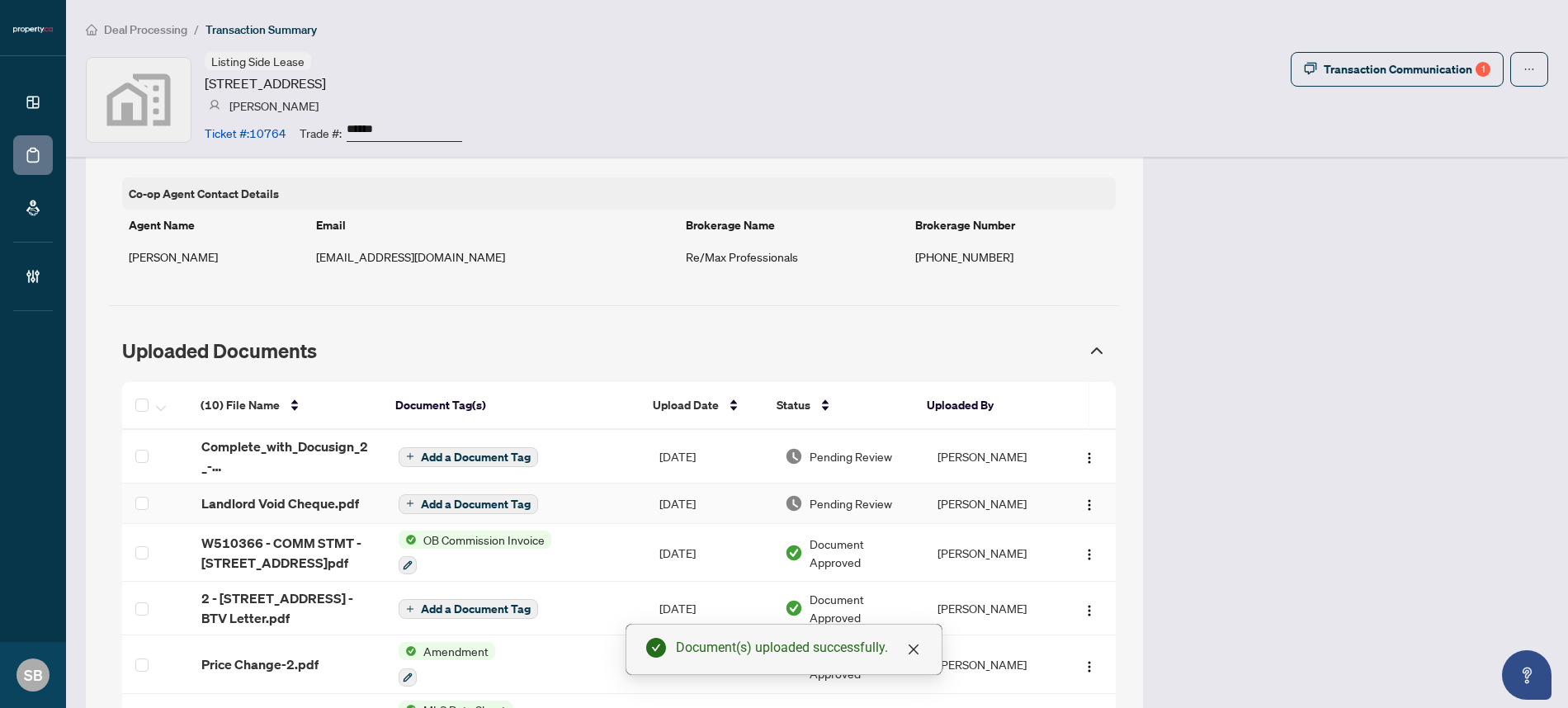
scroll to position [1304, 0]
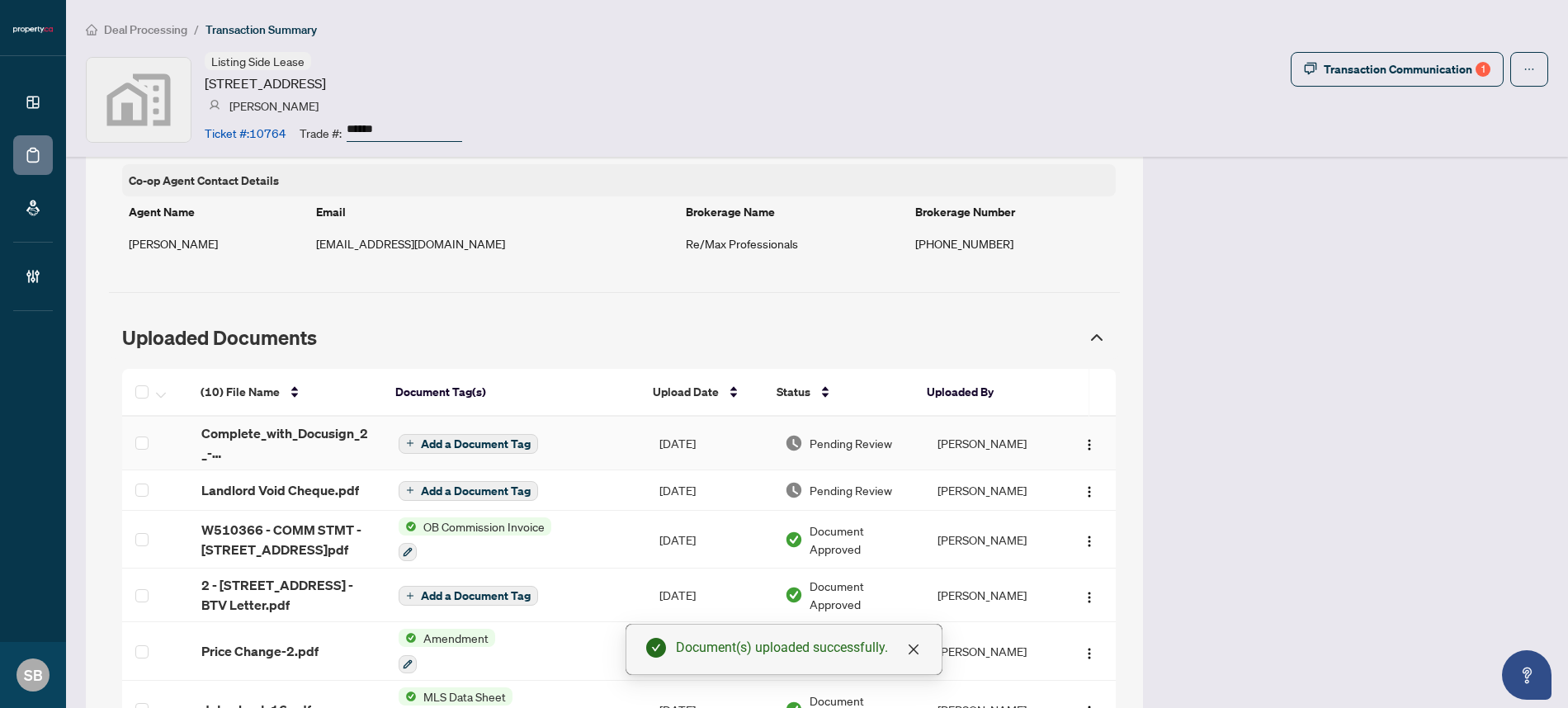
click at [480, 445] on span "Add a Document Tag" at bounding box center [475, 444] width 110 height 11
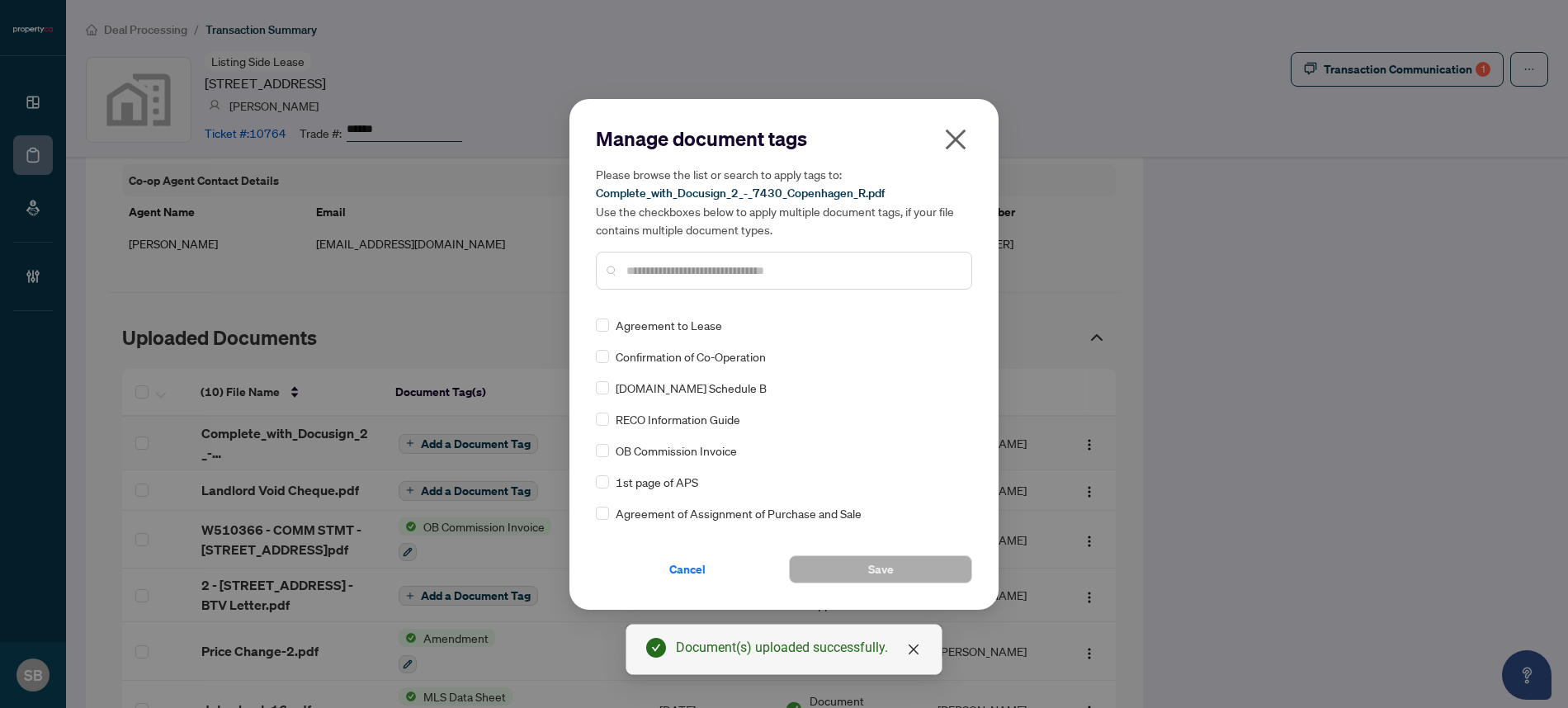
click at [689, 266] on input "text" at bounding box center [792, 270] width 331 height 18
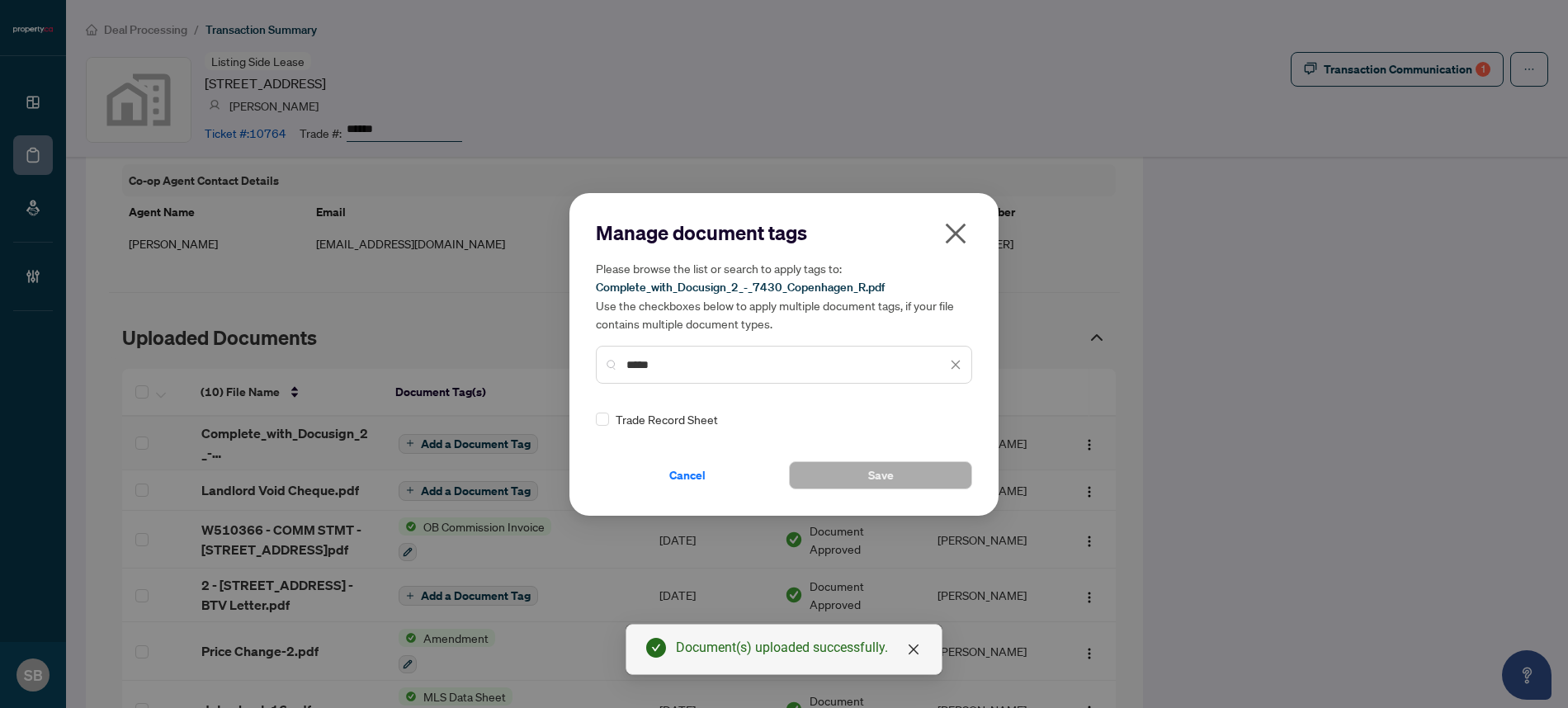
type input "*****"
click at [939, 417] on img at bounding box center [938, 419] width 16 height 16
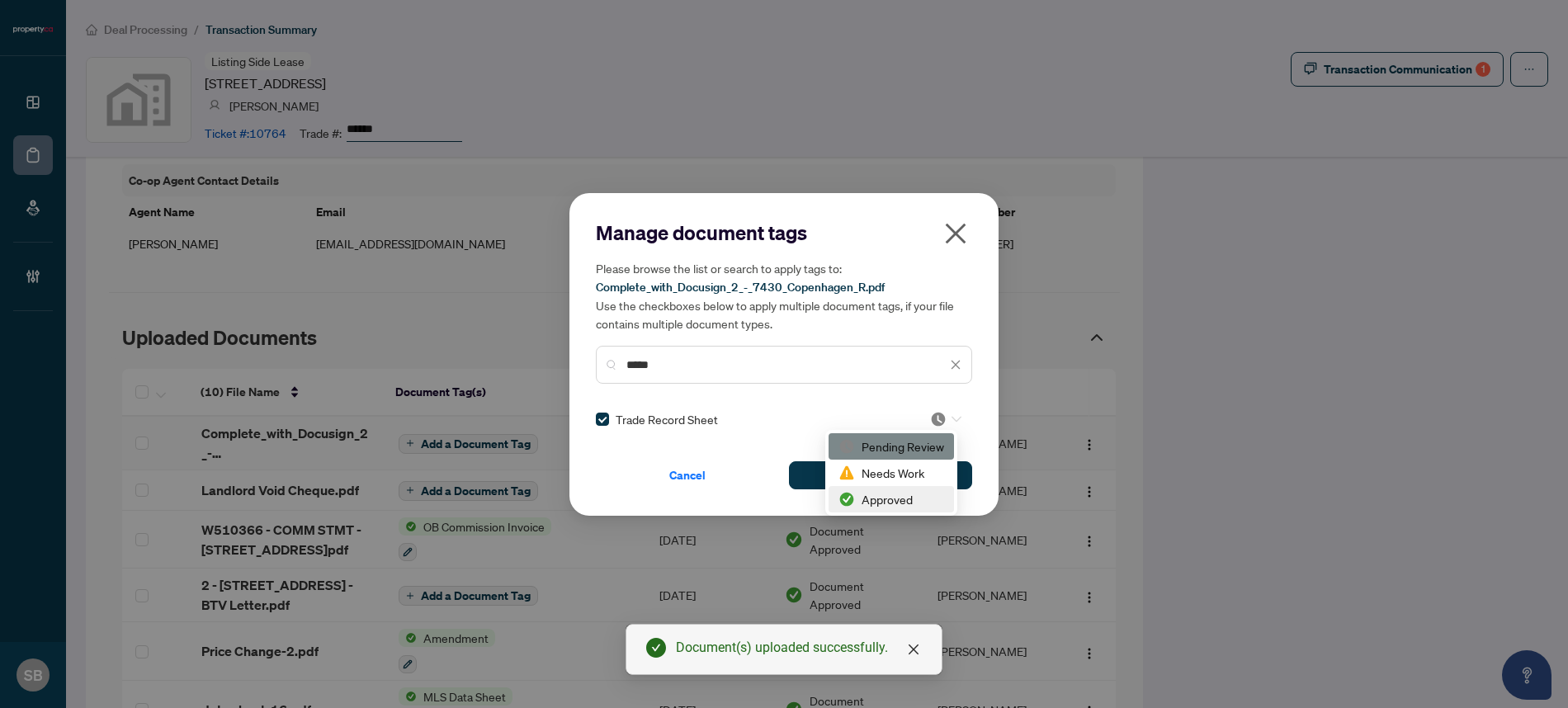
click at [894, 497] on div "Approved" at bounding box center [891, 499] width 105 height 18
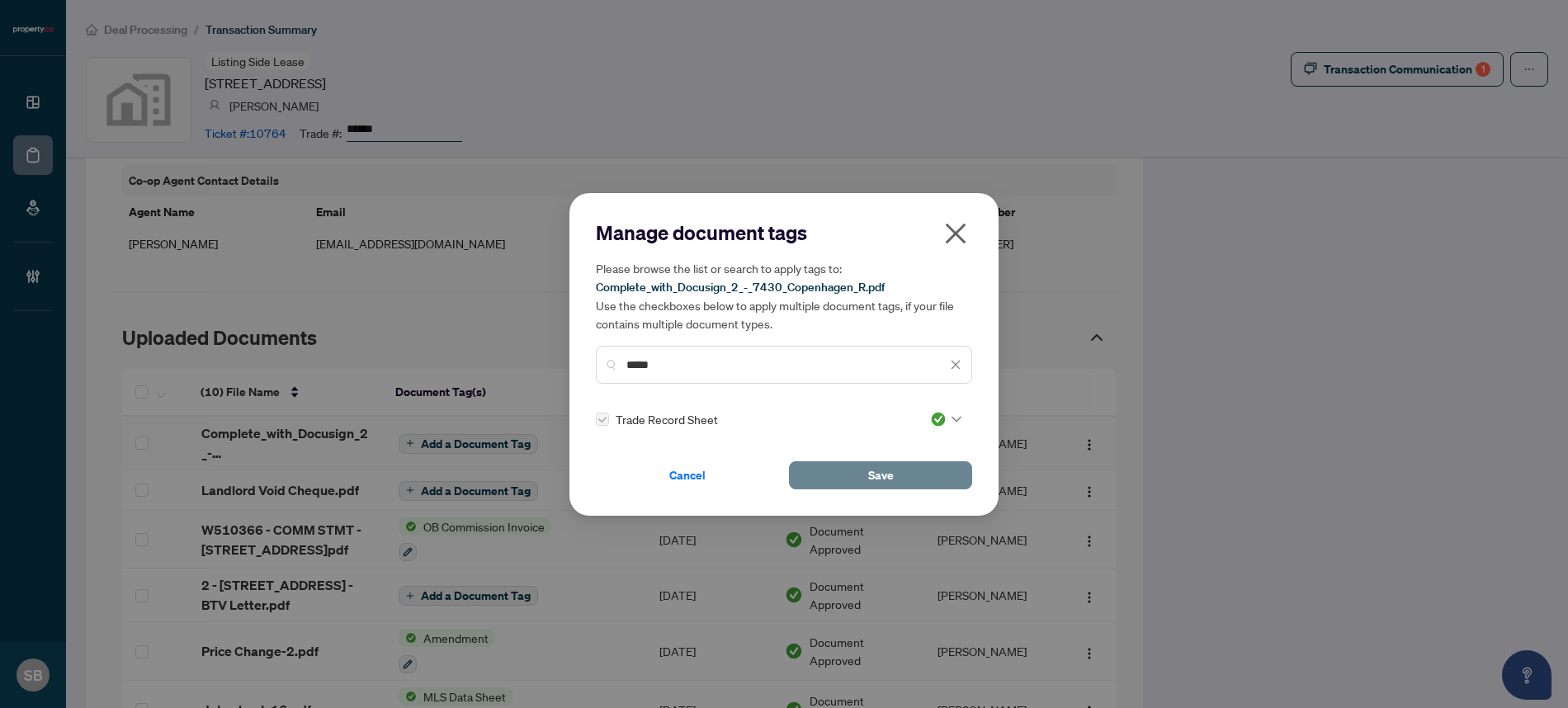
click at [893, 484] on button "Save" at bounding box center [880, 475] width 183 height 28
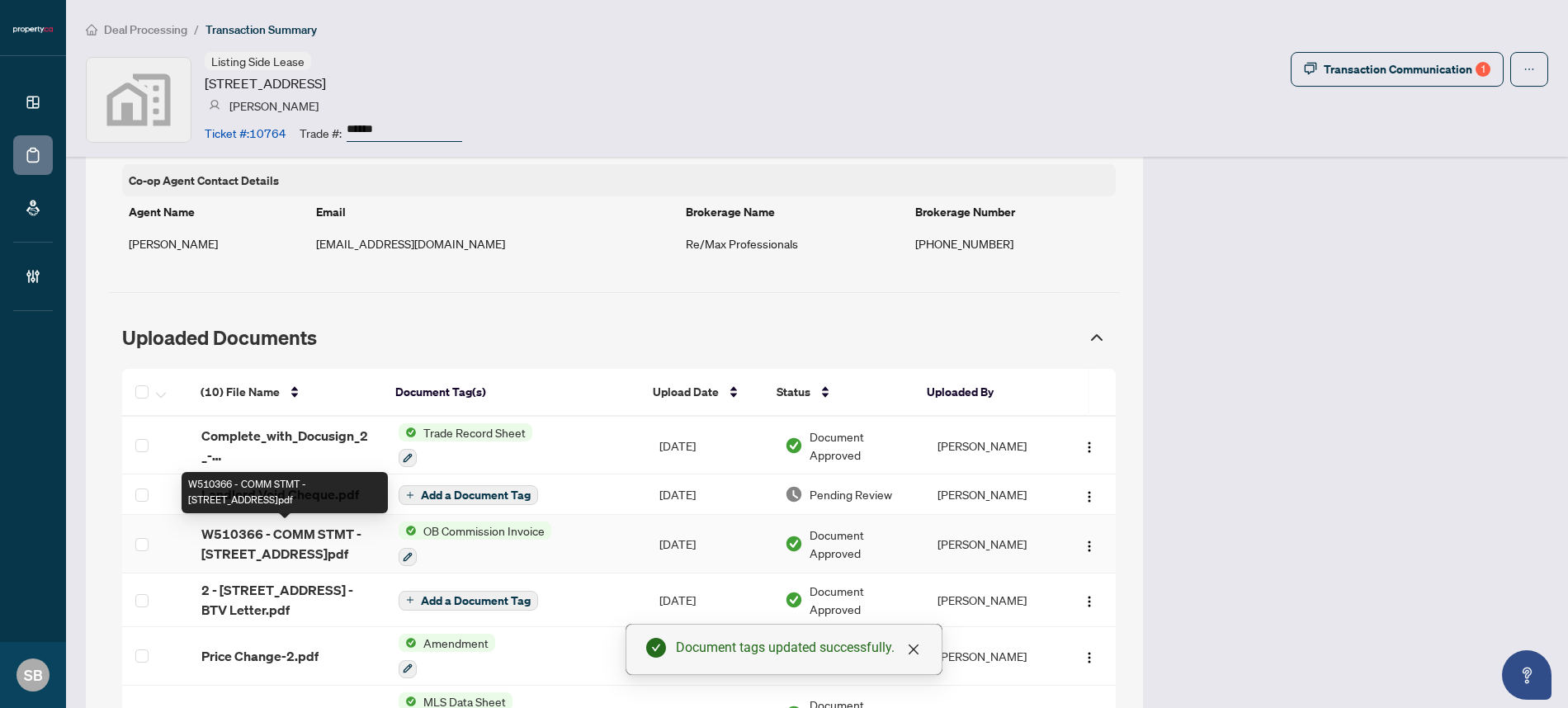
click at [333, 534] on span "W510366 - COMM STMT - [STREET_ADDRESS]pdf" at bounding box center [286, 543] width 170 height 39
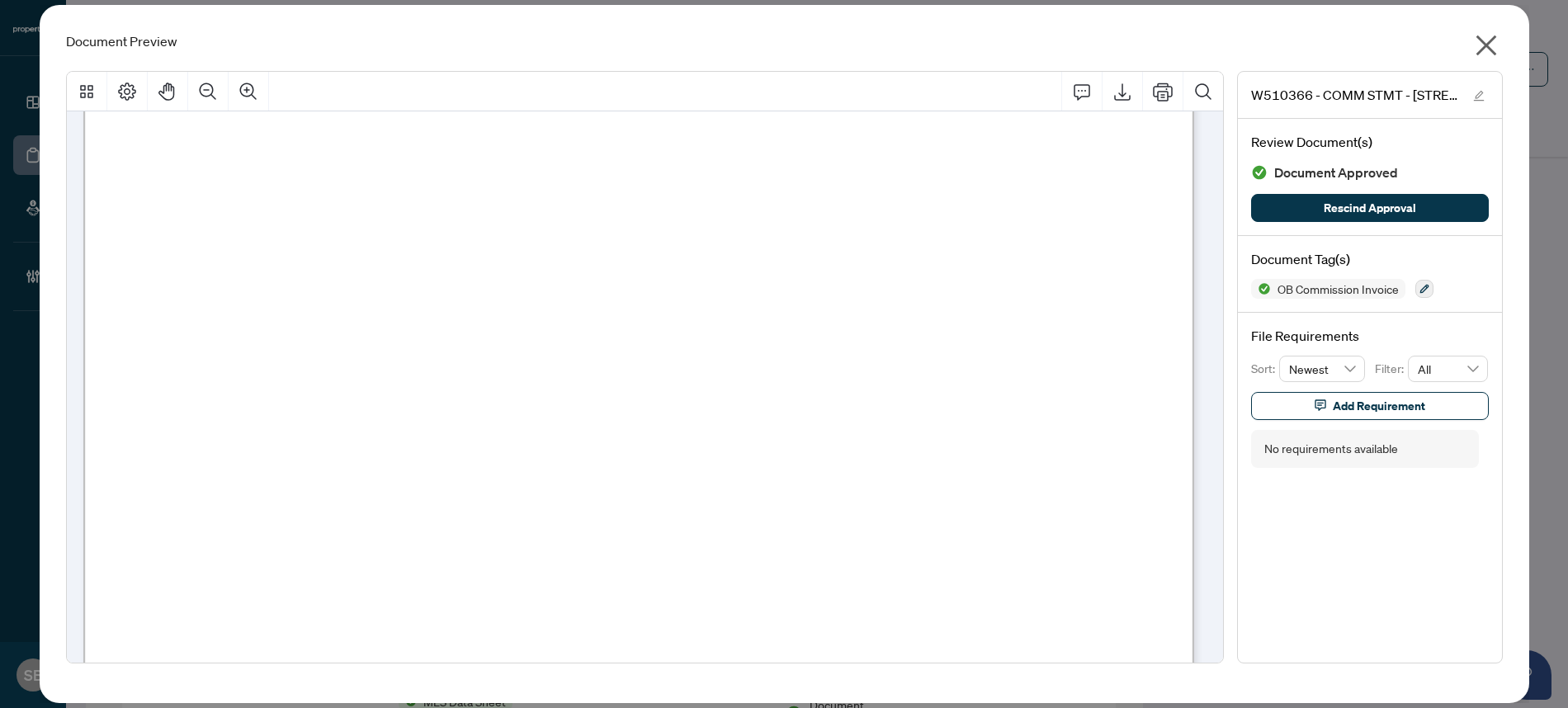
scroll to position [0, 0]
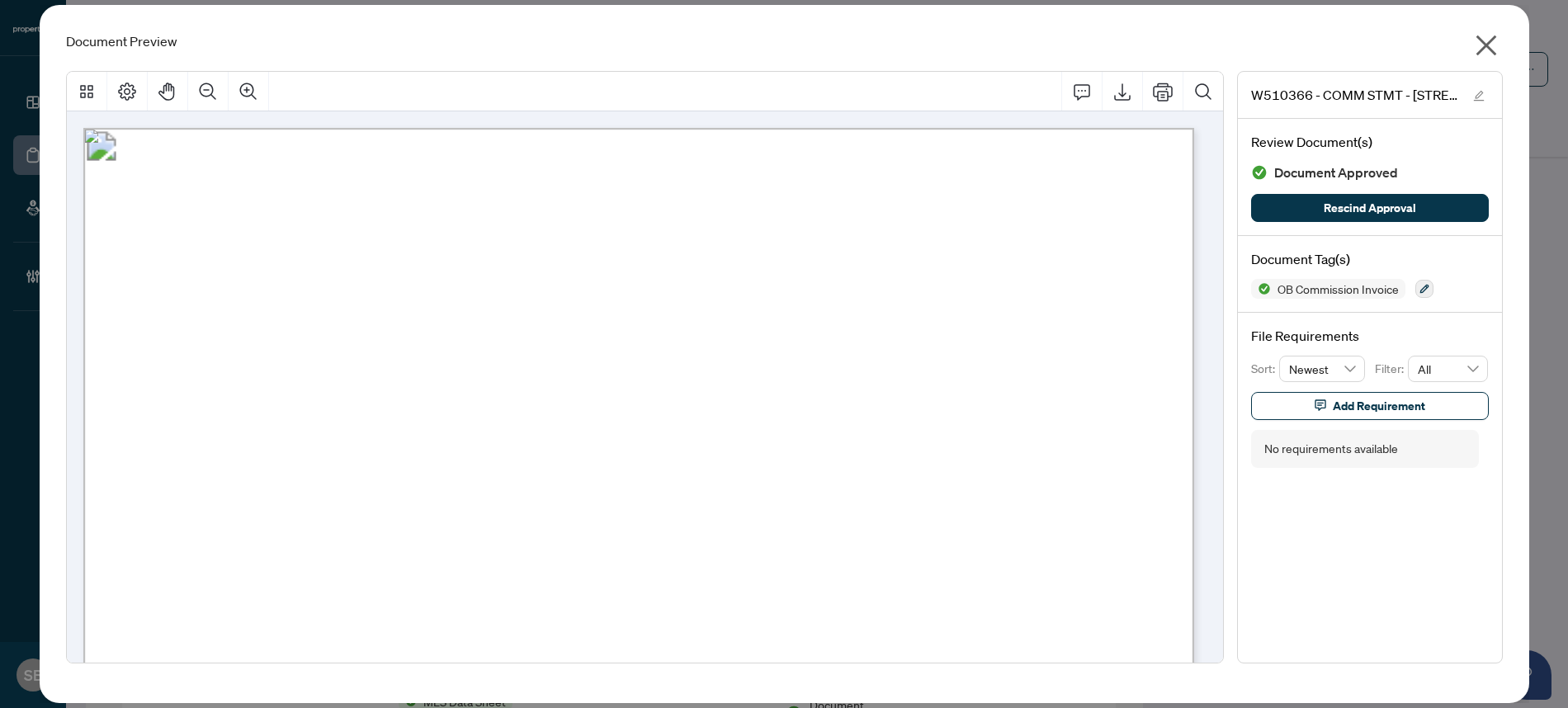
click at [1493, 39] on icon "close" at bounding box center [1487, 46] width 27 height 27
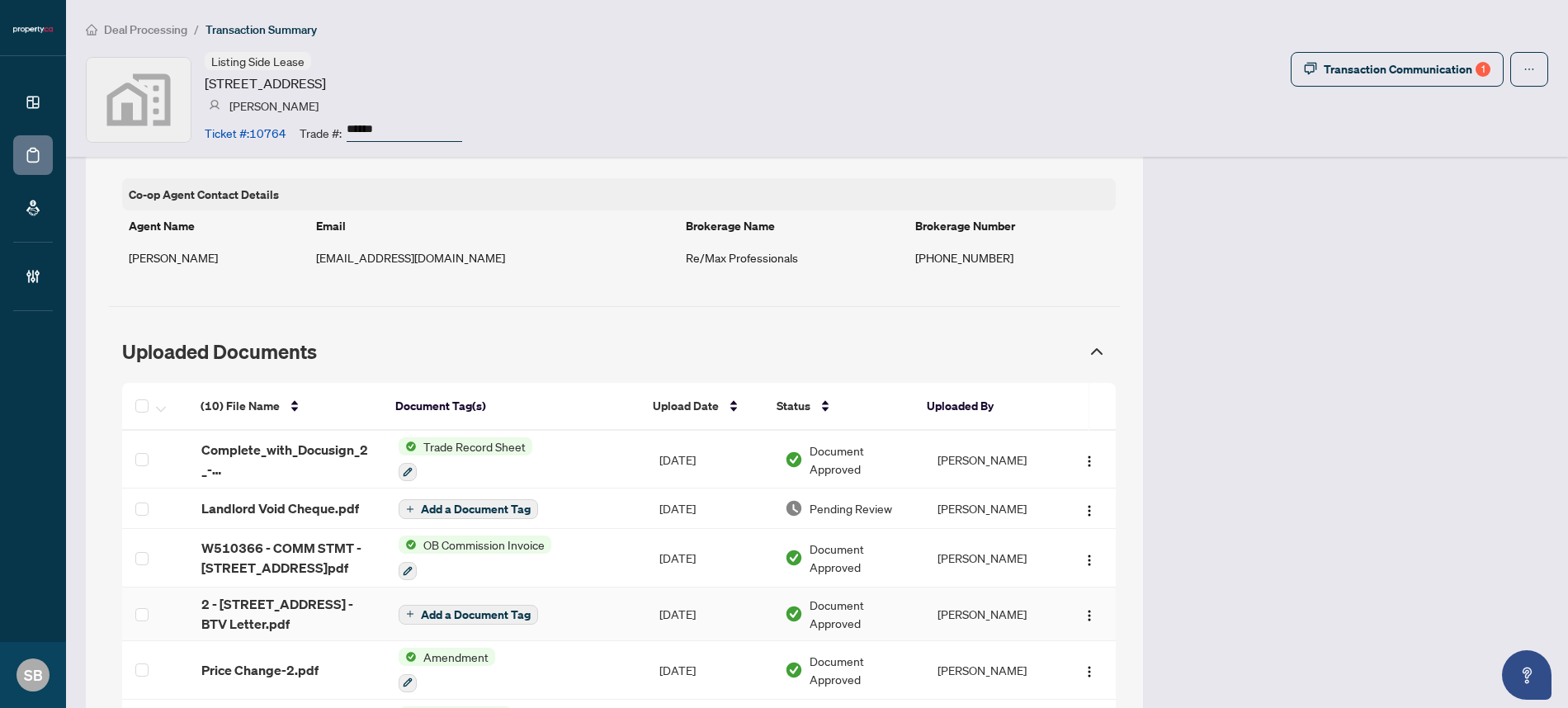
scroll to position [1362, 0]
